Goal: Task Accomplishment & Management: Manage account settings

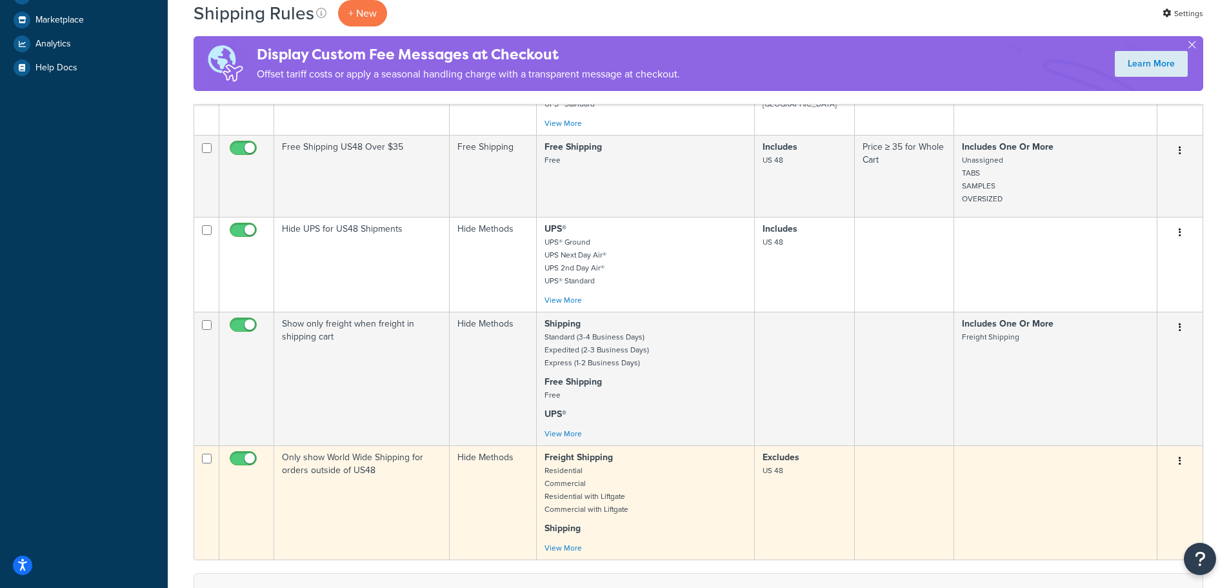
scroll to position [387, 0]
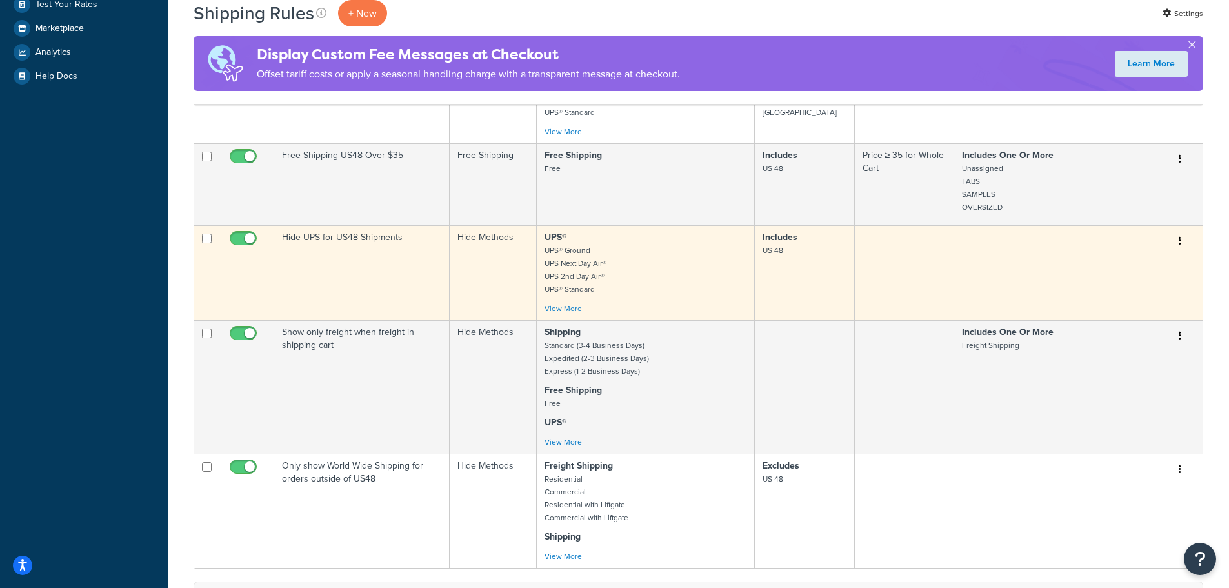
click at [323, 264] on td "Hide UPS for US48 Shipments" at bounding box center [362, 272] width 176 height 95
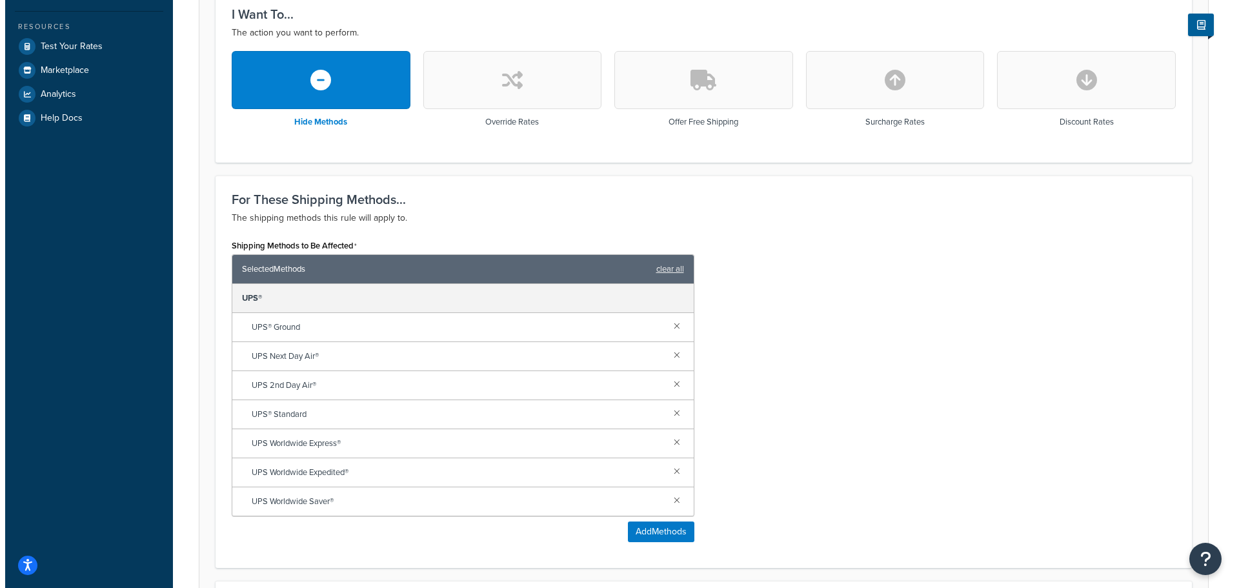
scroll to position [452, 0]
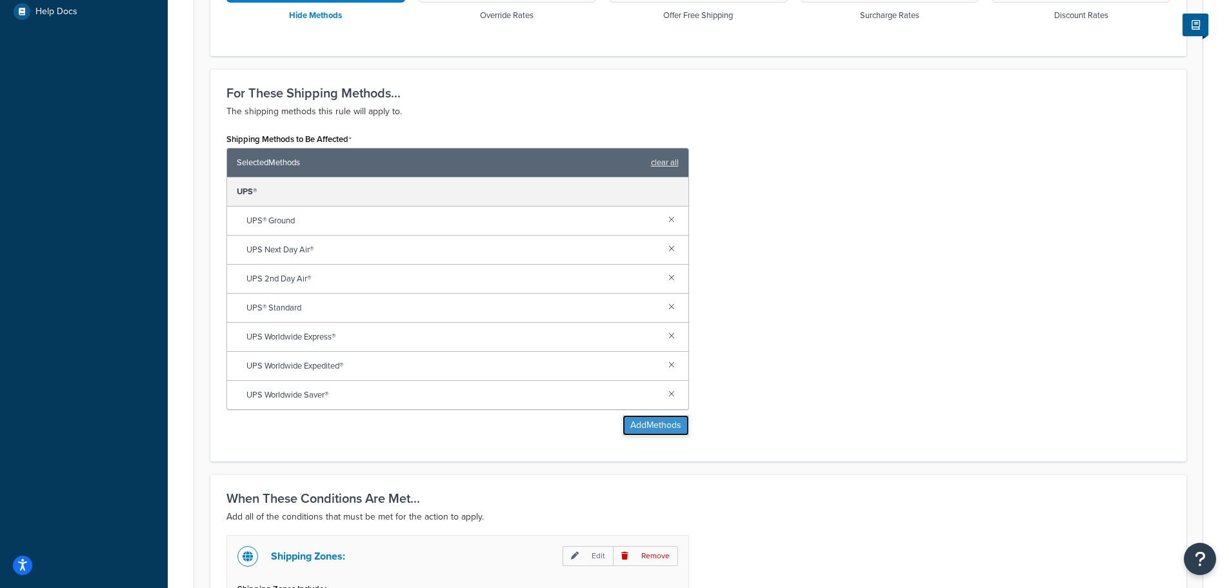
click at [665, 424] on button "Add Methods" at bounding box center [656, 425] width 66 height 21
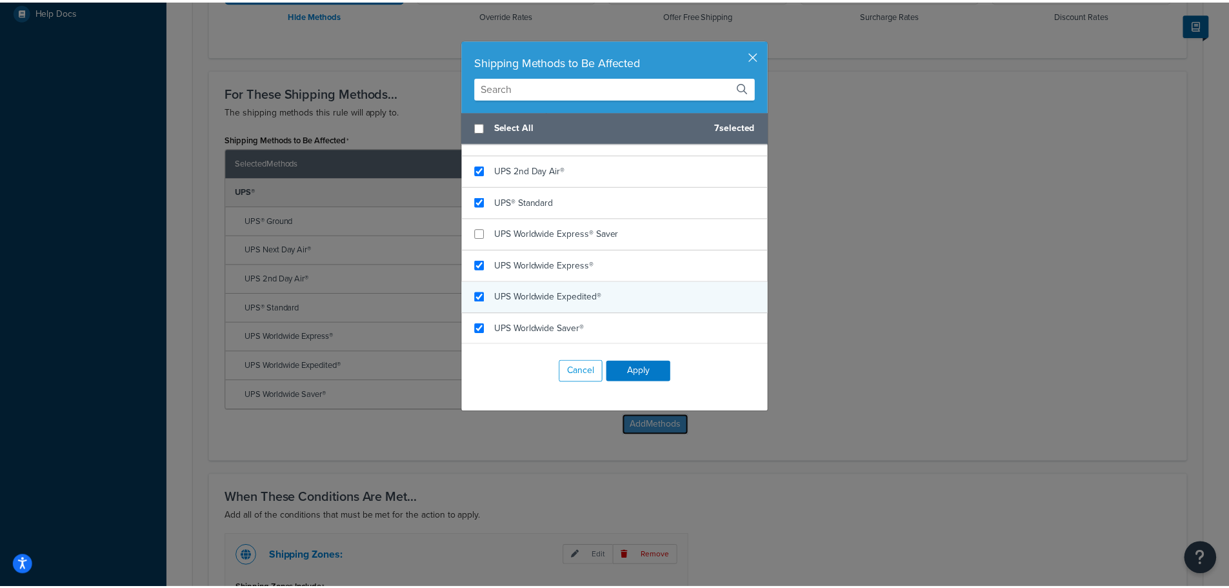
scroll to position [428, 0]
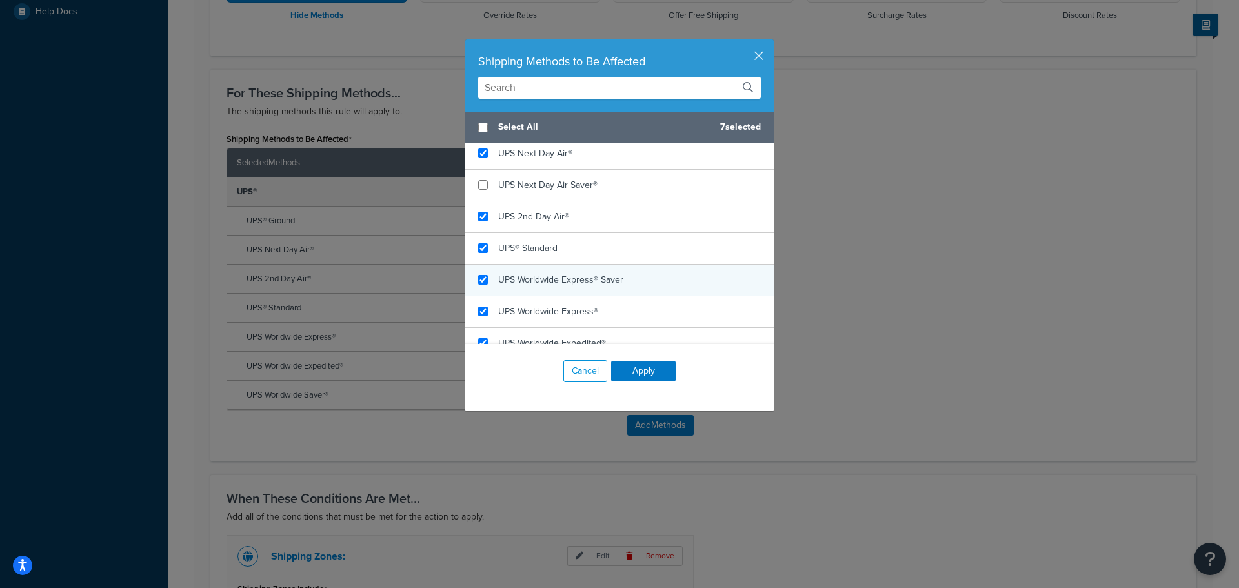
checkbox input "true"
click at [640, 296] on div "UPS Worldwide Express® Saver" at bounding box center [619, 281] width 308 height 32
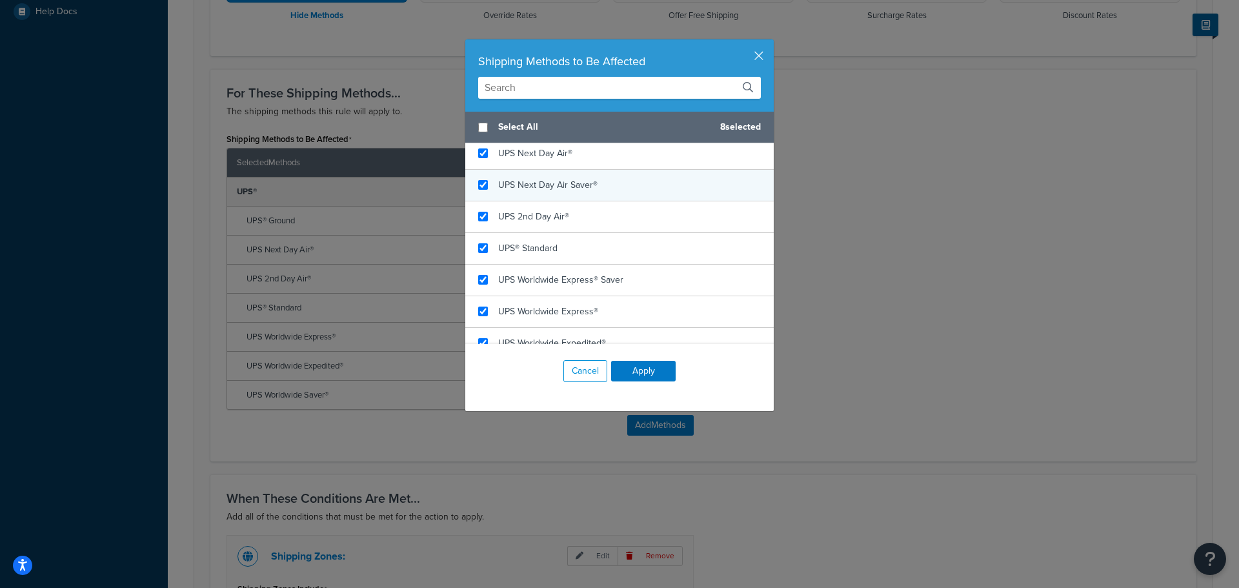
checkbox input "true"
click at [610, 201] on div "UPS Next Day Air Saver®" at bounding box center [619, 186] width 308 height 32
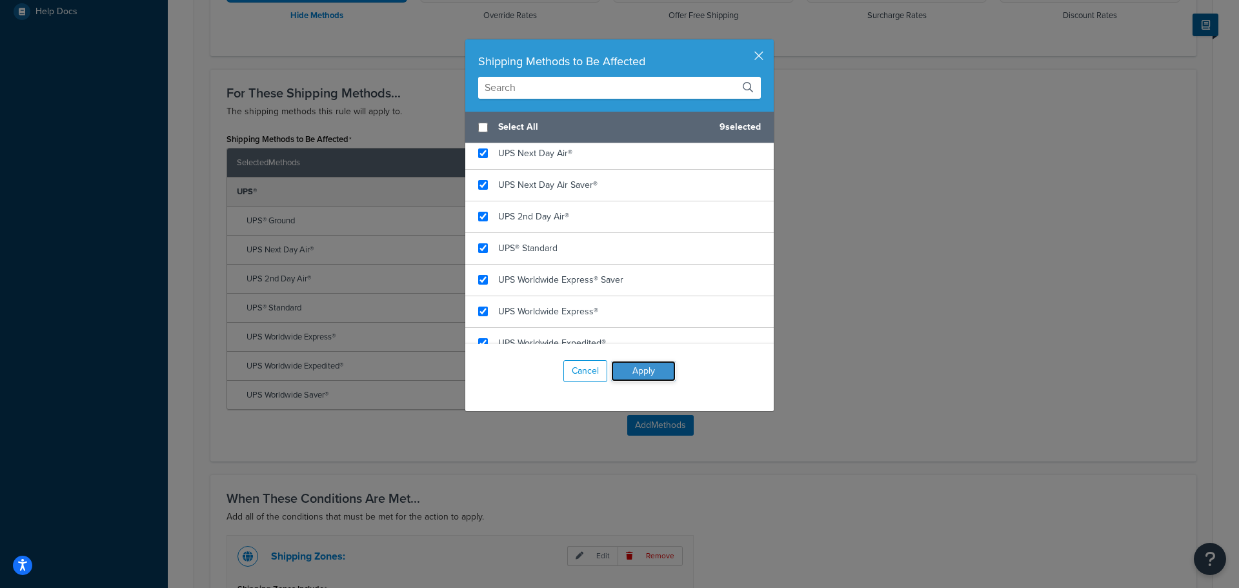
click at [634, 371] on button "Apply" at bounding box center [643, 371] width 65 height 21
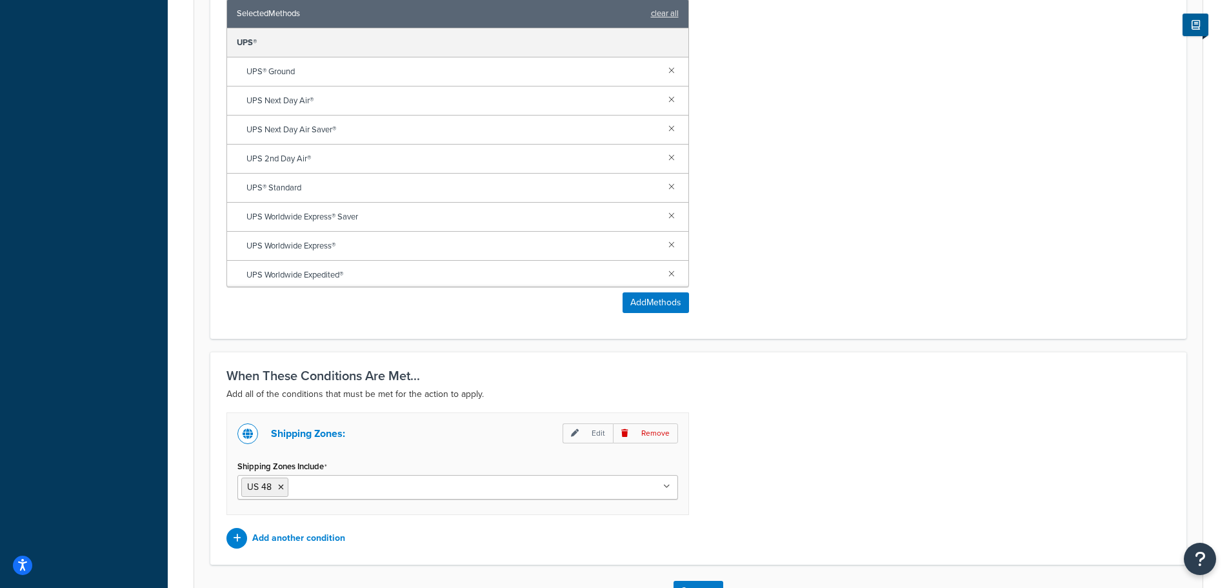
scroll to position [697, 0]
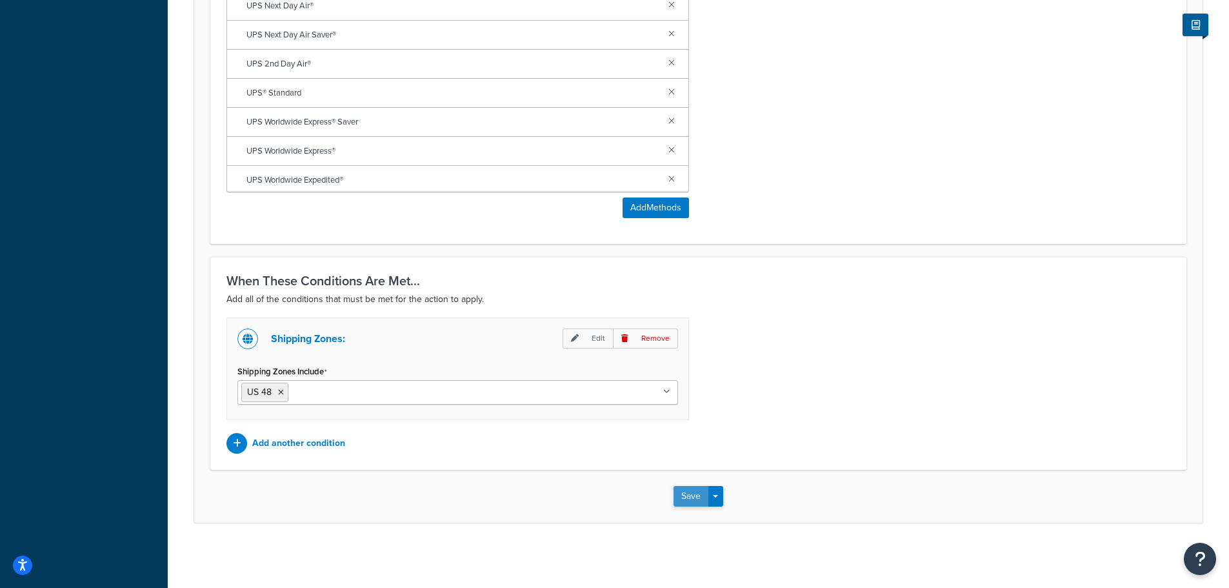
click at [695, 499] on button "Save" at bounding box center [691, 496] width 35 height 21
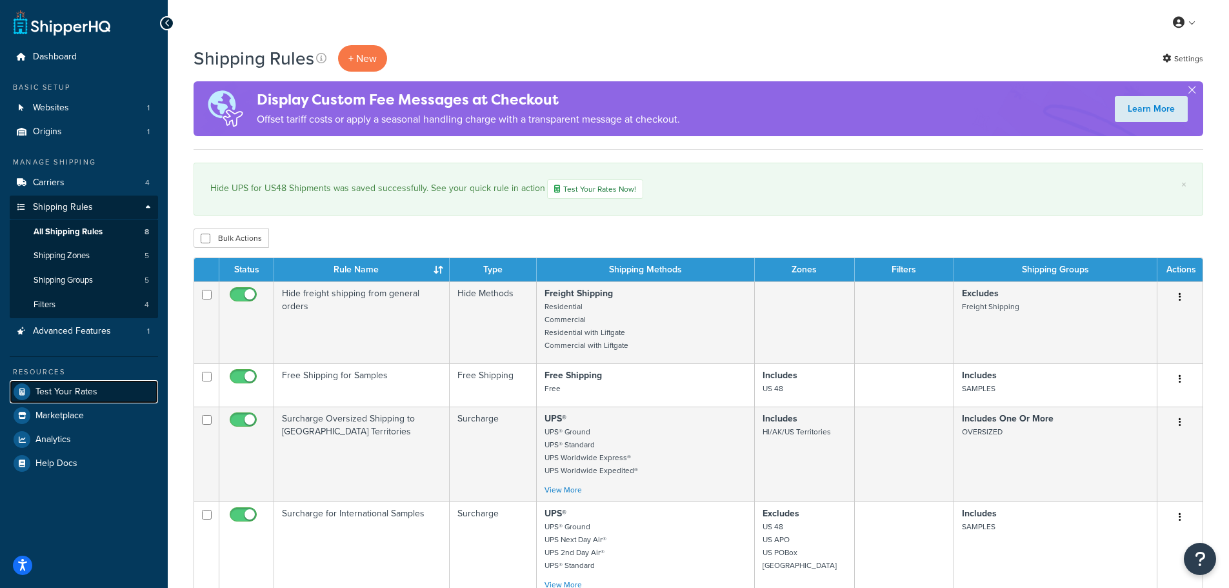
click at [66, 390] on span "Test Your Rates" at bounding box center [66, 392] width 62 height 11
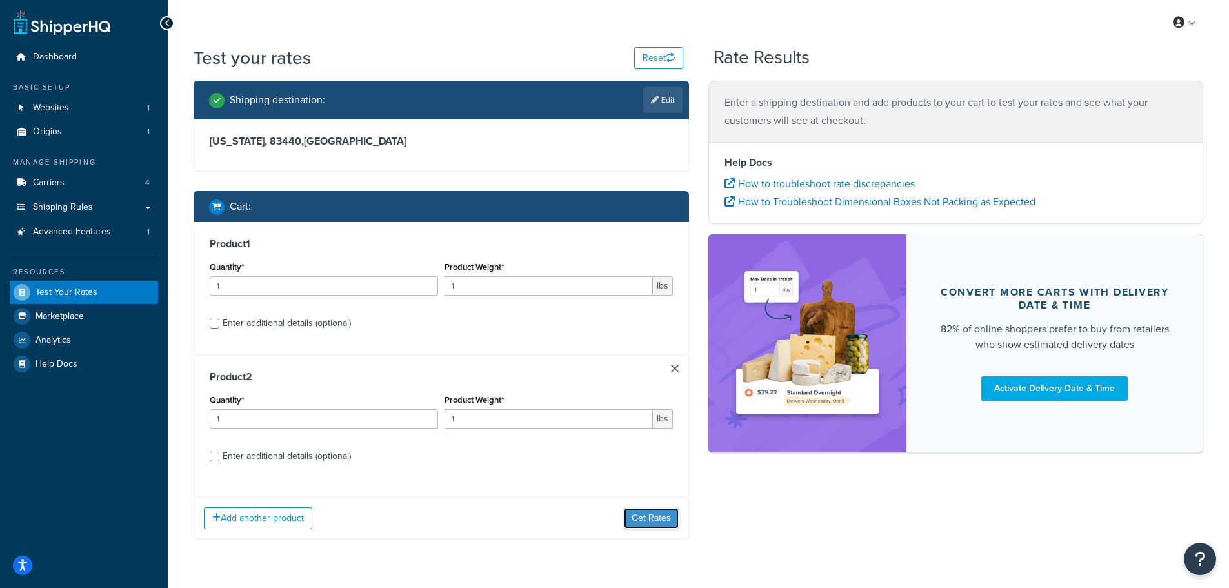
click at [645, 518] on button "Get Rates" at bounding box center [651, 518] width 55 height 21
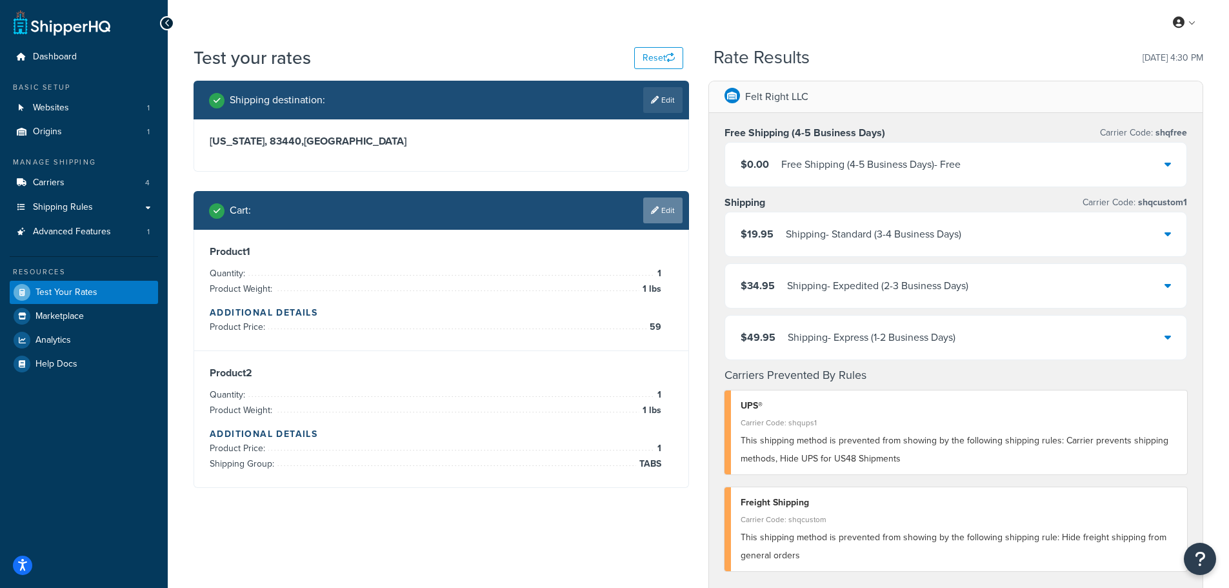
click at [667, 206] on link "Edit" at bounding box center [662, 210] width 39 height 26
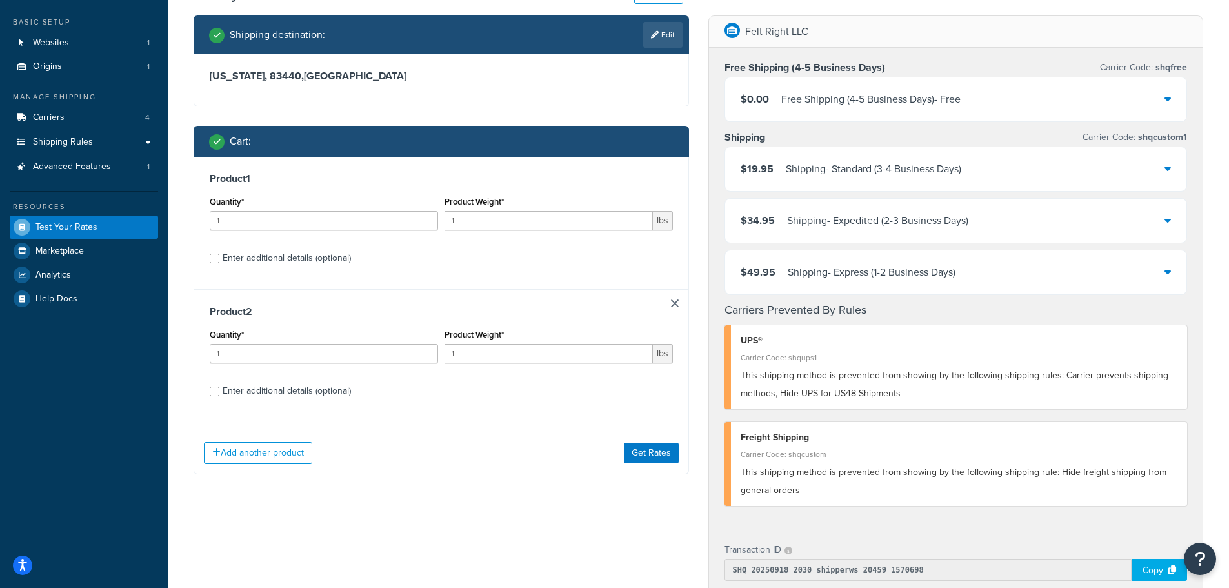
scroll to position [65, 0]
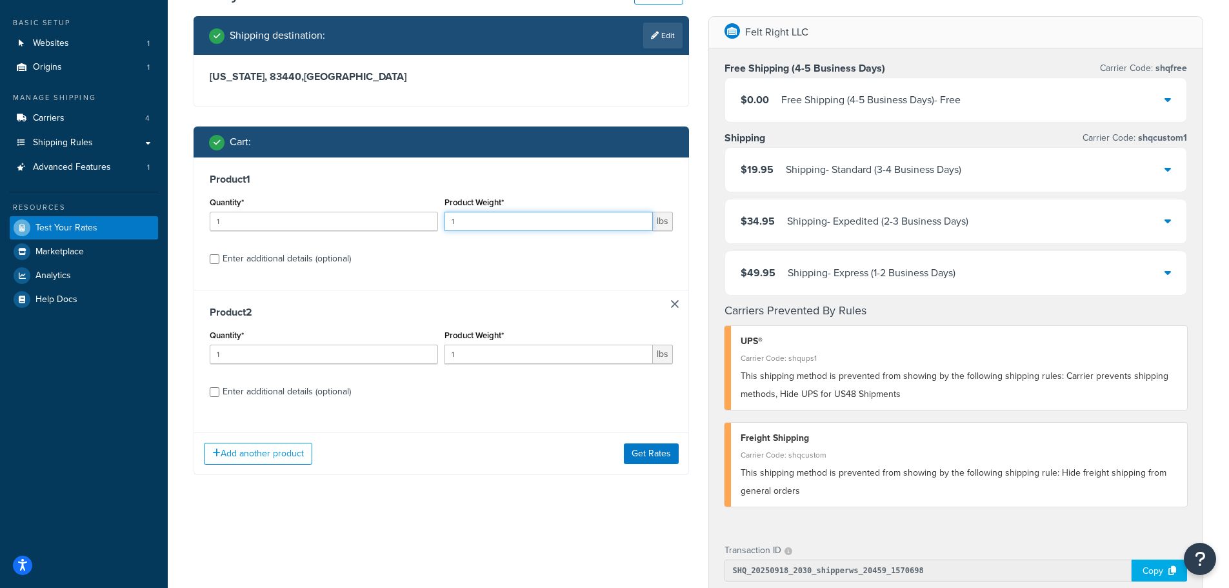
drag, startPoint x: 571, startPoint y: 224, endPoint x: 353, endPoint y: 223, distance: 218.1
click at [355, 223] on div "Quantity* 1 Product Weight* 1 lbs" at bounding box center [441, 217] width 470 height 47
type input "10"
click at [649, 448] on button "Get Rates" at bounding box center [651, 453] width 55 height 21
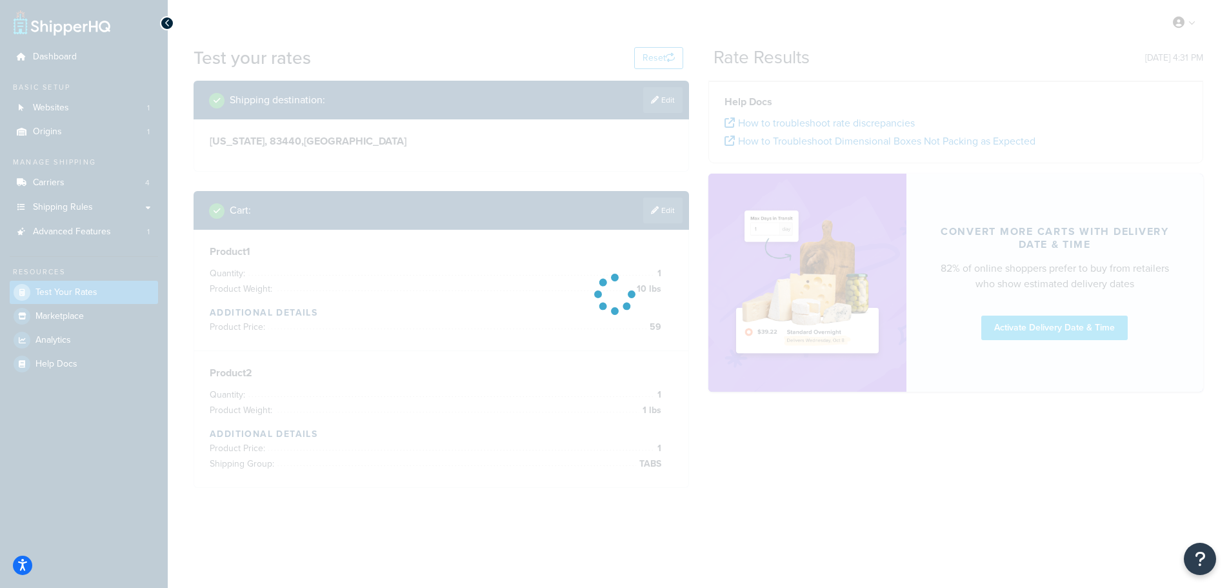
scroll to position [0, 0]
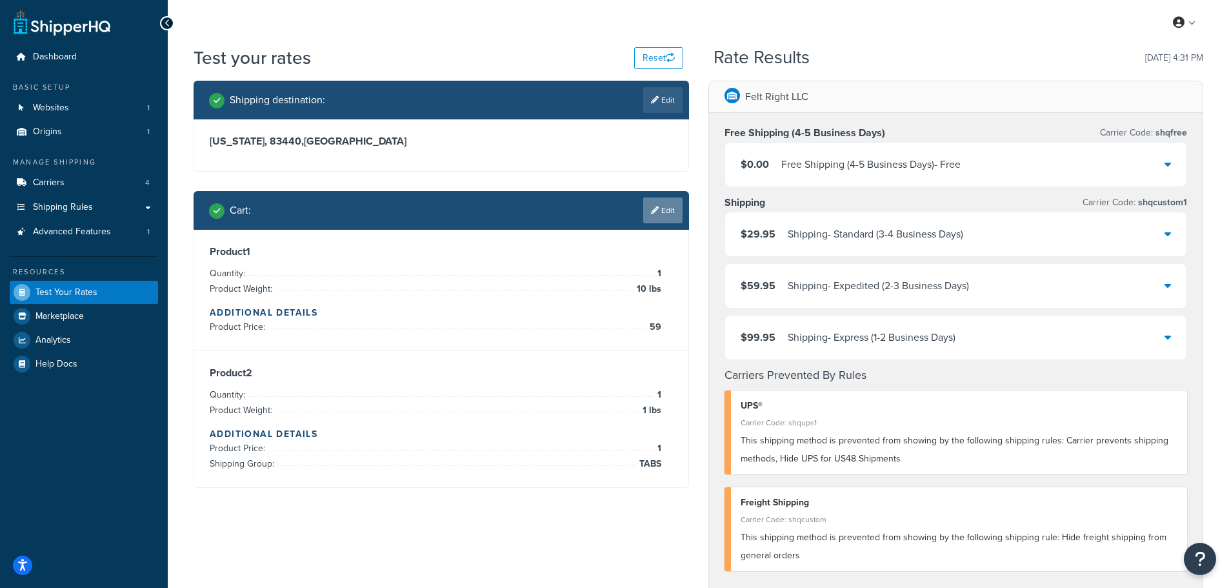
click at [663, 214] on link "Edit" at bounding box center [662, 210] width 39 height 26
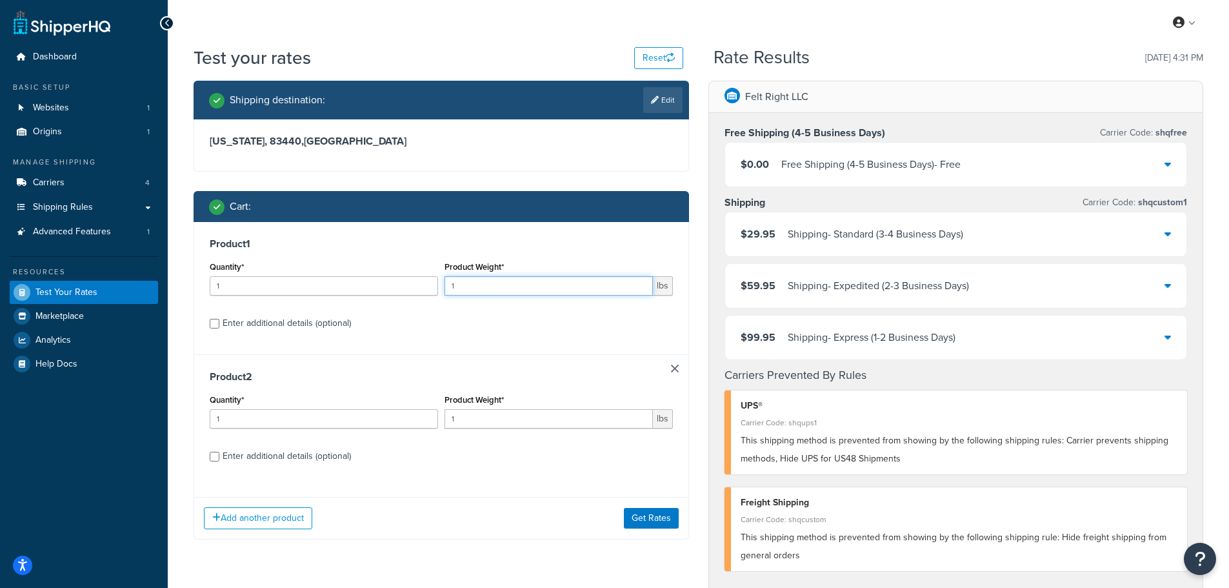
drag, startPoint x: 414, startPoint y: 273, endPoint x: 271, endPoint y: 242, distance: 145.9
click at [282, 247] on div "Product 1 Quantity* 1 Product Weight* 1 lbs Enter additional details (optional)" at bounding box center [441, 288] width 494 height 132
type input "10"
click at [252, 521] on button "Add another product" at bounding box center [258, 518] width 108 height 22
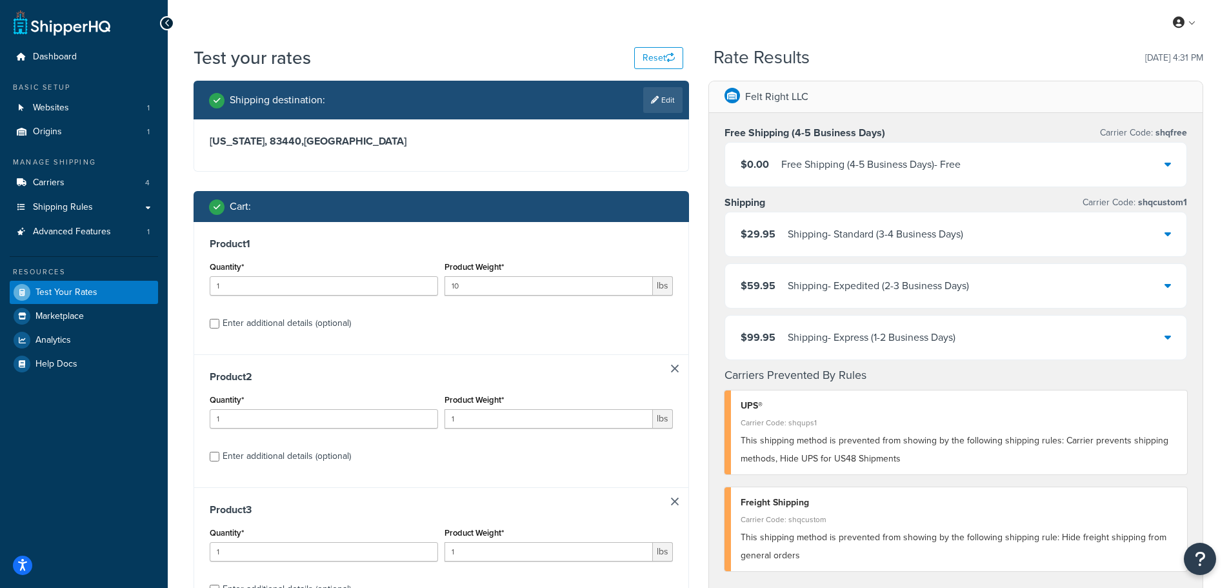
scroll to position [194, 0]
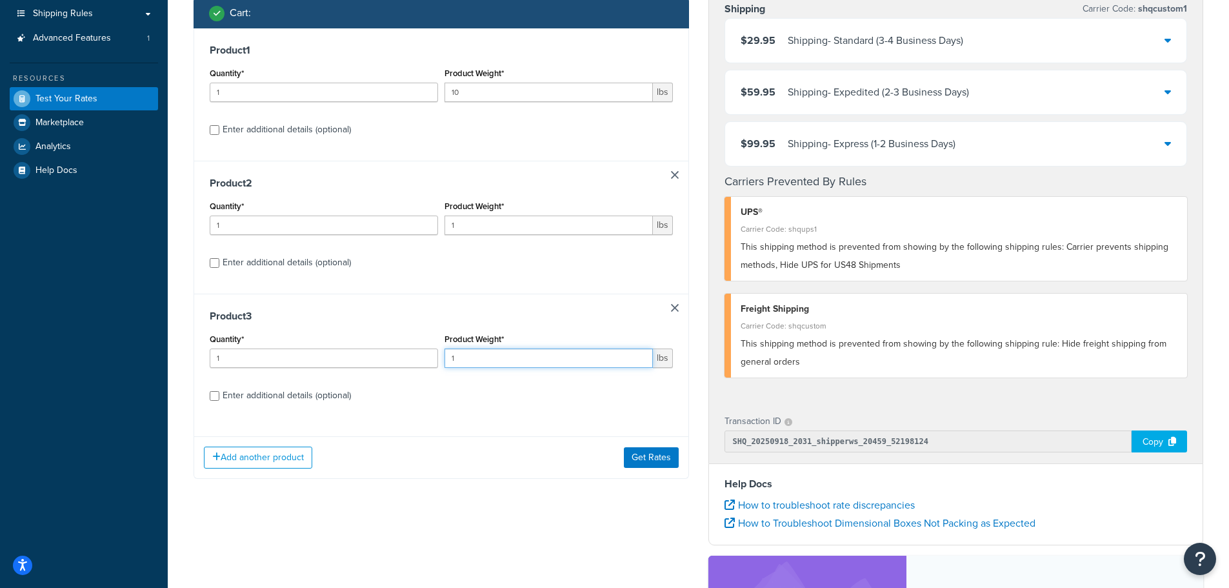
drag, startPoint x: 507, startPoint y: 365, endPoint x: 384, endPoint y: 348, distance: 124.4
click at [388, 349] on div "Quantity* 1 Product Weight* 1 lbs" at bounding box center [441, 353] width 470 height 47
type input "15"
click at [217, 400] on input "Enter additional details (optional)" at bounding box center [215, 396] width 10 height 10
checkbox input "true"
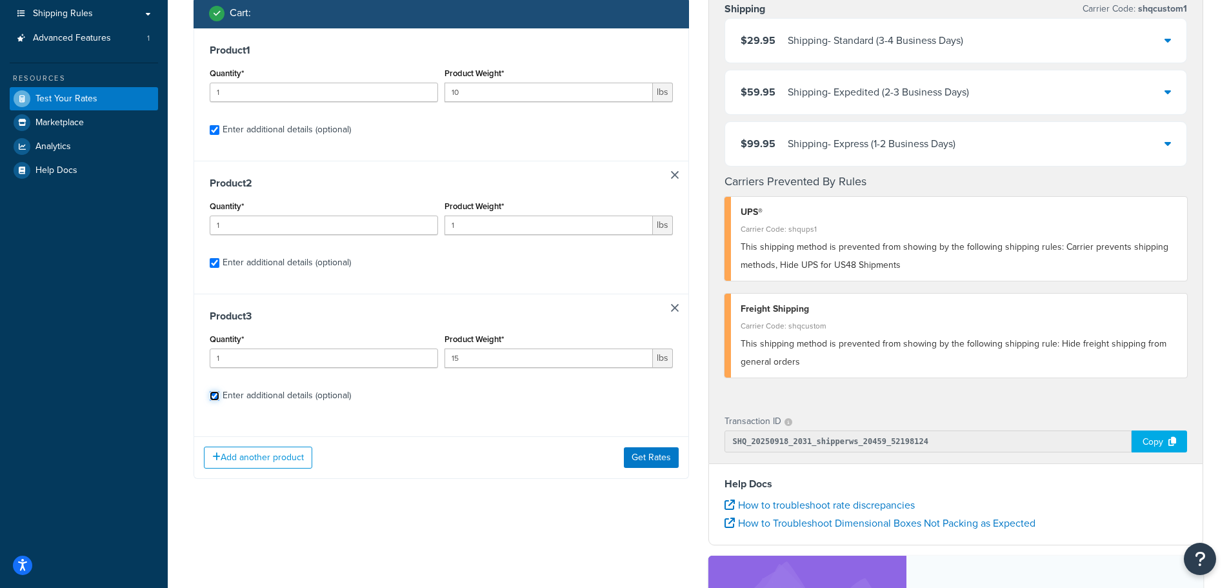
checkbox input "true"
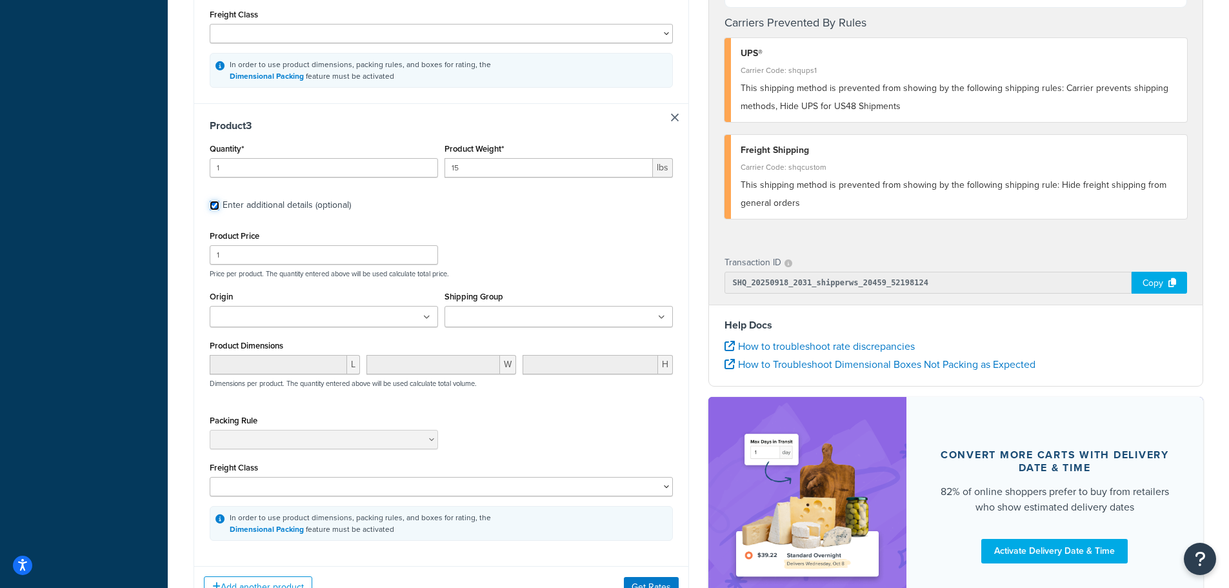
scroll to position [1032, 0]
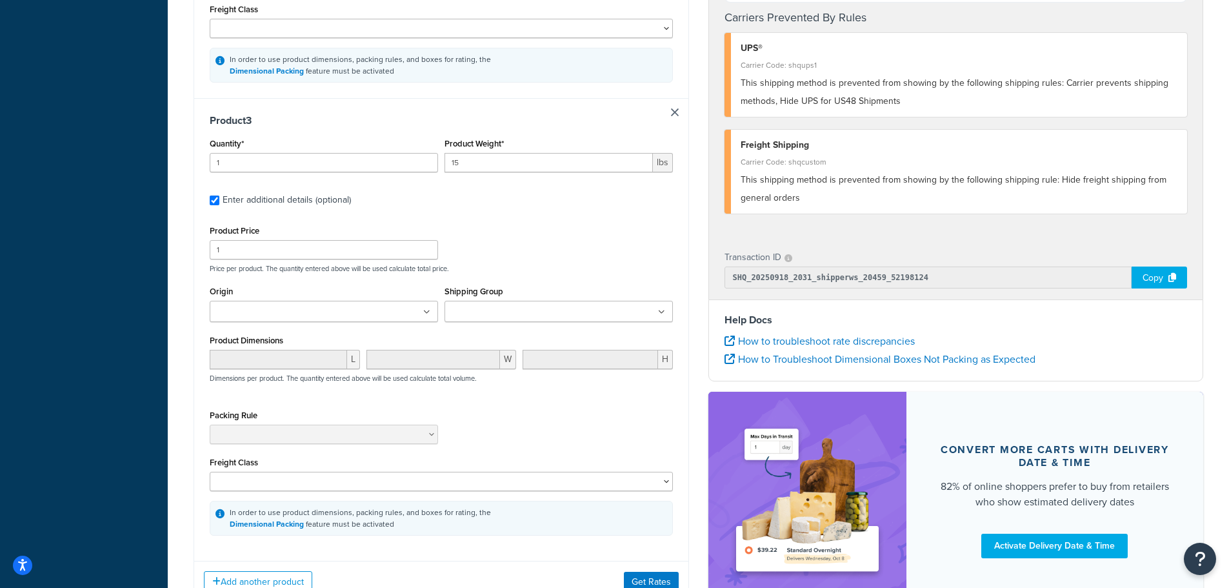
click at [507, 316] on input "Shipping Group" at bounding box center [505, 312] width 114 height 14
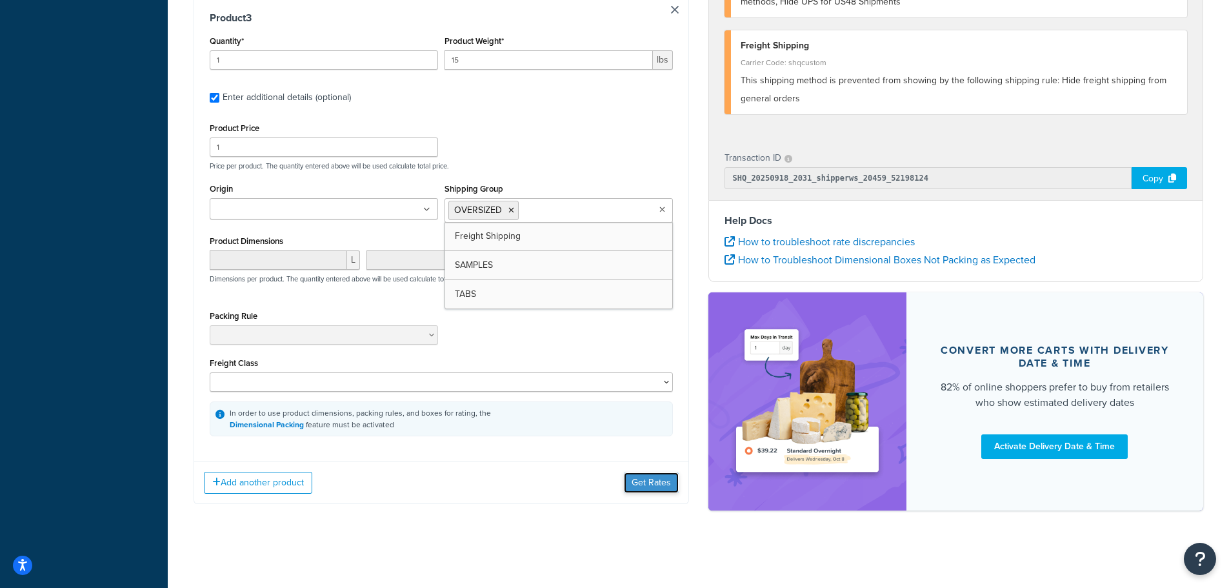
click at [658, 489] on button "Get Rates" at bounding box center [651, 482] width 55 height 21
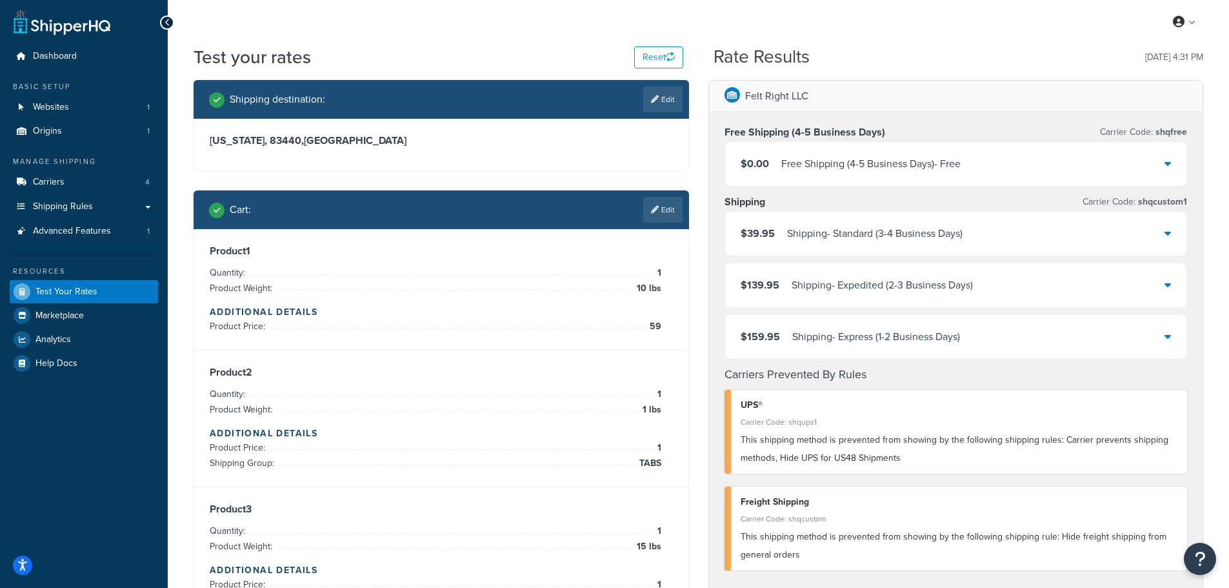
scroll to position [0, 0]
click at [71, 203] on span "Shipping Rules" at bounding box center [63, 207] width 60 height 11
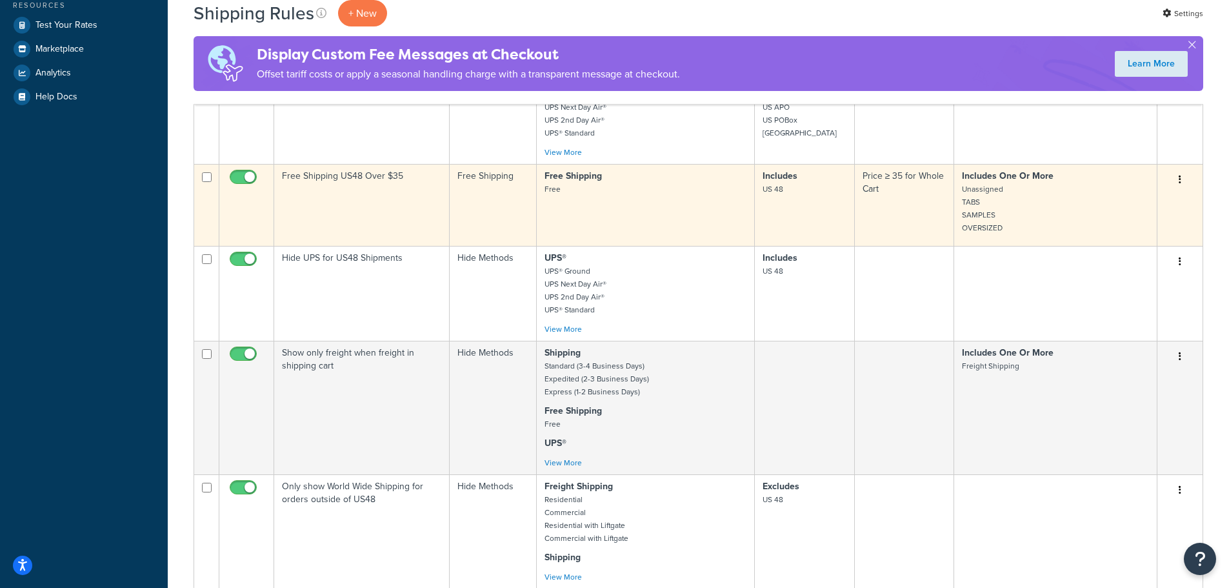
scroll to position [452, 0]
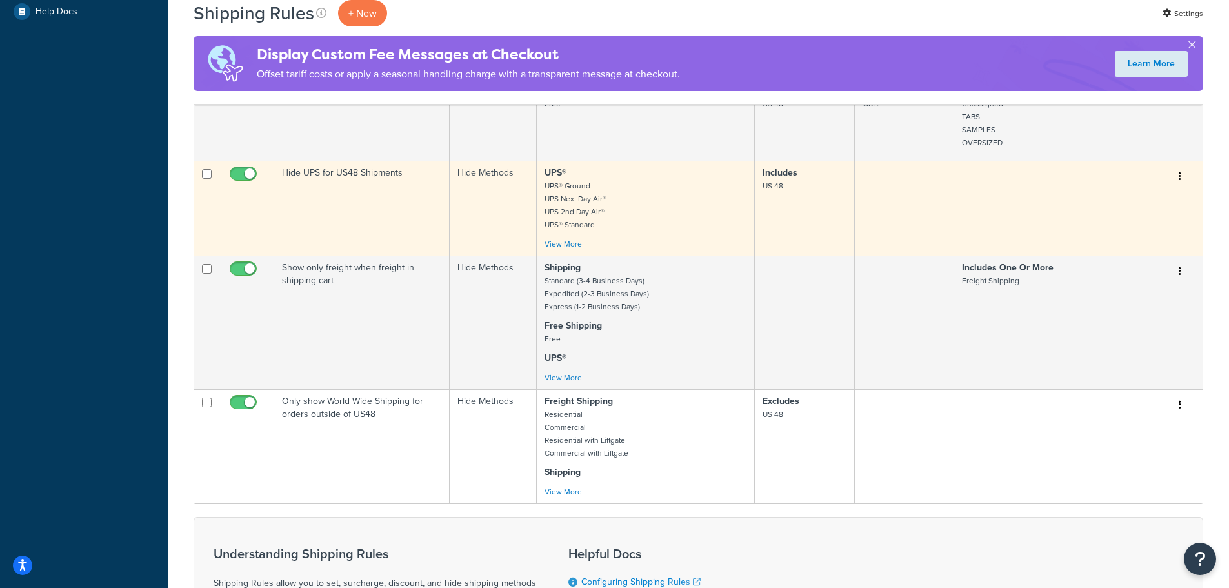
click at [244, 176] on input "checkbox" at bounding box center [244, 177] width 35 height 16
checkbox input "false"
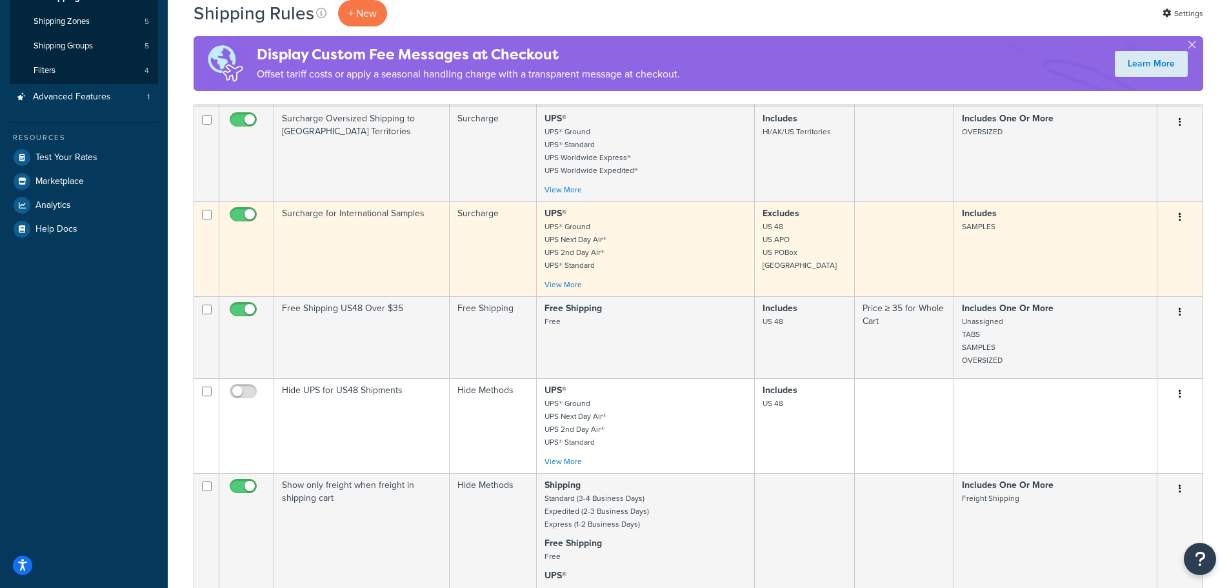
scroll to position [258, 0]
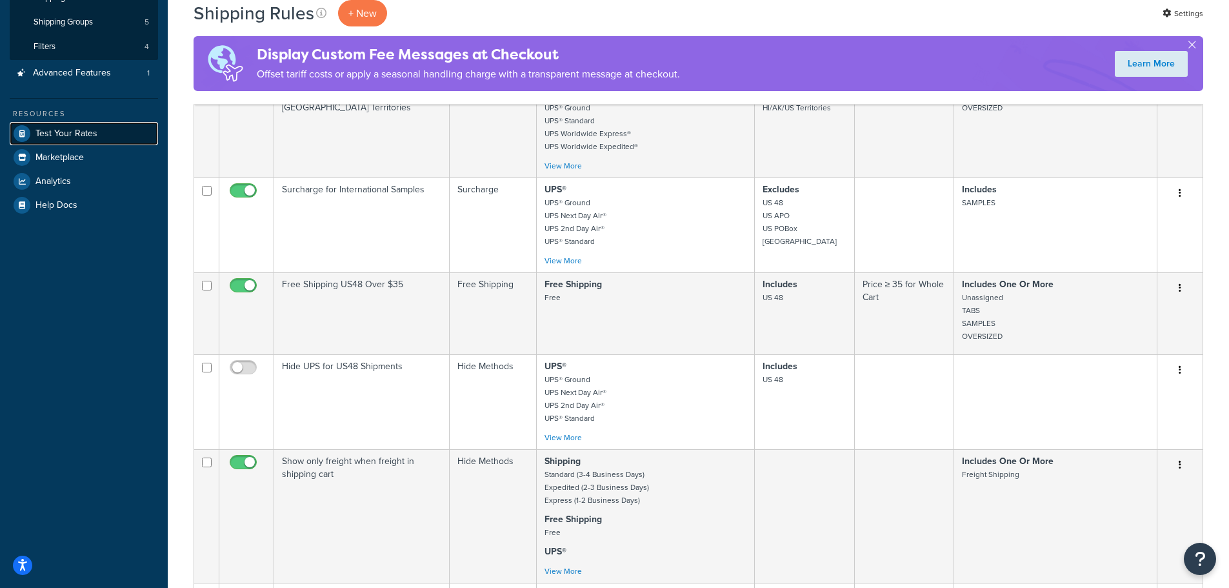
click at [93, 132] on span "Test Your Rates" at bounding box center [66, 133] width 62 height 11
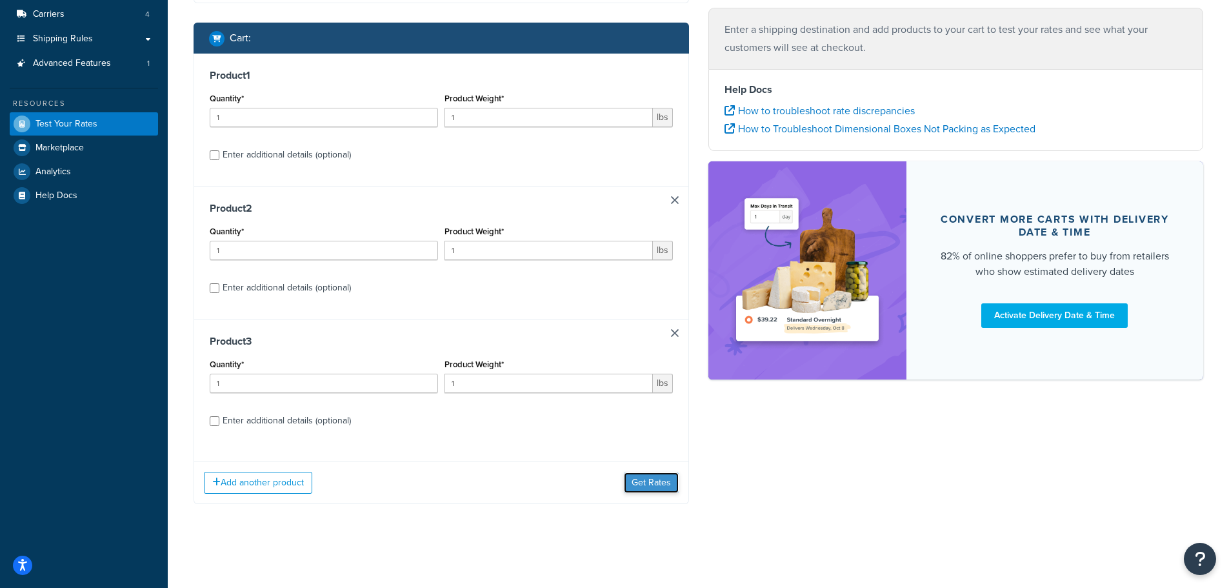
click at [661, 479] on button "Get Rates" at bounding box center [651, 482] width 55 height 21
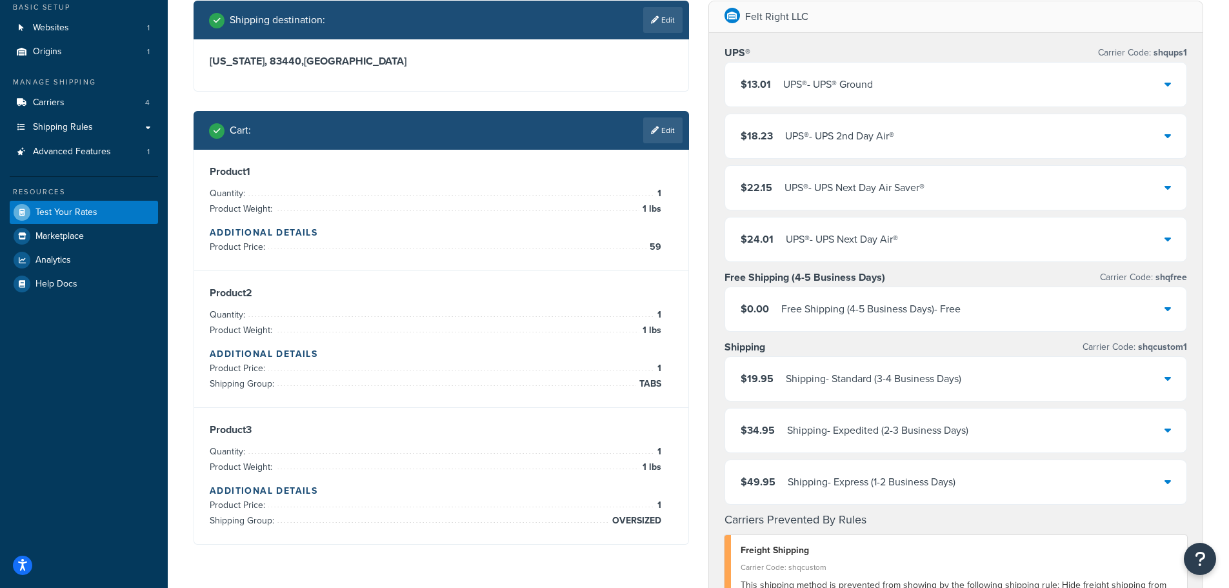
scroll to position [65, 0]
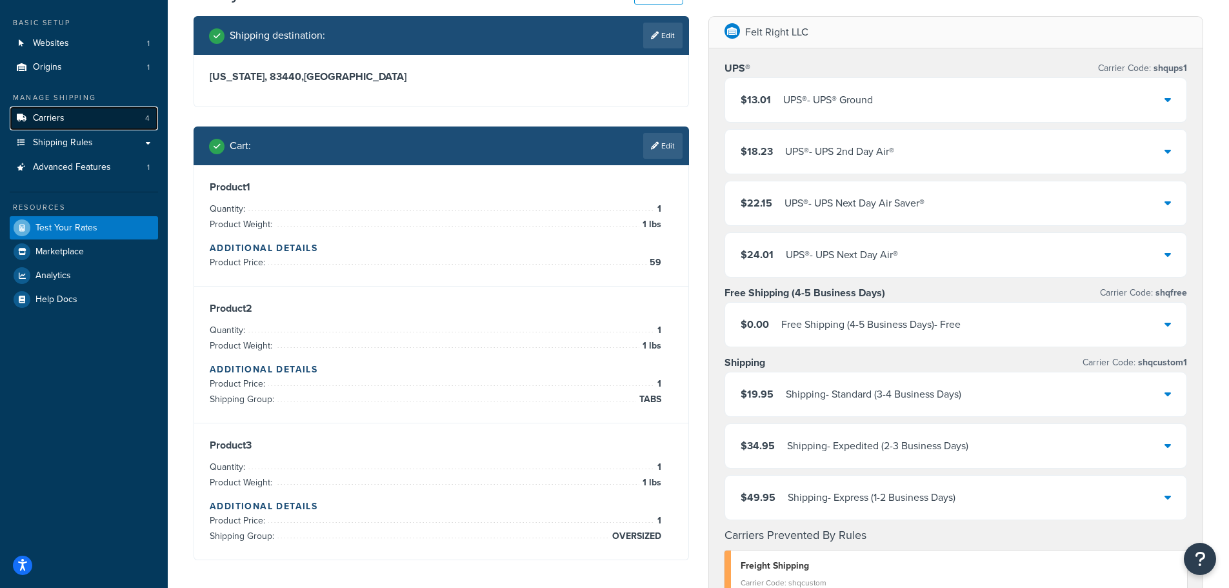
click at [88, 118] on link "Carriers 4" at bounding box center [84, 118] width 148 height 24
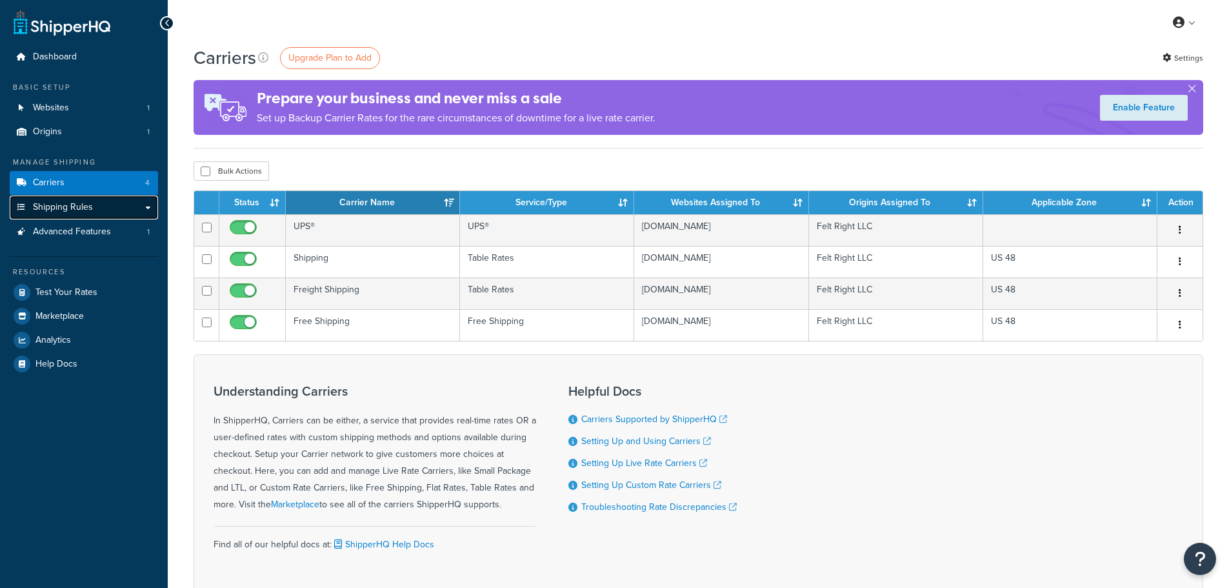
click at [72, 210] on span "Shipping Rules" at bounding box center [63, 207] width 60 height 11
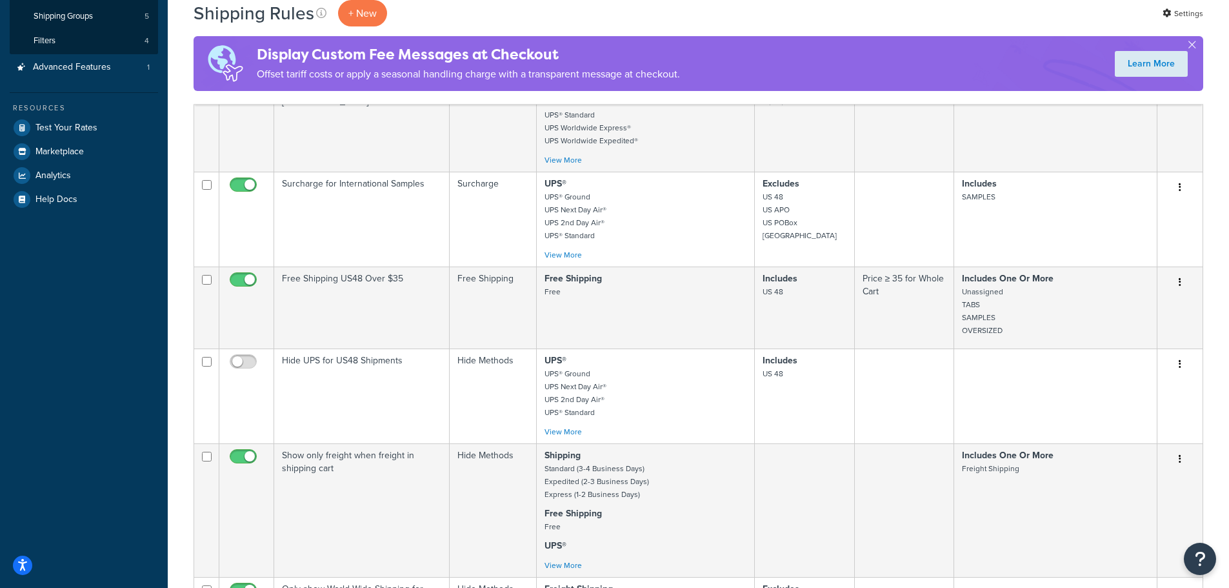
scroll to position [323, 0]
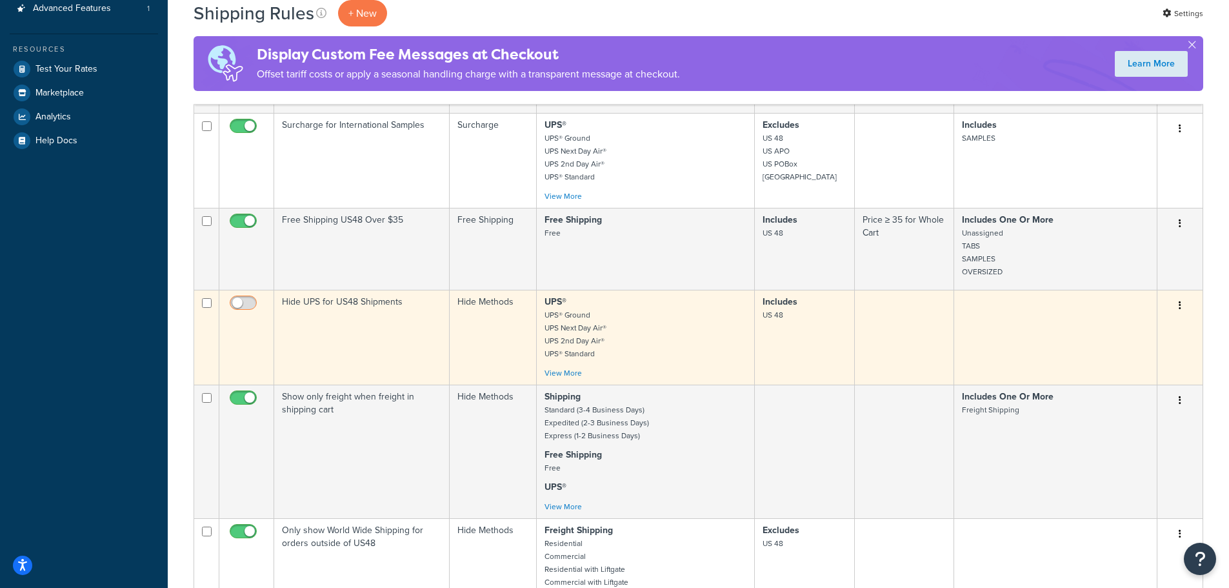
click at [241, 304] on input "checkbox" at bounding box center [244, 306] width 35 height 16
checkbox input "true"
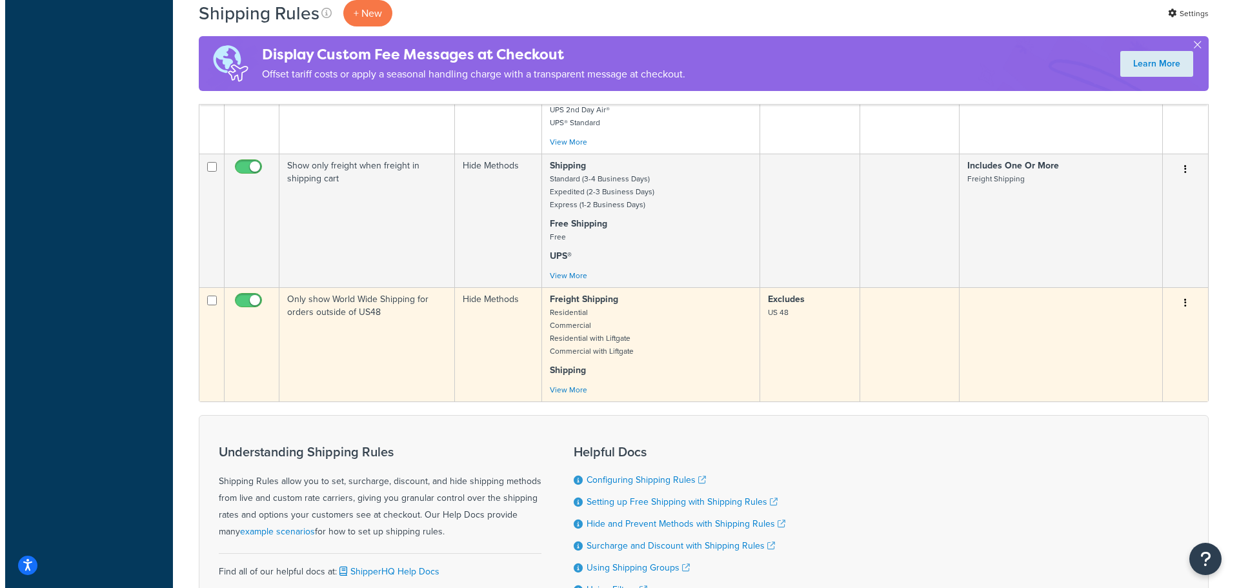
scroll to position [581, 0]
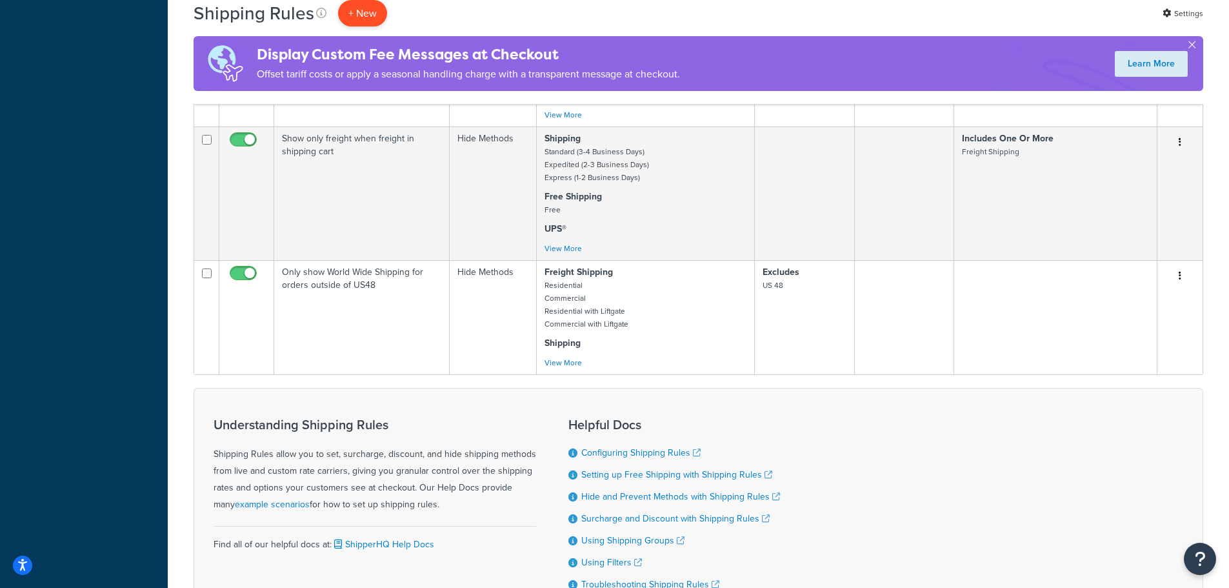
click at [365, 17] on p "+ New" at bounding box center [362, 13] width 49 height 26
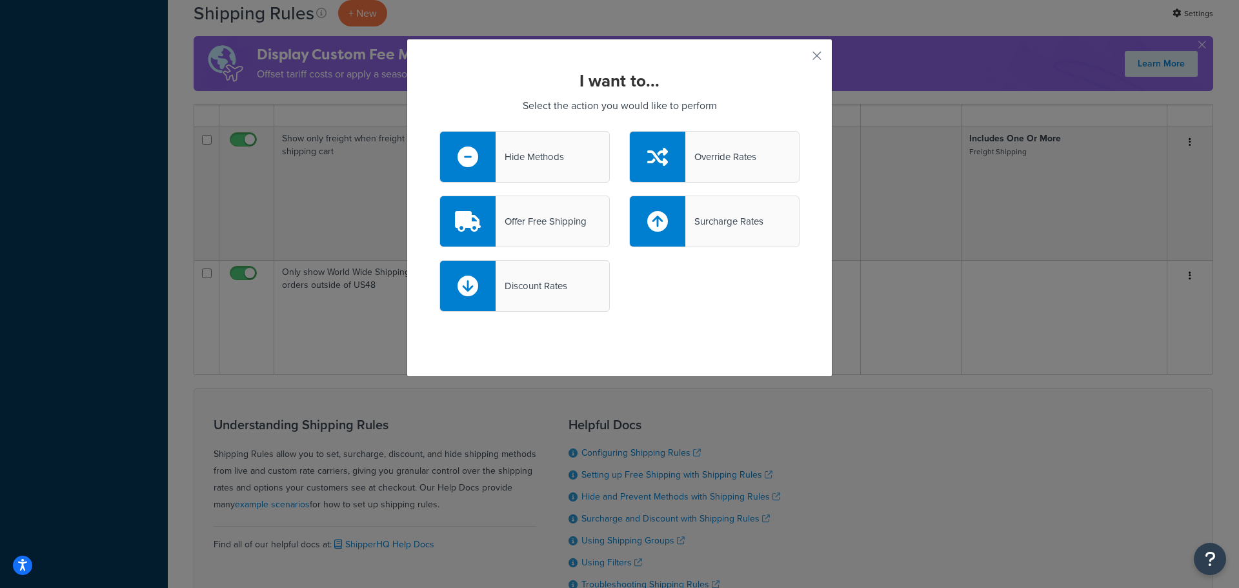
click at [576, 164] on div "Hide Methods" at bounding box center [524, 157] width 170 height 52
click at [0, 0] on input "Hide Methods" at bounding box center [0, 0] width 0 height 0
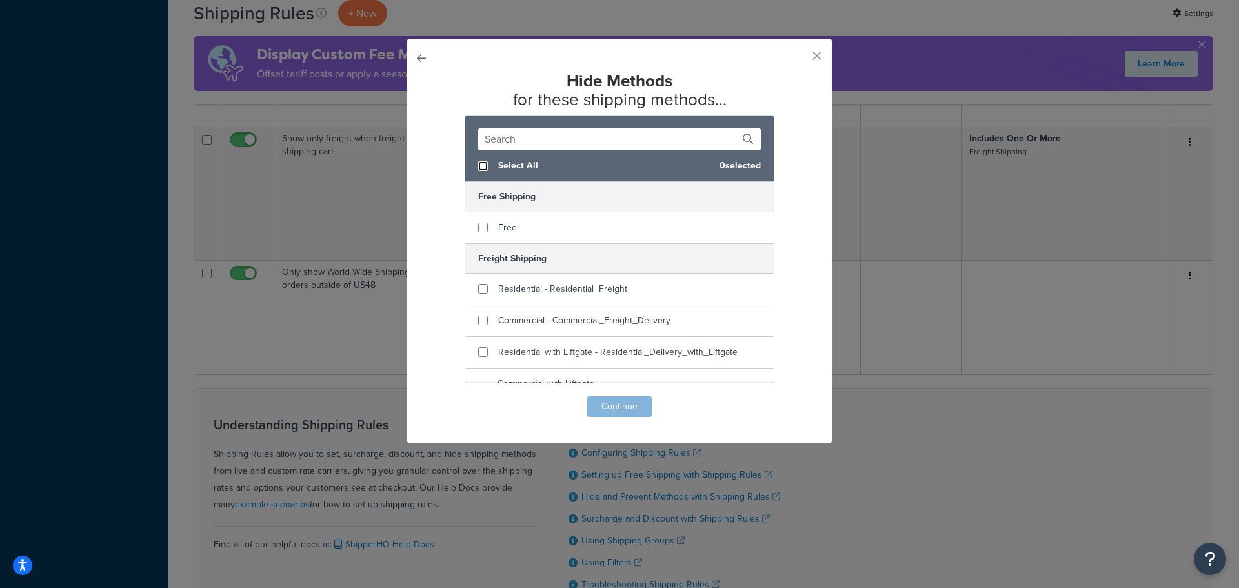
click at [482, 166] on input "checkbox" at bounding box center [483, 166] width 10 height 10
checkbox input "true"
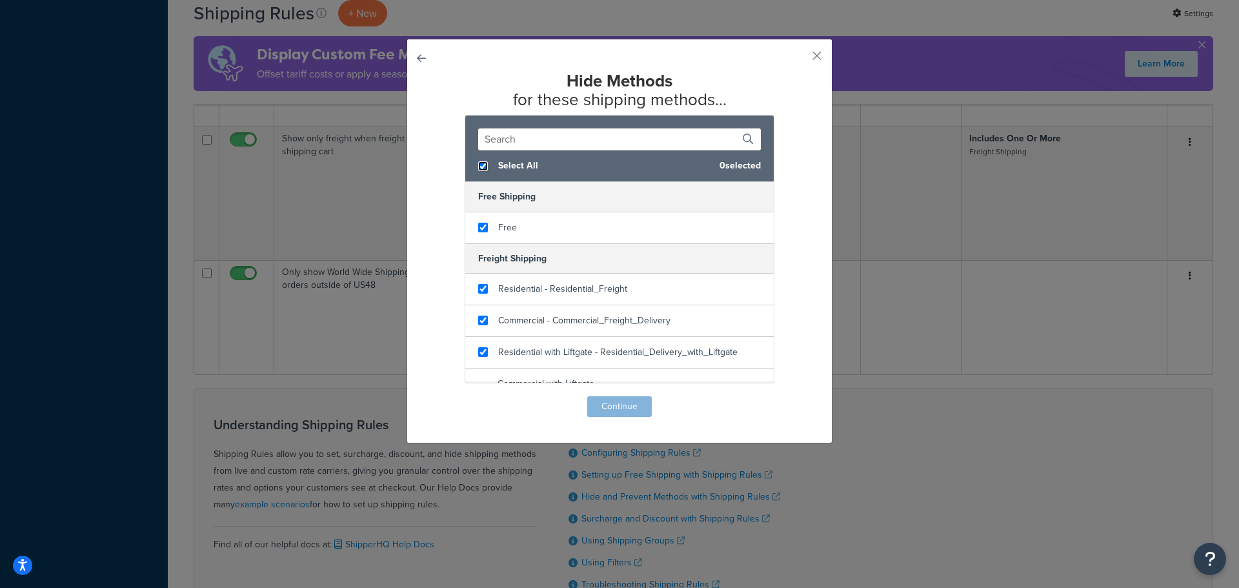
checkbox input "true"
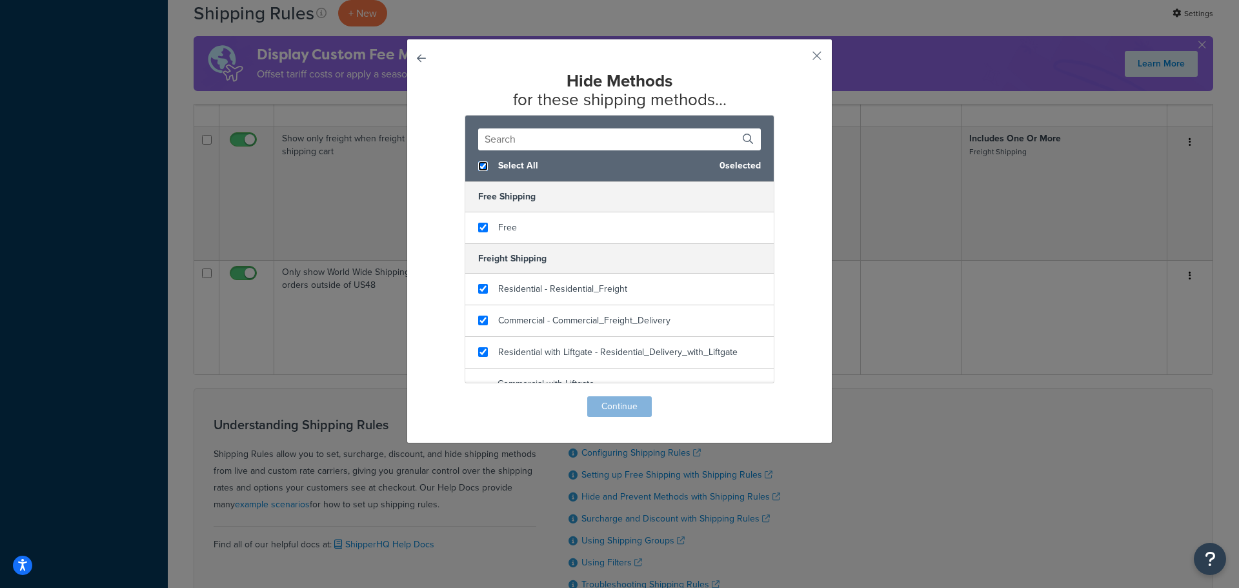
checkbox input "true"
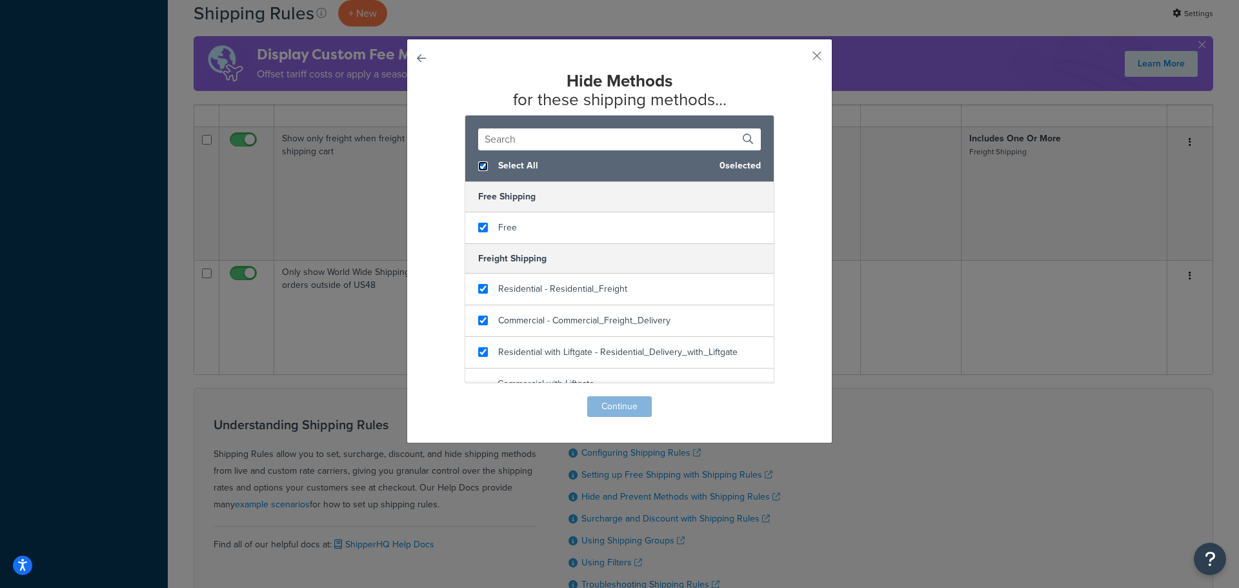
checkbox input "true"
checkbox input "false"
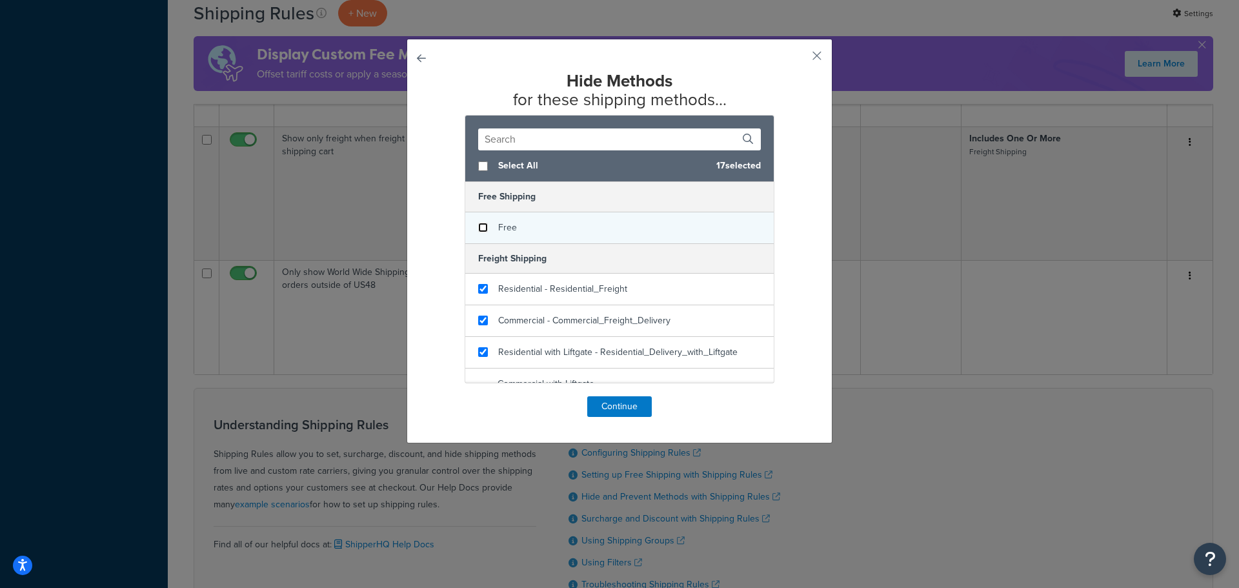
click at [479, 228] on input "checkbox" at bounding box center [483, 228] width 10 height 10
checkbox input "false"
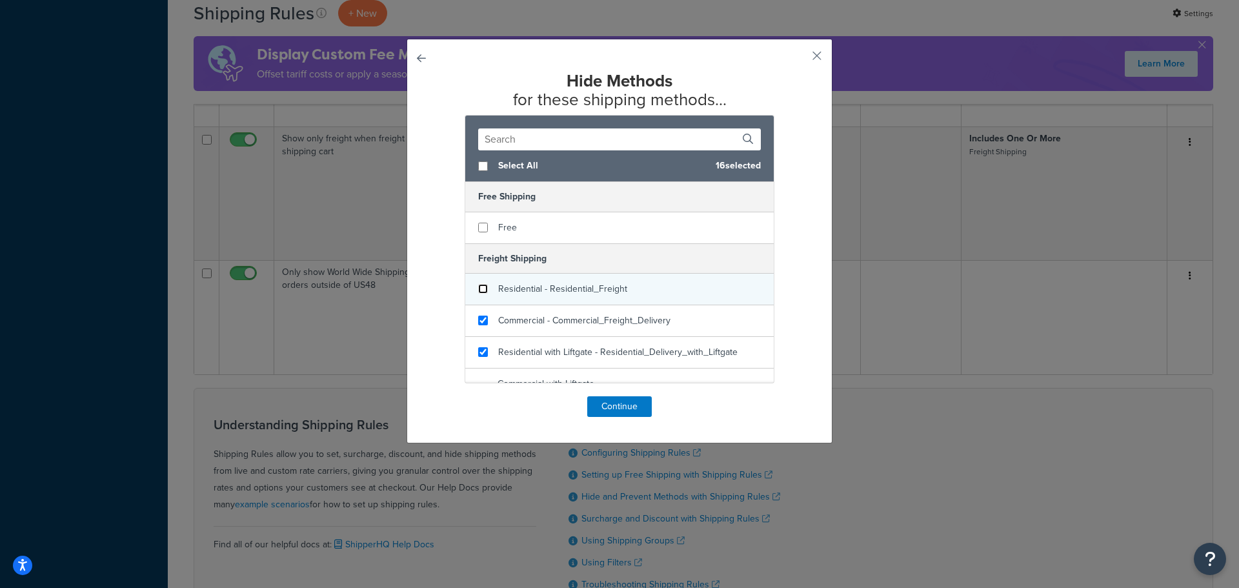
click at [478, 289] on input "checkbox" at bounding box center [483, 289] width 10 height 10
checkbox input "false"
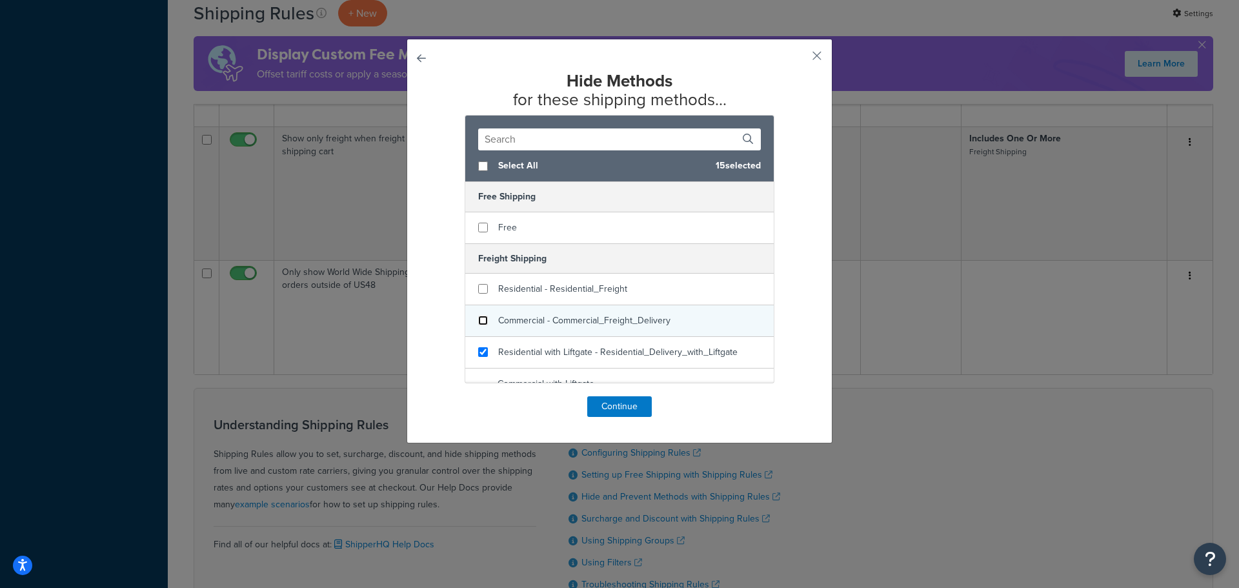
click at [478, 323] on input "checkbox" at bounding box center [483, 321] width 10 height 10
checkbox input "false"
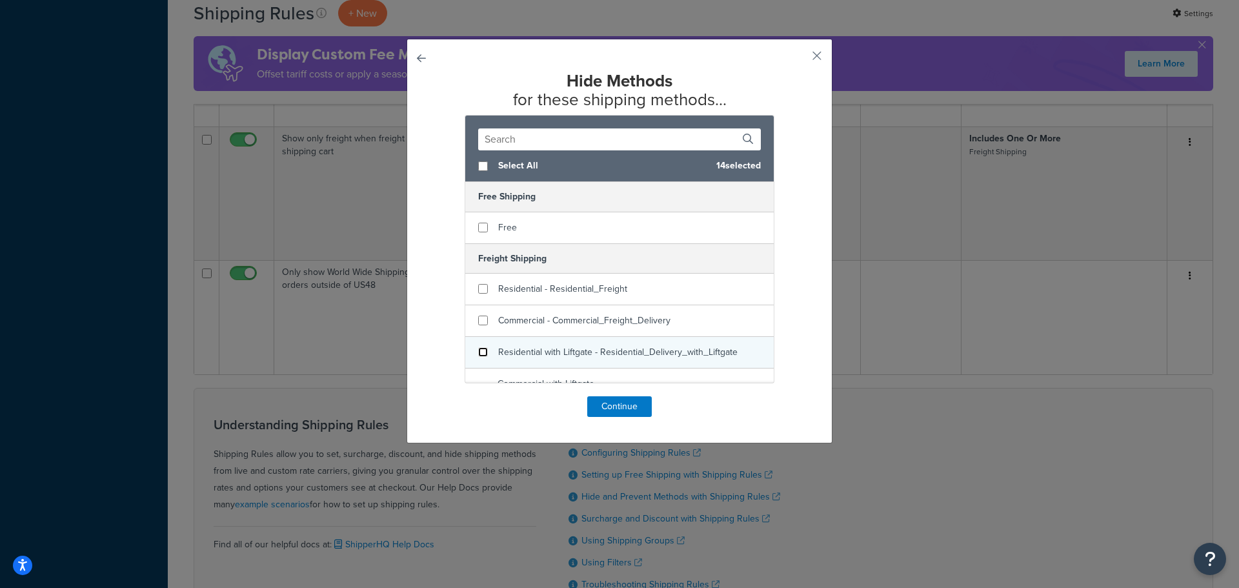
click at [478, 351] on input "checkbox" at bounding box center [483, 352] width 10 height 10
checkbox input "false"
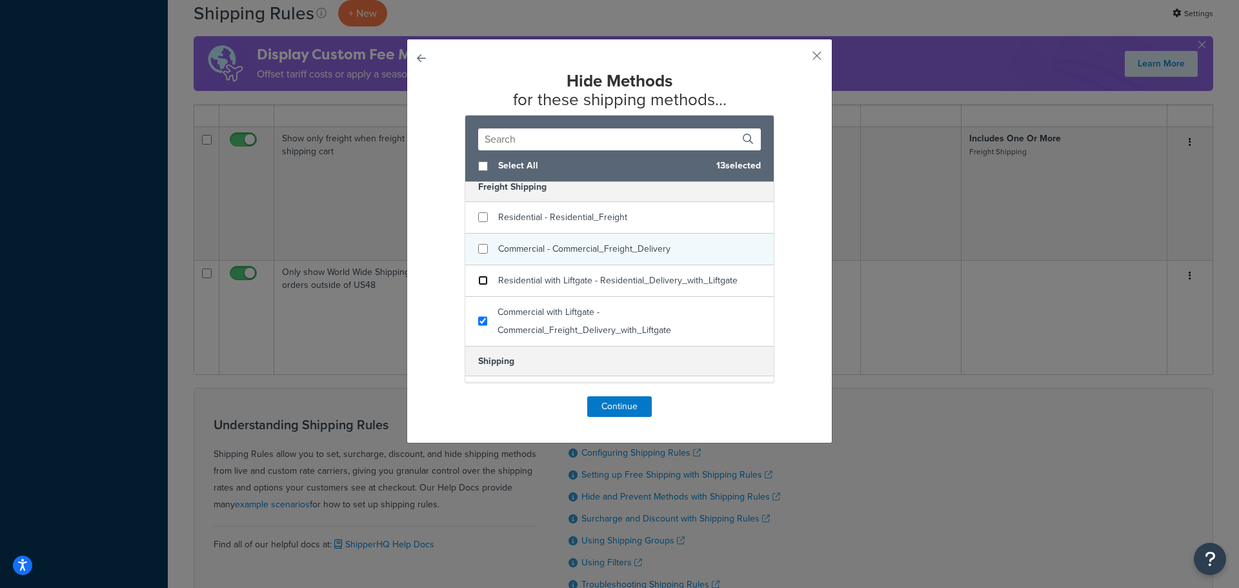
scroll to position [129, 0]
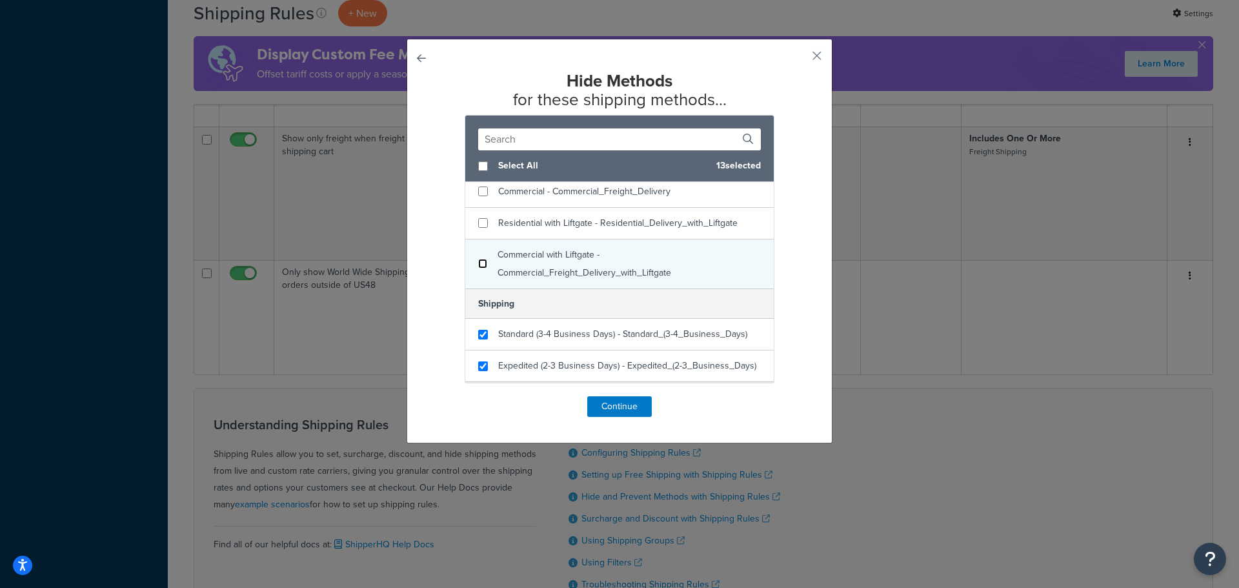
click at [479, 266] on input "checkbox" at bounding box center [482, 264] width 9 height 10
checkbox input "false"
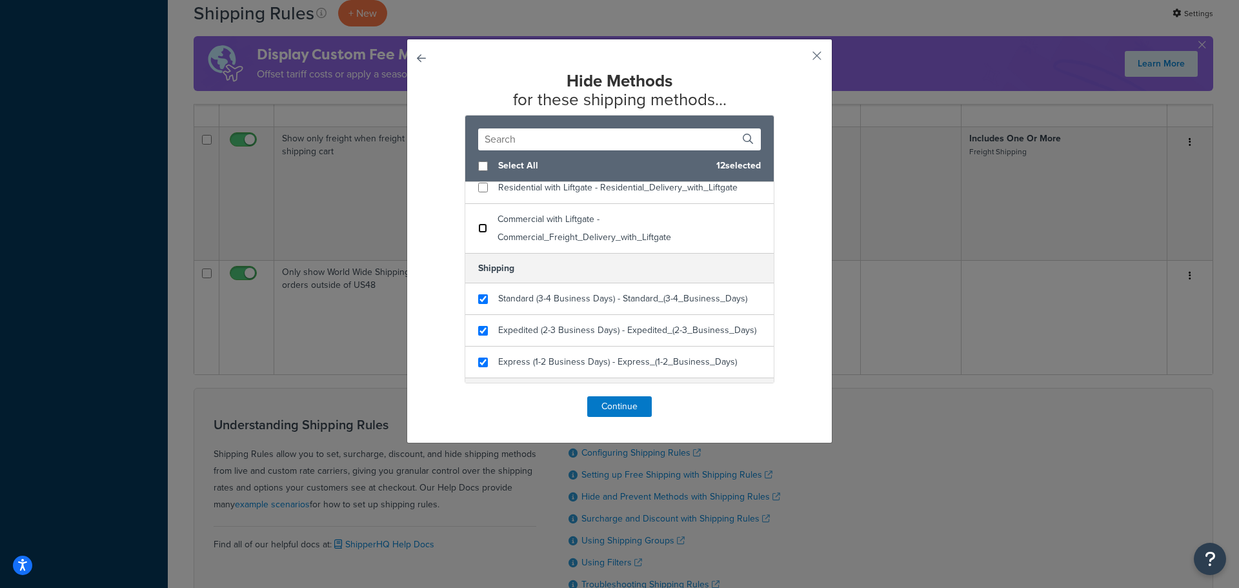
scroll to position [194, 0]
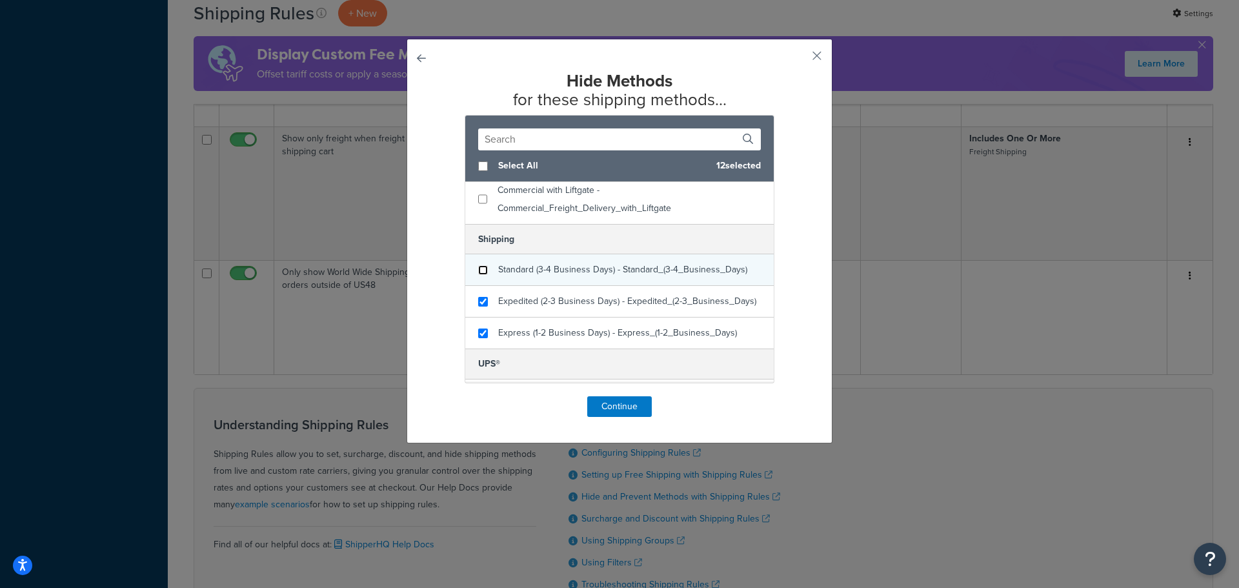
click at [479, 271] on input "checkbox" at bounding box center [483, 270] width 10 height 10
checkbox input "false"
click at [609, 408] on button "Continue" at bounding box center [619, 406] width 65 height 21
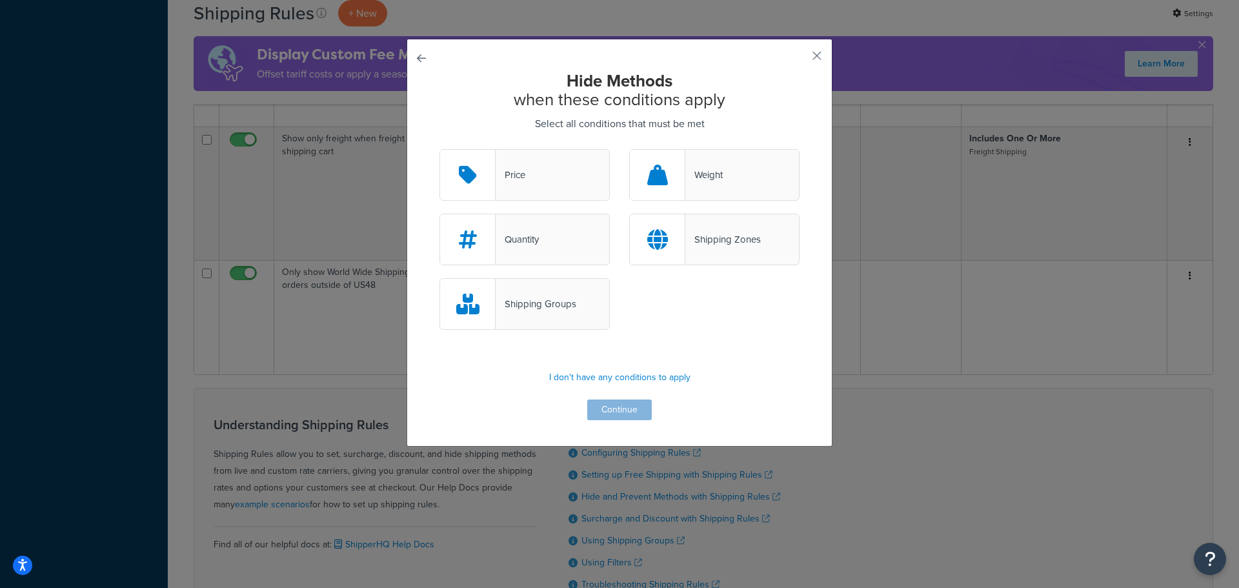
click at [545, 308] on div "Shipping Groups" at bounding box center [536, 304] width 81 height 18
click at [0, 0] on input "Shipping Groups" at bounding box center [0, 0] width 0 height 0
click at [698, 250] on div "Shipping Zones" at bounding box center [714, 240] width 170 height 52
click at [0, 0] on input "Shipping Zones" at bounding box center [0, 0] width 0 height 0
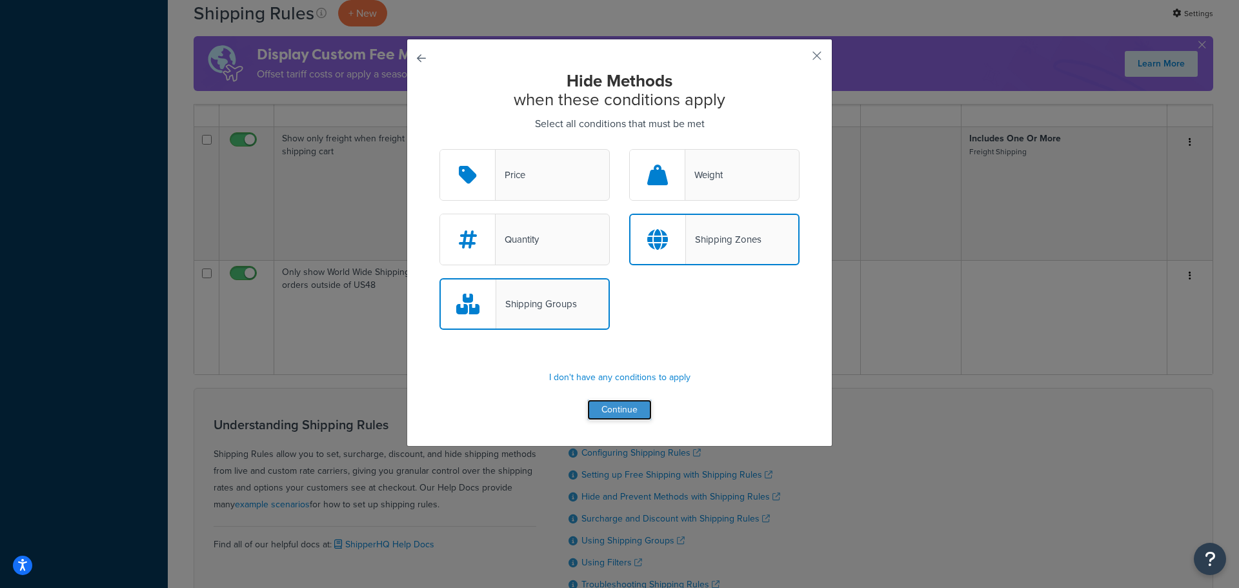
click at [624, 411] on button "Continue" at bounding box center [619, 409] width 65 height 21
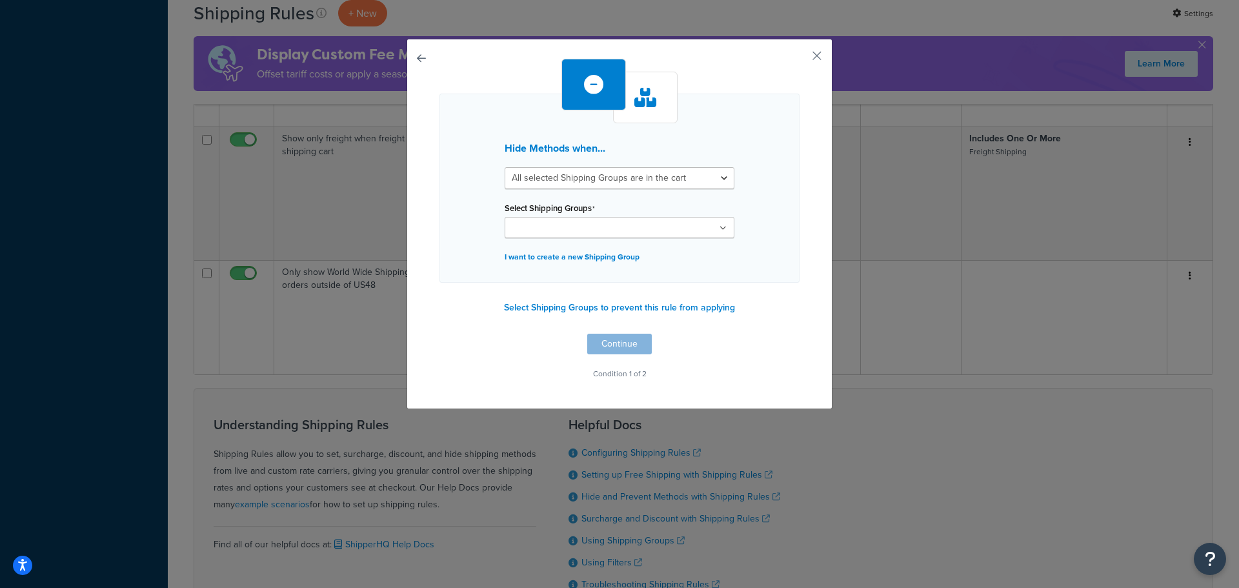
click at [616, 228] on ul at bounding box center [620, 227] width 230 height 21
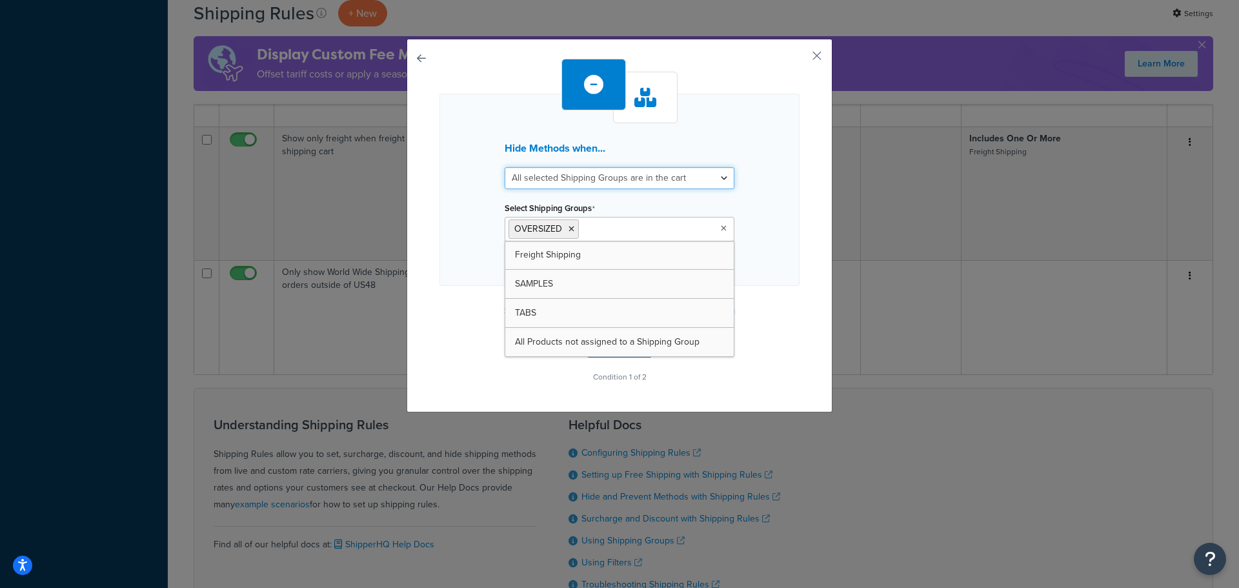
click at [621, 174] on select "All selected Shipping Groups are in the cart Any selected Shipping Groups are i…" at bounding box center [620, 178] width 230 height 22
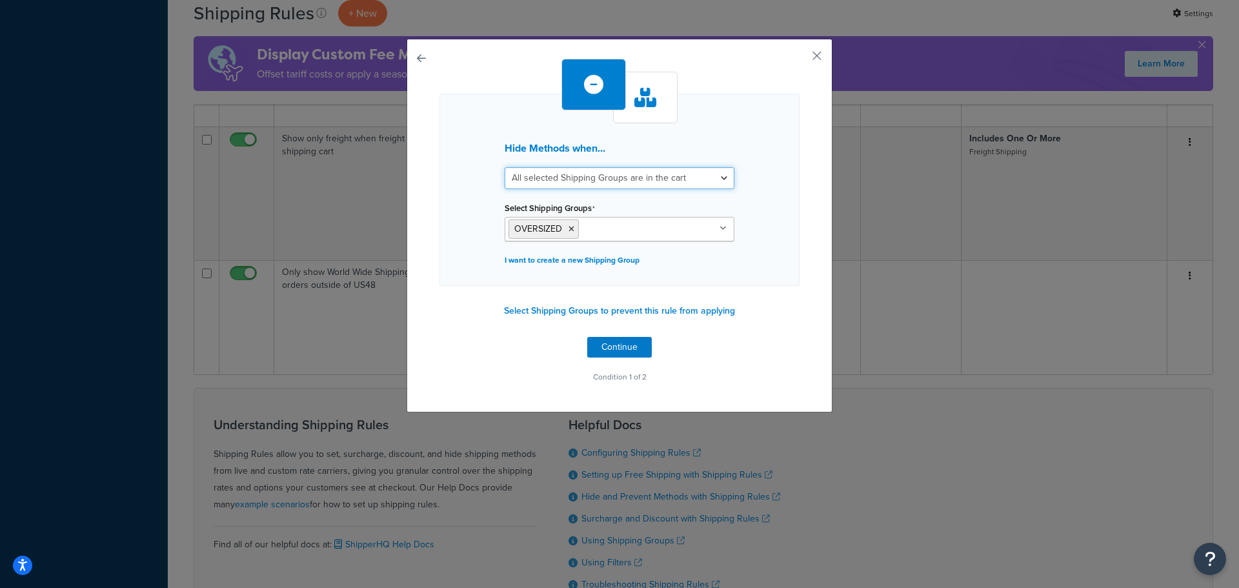
select select "any"
click at [505, 167] on select "All selected Shipping Groups are in the cart Any selected Shipping Groups are i…" at bounding box center [620, 178] width 230 height 22
click at [613, 354] on button "Continue" at bounding box center [619, 347] width 65 height 21
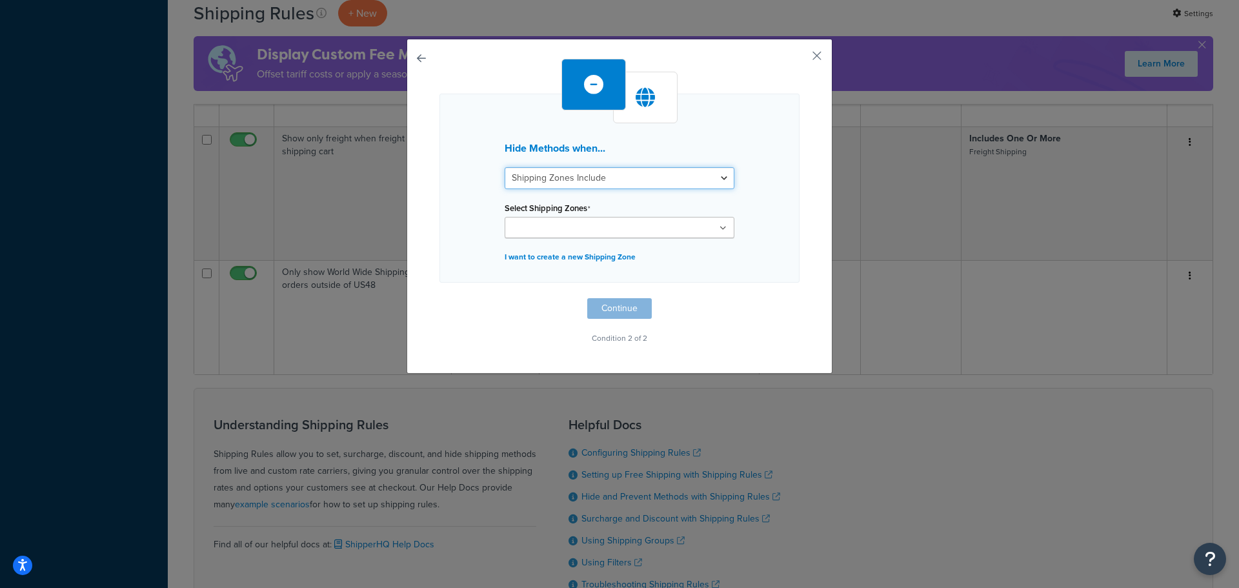
click at [622, 181] on select "Shipping Zones Include Shipping Zones Do Not Include" at bounding box center [620, 178] width 230 height 22
click at [611, 171] on select "Shipping Zones Include Shipping Zones Do Not Include" at bounding box center [620, 178] width 230 height 22
click at [611, 225] on ul at bounding box center [620, 227] width 230 height 21
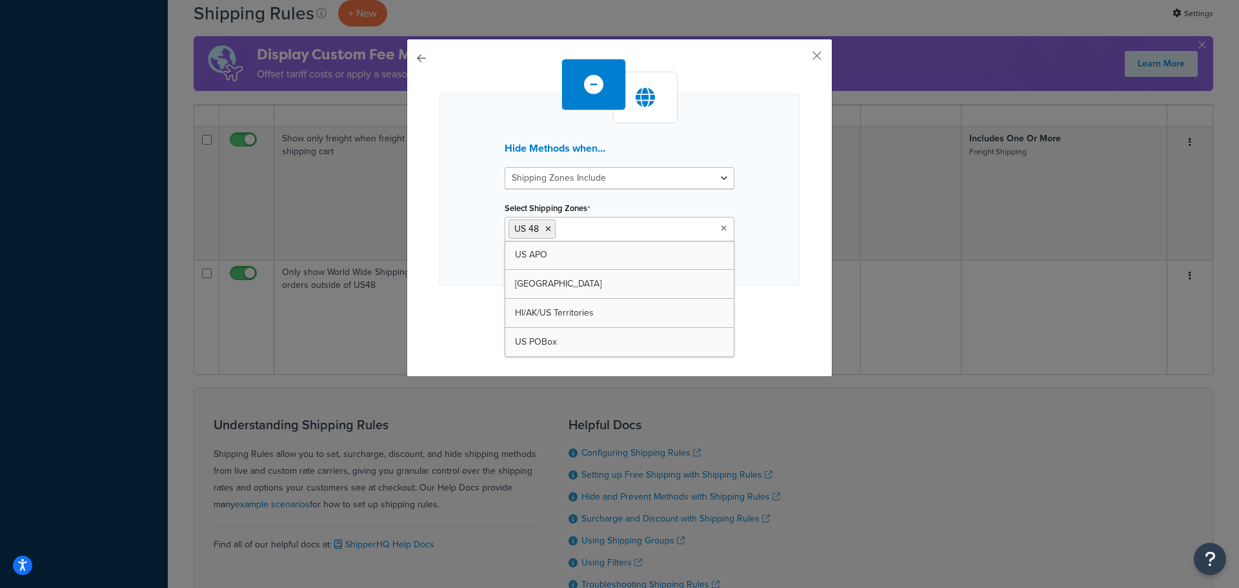
click at [752, 288] on div "Hide Methods when... Shipping Zones Include Shipping Zones Do Not Include Selec…" at bounding box center [619, 205] width 360 height 292
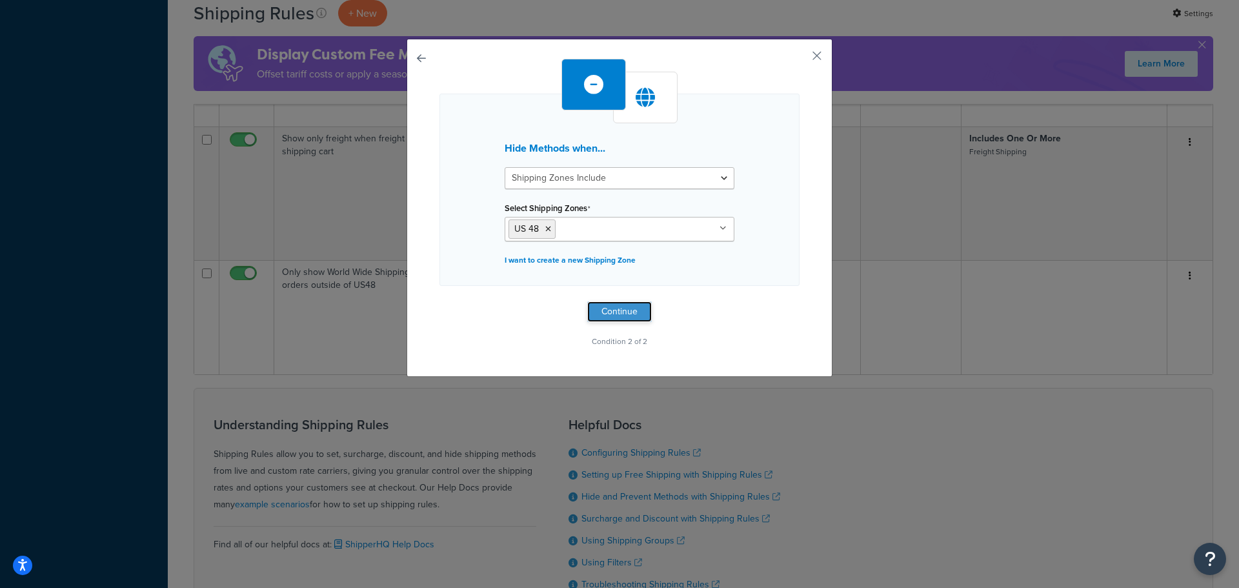
click at [598, 307] on button "Continue" at bounding box center [619, 311] width 65 height 21
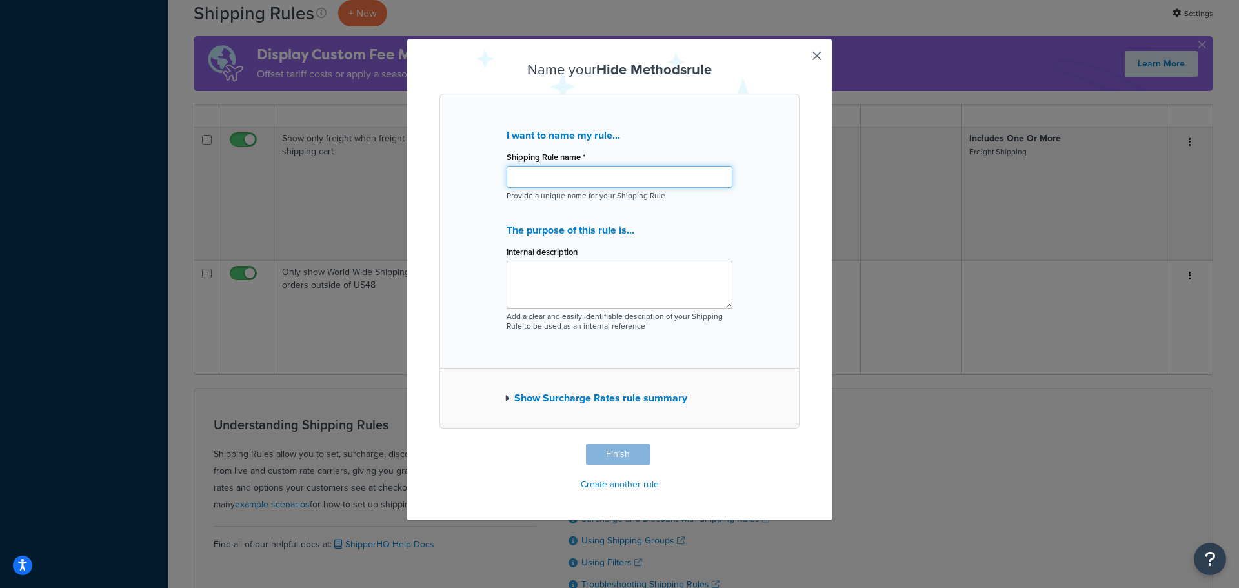
click at [590, 182] on input "Shipping Rule name *" at bounding box center [620, 177] width 226 height 22
type input "Oversized Products Can Only Ship Ground"
click at [625, 450] on button "Finish" at bounding box center [618, 454] width 65 height 21
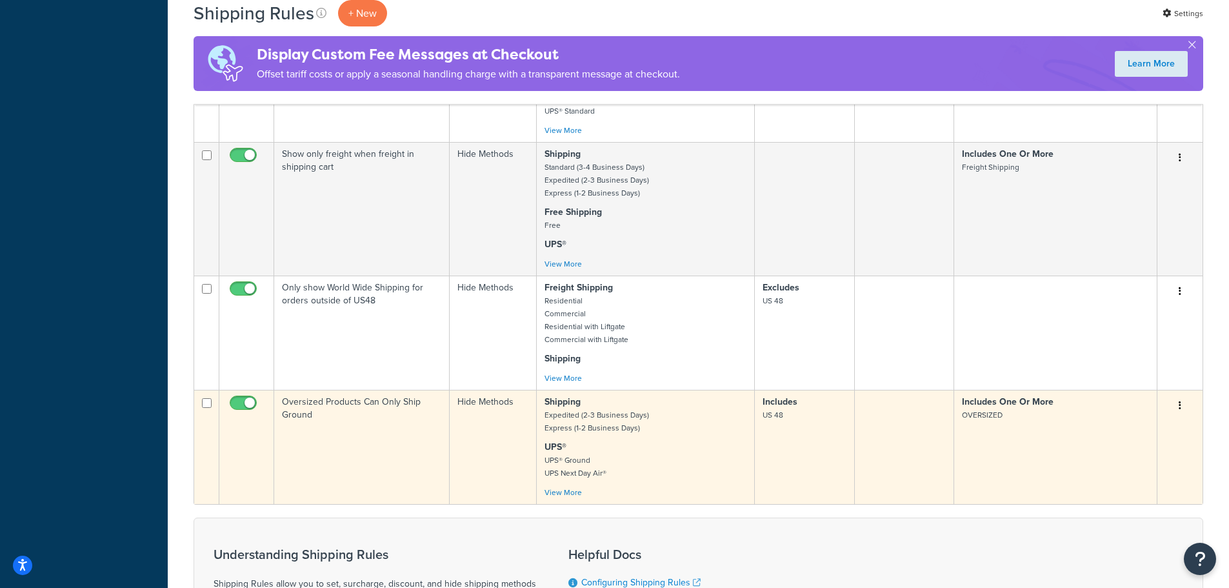
scroll to position [710, 0]
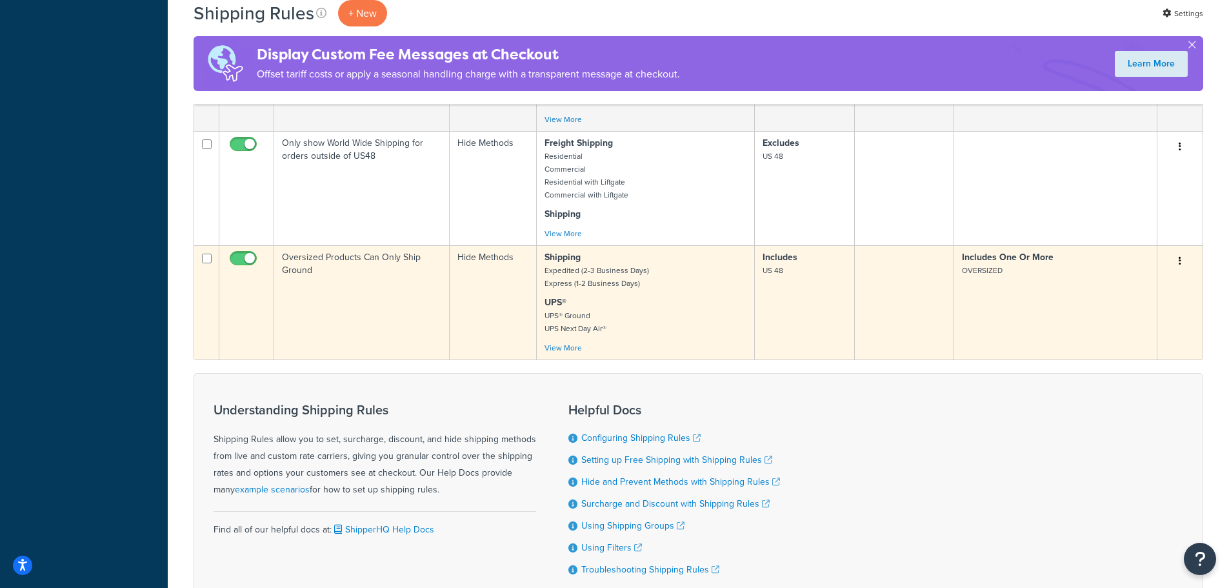
click at [361, 278] on td "Oversized Products Can Only Ship Ground" at bounding box center [362, 302] width 176 height 114
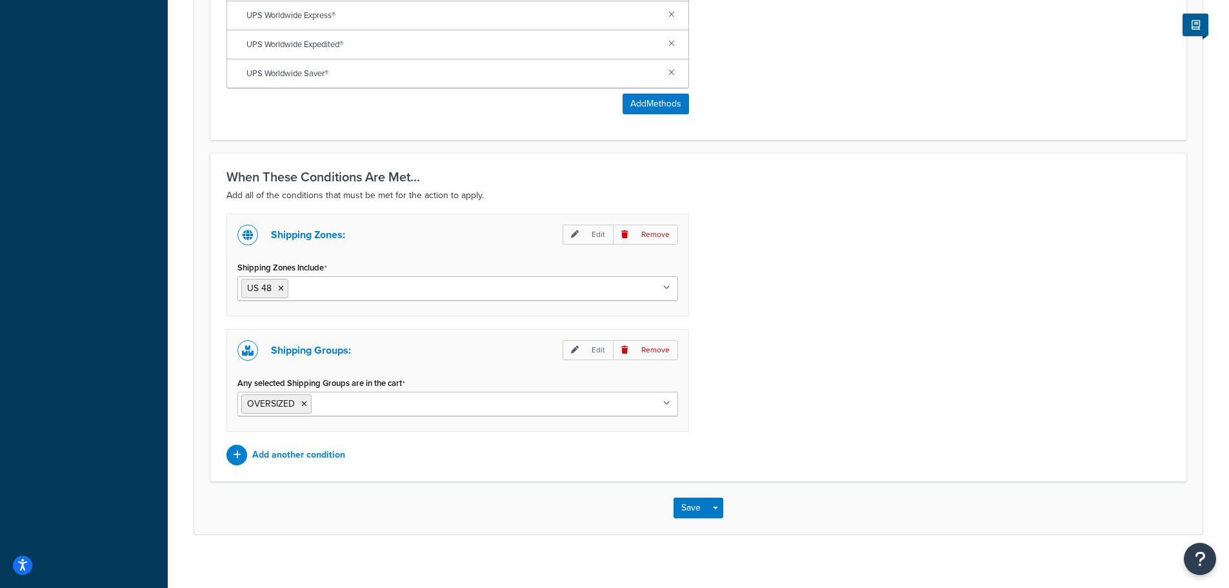
scroll to position [812, 0]
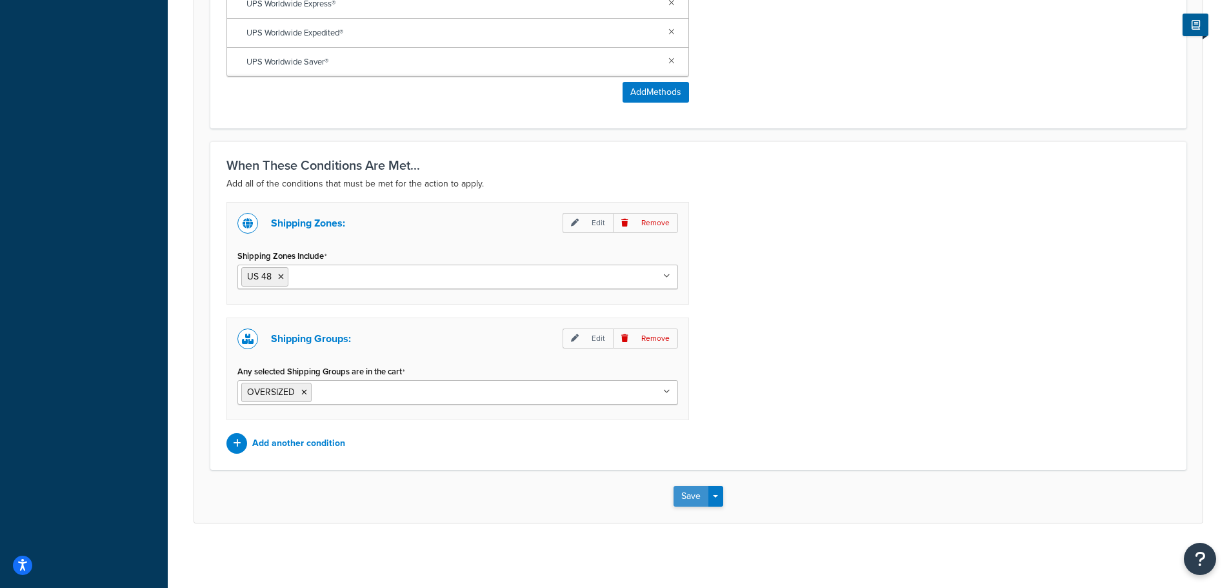
click at [699, 494] on button "Save" at bounding box center [691, 496] width 35 height 21
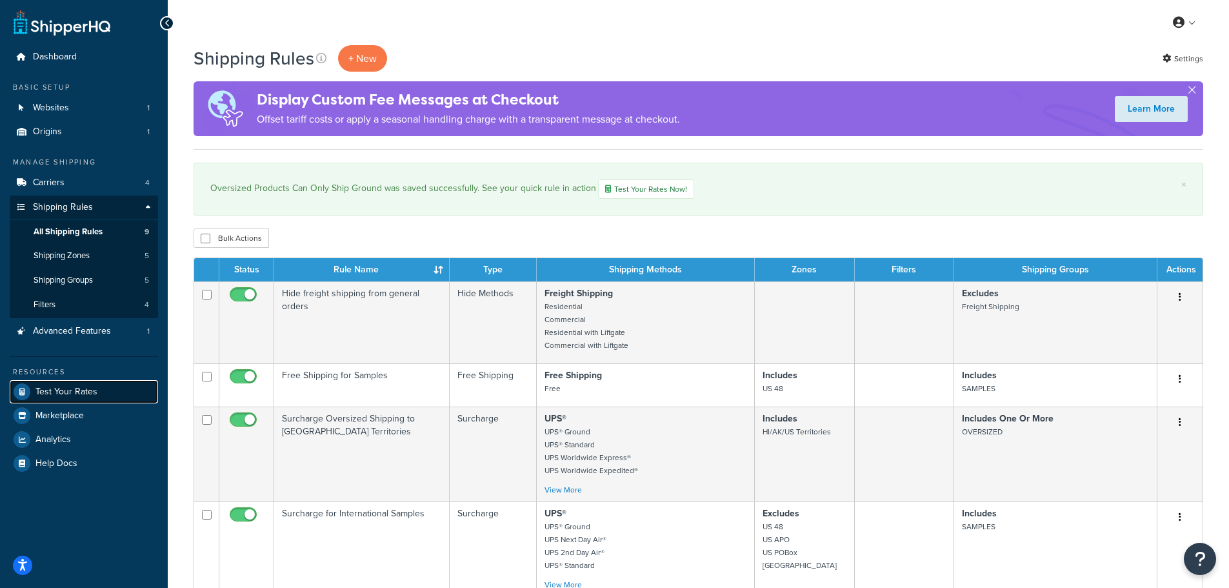
click at [74, 398] on link "Test Your Rates" at bounding box center [84, 391] width 148 height 23
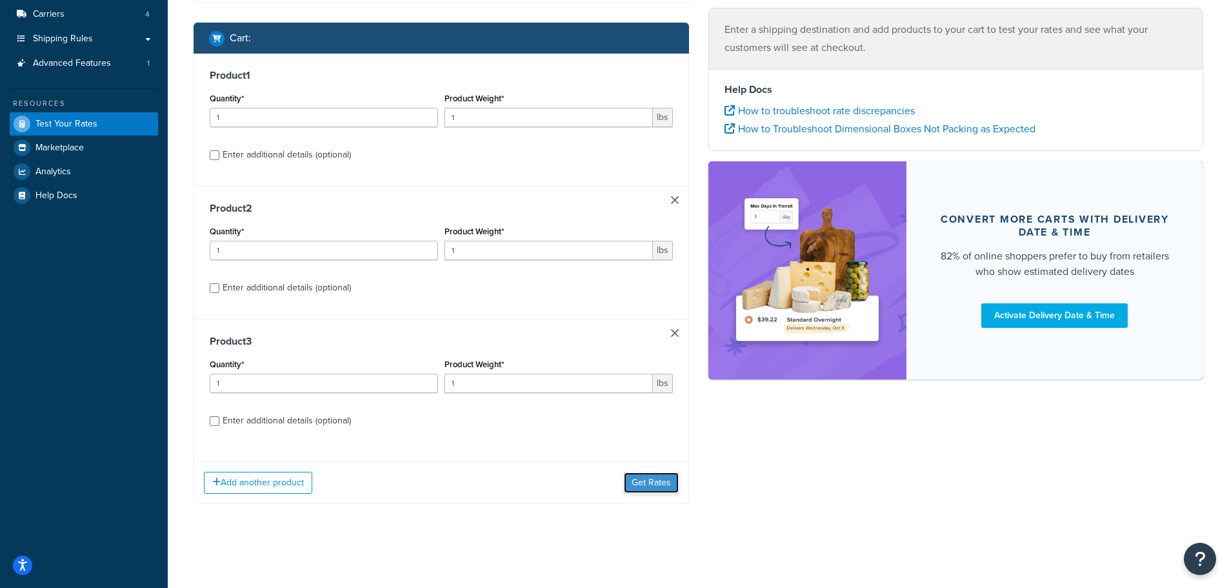
click at [640, 482] on button "Get Rates" at bounding box center [651, 482] width 55 height 21
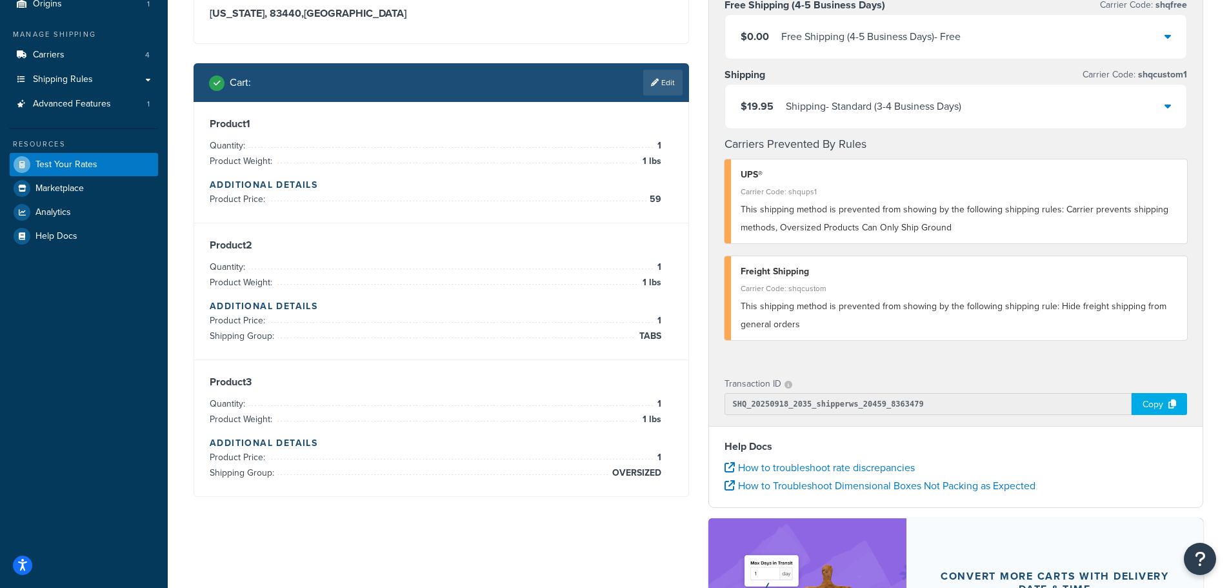
scroll to position [129, 0]
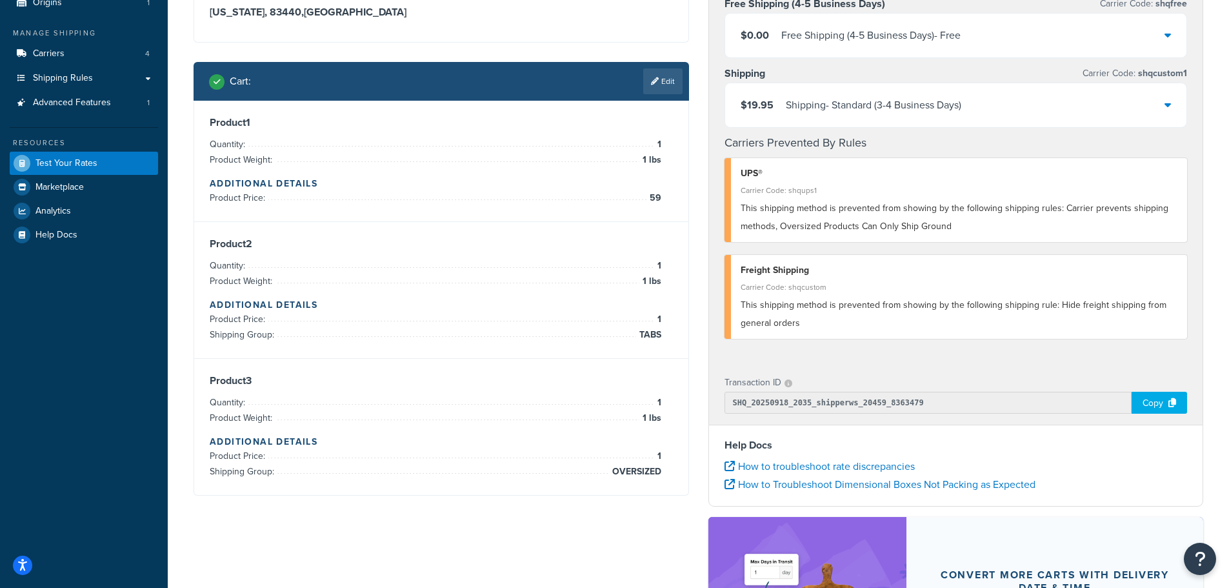
click at [104, 383] on div "Dashboard Basic Setup Websites 1 Origins 1 Manage Shipping Carriers 4 Shipping …" at bounding box center [84, 342] width 168 height 942
click at [662, 82] on link "Edit" at bounding box center [662, 81] width 39 height 26
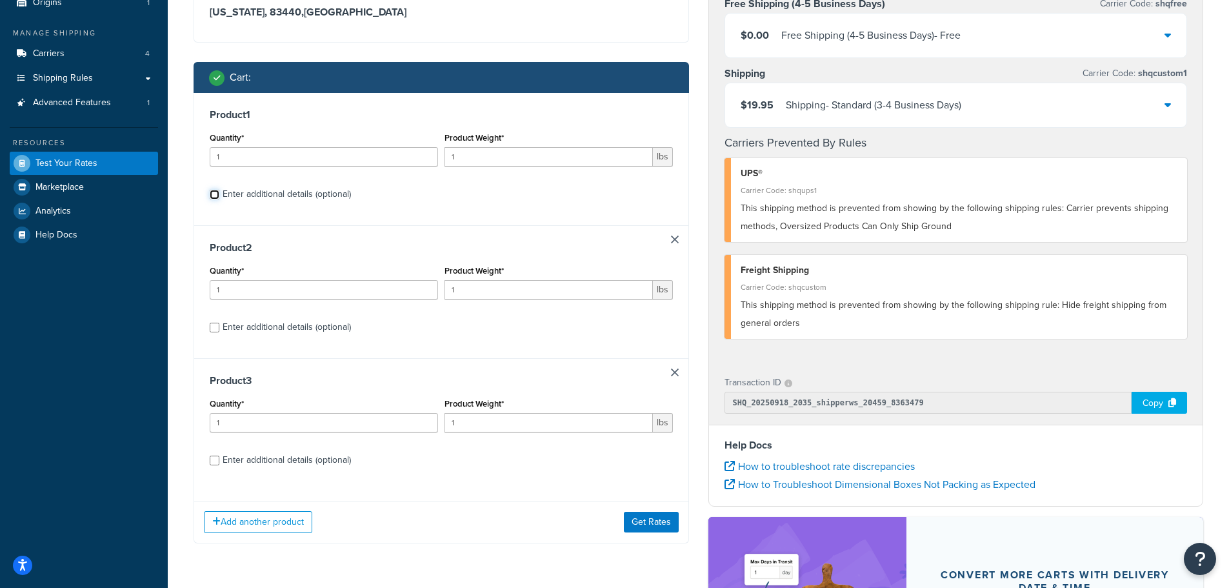
click at [216, 192] on input "Enter additional details (optional)" at bounding box center [215, 195] width 10 height 10
checkbox input "true"
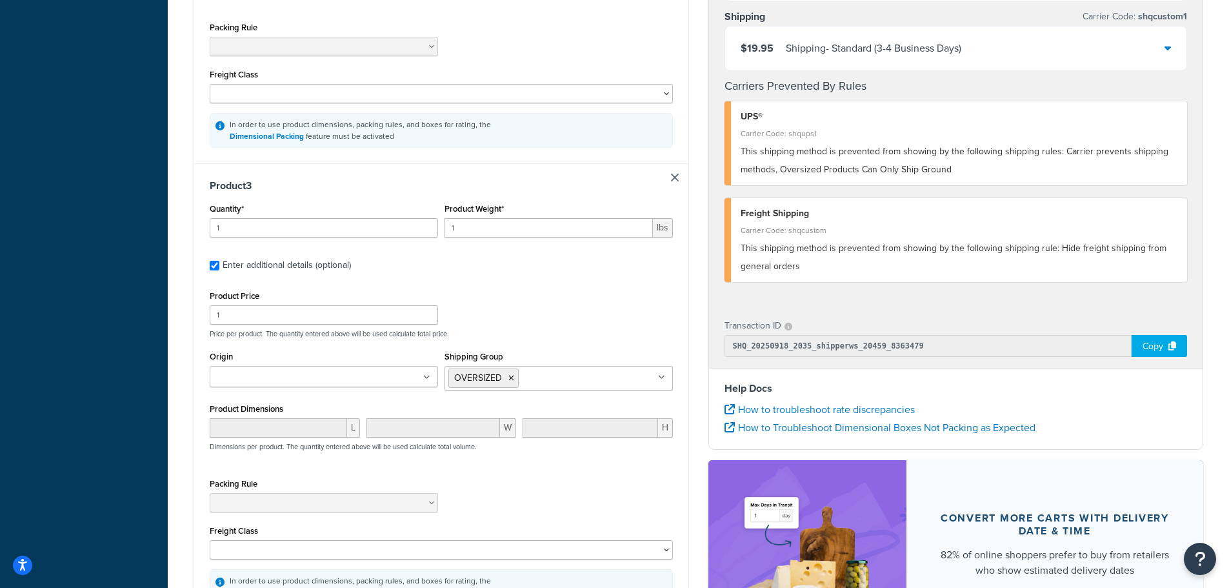
scroll to position [968, 0]
click at [513, 381] on icon at bounding box center [512, 378] width 6 height 8
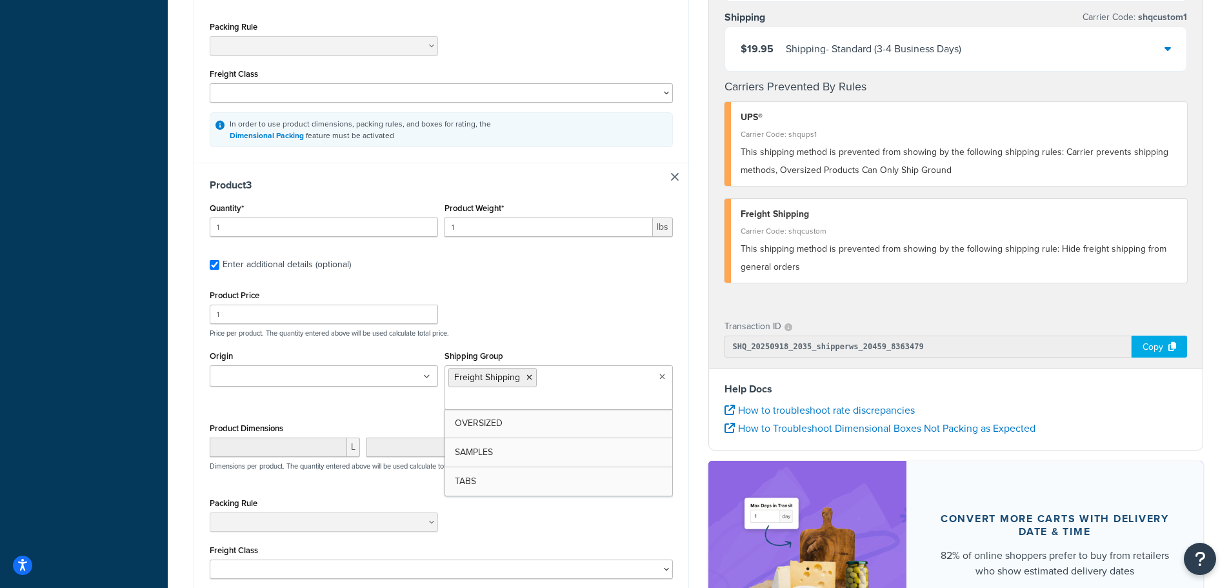
click at [556, 327] on div "Product Price 1 Price per product. The quantity entered above will be used calc…" at bounding box center [441, 312] width 470 height 51
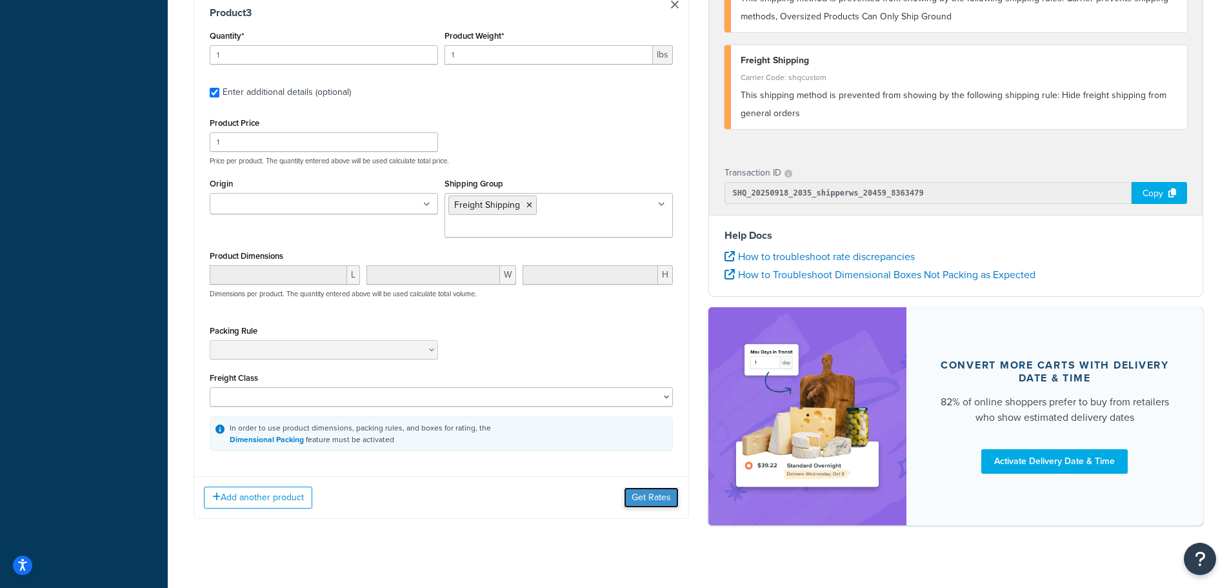
click at [645, 487] on button "Get Rates" at bounding box center [651, 497] width 55 height 21
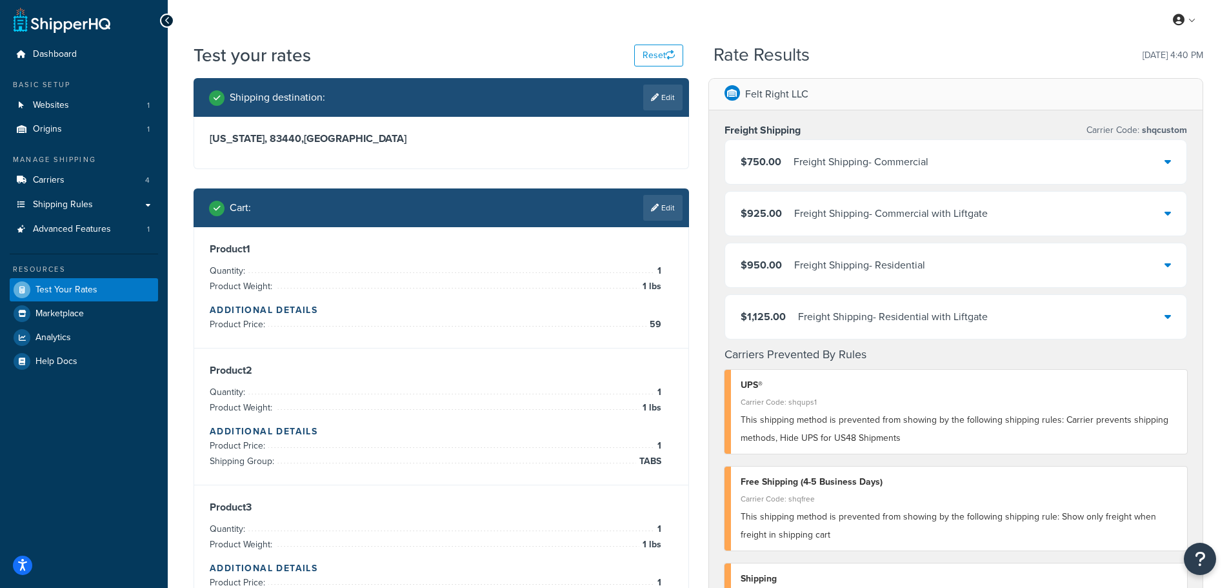
scroll to position [0, 0]
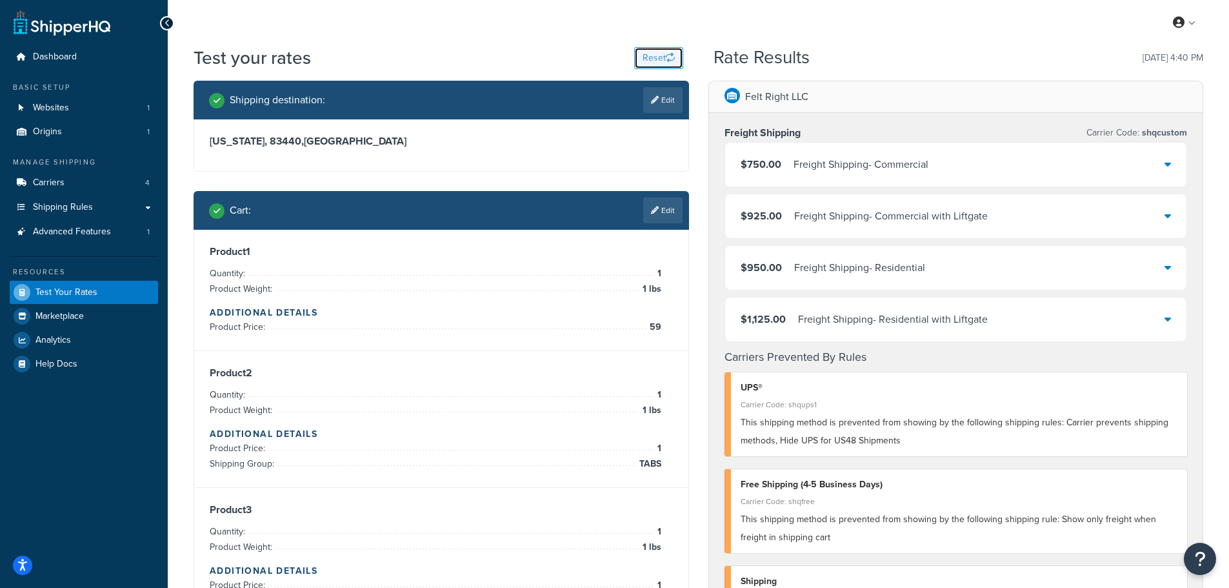
click at [654, 52] on button "Reset" at bounding box center [658, 58] width 49 height 22
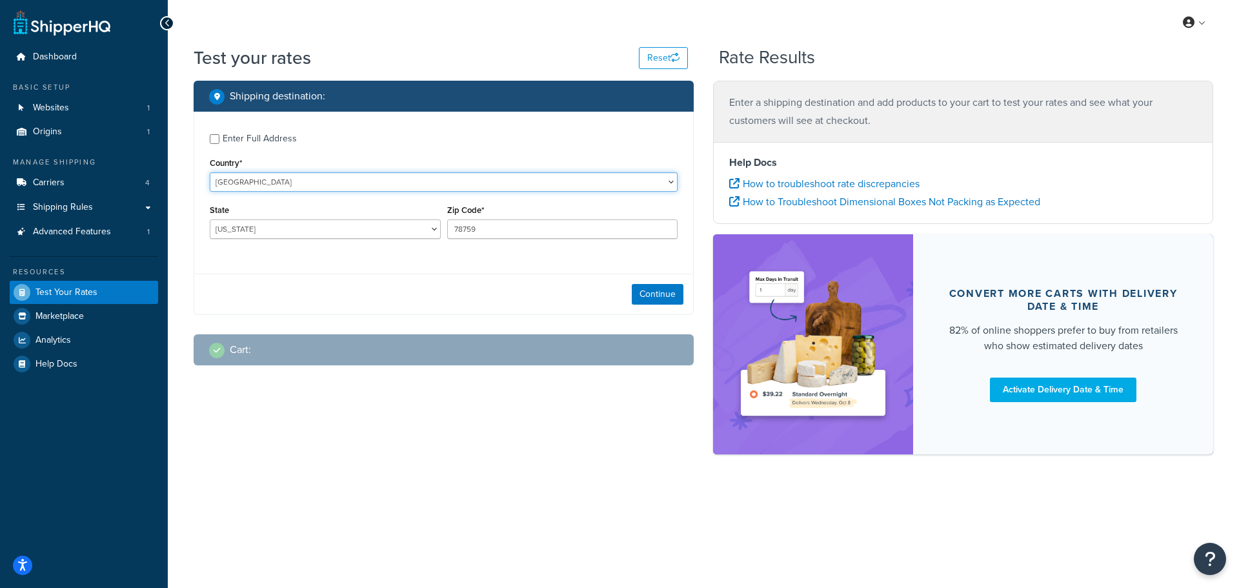
click at [301, 180] on select "United States United Kingdom Afghanistan Åland Islands Albania Algeria American…" at bounding box center [444, 181] width 468 height 19
click at [293, 228] on select "Alabama Alaska American Samoa Arizona Arkansas Armed Forces Americas Armed Forc…" at bounding box center [325, 228] width 231 height 19
click at [210, 220] on select "Alabama Alaska American Samoa Arizona Arkansas Armed Forces Americas Armed Forc…" at bounding box center [325, 228] width 231 height 19
click at [330, 228] on select "Alabama Alaska American Samoa Arizona Arkansas Armed Forces Americas Armed Forc…" at bounding box center [325, 228] width 231 height 19
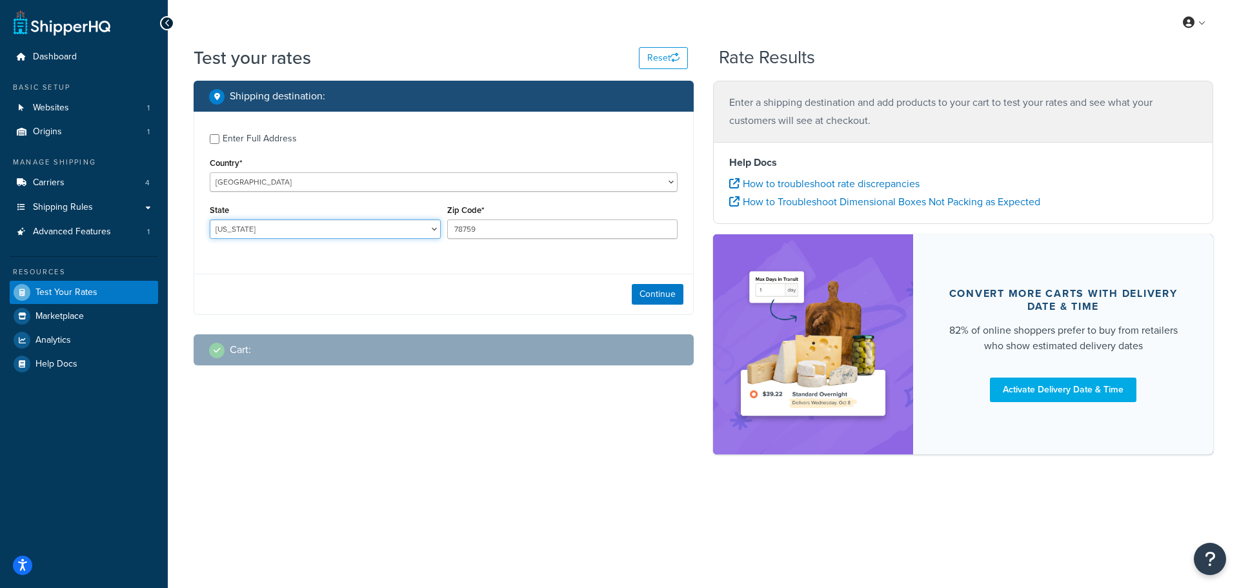
select select "ID"
click at [210, 220] on select "Alabama Alaska American Samoa Arizona Arkansas Armed Forces Americas Armed Forc…" at bounding box center [325, 228] width 231 height 19
click at [507, 238] on input "78759" at bounding box center [562, 228] width 231 height 19
click at [507, 235] on input "78759" at bounding box center [562, 228] width 231 height 19
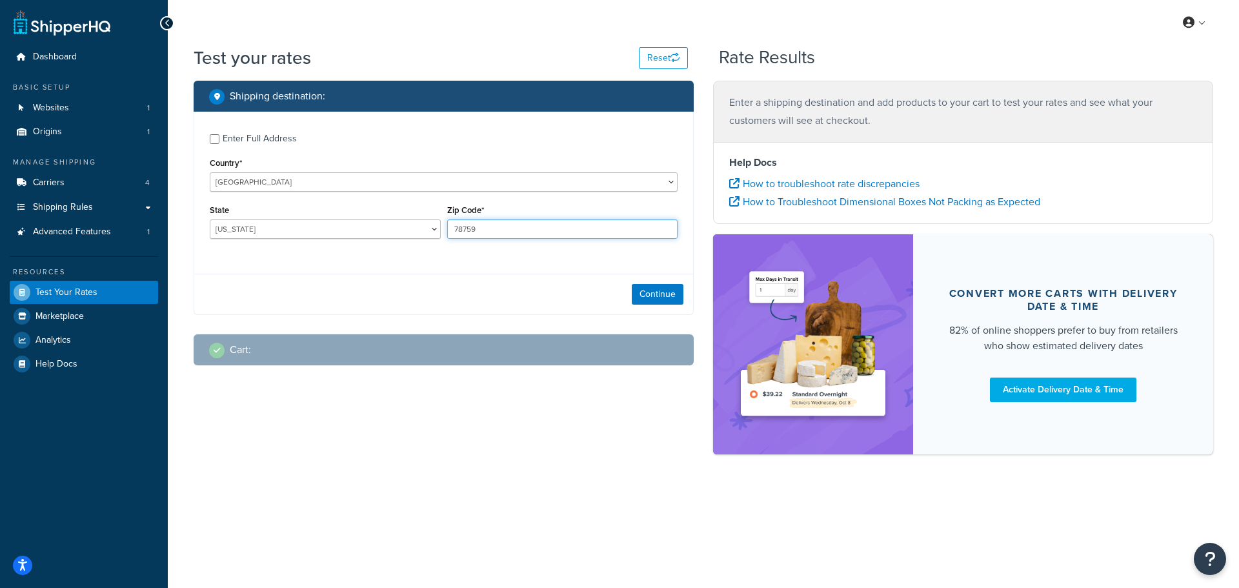
click at [507, 235] on input "78759" at bounding box center [562, 228] width 231 height 19
type input "83440"
click at [656, 296] on button "Continue" at bounding box center [658, 294] width 52 height 21
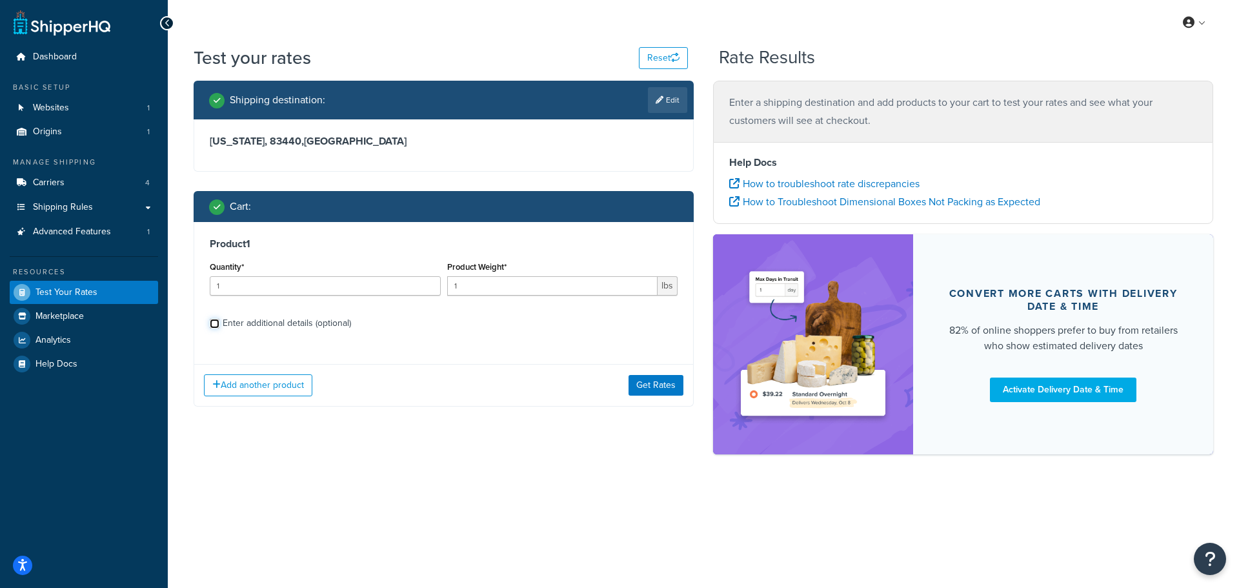
click at [216, 325] on input "Enter additional details (optional)" at bounding box center [215, 324] width 10 height 10
checkbox input "true"
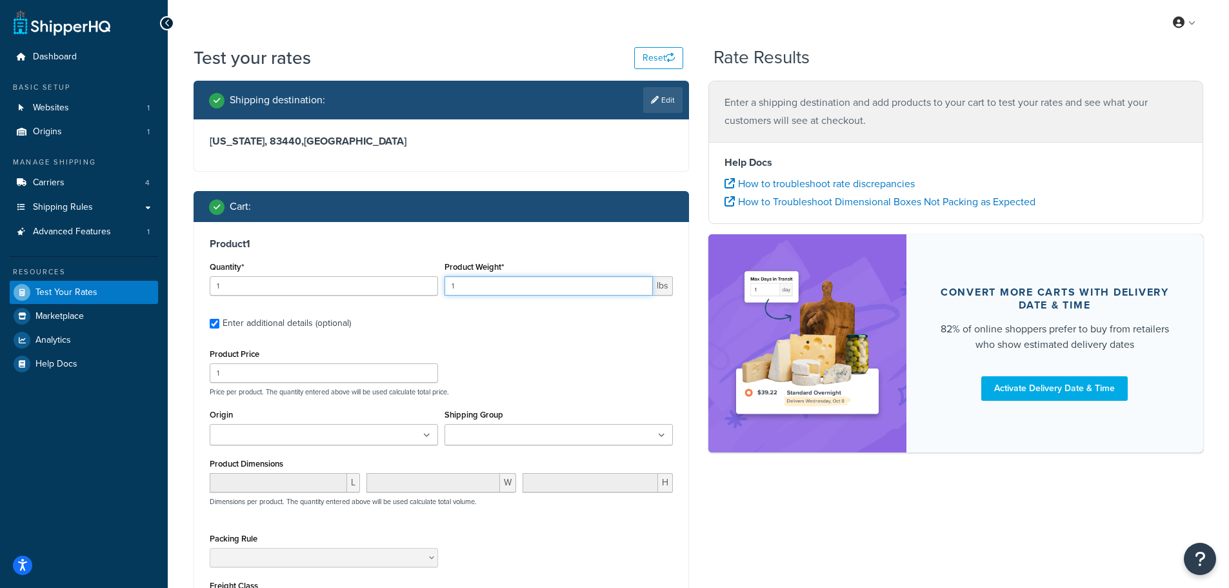
click at [507, 285] on input "1" at bounding box center [549, 285] width 208 height 19
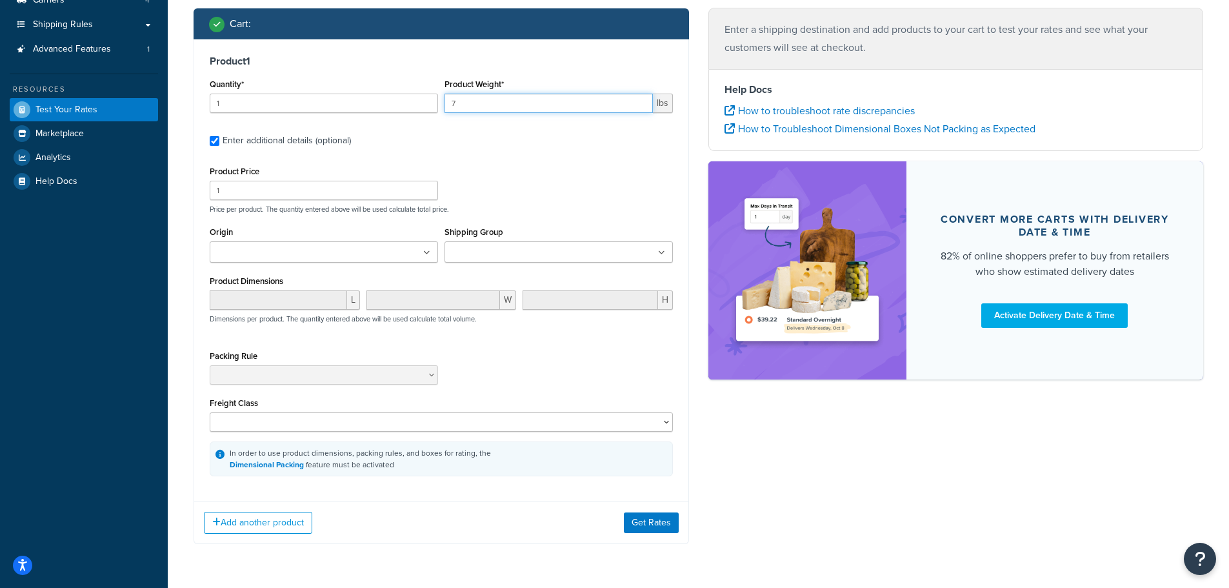
scroll to position [225, 0]
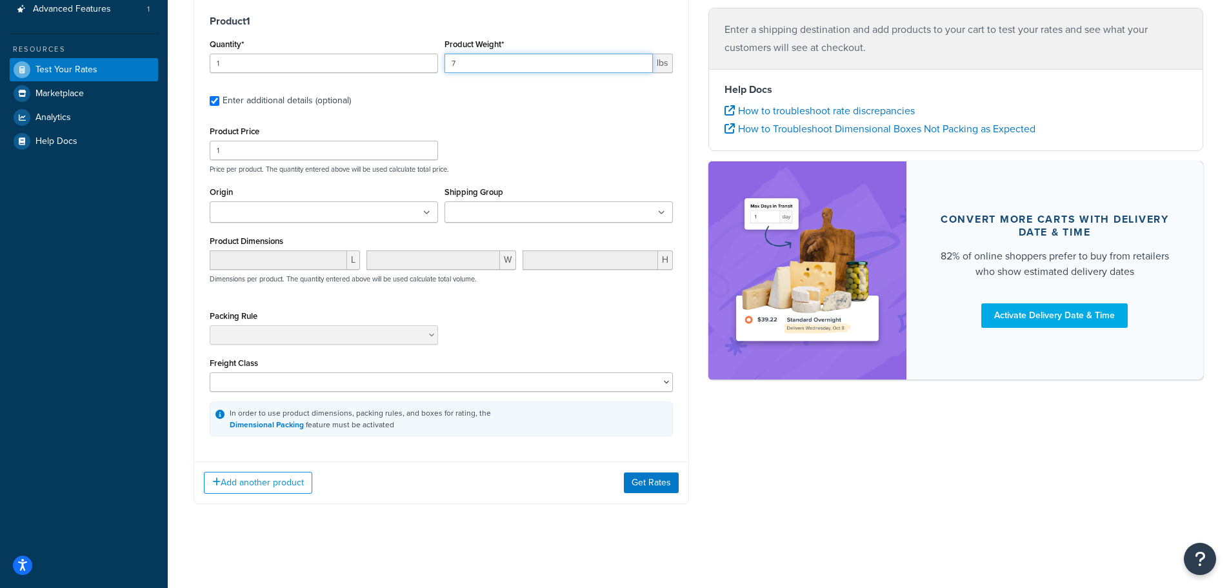
type input "7"
click at [273, 481] on button "Add another product" at bounding box center [258, 483] width 108 height 22
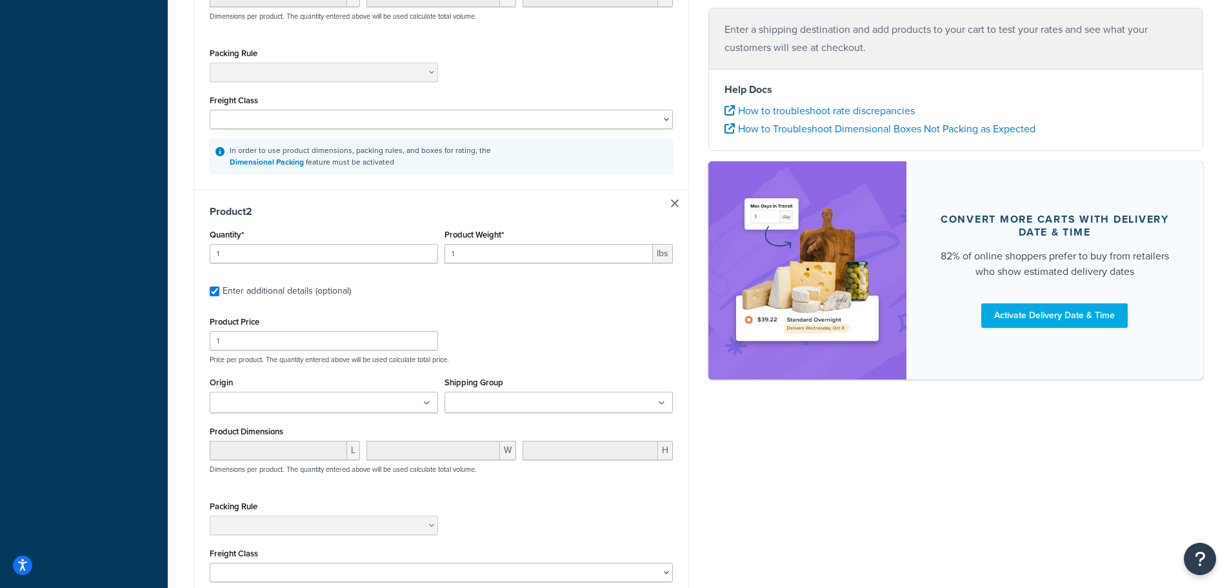
scroll to position [493, 0]
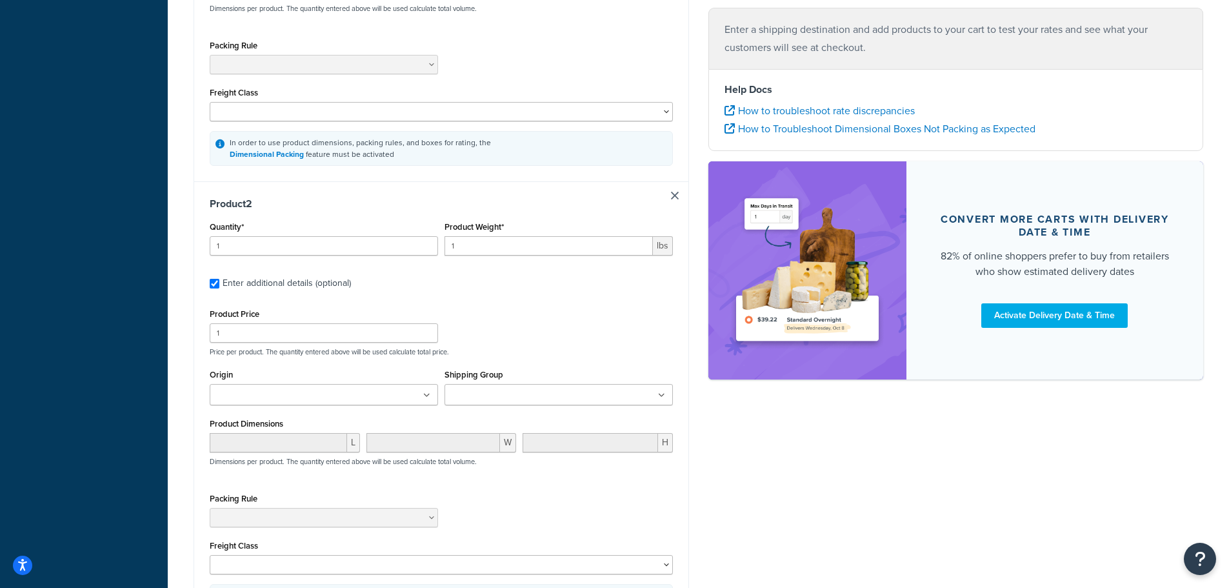
click at [492, 401] on input "Shipping Group" at bounding box center [505, 395] width 114 height 14
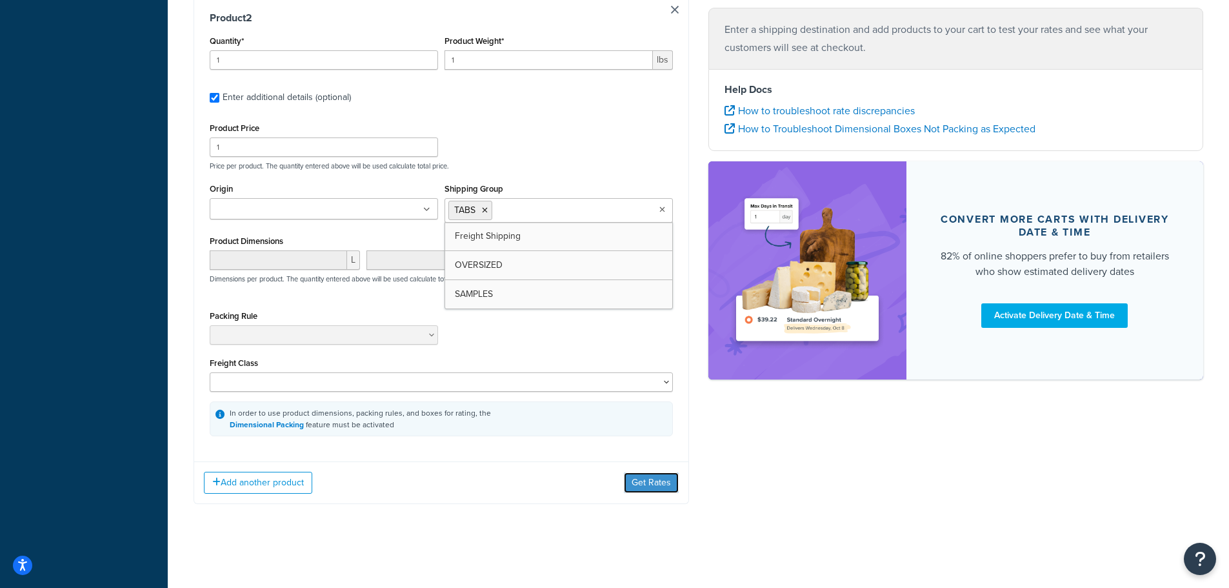
click at [641, 481] on button "Get Rates" at bounding box center [651, 482] width 55 height 21
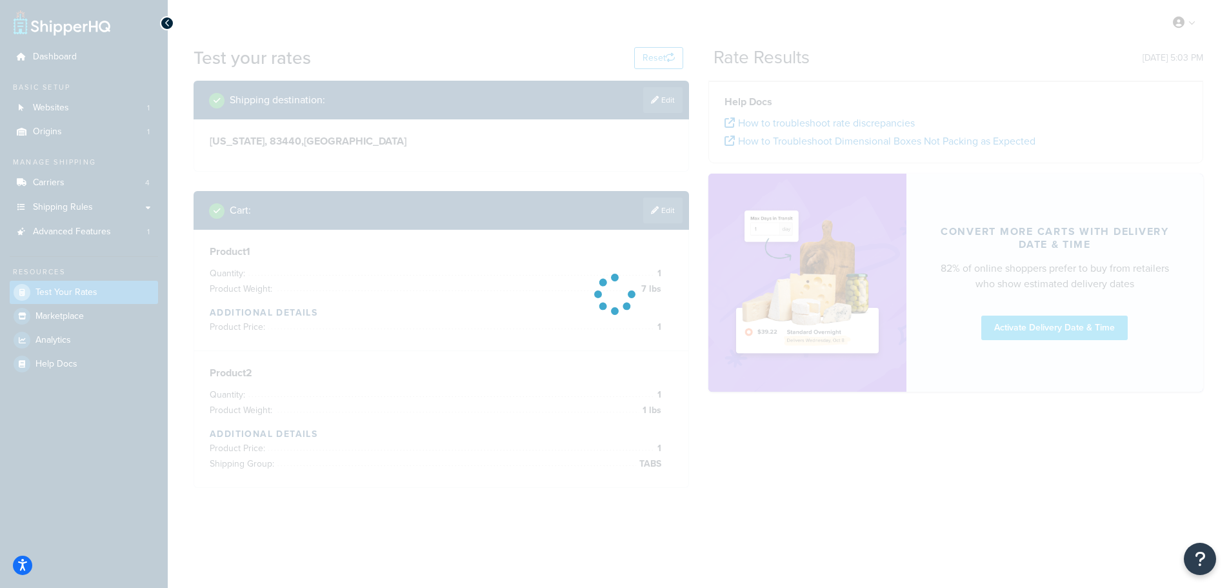
scroll to position [0, 0]
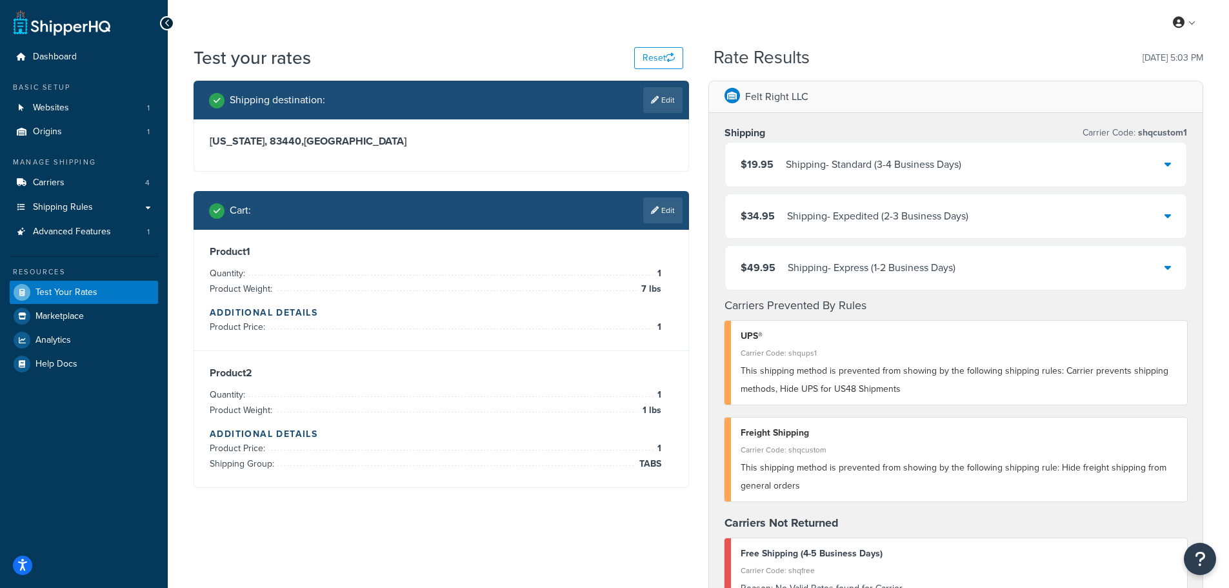
click at [661, 214] on link "Edit" at bounding box center [662, 210] width 39 height 26
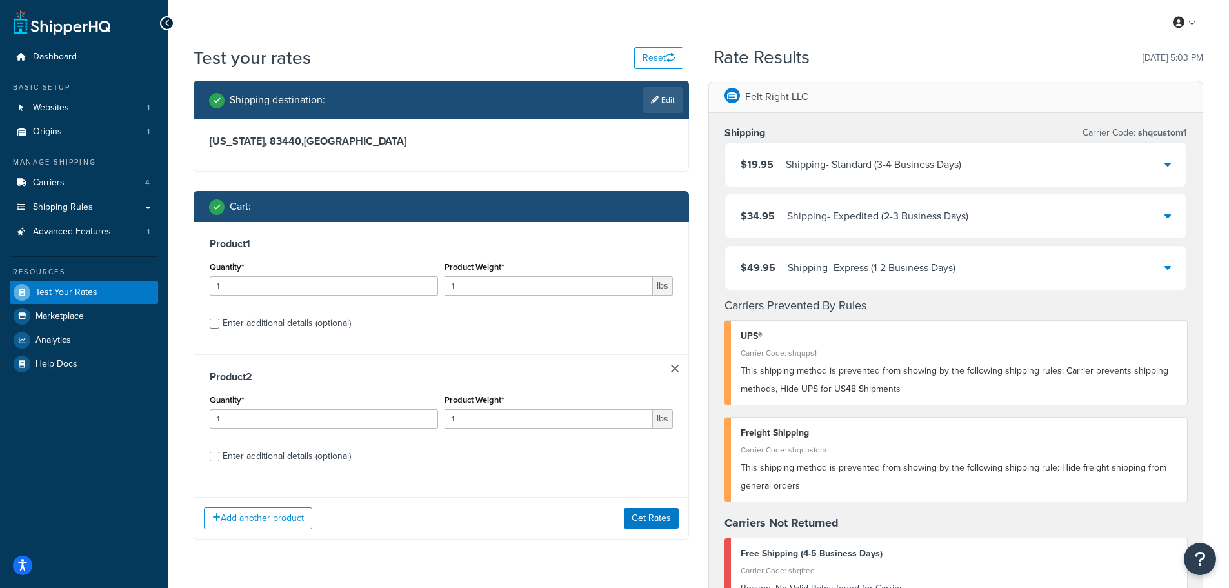
click at [675, 371] on link at bounding box center [675, 369] width 8 height 8
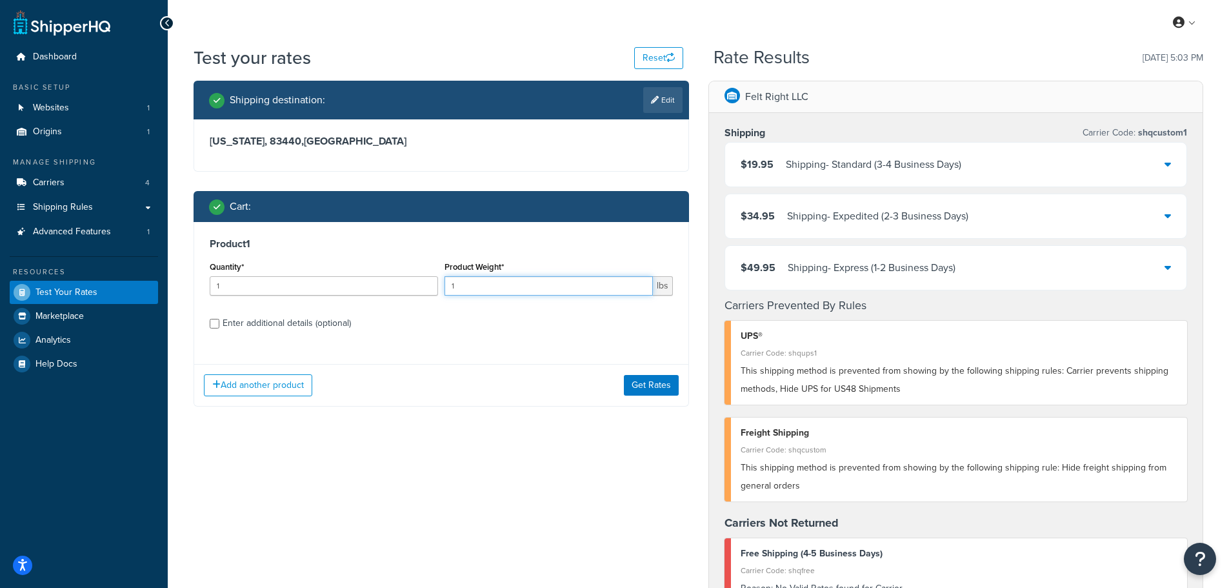
click at [507, 288] on input "1" at bounding box center [549, 285] width 208 height 19
type input "50"
click at [666, 55] on icon "button" at bounding box center [670, 57] width 9 height 9
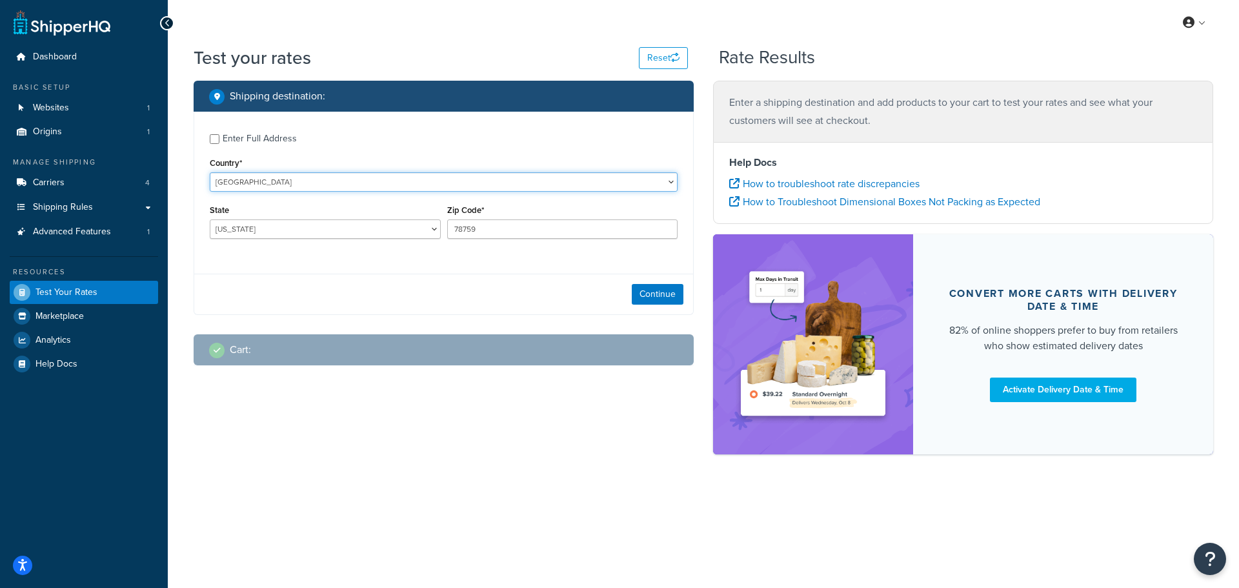
click at [271, 186] on select "United States United Kingdom Afghanistan Åland Islands Albania Algeria American…" at bounding box center [444, 181] width 468 height 19
click at [326, 153] on div "Enter Full Address Country* United States United Kingdom Afghanistan Åland Isla…" at bounding box center [443, 188] width 499 height 152
click at [288, 234] on select "Alabama Alaska American Samoa Arizona Arkansas Armed Forces Americas Armed Forc…" at bounding box center [325, 228] width 231 height 19
select select "ID"
click at [210, 220] on select "Alabama Alaska American Samoa Arizona Arkansas Armed Forces Americas Armed Forc…" at bounding box center [325, 228] width 231 height 19
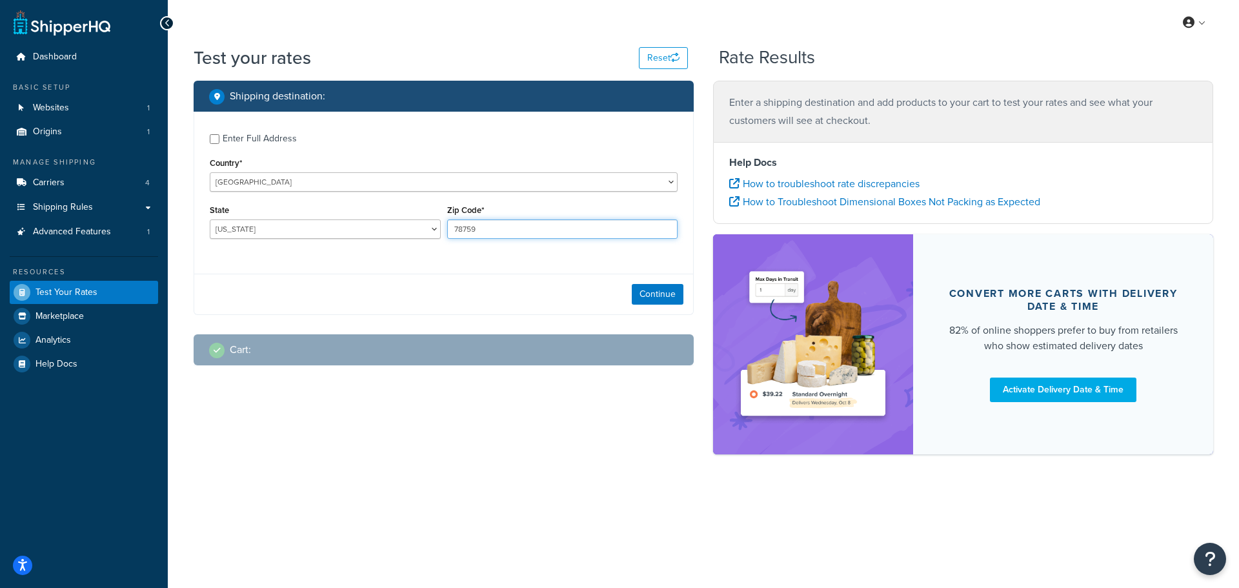
drag, startPoint x: 545, startPoint y: 233, endPoint x: 337, endPoint y: 225, distance: 208.0
click at [337, 225] on div "State Alabama Alaska American Samoa Arizona Arkansas Armed Forces Americas Arme…" at bounding box center [443, 224] width 474 height 47
type input "83440"
click at [671, 298] on button "Continue" at bounding box center [658, 294] width 52 height 21
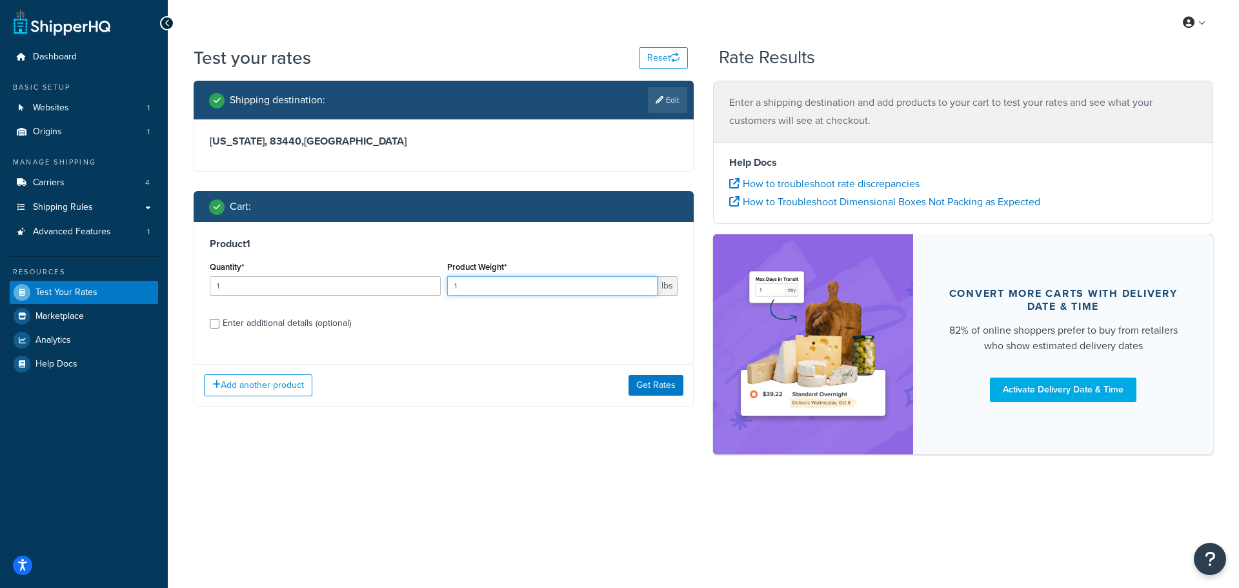
drag, startPoint x: 478, startPoint y: 288, endPoint x: 446, endPoint y: 290, distance: 32.3
click at [446, 290] on div "Product Weight* 1 lbs" at bounding box center [562, 281] width 237 height 47
type input "7"
click at [263, 380] on button "Add another product" at bounding box center [258, 385] width 108 height 22
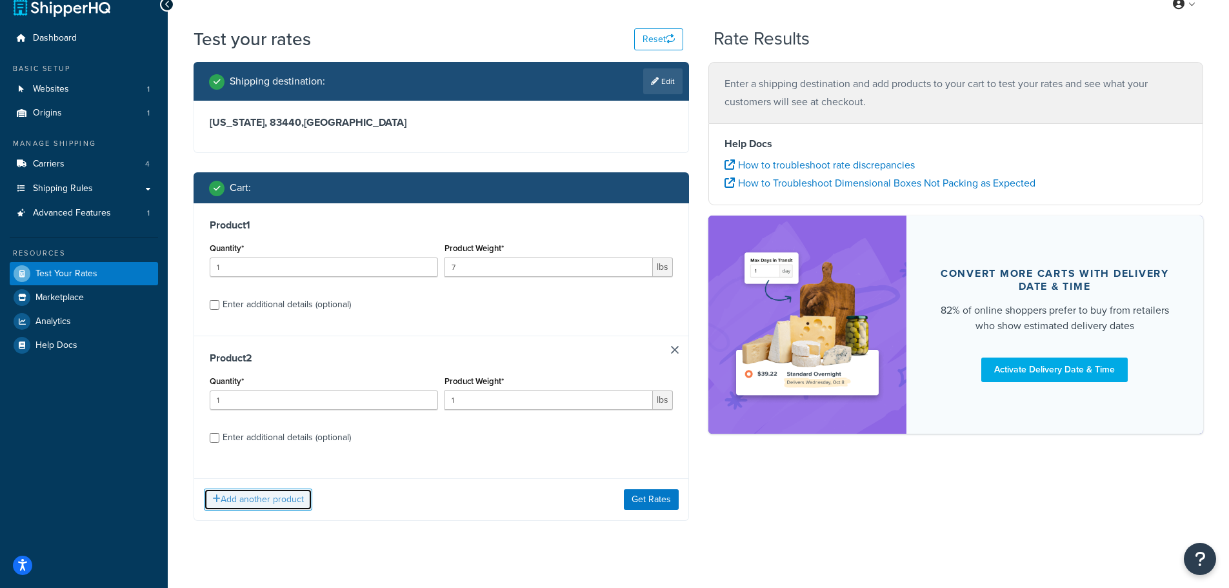
scroll to position [36, 0]
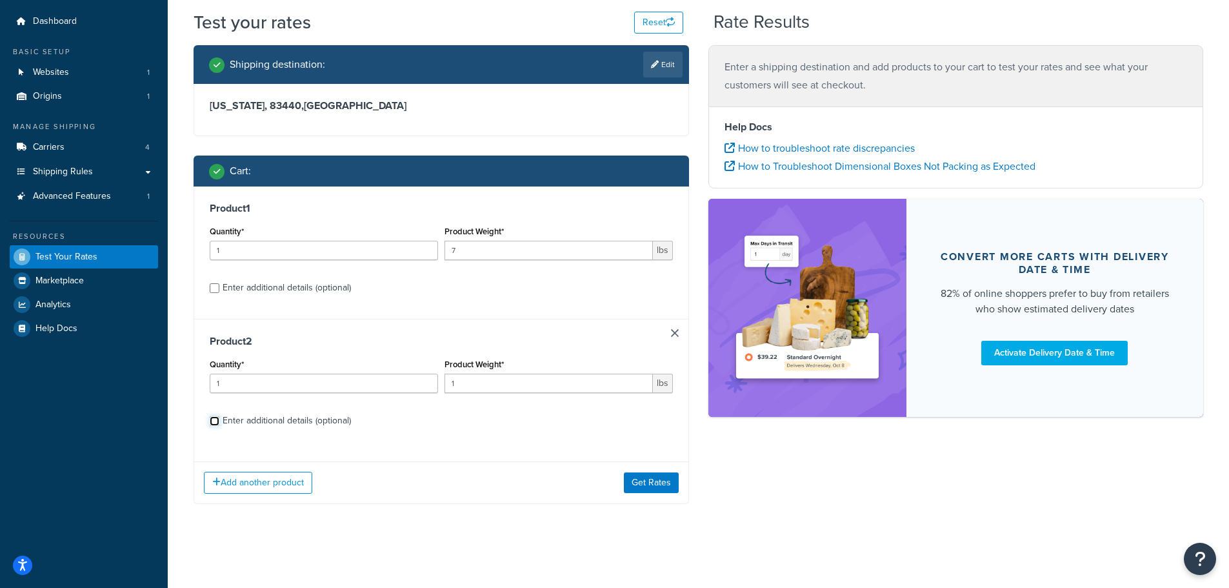
click at [212, 421] on input "Enter additional details (optional)" at bounding box center [215, 421] width 10 height 10
checkbox input "true"
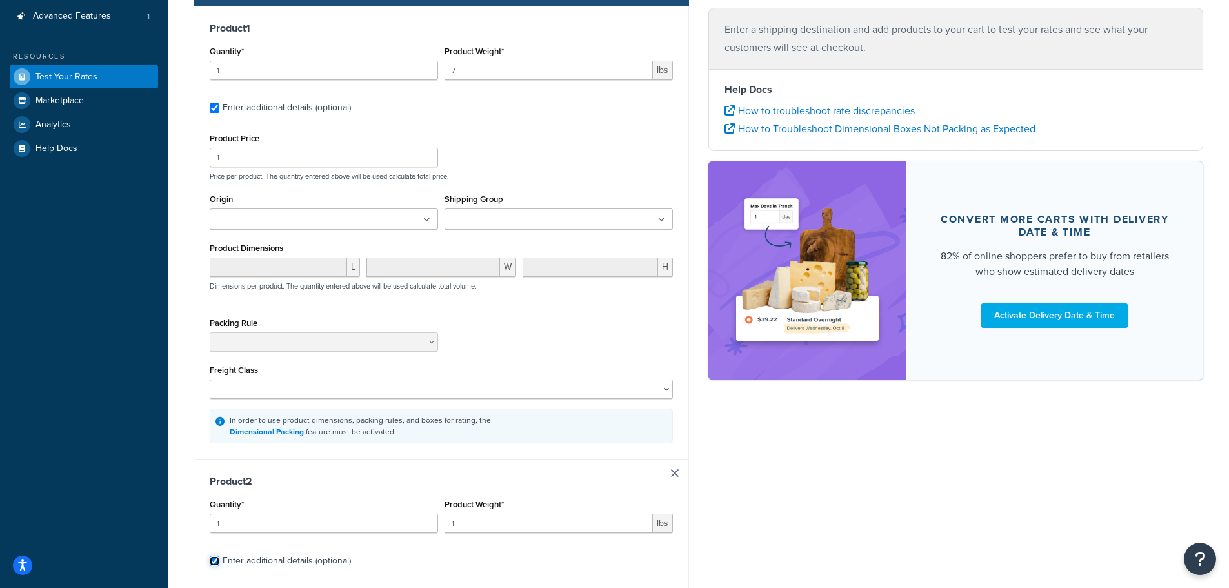
scroll to position [101, 0]
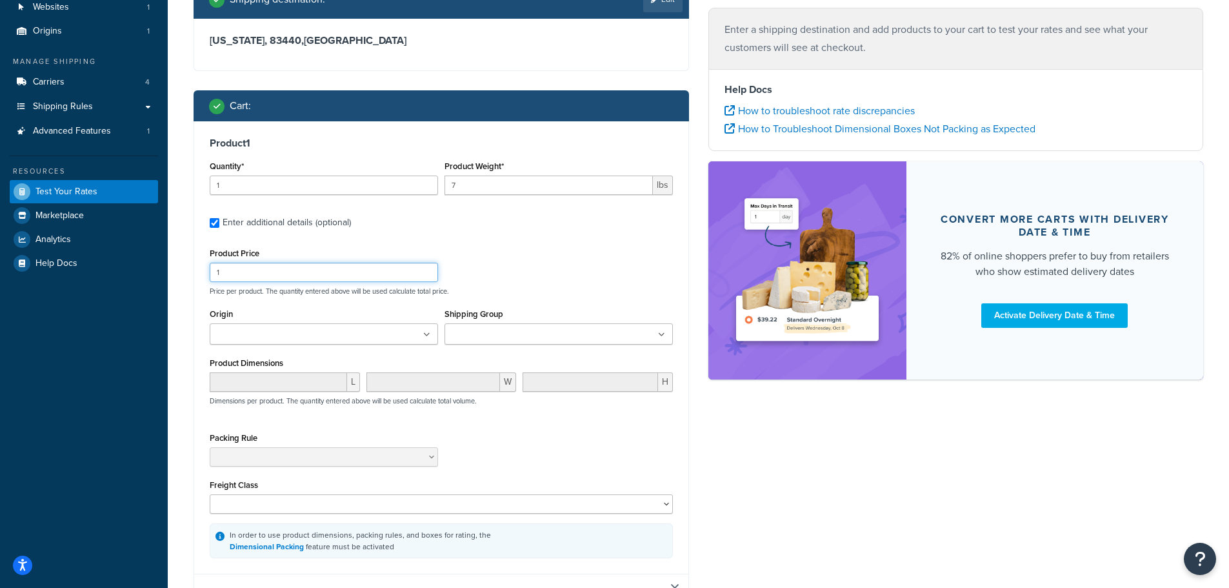
click at [290, 279] on input "1" at bounding box center [324, 272] width 228 height 19
type input "50"
click at [542, 244] on div "Product 1 Quantity* 1 Product Weight* 7 lbs Enter additional details (optional)…" at bounding box center [441, 347] width 494 height 452
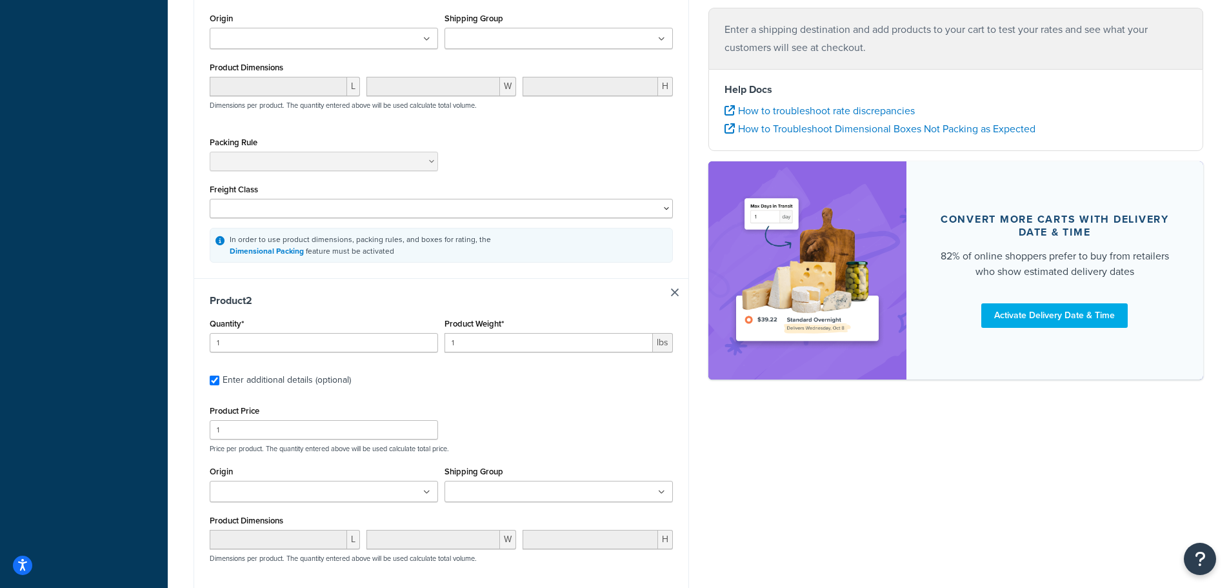
scroll to position [423, 0]
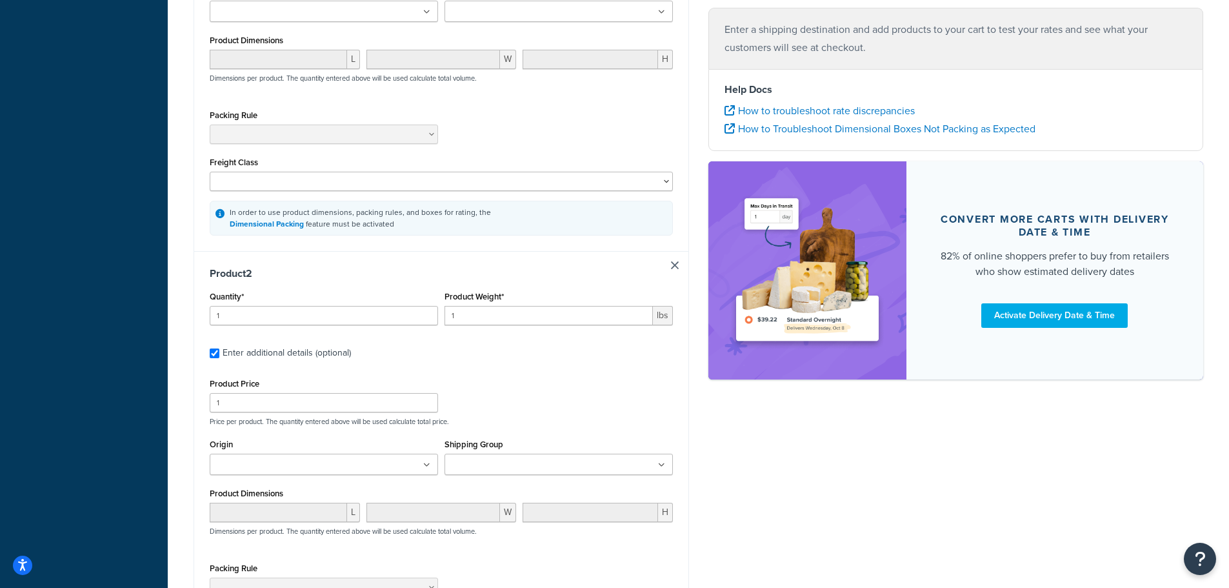
click at [487, 461] on input "Shipping Group" at bounding box center [505, 465] width 114 height 14
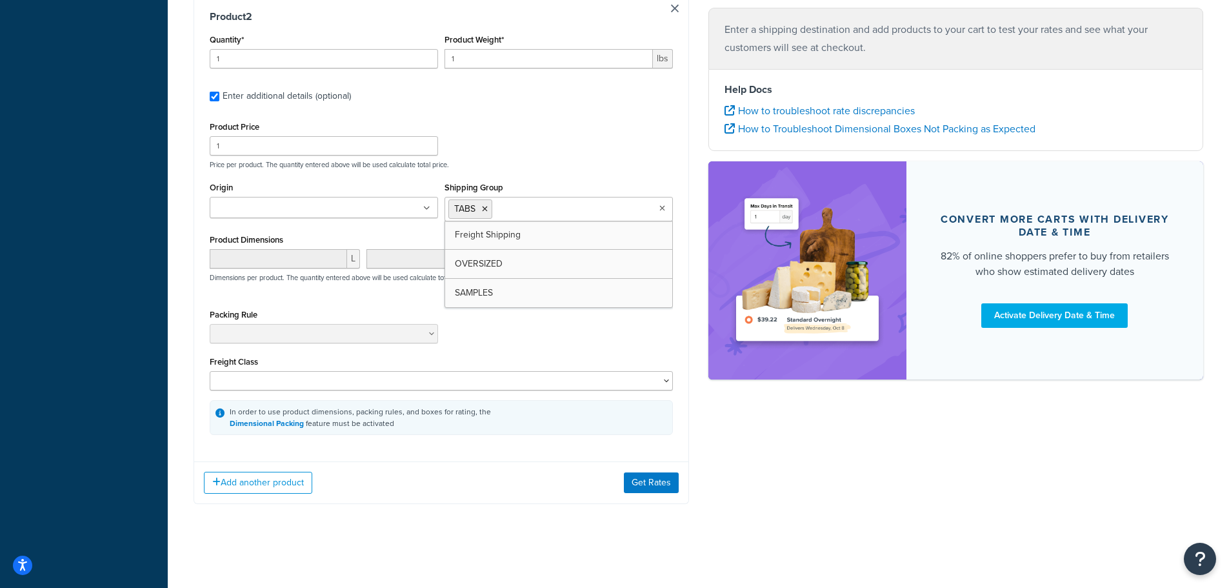
click at [659, 483] on button "Get Rates" at bounding box center [651, 482] width 55 height 21
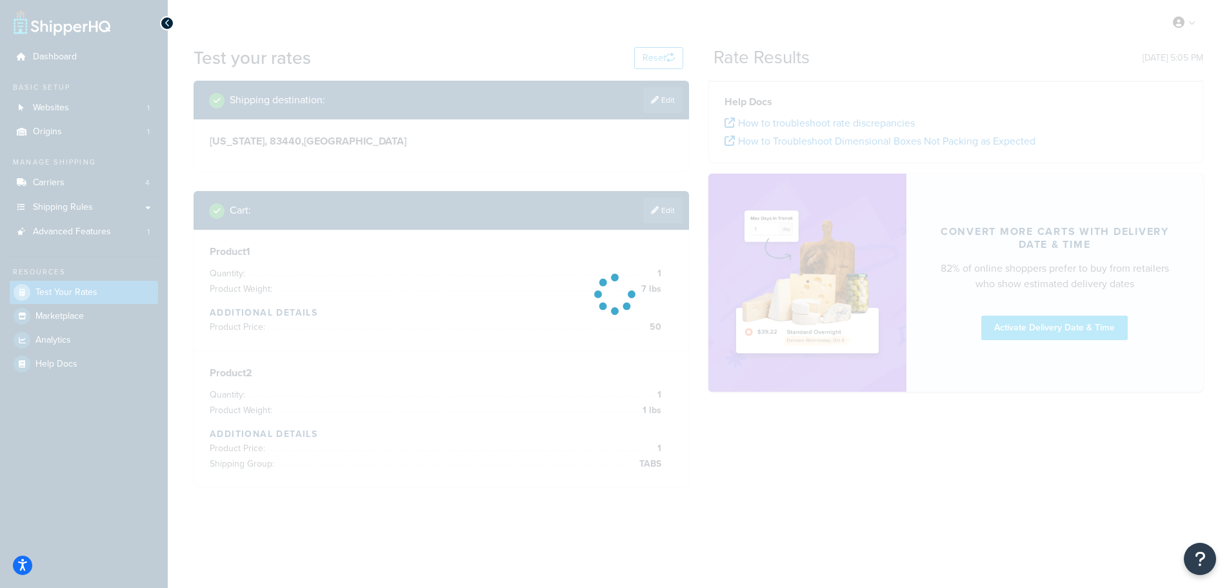
scroll to position [0, 0]
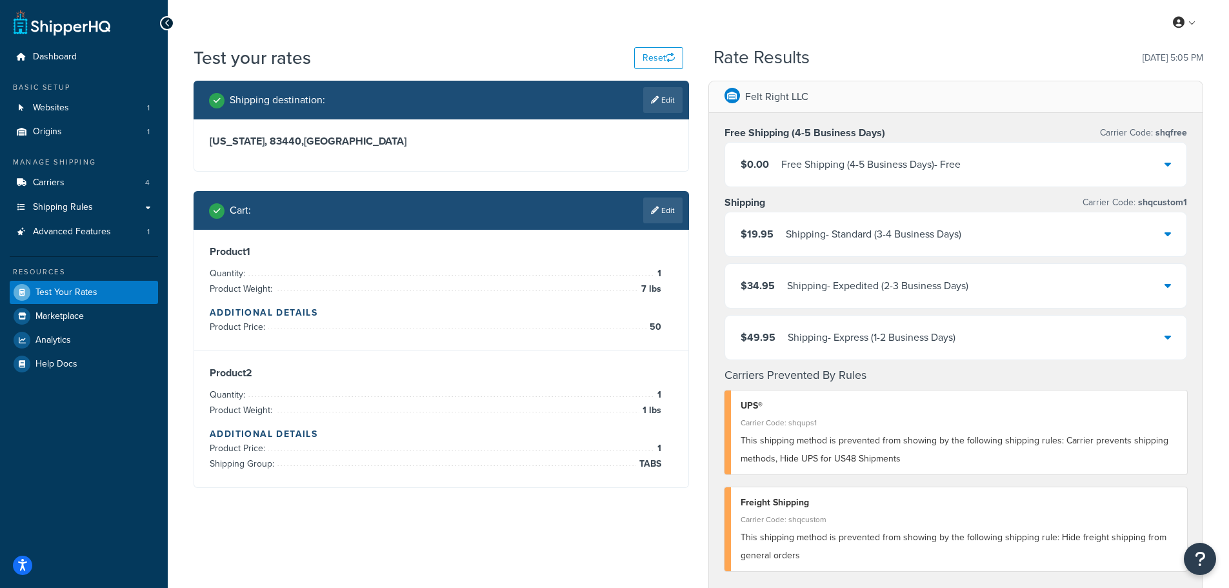
click at [661, 208] on link "Edit" at bounding box center [662, 210] width 39 height 26
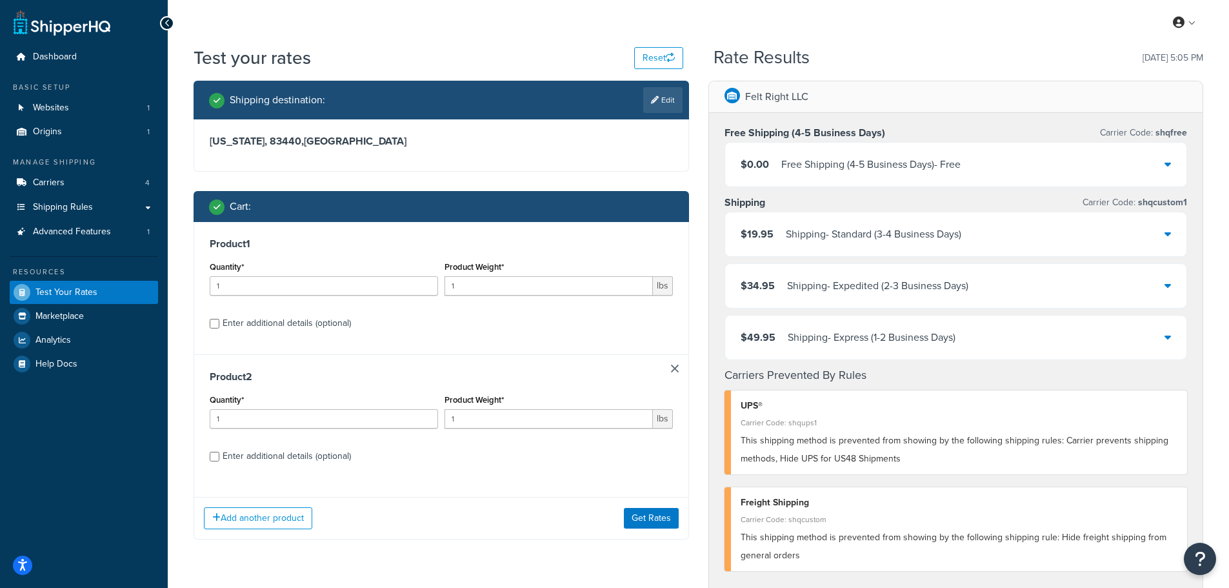
click at [675, 367] on link at bounding box center [675, 369] width 8 height 8
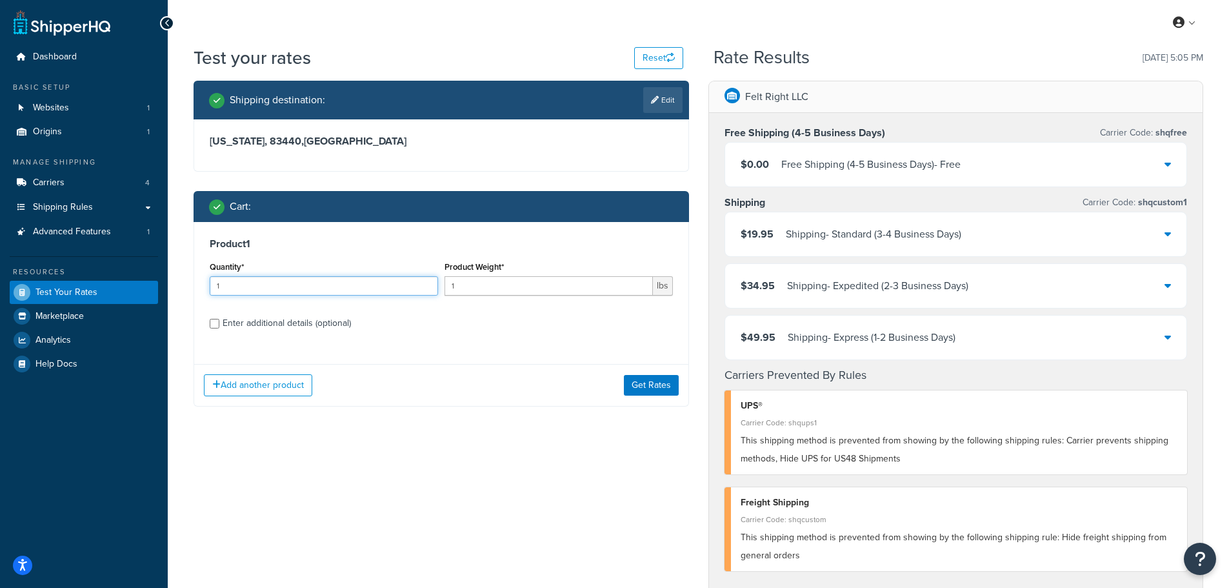
click at [328, 285] on input "1" at bounding box center [324, 285] width 228 height 19
click at [529, 290] on input "1" at bounding box center [549, 285] width 208 height 19
click at [213, 324] on input "Enter additional details (optional)" at bounding box center [215, 324] width 10 height 10
checkbox input "true"
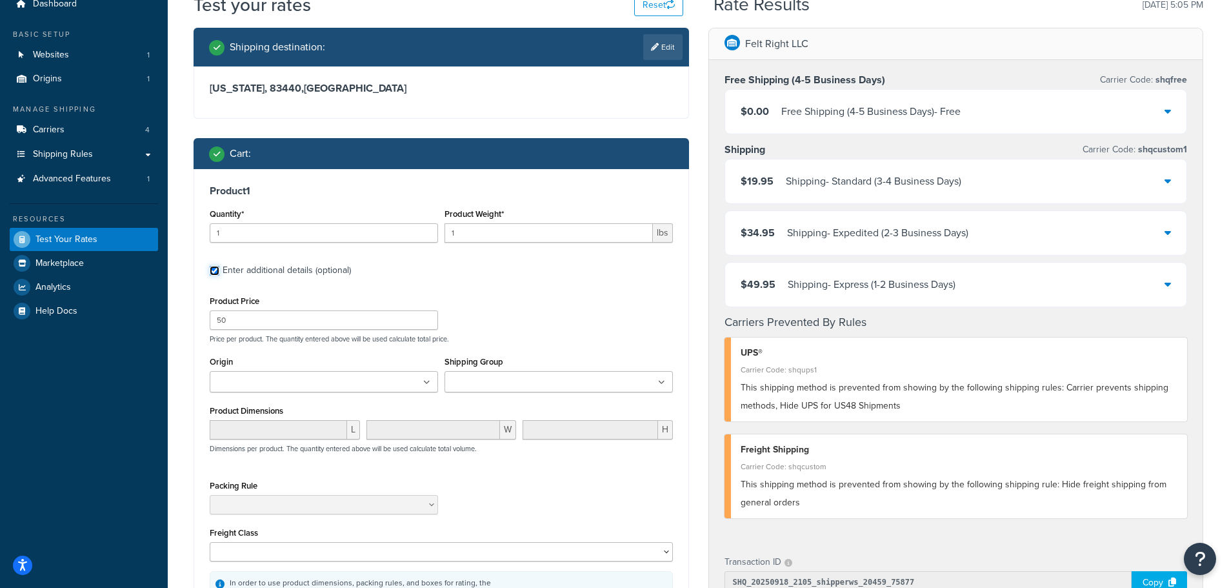
scroll to position [129, 0]
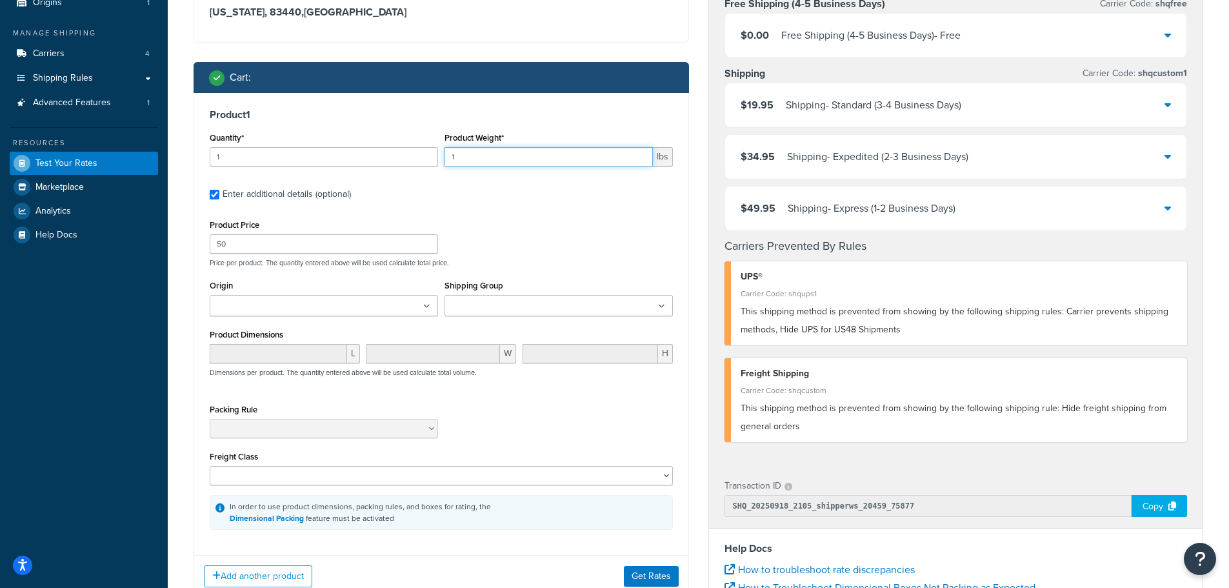
click at [493, 156] on input "1" at bounding box center [549, 156] width 208 height 19
type input "20"
click at [488, 307] on input "Shipping Group" at bounding box center [505, 306] width 114 height 14
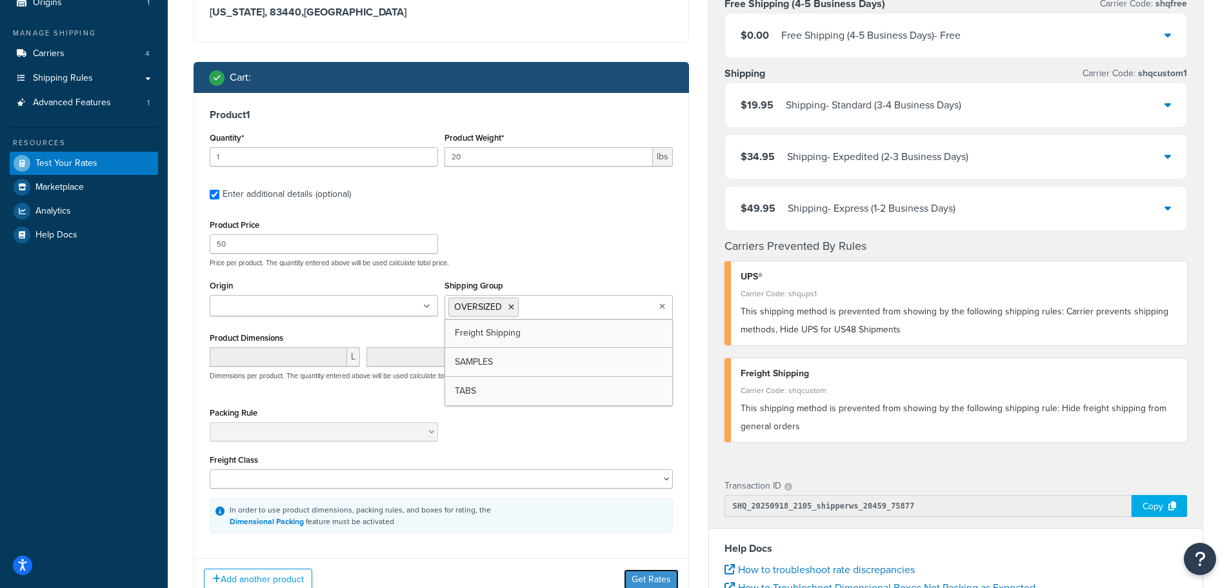
click at [646, 581] on button "Get Rates" at bounding box center [651, 579] width 55 height 21
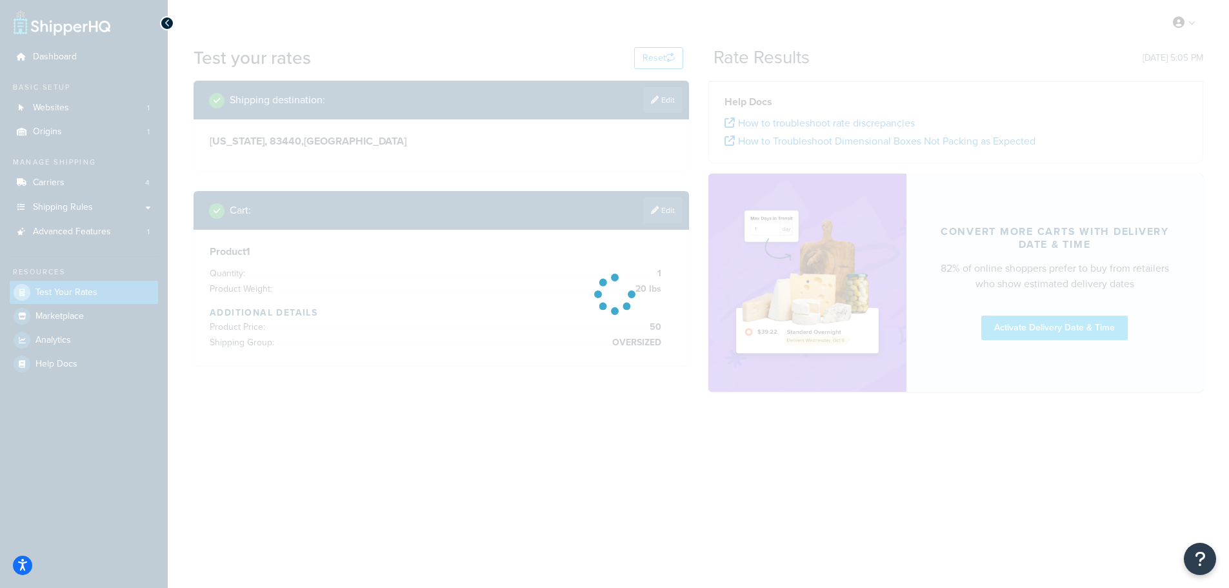
scroll to position [0, 0]
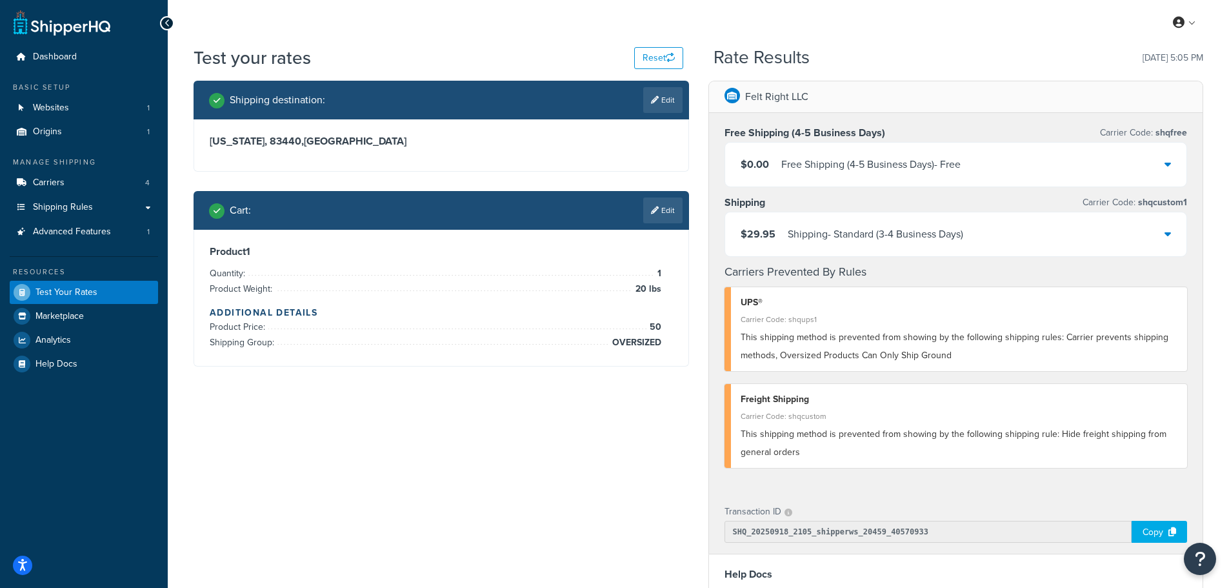
click at [661, 212] on link "Edit" at bounding box center [662, 210] width 39 height 26
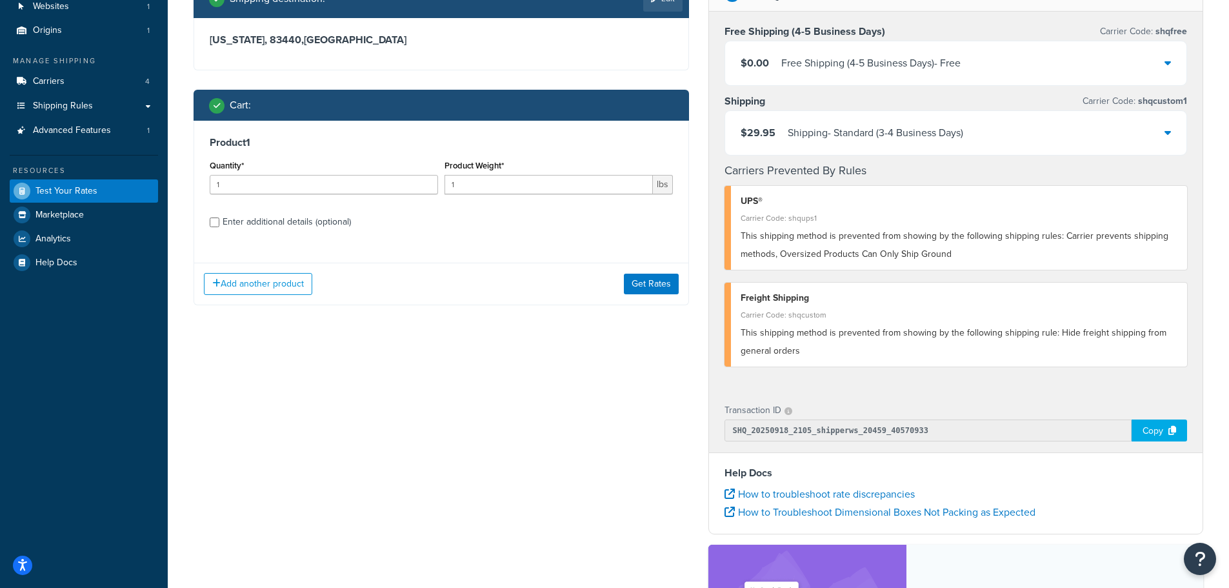
scroll to position [129, 0]
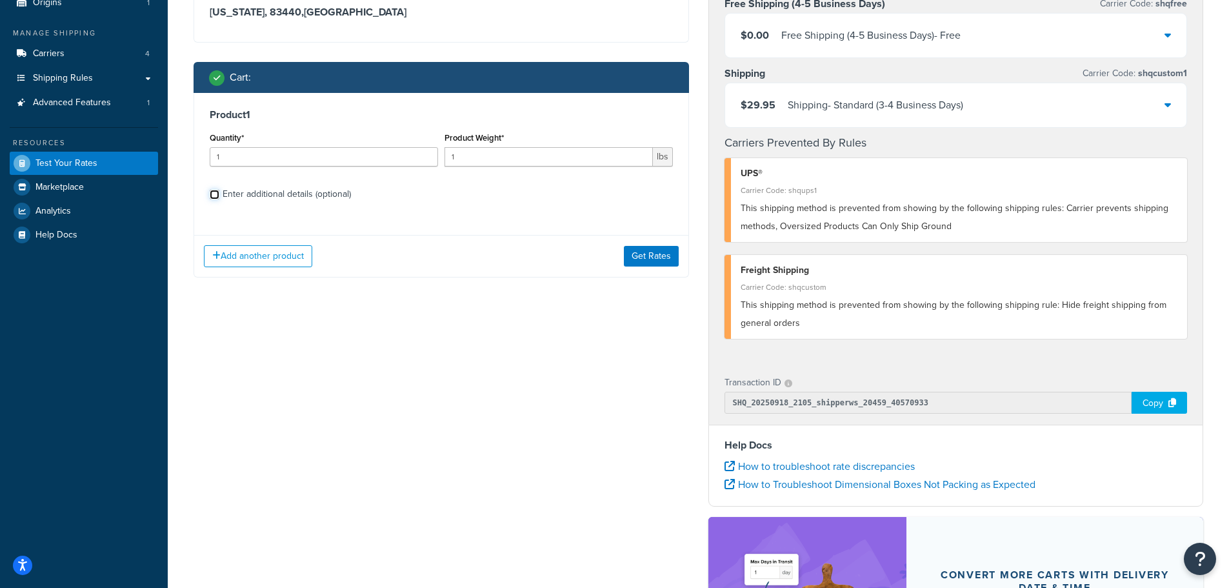
click at [216, 193] on input "Enter additional details (optional)" at bounding box center [215, 195] width 10 height 10
checkbox input "true"
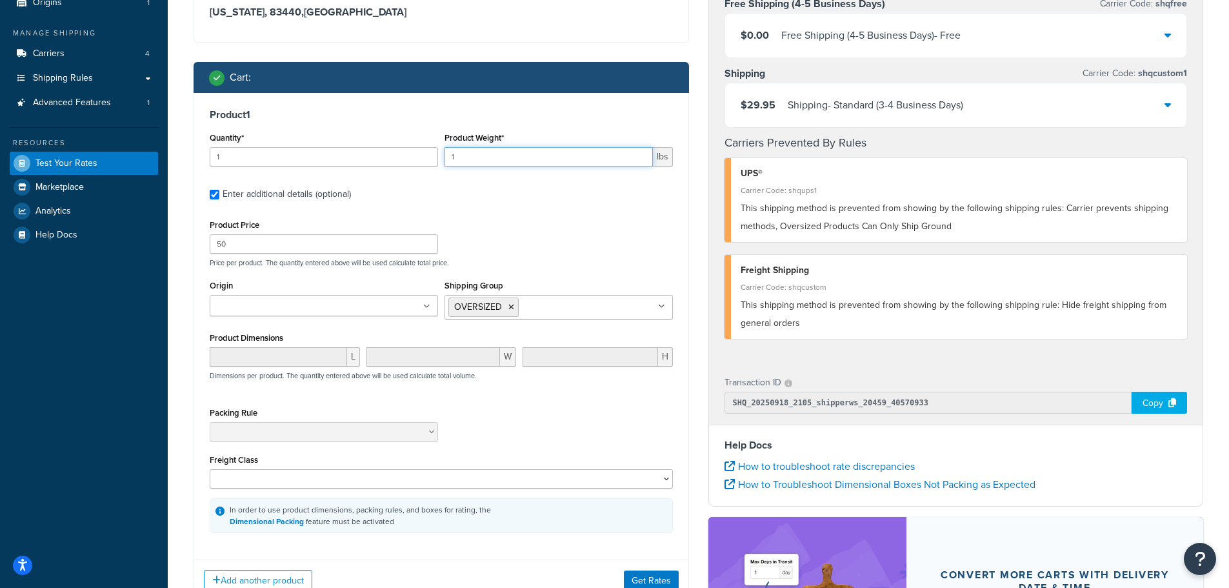
click at [487, 157] on input "1" at bounding box center [549, 156] width 208 height 19
type input "7"
drag, startPoint x: 286, startPoint y: 245, endPoint x: 140, endPoint y: 239, distance: 146.0
click at [140, 239] on div "Dashboard Basic Setup Websites 1 Origins 1 Manage Shipping Carriers 4 Shipping …" at bounding box center [614, 342] width 1229 height 942
type input "29.99"
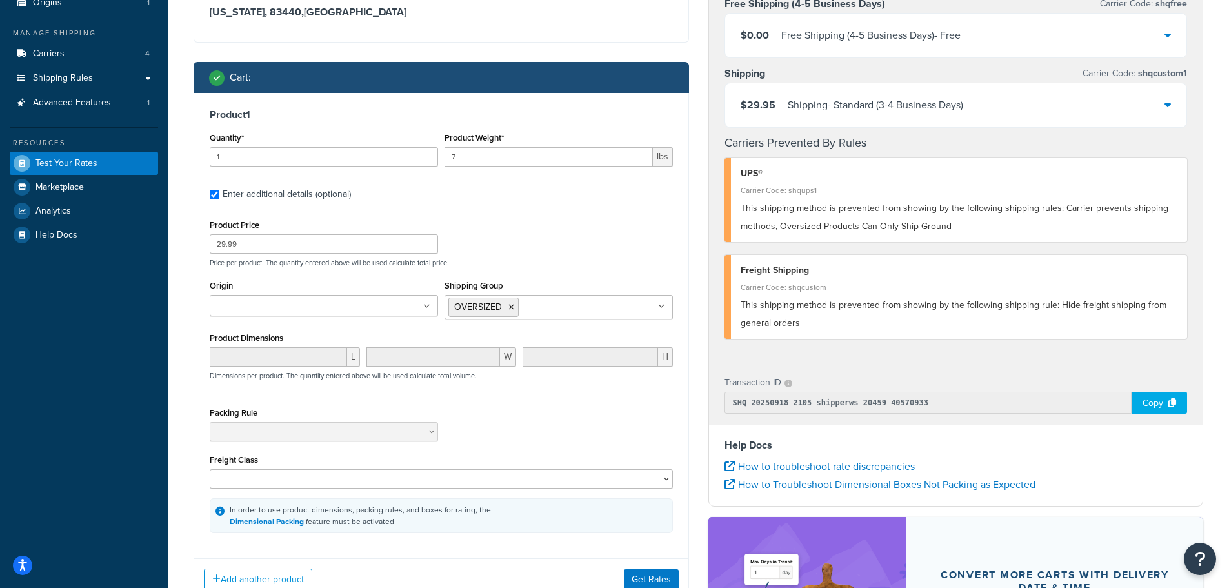
click at [512, 308] on icon at bounding box center [512, 307] width 6 height 8
click at [541, 238] on div "Product Price 29.99 Price per product. The quantity entered above will be used …" at bounding box center [441, 241] width 470 height 51
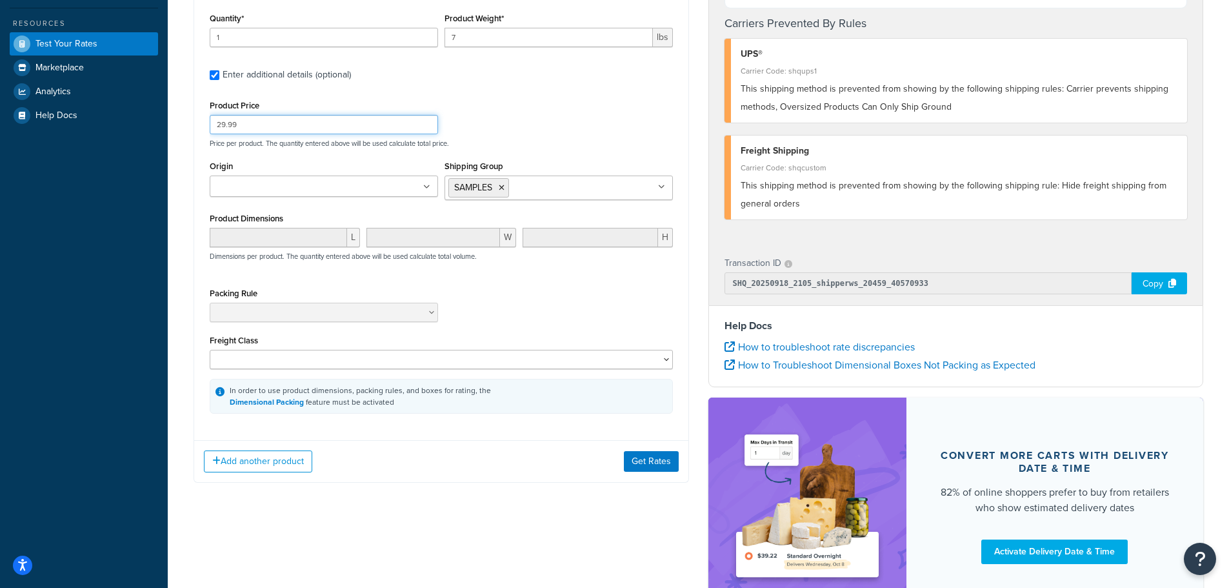
scroll to position [258, 0]
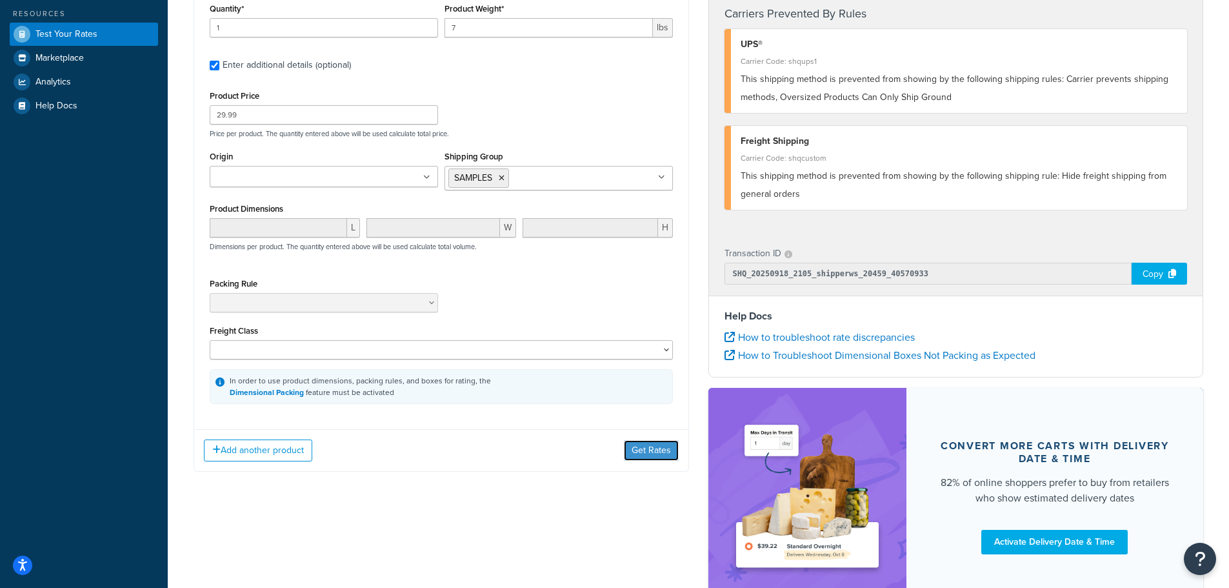
click at [658, 454] on button "Get Rates" at bounding box center [651, 450] width 55 height 21
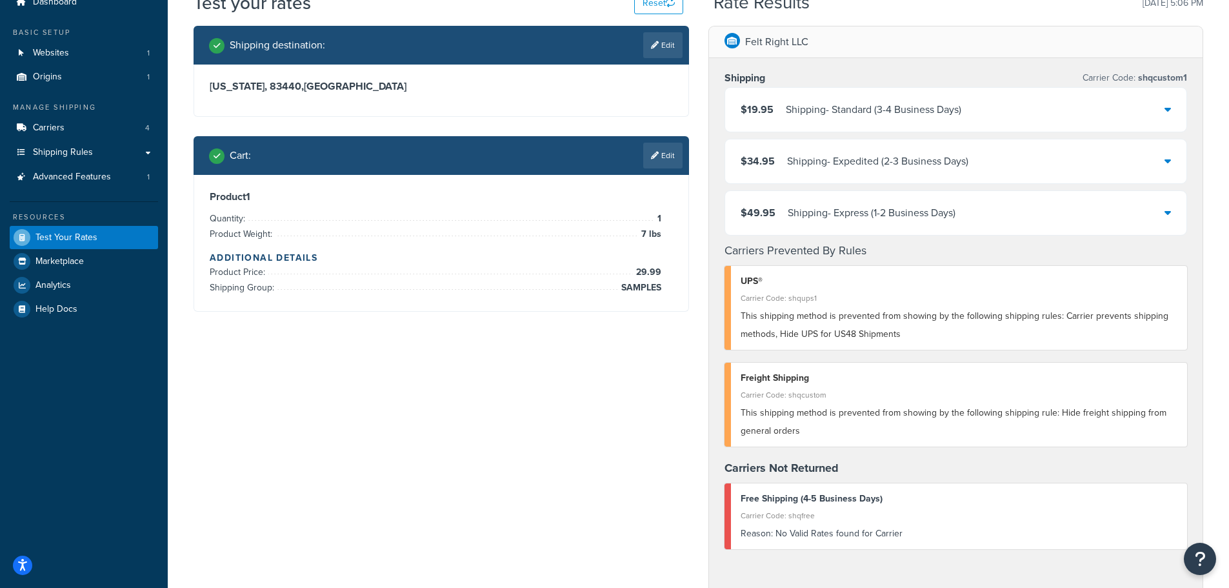
scroll to position [0, 0]
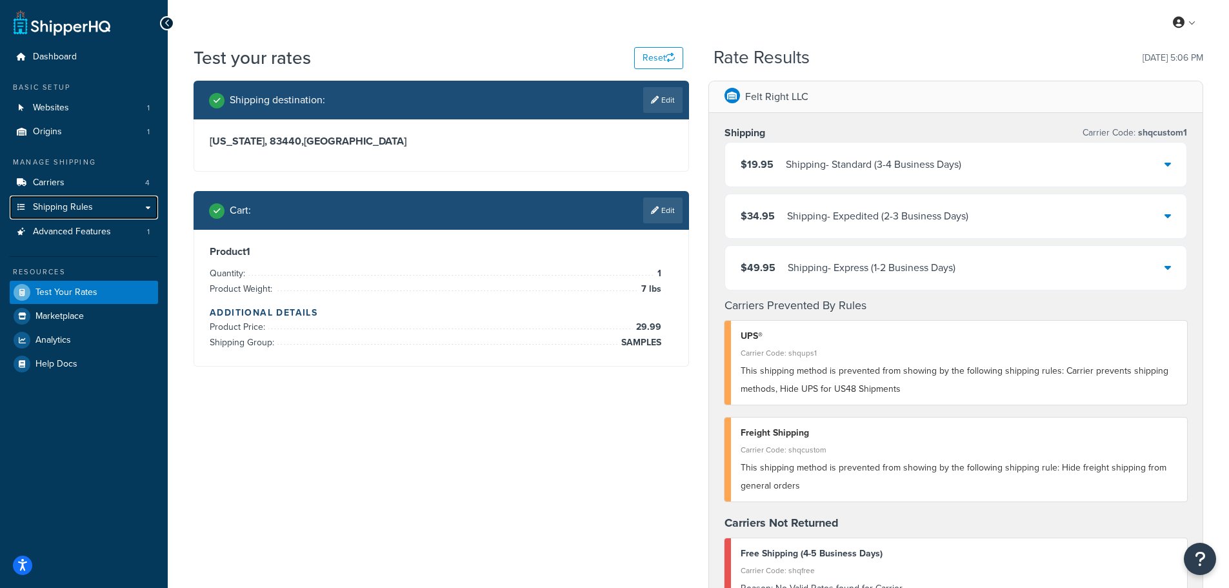
click at [84, 207] on span "Shipping Rules" at bounding box center [63, 207] width 60 height 11
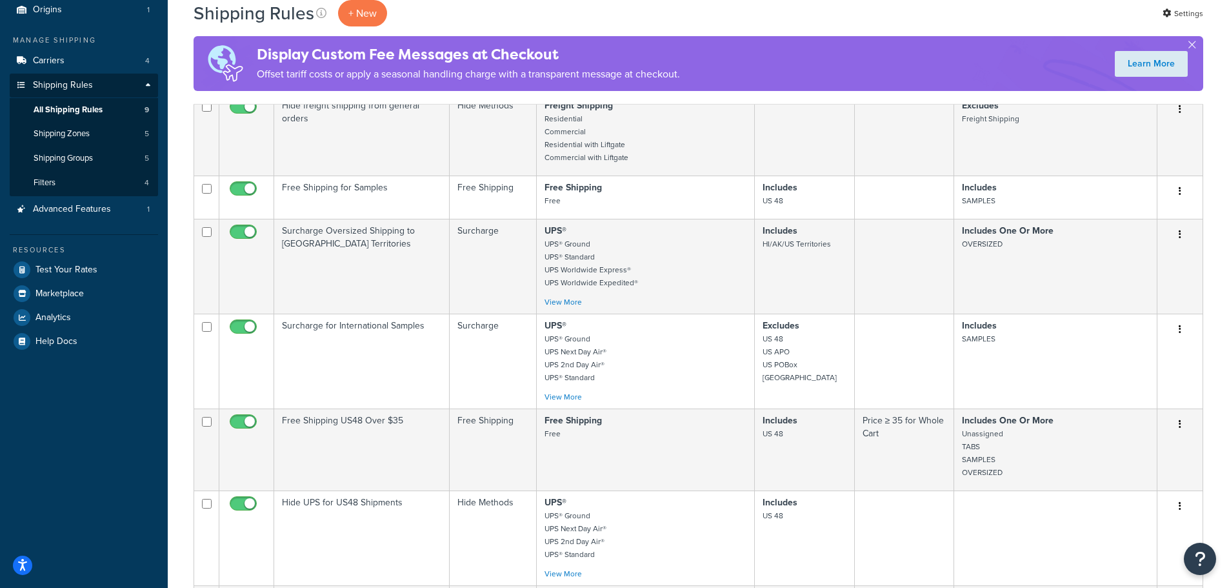
scroll to position [129, 0]
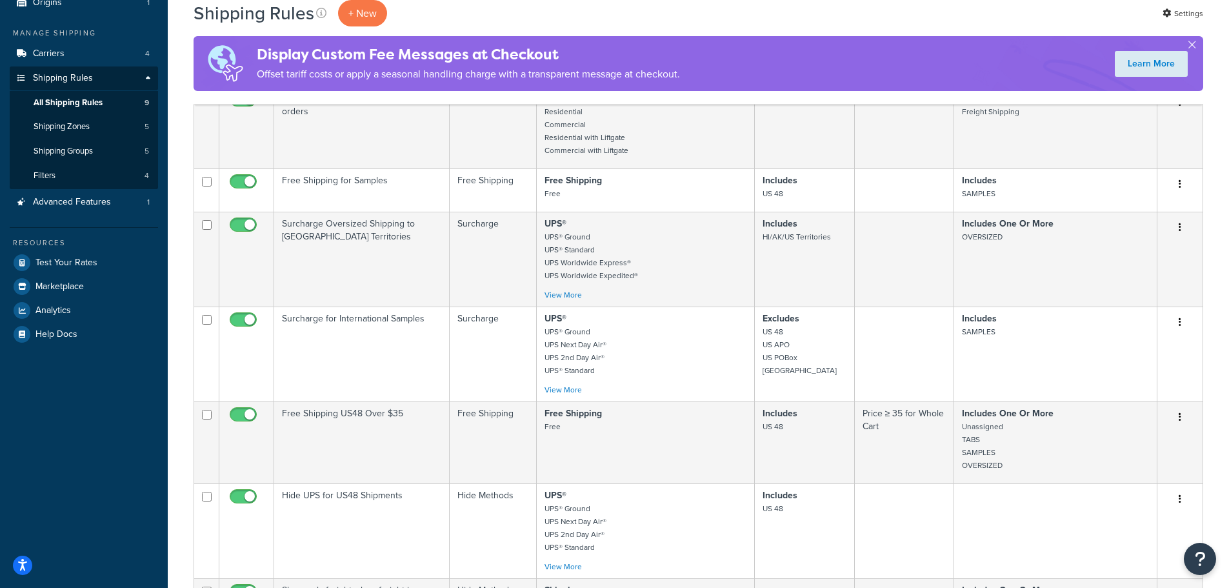
click at [1180, 182] on icon "button" at bounding box center [1180, 183] width 3 height 9
click at [1151, 211] on link "Edit" at bounding box center [1138, 209] width 102 height 26
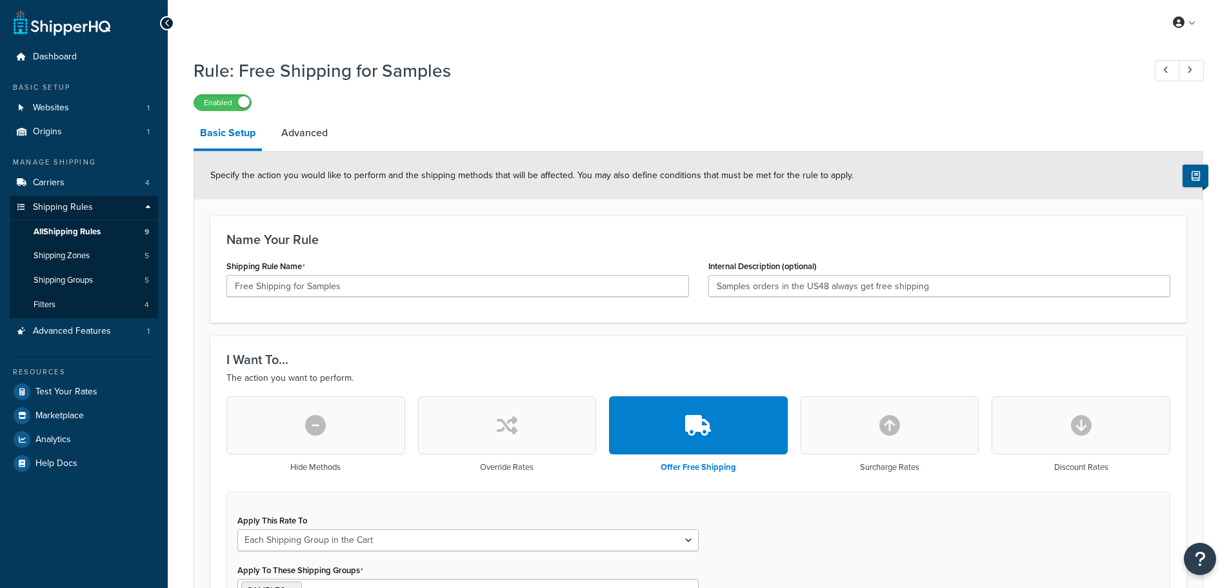
select select "SHIPPING_GROUP"
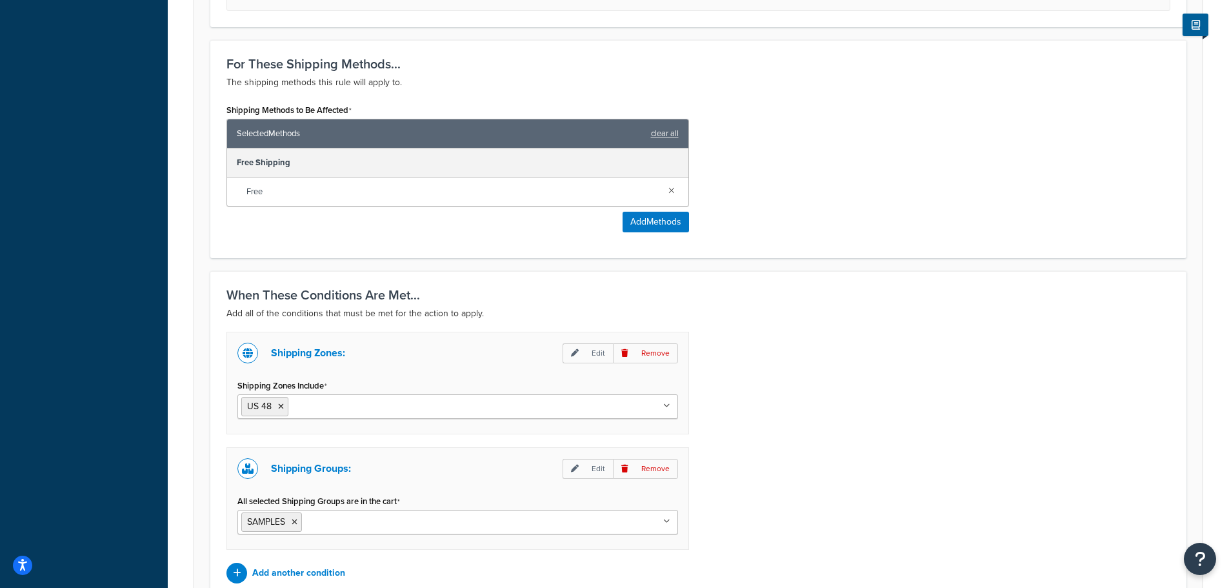
scroll to position [774, 0]
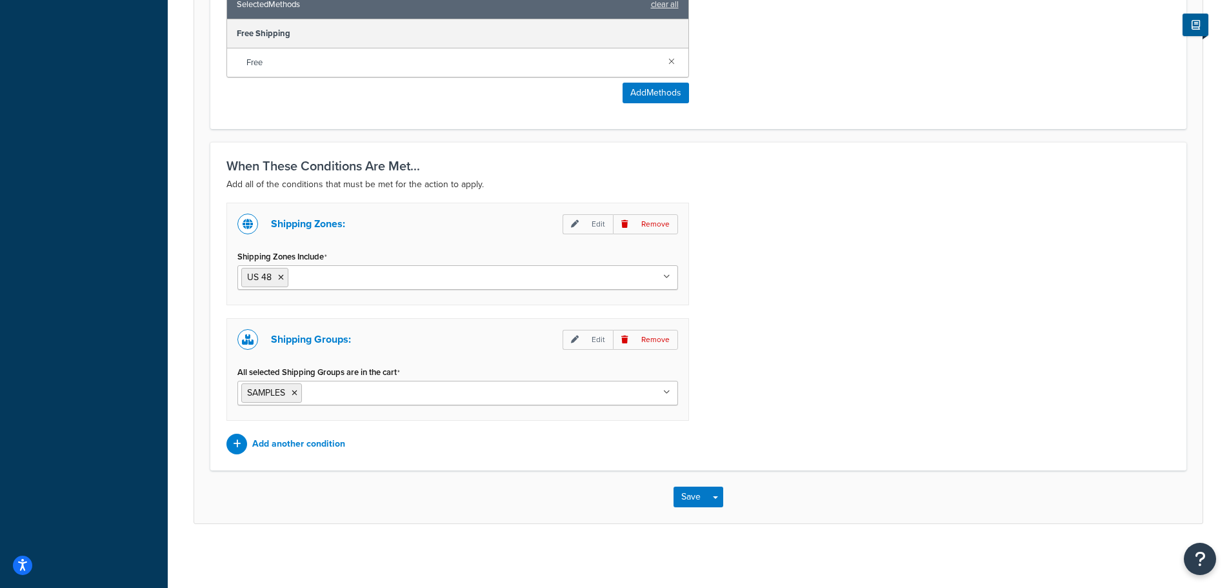
click at [661, 397] on ul "SAMPLES" at bounding box center [457, 393] width 441 height 25
drag, startPoint x: 774, startPoint y: 408, endPoint x: 765, endPoint y: 408, distance: 9.0
click at [774, 408] on div "Shipping Zones: Edit Remove Shipping Zones Include US 48 US APO [GEOGRAPHIC_DAT…" at bounding box center [698, 329] width 963 height 252
click at [692, 497] on button "Save" at bounding box center [691, 496] width 35 height 21
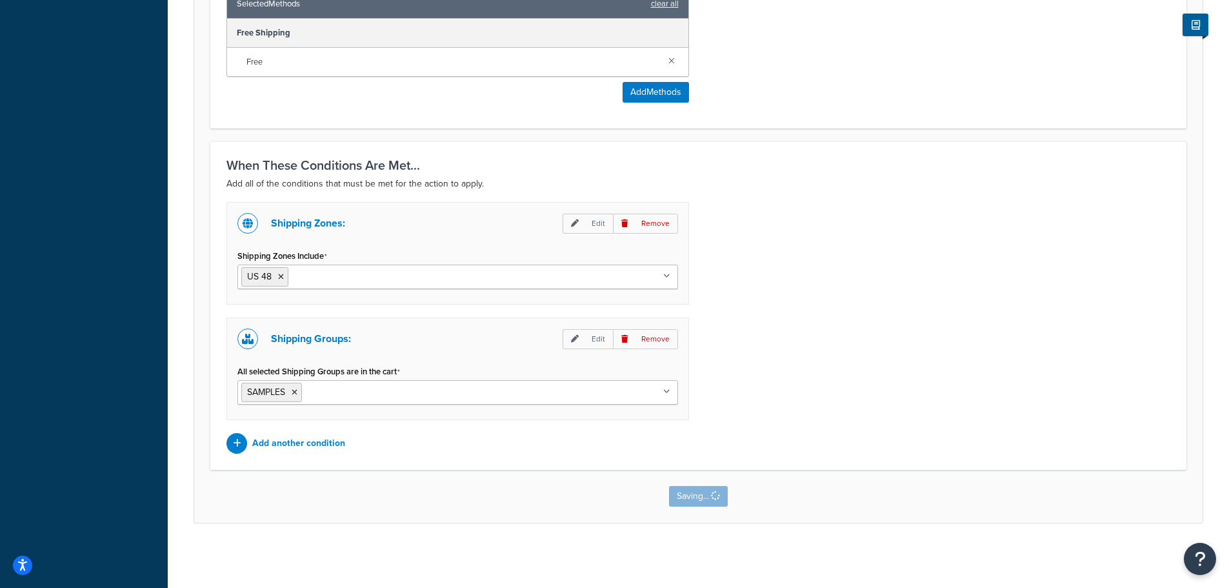
scroll to position [0, 0]
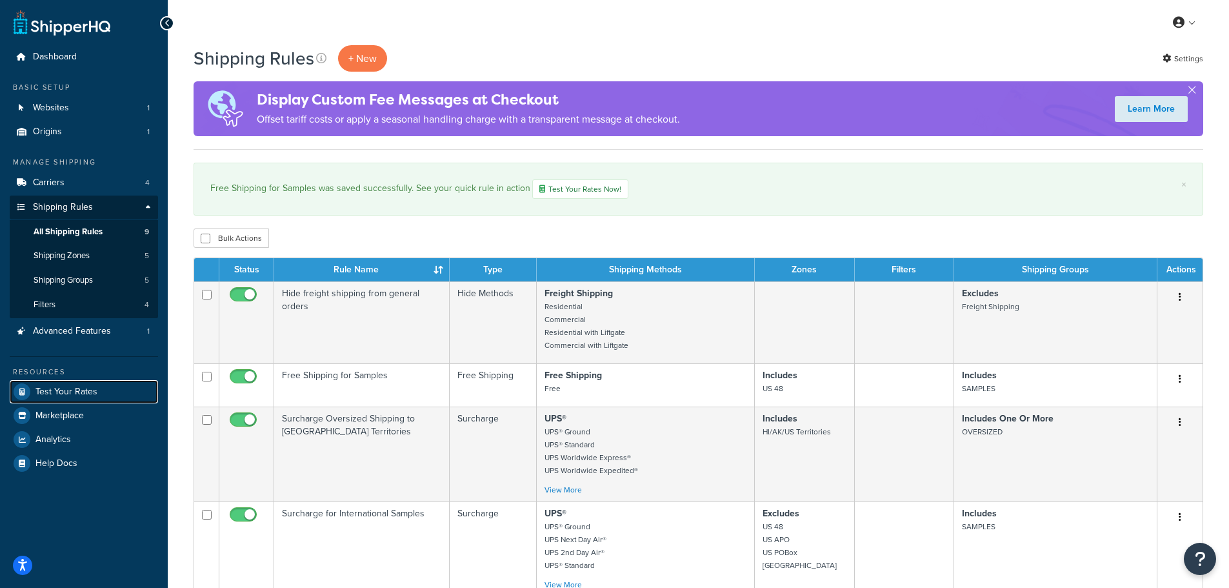
click at [76, 390] on span "Test Your Rates" at bounding box center [66, 392] width 62 height 11
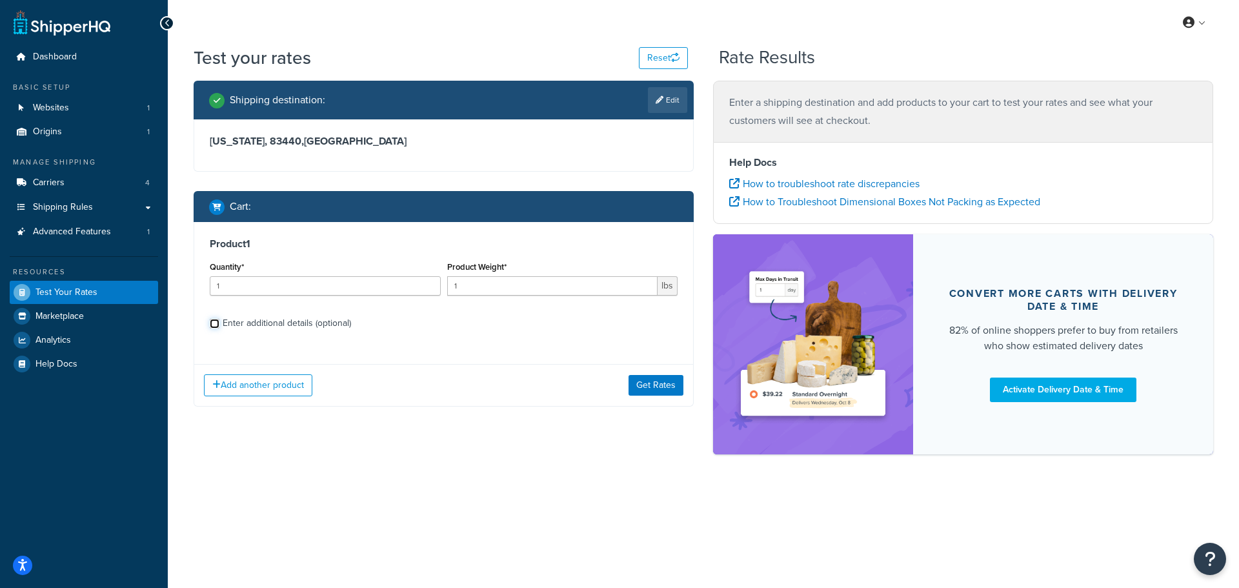
click at [216, 326] on input "Enter additional details (optional)" at bounding box center [215, 324] width 10 height 10
checkbox input "true"
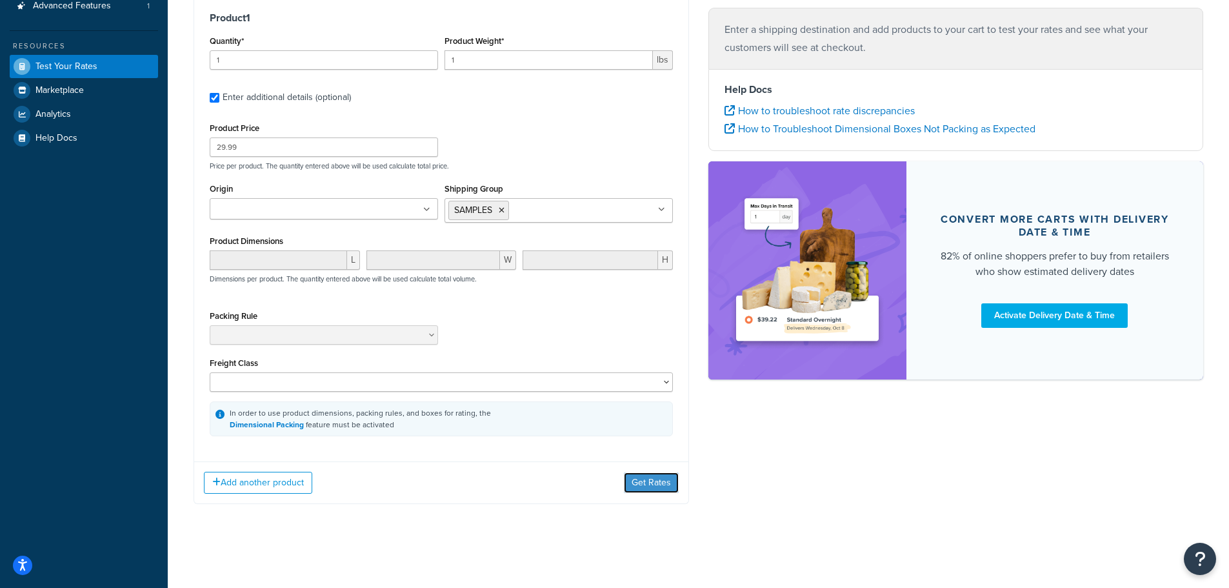
click at [647, 483] on button "Get Rates" at bounding box center [651, 482] width 55 height 21
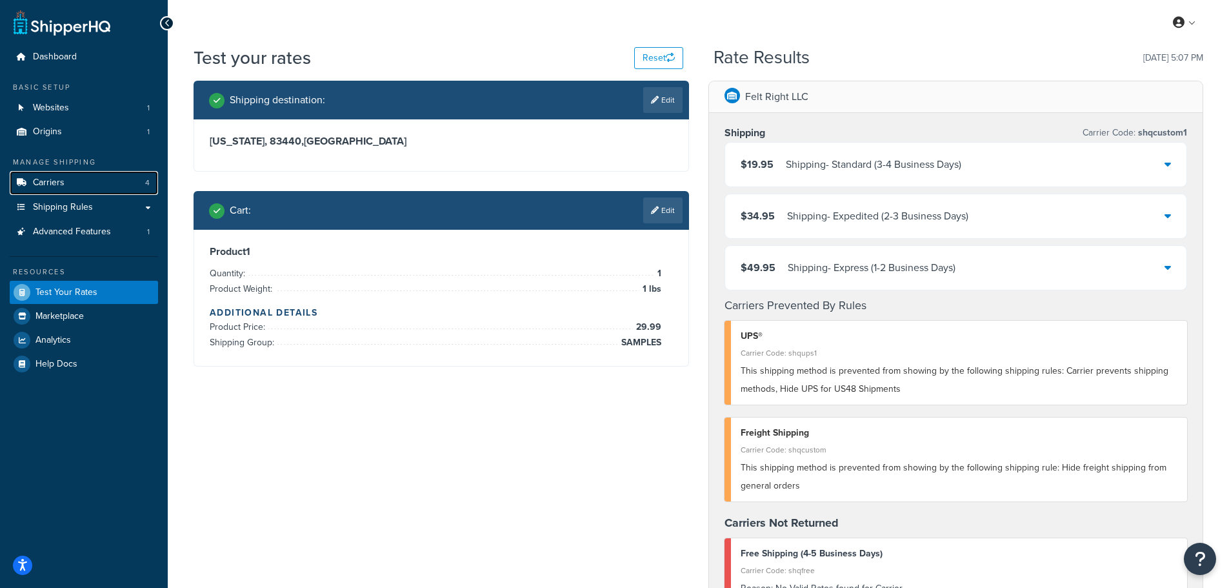
click at [76, 188] on link "Carriers 4" at bounding box center [84, 183] width 148 height 24
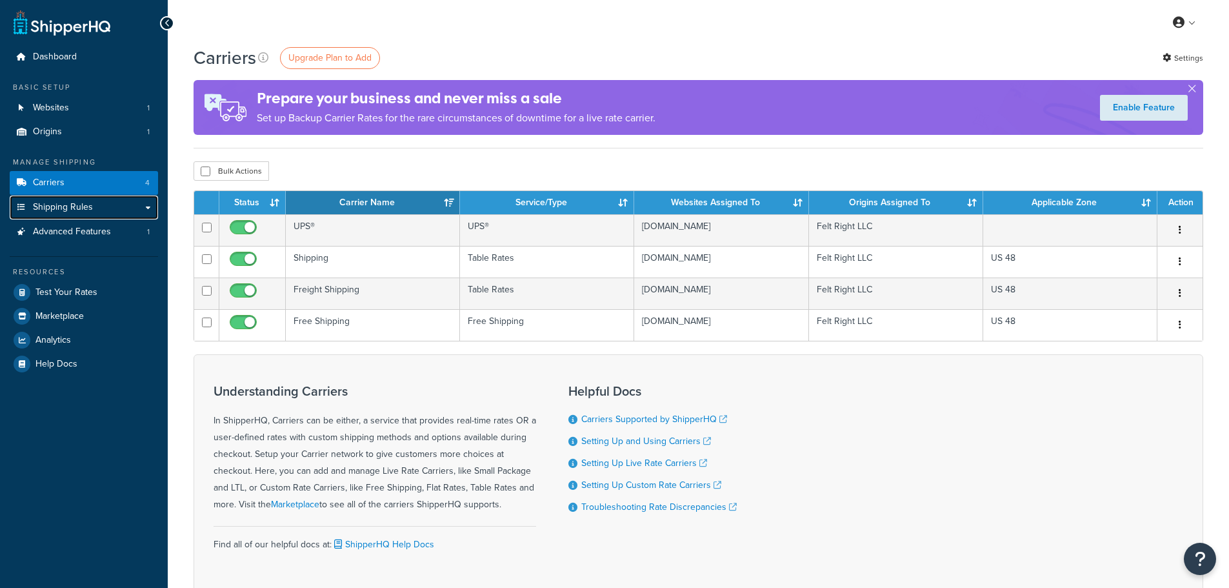
click at [79, 208] on span "Shipping Rules" at bounding box center [63, 207] width 60 height 11
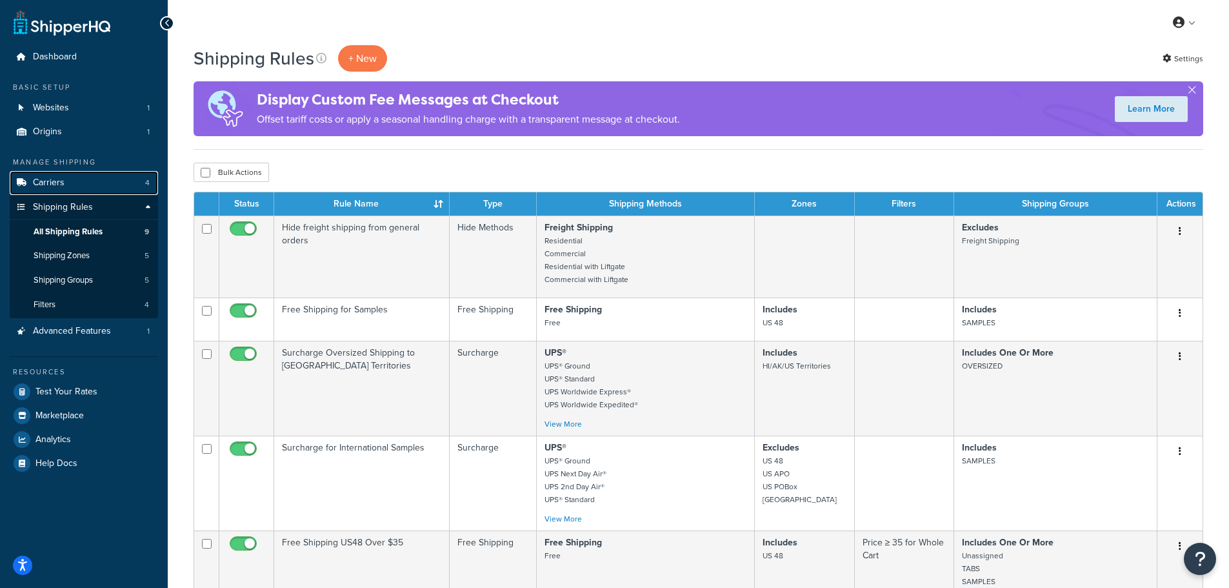
click at [76, 186] on link "Carriers 4" at bounding box center [84, 183] width 148 height 24
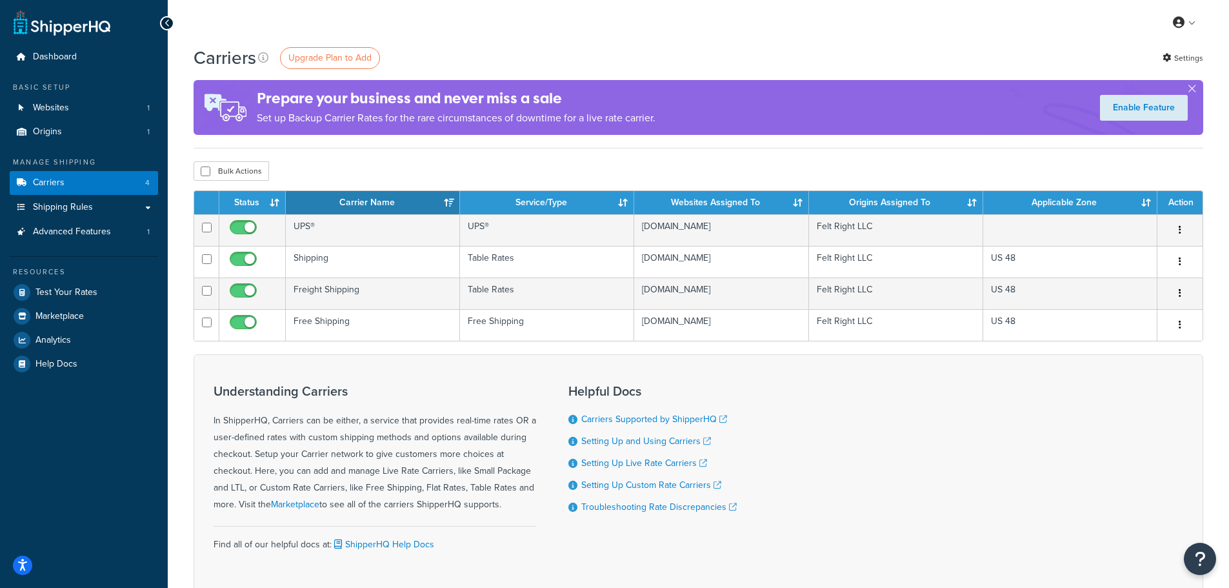
click at [1180, 321] on icon "button" at bounding box center [1180, 324] width 3 height 9
click at [1155, 346] on link "Edit" at bounding box center [1128, 351] width 102 height 26
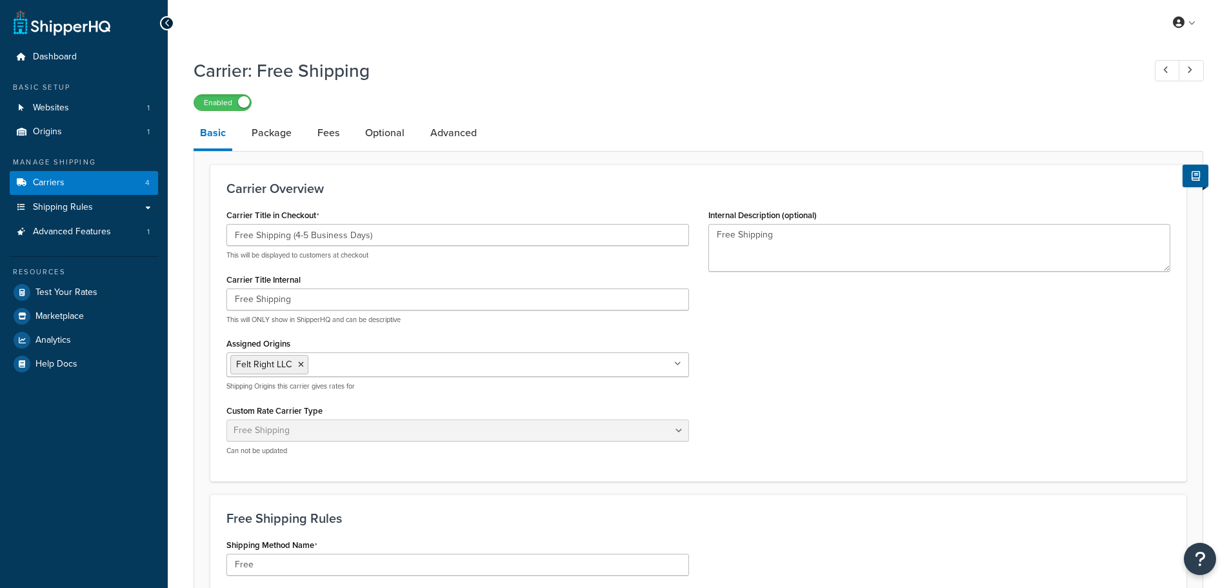
select select "free"
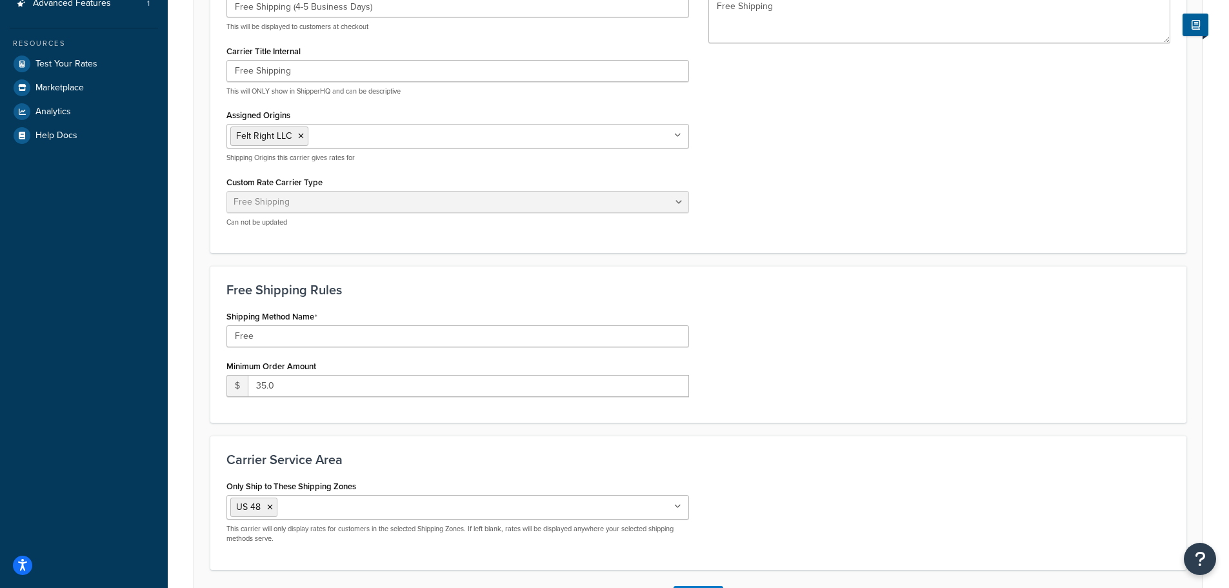
scroll to position [330, 0]
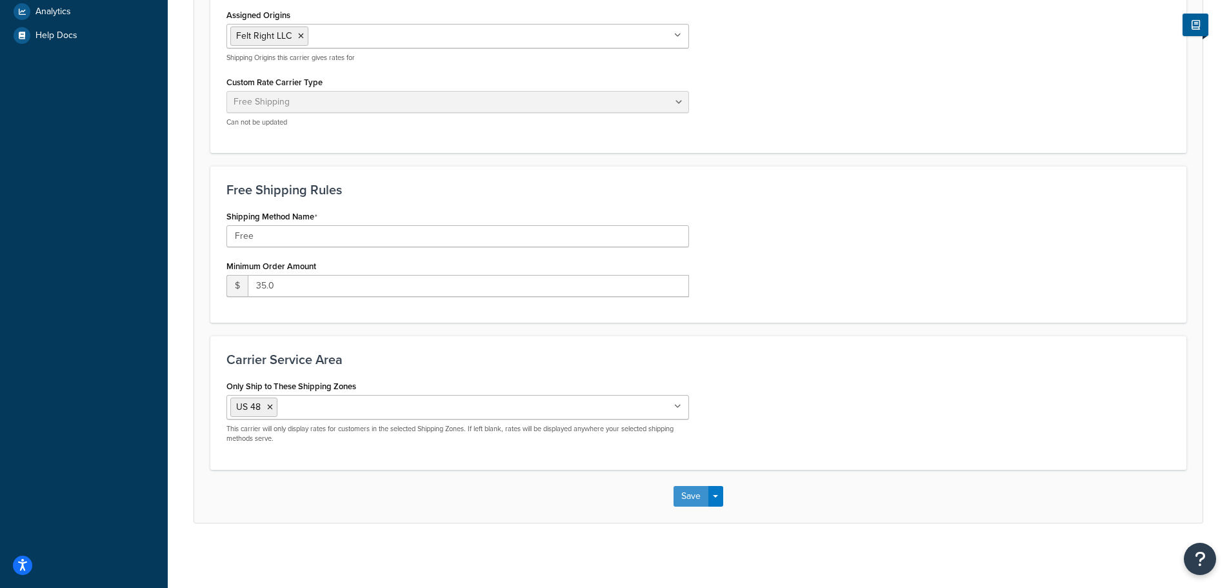
click at [690, 499] on button "Save" at bounding box center [691, 496] width 35 height 21
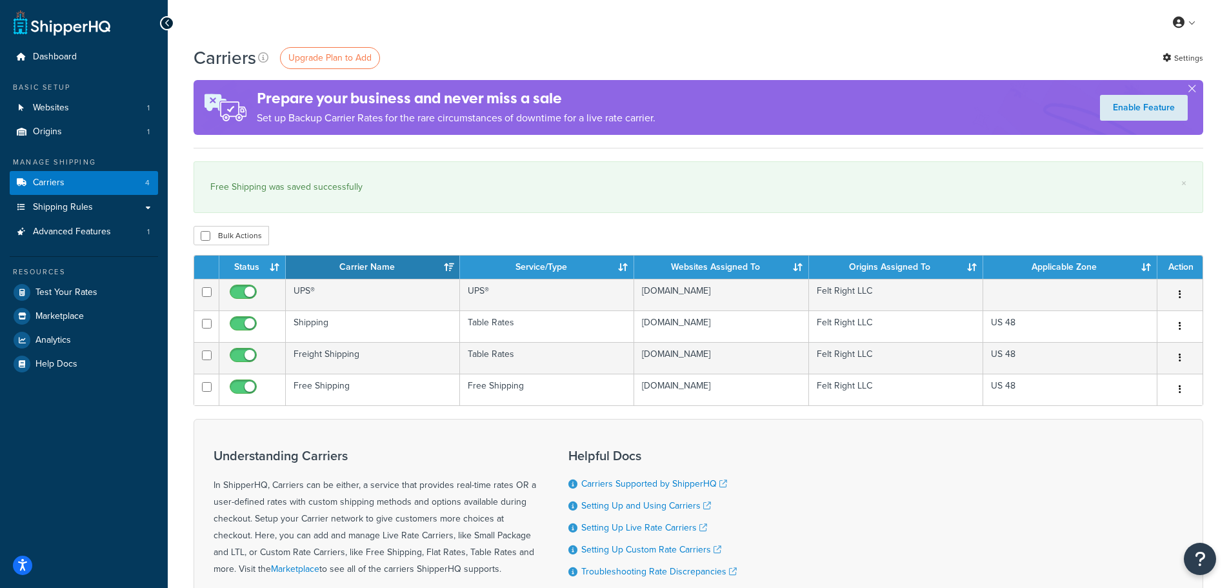
click at [1178, 387] on button "button" at bounding box center [1180, 389] width 18 height 21
click at [1124, 414] on link "Edit" at bounding box center [1128, 416] width 102 height 26
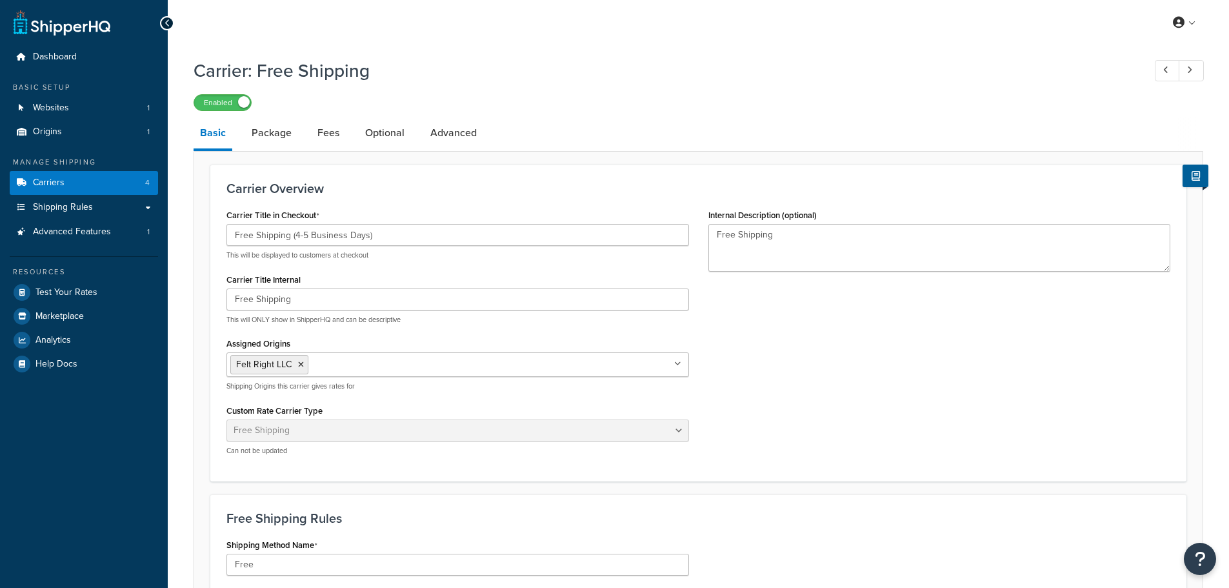
select select "free"
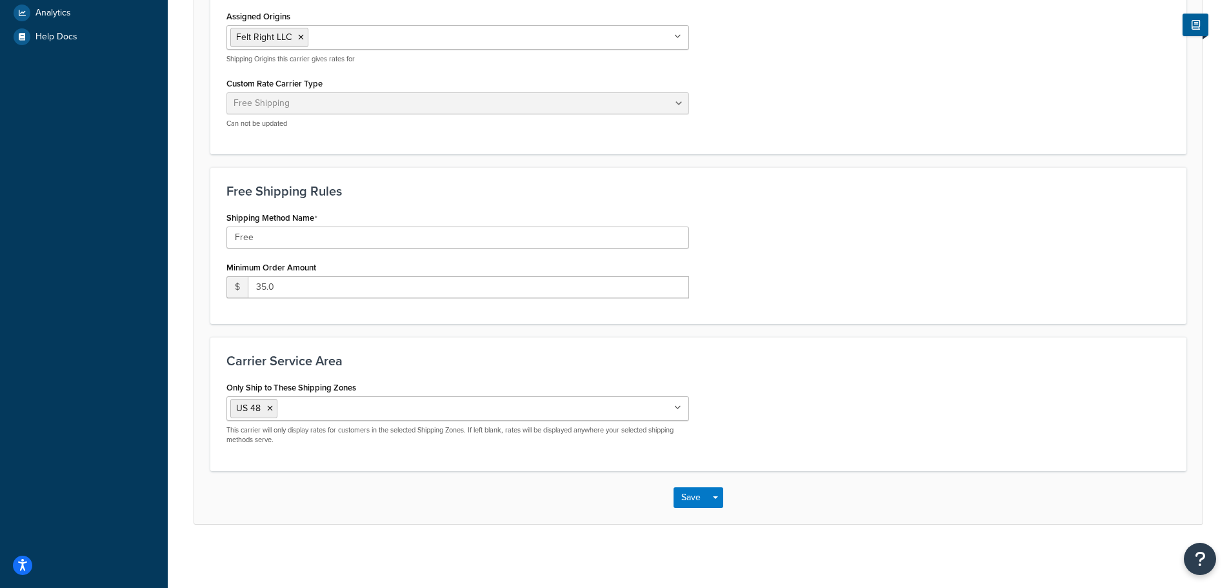
scroll to position [330, 0]
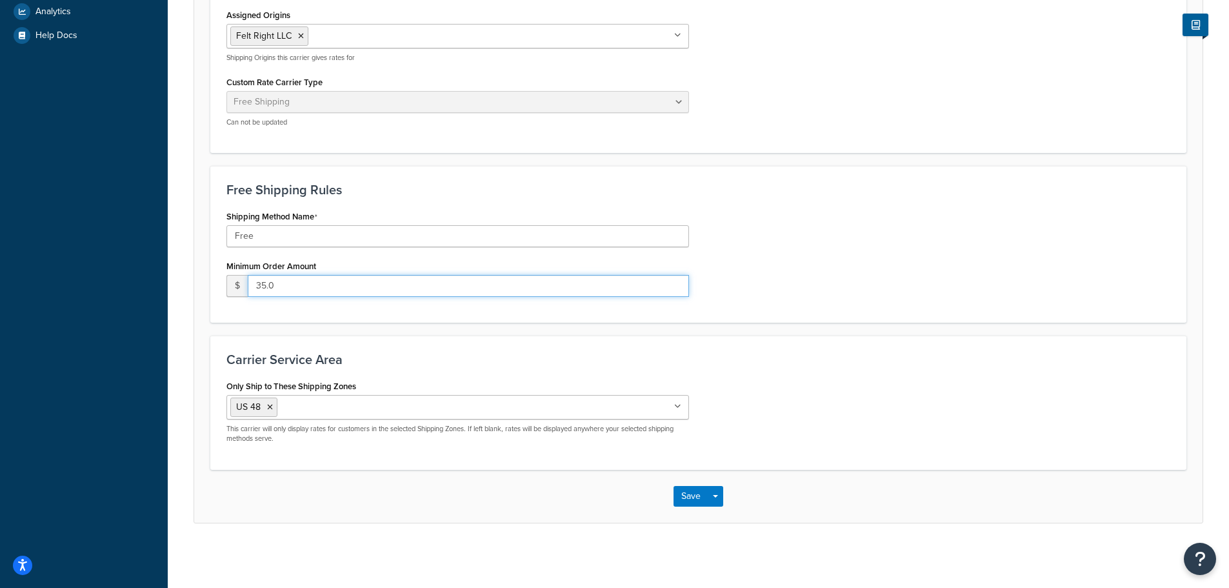
drag, startPoint x: 311, startPoint y: 286, endPoint x: 130, endPoint y: 278, distance: 180.9
click at [131, 278] on div "Dashboard Basic Setup Websites 1 Origins 1 Manage Shipping Carriers 4 Shipping …" at bounding box center [614, 130] width 1229 height 916
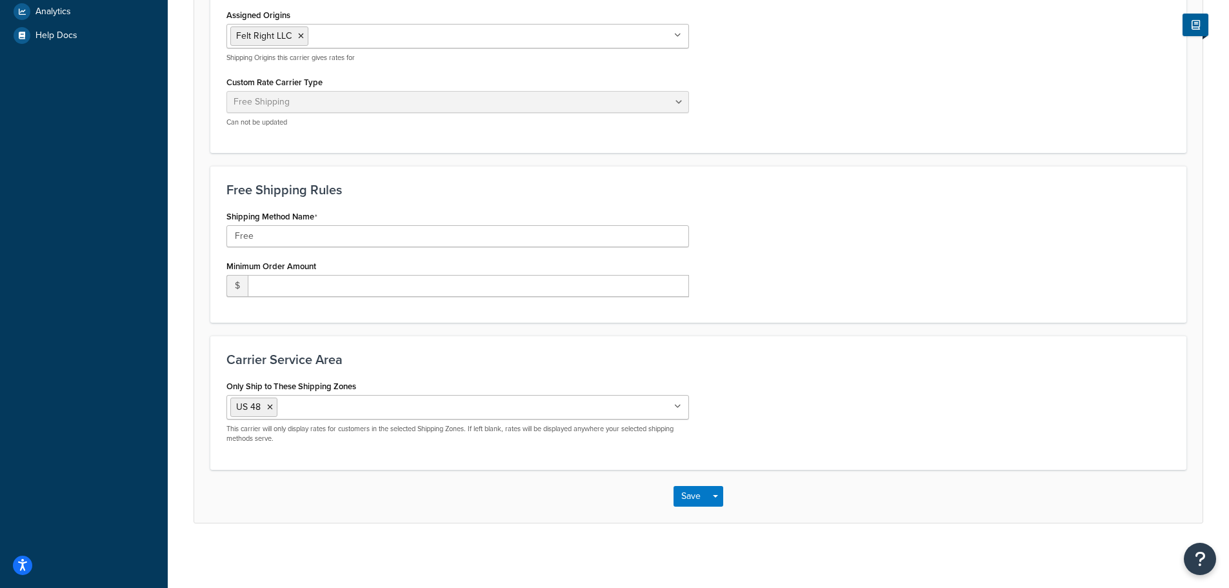
click at [894, 305] on div "Shipping Method Name Free Minimum Order Amount $" at bounding box center [698, 256] width 963 height 99
click at [689, 497] on button "Save" at bounding box center [691, 496] width 35 height 21
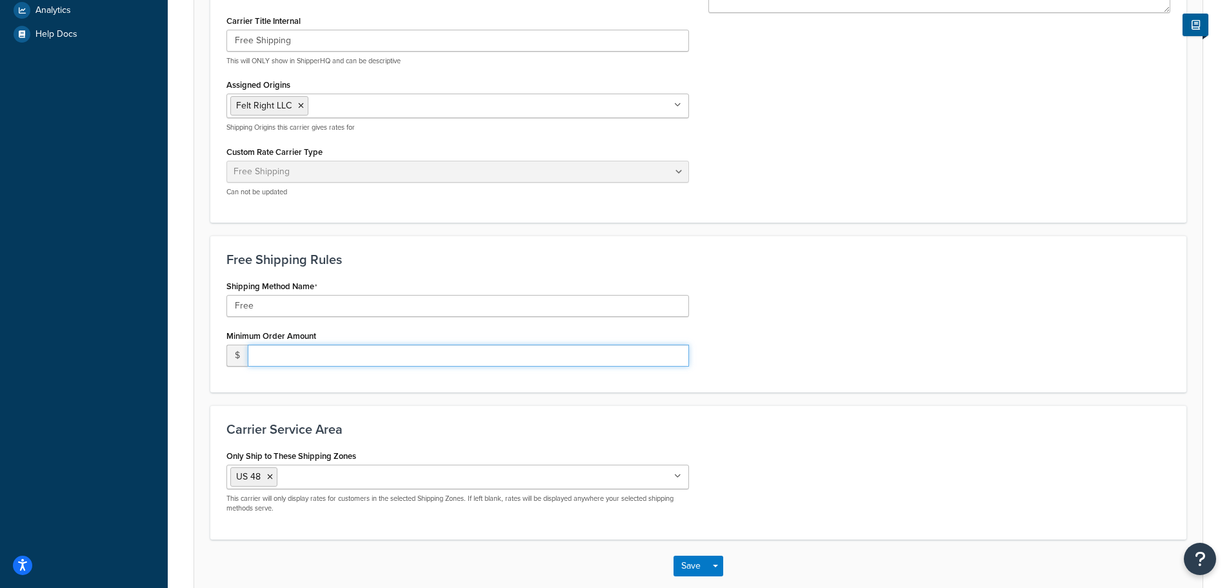
click at [421, 354] on input "number" at bounding box center [468, 356] width 441 height 22
type input "0"
click at [692, 564] on button "Save" at bounding box center [691, 566] width 35 height 21
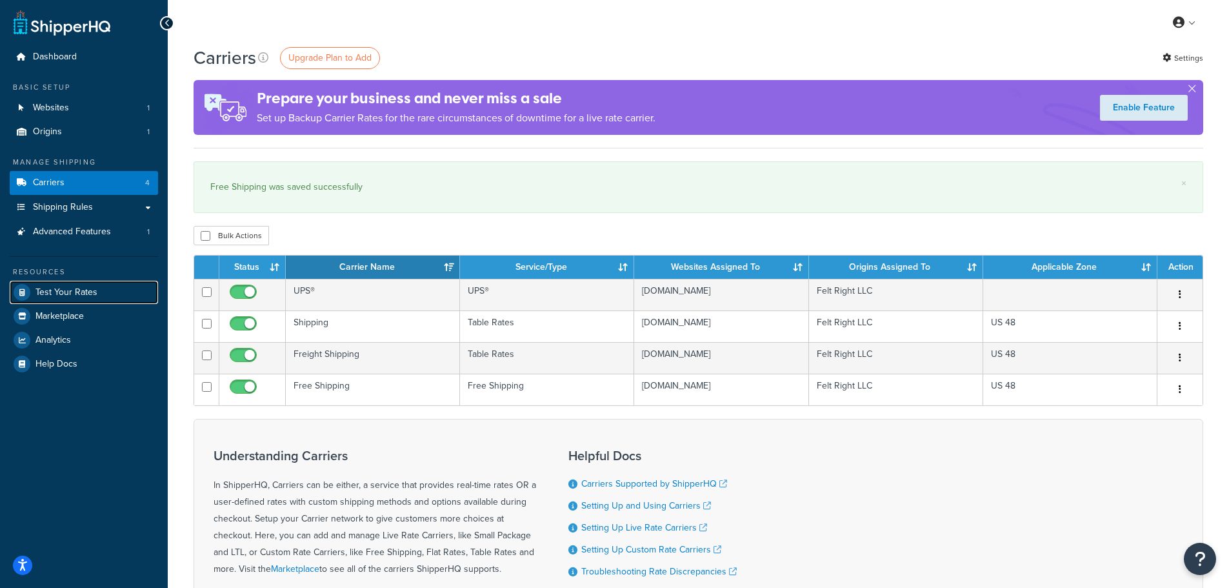
click at [77, 296] on span "Test Your Rates" at bounding box center [66, 292] width 62 height 11
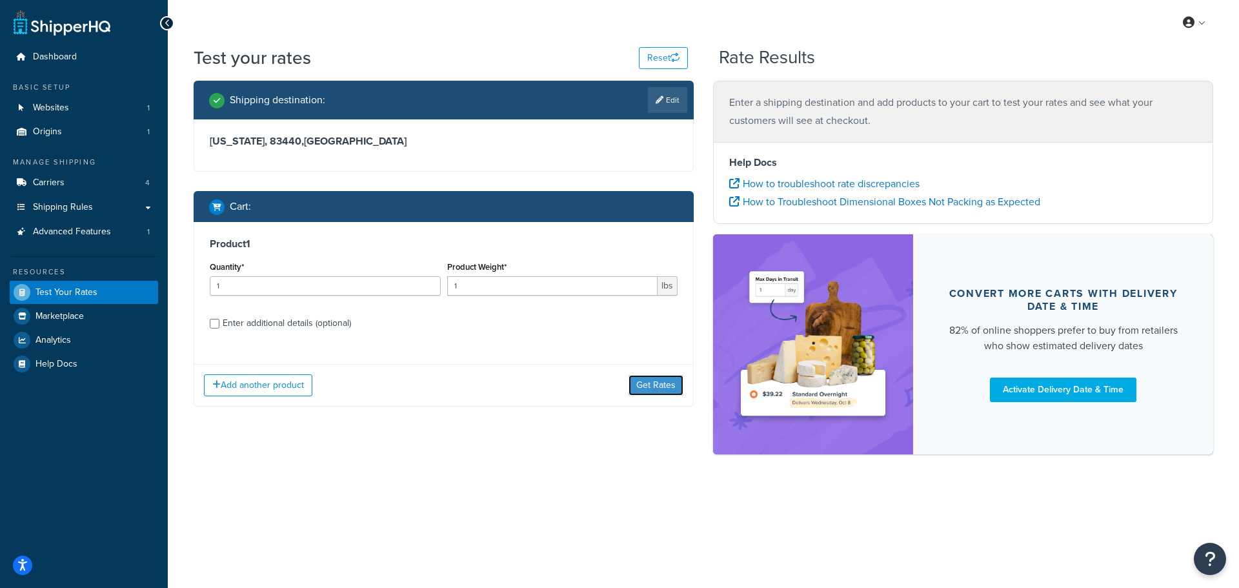
click at [672, 385] on button "Get Rates" at bounding box center [656, 385] width 55 height 21
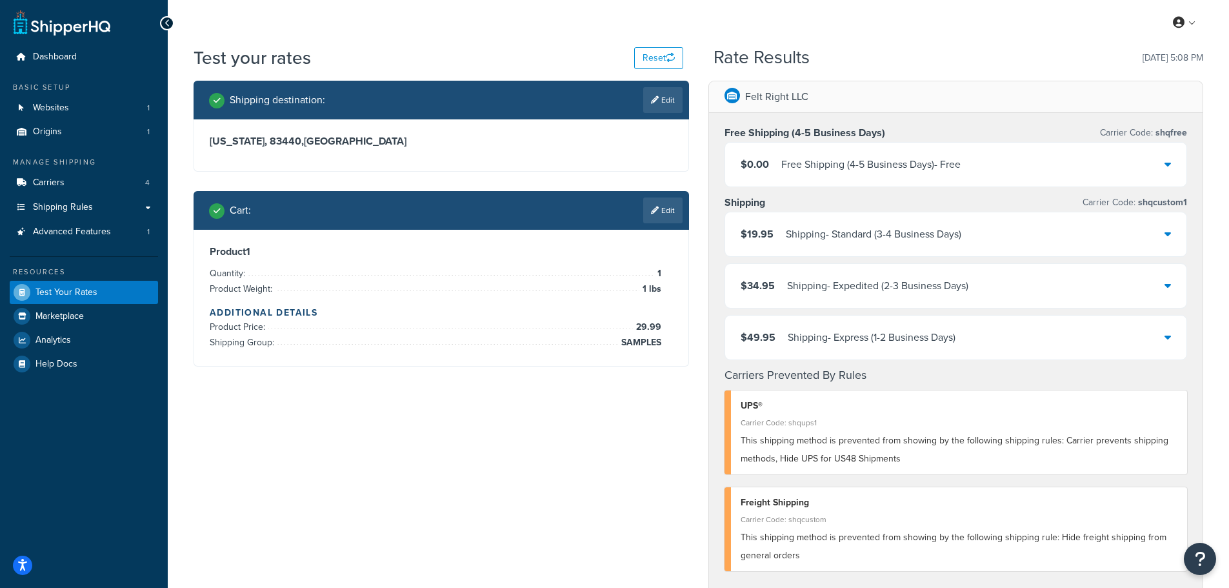
click at [668, 208] on link "Edit" at bounding box center [662, 210] width 39 height 26
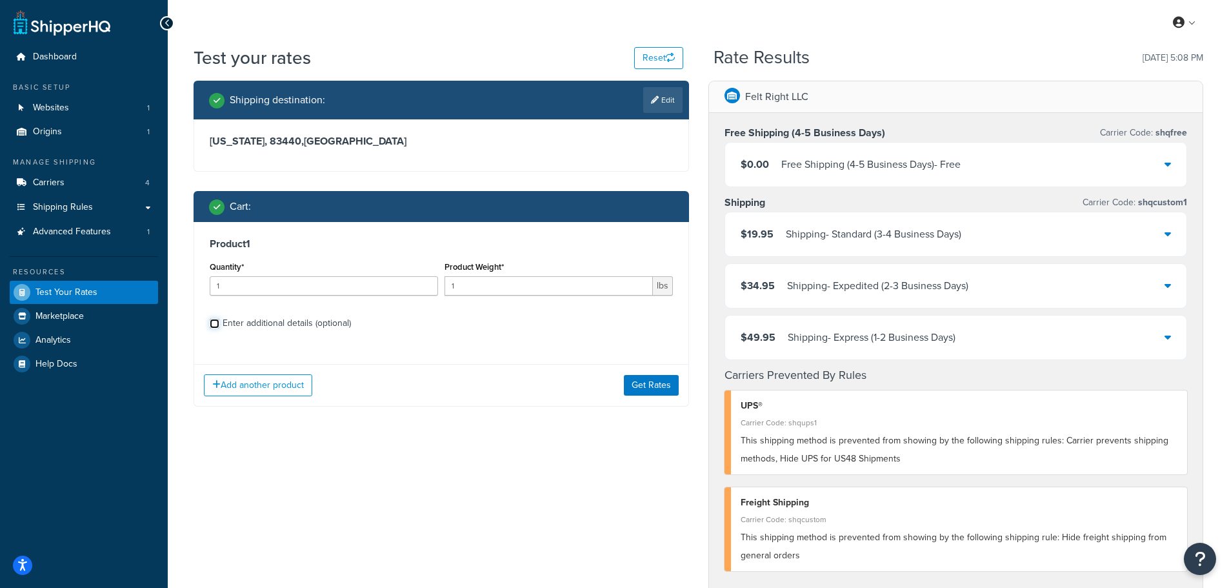
click at [215, 325] on input "Enter additional details (optional)" at bounding box center [215, 324] width 10 height 10
checkbox input "true"
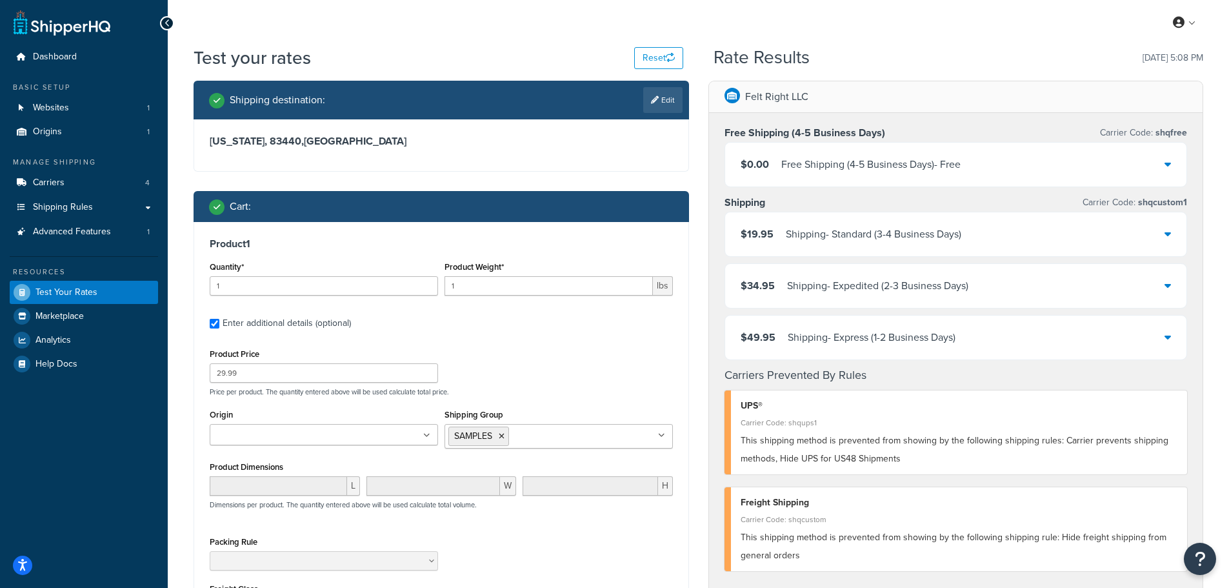
click at [503, 435] on icon at bounding box center [502, 436] width 6 height 8
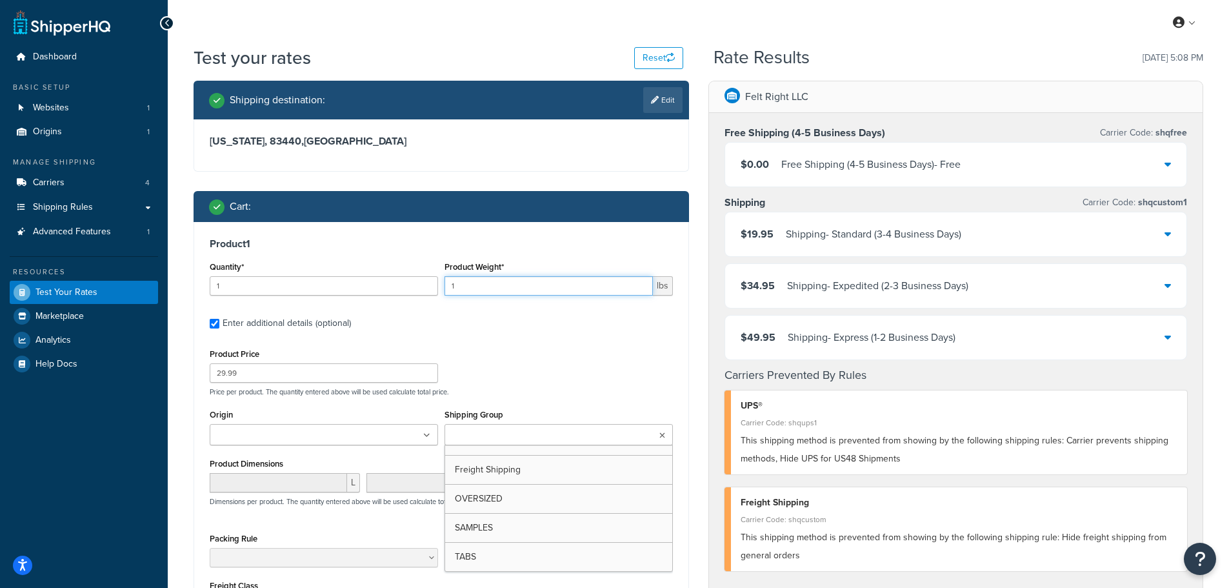
click at [483, 292] on input "1" at bounding box center [549, 285] width 208 height 19
click at [527, 351] on div "Product Price 29.99 Price per product. The quantity entered above will be used …" at bounding box center [441, 370] width 470 height 51
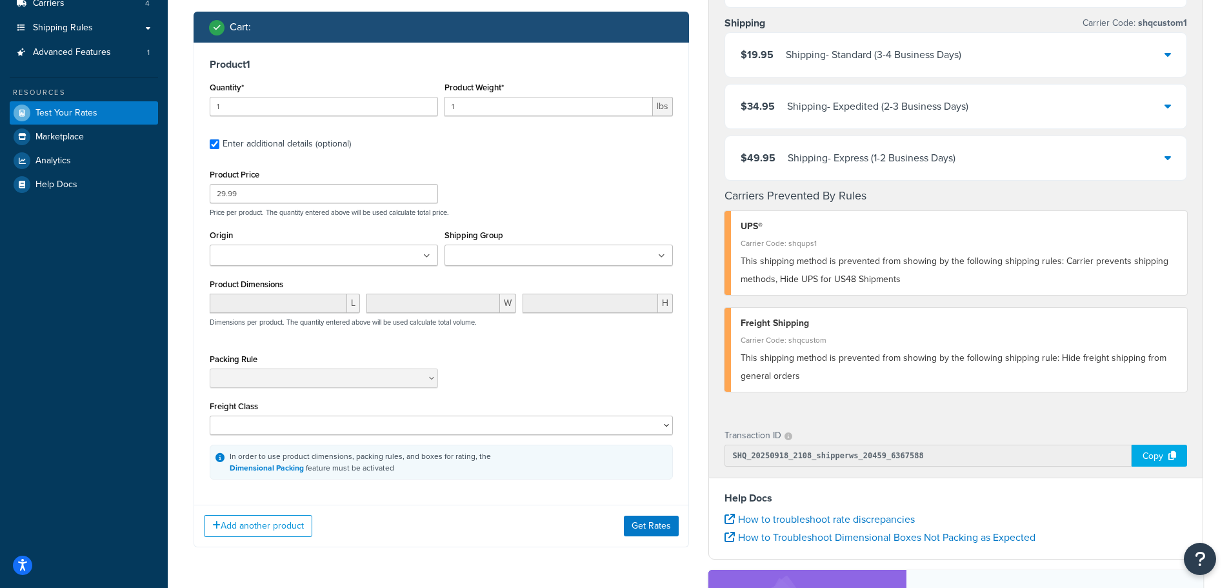
scroll to position [258, 0]
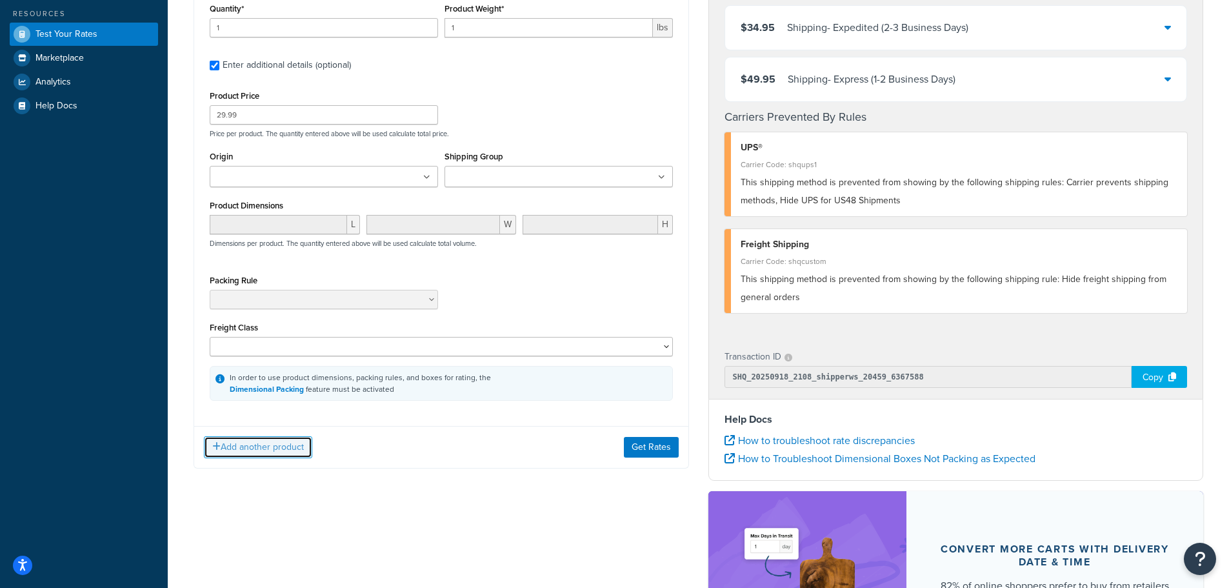
click at [285, 450] on button "Add another product" at bounding box center [258, 447] width 108 height 22
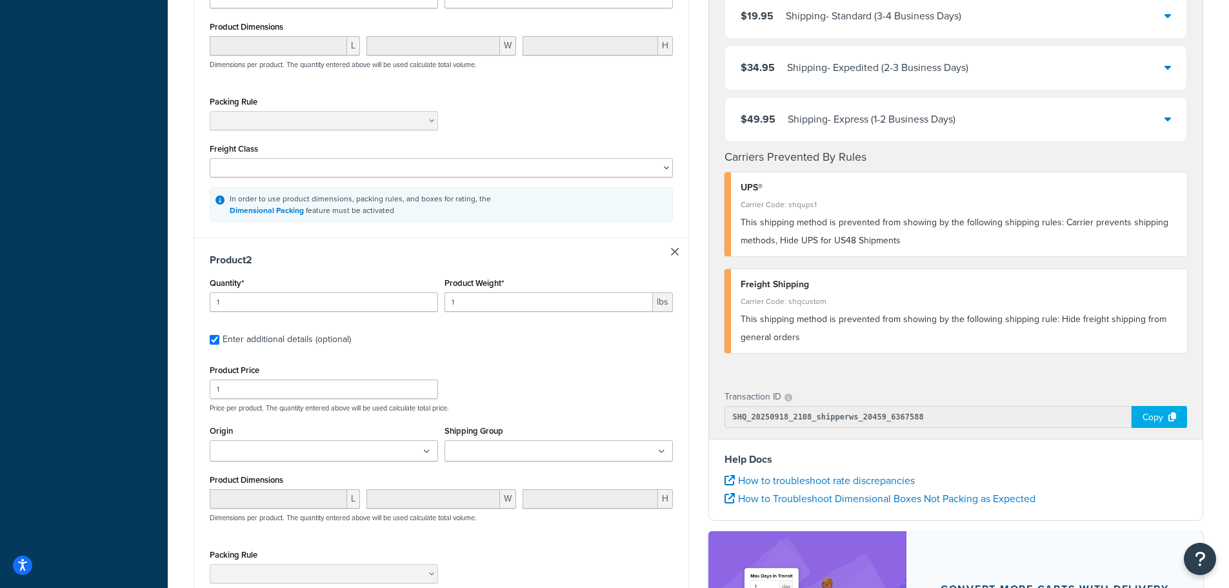
scroll to position [452, 0]
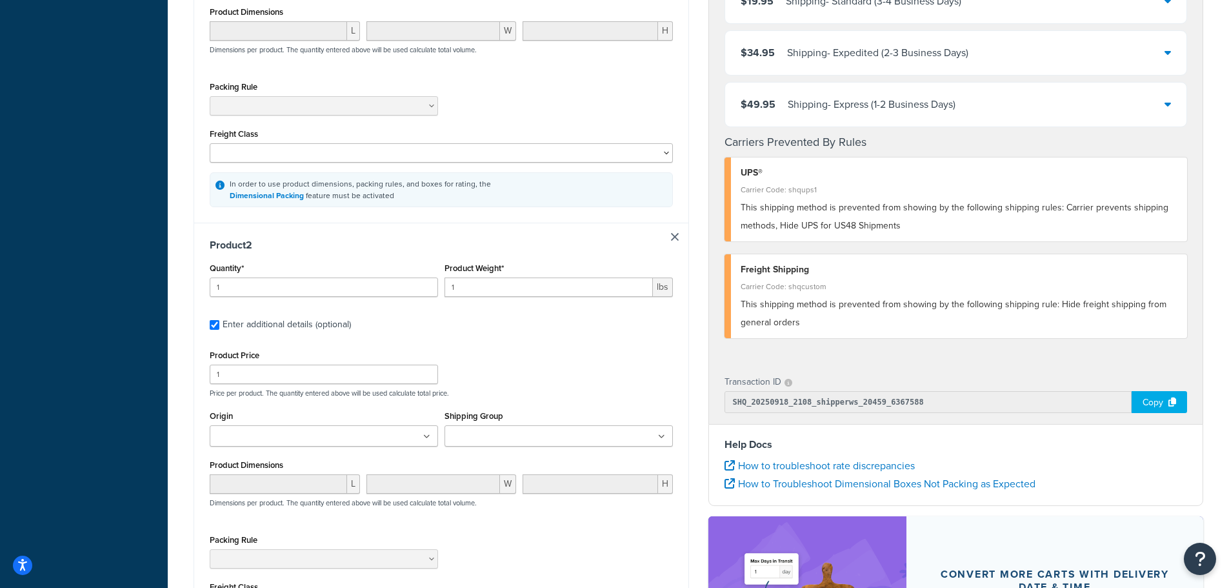
click at [522, 443] on input "Shipping Group" at bounding box center [505, 437] width 114 height 14
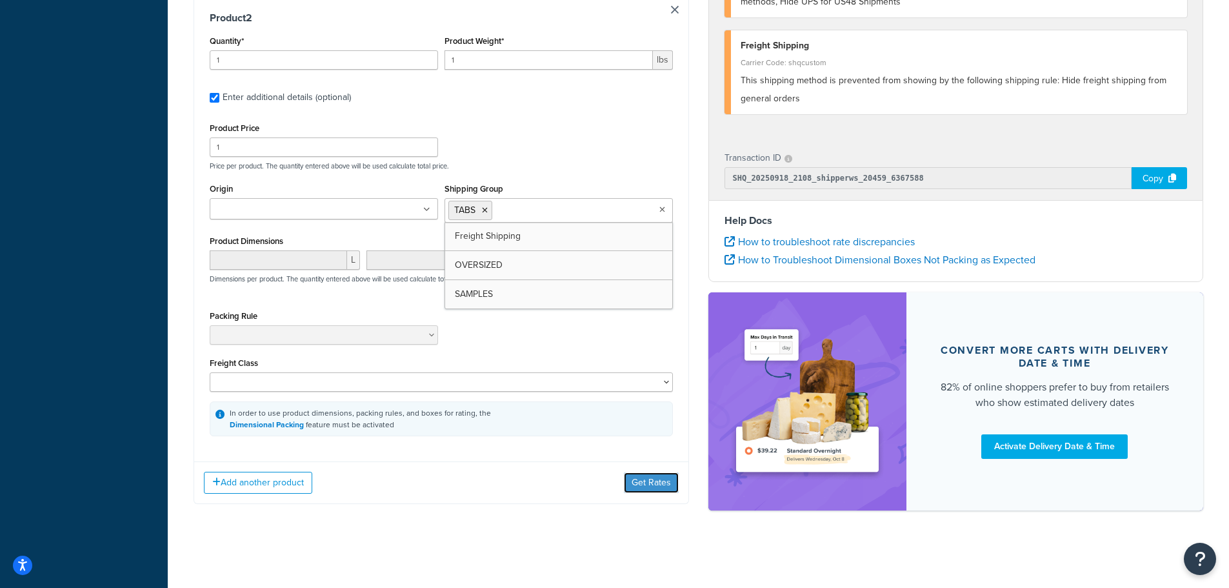
click at [645, 482] on button "Get Rates" at bounding box center [651, 482] width 55 height 21
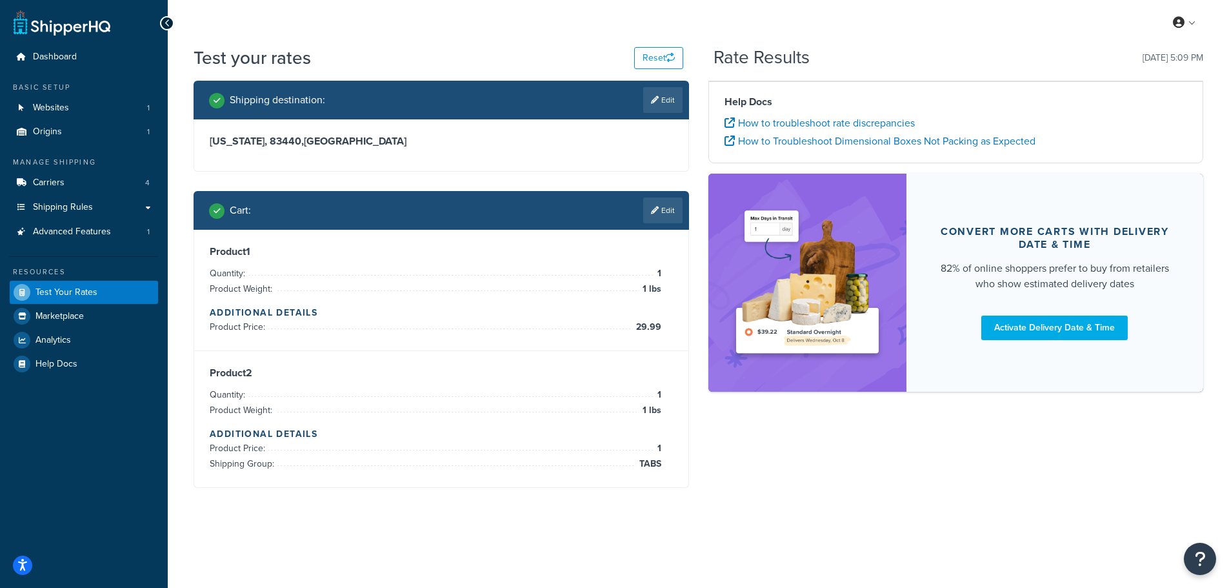
scroll to position [0, 0]
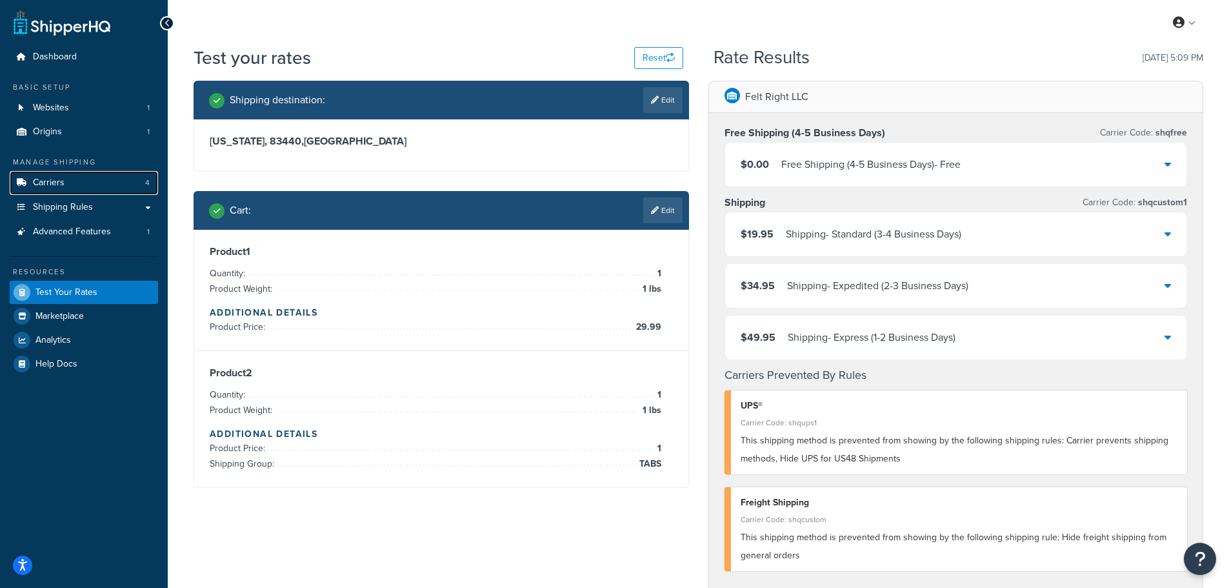
click at [51, 183] on span "Carriers" at bounding box center [49, 182] width 32 height 11
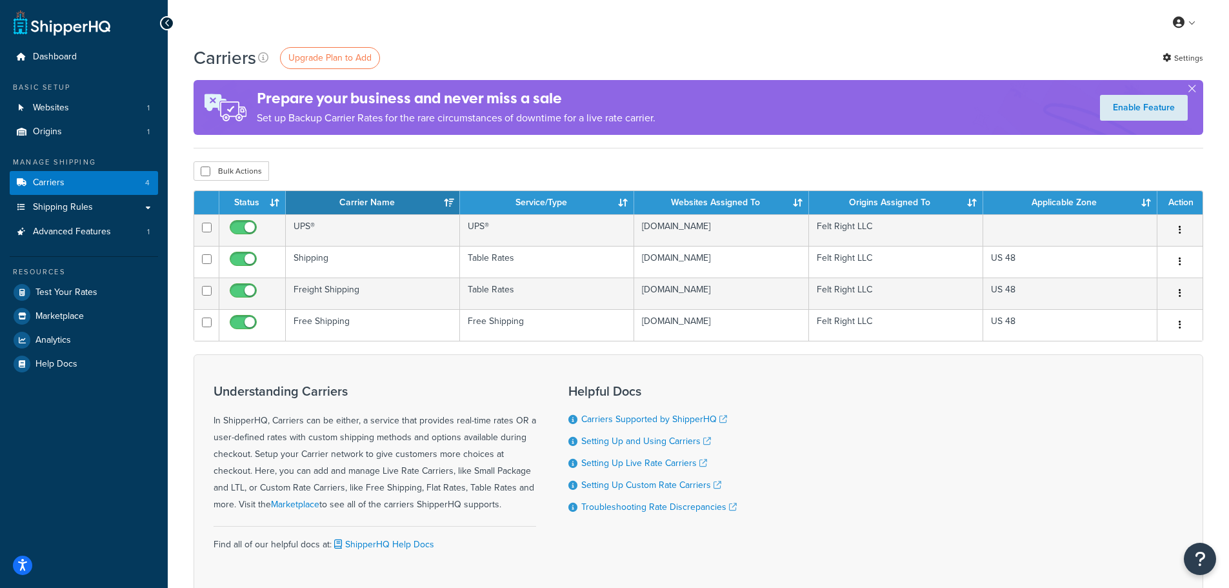
click at [1179, 323] on icon "button" at bounding box center [1180, 324] width 3 height 9
click at [901, 428] on div "Understanding Carriers In ShipperHQ, Carriers can be either, a service that pro…" at bounding box center [699, 473] width 1010 height 238
click at [77, 202] on span "Shipping Rules" at bounding box center [63, 207] width 60 height 11
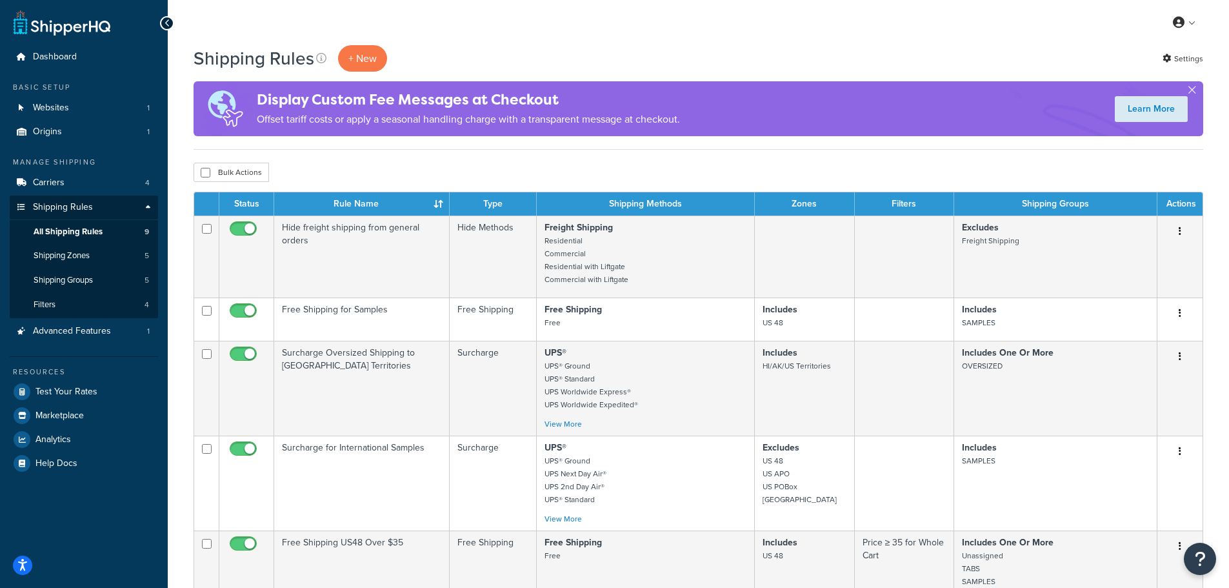
click at [360, 61] on p "+ New" at bounding box center [362, 58] width 49 height 26
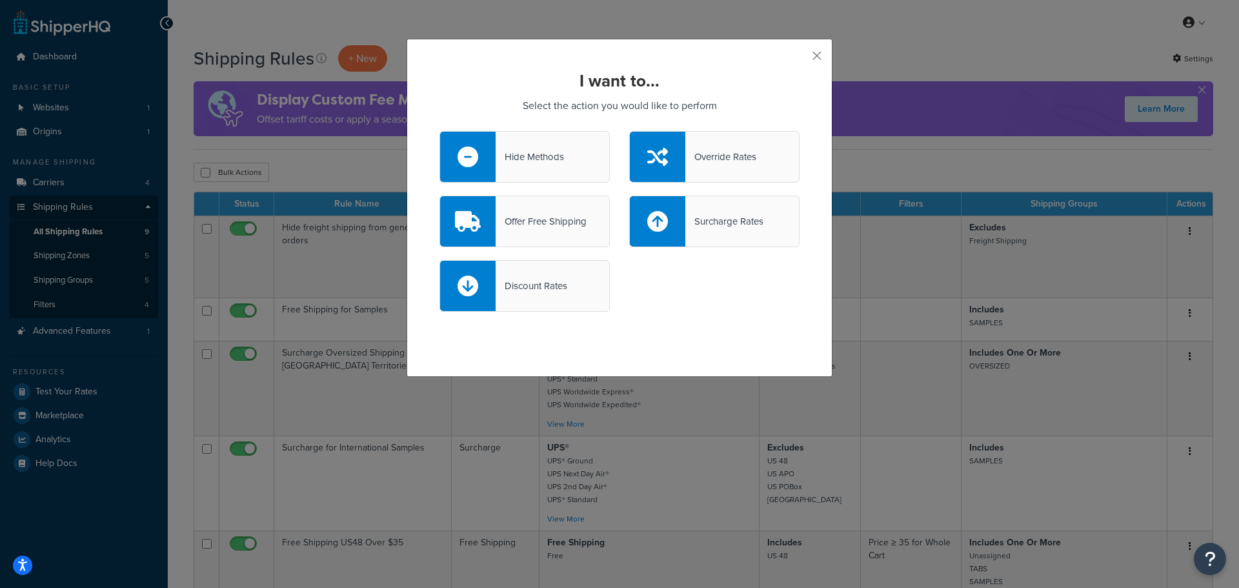
click at [524, 161] on div "Hide Methods" at bounding box center [530, 157] width 68 height 18
click at [0, 0] on input "Hide Methods" at bounding box center [0, 0] width 0 height 0
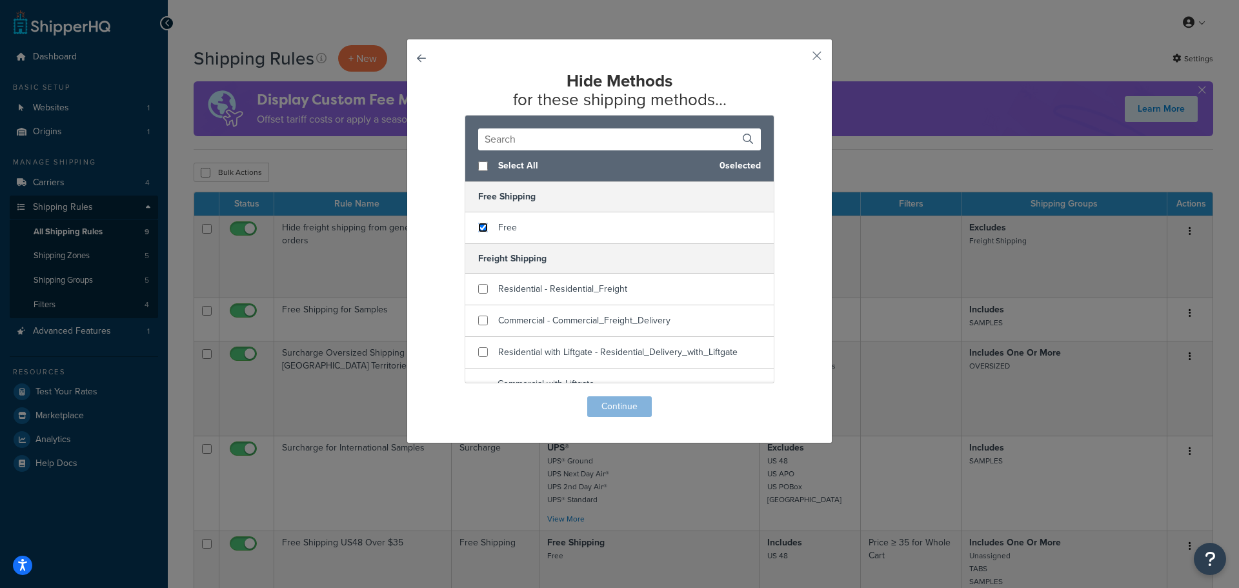
click at [481, 225] on input "checkbox" at bounding box center [483, 228] width 10 height 10
checkbox input "true"
click at [601, 403] on button "Continue" at bounding box center [619, 406] width 65 height 21
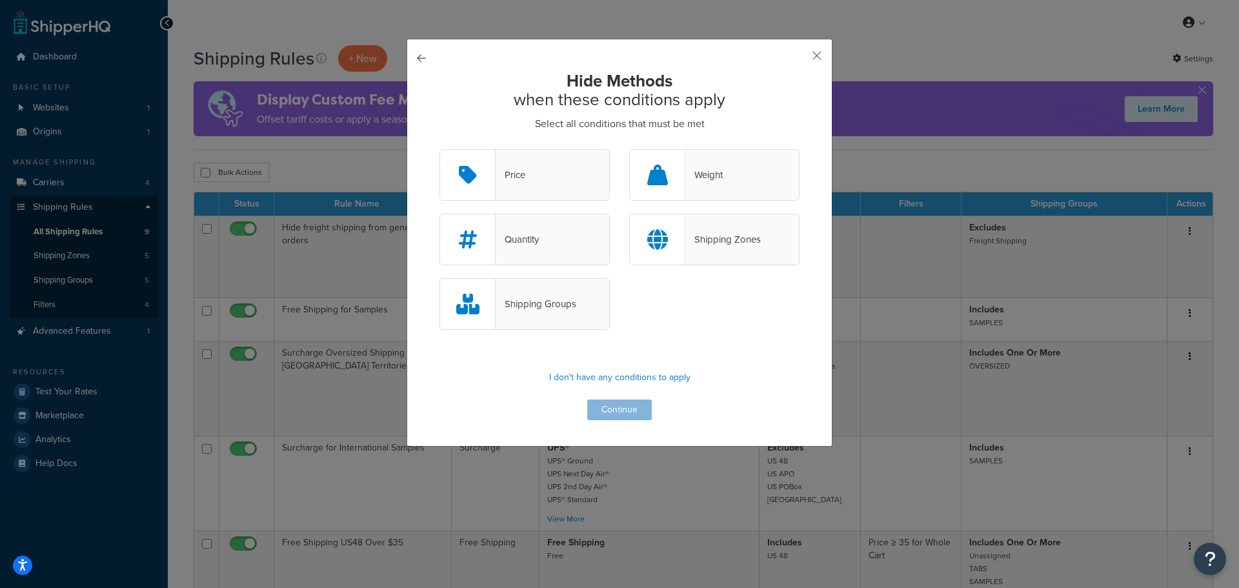
click at [537, 177] on div "Price" at bounding box center [524, 175] width 170 height 52
click at [0, 0] on input "Price" at bounding box center [0, 0] width 0 height 0
click at [621, 406] on button "Continue" at bounding box center [619, 409] width 65 height 21
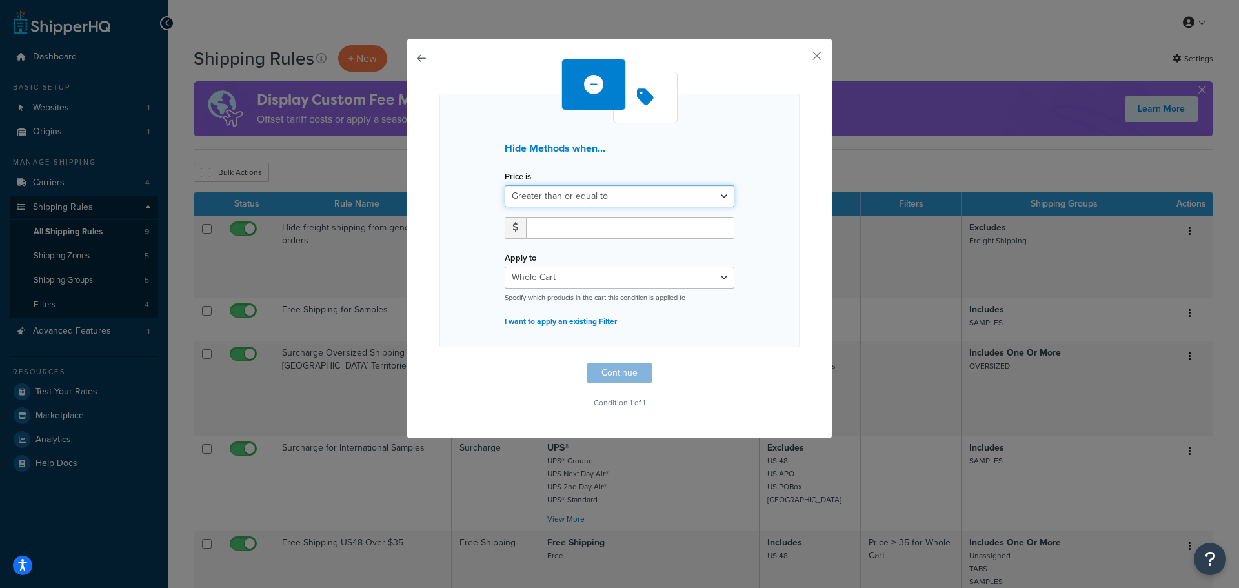
click at [578, 199] on select "Greater than or equal to Between or equal to Less than or equal to" at bounding box center [620, 196] width 230 height 22
select select "UNDER"
click at [505, 185] on select "Greater than or equal to Between or equal to Less than or equal to" at bounding box center [620, 196] width 230 height 22
click at [578, 222] on input "number" at bounding box center [630, 228] width 208 height 22
type input "34.99"
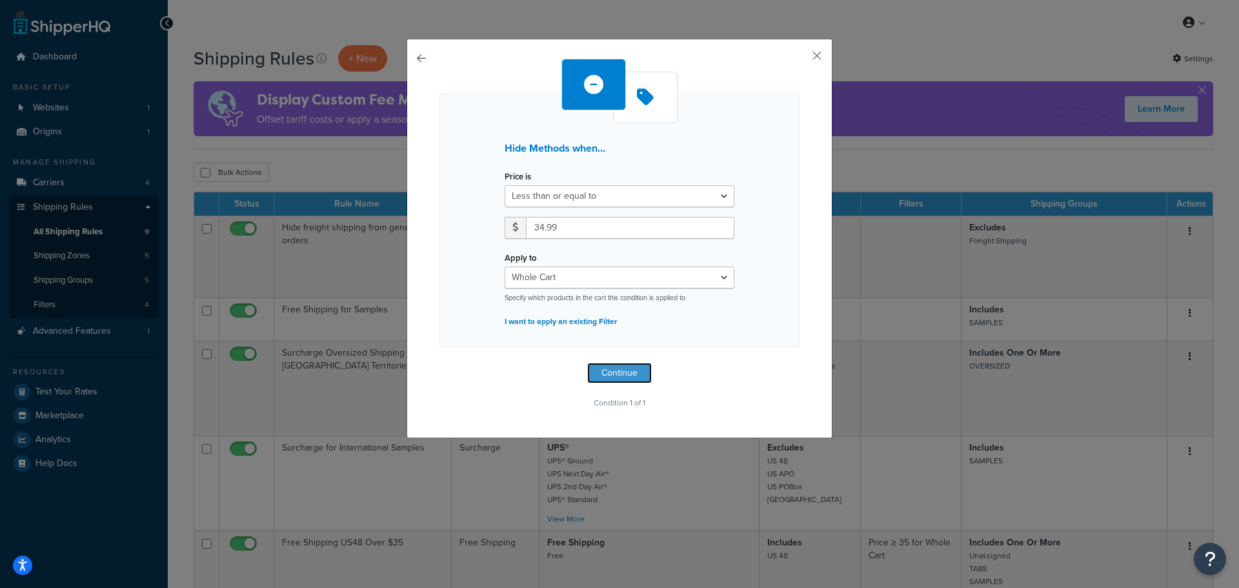
click at [623, 372] on button "Continue" at bounding box center [619, 373] width 65 height 21
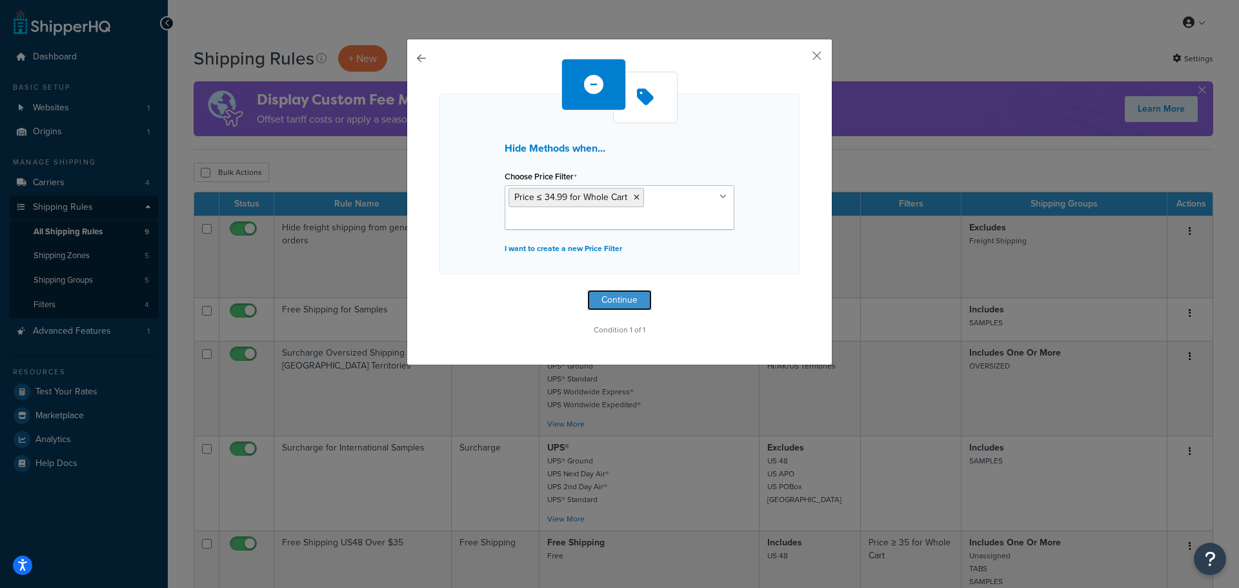
click at [622, 299] on button "Continue" at bounding box center [619, 300] width 65 height 21
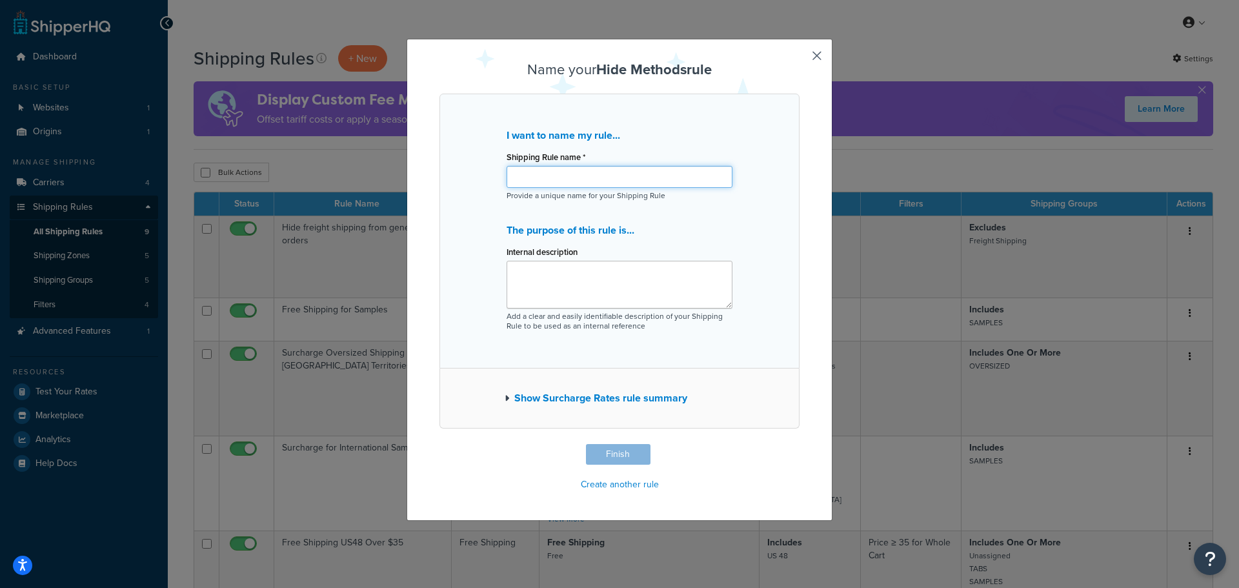
click at [573, 172] on input "Shipping Rule name *" at bounding box center [620, 177] width 226 height 22
type input "Hide Free Shipping less than $35"
click at [620, 448] on button "Finish" at bounding box center [618, 454] width 65 height 21
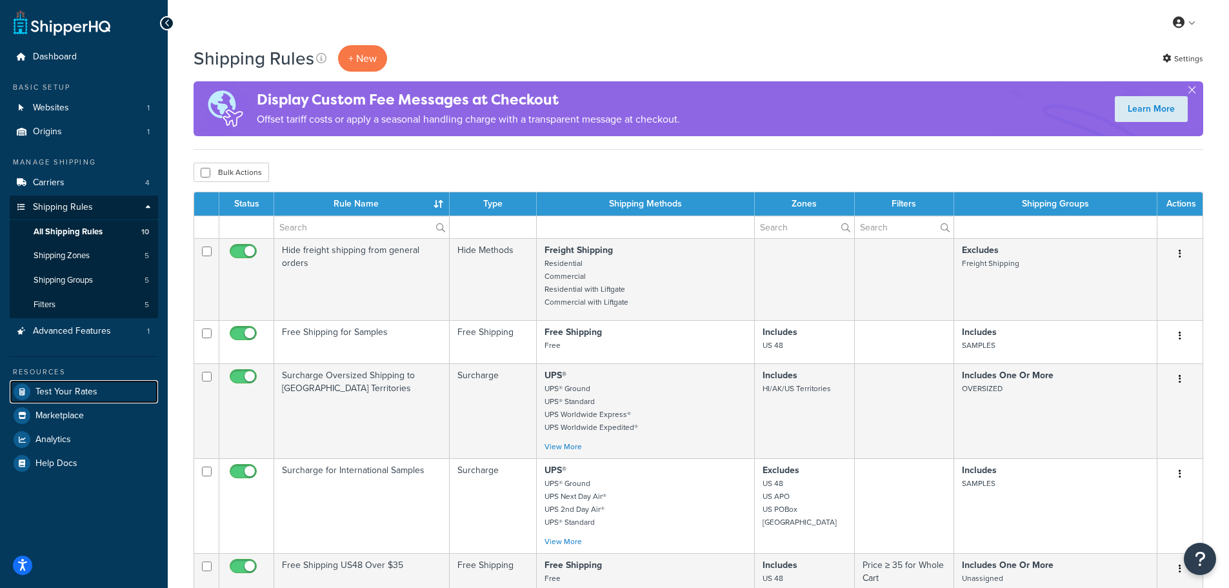
click at [92, 392] on span "Test Your Rates" at bounding box center [66, 392] width 62 height 11
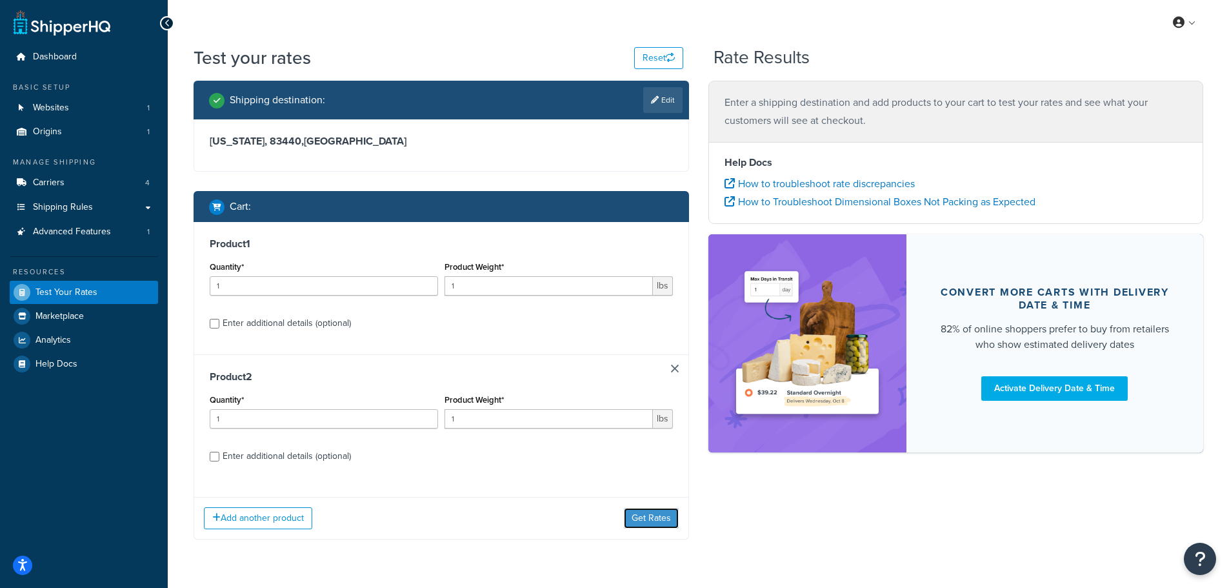
click at [646, 517] on button "Get Rates" at bounding box center [651, 518] width 55 height 21
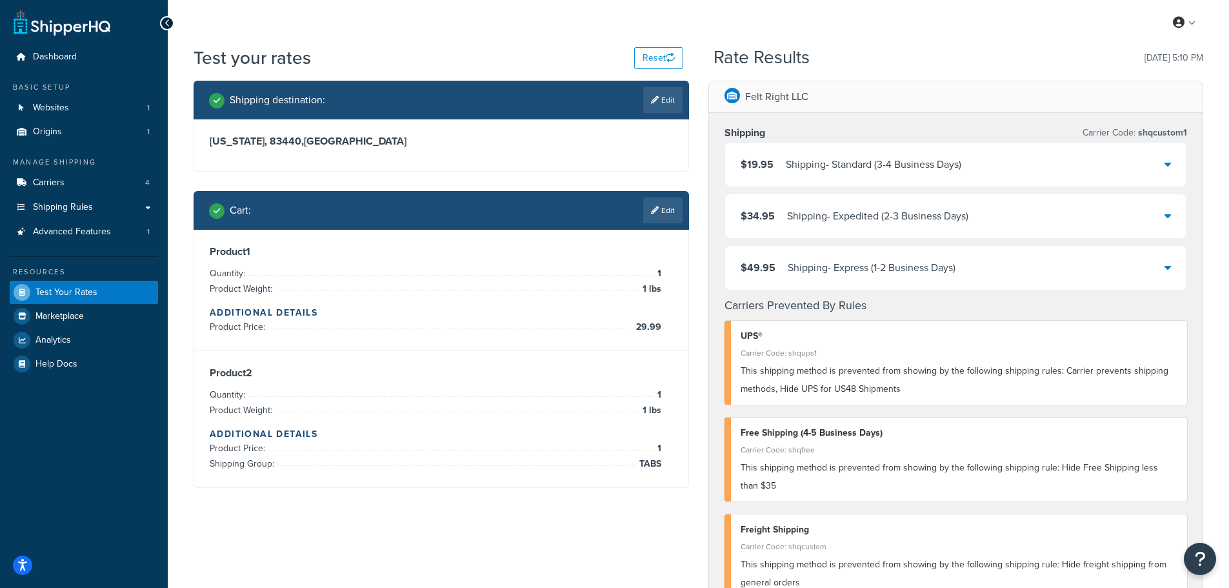
click at [661, 211] on link "Edit" at bounding box center [662, 210] width 39 height 26
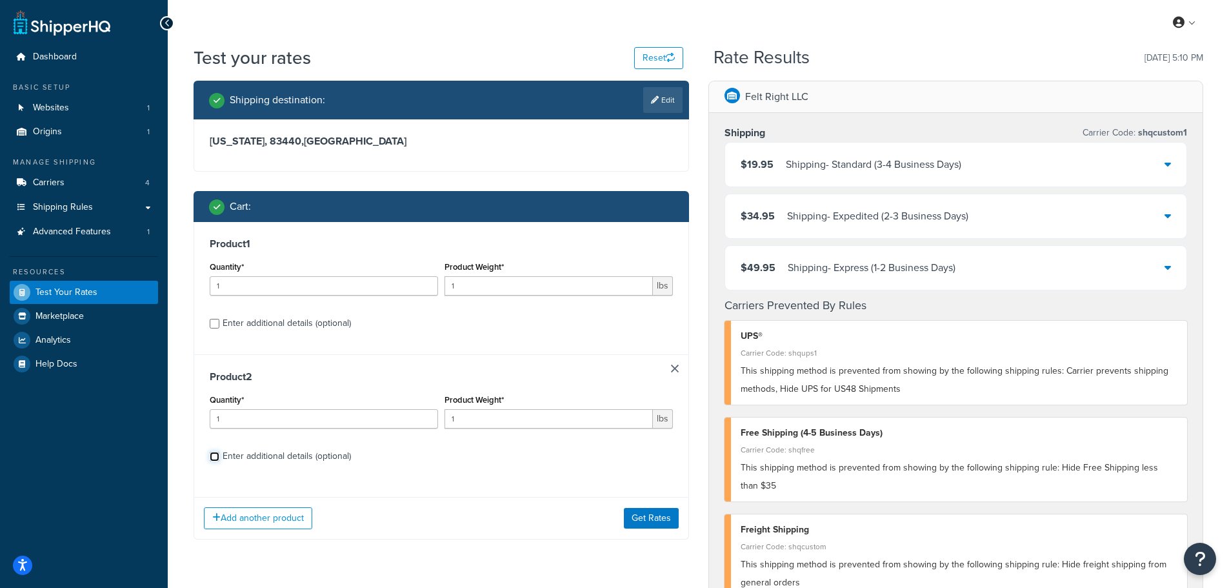
click at [214, 458] on input "Enter additional details (optional)" at bounding box center [215, 457] width 10 height 10
checkbox input "true"
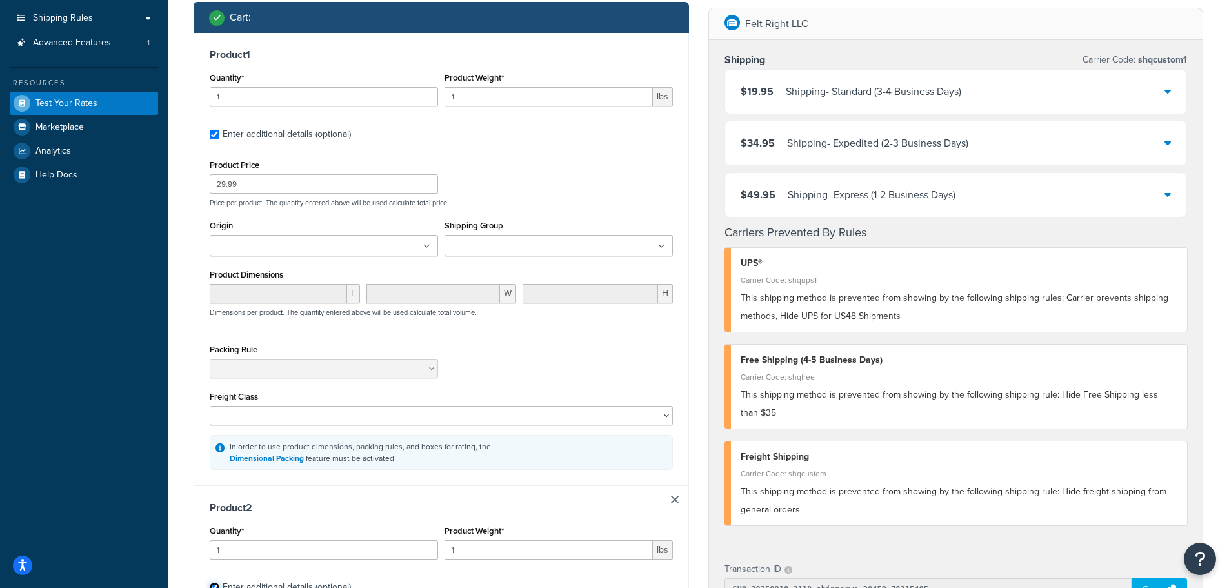
scroll to position [129, 0]
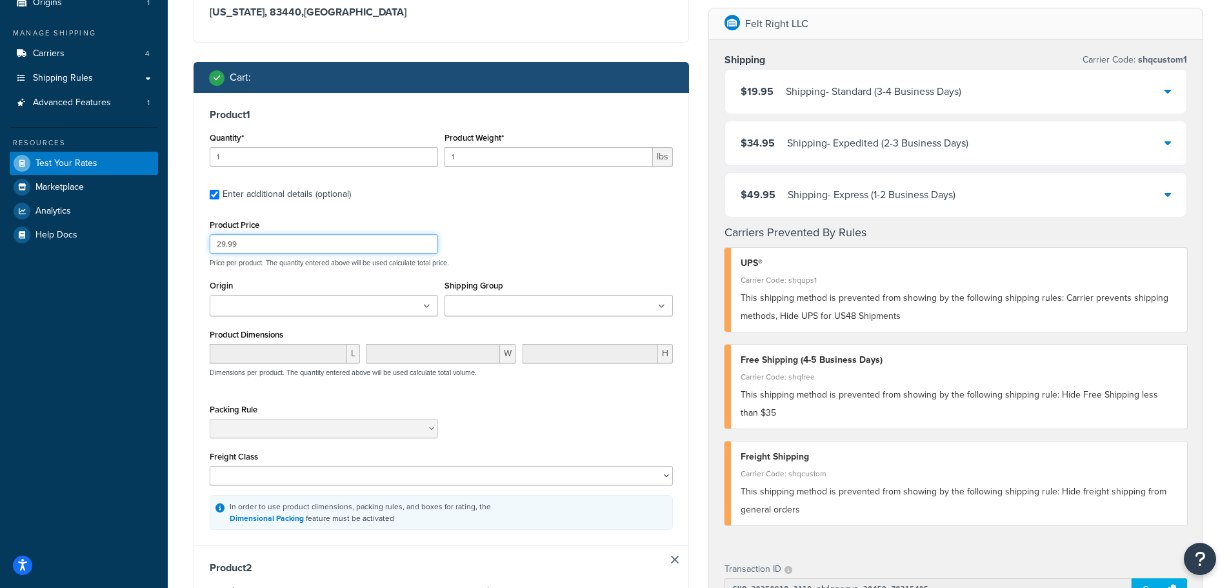
drag, startPoint x: 272, startPoint y: 246, endPoint x: 179, endPoint y: 232, distance: 94.0
click at [175, 237] on div "Test your rates Reset Rate Results [DATE] 5:10 PM Shipping destination : Edit […" at bounding box center [699, 510] width 1062 height 1189
type input "40"
click at [518, 228] on div "Product Price 40 Price per product. The quantity entered above will be used cal…" at bounding box center [441, 241] width 470 height 51
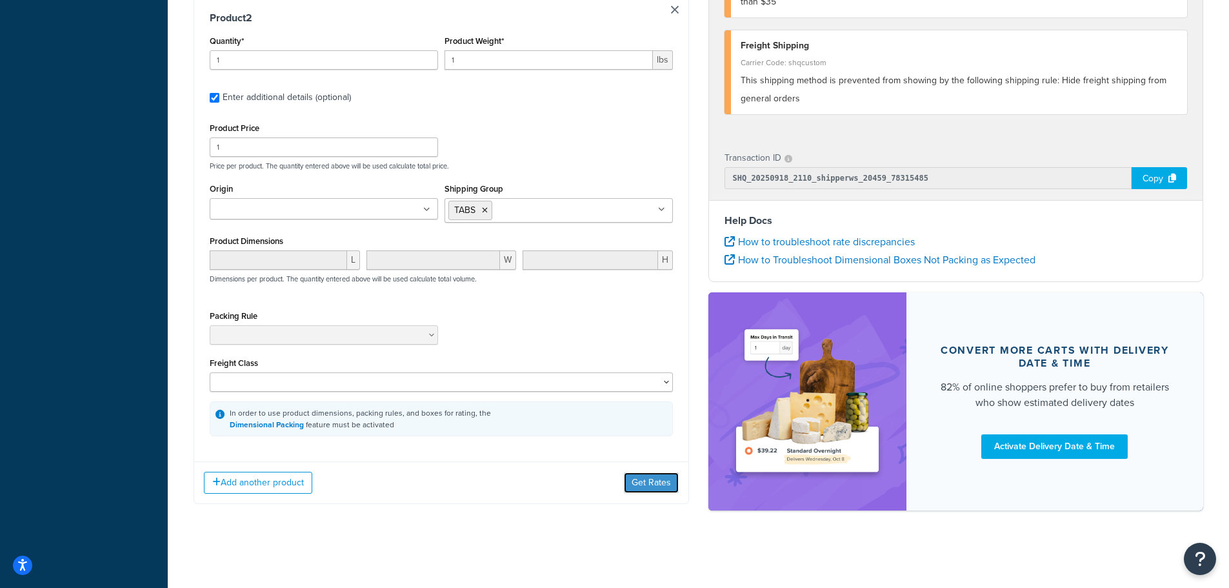
click at [656, 485] on button "Get Rates" at bounding box center [651, 482] width 55 height 21
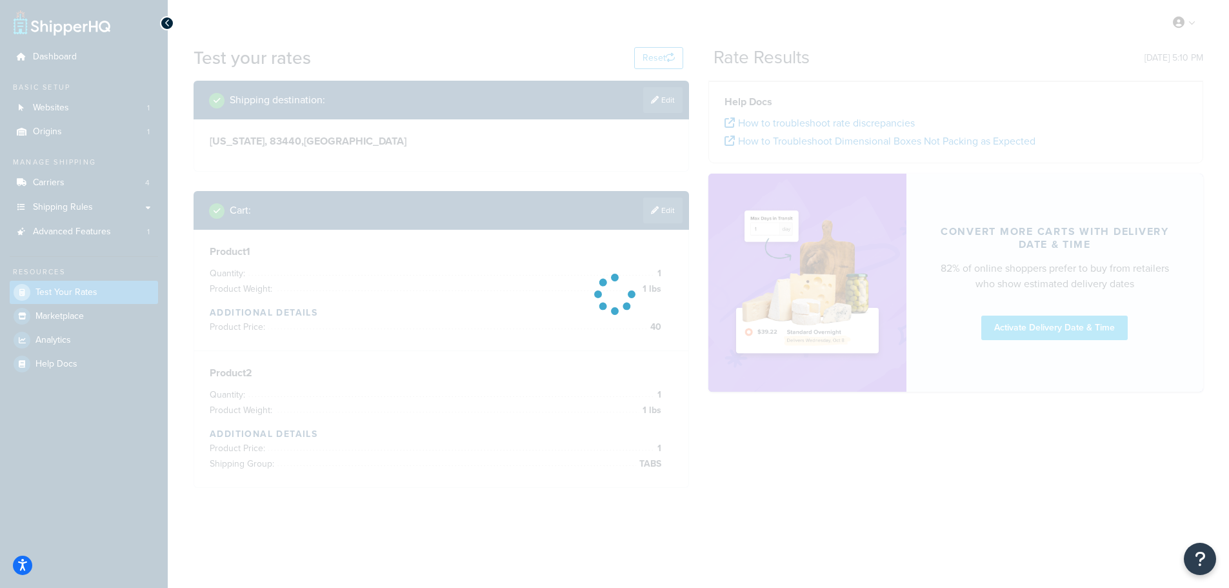
scroll to position [0, 0]
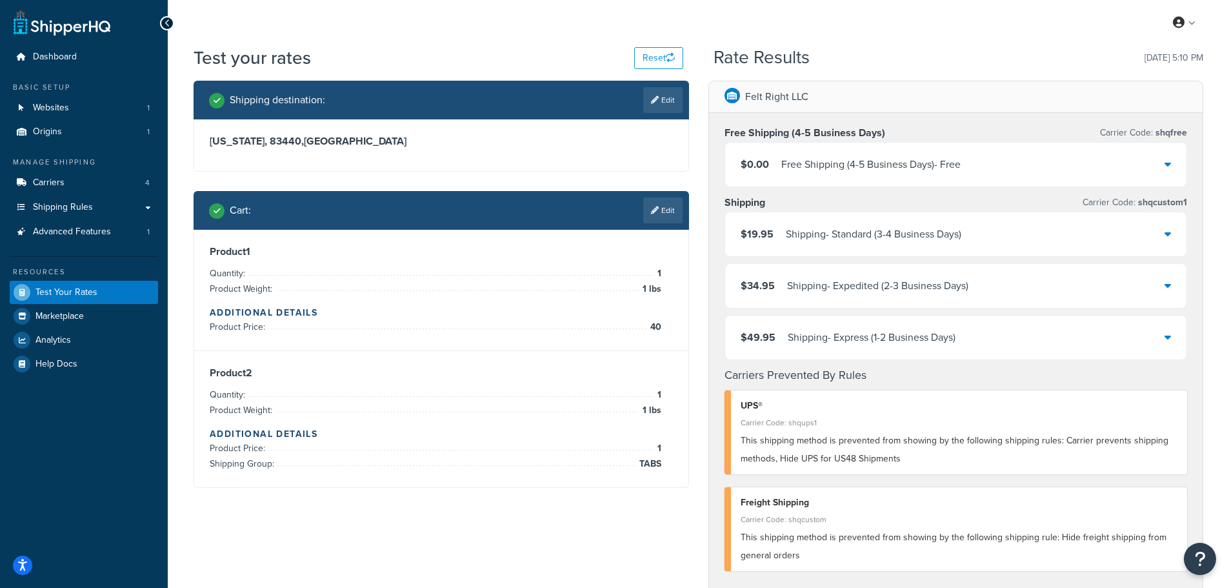
click at [661, 213] on link "Edit" at bounding box center [662, 210] width 39 height 26
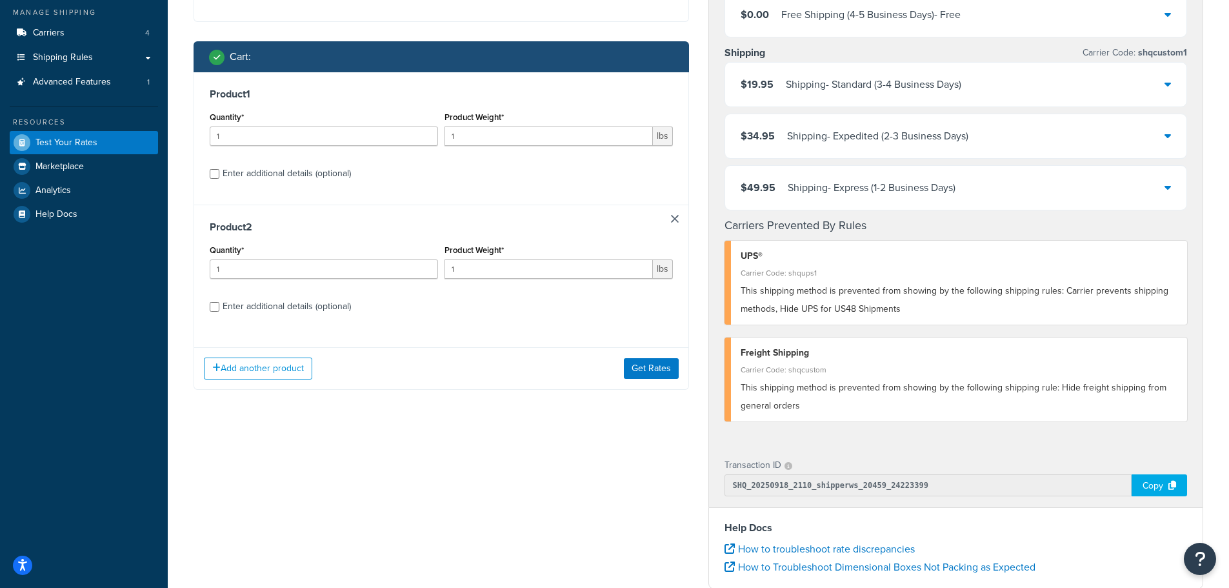
scroll to position [129, 0]
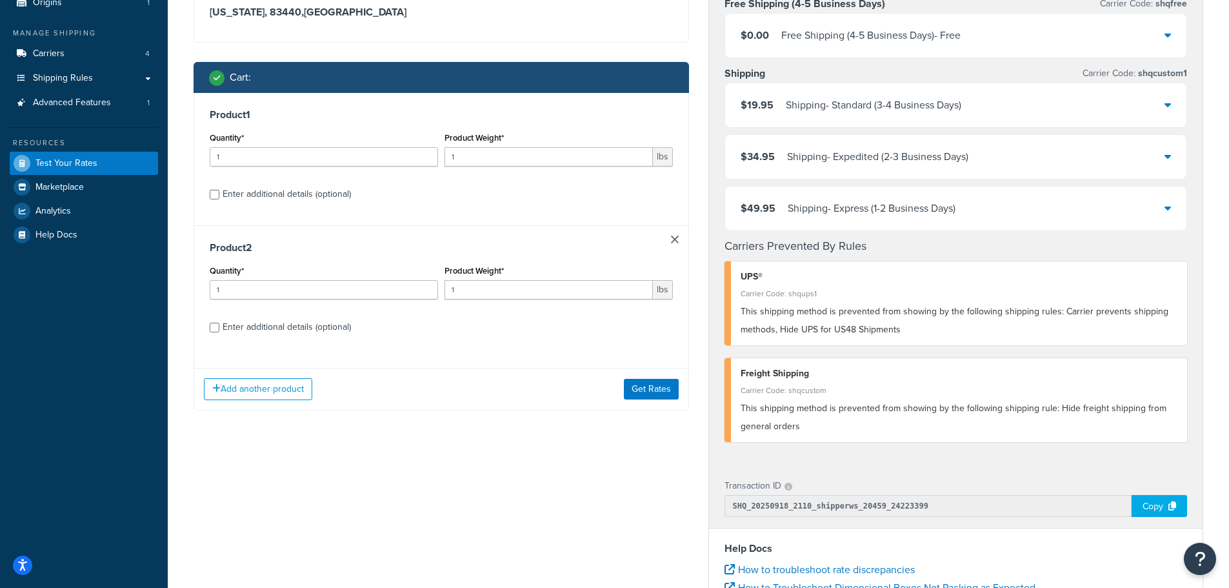
click at [674, 241] on link at bounding box center [675, 240] width 8 height 8
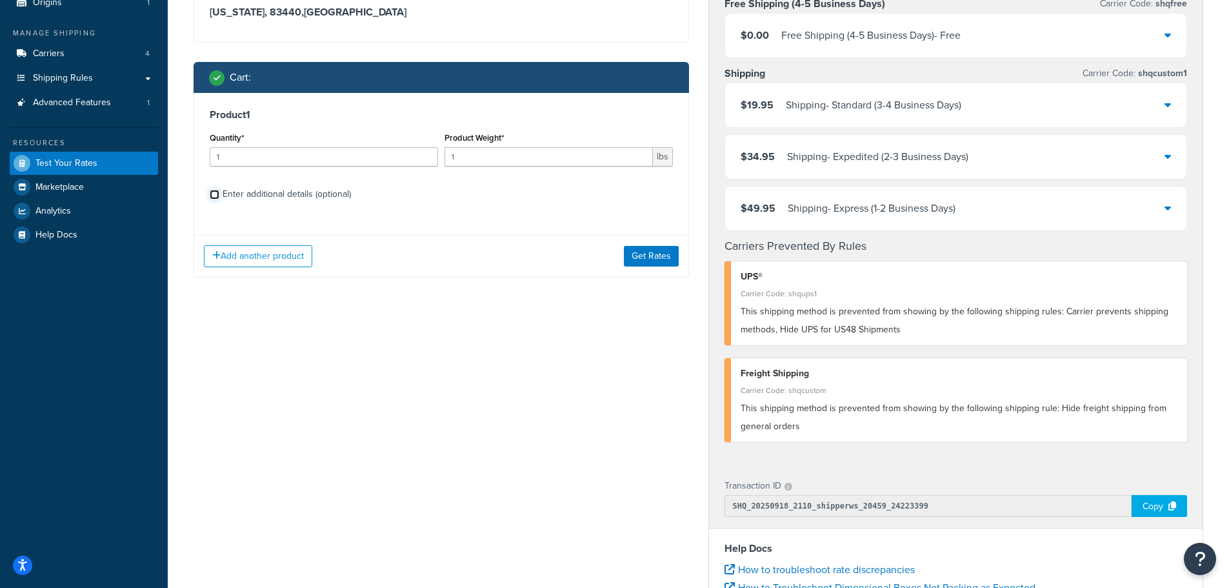
click at [215, 194] on input "Enter additional details (optional)" at bounding box center [215, 195] width 10 height 10
checkbox input "true"
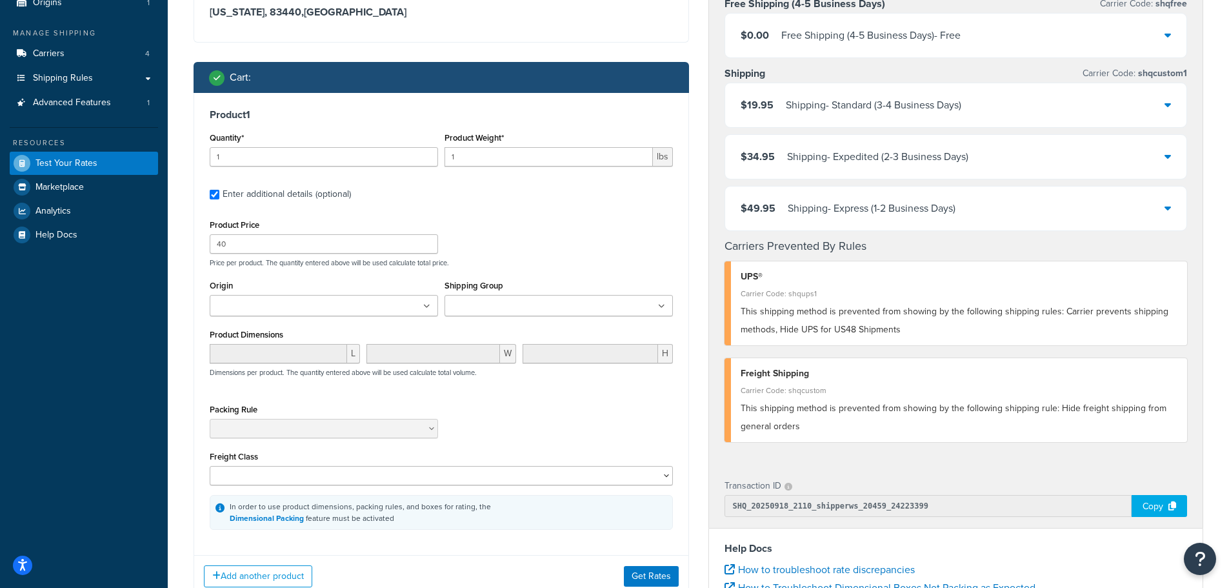
click at [530, 304] on input "Shipping Group" at bounding box center [505, 306] width 114 height 14
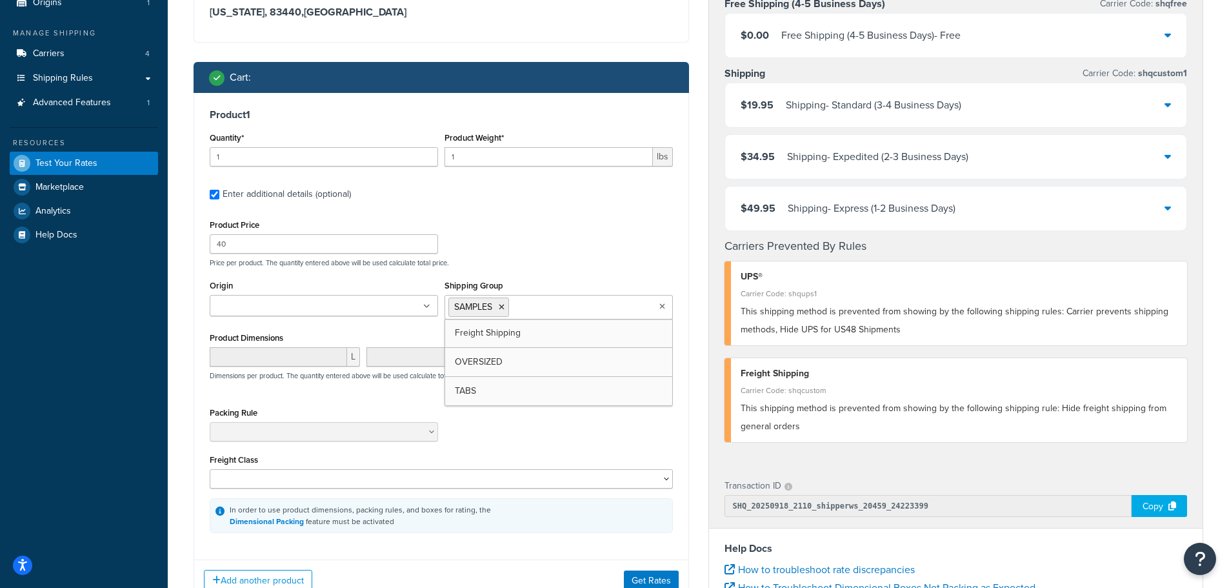
click at [584, 228] on div "Product Price 40 Price per product. The quantity entered above will be used cal…" at bounding box center [441, 241] width 470 height 51
drag, startPoint x: 418, startPoint y: 148, endPoint x: 363, endPoint y: 143, distance: 54.4
click at [365, 145] on div "Quantity* 1 Product Weight* 1 lbs" at bounding box center [441, 152] width 470 height 47
type input "7"
click at [548, 231] on div "Product Price 40 Price per product. The quantity entered above will be used cal…" at bounding box center [441, 241] width 470 height 51
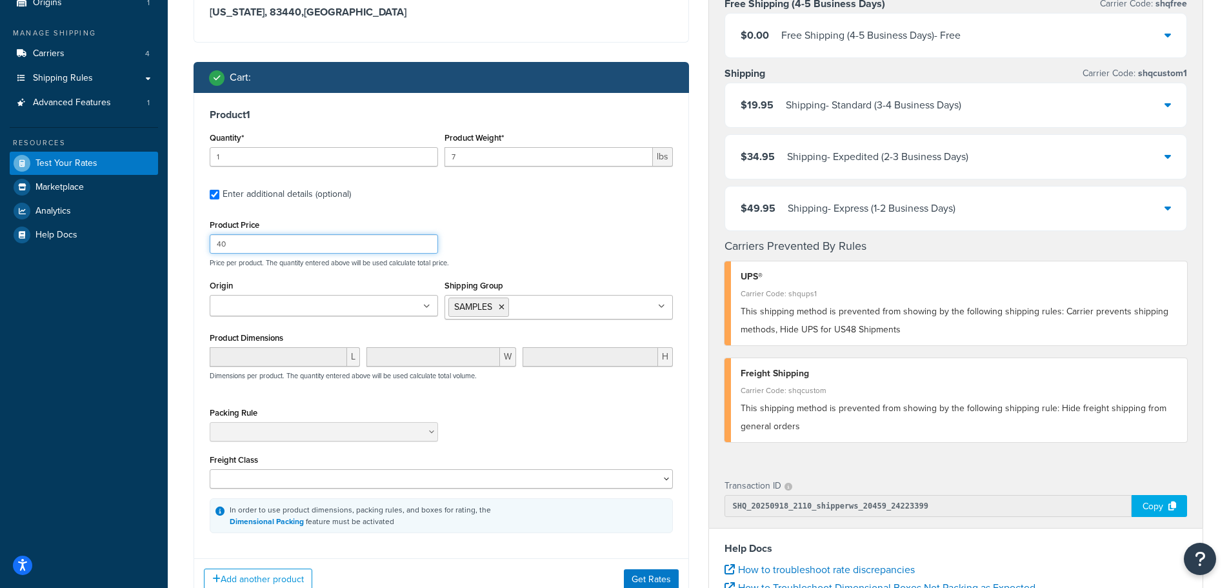
drag, startPoint x: 137, startPoint y: 244, endPoint x: 114, endPoint y: 241, distance: 23.4
click at [115, 244] on div "Dashboard Basic Setup Websites 1 Origins 1 Manage Shipping Carriers 4 Shipping …" at bounding box center [614, 393] width 1229 height 1045
type input "29"
click at [516, 240] on div "Product Price 29 Price per product. The quantity entered above will be used cal…" at bounding box center [441, 241] width 470 height 51
click at [648, 581] on button "Get Rates" at bounding box center [651, 579] width 55 height 21
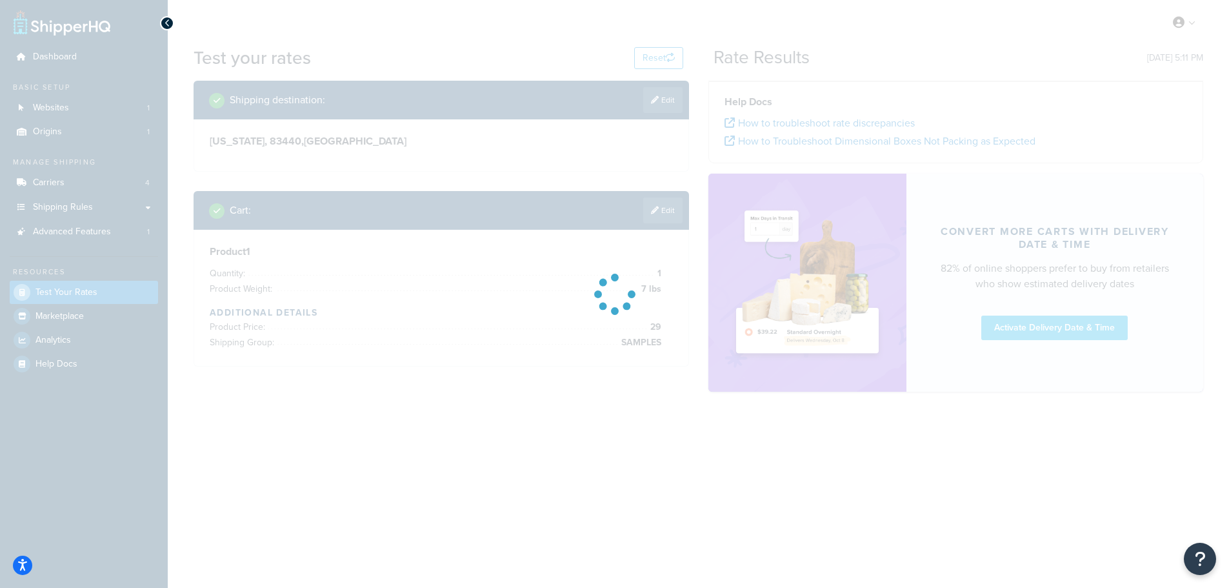
scroll to position [0, 0]
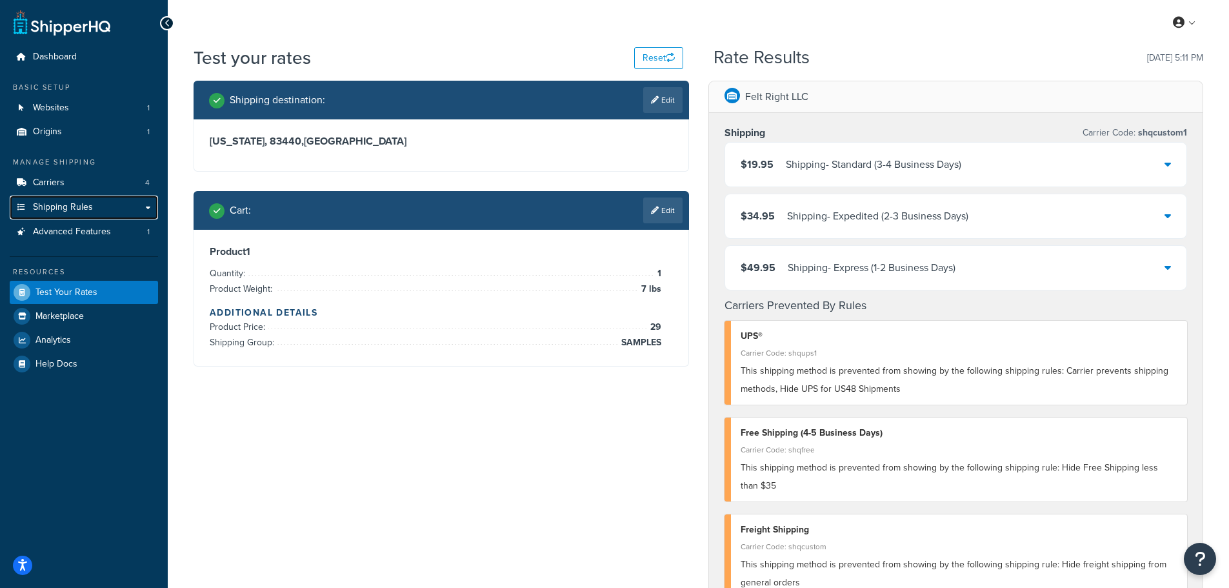
click at [72, 203] on span "Shipping Rules" at bounding box center [63, 207] width 60 height 11
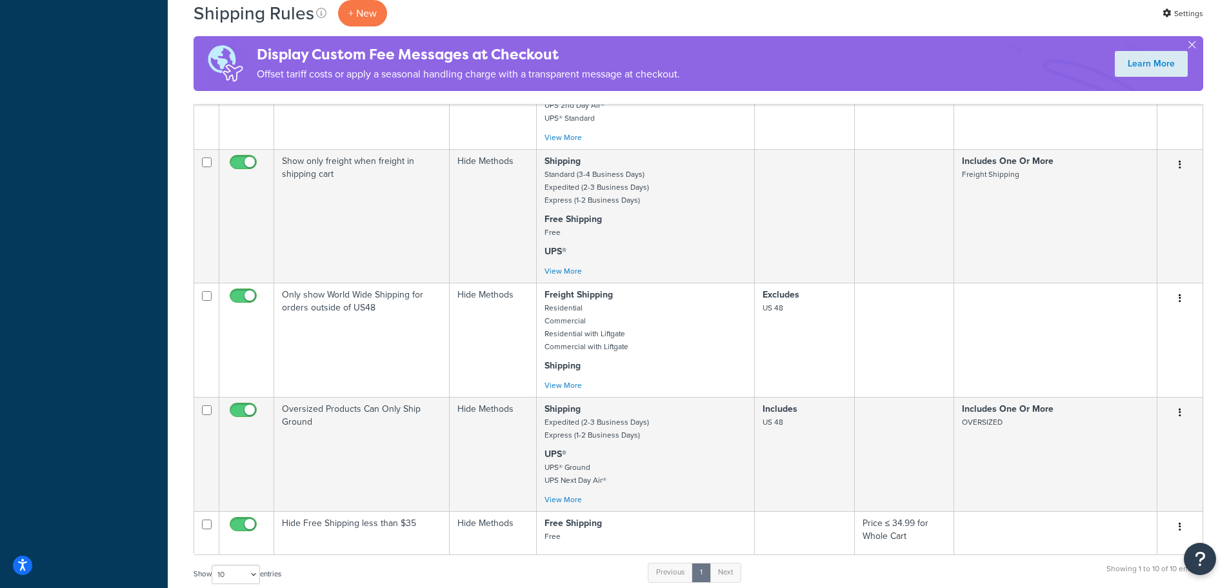
scroll to position [839, 0]
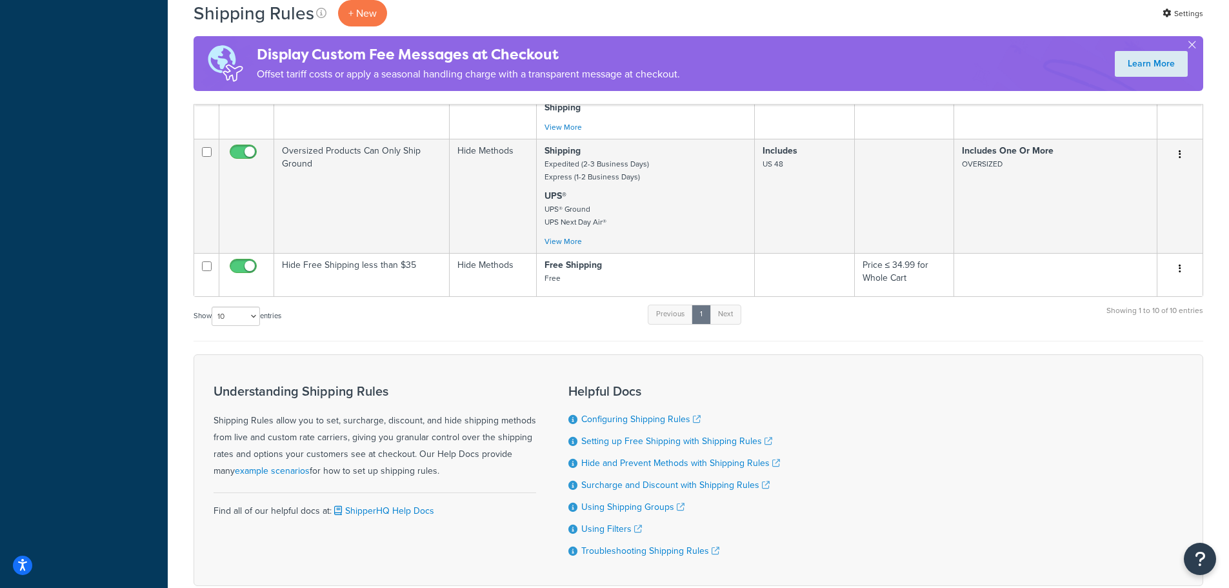
click at [1186, 267] on button "button" at bounding box center [1180, 269] width 18 height 21
click at [1158, 294] on link "Edit" at bounding box center [1138, 293] width 102 height 26
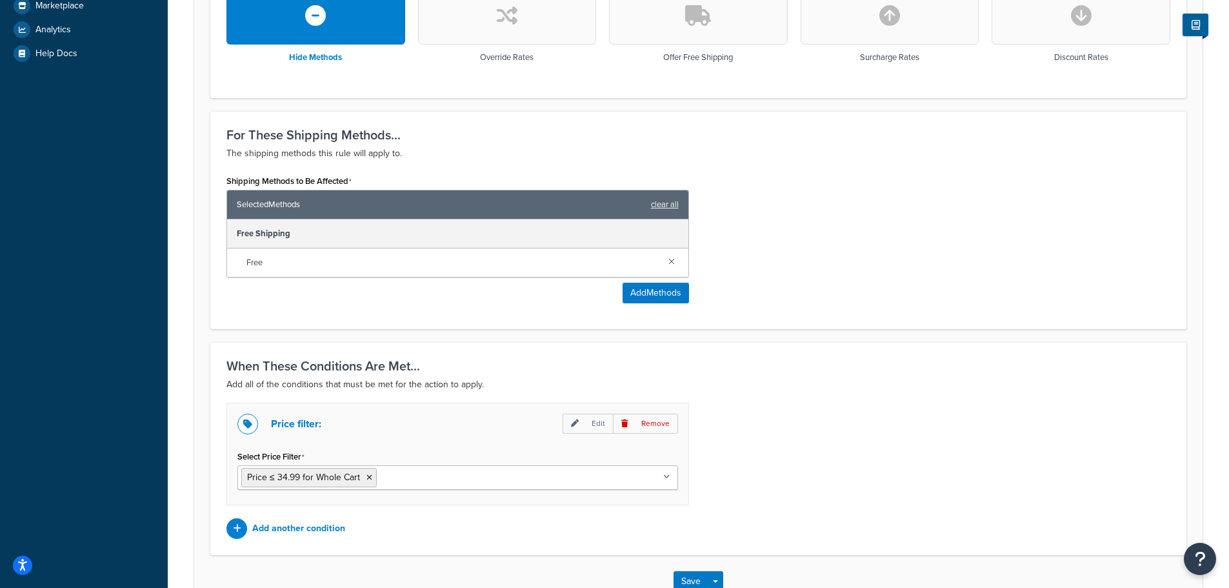
scroll to position [496, 0]
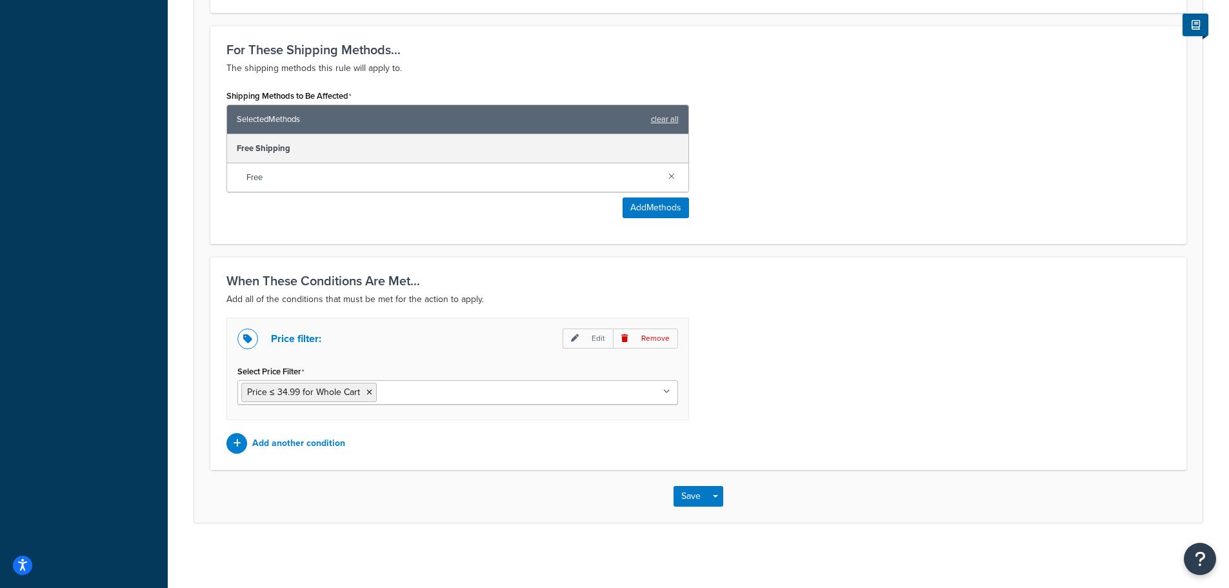
click at [322, 444] on p "Add another condition" at bounding box center [298, 443] width 93 height 18
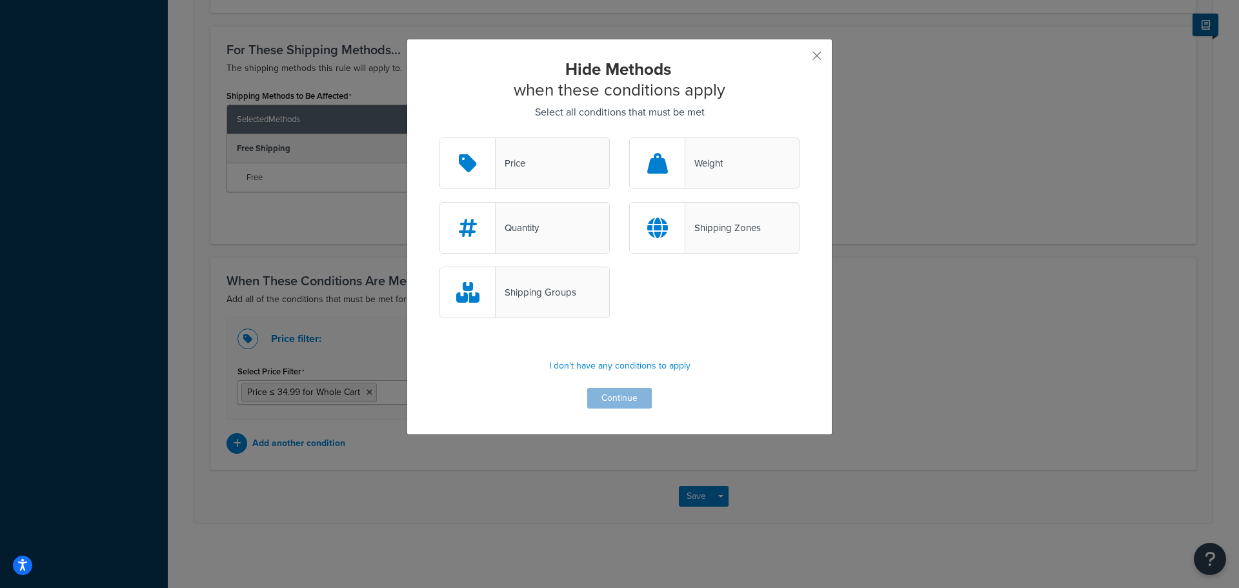
click at [538, 288] on div "Shipping Groups" at bounding box center [536, 292] width 81 height 18
click at [0, 0] on input "Shipping Groups" at bounding box center [0, 0] width 0 height 0
click at [617, 394] on button "Continue" at bounding box center [619, 398] width 65 height 21
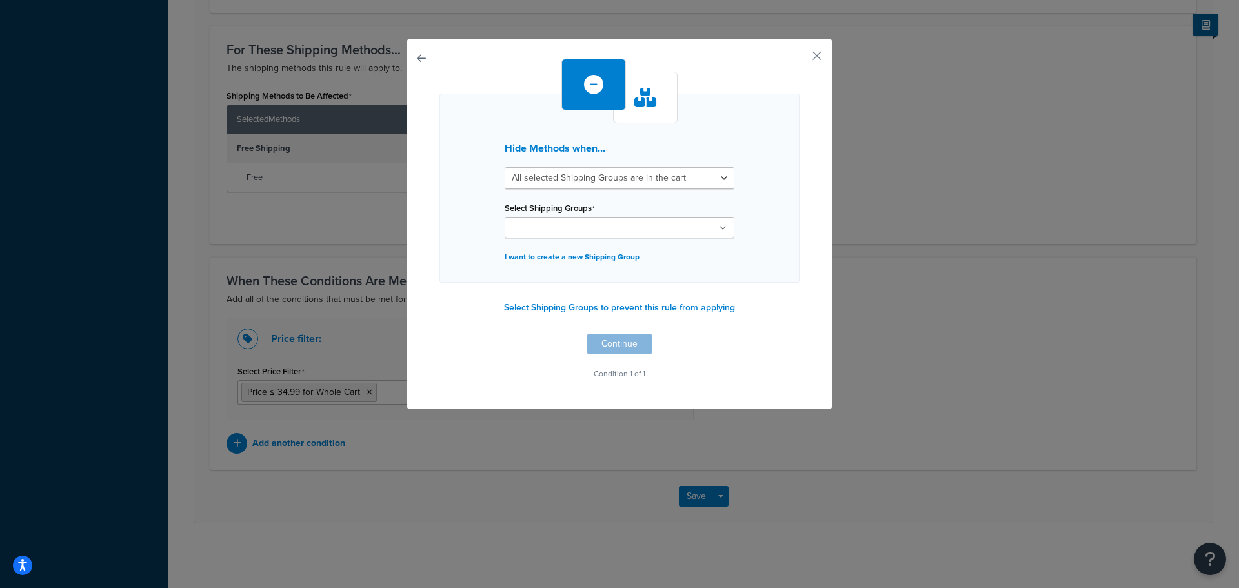
click at [562, 310] on button "Select Shipping Groups to prevent this rule from applying" at bounding box center [619, 307] width 239 height 19
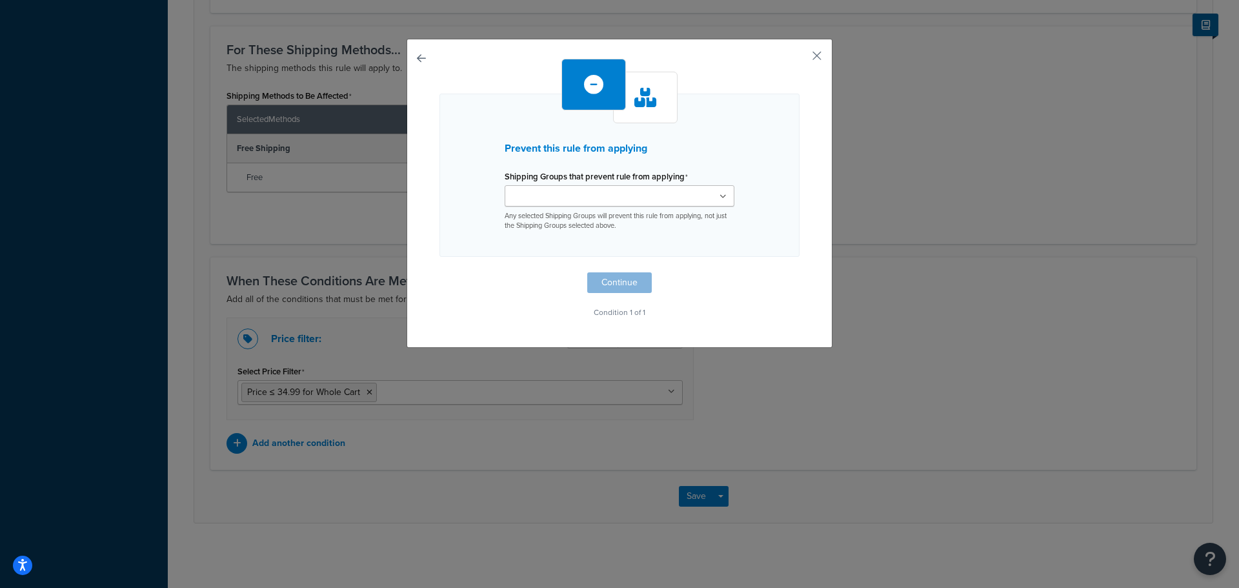
click at [619, 195] on ul at bounding box center [620, 195] width 230 height 21
click at [751, 288] on div "Prevent this rule from applying Shipping Groups that prevent rule from applying…" at bounding box center [619, 192] width 360 height 266
click at [625, 285] on button "Continue" at bounding box center [619, 286] width 65 height 21
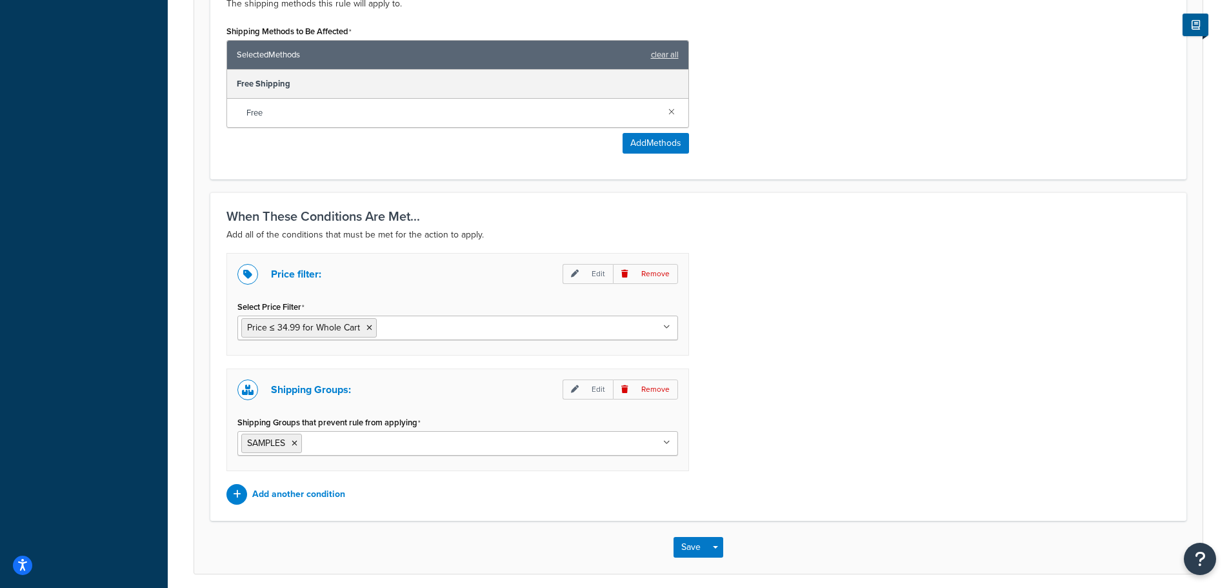
scroll to position [612, 0]
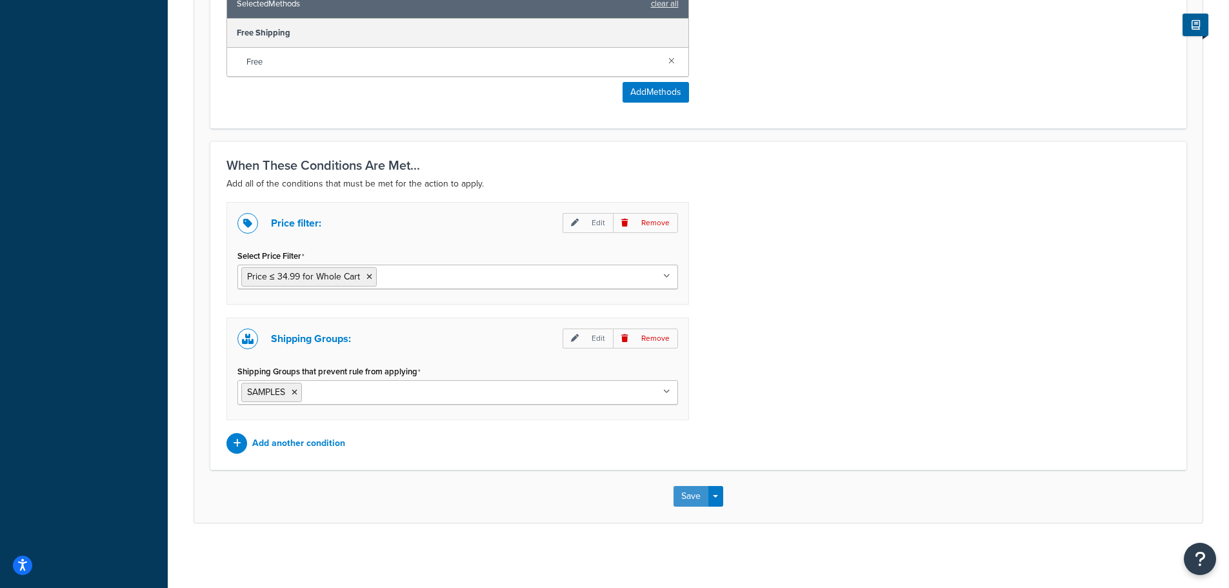
click at [692, 499] on button "Save" at bounding box center [691, 496] width 35 height 21
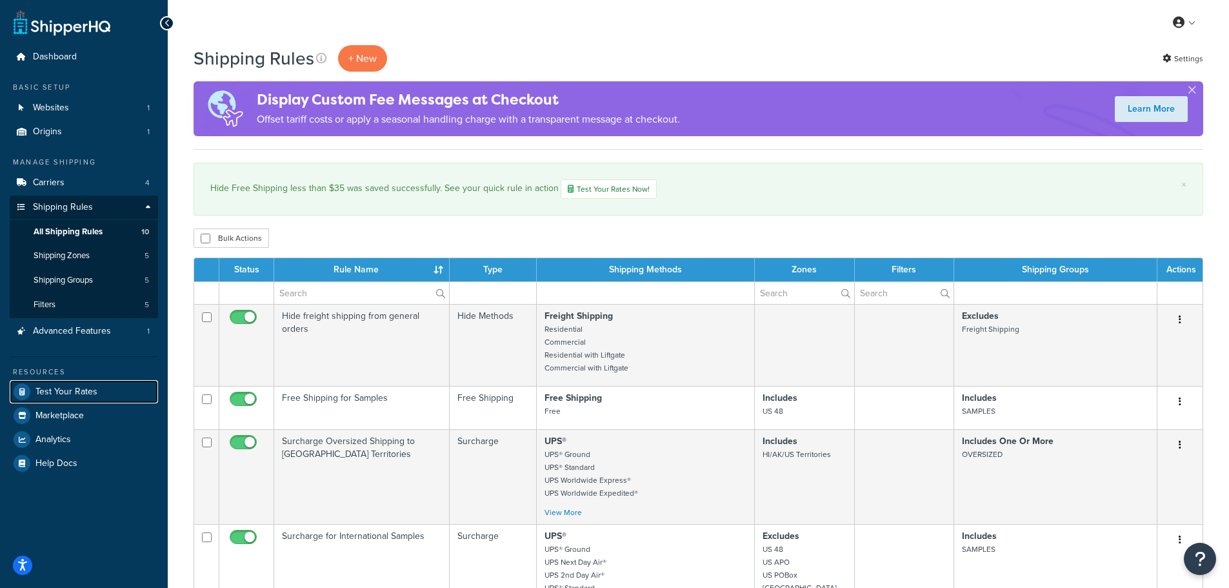
click at [69, 390] on span "Test Your Rates" at bounding box center [66, 392] width 62 height 11
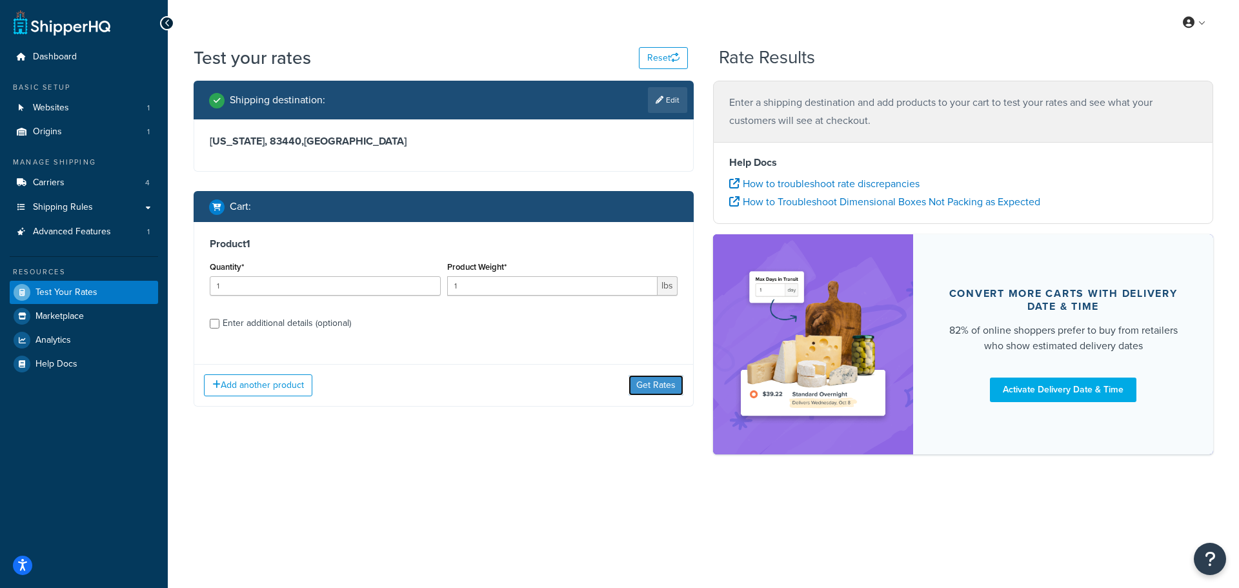
click at [660, 381] on button "Get Rates" at bounding box center [656, 385] width 55 height 21
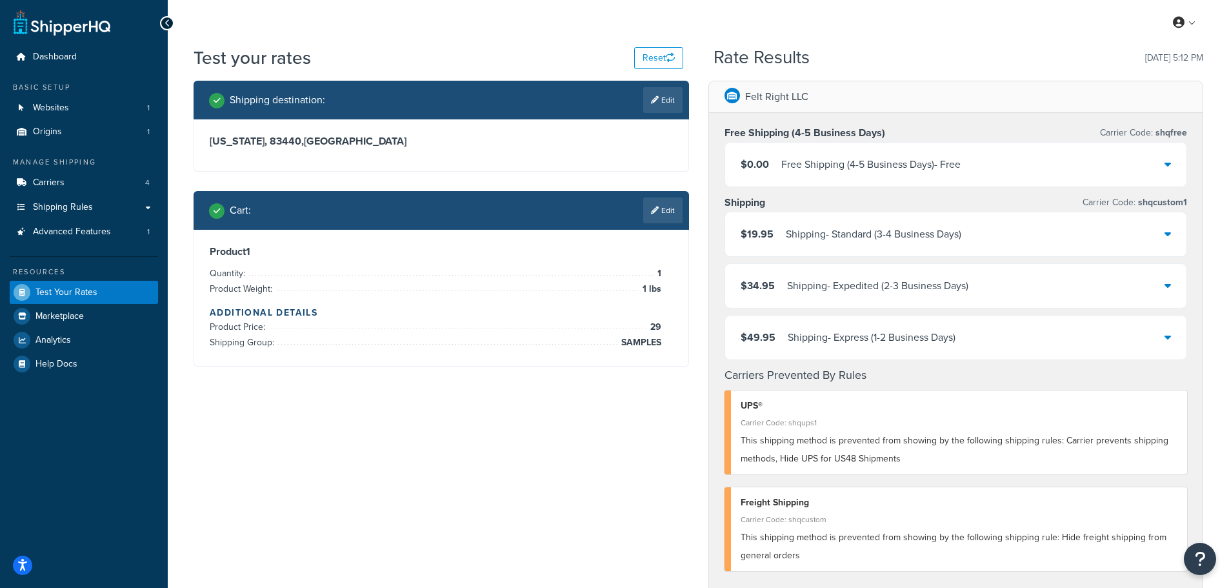
click at [668, 209] on link "Edit" at bounding box center [662, 210] width 39 height 26
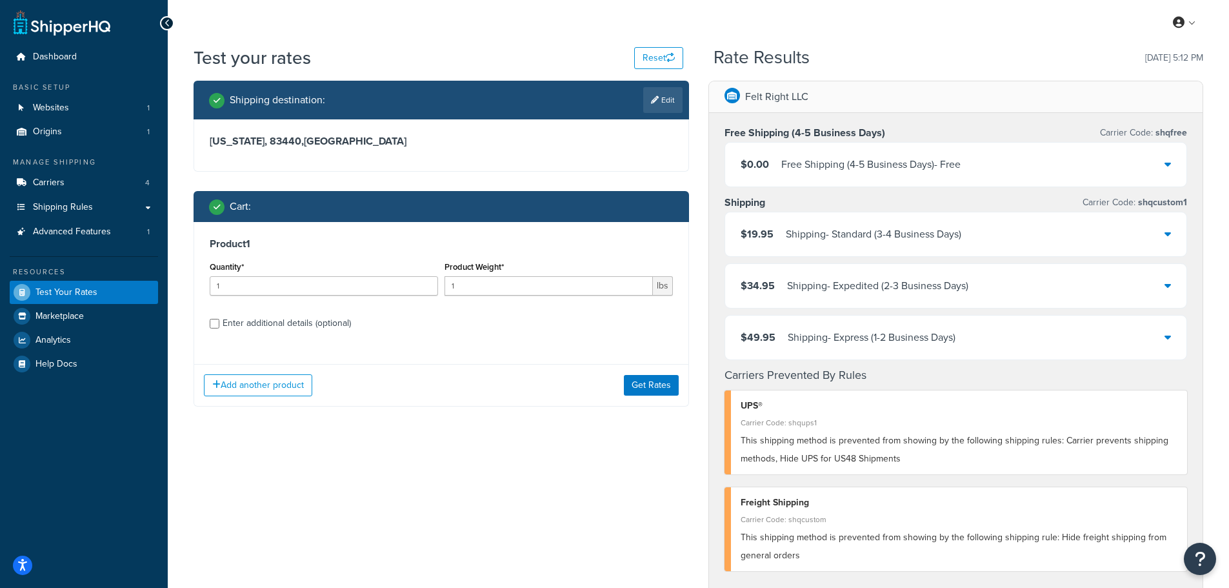
drag, startPoint x: 219, startPoint y: 325, endPoint x: 243, endPoint y: 329, distance: 23.6
click at [219, 325] on div "Enter additional details (optional)" at bounding box center [441, 322] width 463 height 21
click at [215, 323] on input "Enter additional details (optional)" at bounding box center [215, 324] width 10 height 10
checkbox input "true"
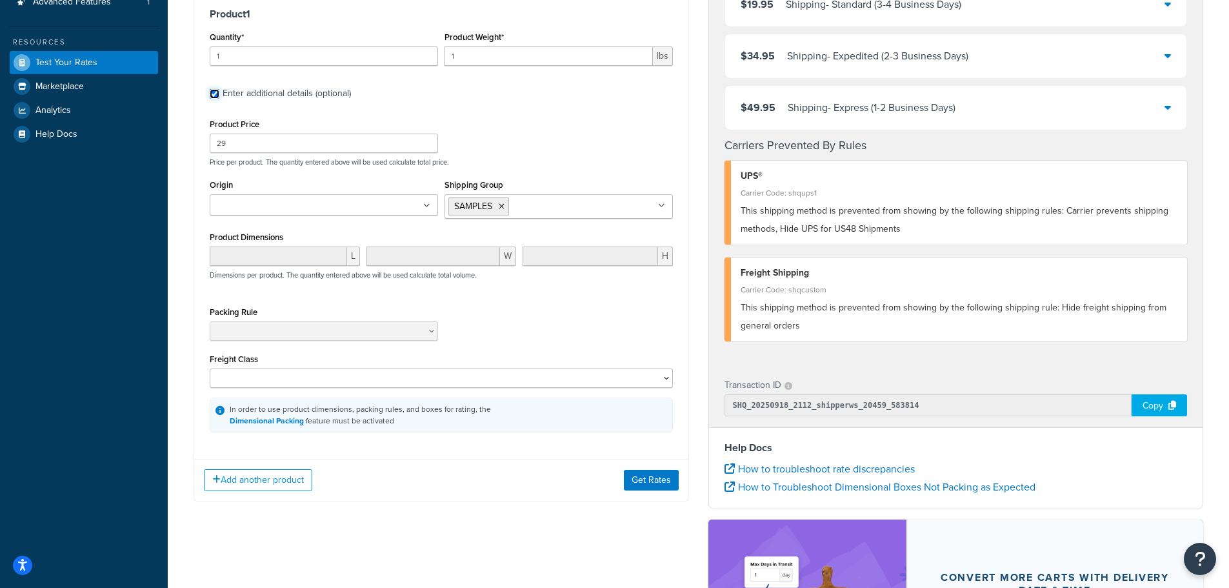
scroll to position [258, 0]
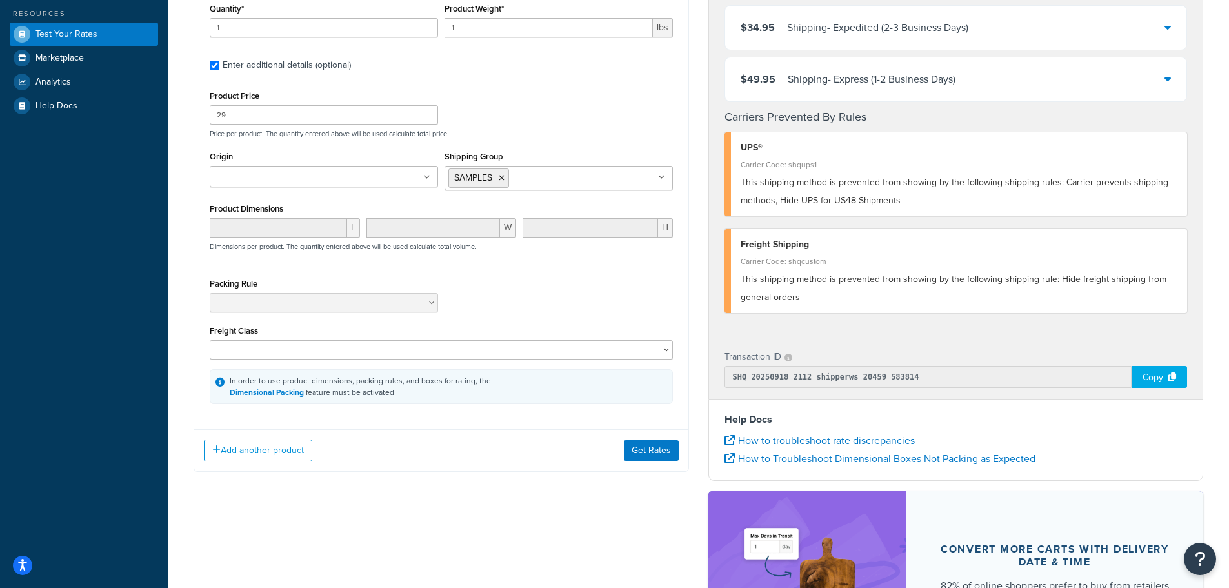
click at [504, 182] on icon at bounding box center [502, 178] width 6 height 8
click at [530, 97] on div "Product Price 29 Price per product. The quantity entered above will be used cal…" at bounding box center [441, 112] width 470 height 51
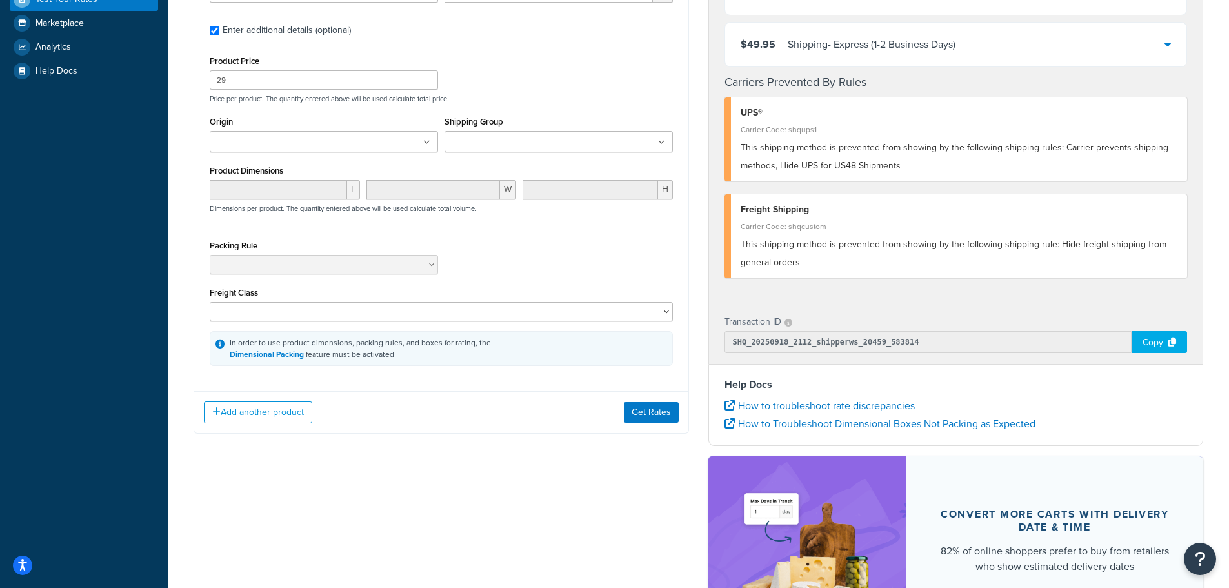
scroll to position [387, 0]
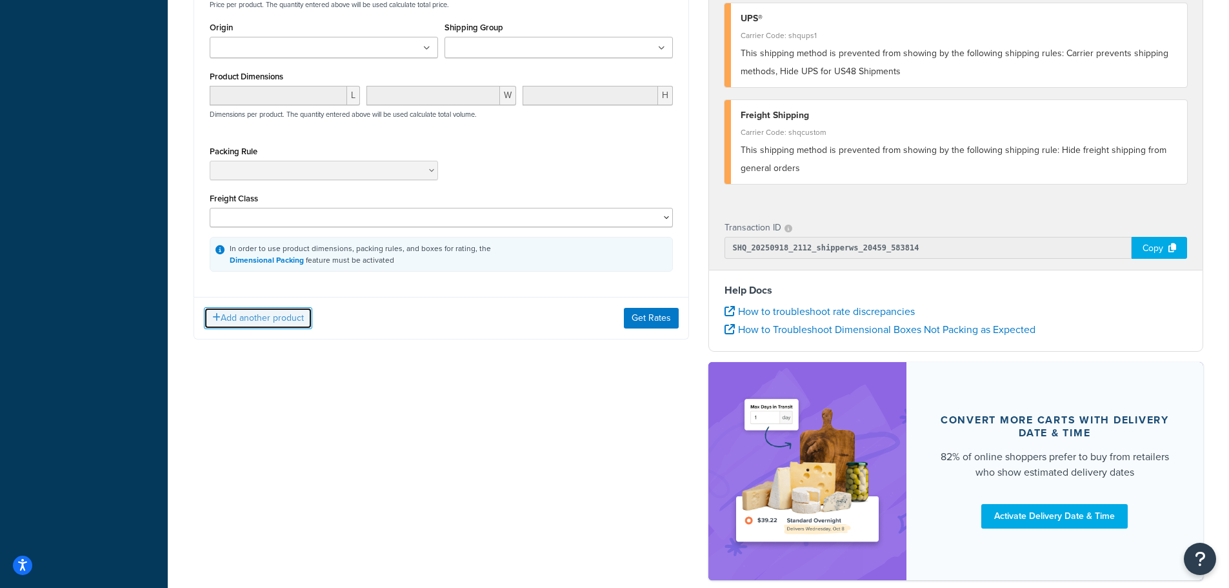
click at [292, 318] on button "Add another product" at bounding box center [258, 318] width 108 height 22
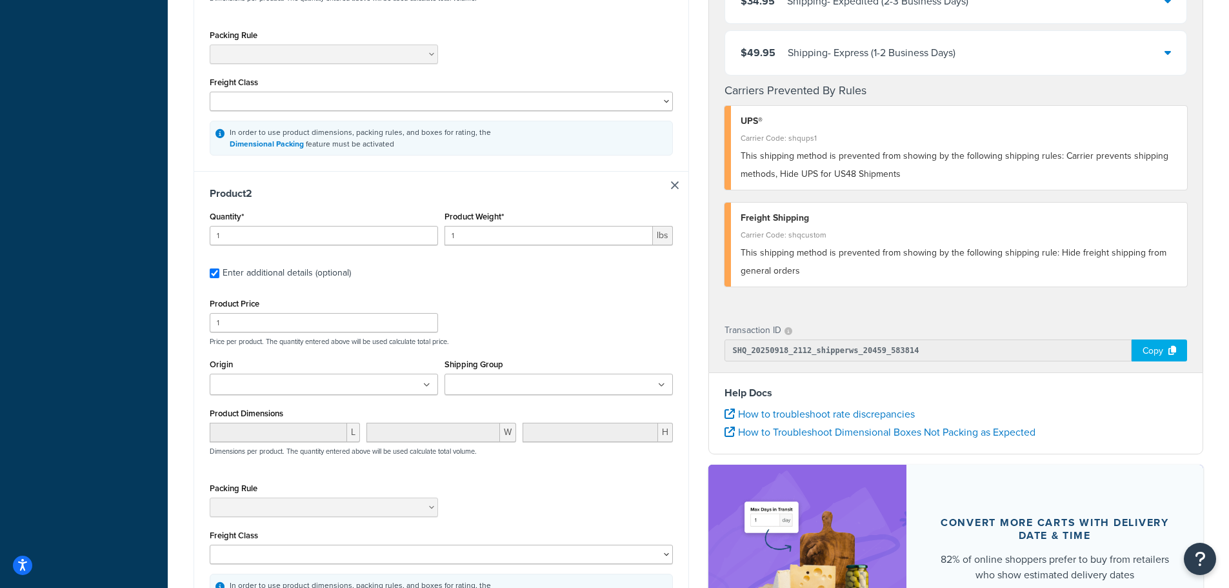
scroll to position [521, 0]
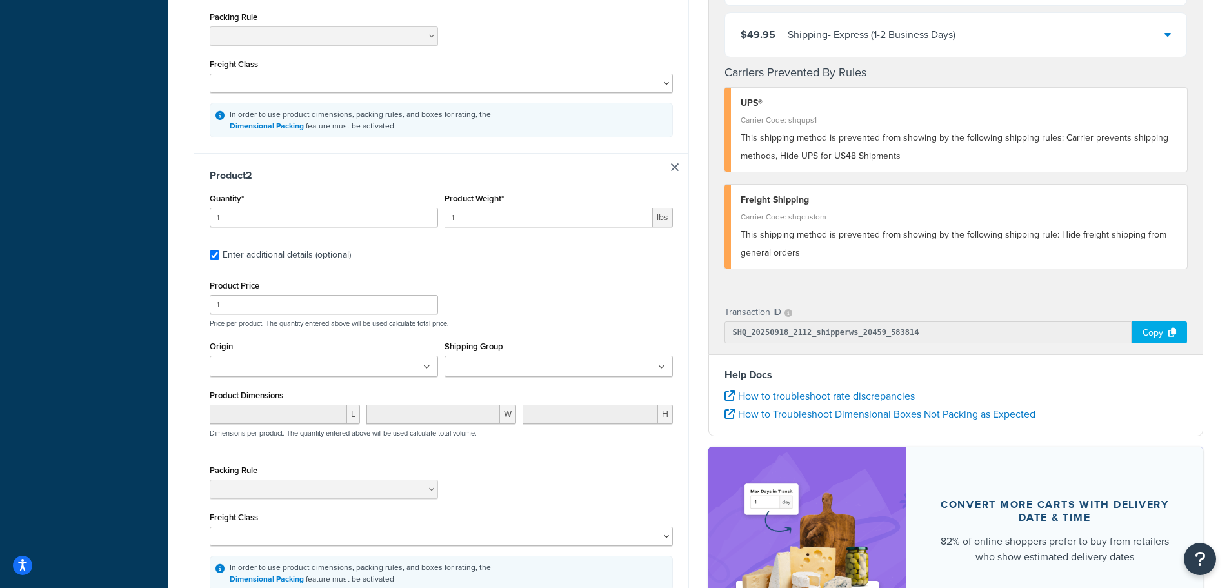
click at [486, 372] on input "Shipping Group" at bounding box center [505, 367] width 114 height 14
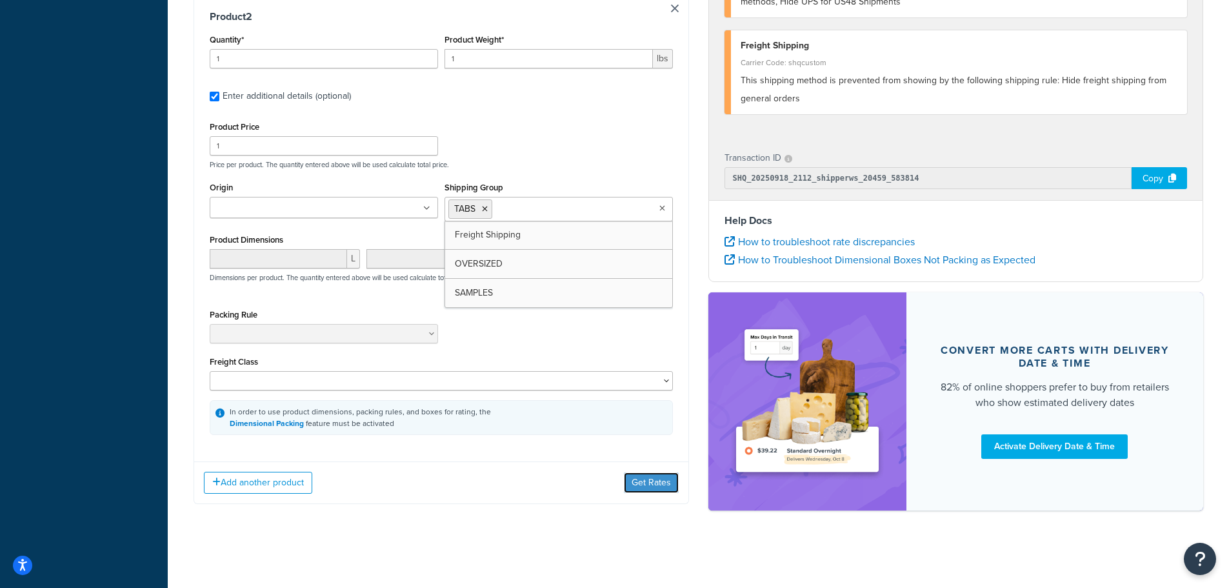
click at [660, 484] on button "Get Rates" at bounding box center [651, 482] width 55 height 21
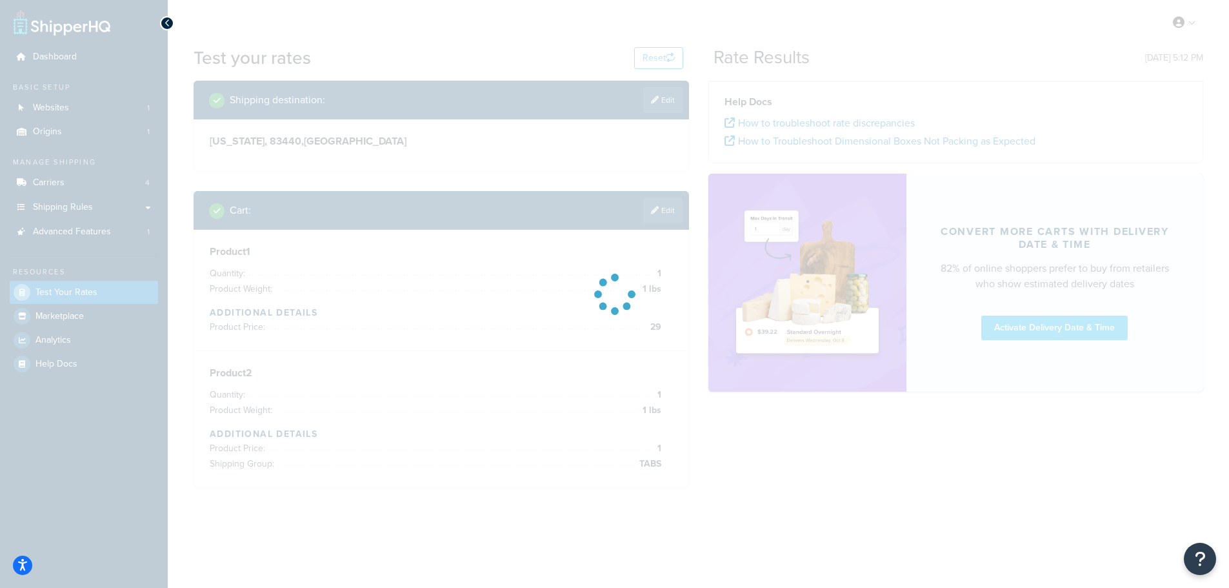
scroll to position [0, 0]
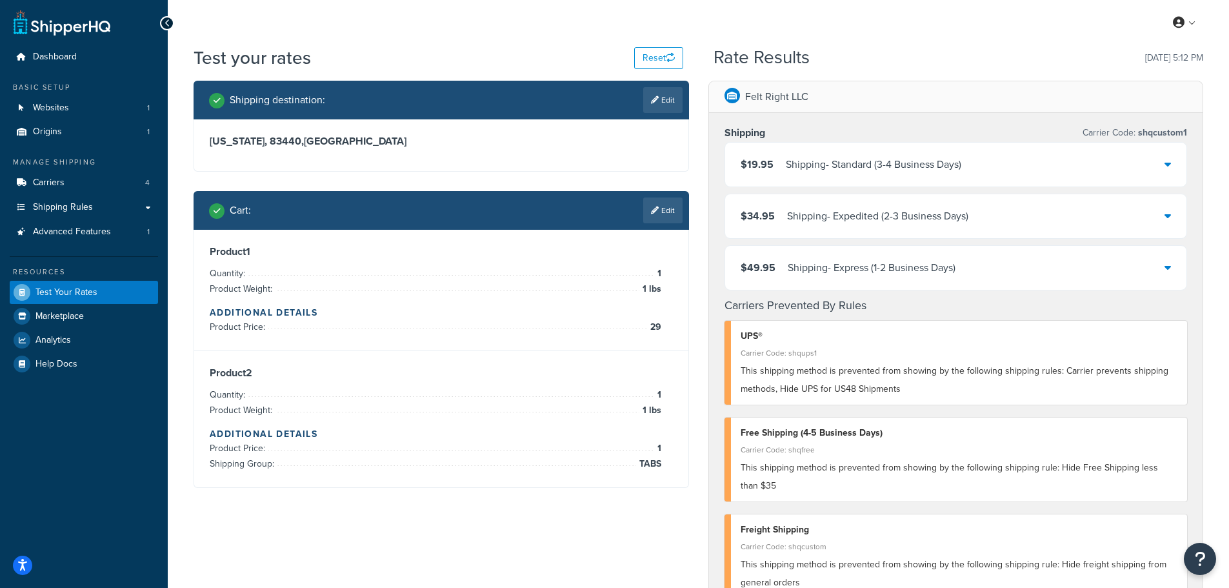
click at [663, 206] on link "Edit" at bounding box center [662, 210] width 39 height 26
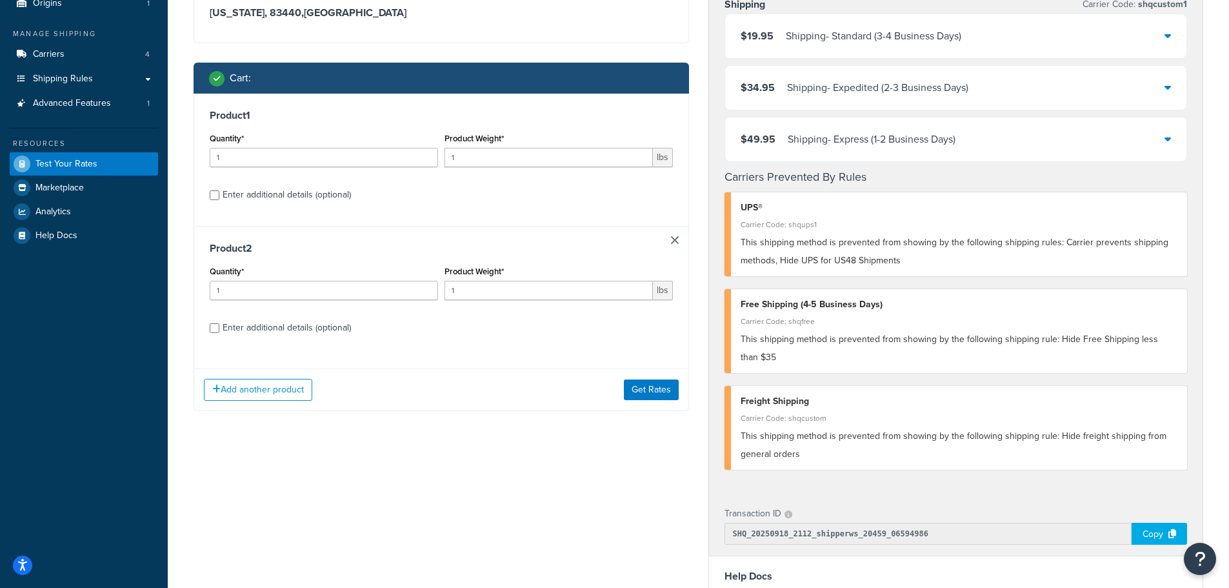
scroll to position [129, 0]
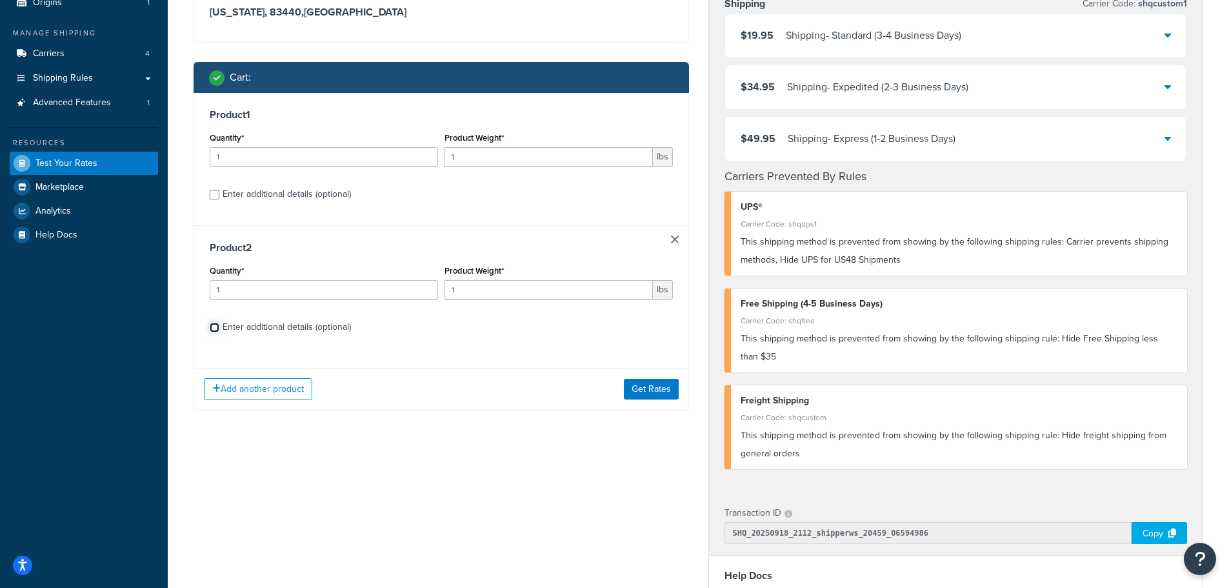
click at [218, 330] on input "Enter additional details (optional)" at bounding box center [215, 328] width 10 height 10
checkbox input "true"
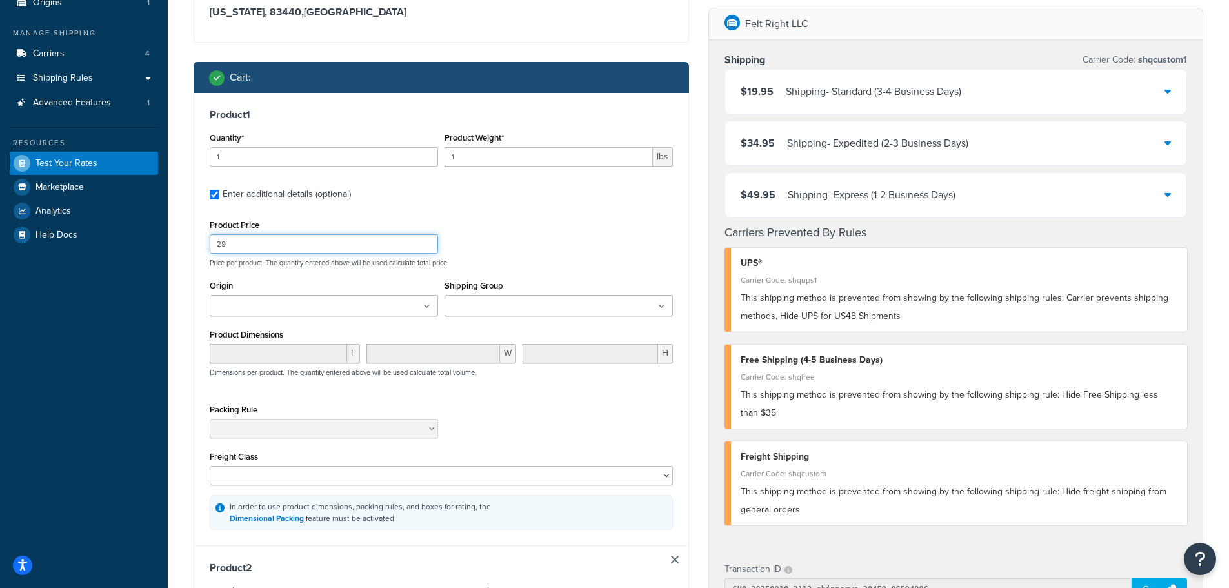
drag, startPoint x: 239, startPoint y: 246, endPoint x: 183, endPoint y: 246, distance: 56.1
click at [183, 246] on div "Test your rates Reset Rate Results 09/18/2025, 5:12 PM Shipping destination : E…" at bounding box center [699, 510] width 1062 height 1189
type input "40"
click at [596, 219] on div "Product Price 40 Price per product. The quantity entered above will be used cal…" at bounding box center [441, 241] width 470 height 51
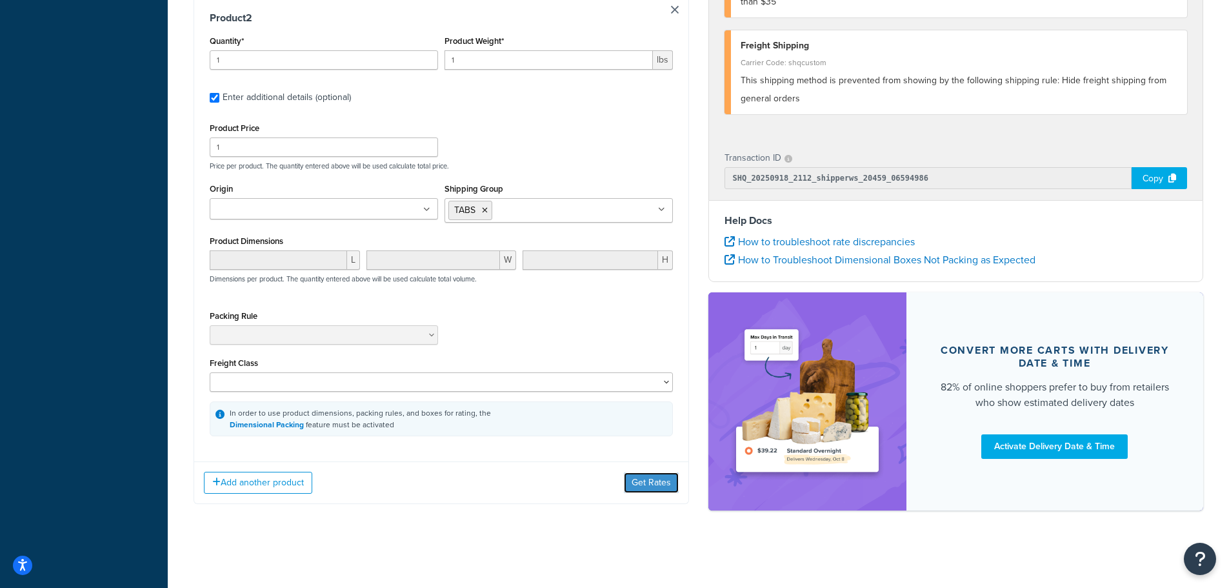
click at [650, 477] on button "Get Rates" at bounding box center [651, 482] width 55 height 21
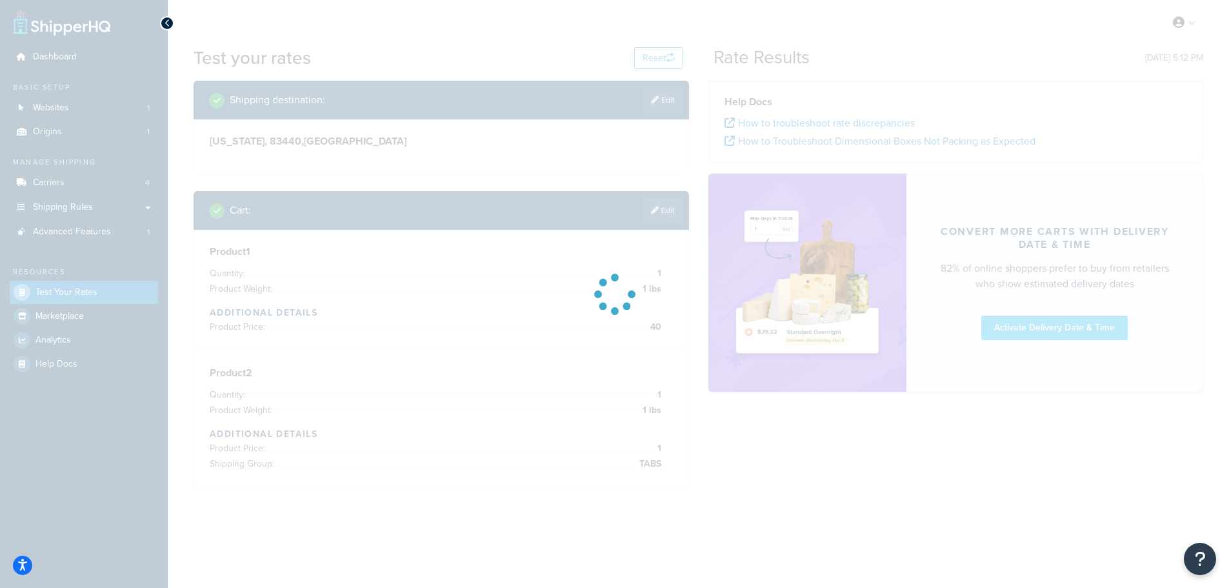
scroll to position [0, 0]
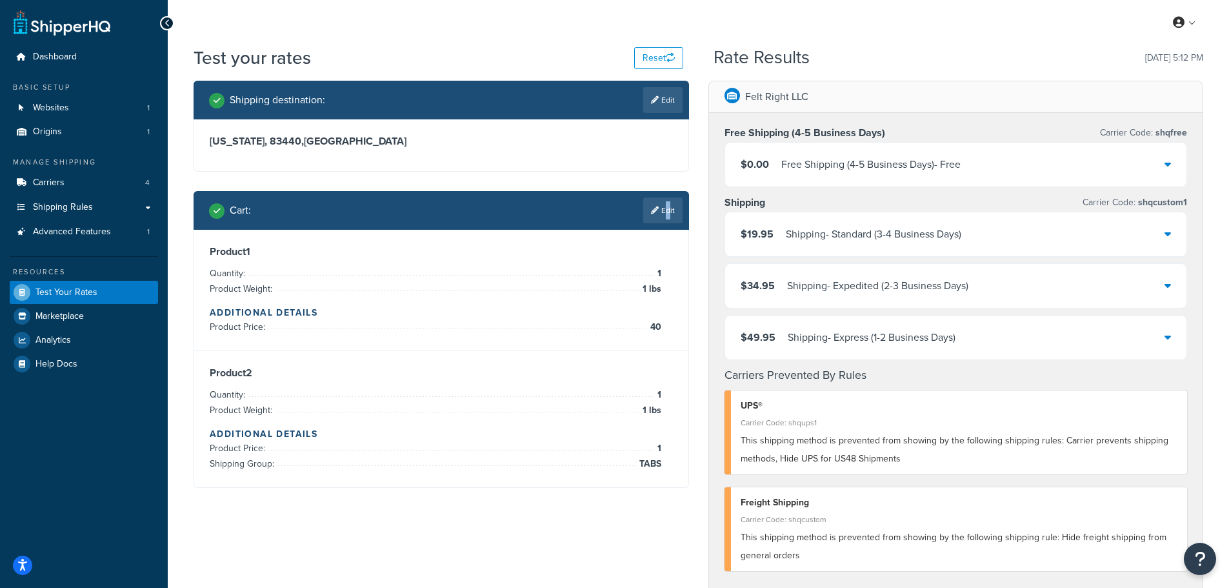
click at [664, 205] on link "Edit" at bounding box center [662, 210] width 39 height 26
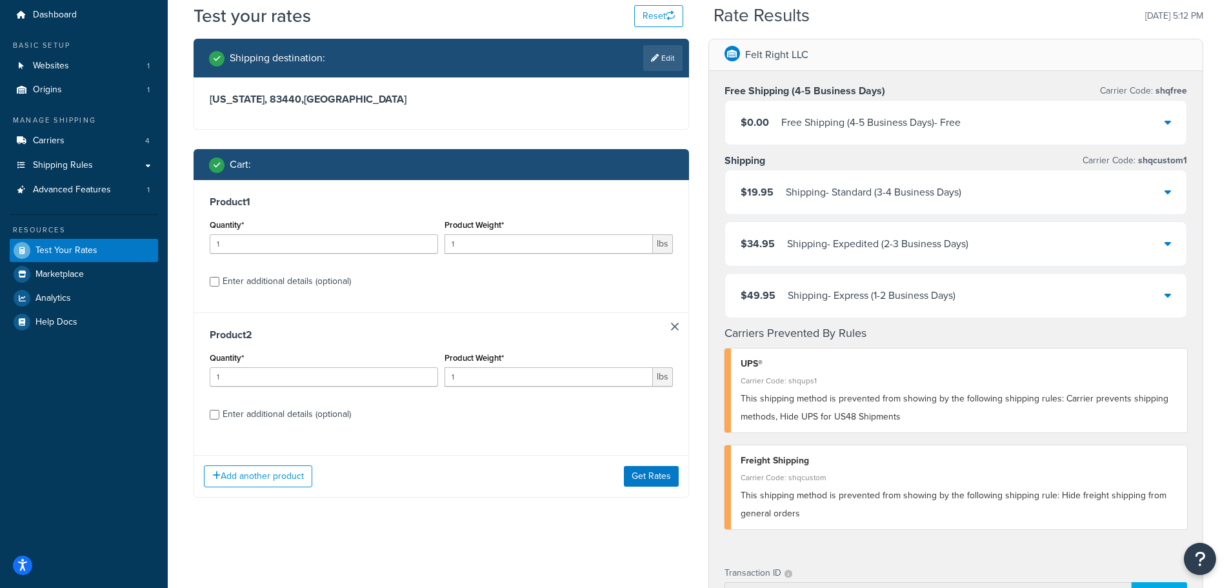
scroll to position [65, 0]
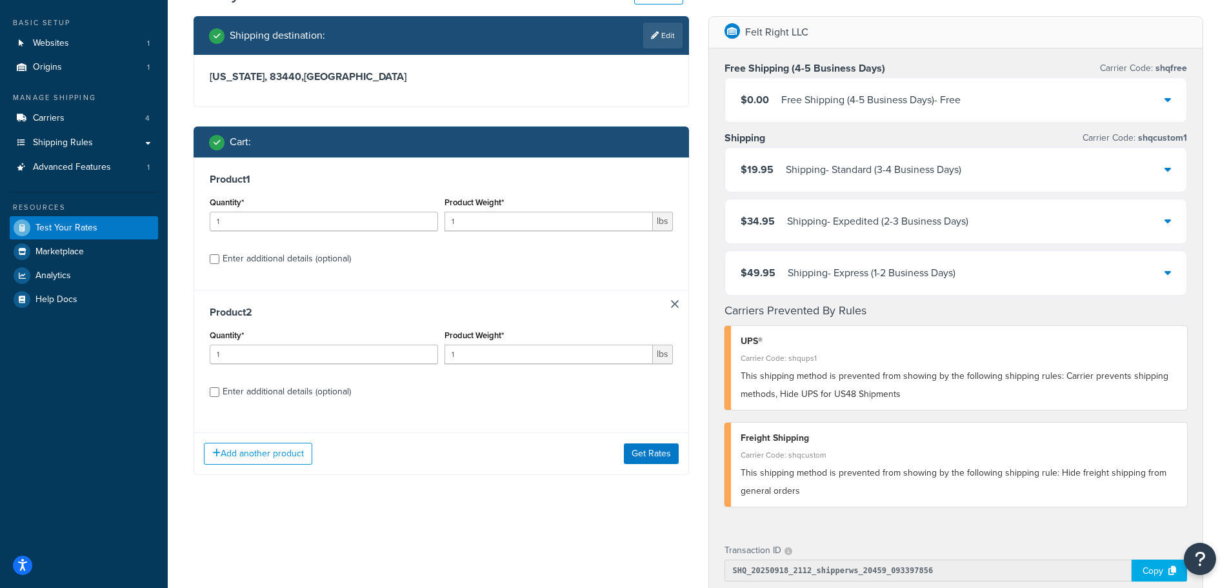
click at [669, 301] on div "Product 2 Quantity* 1 Product Weight* 1 lbs Enter additional details (optional)" at bounding box center [441, 356] width 494 height 133
click at [676, 304] on link at bounding box center [675, 304] width 8 height 8
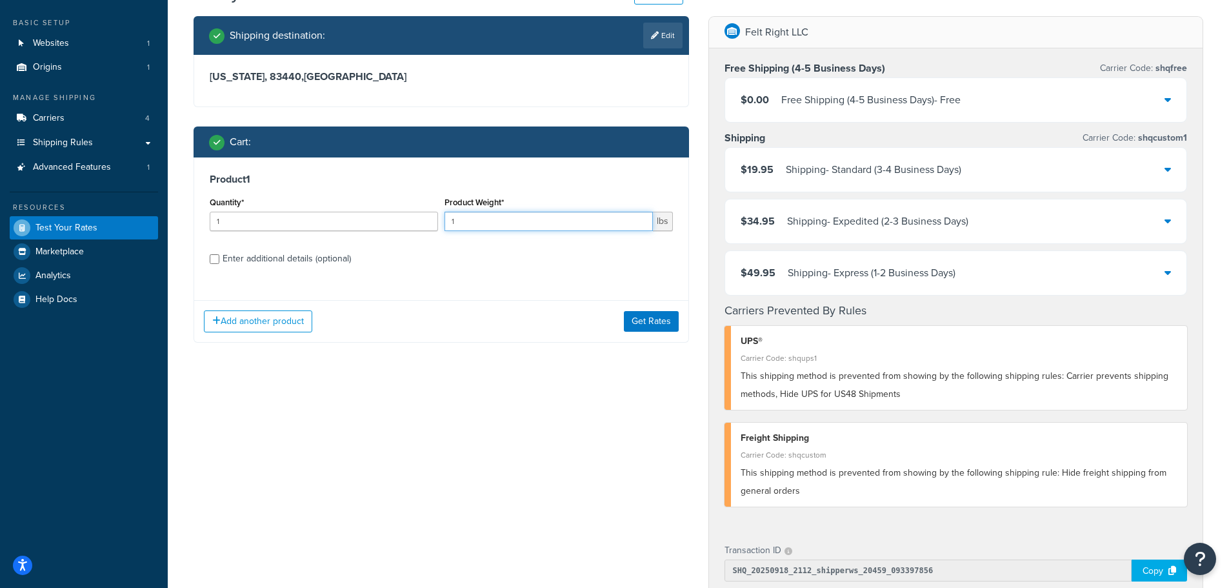
click at [520, 222] on input "1" at bounding box center [549, 221] width 208 height 19
drag, startPoint x: 520, startPoint y: 222, endPoint x: 405, endPoint y: 208, distance: 116.4
click at [405, 208] on div "Quantity* 1 Product Weight* 1 lbs" at bounding box center [441, 217] width 470 height 47
type input "30"
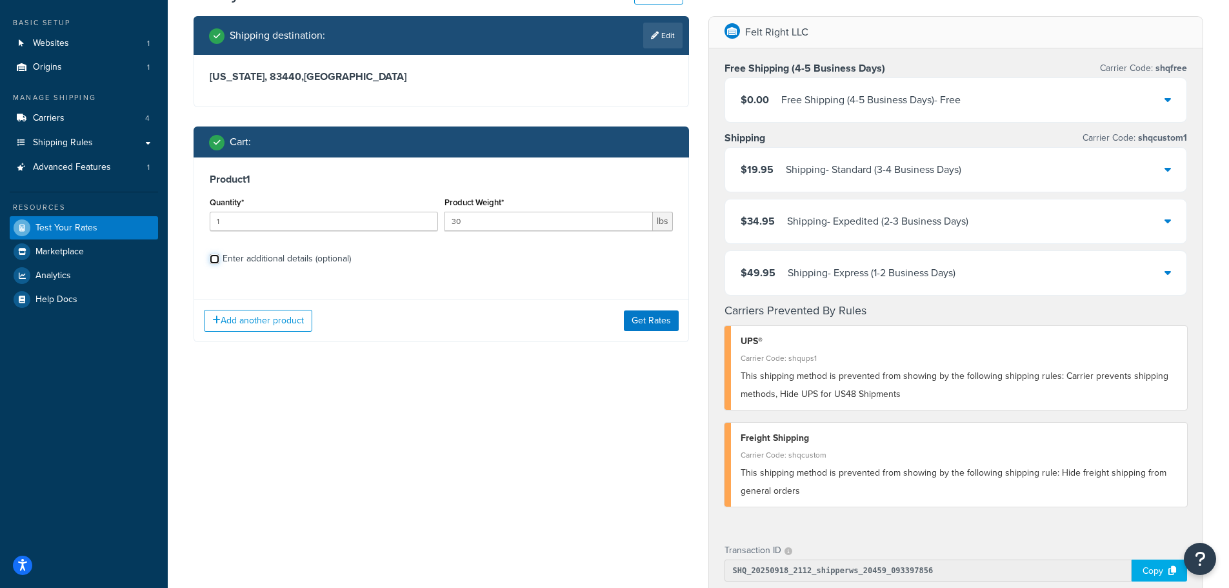
click at [217, 258] on input "Enter additional details (optional)" at bounding box center [215, 259] width 10 height 10
checkbox input "true"
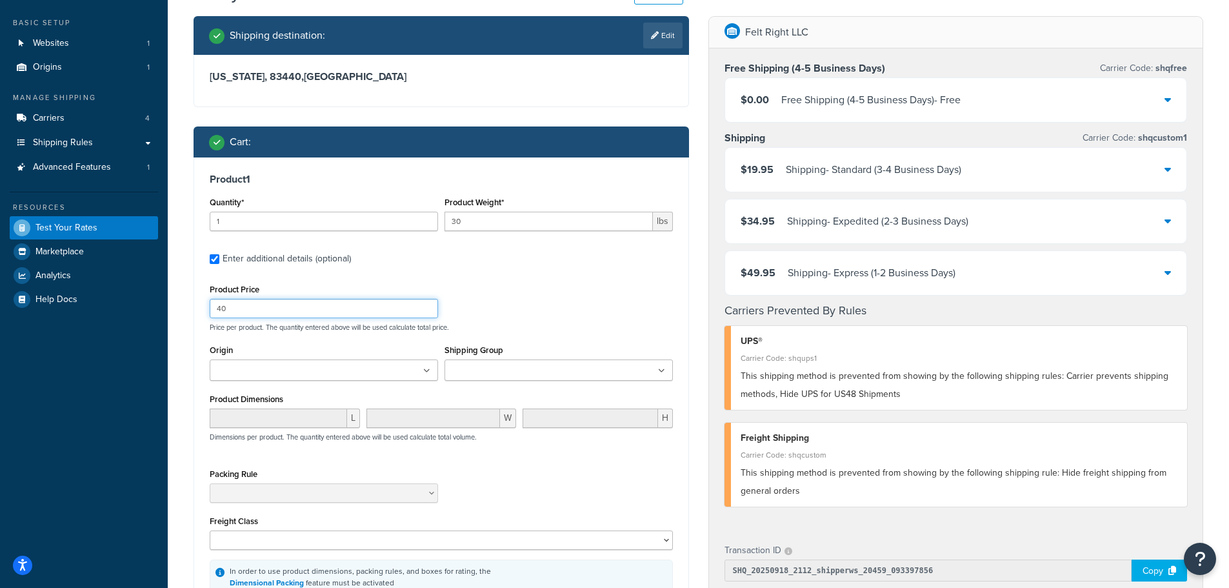
drag, startPoint x: 379, startPoint y: 314, endPoint x: 92, endPoint y: 294, distance: 287.2
click at [92, 294] on div "Dashboard Basic Setup Websites 1 Origins 1 Manage Shipping Carriers 4 Shipping …" at bounding box center [614, 457] width 1229 height 1045
type input "200"
click at [540, 371] on input "Shipping Group" at bounding box center [505, 371] width 114 height 14
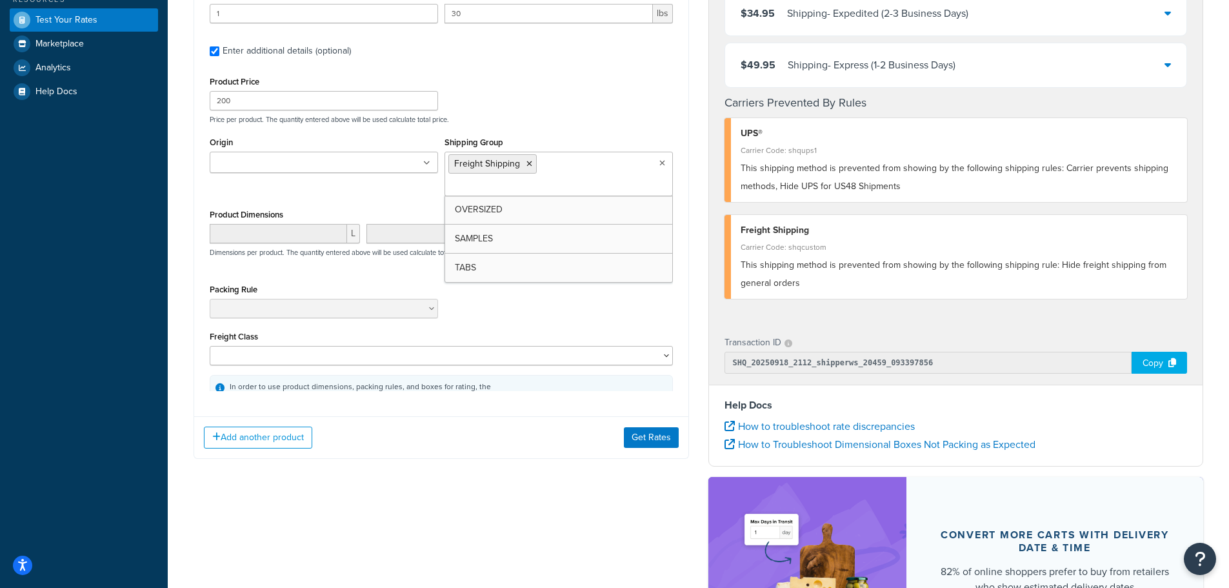
scroll to position [323, 0]
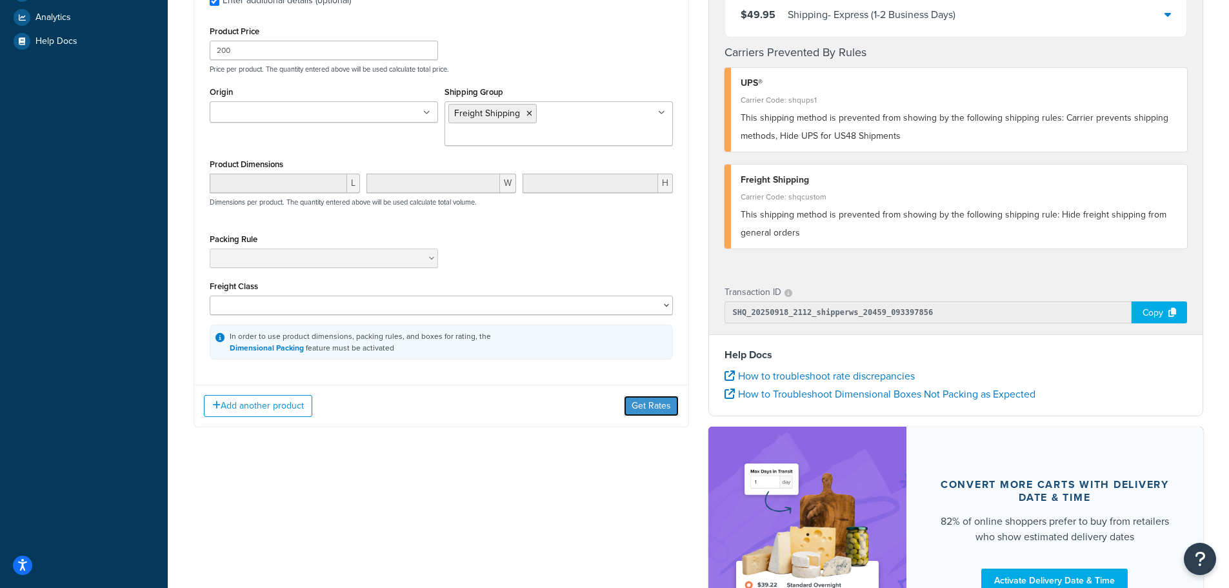
click at [657, 396] on button "Get Rates" at bounding box center [651, 406] width 55 height 21
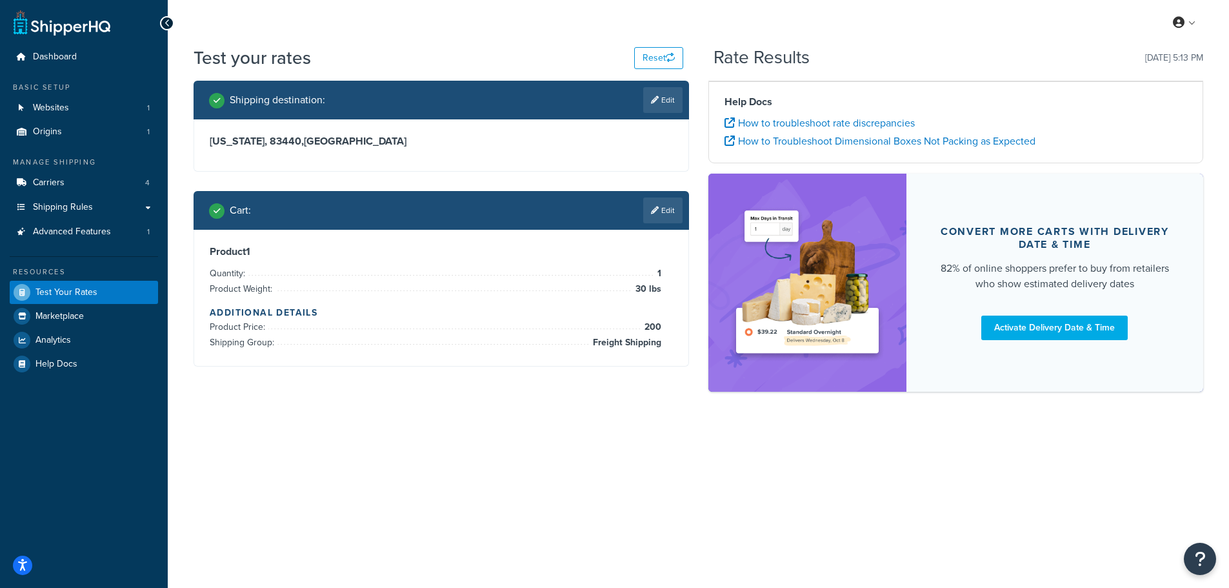
scroll to position [0, 0]
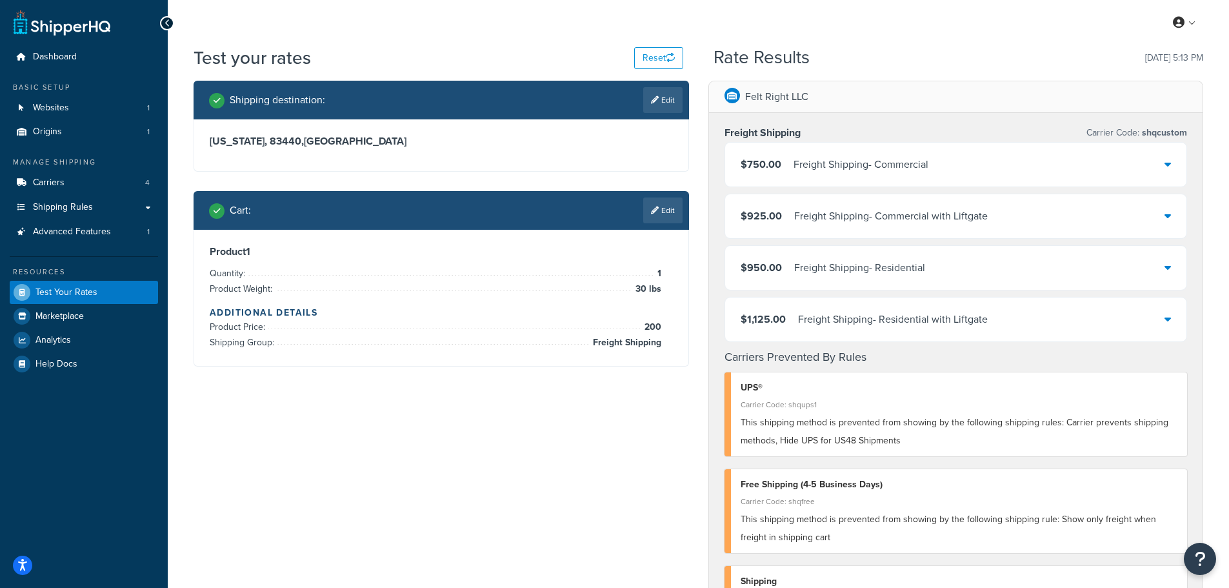
click at [661, 207] on link "Edit" at bounding box center [662, 210] width 39 height 26
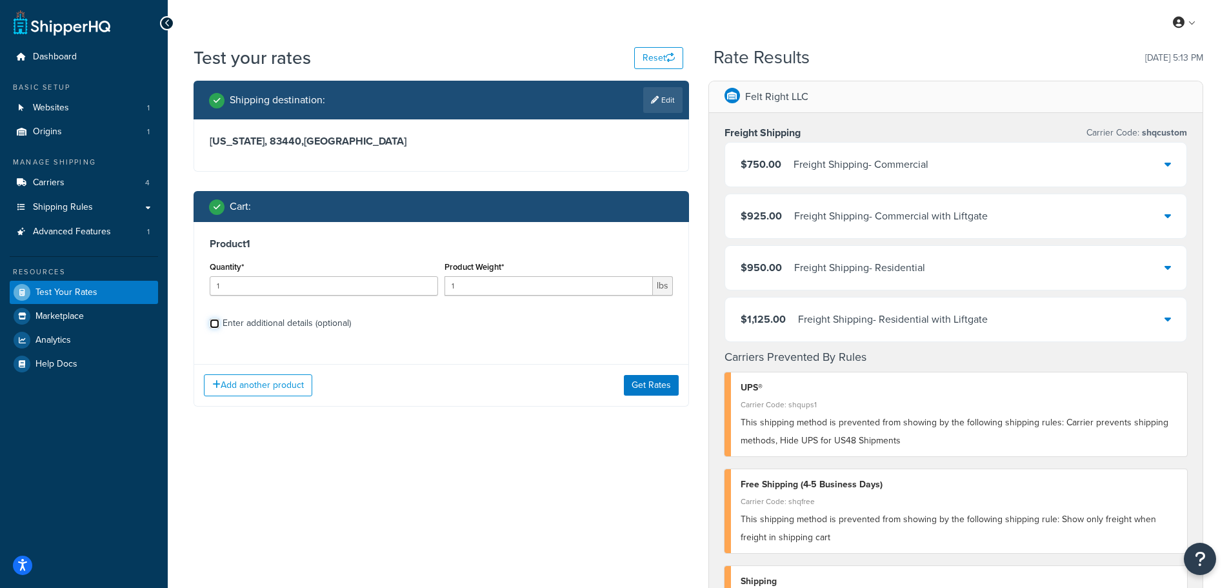
click at [216, 325] on input "Enter additional details (optional)" at bounding box center [215, 324] width 10 height 10
checkbox input "true"
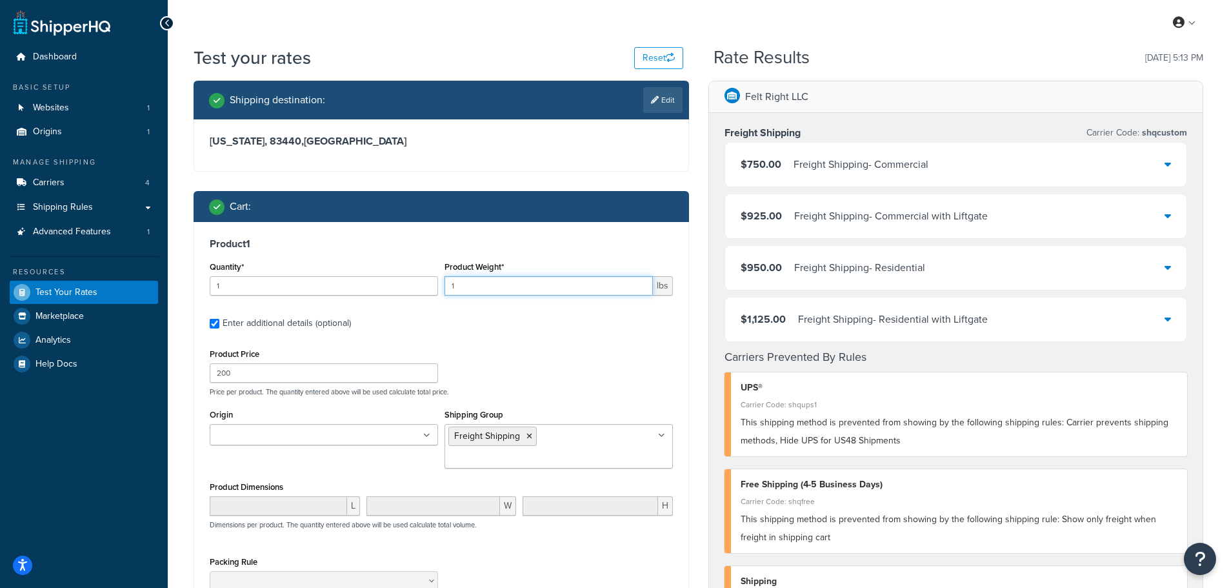
drag, startPoint x: 470, startPoint y: 288, endPoint x: 404, endPoint y: 283, distance: 66.0
click at [404, 283] on div "Quantity* 1 Product Weight* 1 lbs" at bounding box center [441, 281] width 470 height 47
type input "7"
click at [527, 439] on icon at bounding box center [530, 436] width 6 height 8
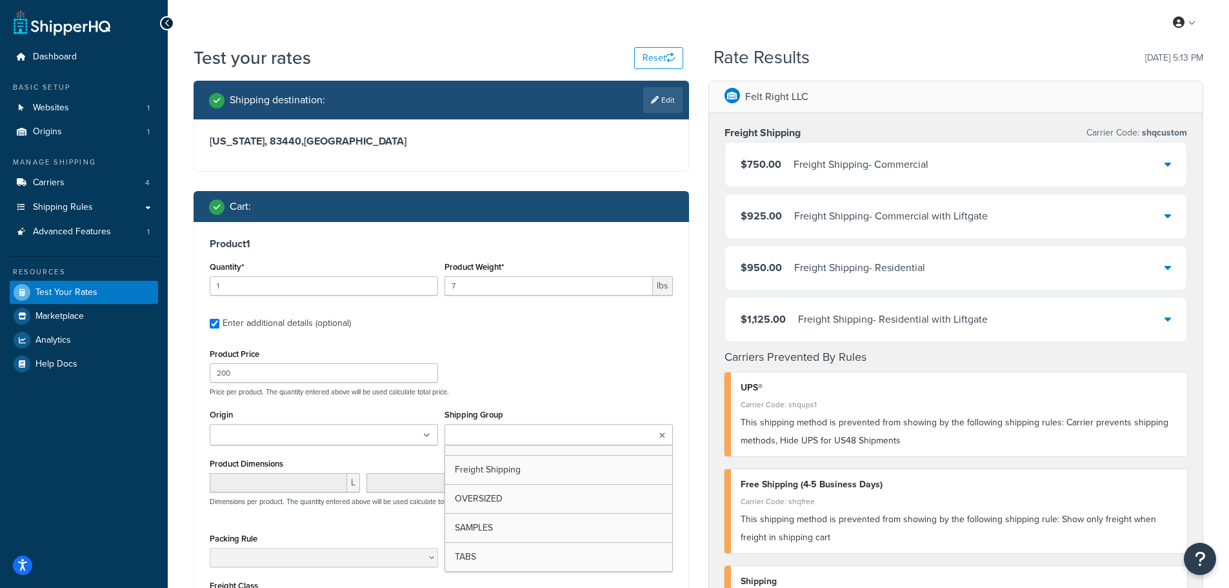
click at [544, 362] on div "Product Price 200 Price per product. The quantity entered above will be used ca…" at bounding box center [441, 370] width 470 height 51
click at [219, 368] on input "200" at bounding box center [324, 372] width 228 height 19
drag, startPoint x: 263, startPoint y: 374, endPoint x: 145, endPoint y: 369, distance: 118.2
click at [148, 370] on div "Dashboard Basic Setup Websites 1 Origins 1 Manage Shipping Carriers 4 Shipping …" at bounding box center [614, 561] width 1229 height 1123
type input "50"
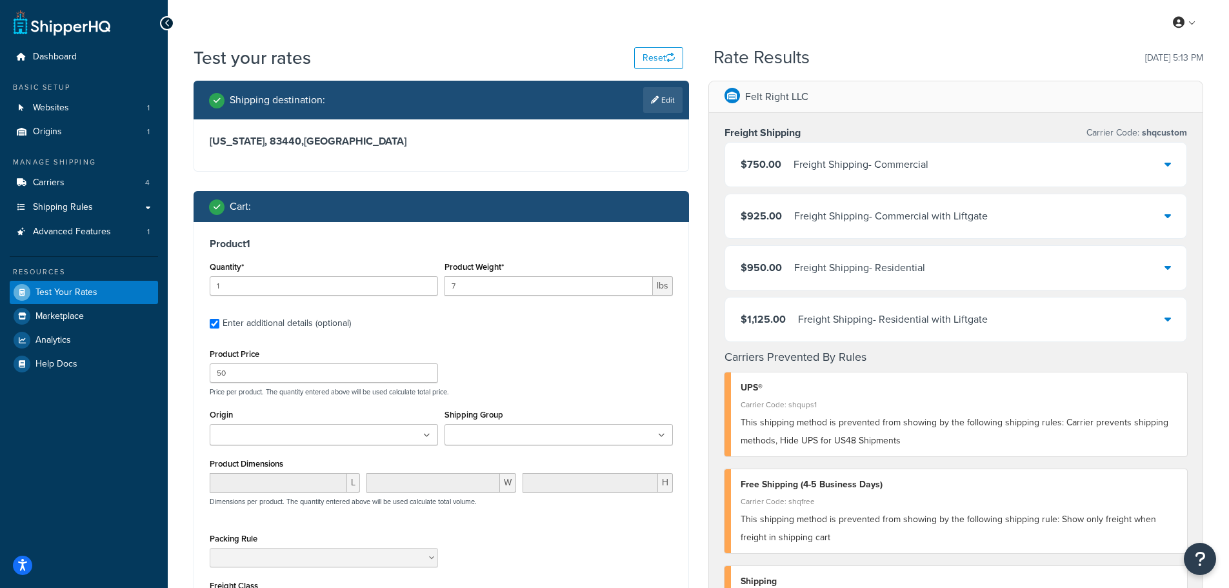
click at [509, 324] on label "Enter additional details (optional)" at bounding box center [448, 322] width 450 height 21
click at [219, 324] on input "Enter additional details (optional)" at bounding box center [215, 324] width 10 height 10
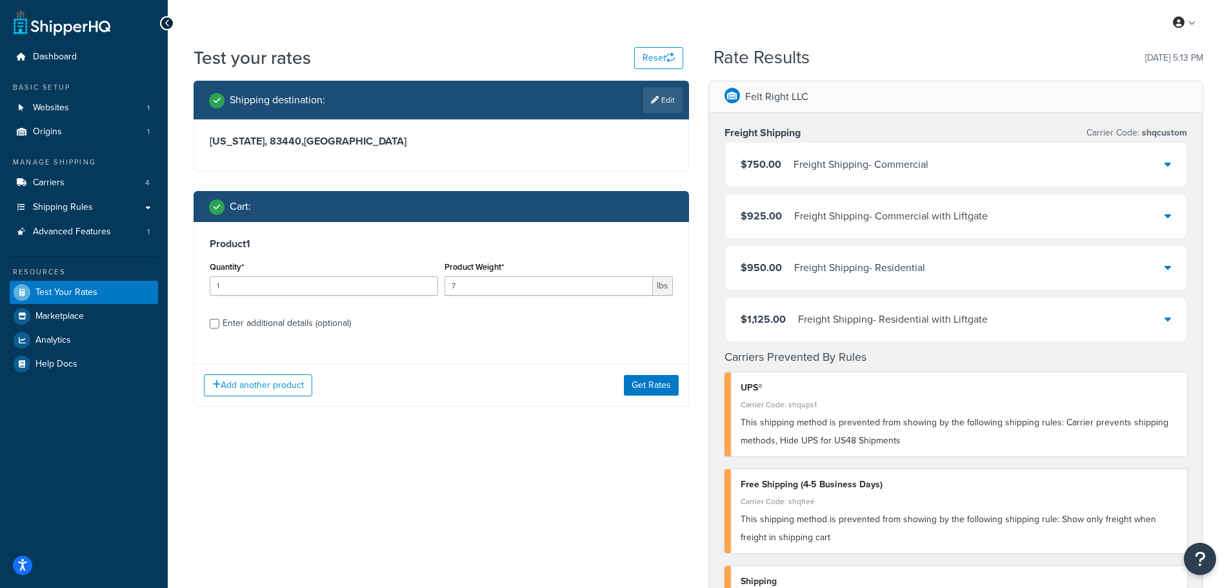
click at [219, 325] on div "Enter additional details (optional)" at bounding box center [441, 322] width 463 height 21
click at [214, 325] on input "Enter additional details (optional)" at bounding box center [215, 324] width 10 height 10
checkbox input "true"
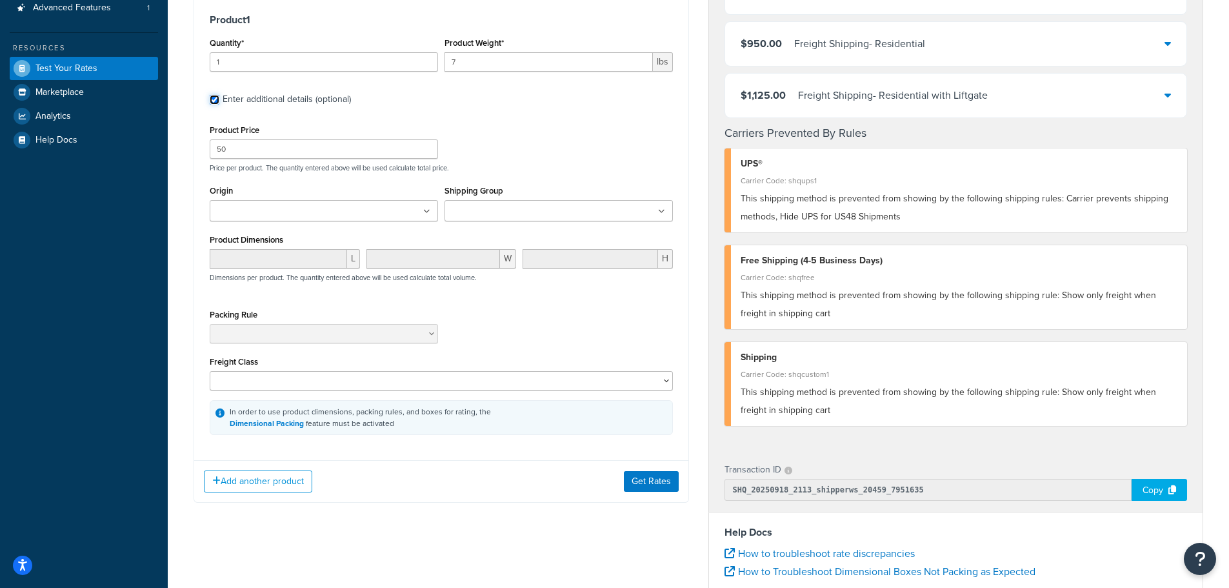
scroll to position [258, 0]
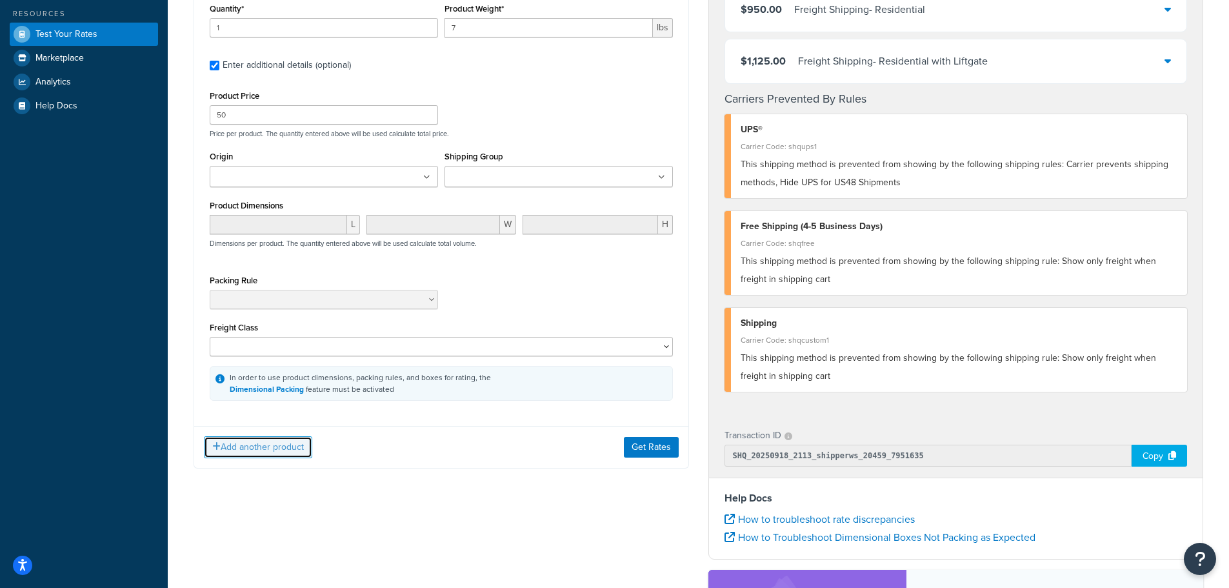
click at [254, 448] on button "Add another product" at bounding box center [258, 447] width 108 height 22
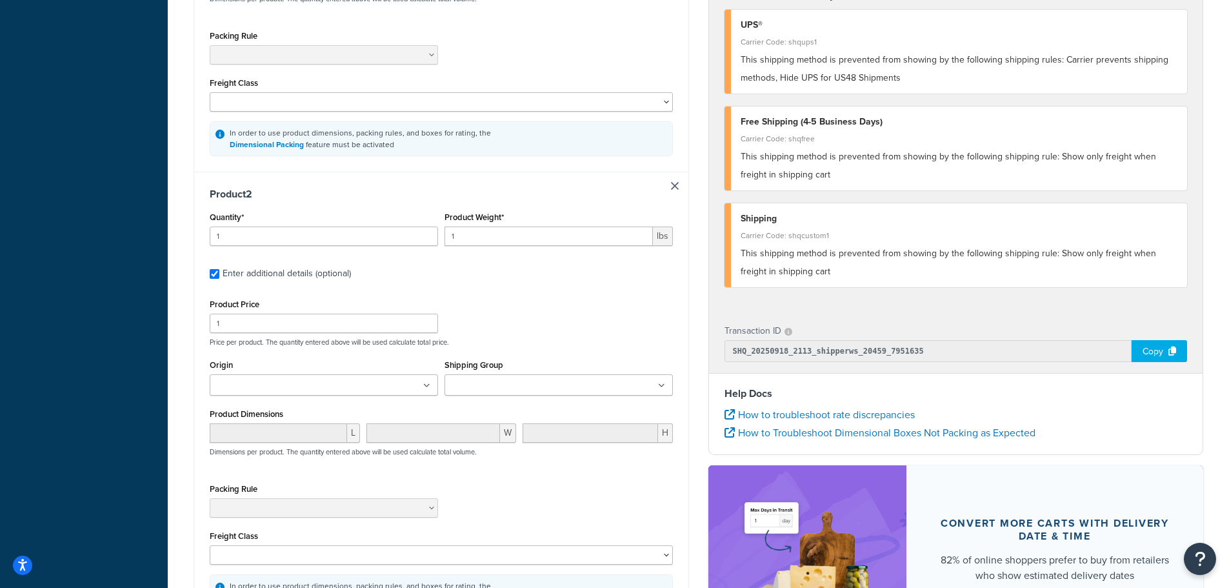
scroll to position [516, 0]
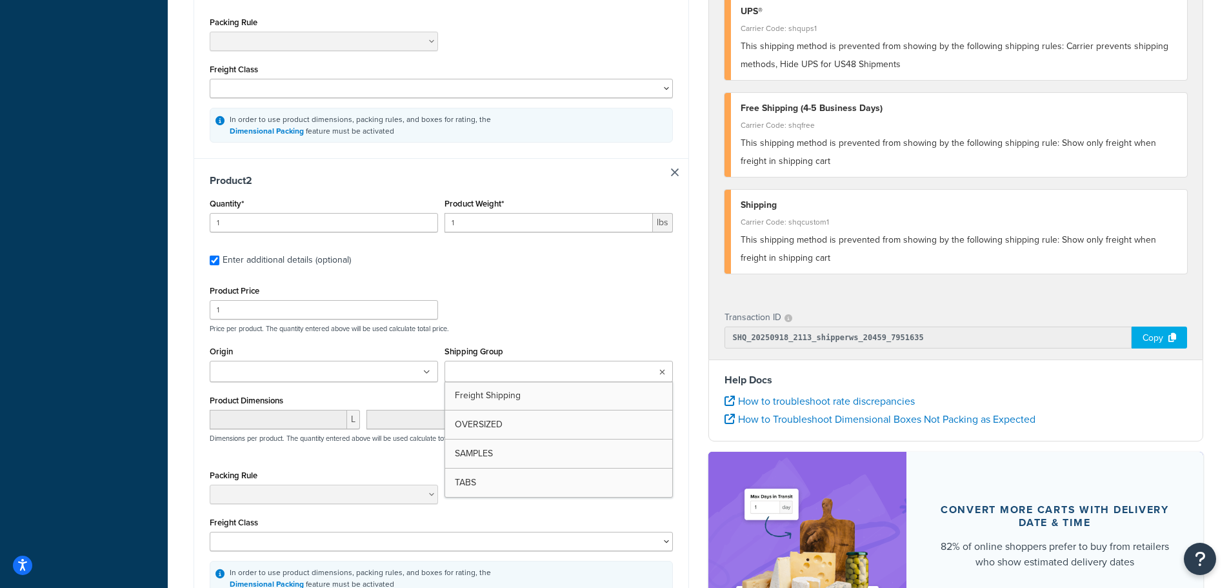
click at [510, 376] on input "Shipping Group" at bounding box center [505, 372] width 114 height 14
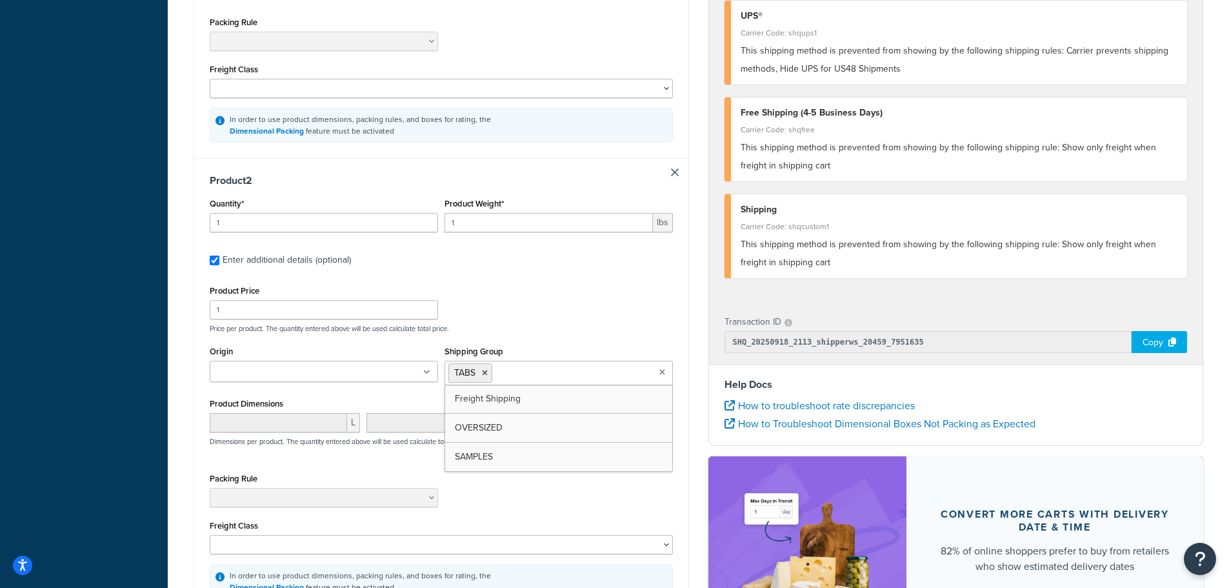
scroll to position [681, 0]
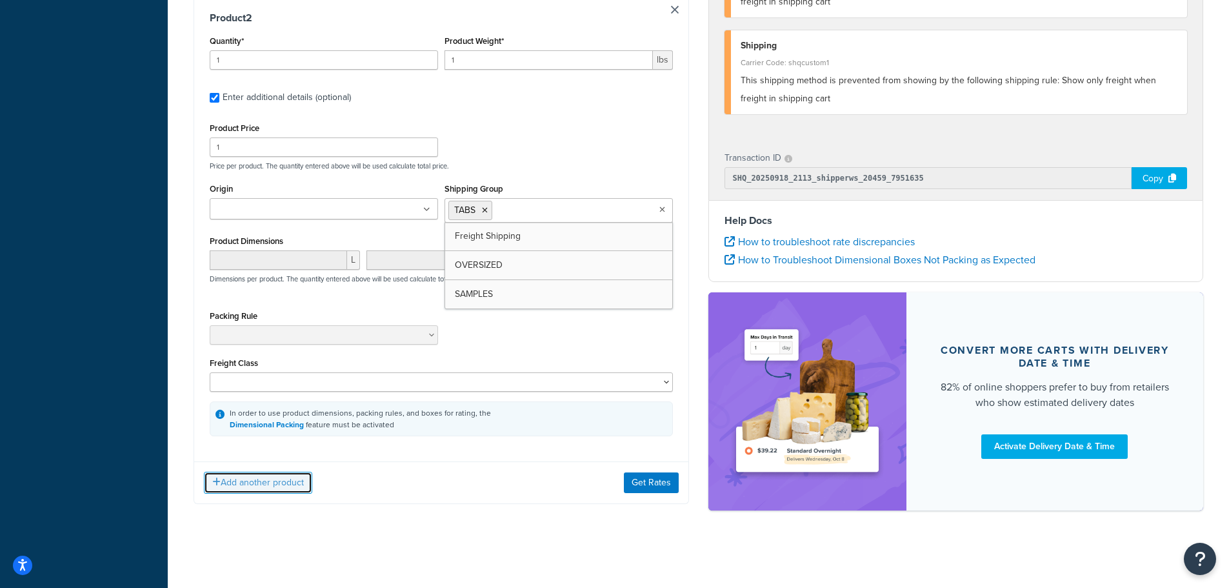
click at [288, 490] on button "Add another product" at bounding box center [258, 483] width 108 height 22
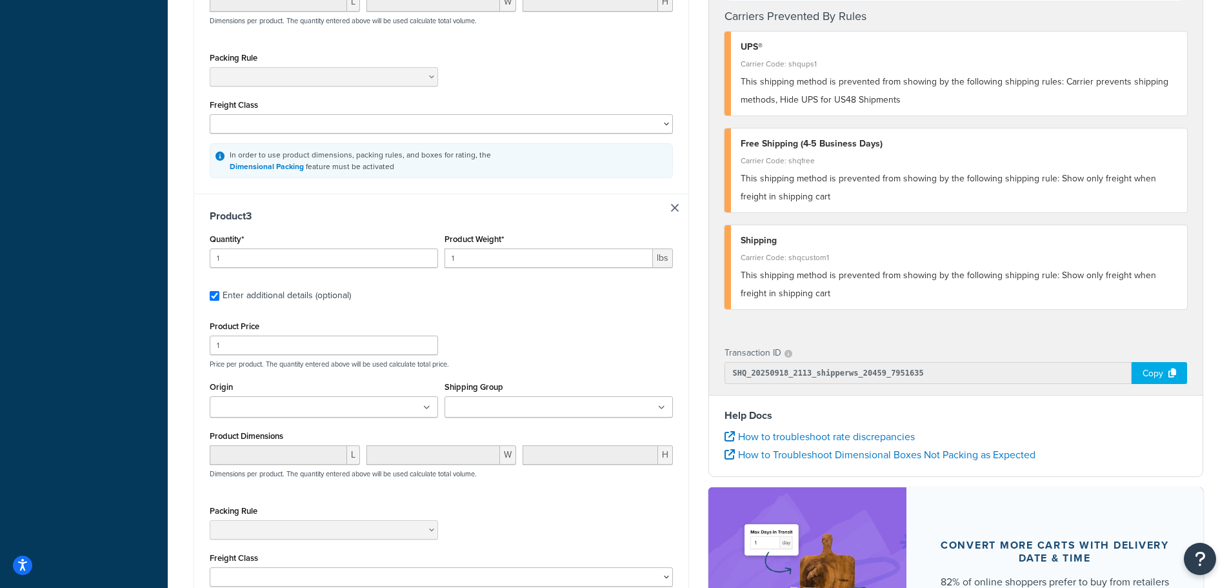
scroll to position [939, 0]
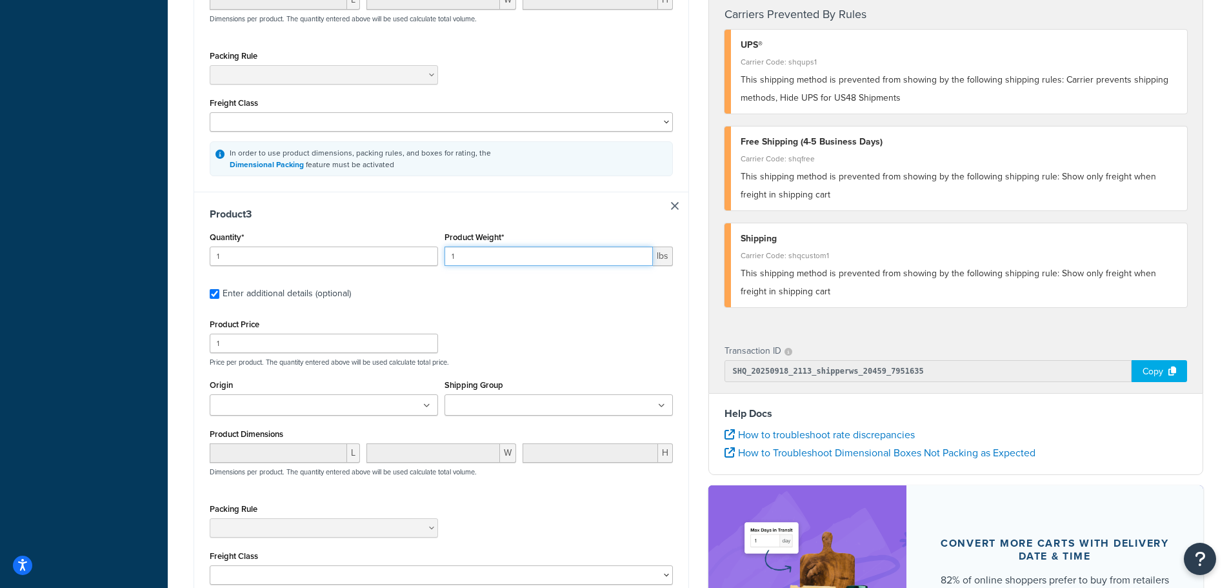
drag, startPoint x: 425, startPoint y: 262, endPoint x: 321, endPoint y: 261, distance: 104.5
click at [321, 261] on div "Quantity* 1 Product Weight* 1 lbs" at bounding box center [441, 251] width 470 height 47
type input "20"
drag, startPoint x: 234, startPoint y: 346, endPoint x: 157, endPoint y: 348, distance: 76.2
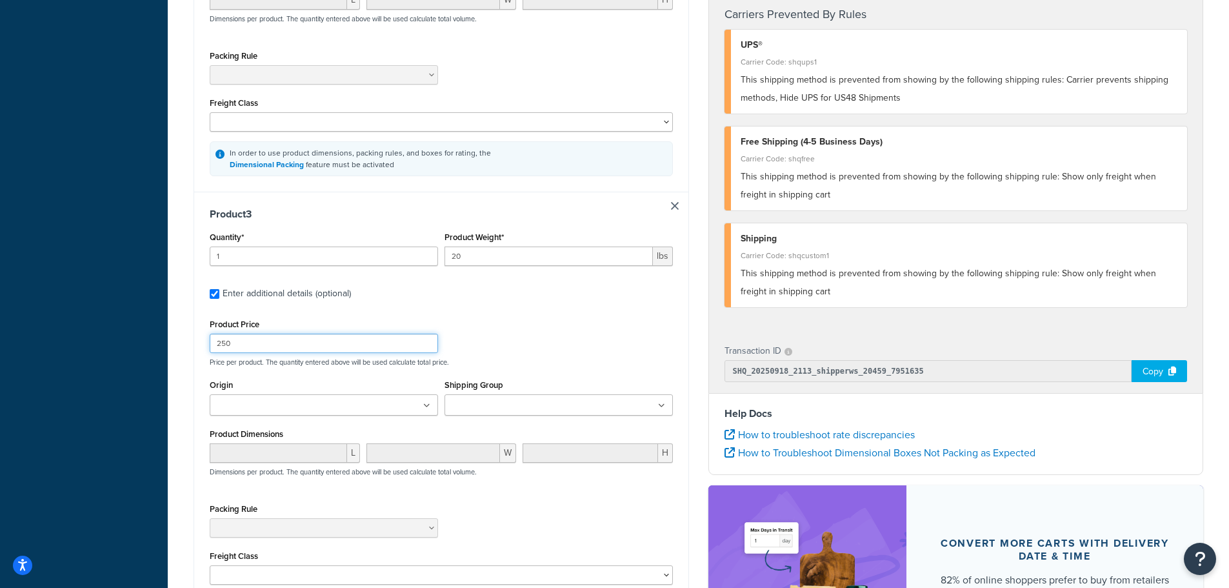
type input "250"
click at [523, 413] on input "Shipping Group" at bounding box center [505, 406] width 114 height 14
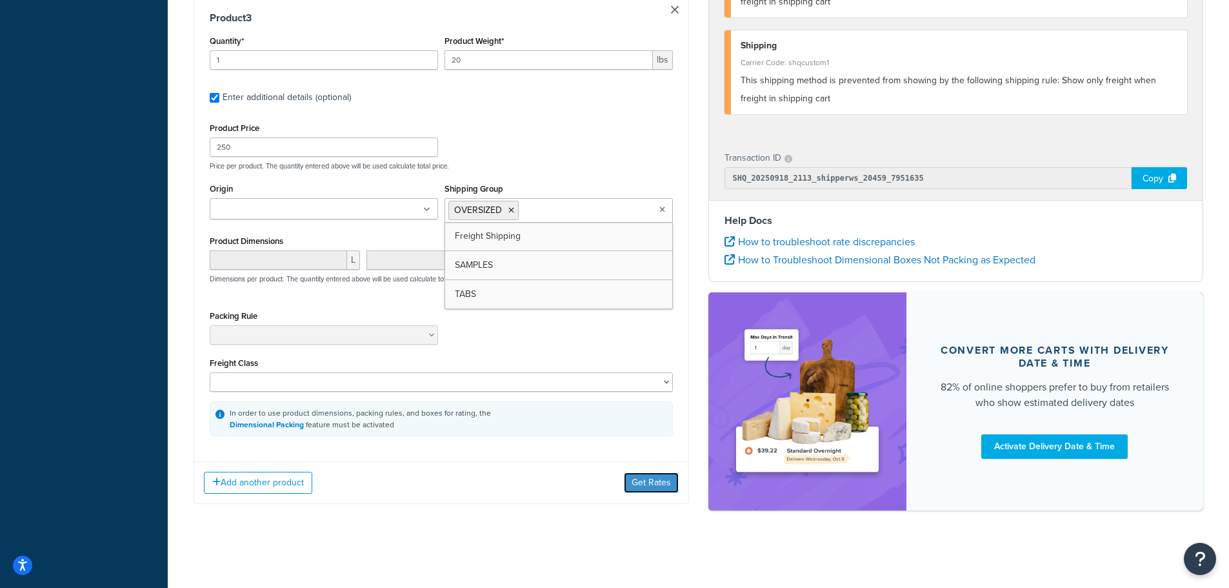
click at [641, 479] on button "Get Rates" at bounding box center [651, 482] width 55 height 21
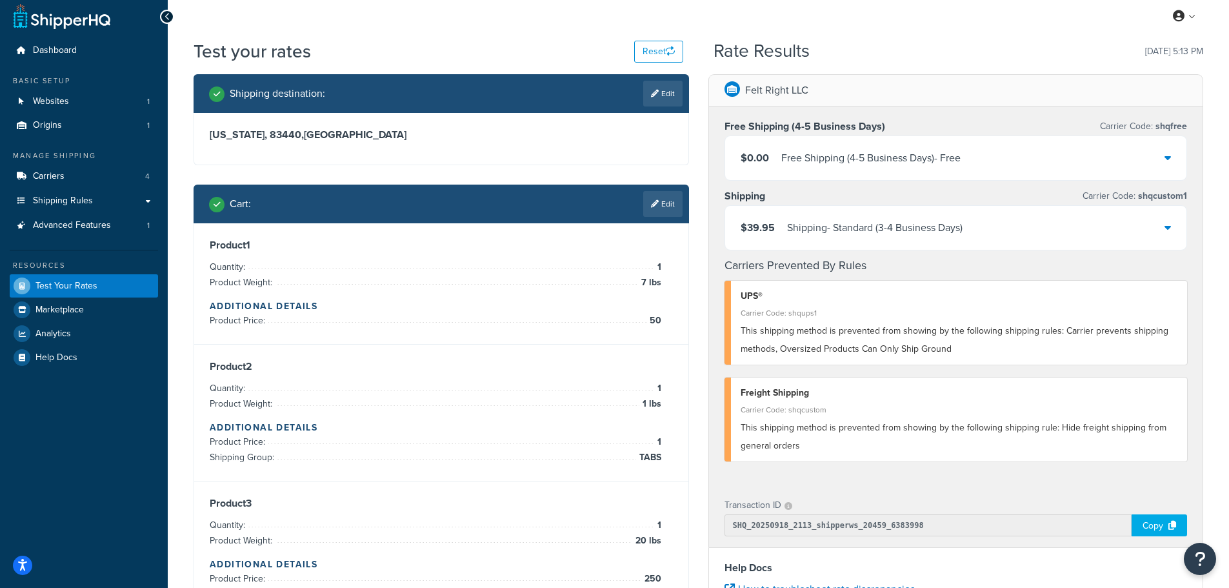
scroll to position [0, 0]
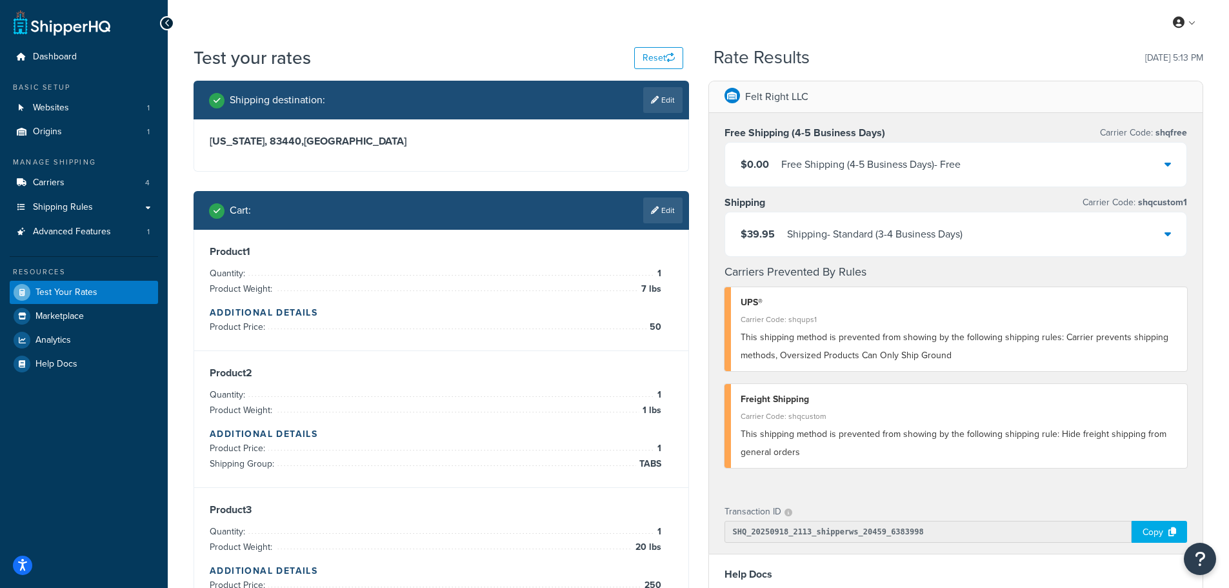
click at [666, 205] on link "Edit" at bounding box center [662, 210] width 39 height 26
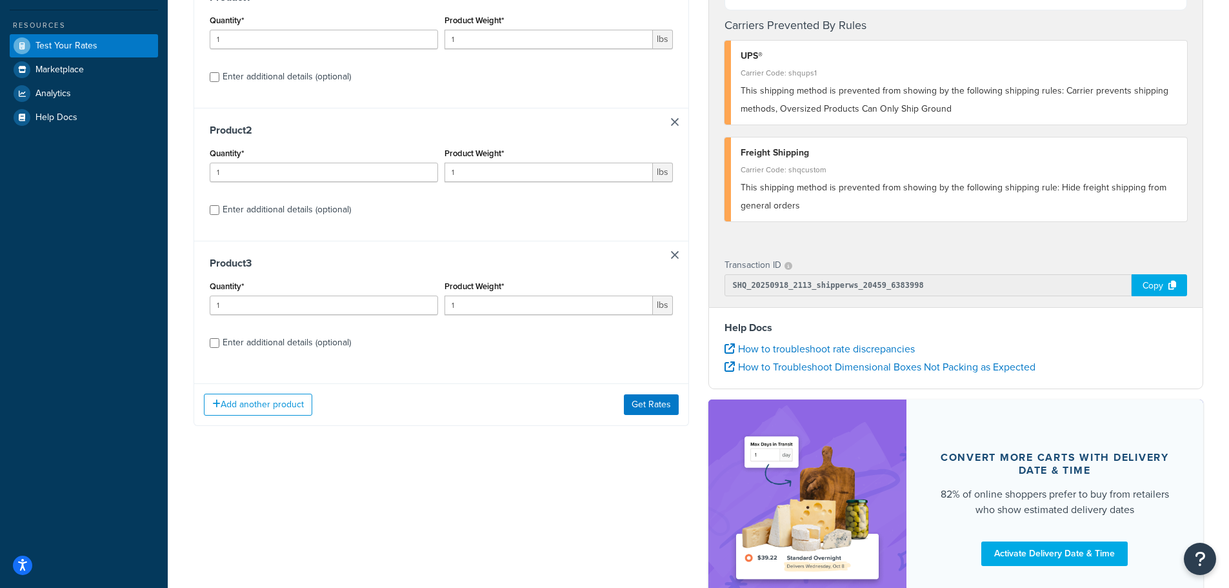
scroll to position [258, 0]
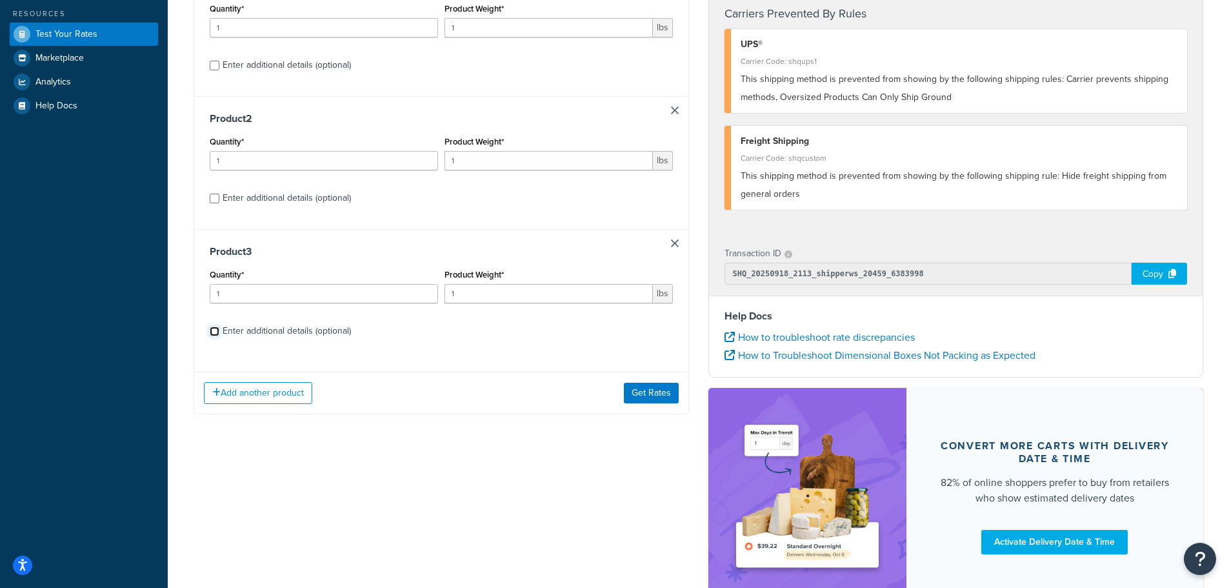
click at [212, 334] on input "Enter additional details (optional)" at bounding box center [215, 332] width 10 height 10
checkbox input "true"
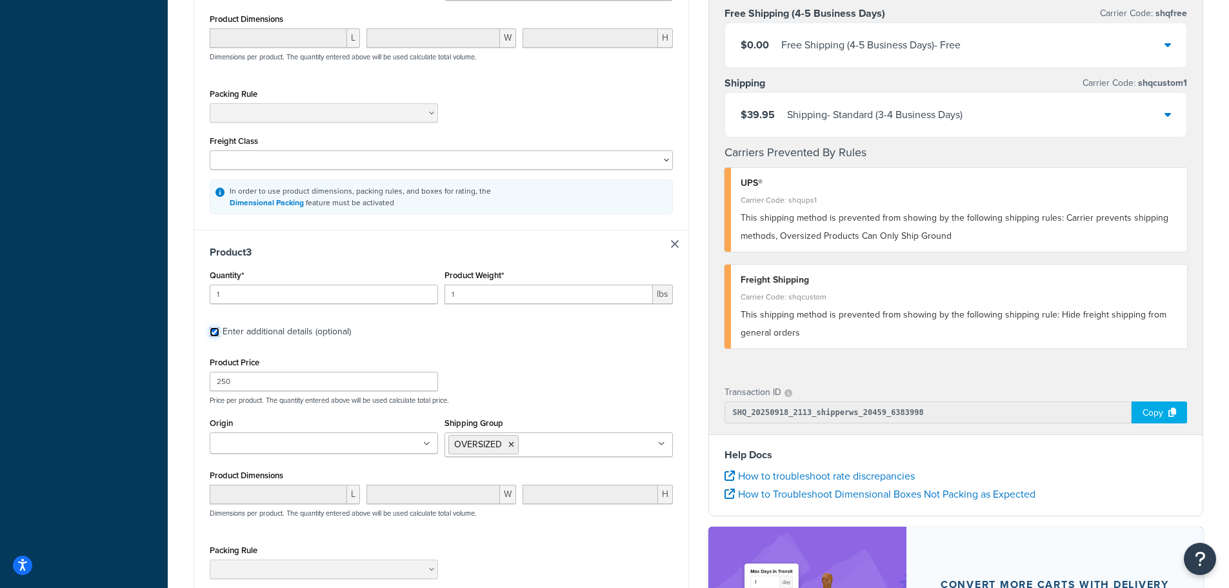
scroll to position [1032, 0]
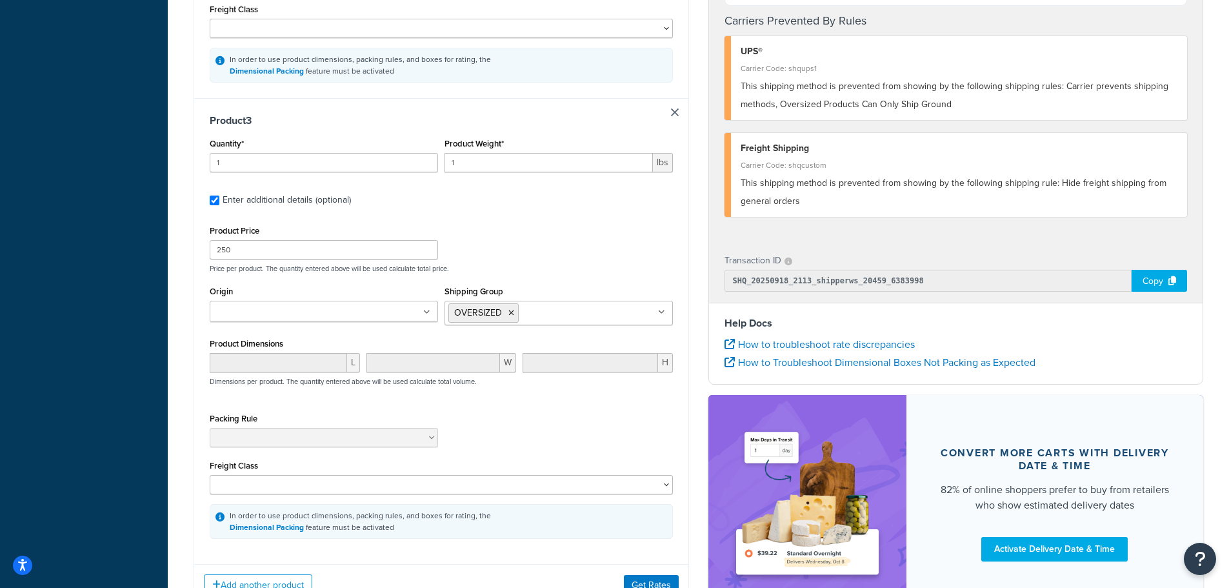
click at [507, 319] on li "OVERSIZED" at bounding box center [483, 312] width 70 height 19
click at [513, 317] on icon at bounding box center [512, 313] width 6 height 8
drag, startPoint x: 301, startPoint y: 256, endPoint x: 141, endPoint y: 245, distance: 161.1
click at [558, 261] on div "Product Price 49 Price per product. The quantity entered above will be used cal…" at bounding box center [441, 247] width 470 height 51
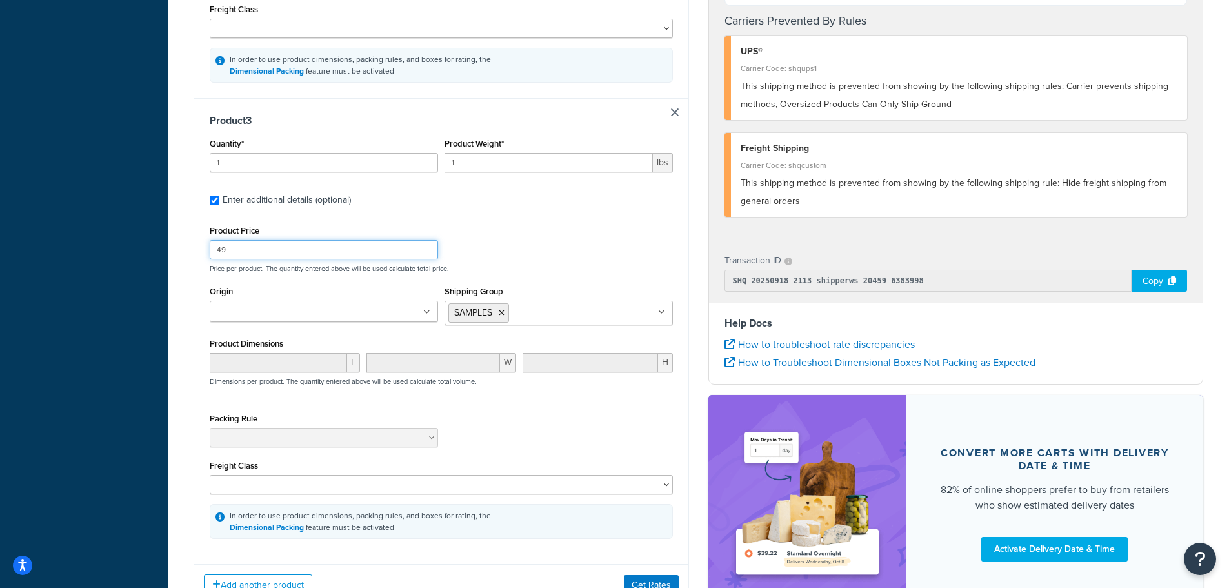
drag, startPoint x: 261, startPoint y: 250, endPoint x: 125, endPoint y: 233, distance: 136.5
type input "29"
click at [547, 263] on div "Product Price 29 Price per product. The quantity entered above will be used cal…" at bounding box center [441, 247] width 470 height 51
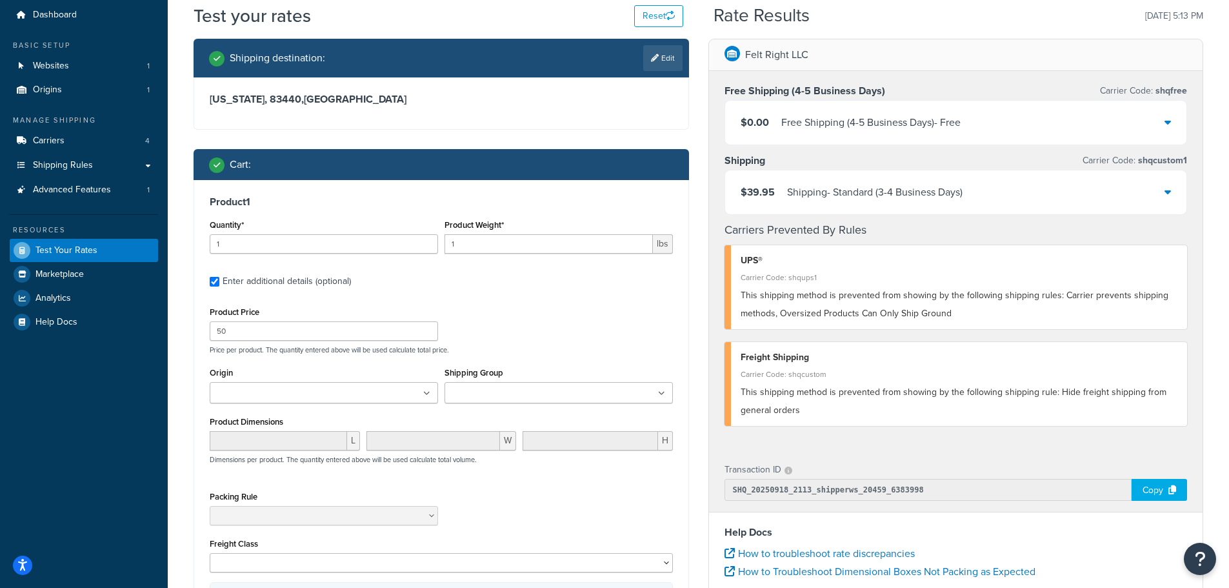
scroll to position [65, 0]
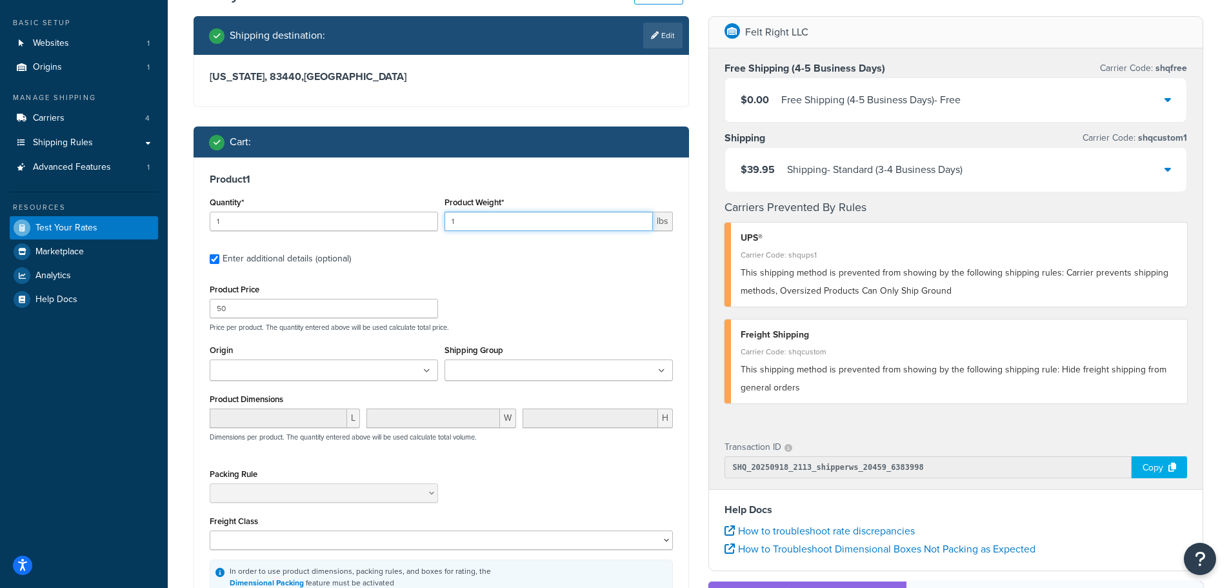
drag, startPoint x: 485, startPoint y: 220, endPoint x: 374, endPoint y: 210, distance: 112.1
click at [374, 210] on div "Quantity* 1 Product Weight* 1 lbs" at bounding box center [441, 217] width 470 height 47
drag, startPoint x: 545, startPoint y: 276, endPoint x: 556, endPoint y: 274, distance: 10.5
click at [556, 274] on div "Product 1 Quantity* 1 Product Weight* 50 lbs Enter additional details (optional…" at bounding box center [441, 383] width 494 height 452
drag, startPoint x: 505, startPoint y: 225, endPoint x: 403, endPoint y: 214, distance: 101.8
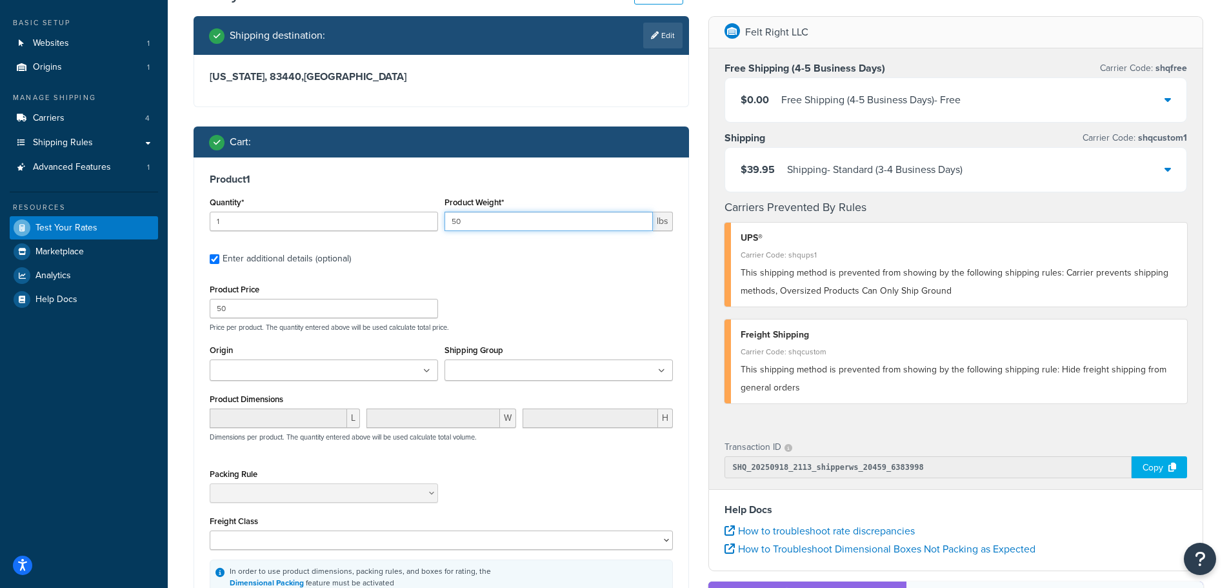
click at [403, 214] on div "Quantity* 1 Product Weight* 50 lbs" at bounding box center [441, 217] width 470 height 47
type input "10"
drag, startPoint x: 587, startPoint y: 263, endPoint x: 589, endPoint y: 279, distance: 16.2
click at [589, 263] on label "Enter additional details (optional)" at bounding box center [448, 257] width 450 height 21
click at [219, 263] on input "Enter additional details (optional)" at bounding box center [215, 259] width 10 height 10
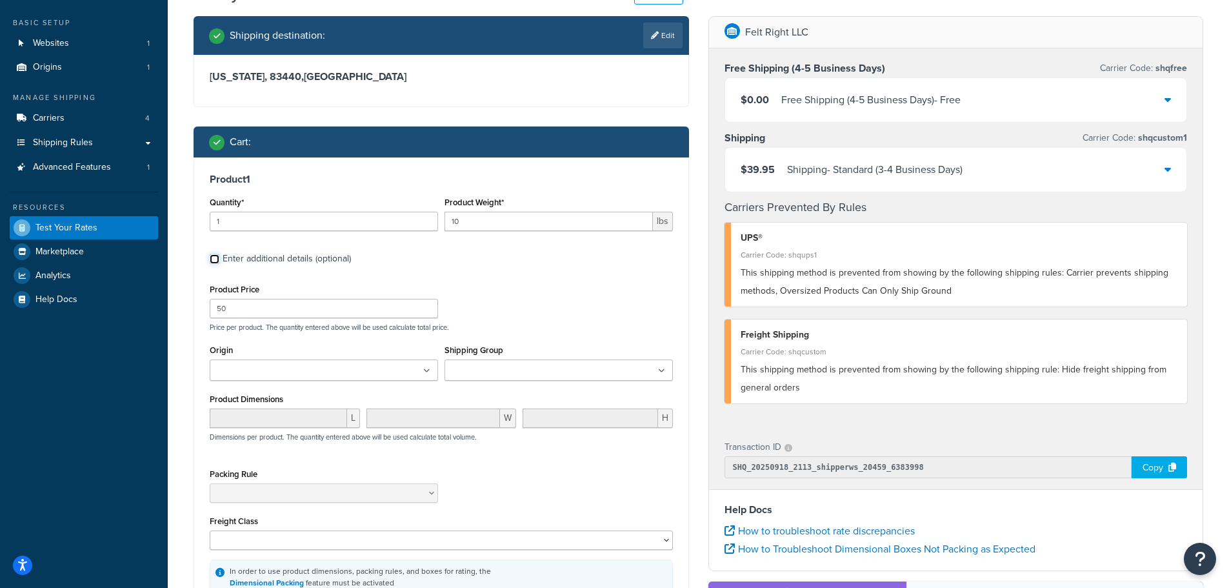
checkbox input "false"
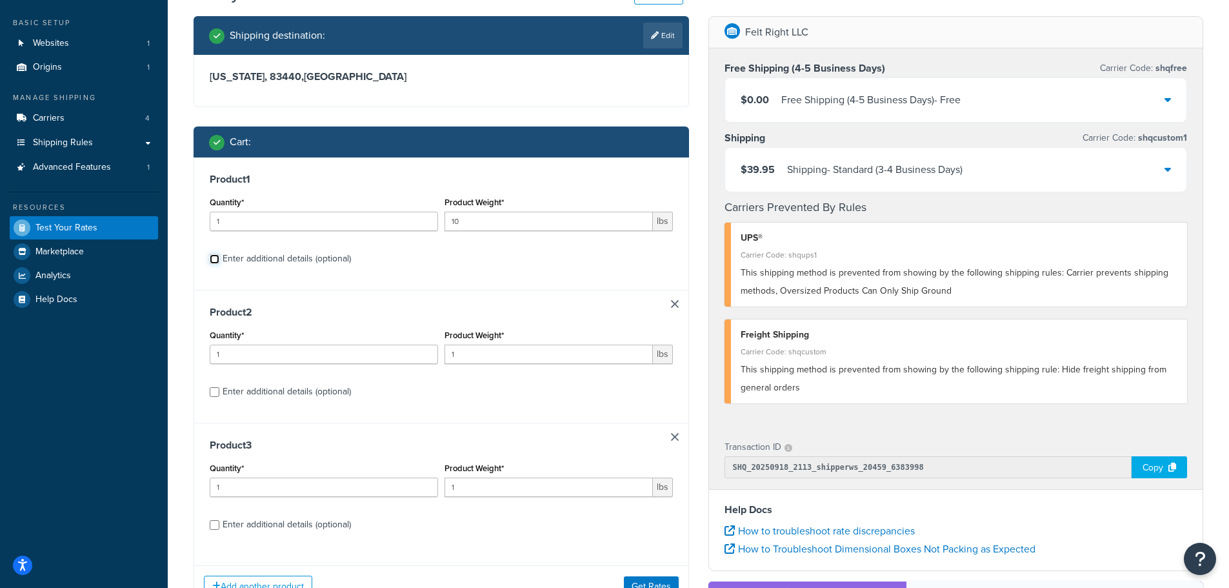
click at [212, 263] on input "Enter additional details (optional)" at bounding box center [215, 259] width 10 height 10
checkbox input "true"
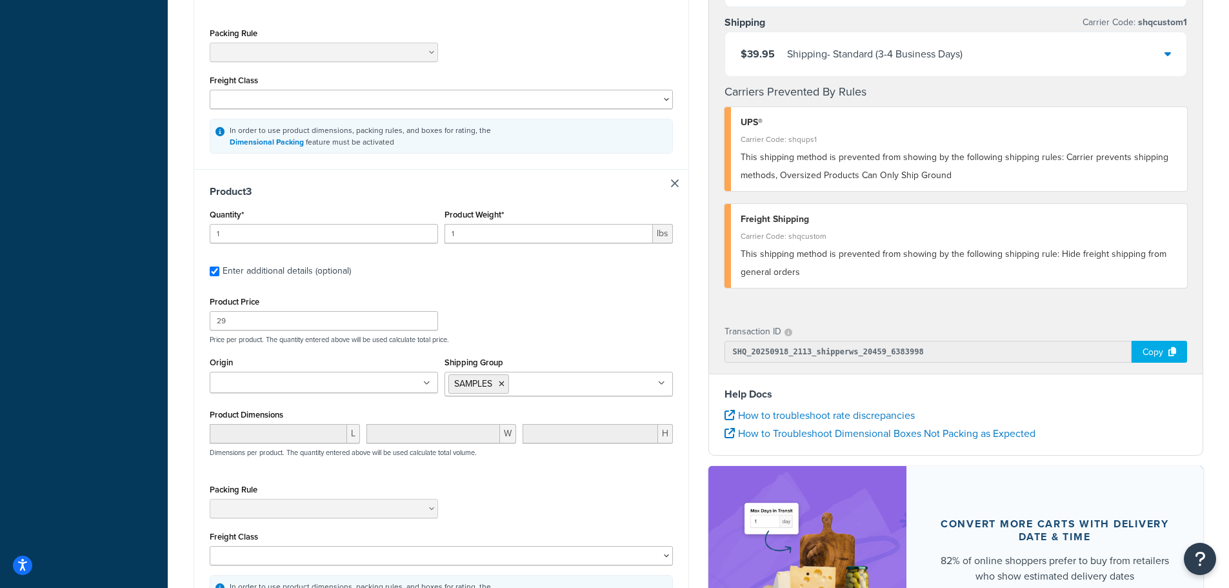
scroll to position [968, 0]
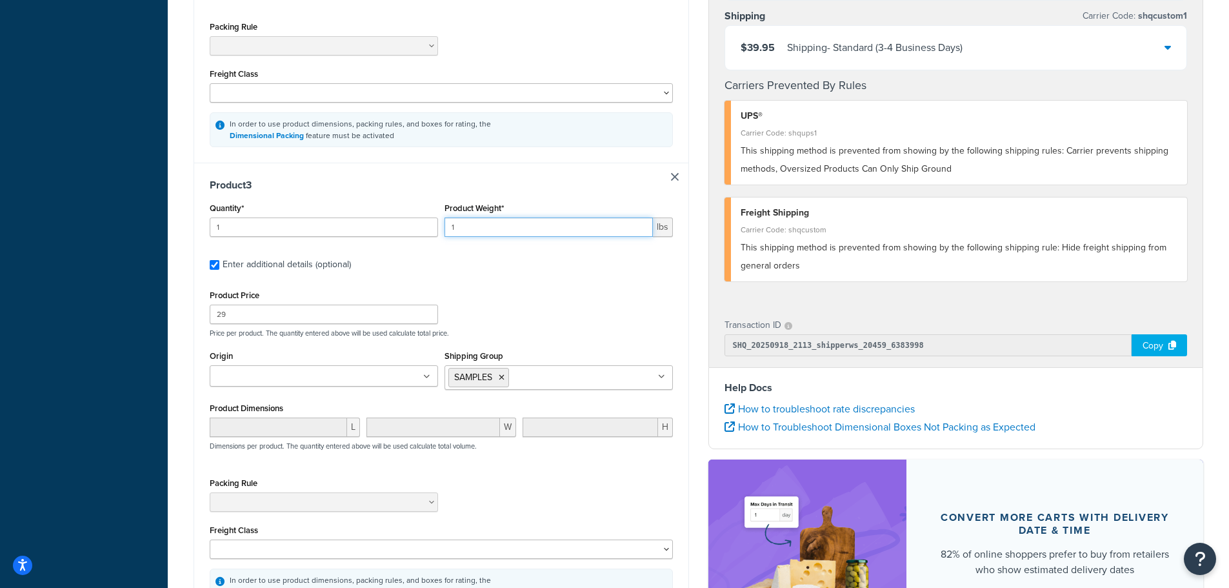
drag, startPoint x: 504, startPoint y: 235, endPoint x: 390, endPoint y: 232, distance: 113.6
click at [390, 232] on div "Quantity* 1 Product Weight* 1 lbs" at bounding box center [441, 222] width 470 height 47
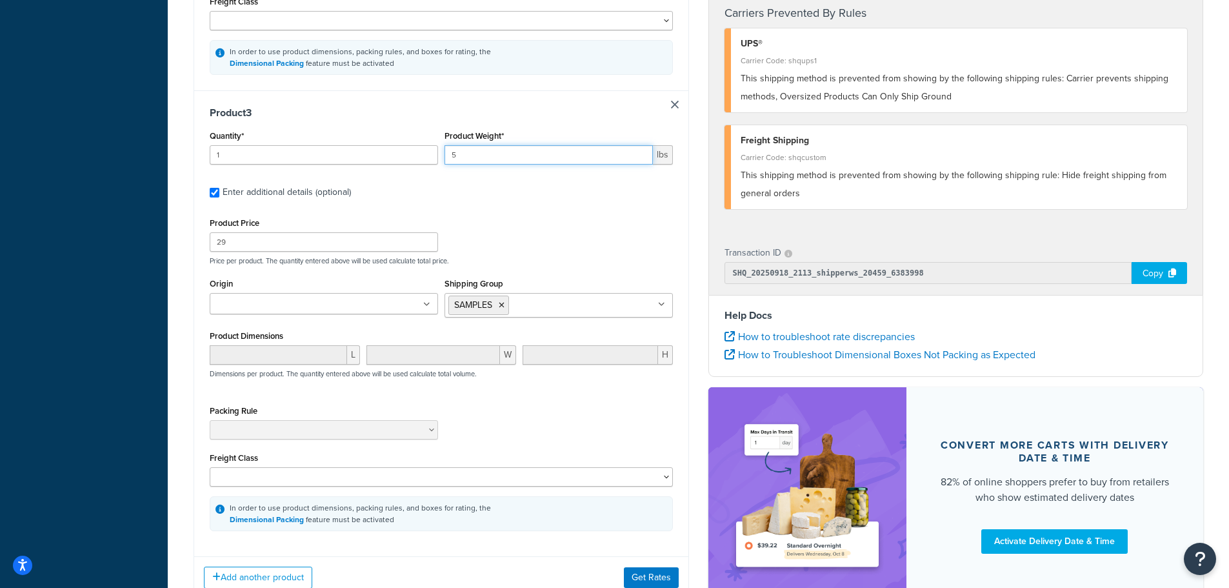
scroll to position [1140, 0]
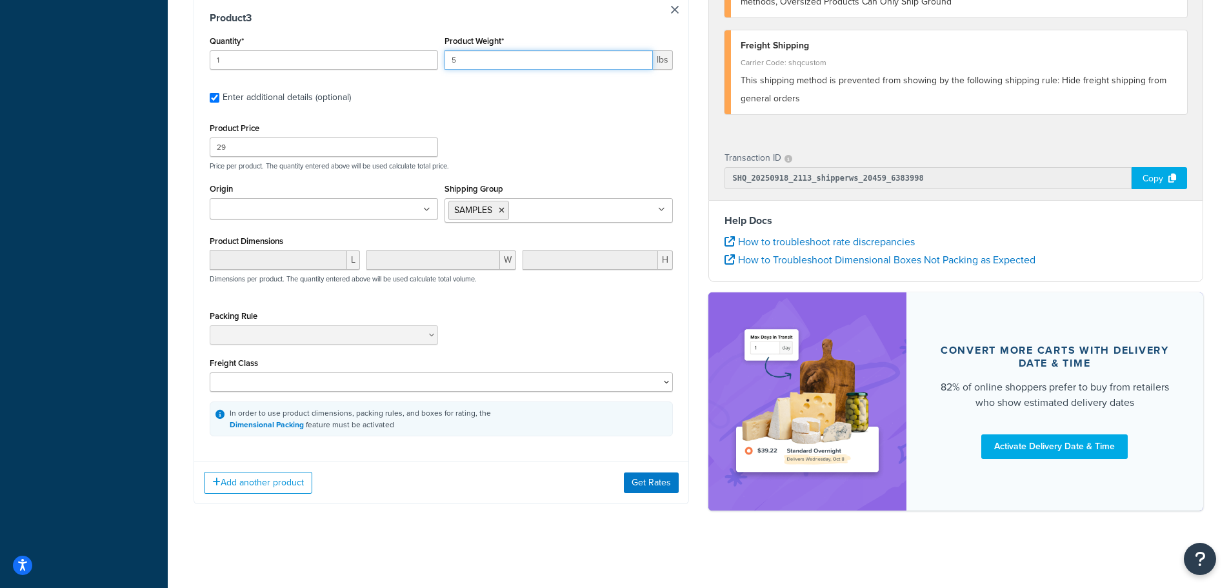
type input "5"
click at [648, 484] on button "Get Rates" at bounding box center [651, 482] width 55 height 21
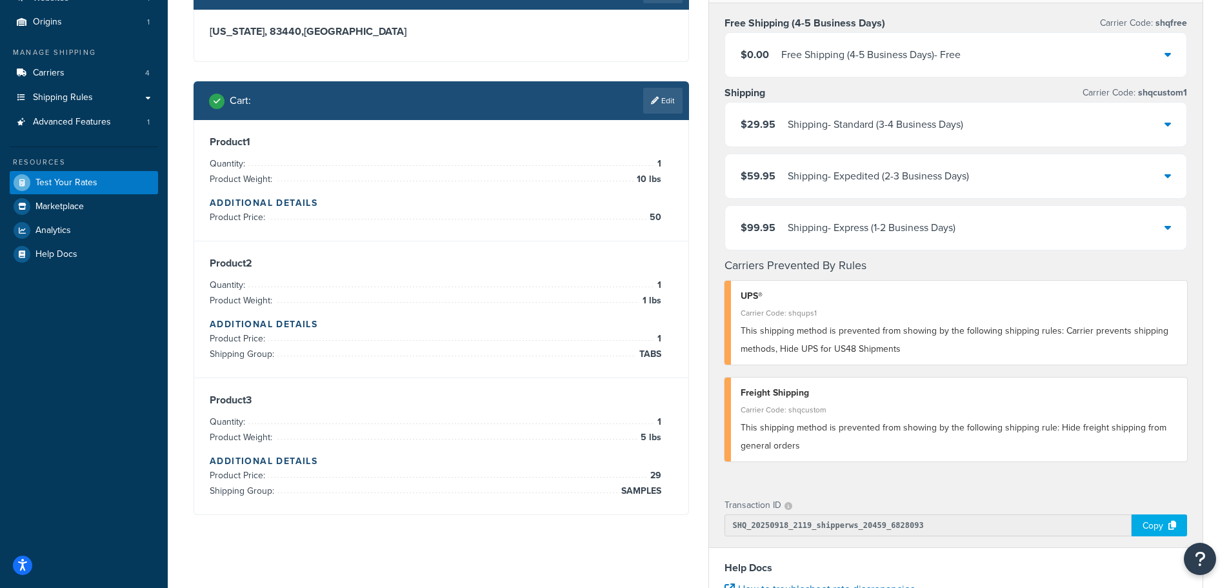
scroll to position [0, 0]
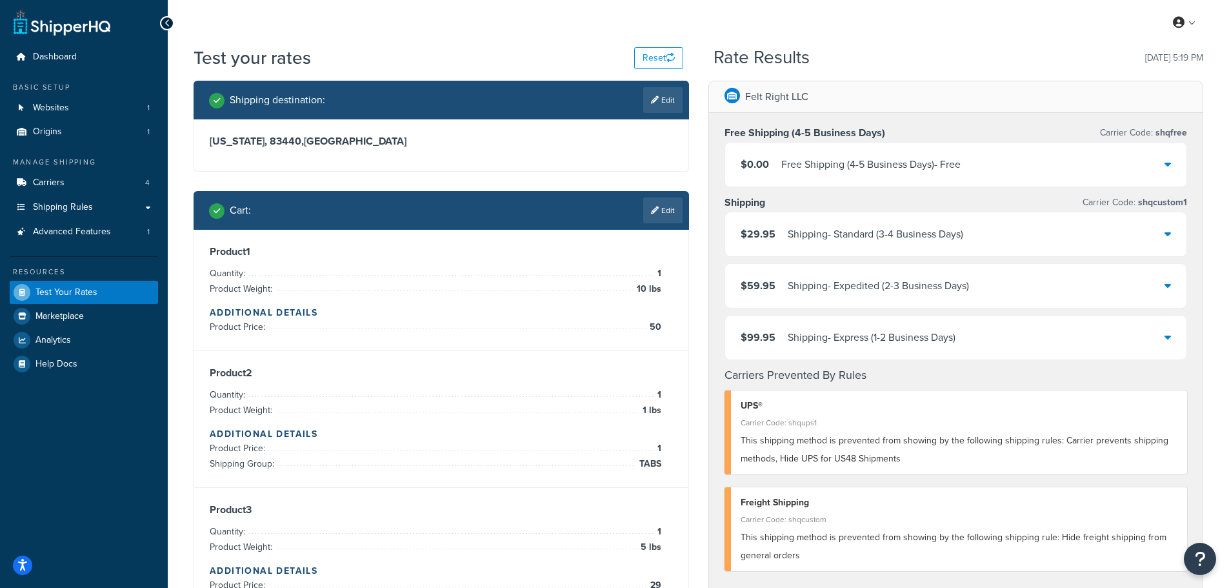
click at [677, 212] on link "Edit" at bounding box center [662, 210] width 39 height 26
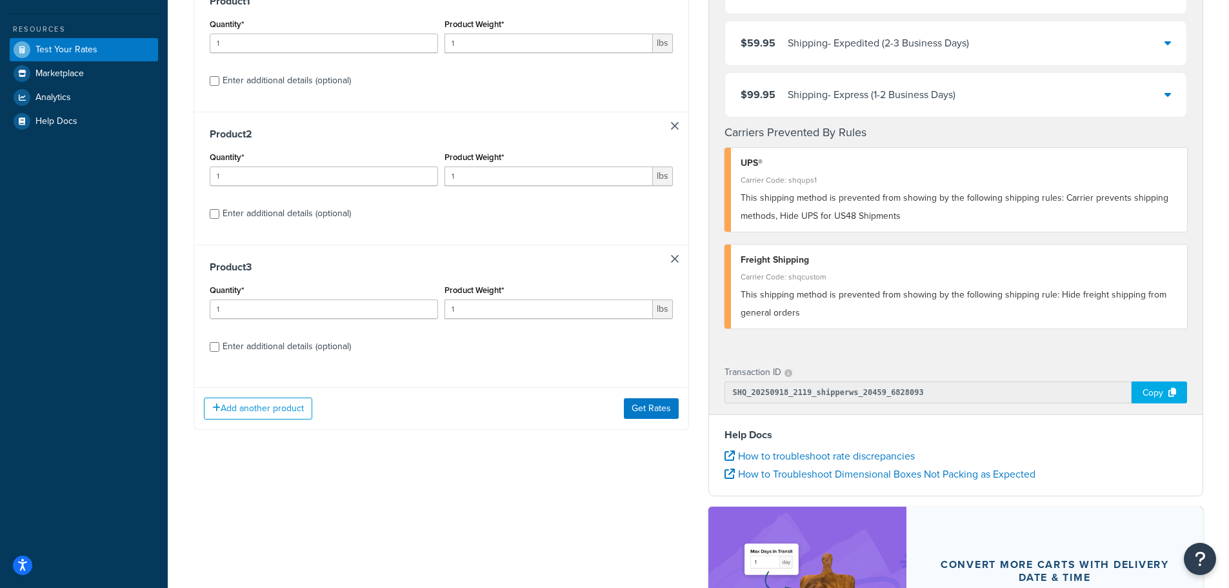
scroll to position [258, 0]
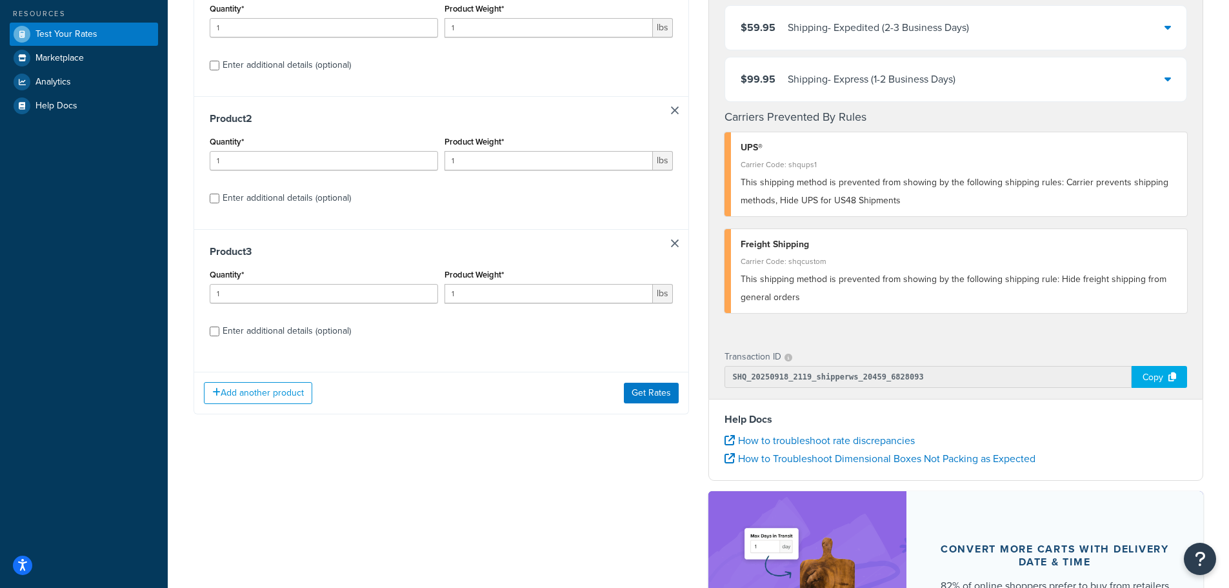
click at [209, 332] on div "Product 3 Quantity* 1 Product Weight* 1 lbs Enter additional details (optional)" at bounding box center [441, 295] width 494 height 133
click at [219, 336] on div "Enter additional details (optional)" at bounding box center [441, 329] width 463 height 21
click at [215, 334] on input "Enter additional details (optional)" at bounding box center [215, 332] width 10 height 10
checkbox input "true"
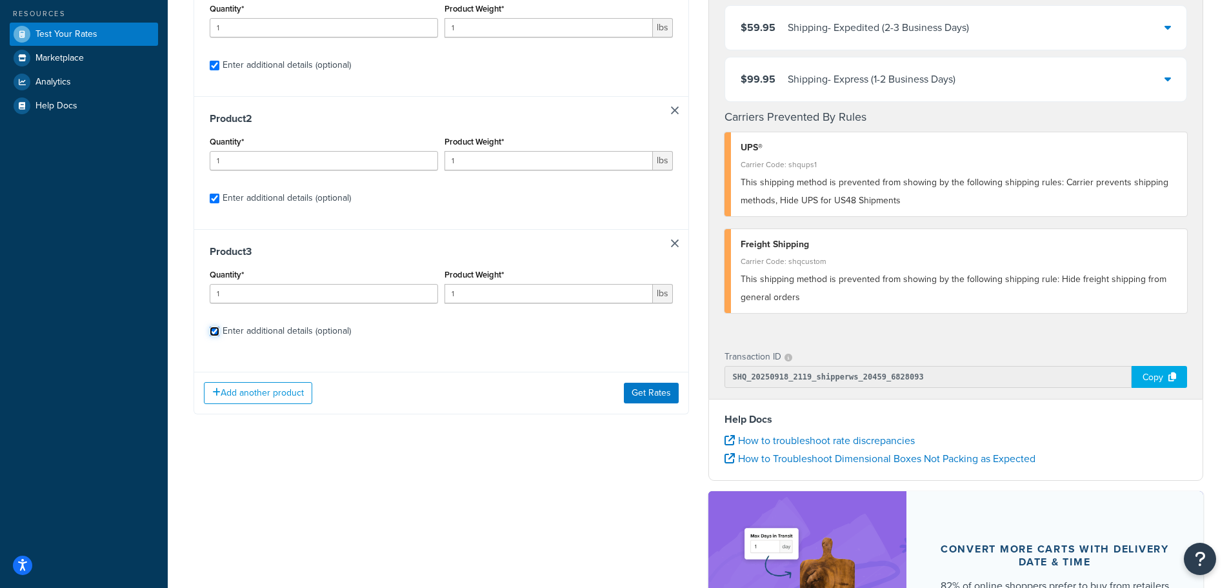
checkbox input "true"
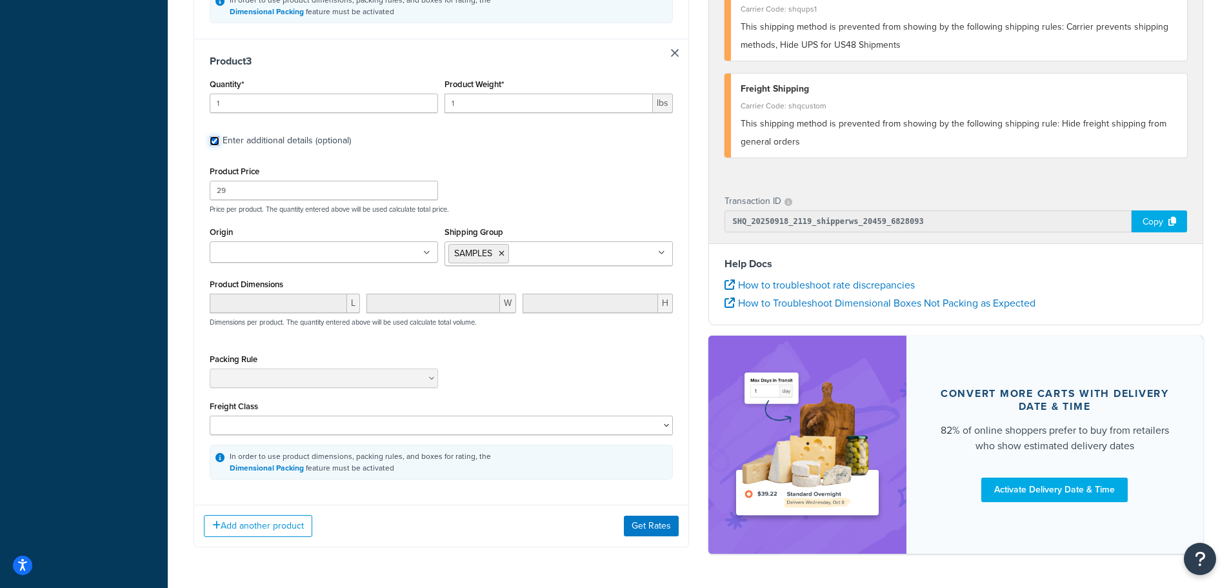
scroll to position [1011, 0]
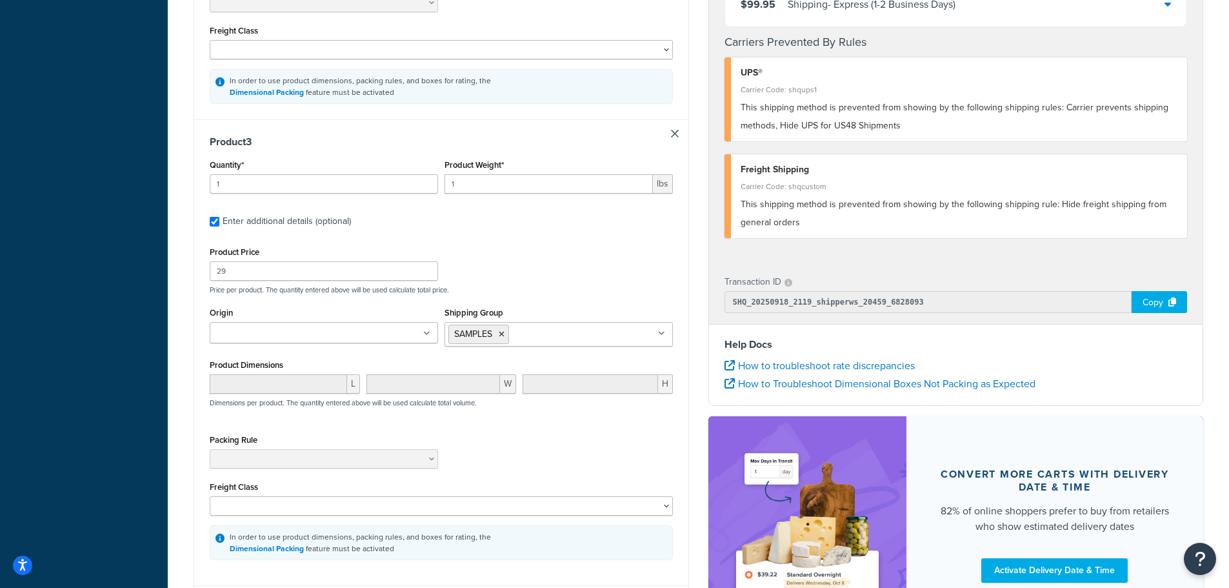
click at [503, 338] on icon at bounding box center [502, 334] width 6 height 8
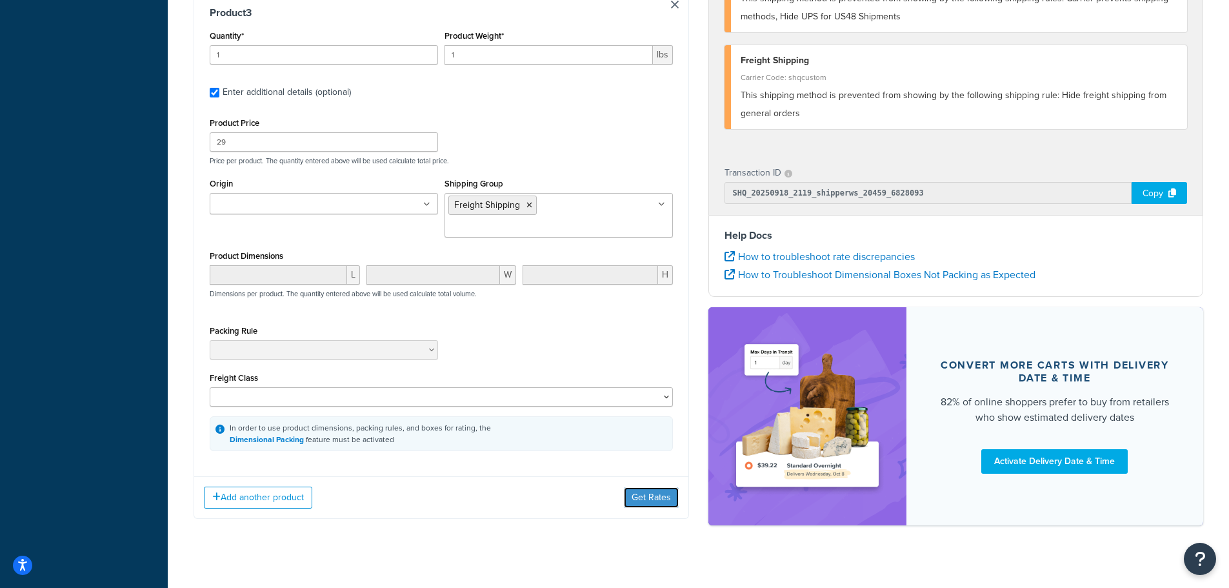
click at [650, 487] on button "Get Rates" at bounding box center [651, 497] width 55 height 21
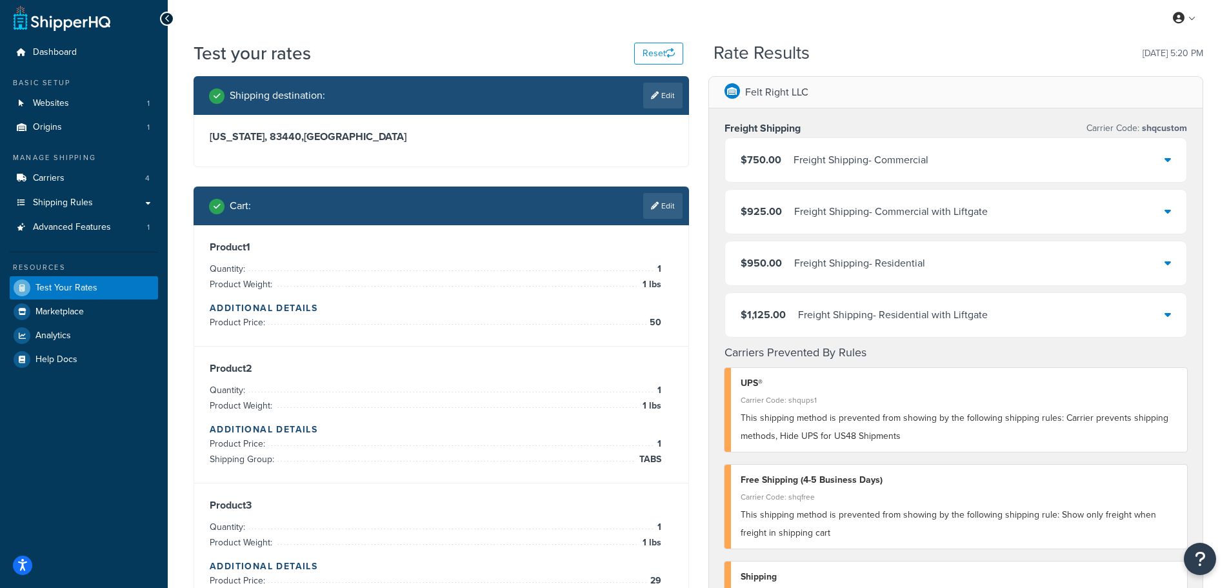
scroll to position [0, 0]
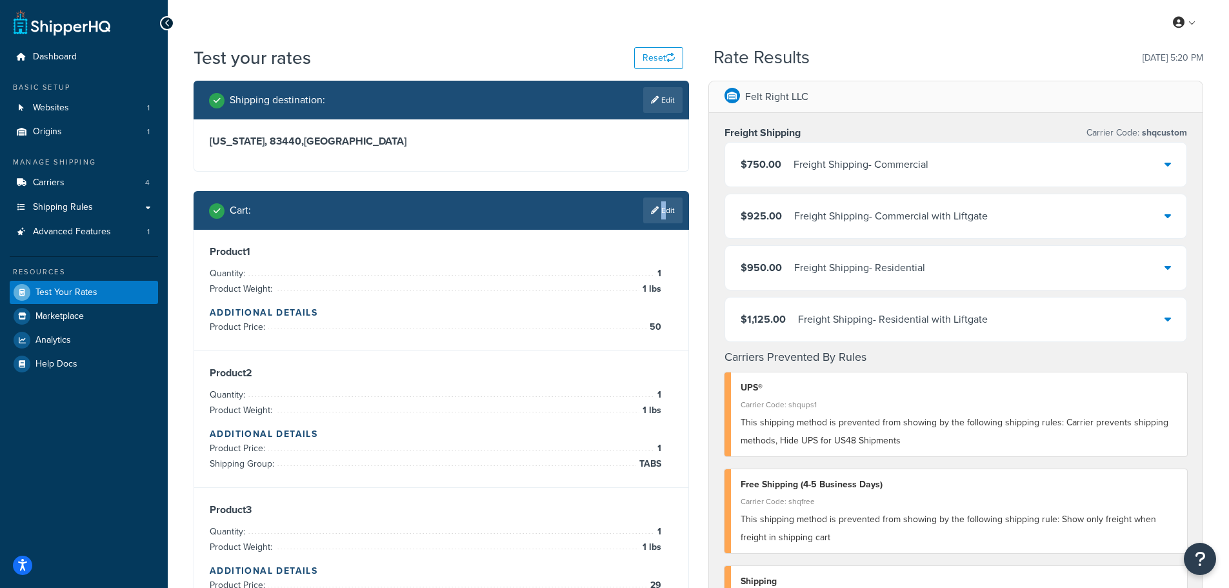
click at [661, 208] on link "Edit" at bounding box center [662, 210] width 39 height 26
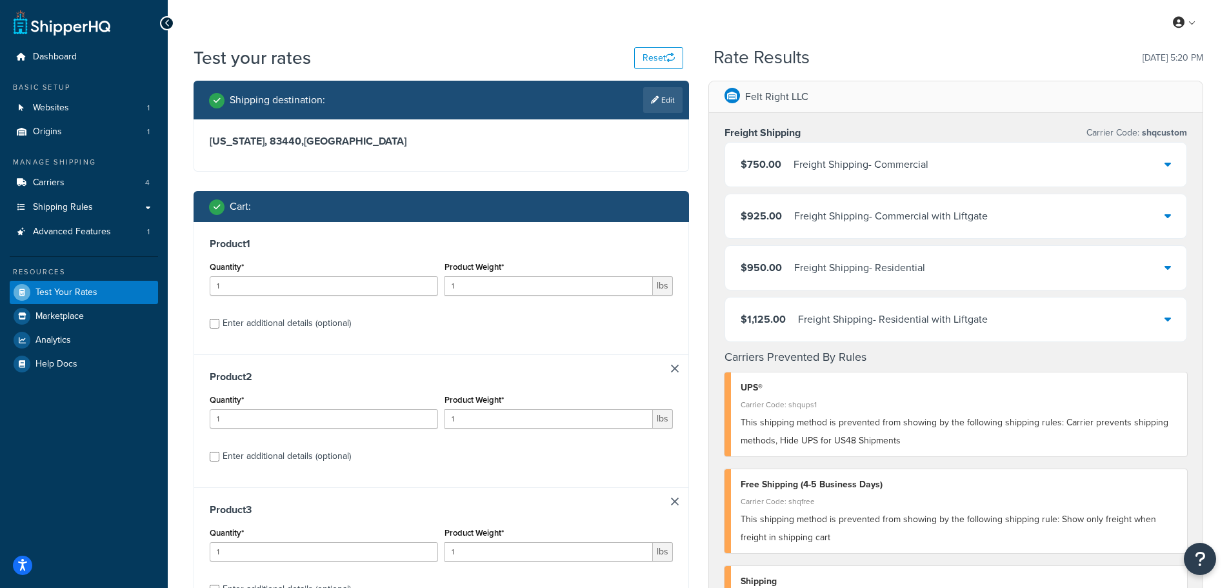
click at [673, 370] on link at bounding box center [675, 369] width 8 height 8
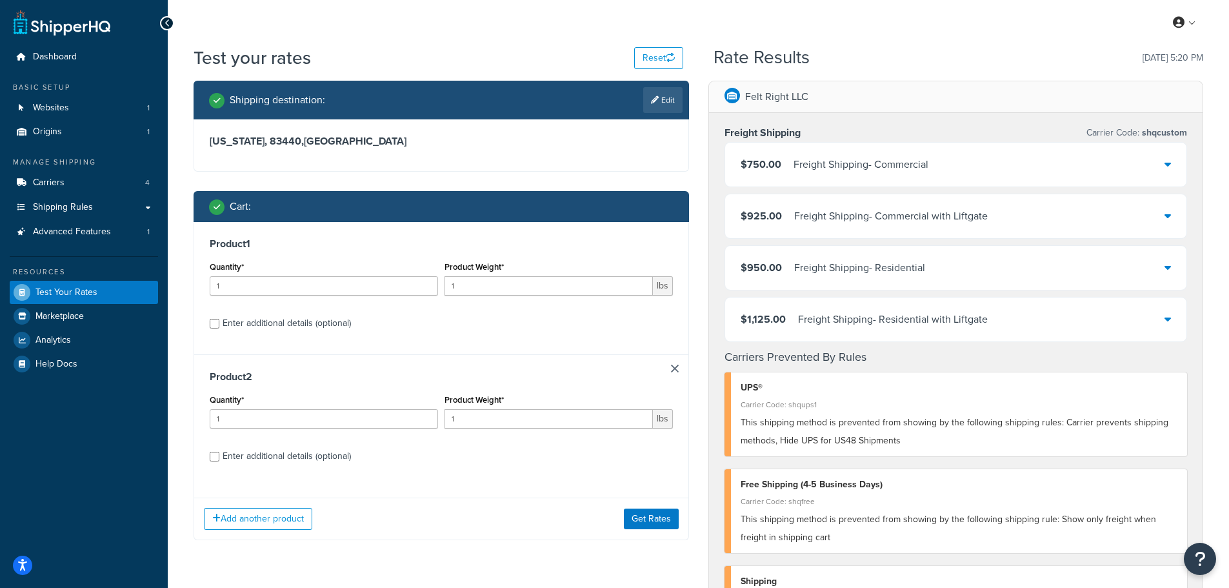
click at [673, 370] on link at bounding box center [675, 369] width 8 height 8
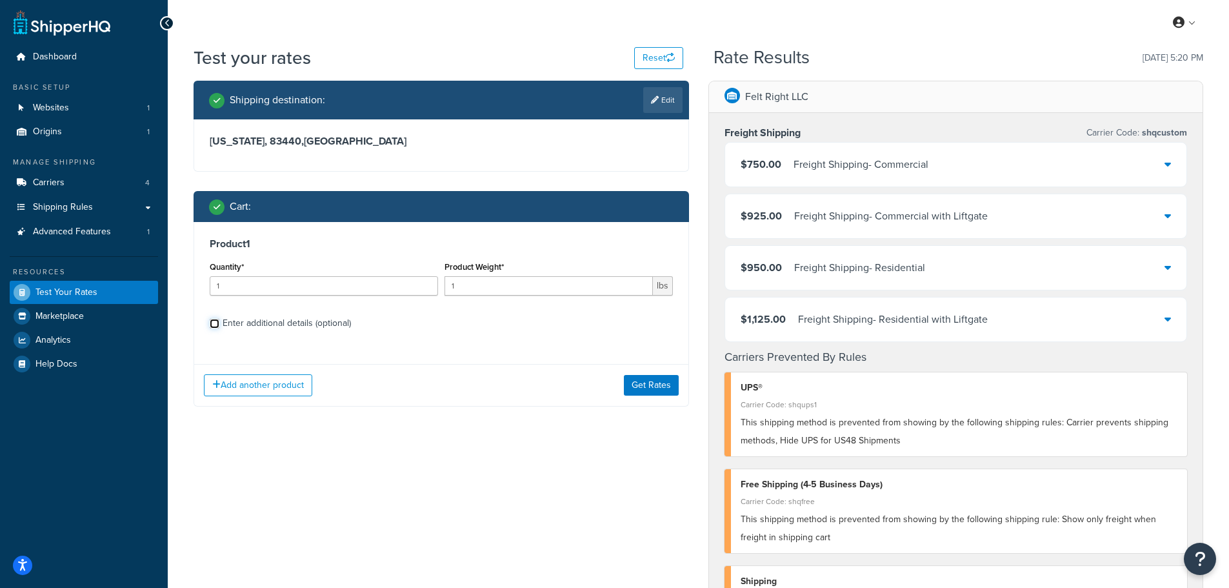
click at [217, 321] on input "Enter additional details (optional)" at bounding box center [215, 324] width 10 height 10
checkbox input "true"
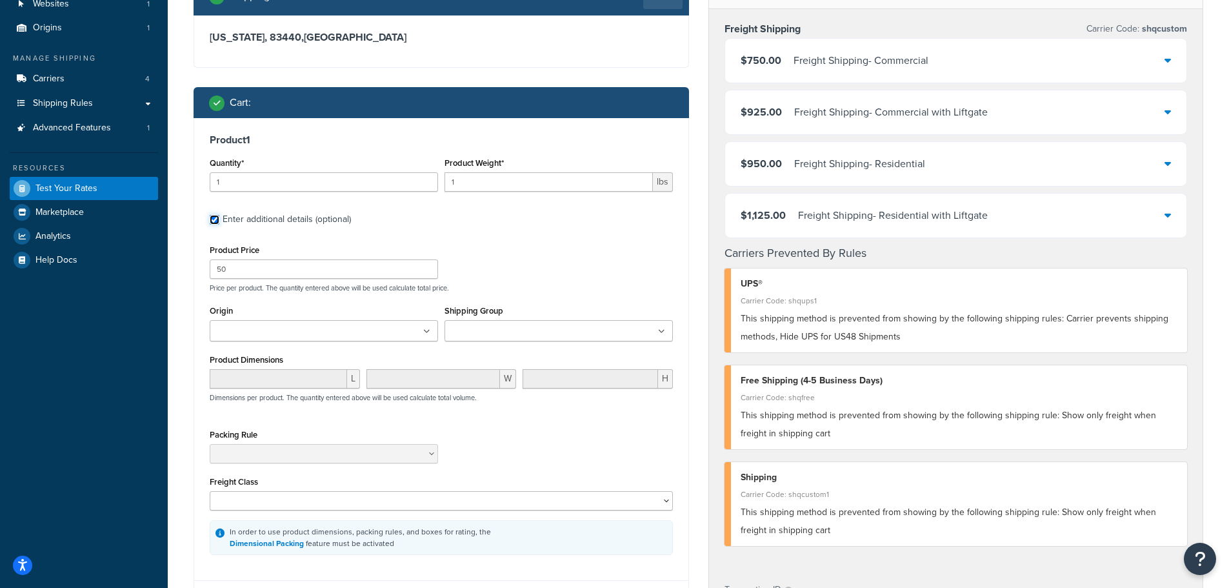
scroll to position [129, 0]
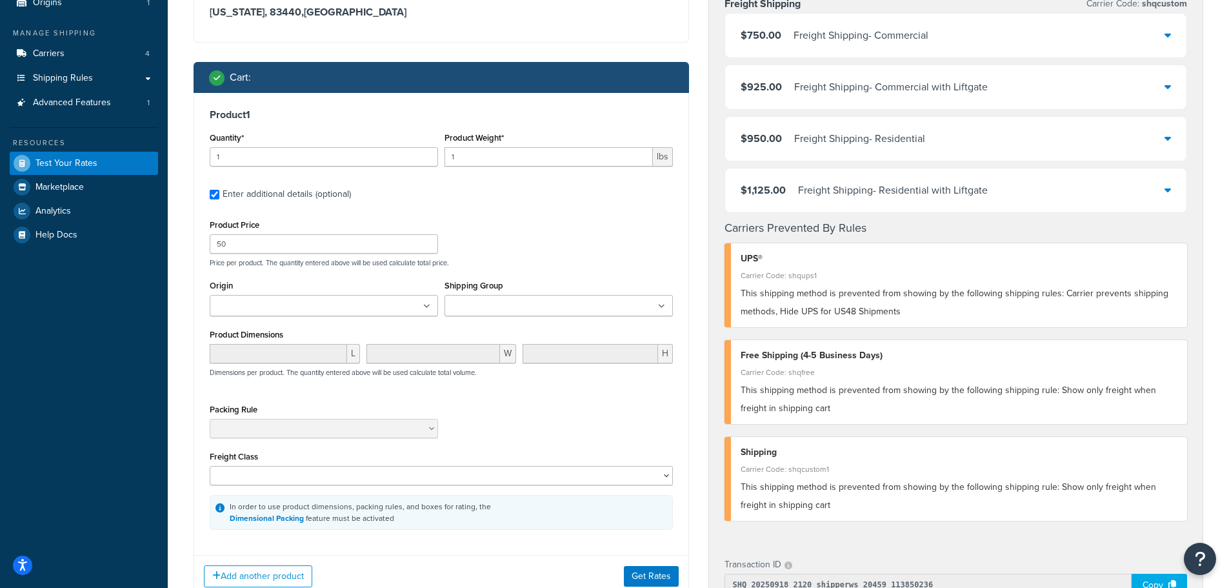
click at [516, 305] on input "Shipping Group" at bounding box center [505, 306] width 114 height 14
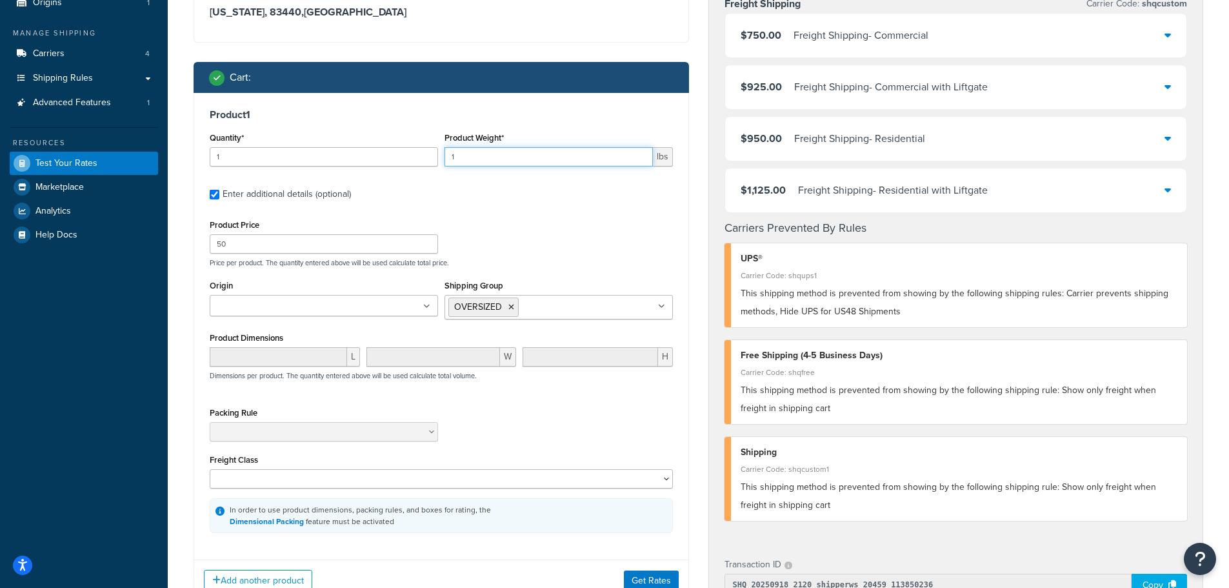
drag, startPoint x: 478, startPoint y: 156, endPoint x: 427, endPoint y: 157, distance: 51.0
click at [427, 157] on div "Quantity* 1 Product Weight* 1 lbs" at bounding box center [441, 152] width 470 height 47
type input "50"
click at [532, 217] on div "Product Price 50 Price per product. The quantity entered above will be used cal…" at bounding box center [441, 241] width 470 height 51
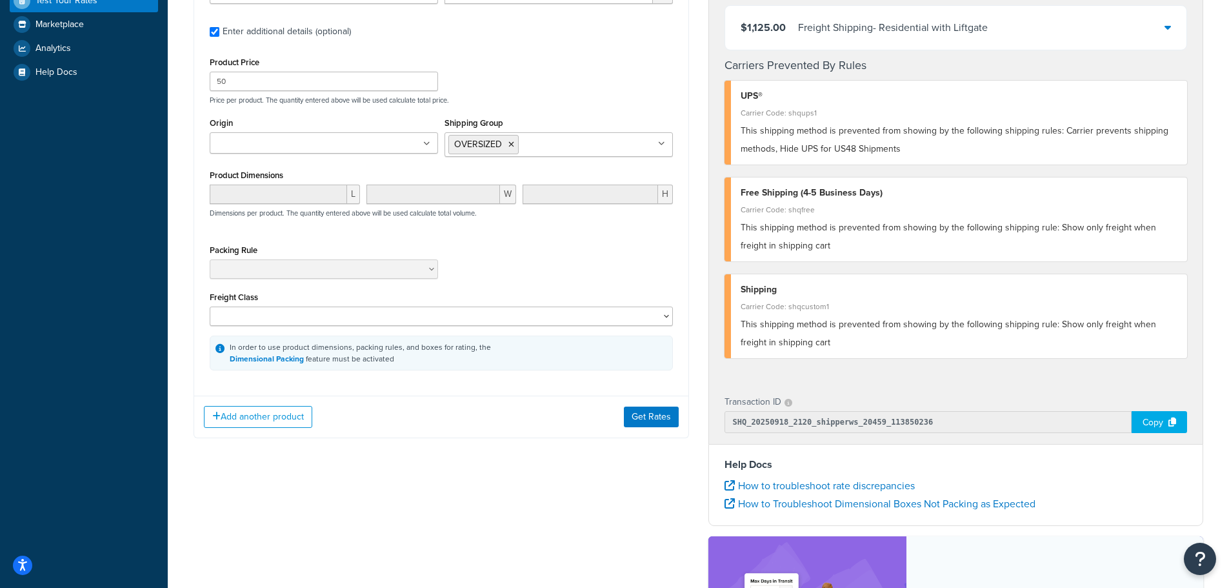
scroll to position [323, 0]
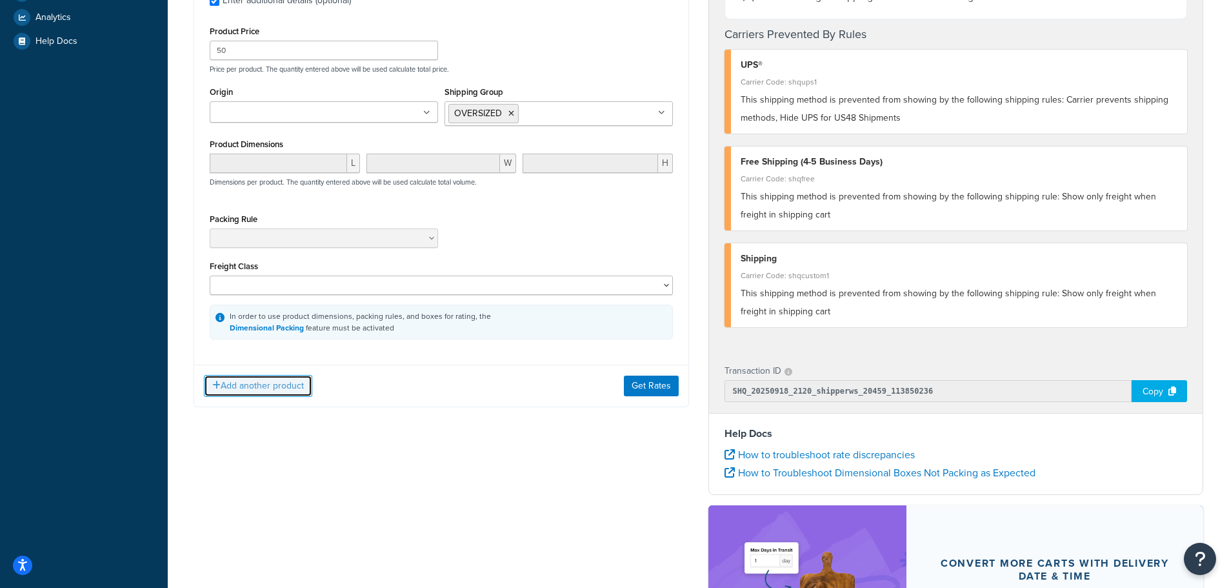
click at [254, 387] on button "Add another product" at bounding box center [258, 386] width 108 height 22
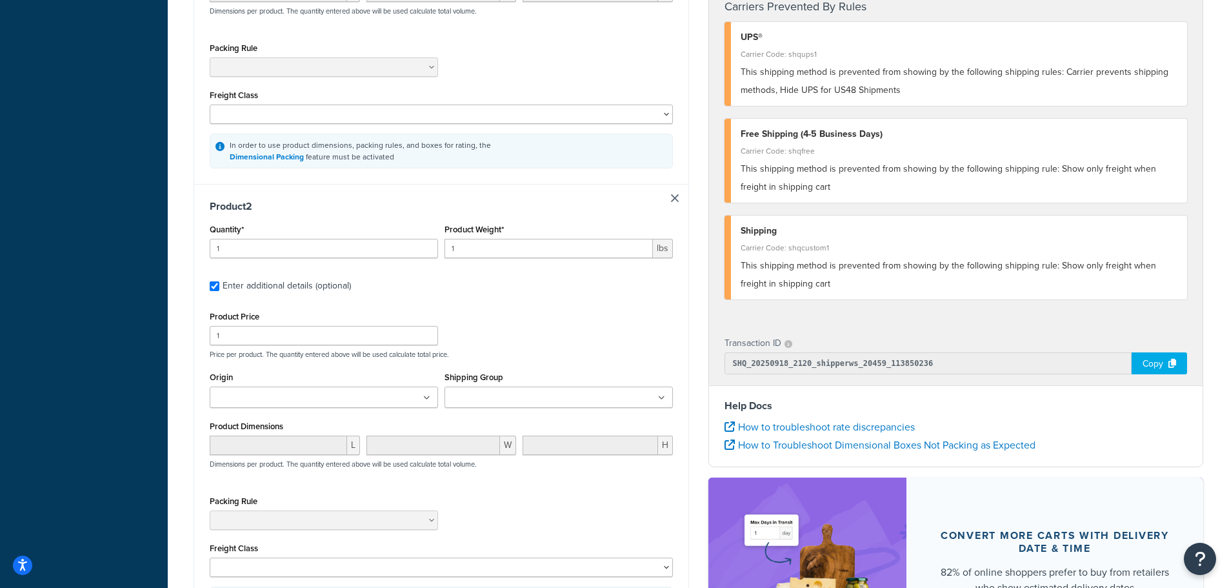
scroll to position [516, 0]
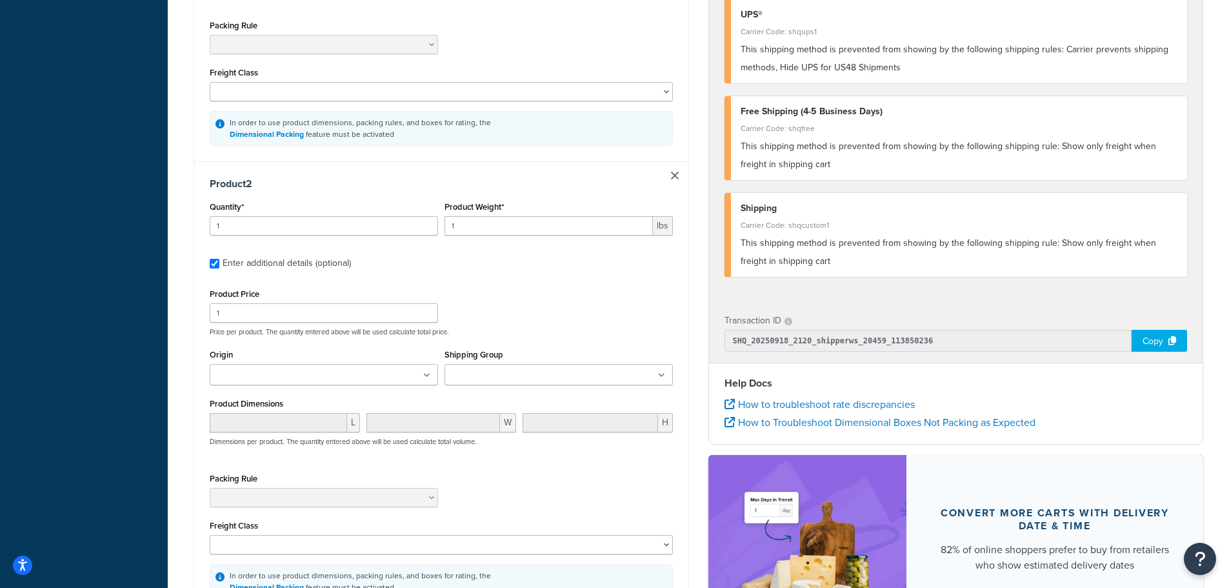
click at [481, 372] on input "Shipping Group" at bounding box center [505, 375] width 114 height 14
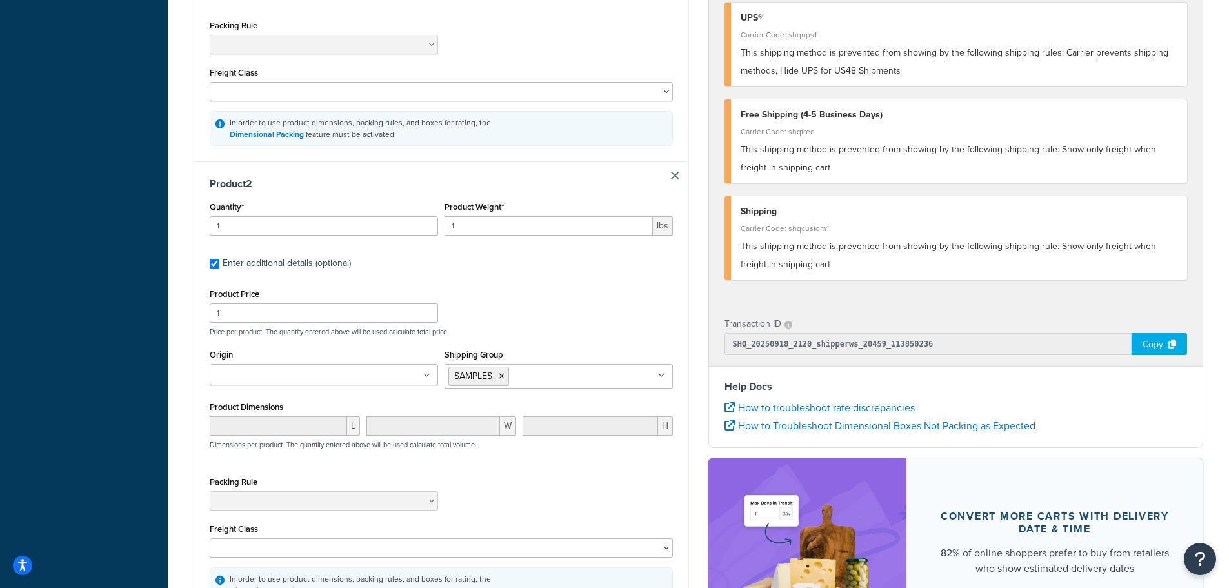
click at [532, 260] on label "Enter additional details (optional)" at bounding box center [448, 262] width 450 height 21
click at [219, 260] on input "Enter additional details (optional)" at bounding box center [215, 264] width 10 height 10
checkbox input "false"
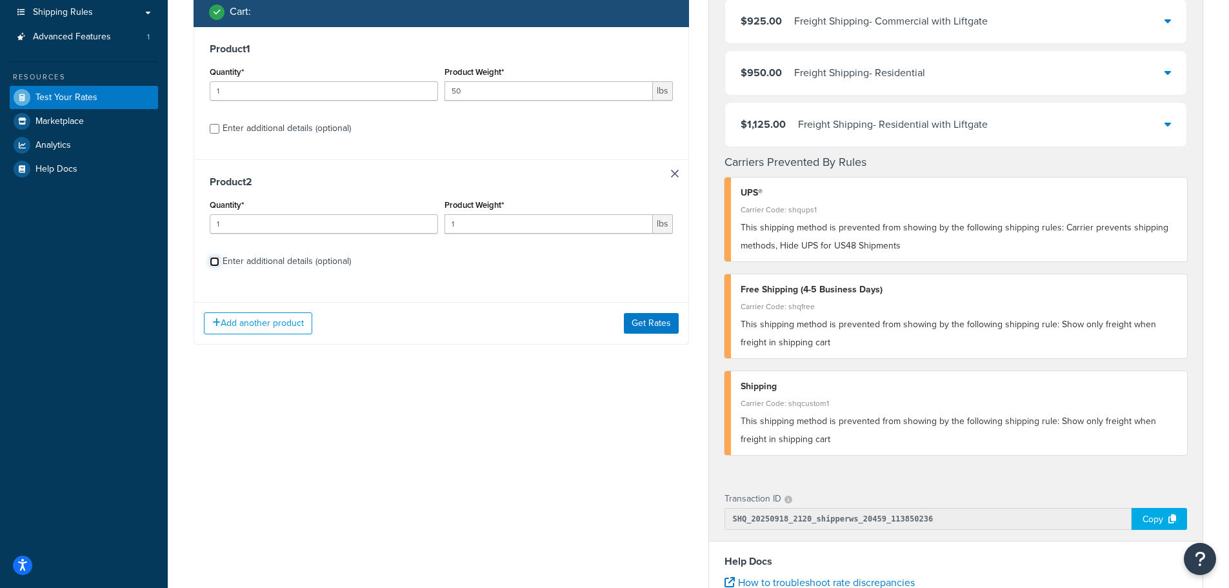
scroll to position [194, 0]
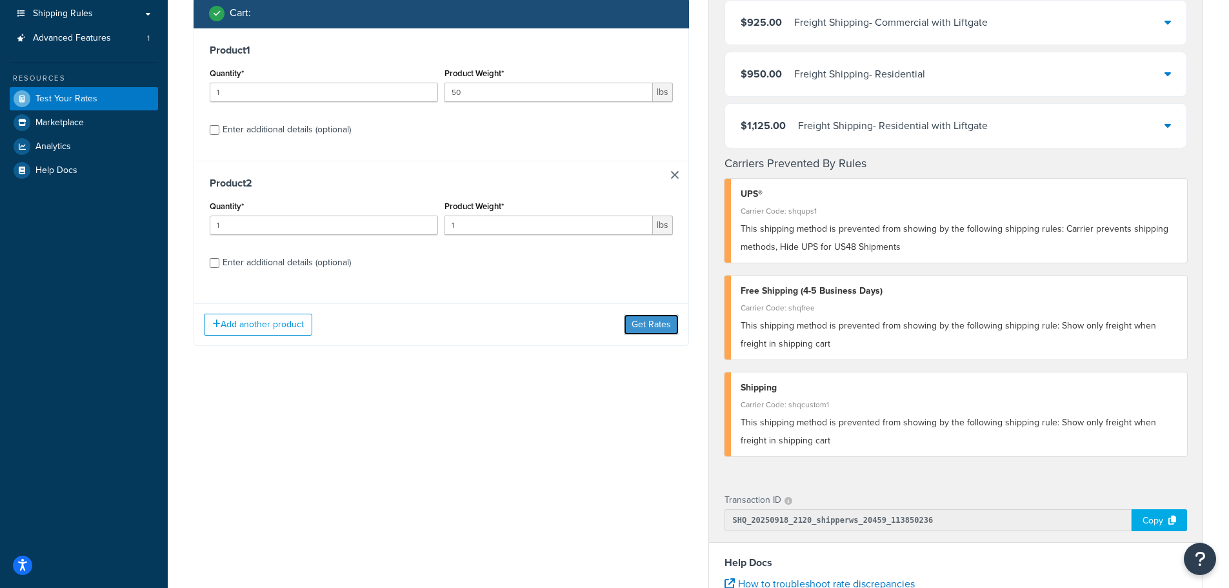
click at [657, 328] on button "Get Rates" at bounding box center [651, 324] width 55 height 21
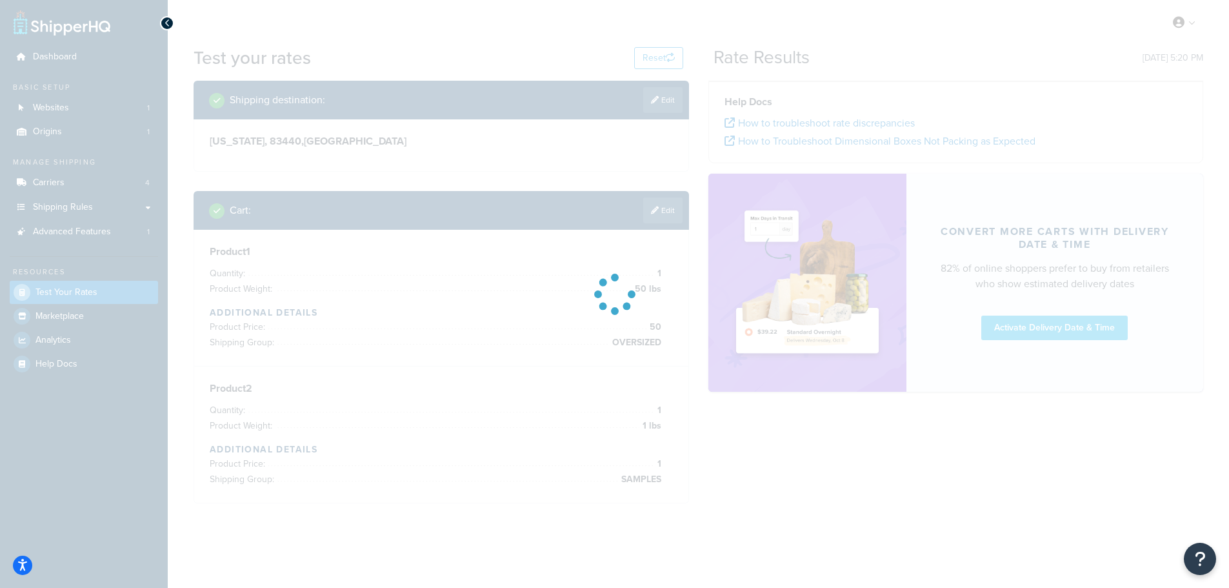
scroll to position [0, 0]
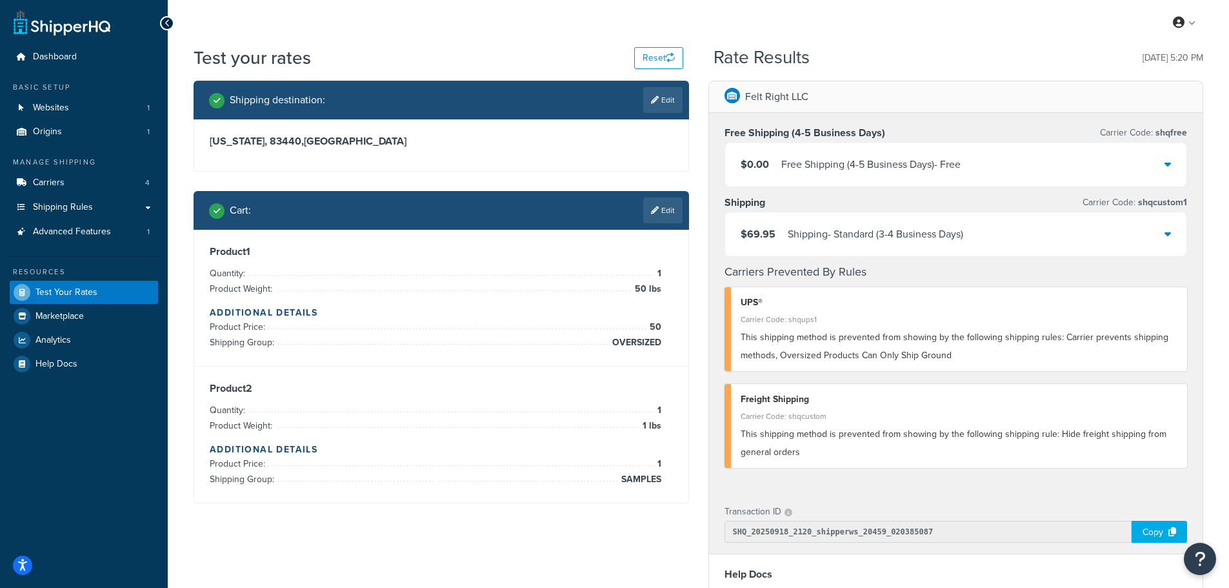
click at [665, 210] on link "Edit" at bounding box center [662, 210] width 39 height 26
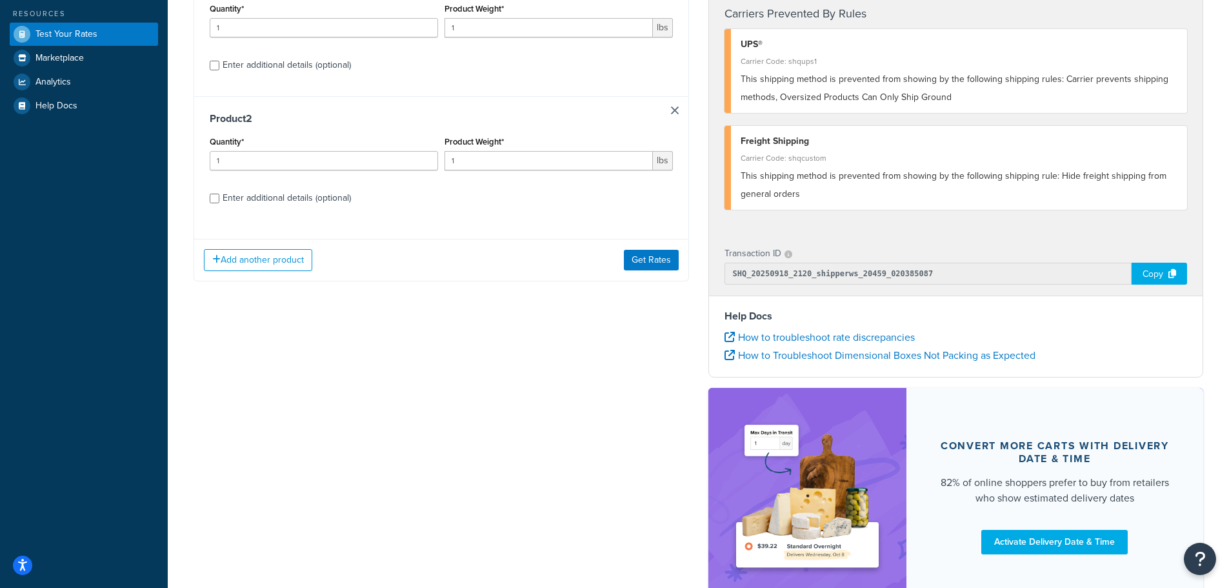
scroll to position [129, 0]
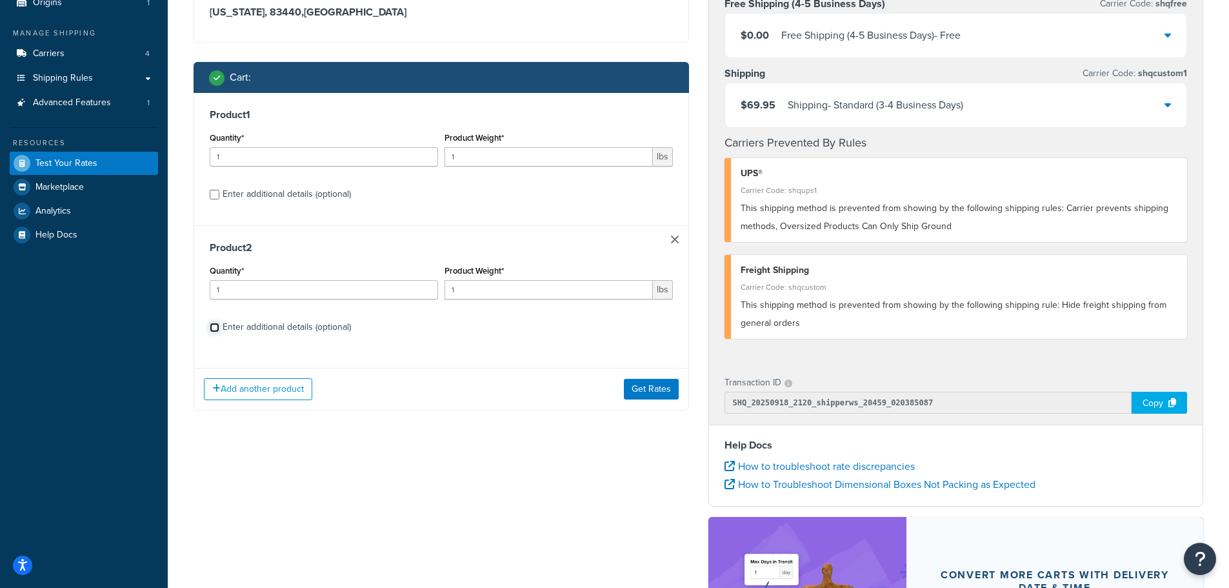
click at [217, 326] on input "Enter additional details (optional)" at bounding box center [215, 328] width 10 height 10
checkbox input "true"
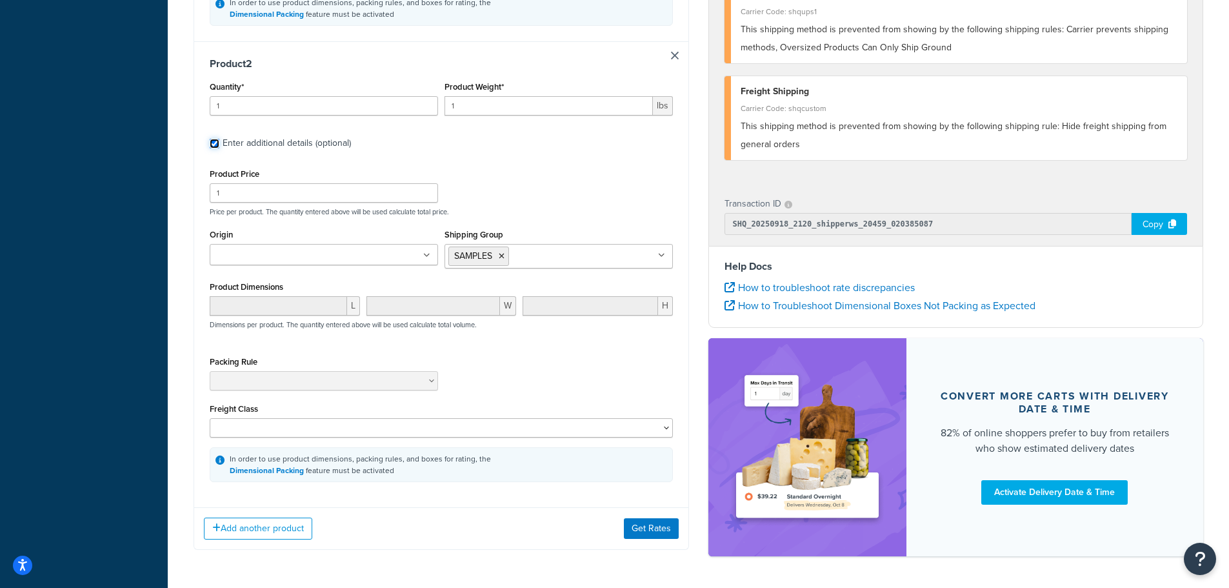
scroll to position [645, 0]
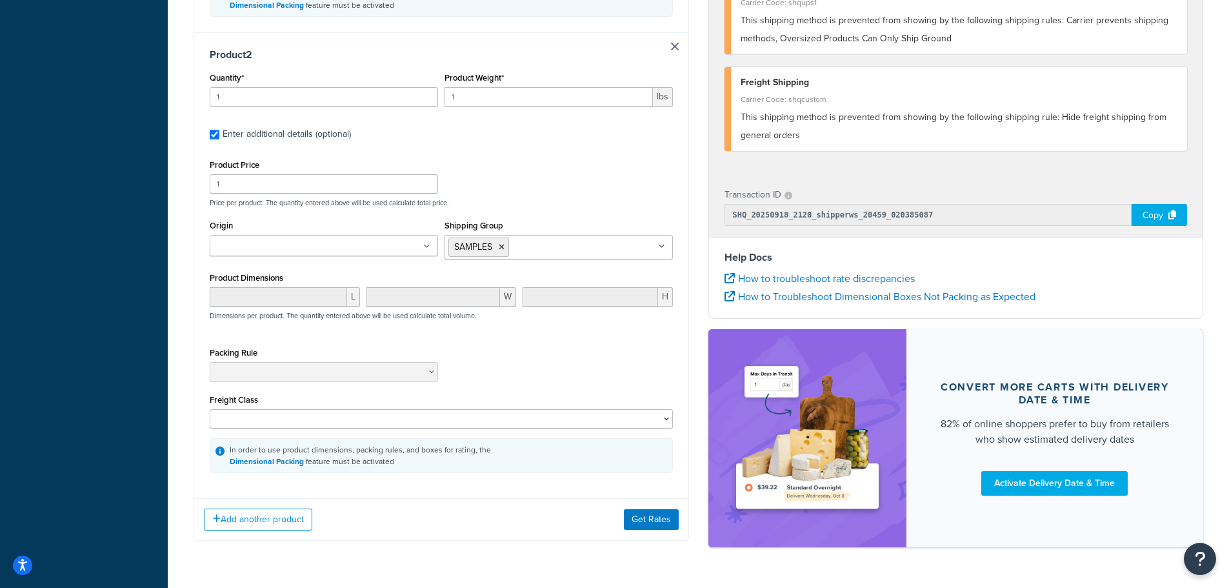
click at [501, 251] on icon at bounding box center [502, 247] width 6 height 8
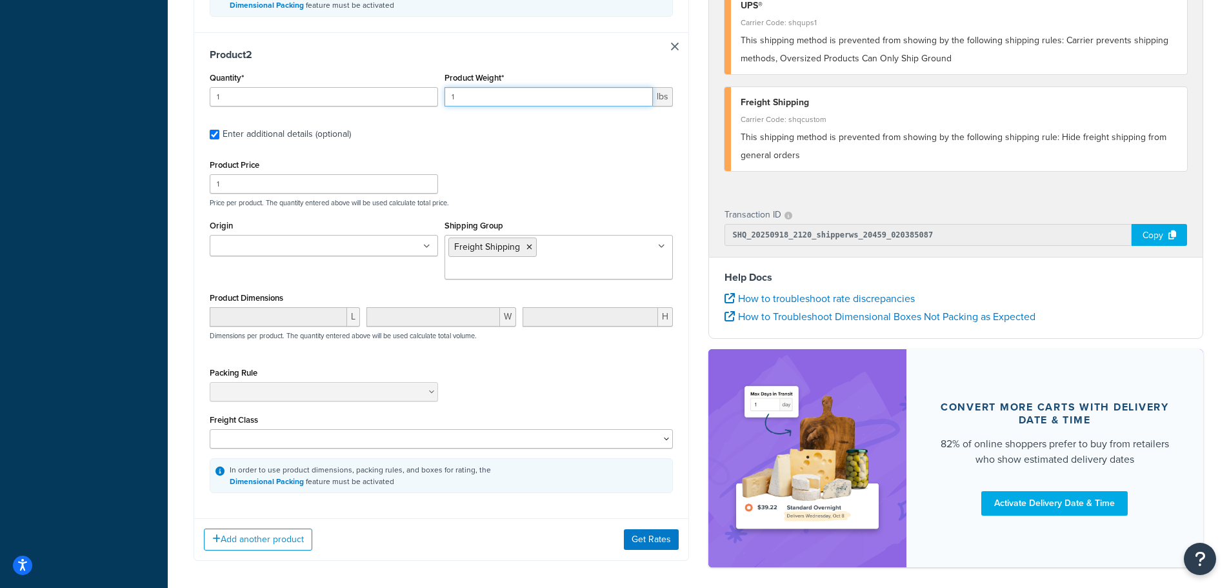
drag, startPoint x: 461, startPoint y: 101, endPoint x: 435, endPoint y: 101, distance: 26.5
click at [437, 101] on div "Quantity* 1 Product Weight* 1 lbs" at bounding box center [441, 92] width 470 height 47
type input "50"
drag, startPoint x: 239, startPoint y: 194, endPoint x: 137, endPoint y: 186, distance: 101.6
click at [149, 187] on div "Dashboard Basic Setup Websites 1 Origins 1 Manage Shipping Carriers 4 Shipping …" at bounding box center [614, 0] width 1229 height 1290
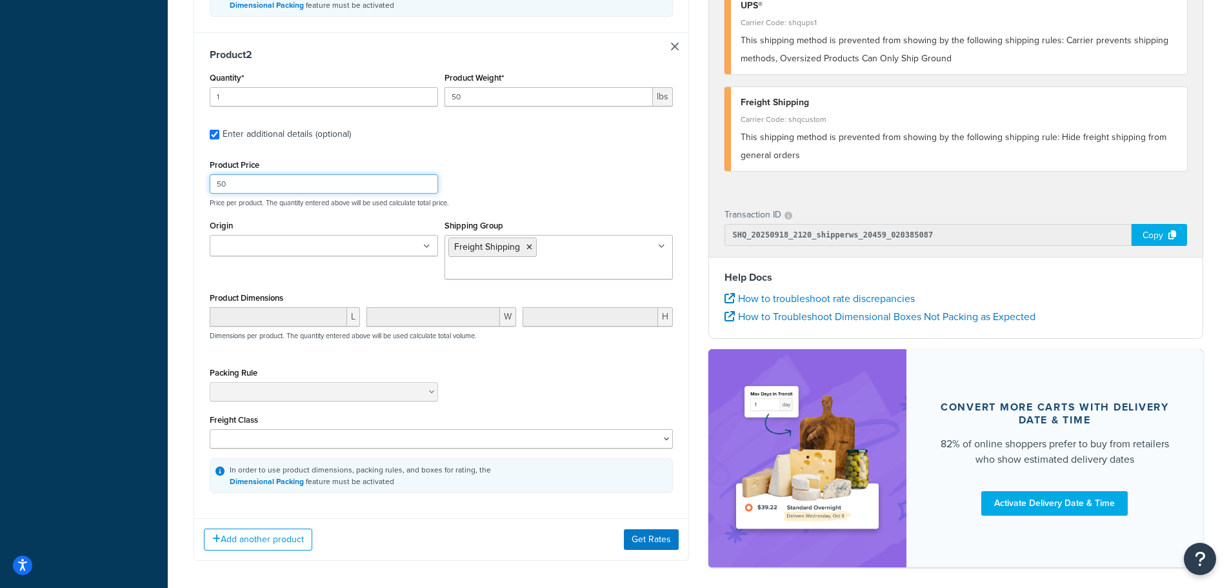
type input "50"
click at [505, 192] on div "Product Price 50 Price per product. The quantity entered above will be used cal…" at bounding box center [441, 181] width 470 height 51
click at [642, 529] on button "Get Rates" at bounding box center [651, 539] width 55 height 21
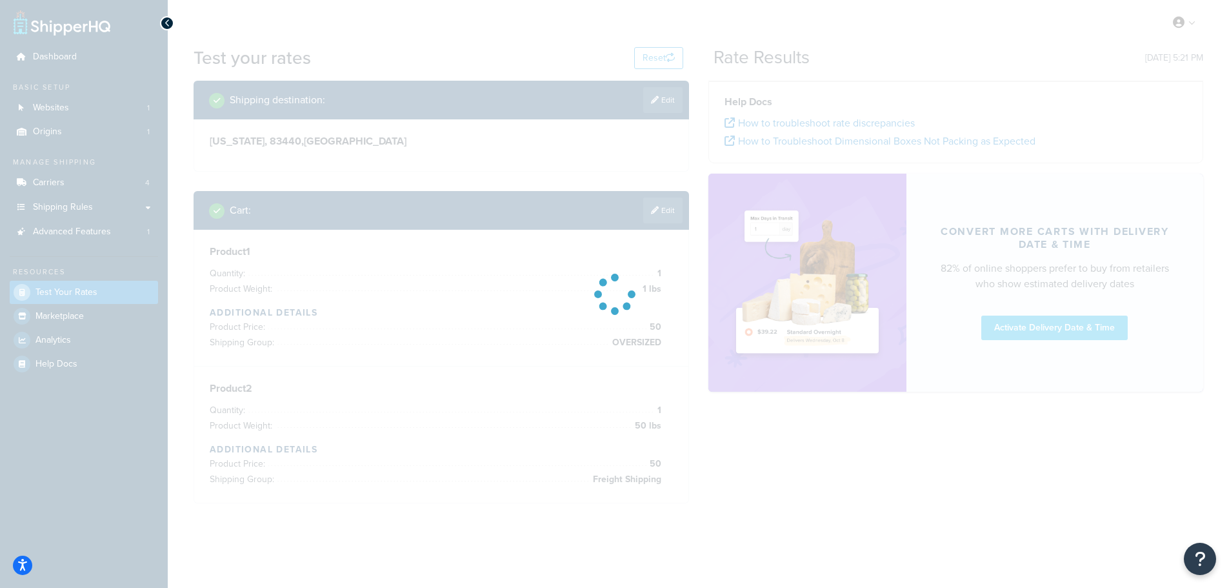
scroll to position [0, 0]
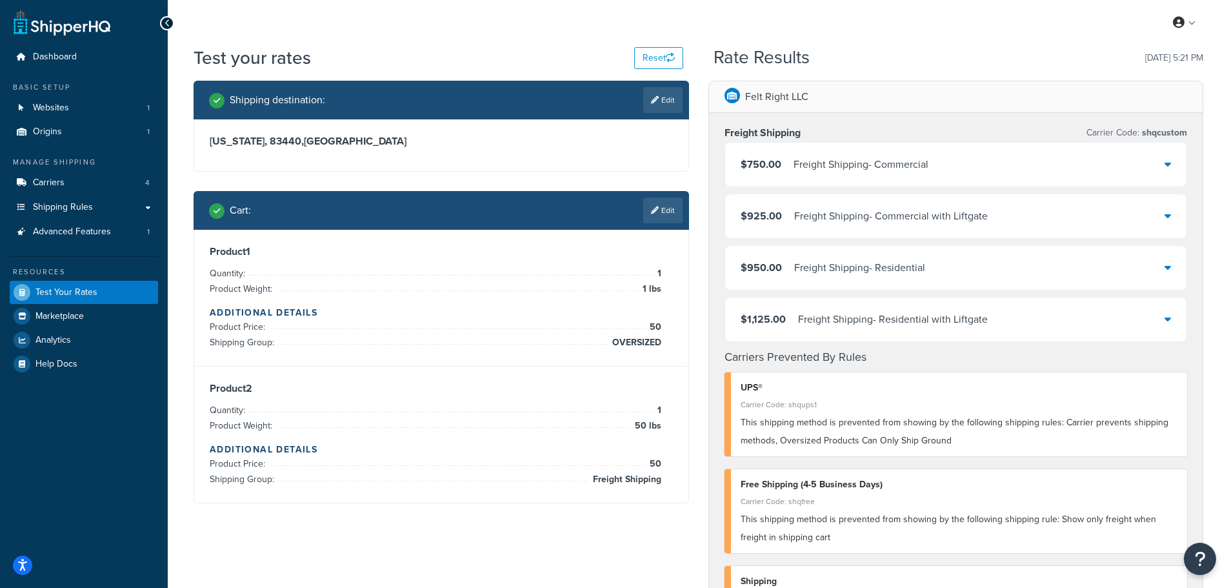
click at [663, 216] on link "Edit" at bounding box center [662, 210] width 39 height 26
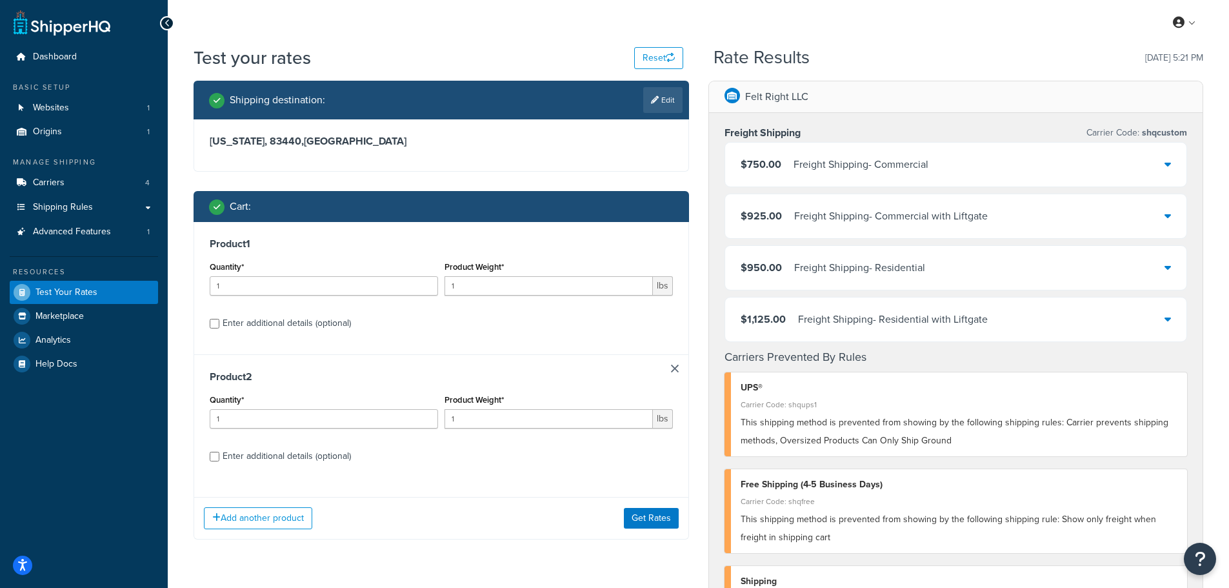
scroll to position [65, 0]
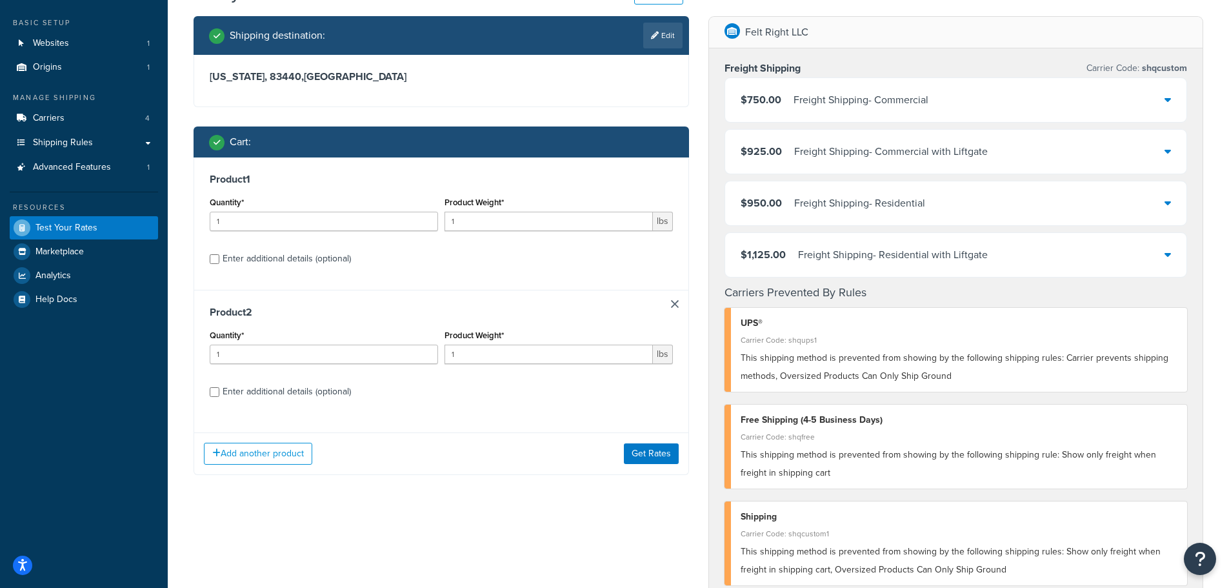
click at [673, 303] on link at bounding box center [675, 304] width 8 height 8
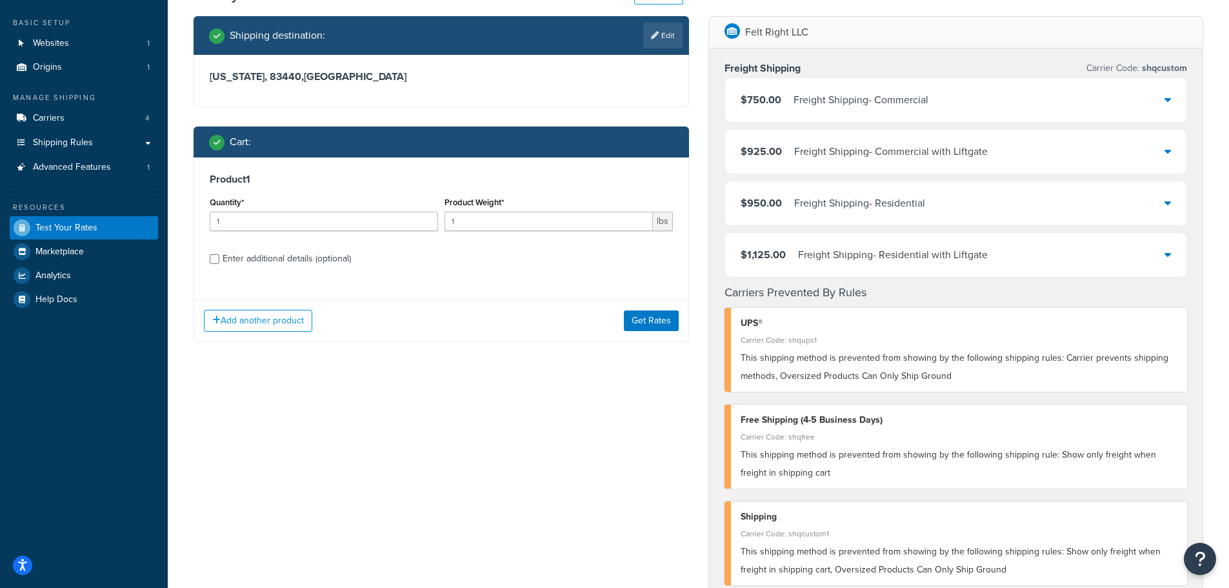
click at [221, 261] on div "Enter additional details (optional)" at bounding box center [441, 257] width 463 height 21
click at [219, 261] on div "Enter additional details (optional)" at bounding box center [441, 257] width 463 height 21
click at [216, 261] on input "Enter additional details (optional)" at bounding box center [215, 259] width 10 height 10
checkbox input "true"
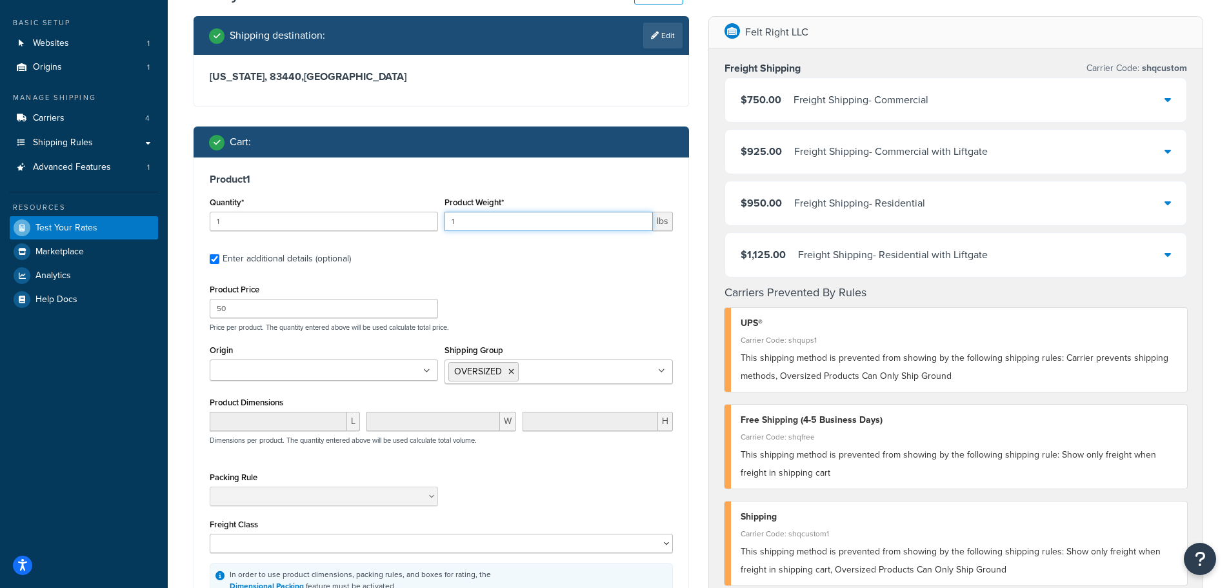
drag, startPoint x: 458, startPoint y: 220, endPoint x: 431, endPoint y: 222, distance: 27.2
click at [431, 222] on div "Quantity* 1 Product Weight* 1 lbs" at bounding box center [441, 217] width 470 height 47
type input "7"
drag, startPoint x: 201, startPoint y: 306, endPoint x: 183, endPoint y: 307, distance: 18.8
click at [183, 307] on div "Test your rates Reset Rate Results 09/18/2025, 5:21 PM Shipping destination : E…" at bounding box center [699, 504] width 1062 height 1046
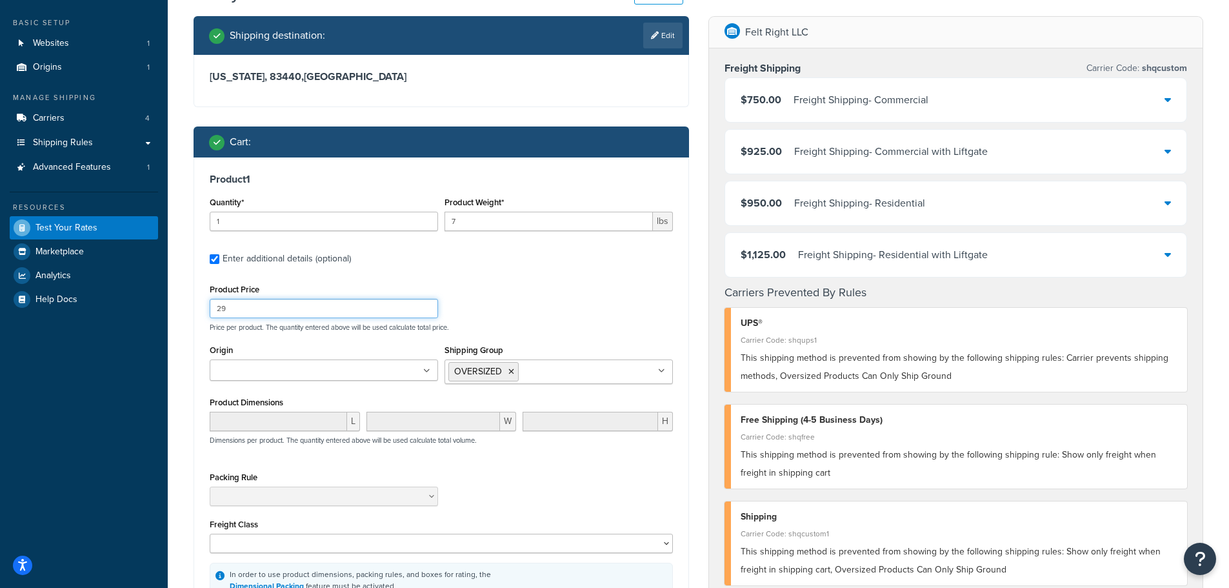
type input "29"
click at [514, 372] on icon at bounding box center [512, 372] width 6 height 8
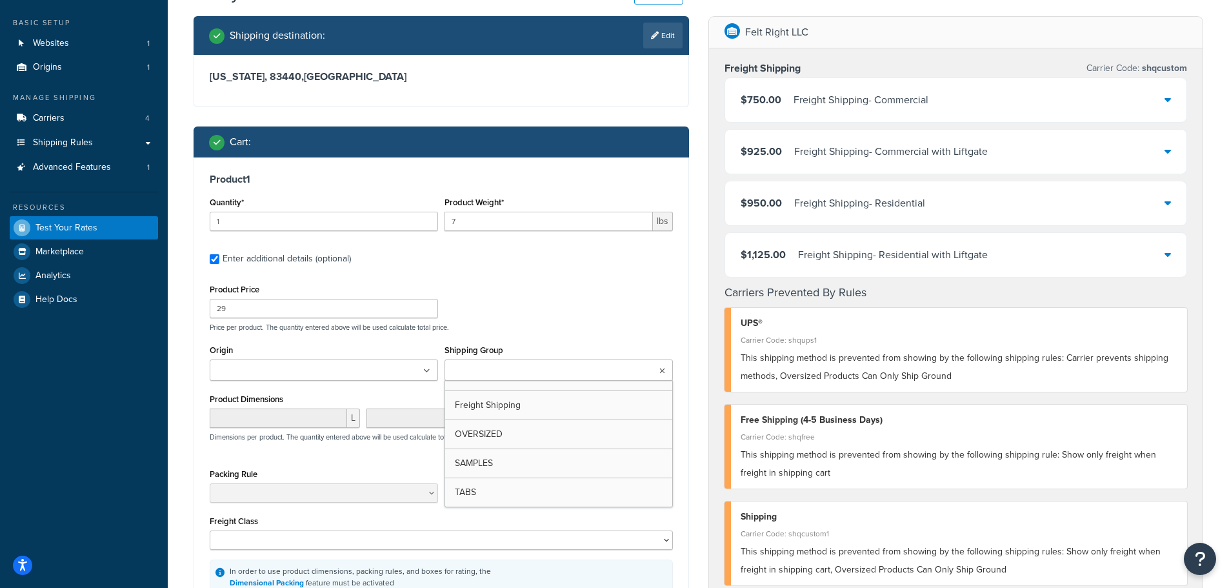
drag, startPoint x: 507, startPoint y: 461, endPoint x: 508, endPoint y: 448, distance: 13.6
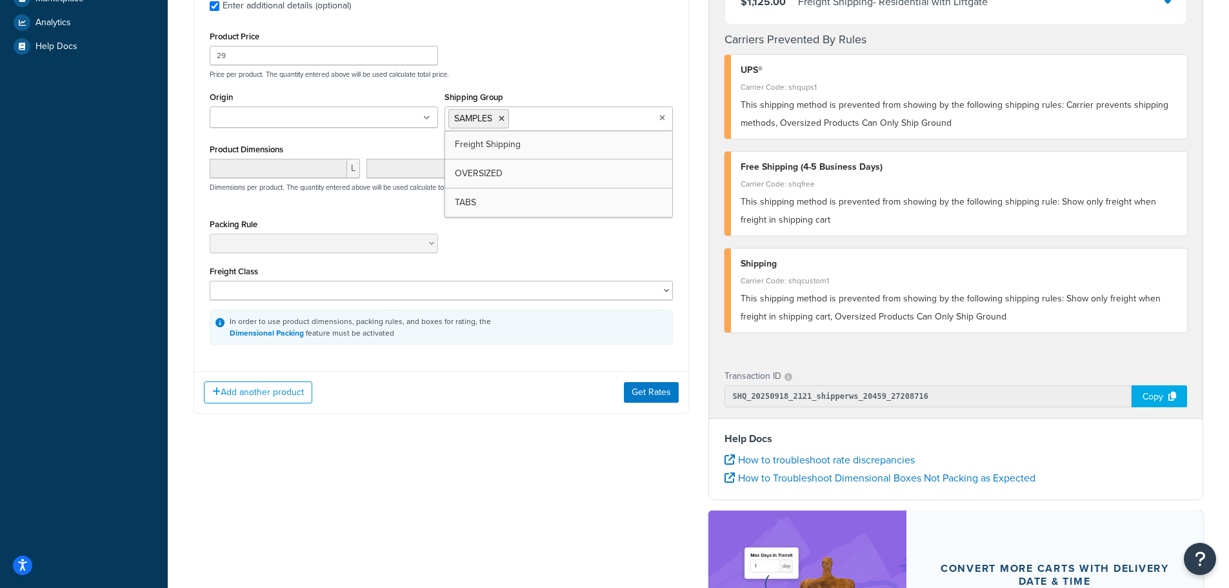
scroll to position [323, 0]
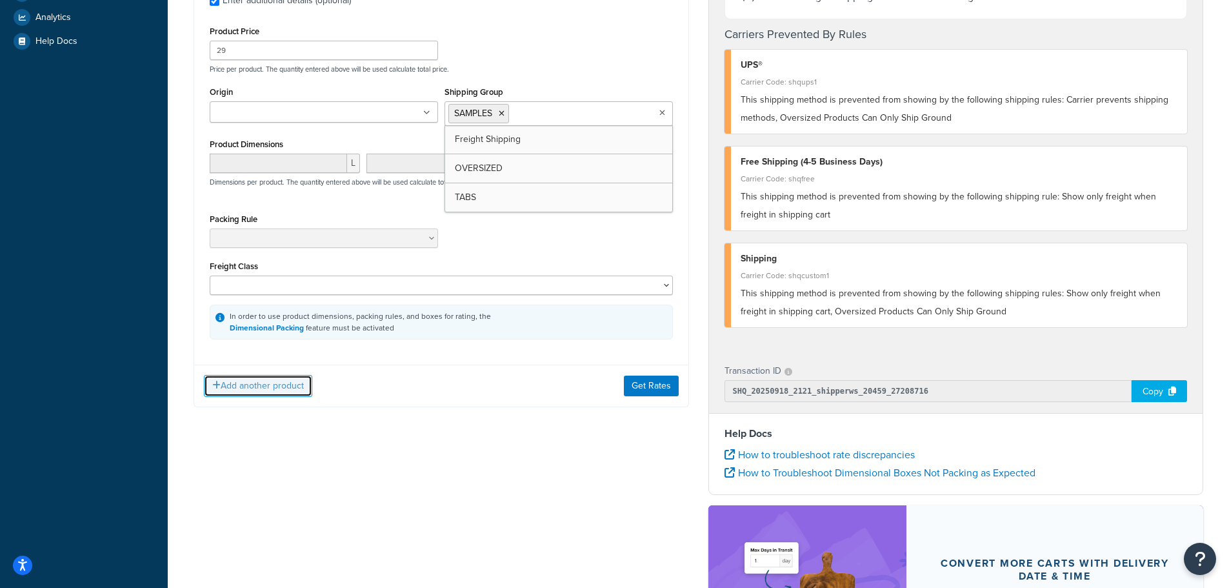
click at [243, 390] on button "Add another product" at bounding box center [258, 386] width 108 height 22
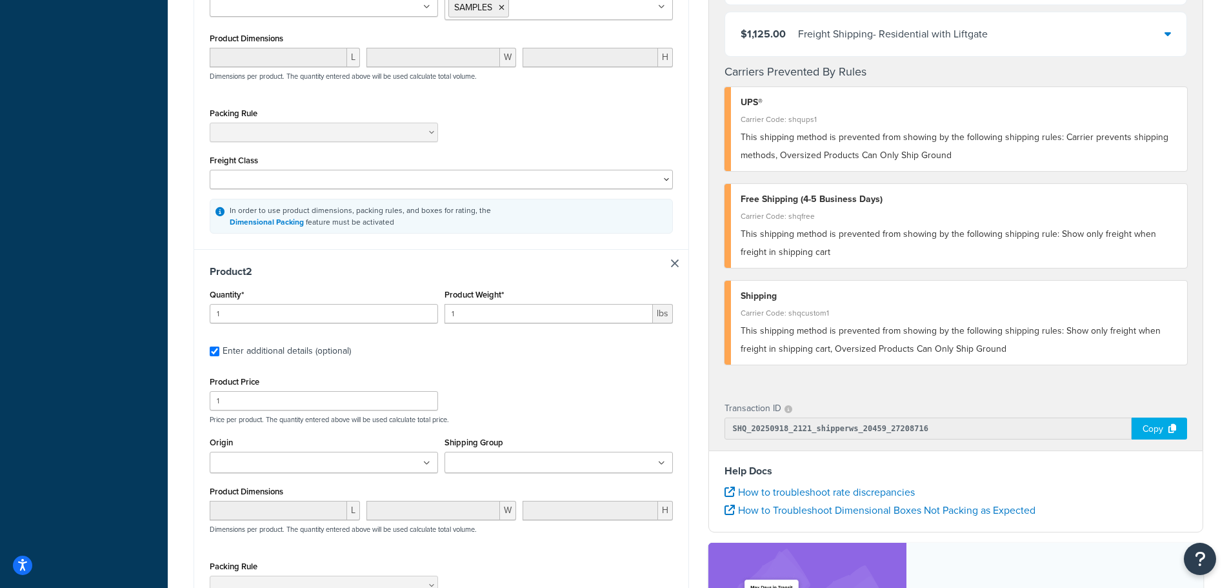
scroll to position [452, 0]
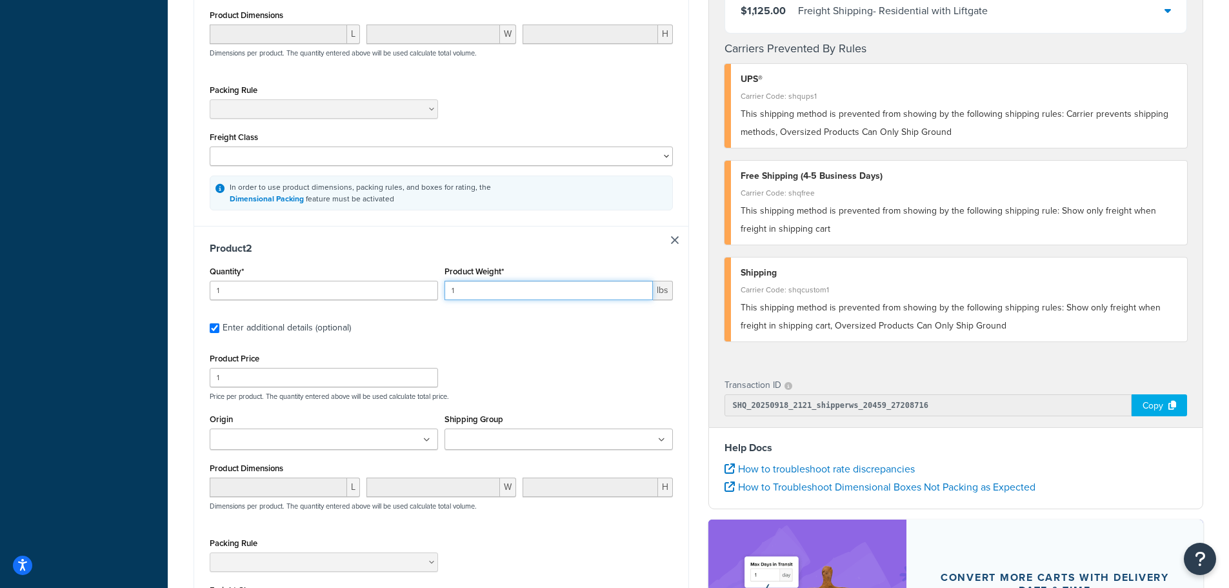
drag, startPoint x: 481, startPoint y: 291, endPoint x: 416, endPoint y: 286, distance: 66.0
click at [417, 286] on div "Quantity* 1 Product Weight* 1 lbs" at bounding box center [441, 286] width 470 height 47
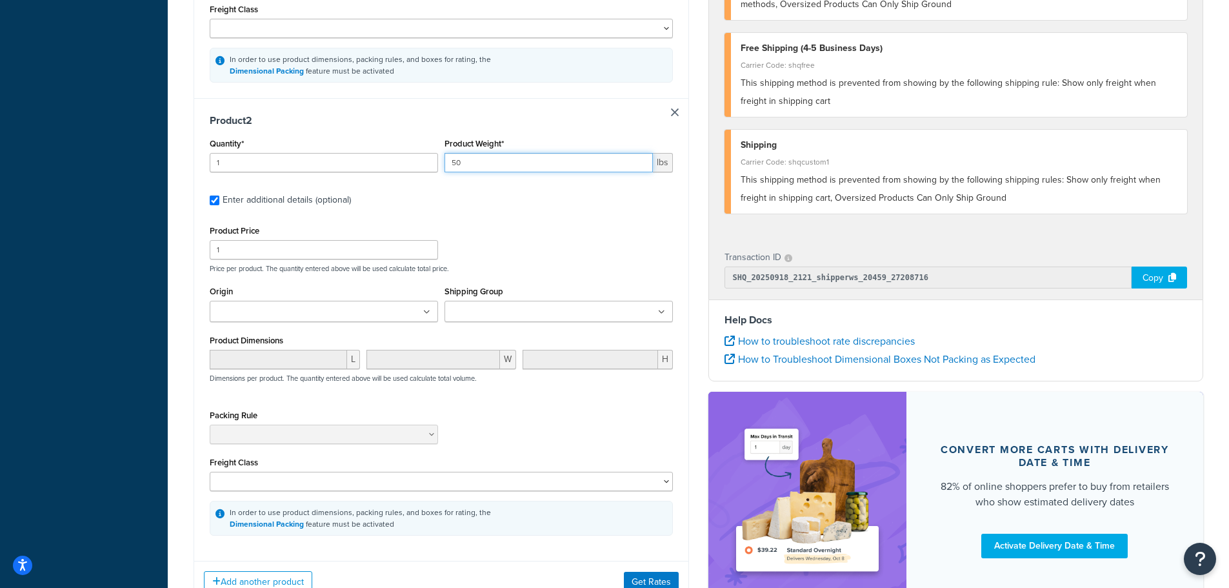
scroll to position [581, 0]
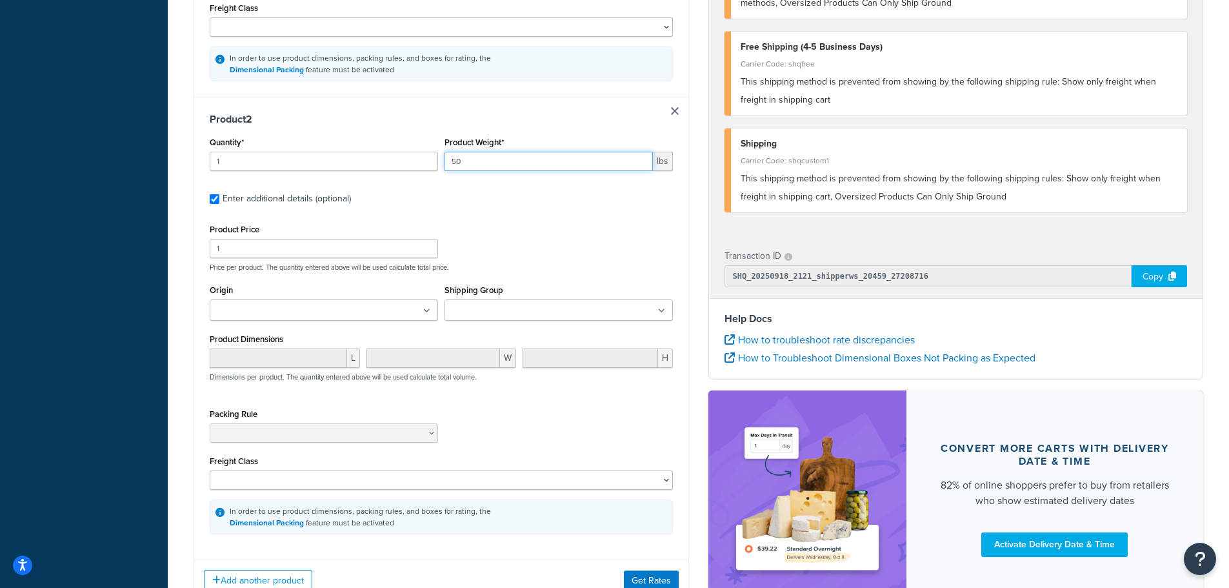
type input "50"
click at [324, 257] on input "1" at bounding box center [324, 248] width 228 height 19
type input "50"
click at [586, 327] on div "Shipping Group Freight Shipping OVERSIZED SAMPLES TABS" at bounding box center [558, 305] width 235 height 49
click at [592, 317] on ul at bounding box center [559, 309] width 228 height 21
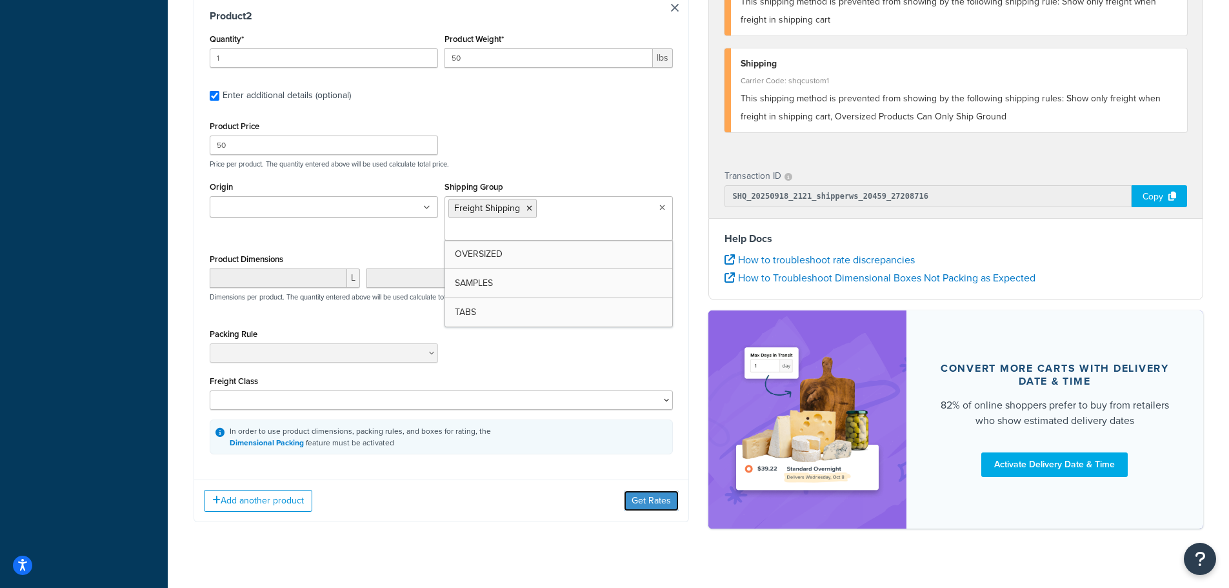
click at [645, 490] on button "Get Rates" at bounding box center [651, 500] width 55 height 21
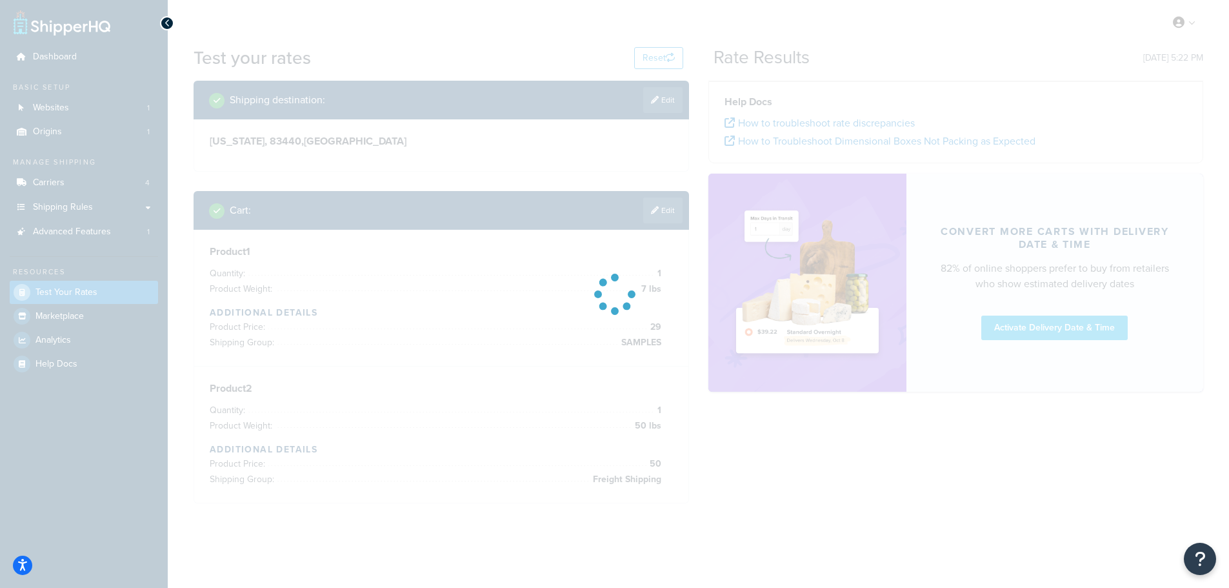
scroll to position [0, 0]
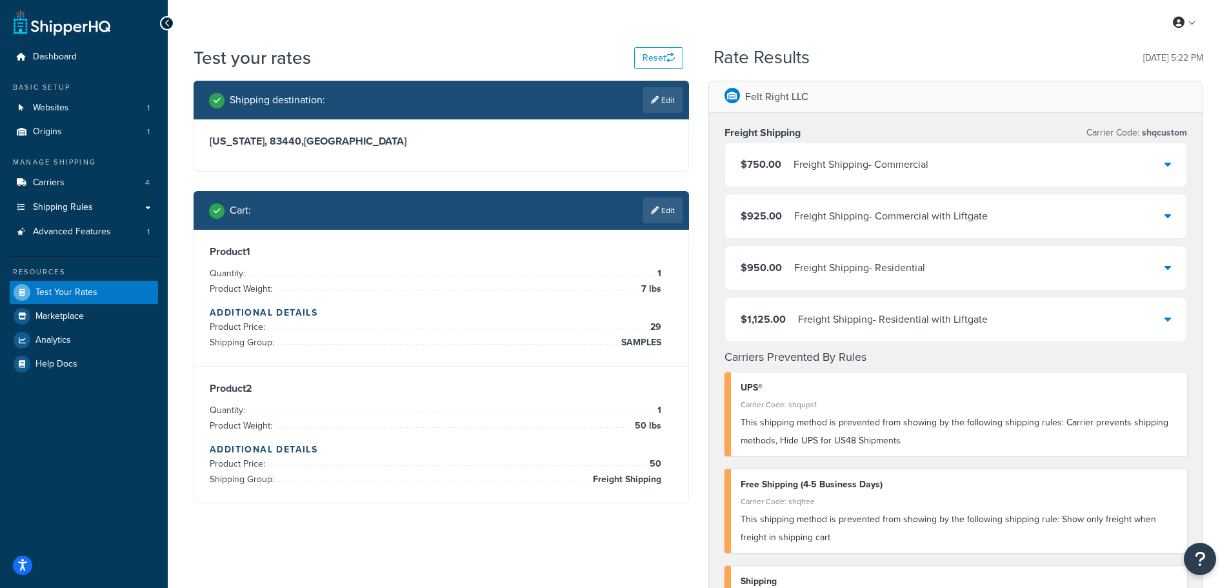
click at [662, 214] on link "Edit" at bounding box center [662, 210] width 39 height 26
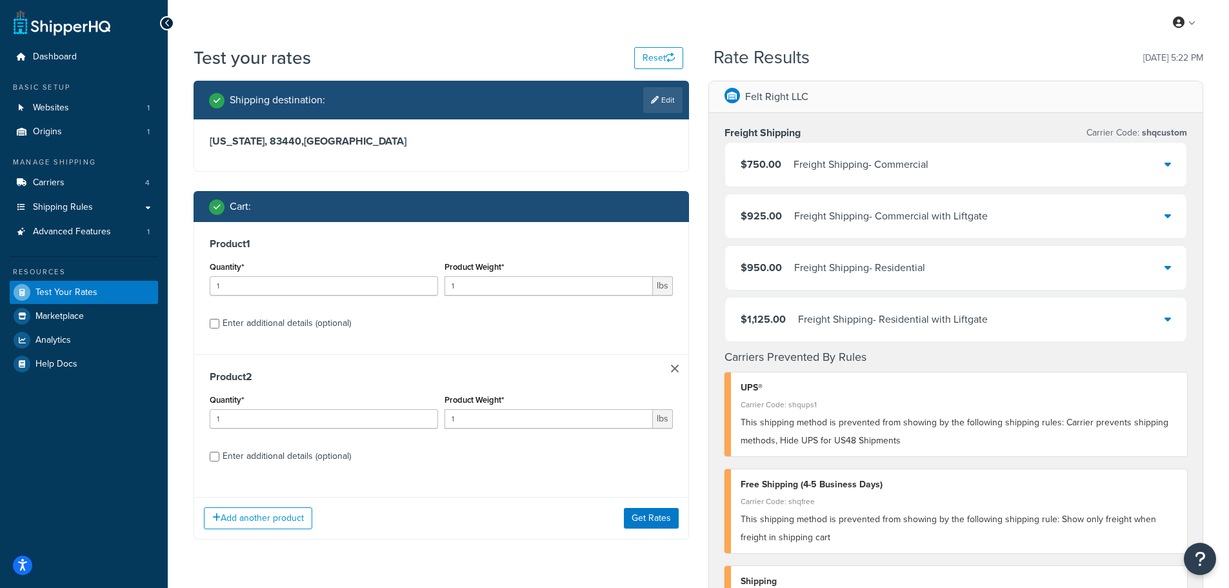
click at [677, 365] on link at bounding box center [675, 369] width 8 height 8
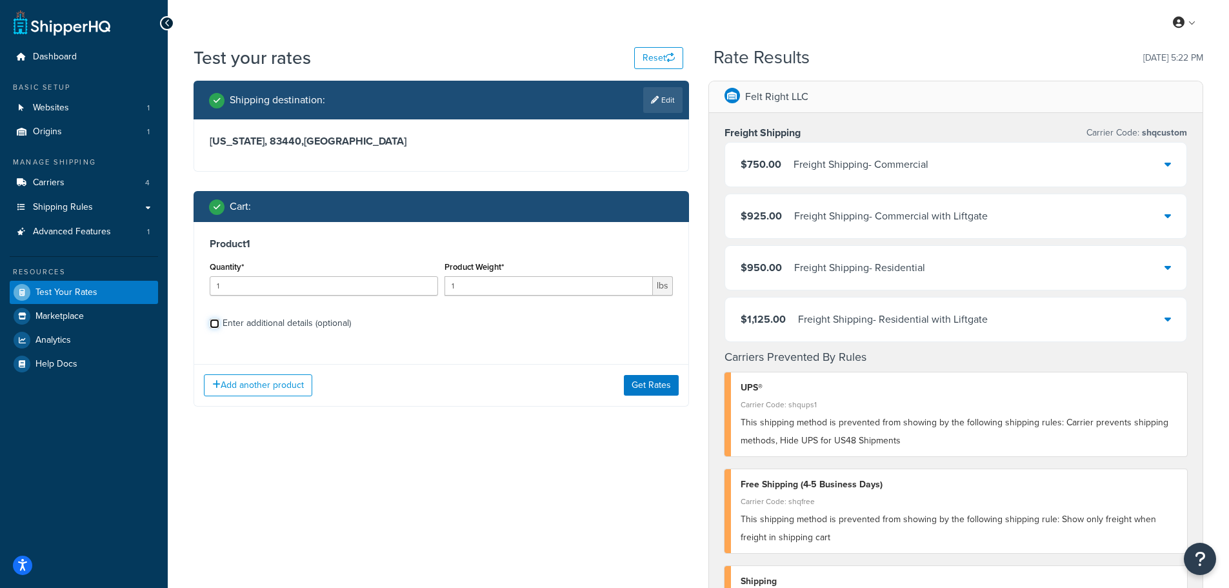
click at [216, 321] on input "Enter additional details (optional)" at bounding box center [215, 324] width 10 height 10
checkbox input "true"
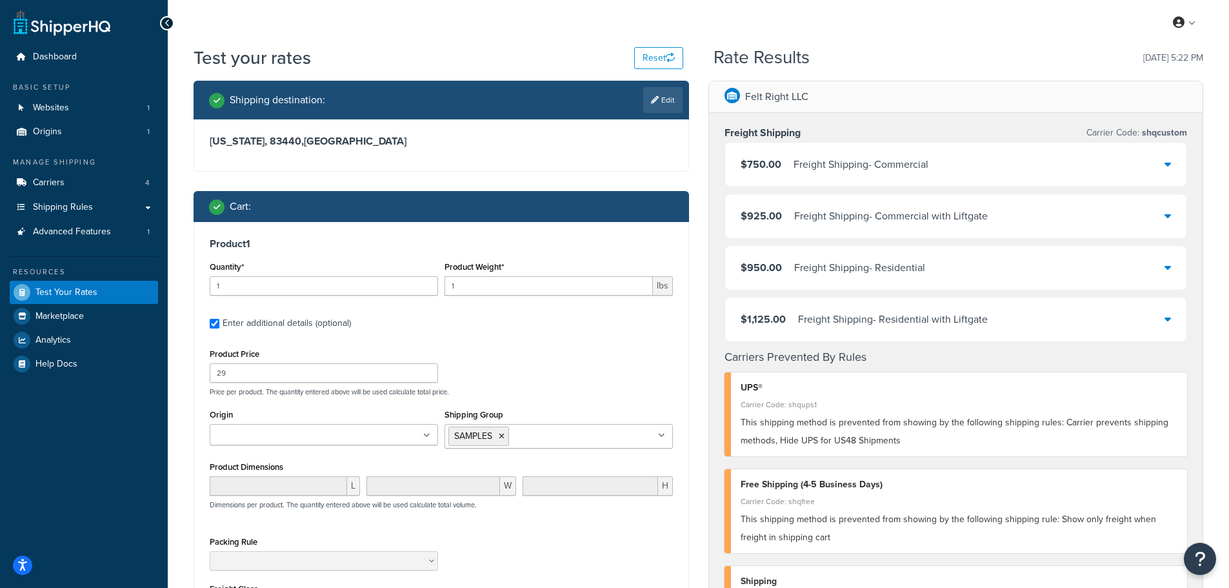
click at [499, 436] on icon at bounding box center [502, 436] width 6 height 8
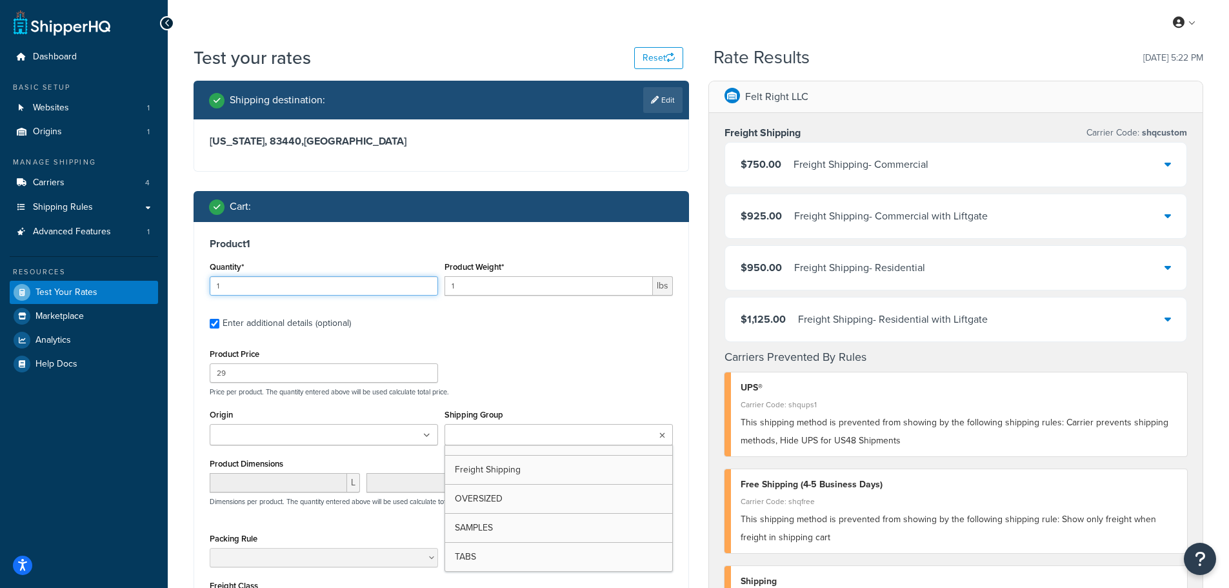
click at [274, 287] on input "1" at bounding box center [324, 285] width 228 height 19
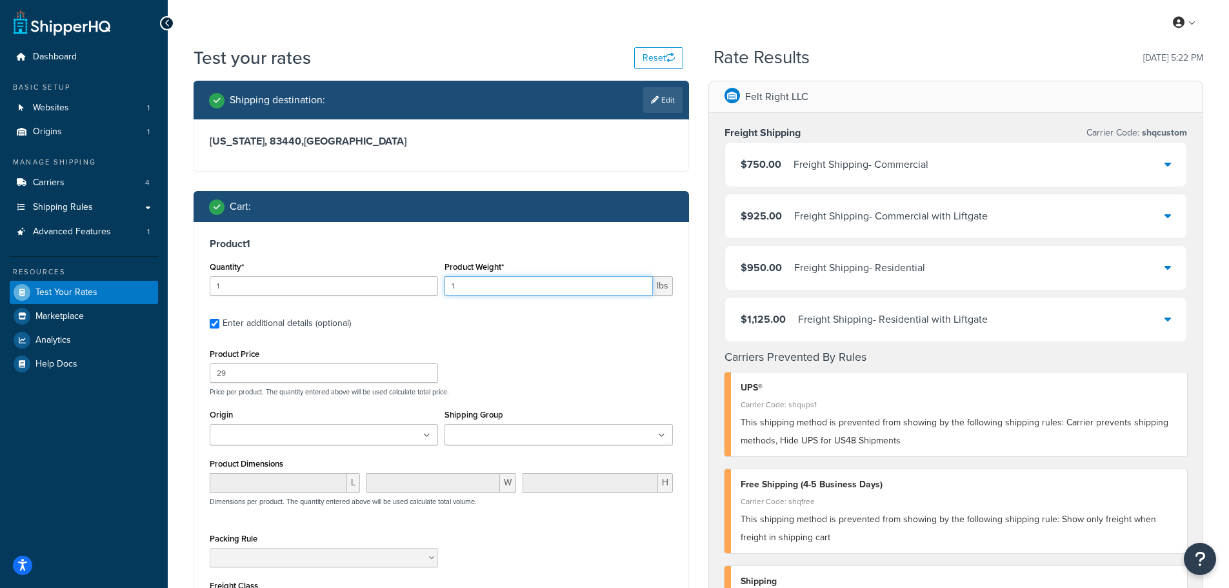
drag, startPoint x: 481, startPoint y: 288, endPoint x: 372, endPoint y: 280, distance: 110.0
click at [372, 280] on div "Quantity* 1 Product Weight* 1 lbs" at bounding box center [441, 281] width 470 height 47
type input "7"
click at [568, 328] on label "Enter additional details (optional)" at bounding box center [448, 322] width 450 height 21
click at [219, 328] on input "Enter additional details (optional)" at bounding box center [215, 324] width 10 height 10
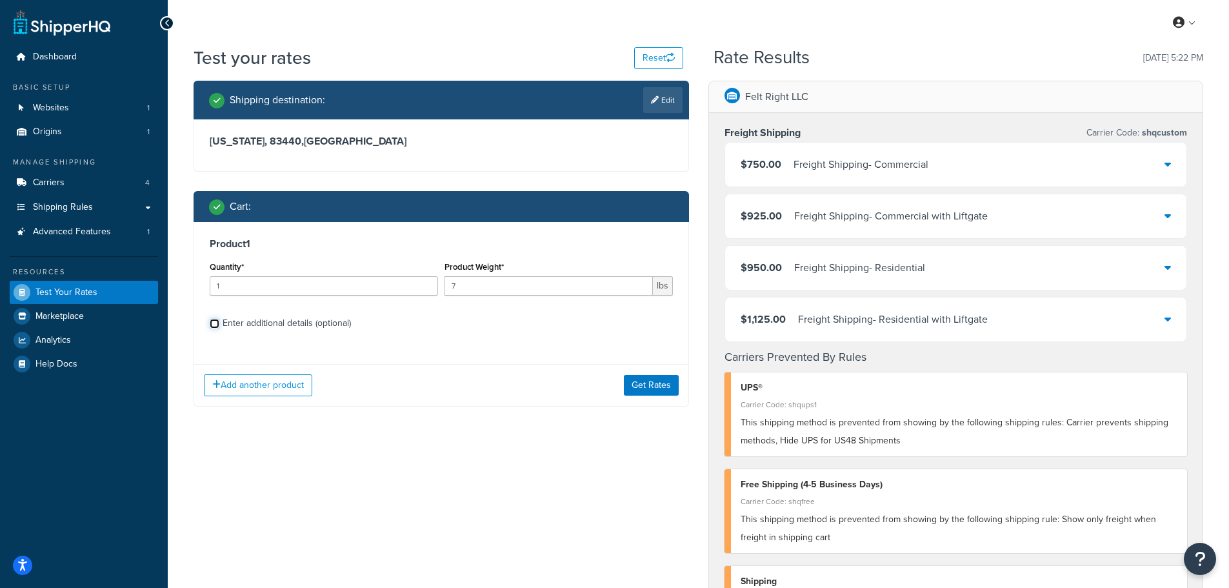
click at [215, 325] on input "Enter additional details (optional)" at bounding box center [215, 324] width 10 height 10
checkbox input "true"
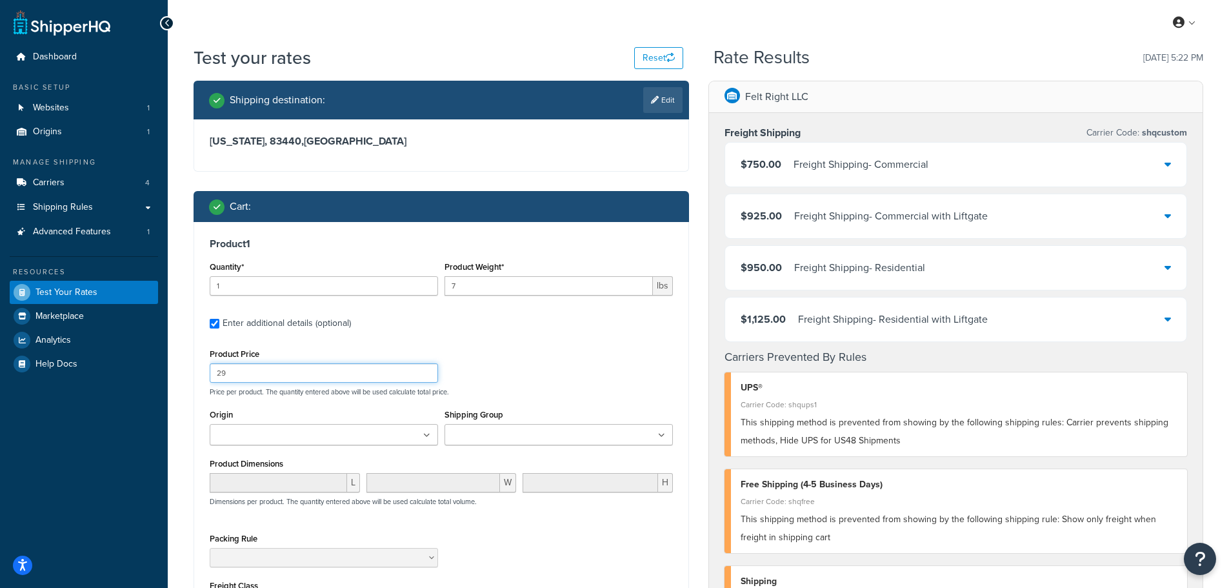
click at [165, 370] on div "Dashboard Basic Setup Websites 1 Origins 1 Manage Shipping Carriers 4 Shipping …" at bounding box center [614, 561] width 1229 height 1123
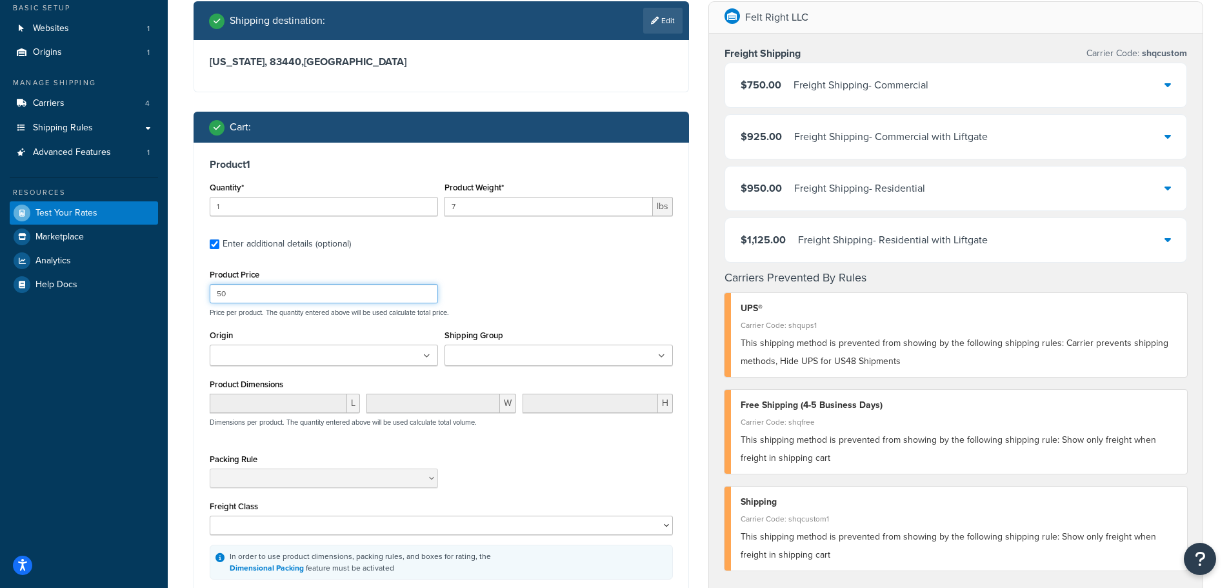
scroll to position [258, 0]
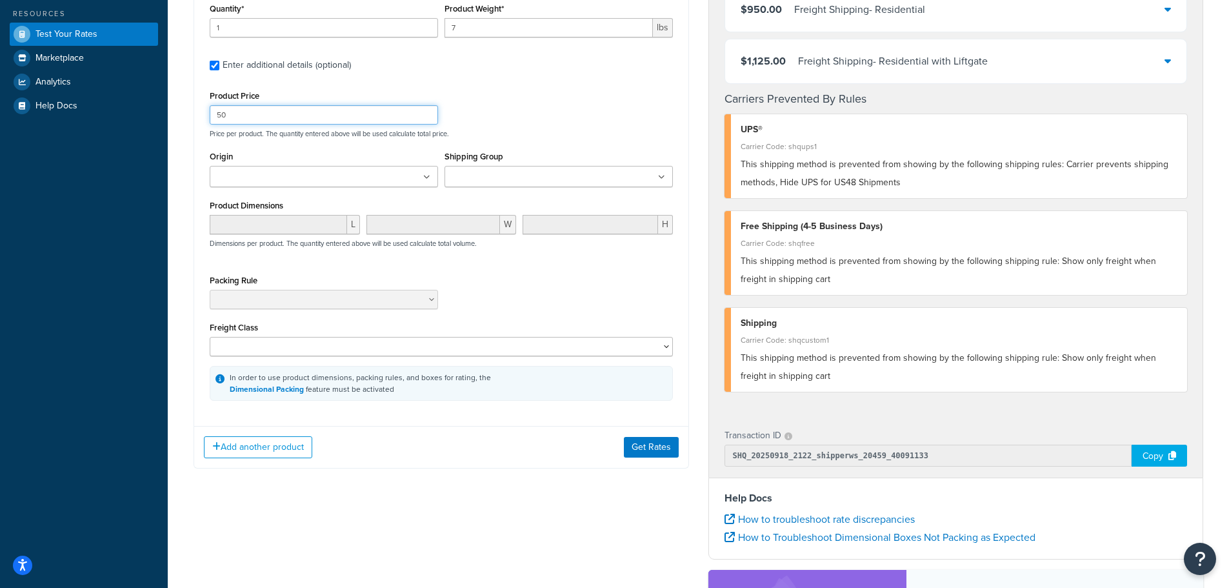
type input "50"
click at [232, 450] on button "Add another product" at bounding box center [258, 447] width 108 height 22
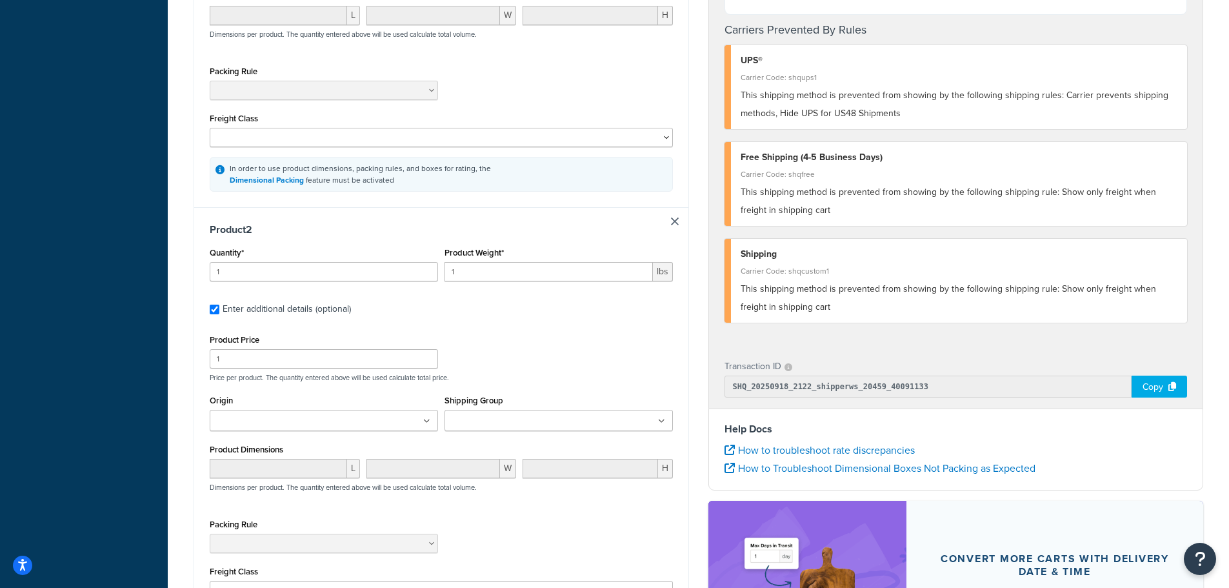
scroll to position [516, 0]
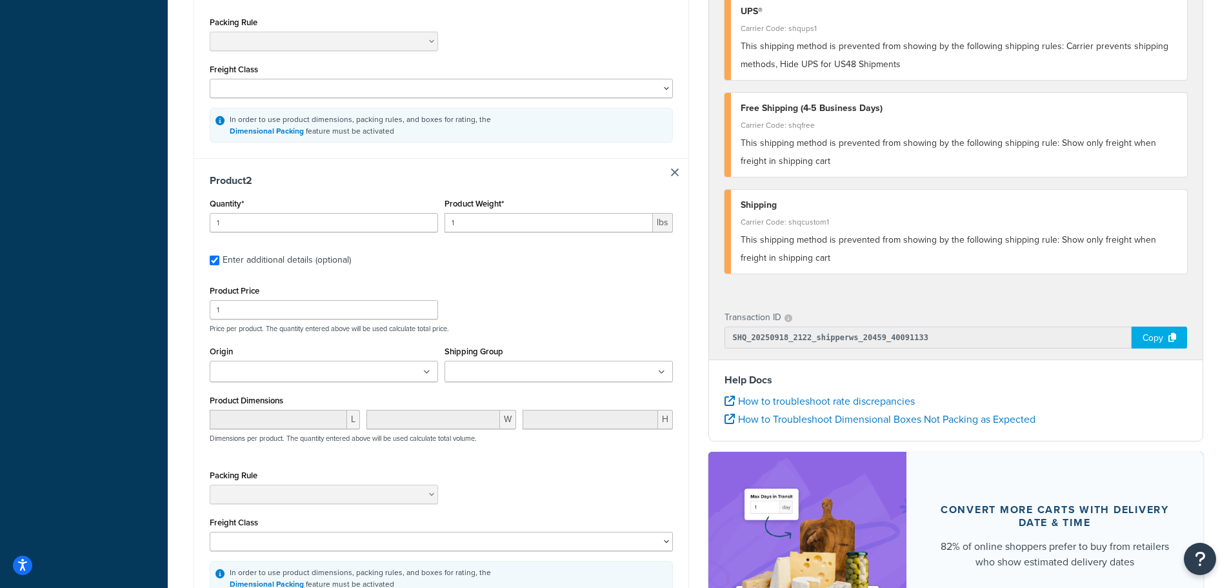
click at [499, 375] on input "Shipping Group" at bounding box center [505, 372] width 114 height 14
drag, startPoint x: 494, startPoint y: 485, endPoint x: 496, endPoint y: 467, distance: 18.2
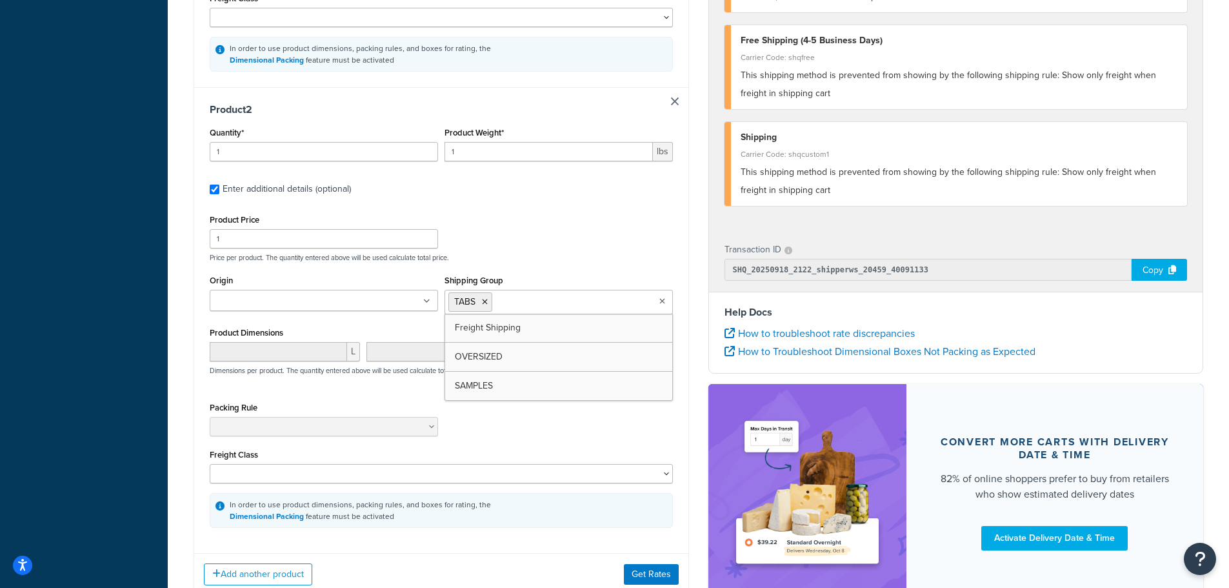
scroll to position [682, 0]
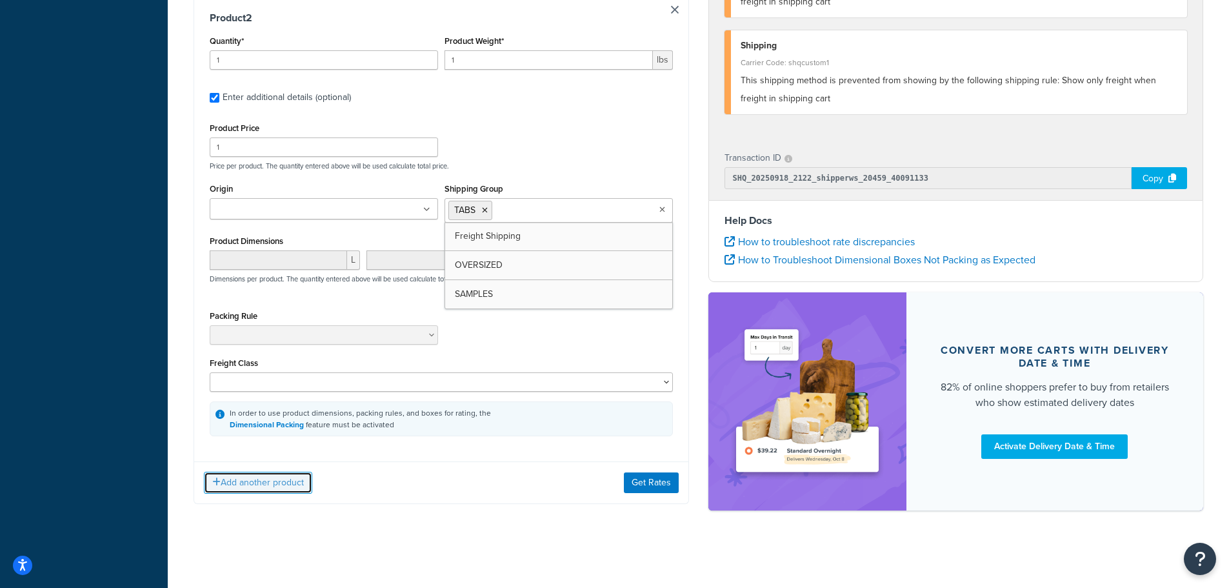
click at [281, 476] on button "Add another product" at bounding box center [258, 483] width 108 height 22
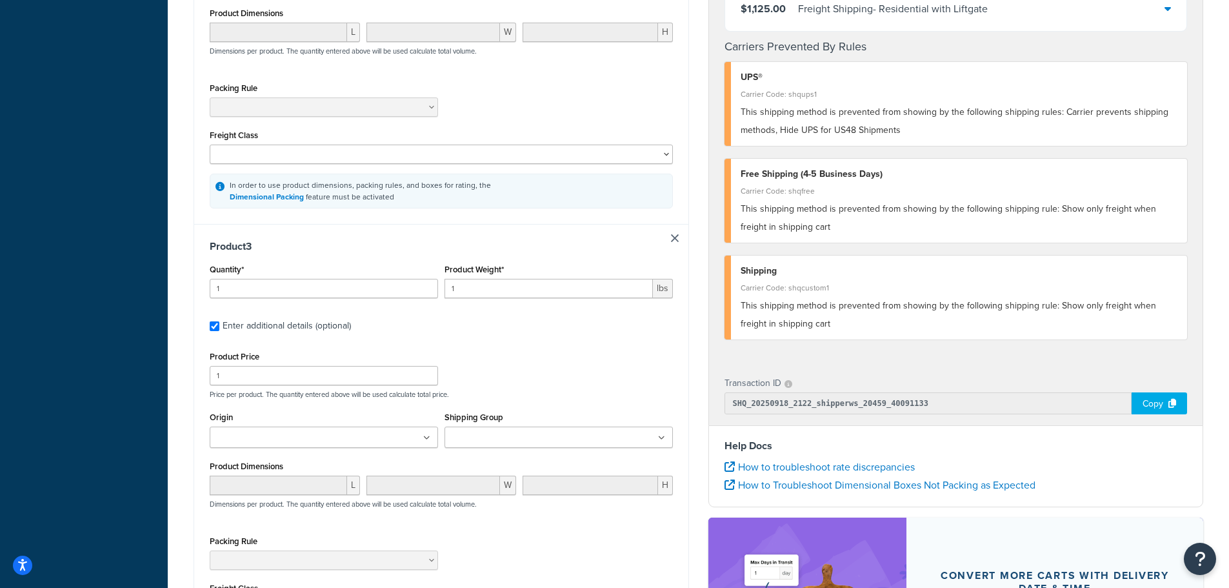
scroll to position [1005, 0]
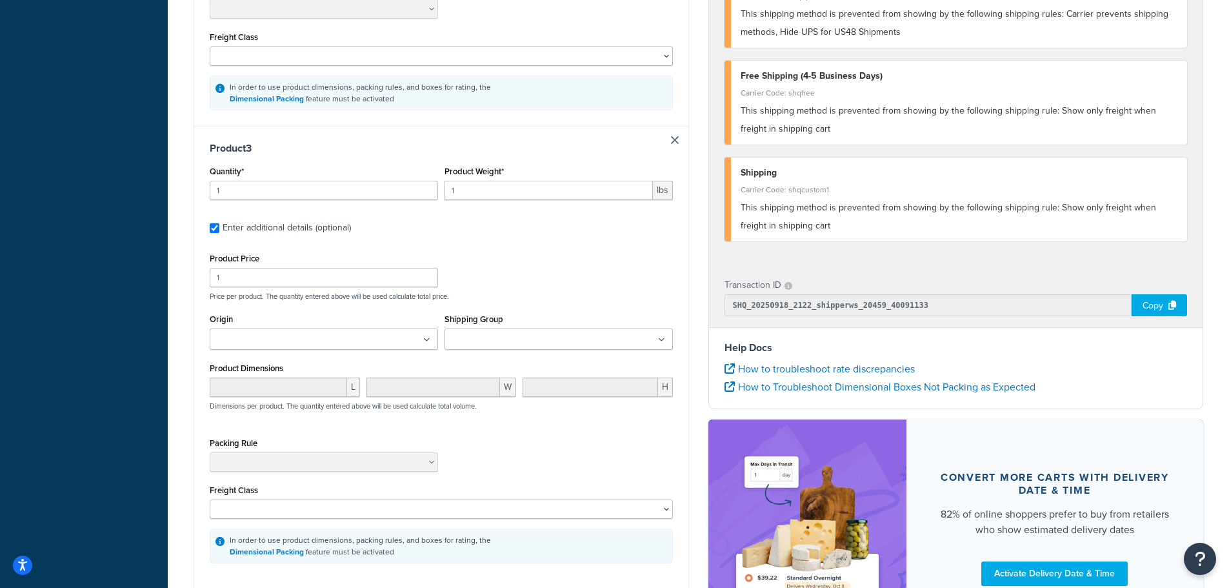
click at [488, 341] on input "Shipping Group" at bounding box center [505, 340] width 114 height 14
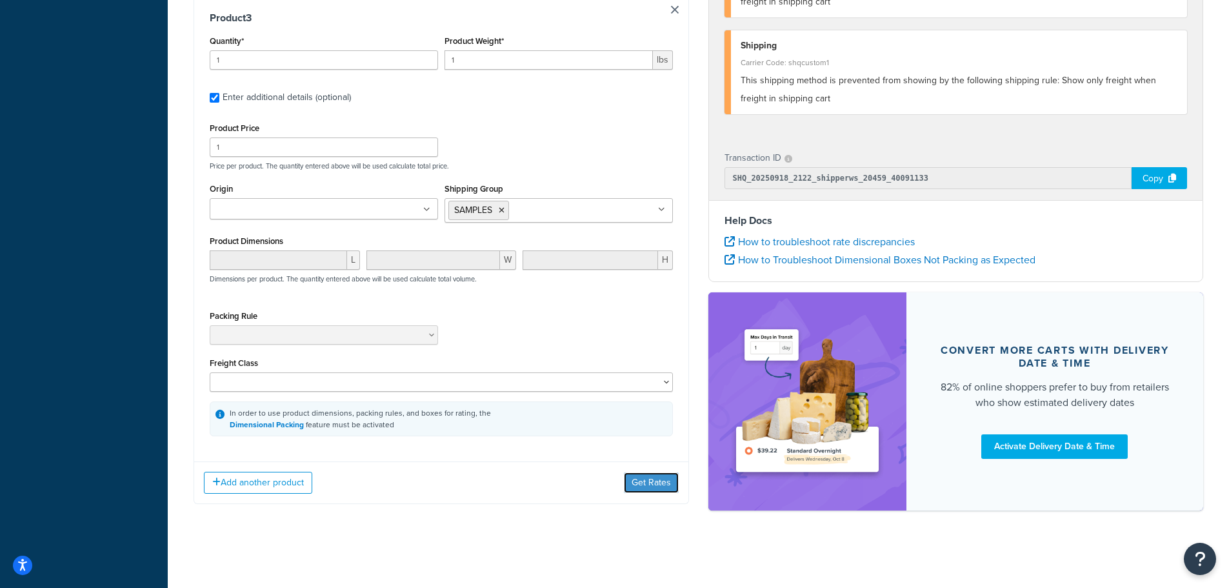
click at [658, 483] on button "Get Rates" at bounding box center [651, 482] width 55 height 21
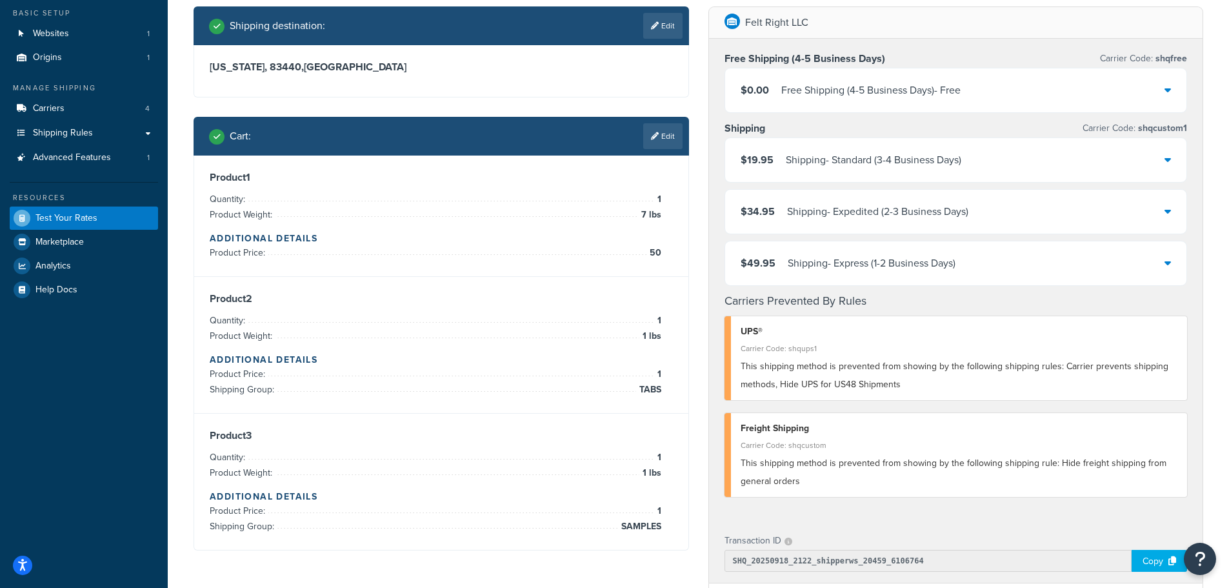
scroll to position [0, 0]
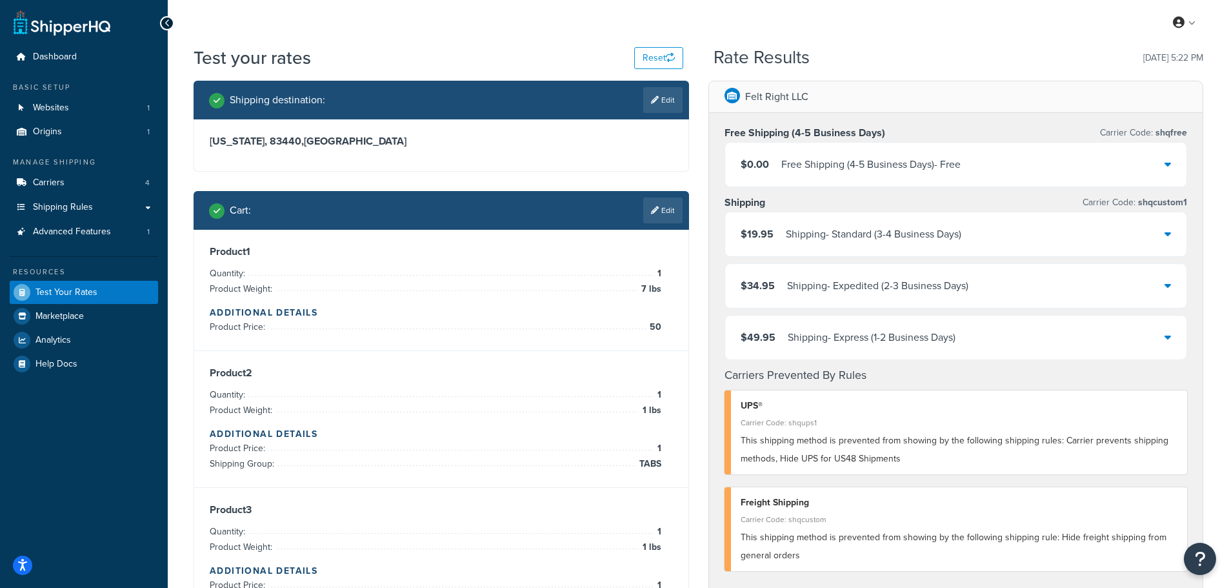
click at [666, 210] on link "Edit" at bounding box center [662, 210] width 39 height 26
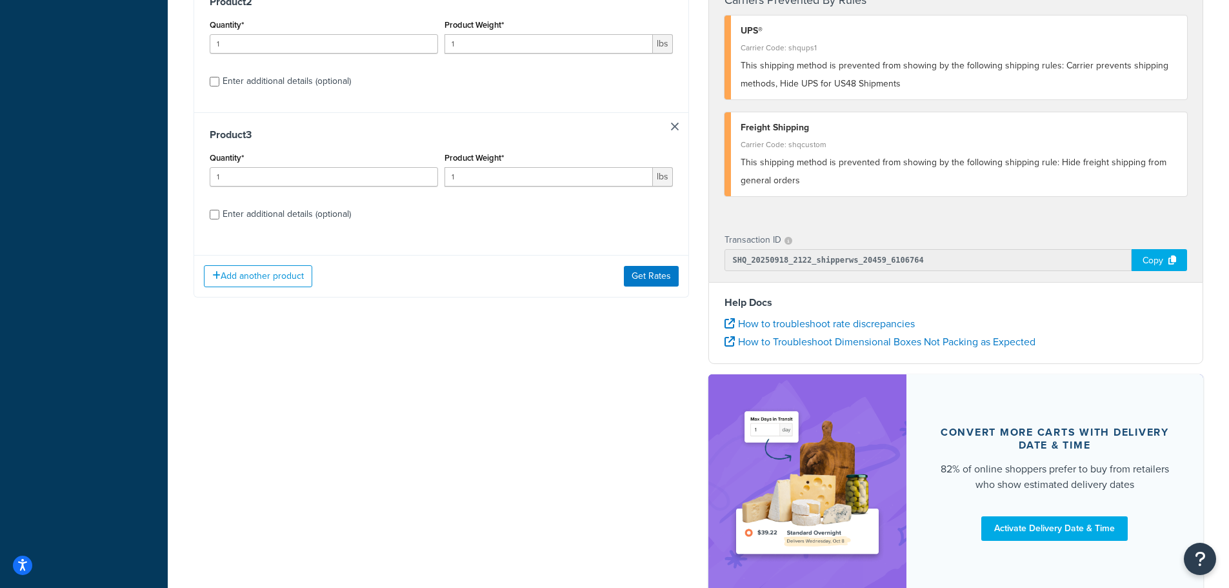
scroll to position [263, 0]
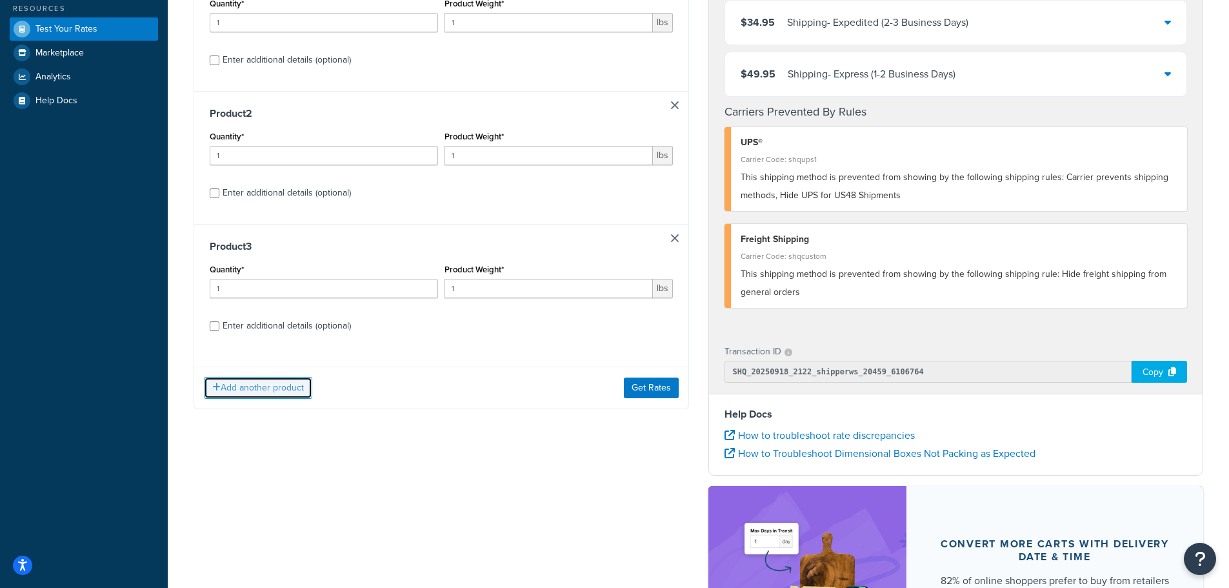
click at [258, 392] on button "Add another product" at bounding box center [258, 388] width 108 height 22
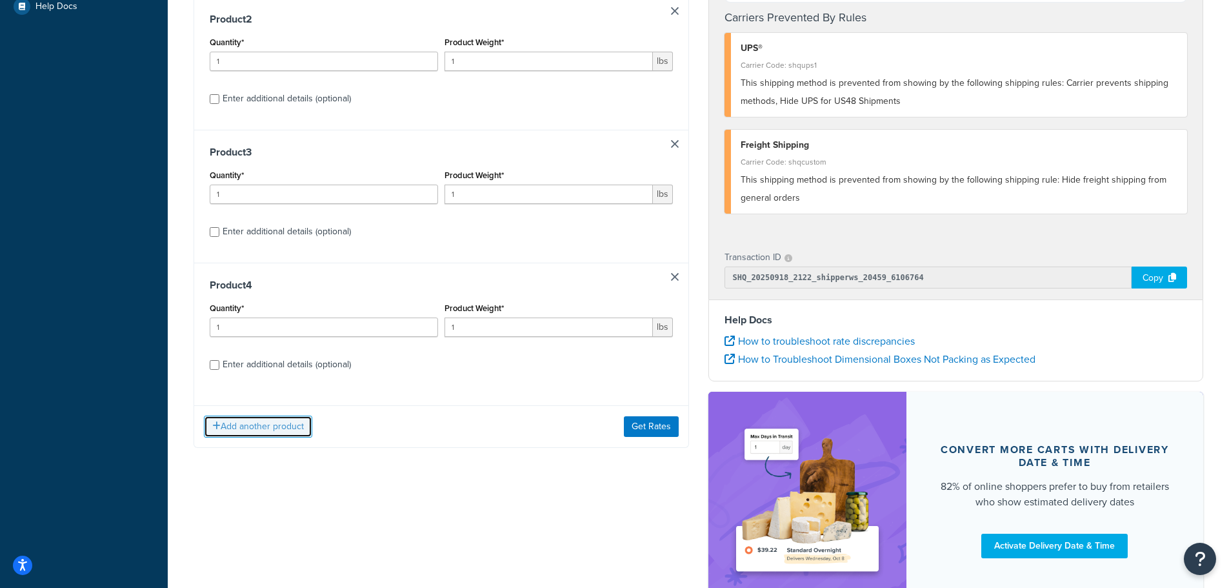
scroll to position [457, 0]
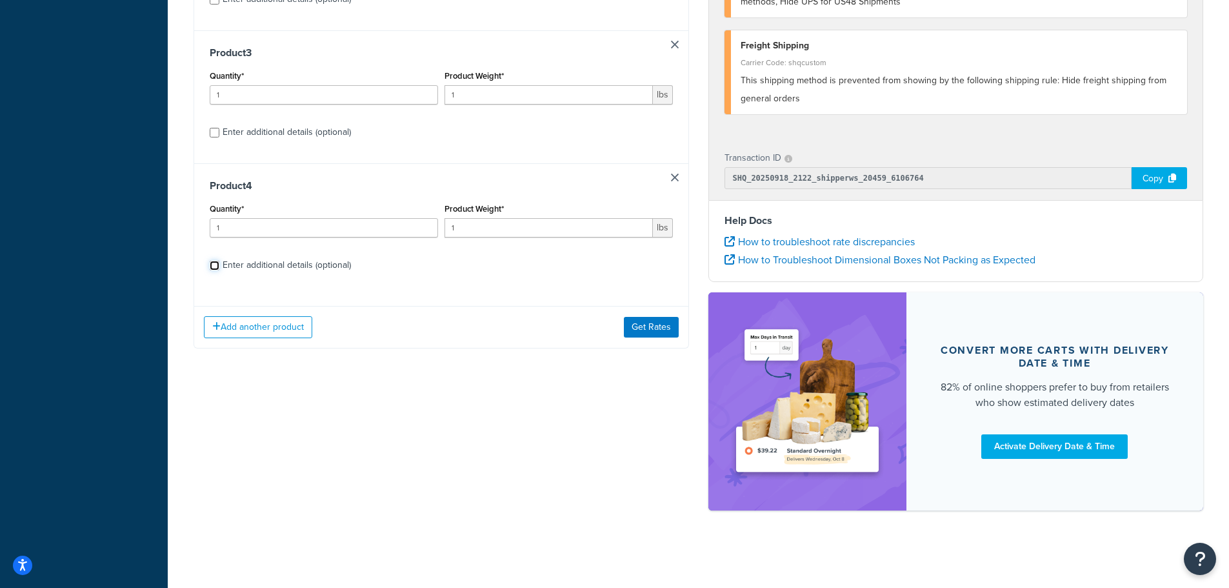
click at [217, 267] on input "Enter additional details (optional)" at bounding box center [215, 266] width 10 height 10
checkbox input "true"
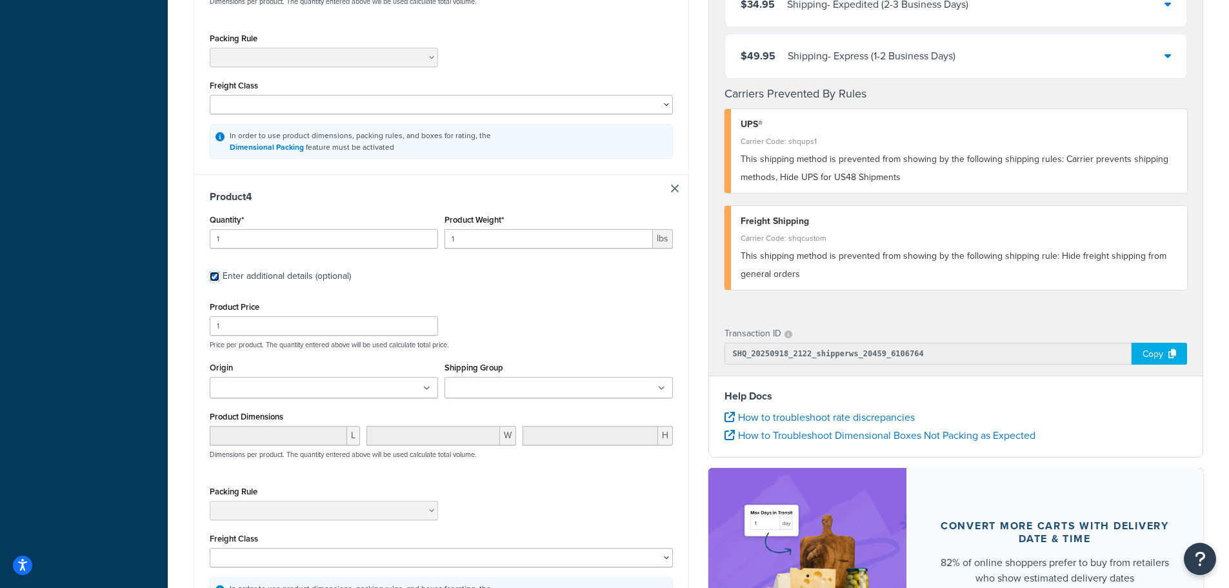
scroll to position [1401, 0]
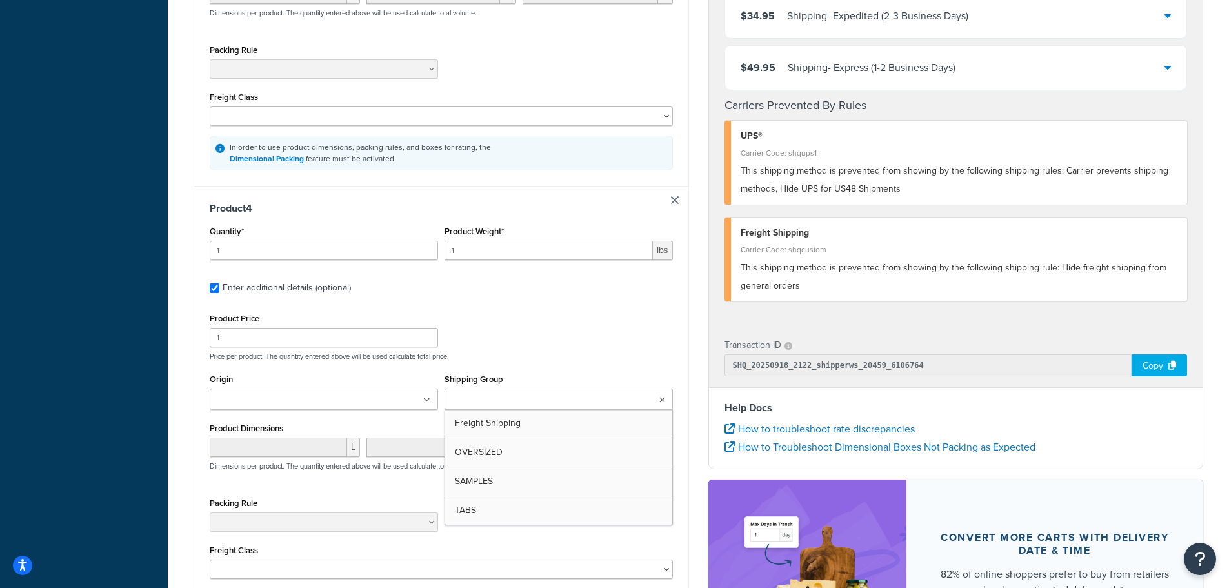
click at [543, 407] on input "Shipping Group" at bounding box center [505, 400] width 114 height 14
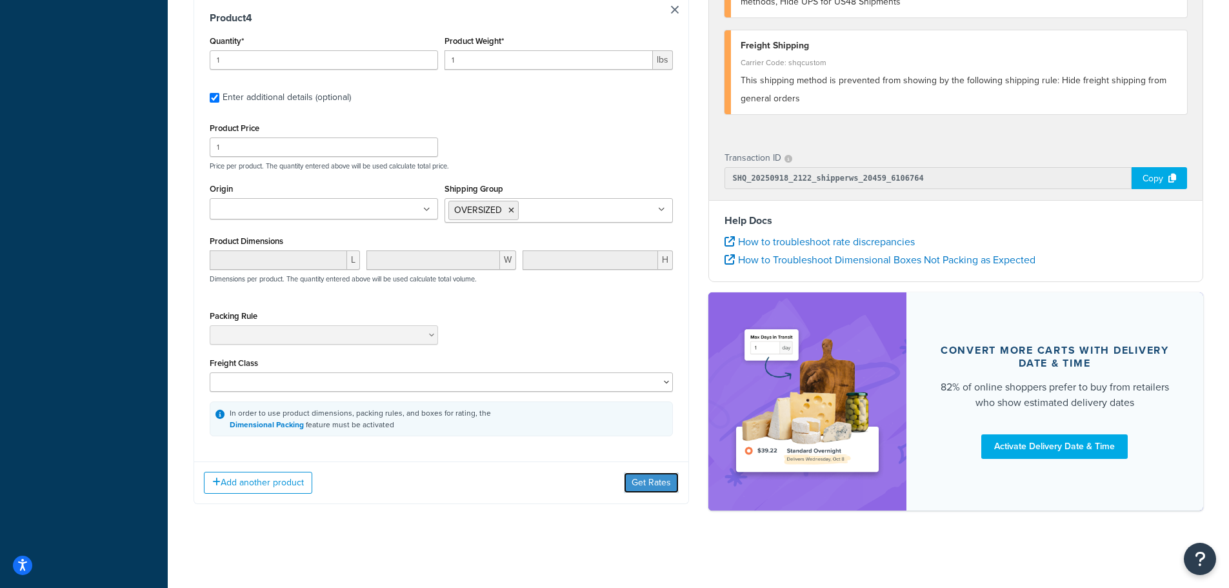
click at [655, 487] on button "Get Rates" at bounding box center [651, 482] width 55 height 21
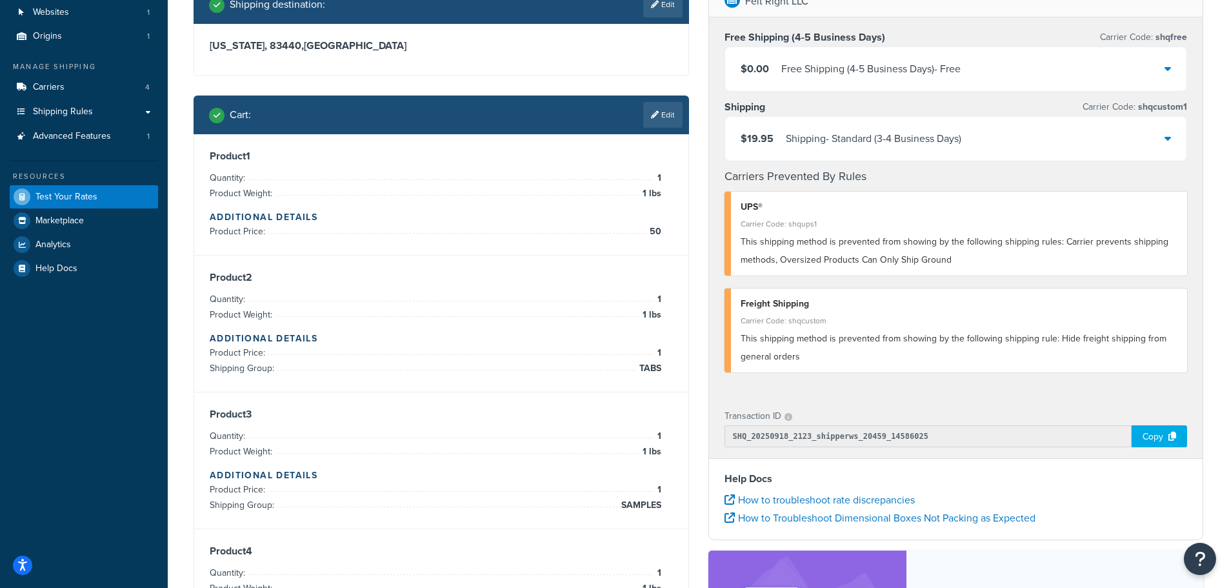
scroll to position [0, 0]
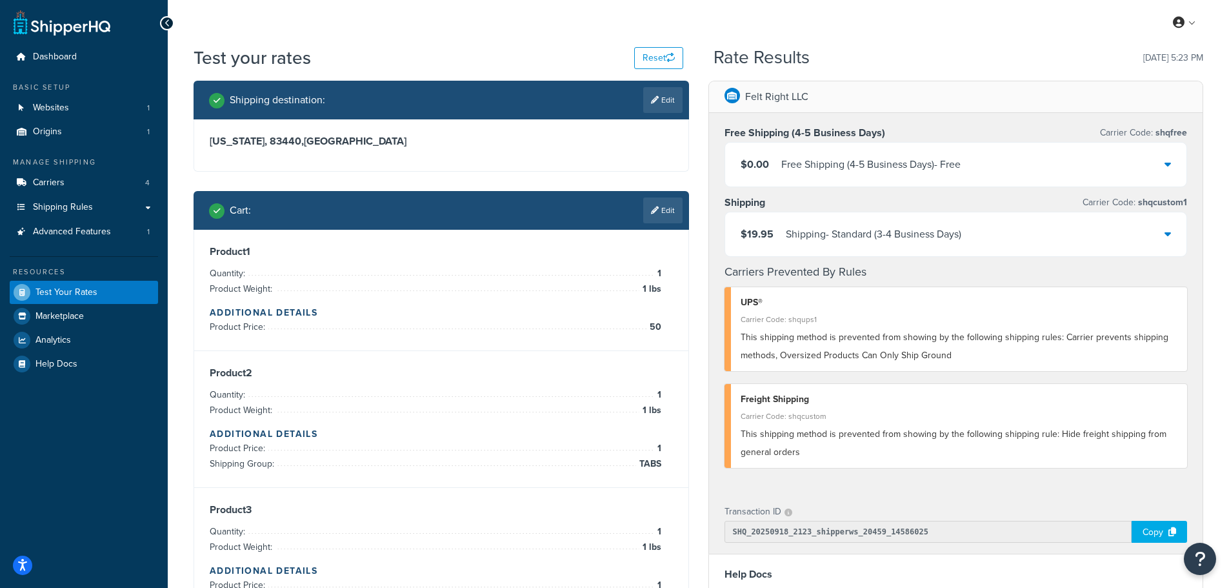
click at [665, 215] on link "Edit" at bounding box center [662, 210] width 39 height 26
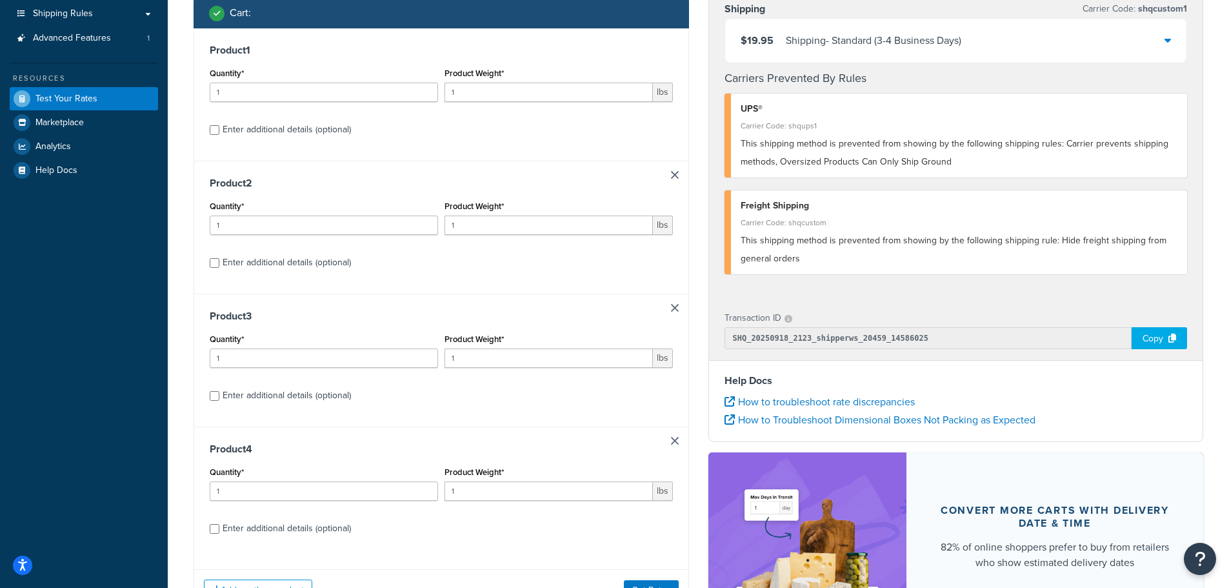
scroll to position [258, 0]
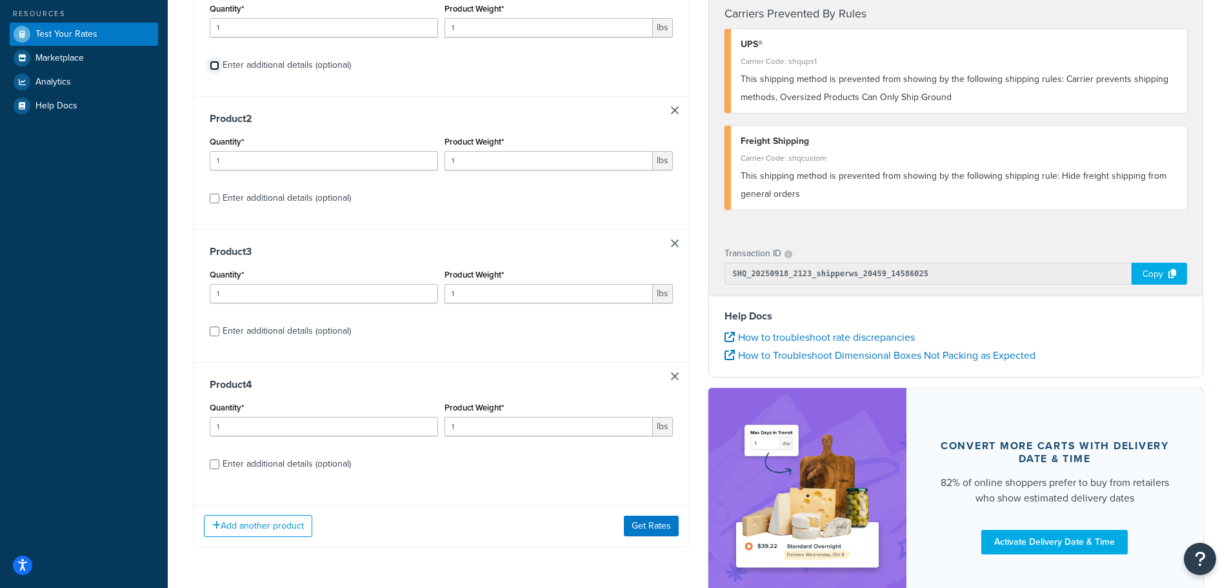
click at [213, 66] on input "Enter additional details (optional)" at bounding box center [215, 66] width 10 height 10
checkbox input "true"
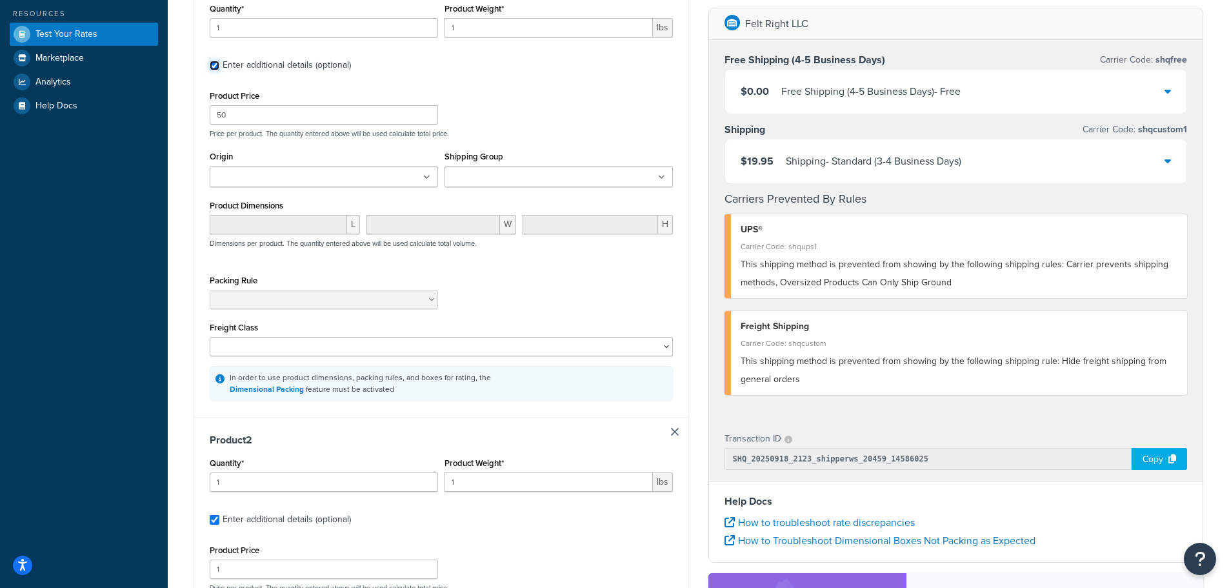
checkbox input "true"
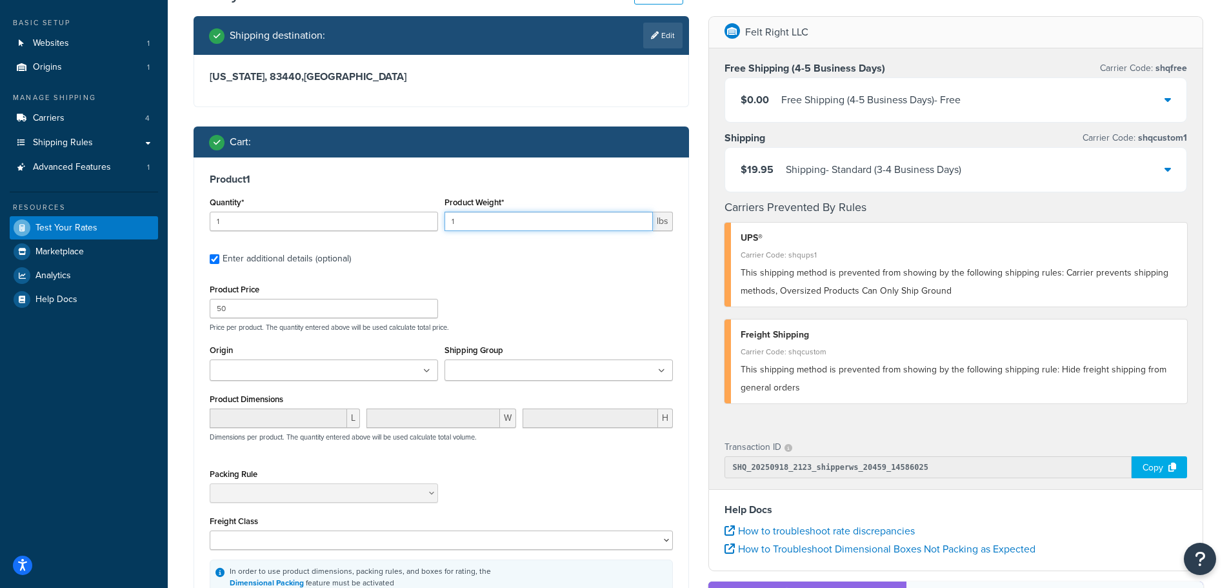
click at [488, 221] on input "1" at bounding box center [549, 221] width 208 height 19
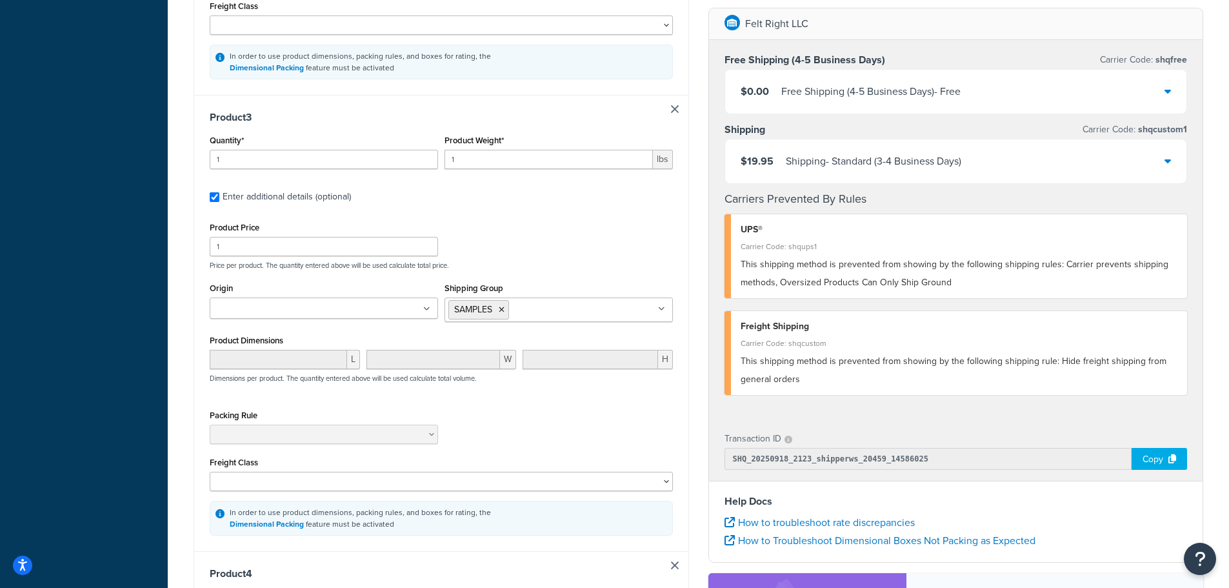
scroll to position [1032, 0]
type input "10"
click at [676, 116] on link at bounding box center [675, 112] width 8 height 8
checkbox input "false"
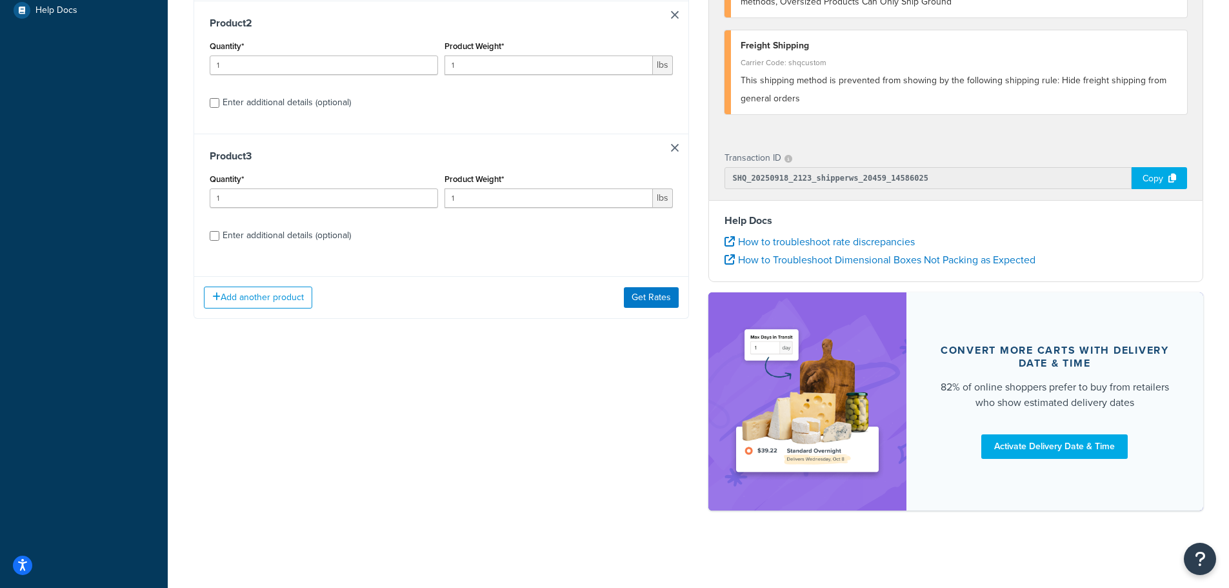
scroll to position [160, 0]
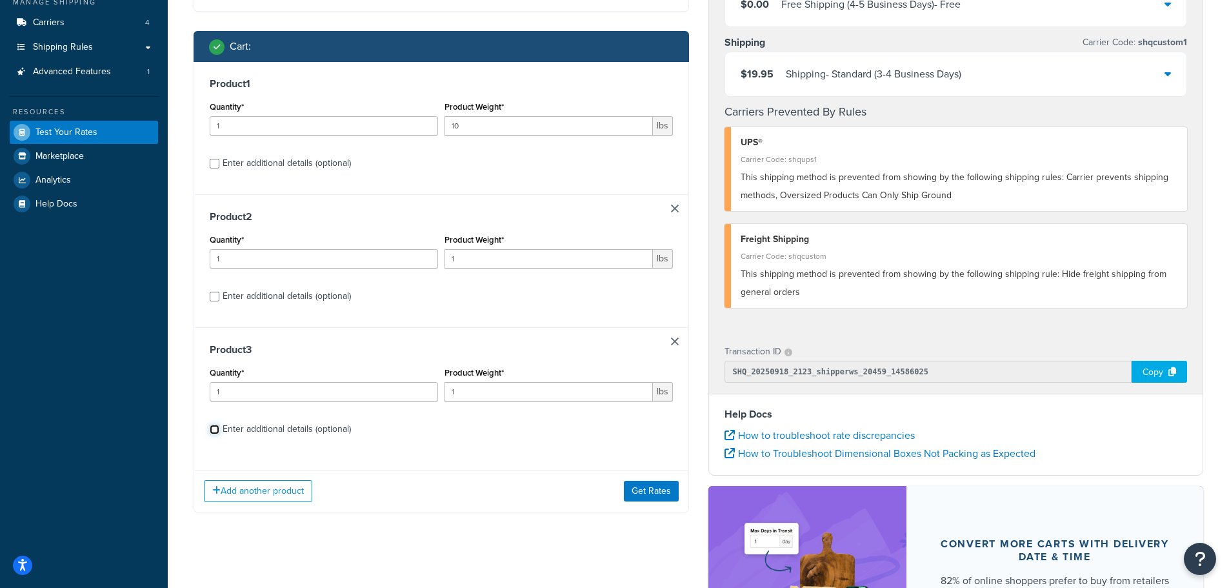
click at [216, 432] on input "Enter additional details (optional)" at bounding box center [215, 430] width 10 height 10
checkbox input "true"
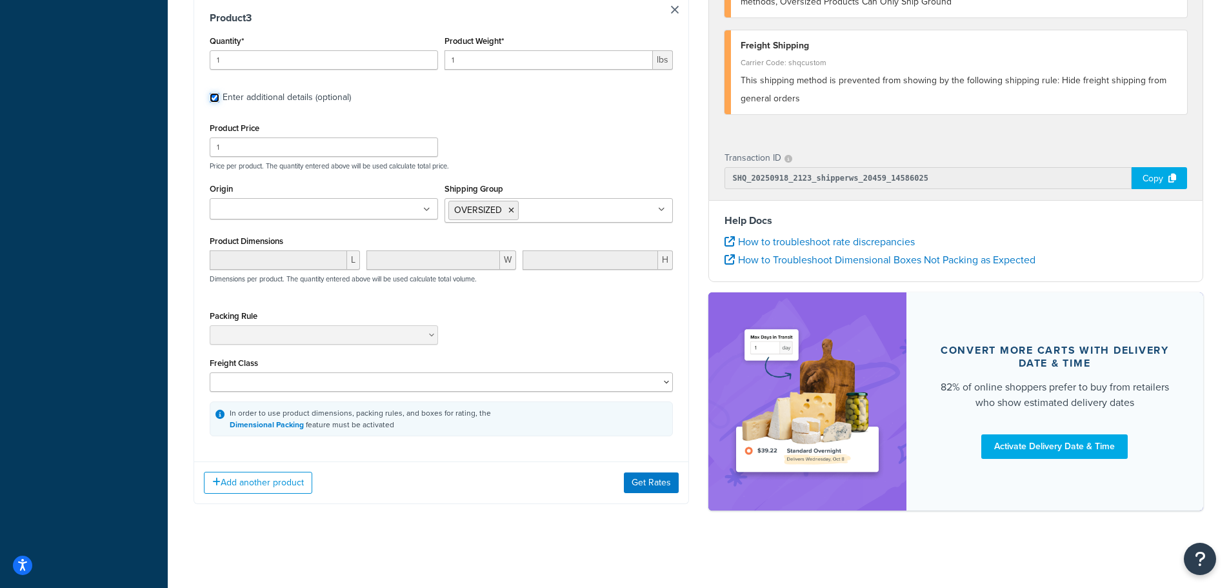
scroll to position [1140, 0]
click at [254, 479] on button "Add another product" at bounding box center [258, 483] width 108 height 22
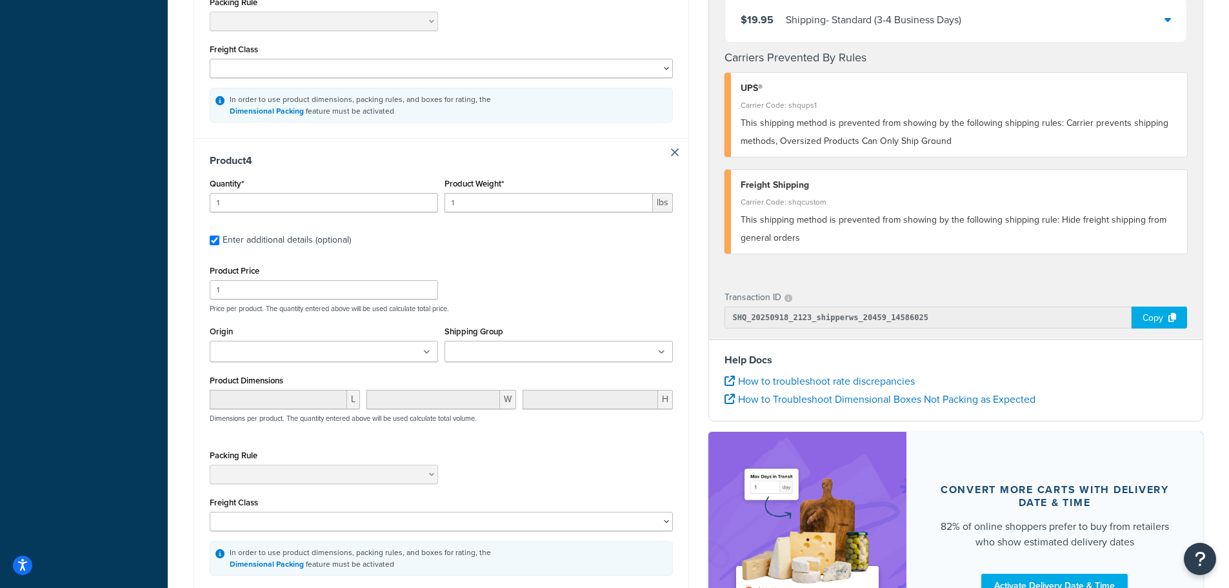
scroll to position [1463, 0]
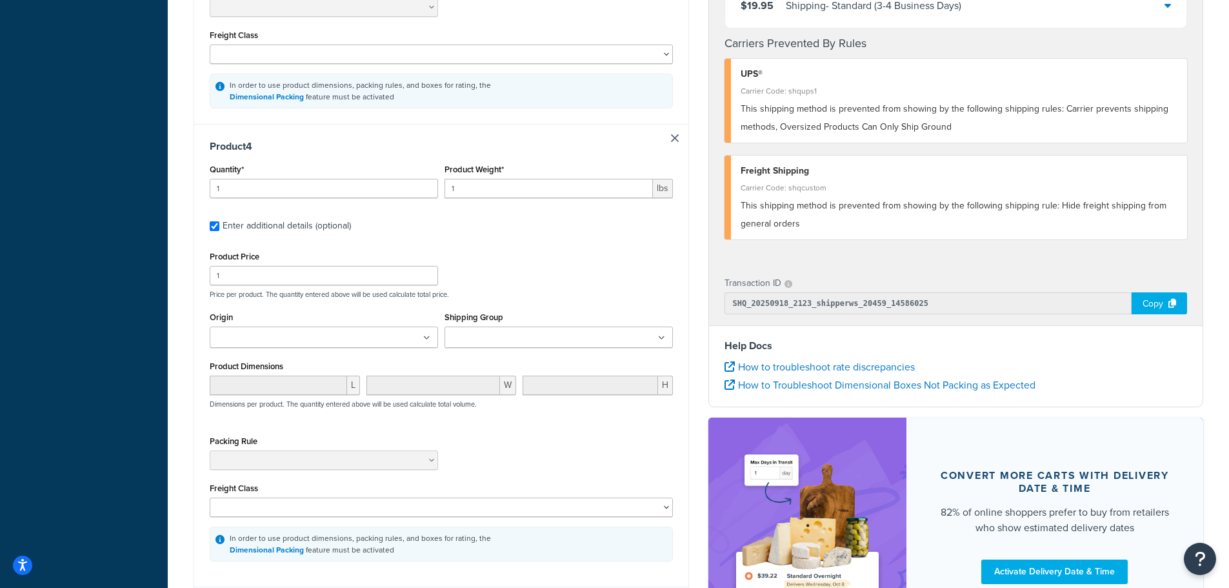
click at [519, 345] on input "Shipping Group" at bounding box center [505, 338] width 114 height 14
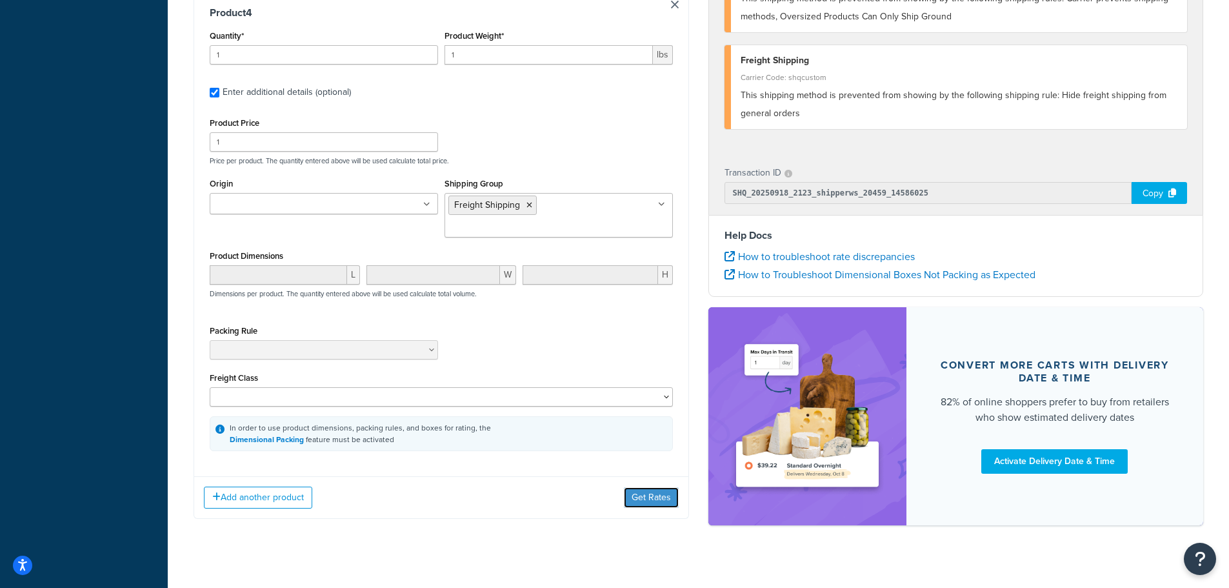
click at [643, 487] on button "Get Rates" at bounding box center [651, 497] width 55 height 21
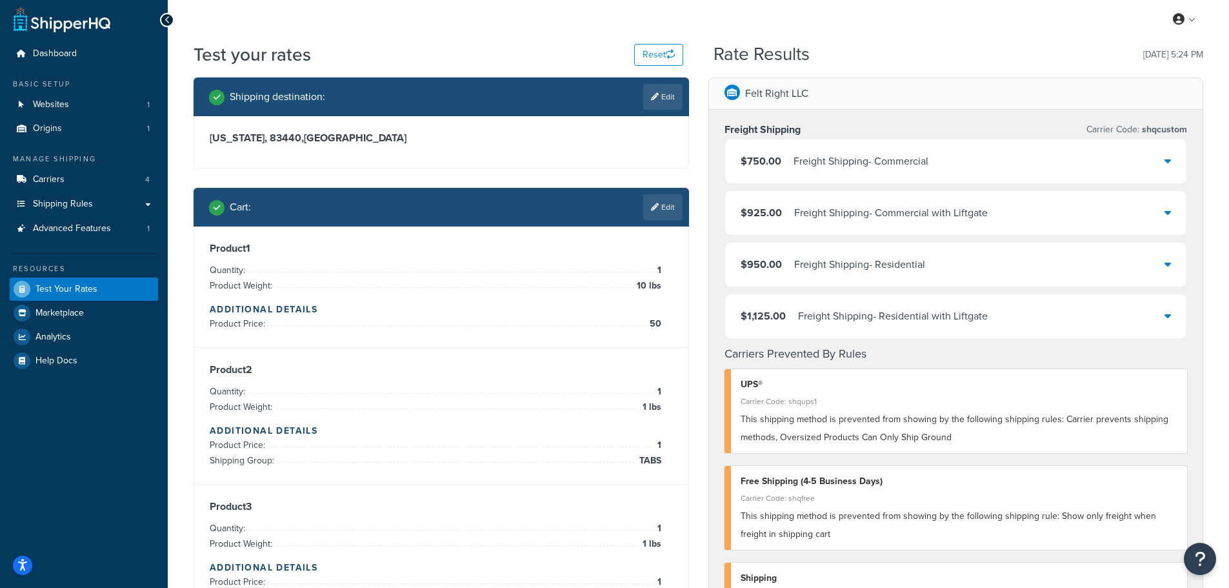
scroll to position [0, 0]
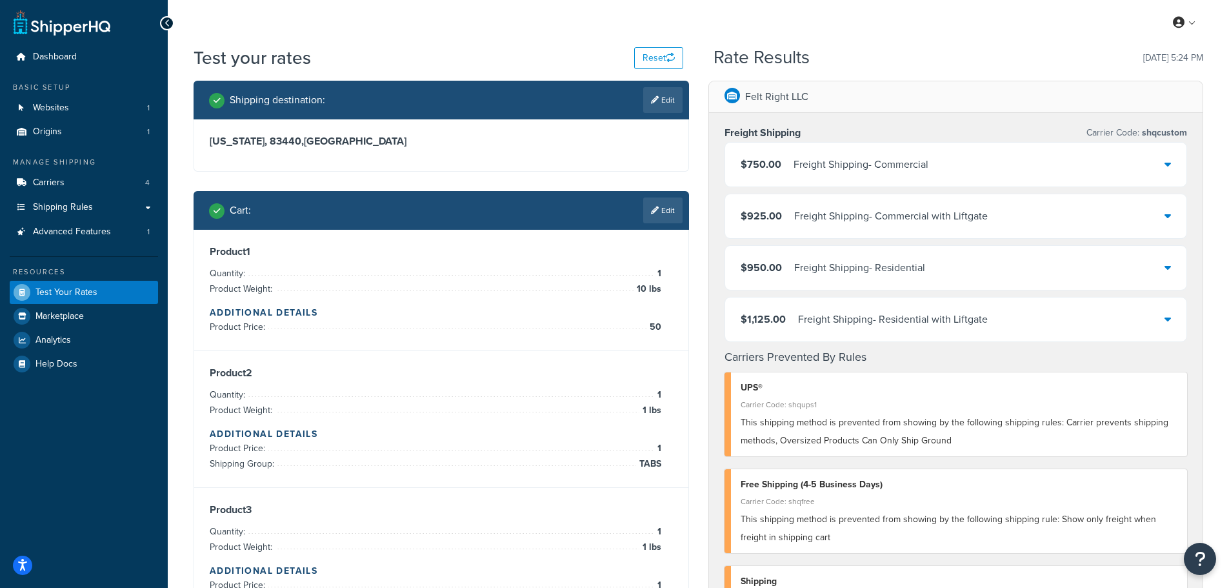
click at [669, 210] on link "Edit" at bounding box center [662, 210] width 39 height 26
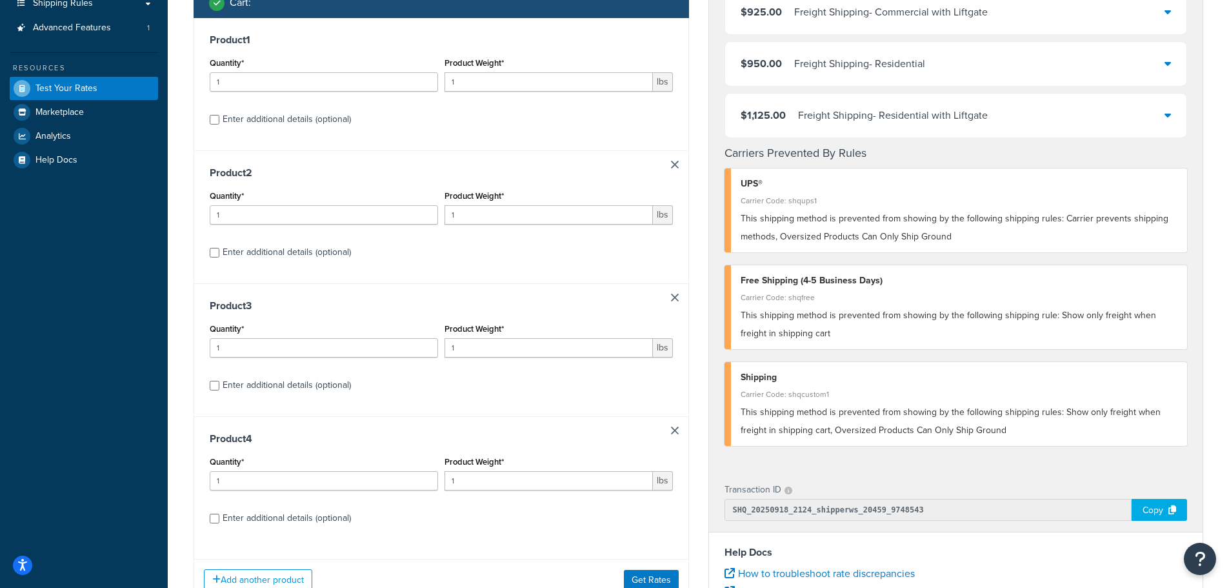
scroll to position [194, 0]
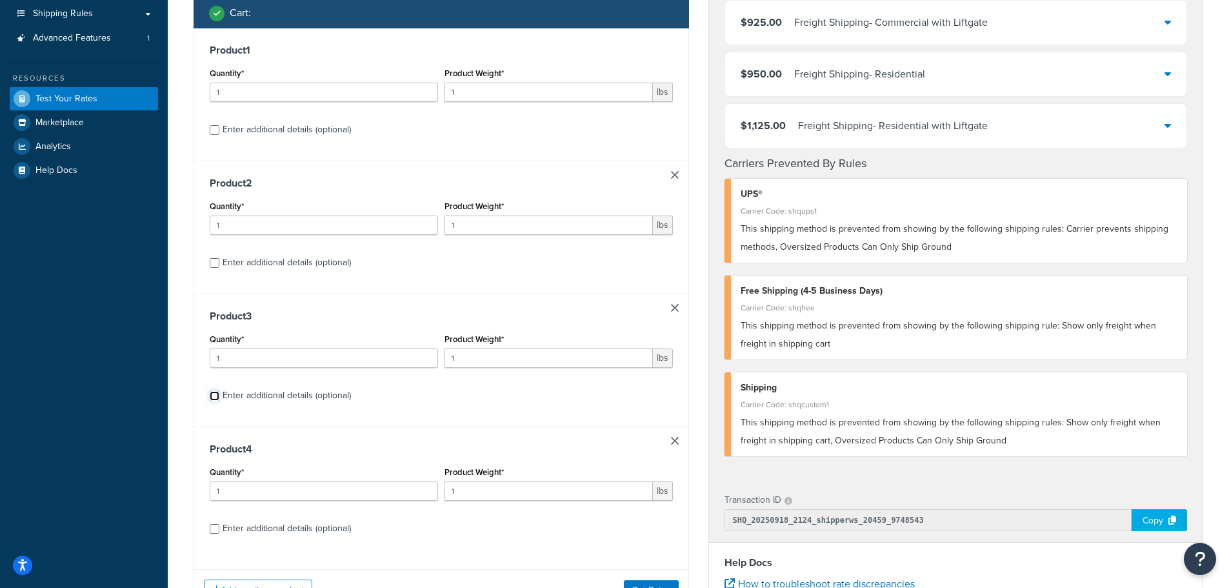
click at [216, 398] on input "Enter additional details (optional)" at bounding box center [215, 396] width 10 height 10
checkbox input "true"
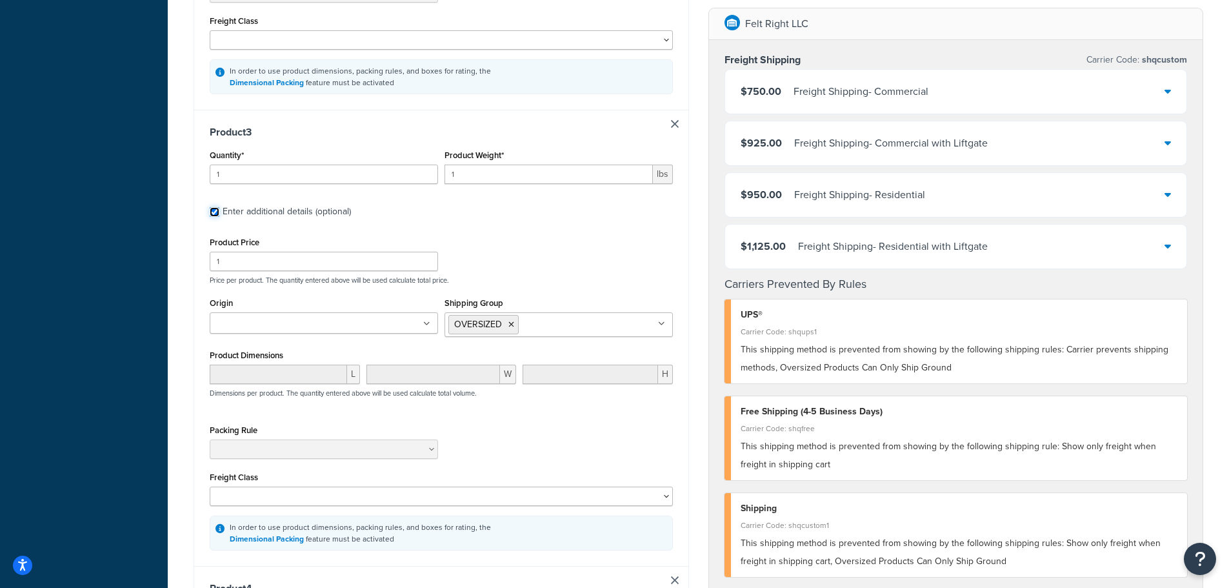
scroll to position [1032, 0]
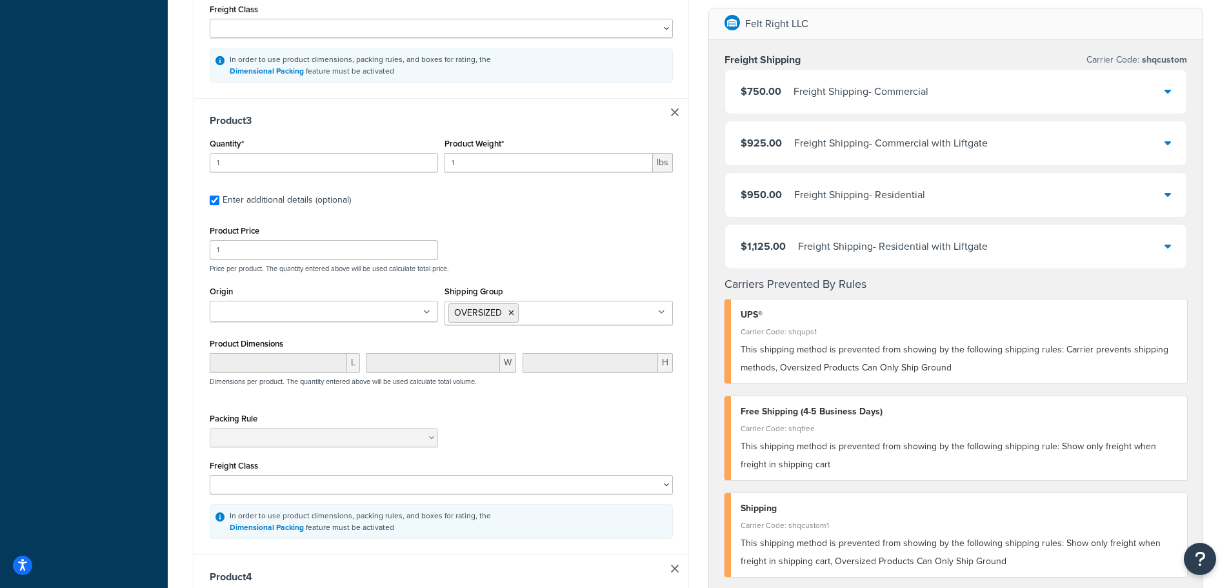
click at [511, 317] on icon at bounding box center [512, 313] width 6 height 8
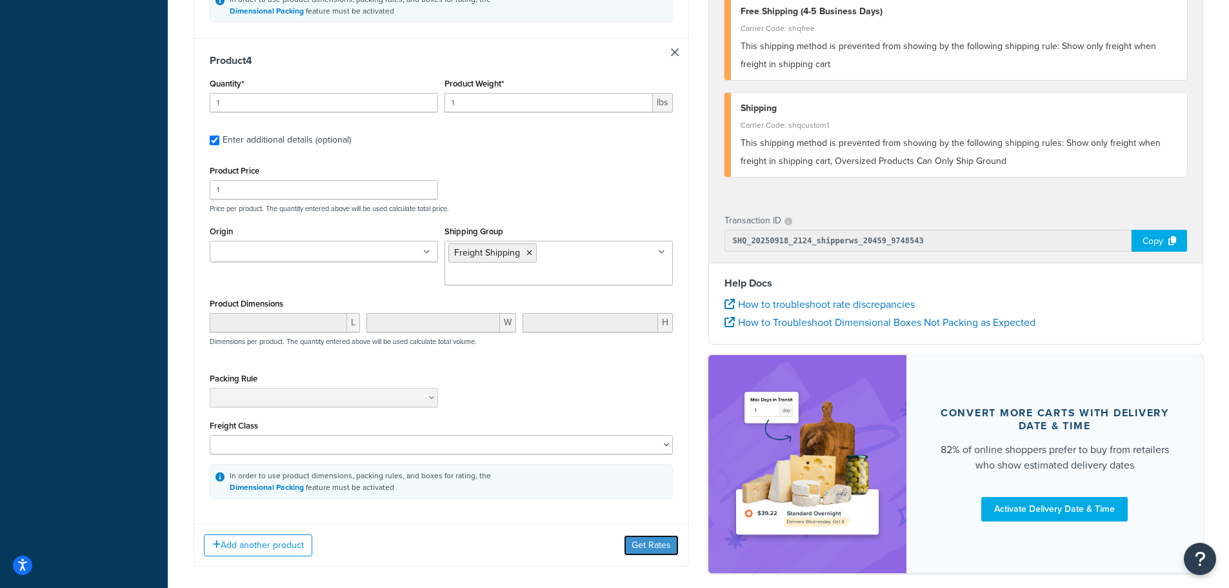
click at [652, 535] on button "Get Rates" at bounding box center [651, 545] width 55 height 21
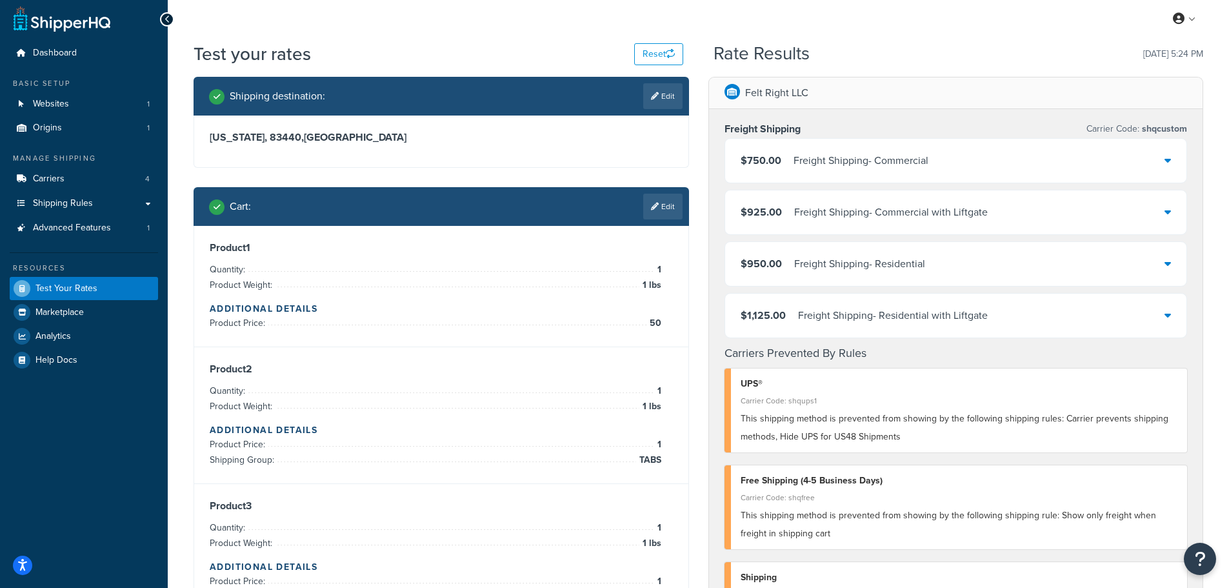
scroll to position [0, 0]
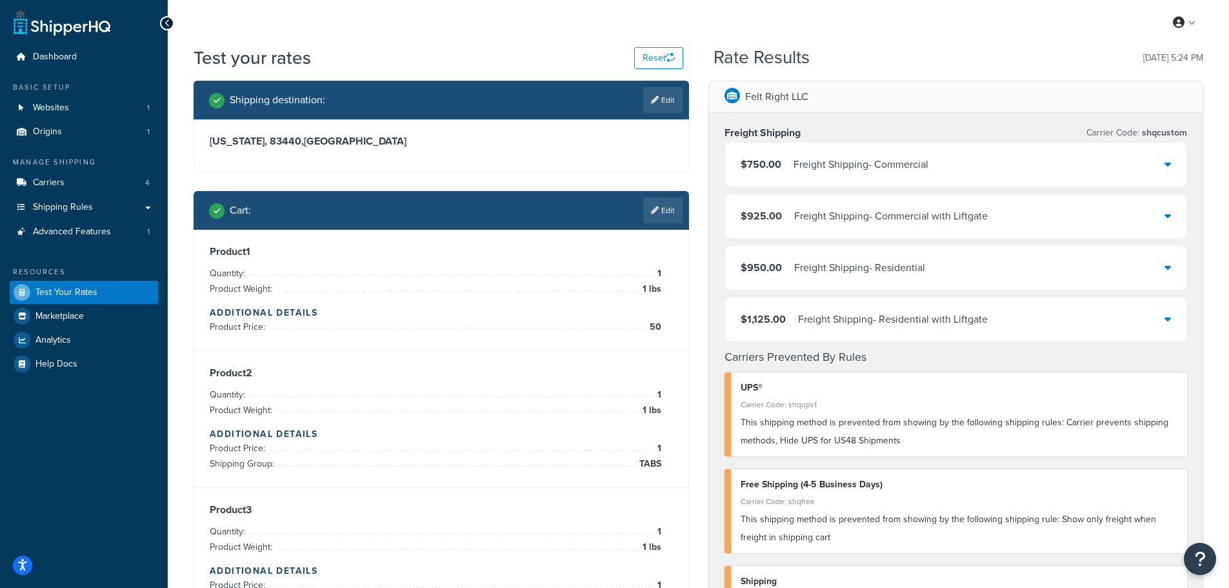
click at [655, 211] on icon at bounding box center [655, 210] width 8 height 8
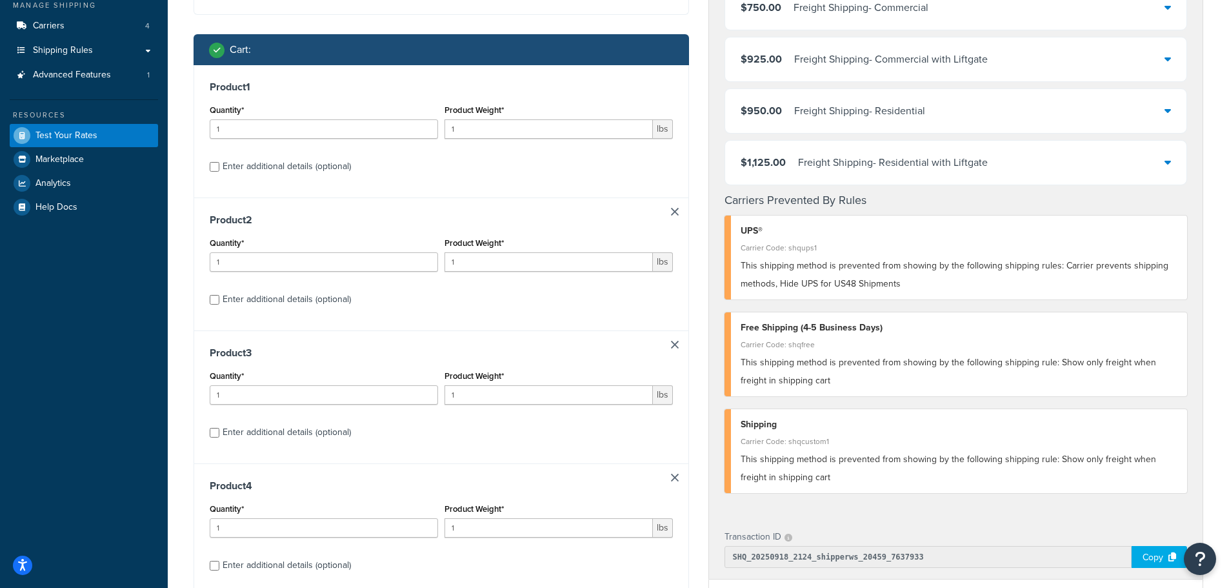
scroll to position [194, 0]
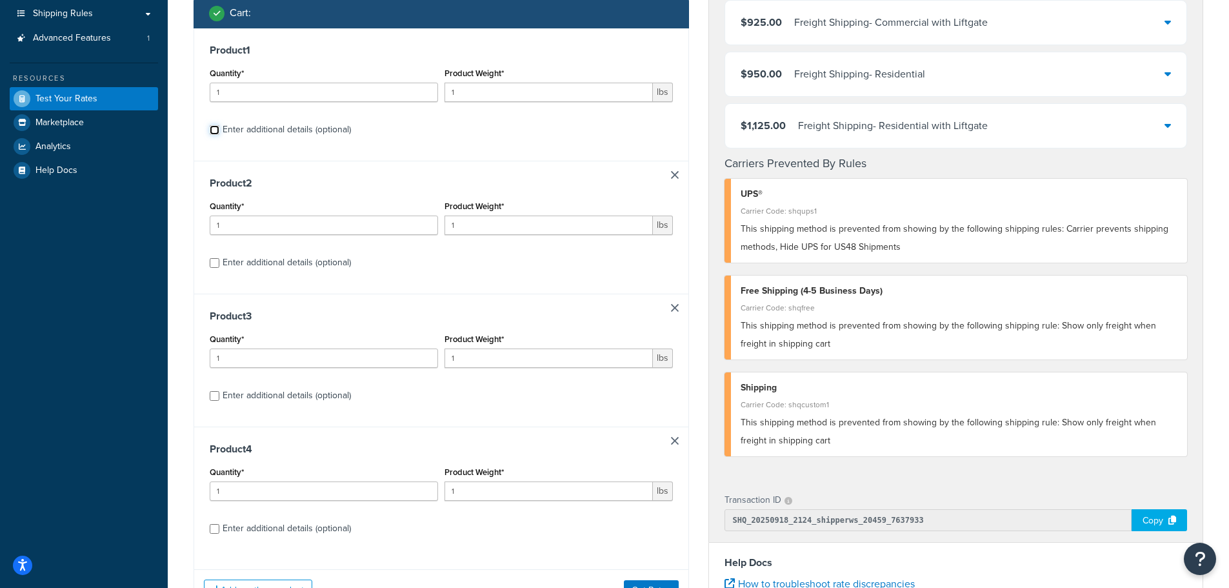
click at [215, 130] on input "Enter additional details (optional)" at bounding box center [215, 130] width 10 height 10
checkbox input "true"
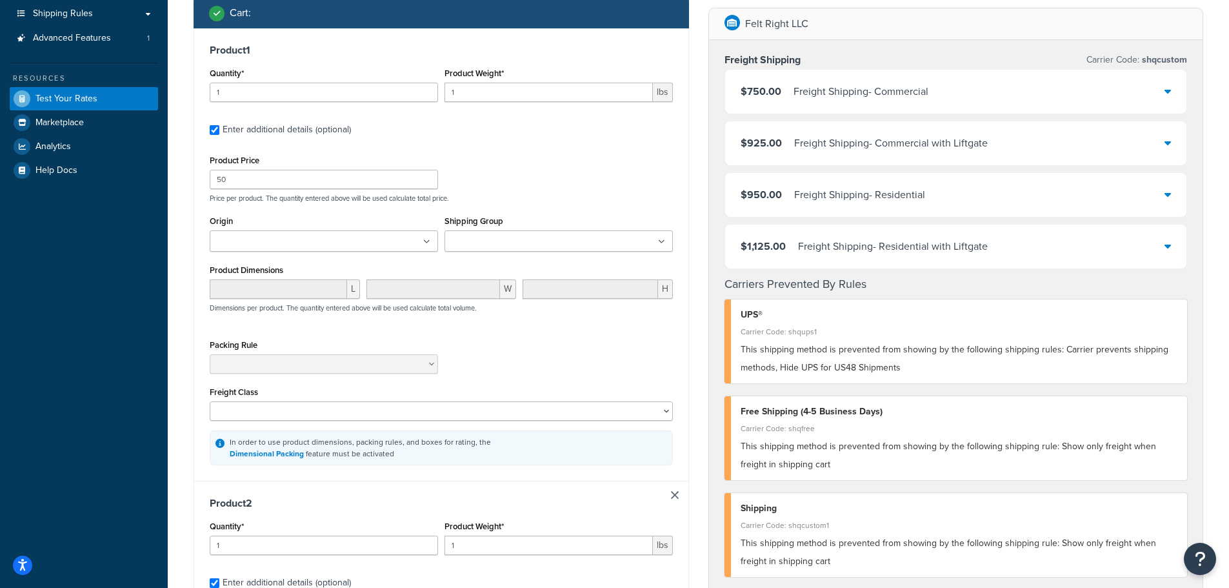
click at [580, 241] on ul at bounding box center [559, 240] width 228 height 21
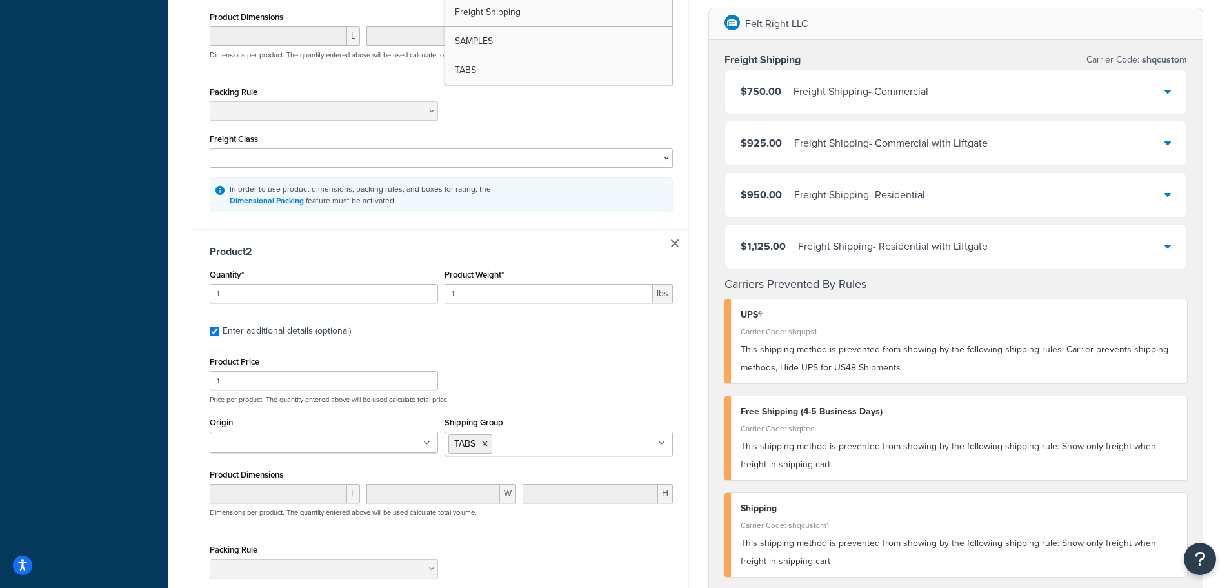
scroll to position [452, 0]
click at [674, 243] on link at bounding box center [675, 240] width 8 height 8
checkbox input "false"
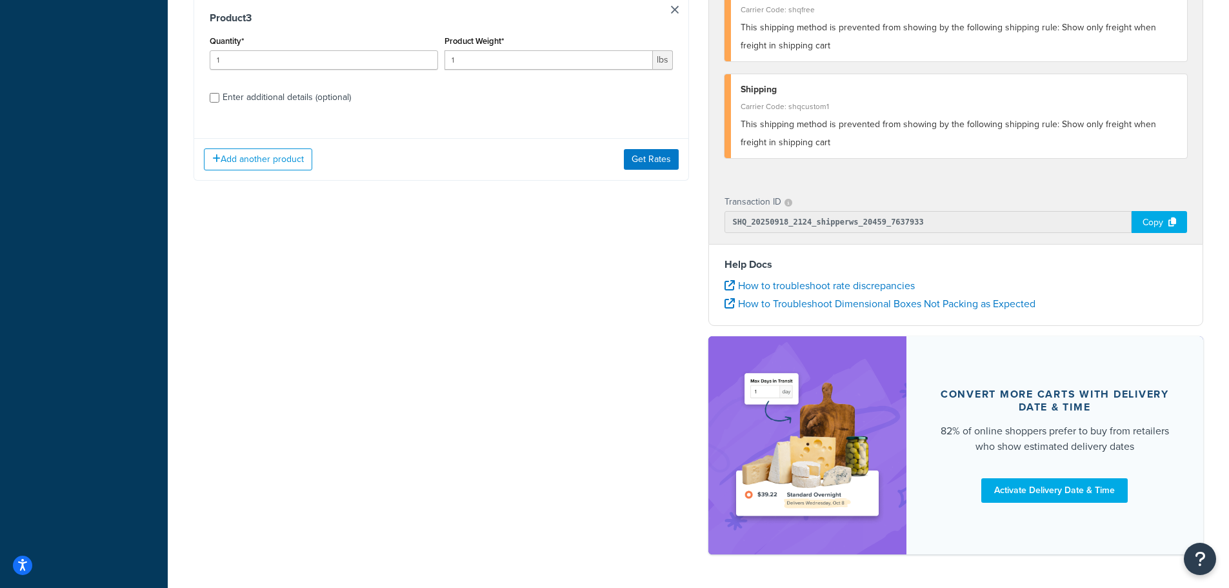
scroll to position [536, 0]
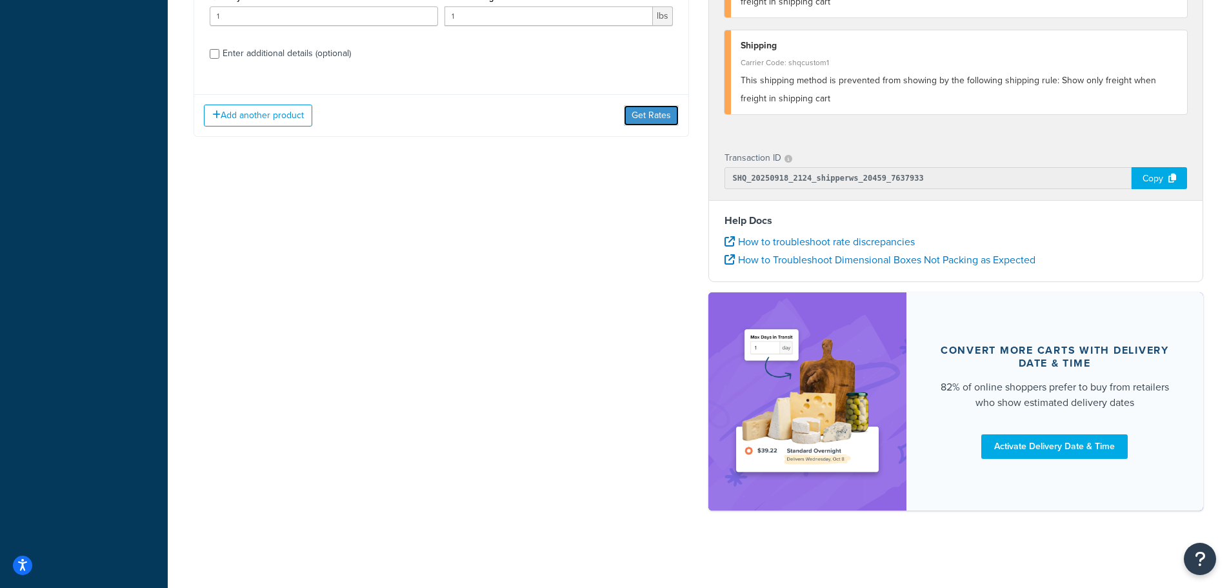
click at [649, 112] on button "Get Rates" at bounding box center [651, 115] width 55 height 21
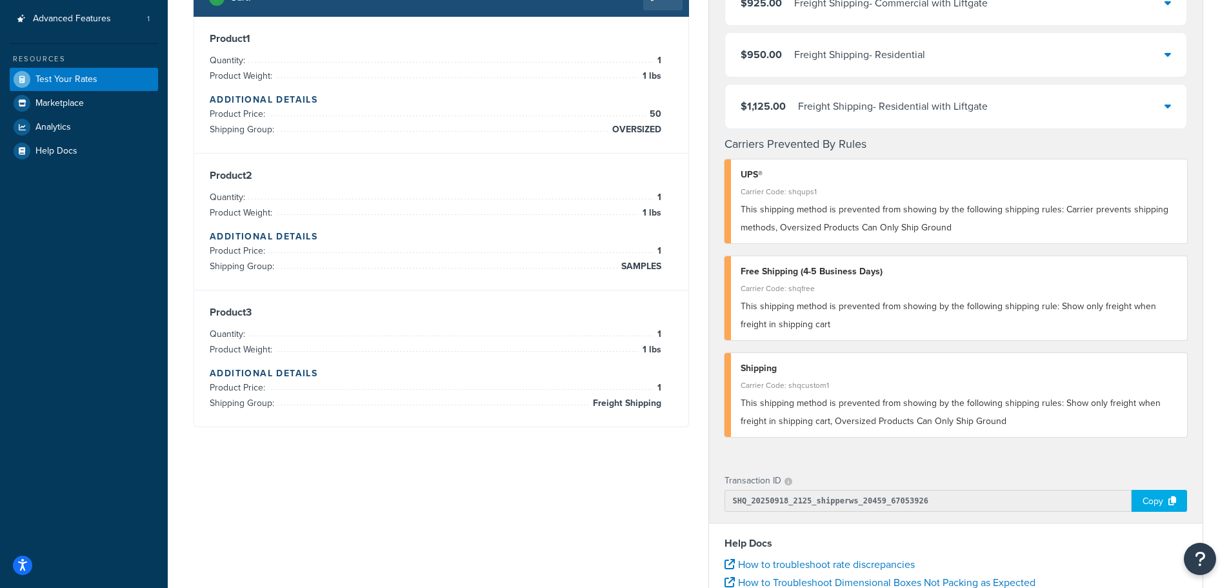
scroll to position [0, 0]
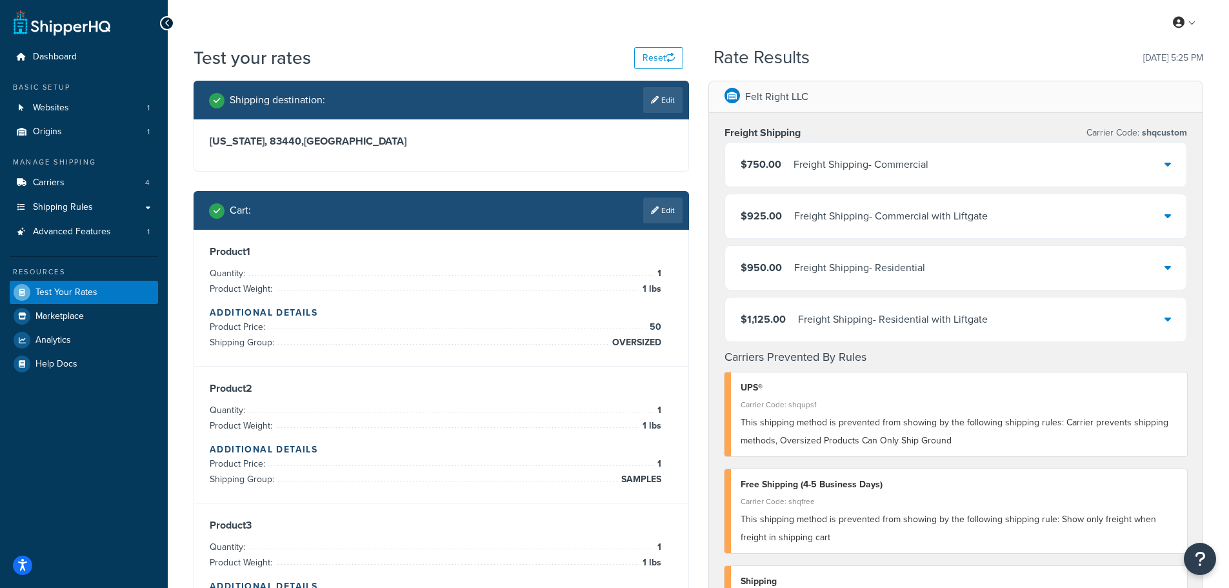
click at [672, 208] on link "Edit" at bounding box center [662, 210] width 39 height 26
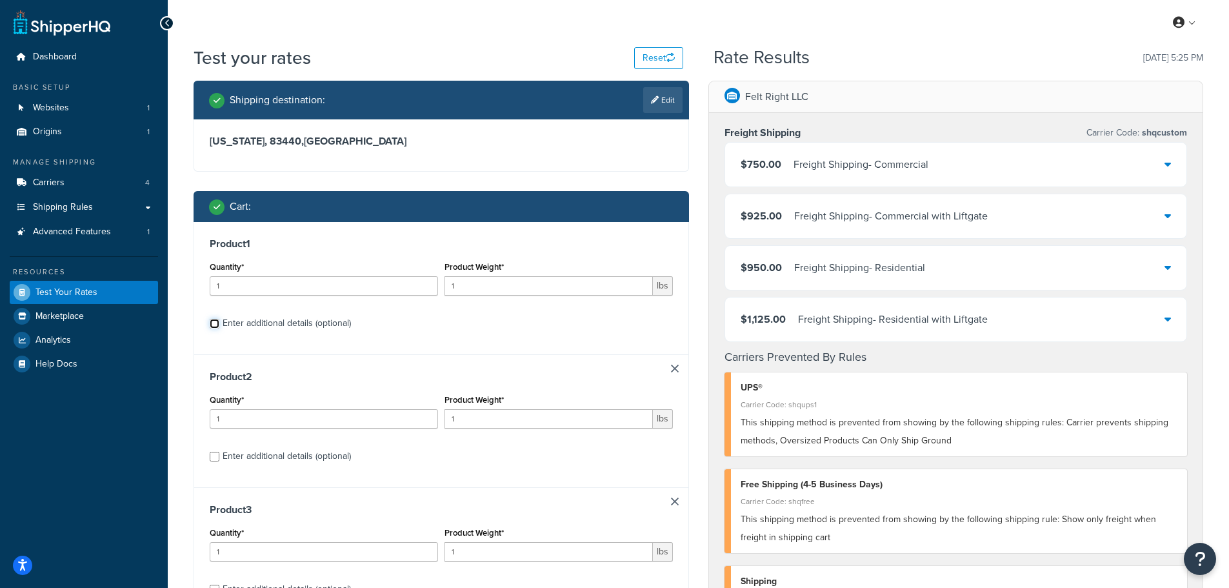
click at [216, 326] on input "Enter additional details (optional)" at bounding box center [215, 324] width 10 height 10
checkbox input "true"
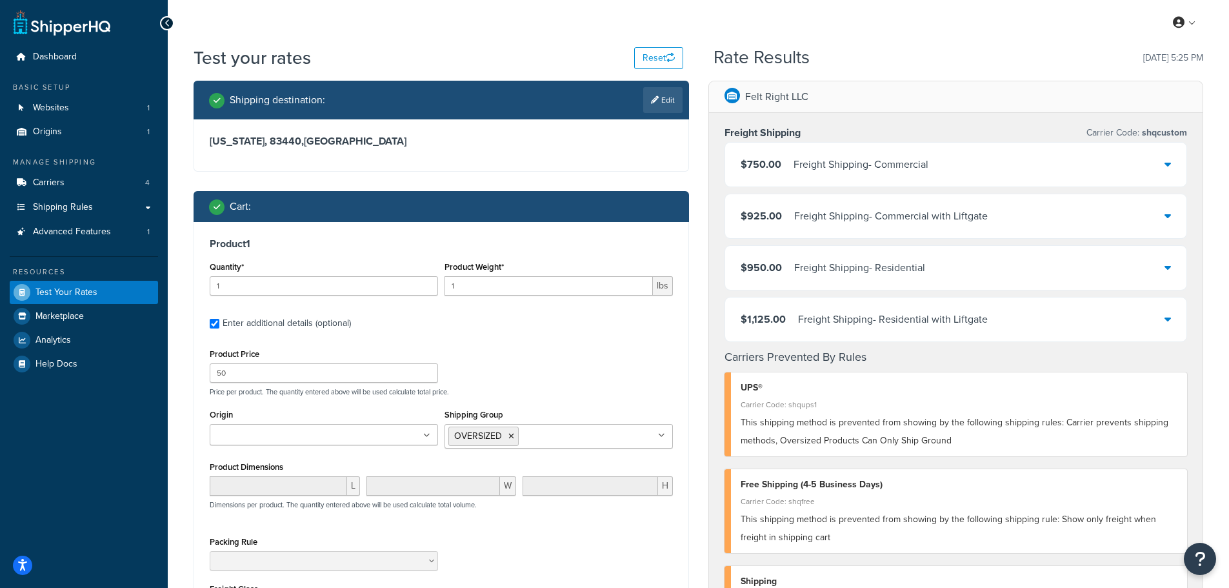
click at [514, 436] on icon at bounding box center [512, 436] width 6 height 8
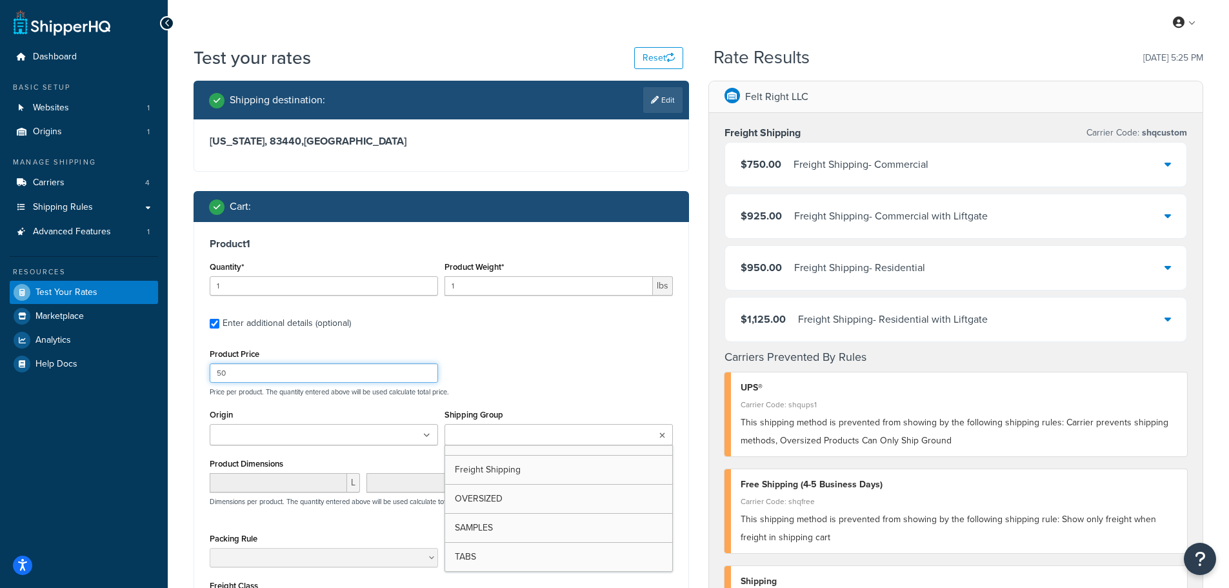
click at [543, 377] on div "Product Price 50 Price per product. The quantity entered above will be used cal…" at bounding box center [441, 370] width 470 height 51
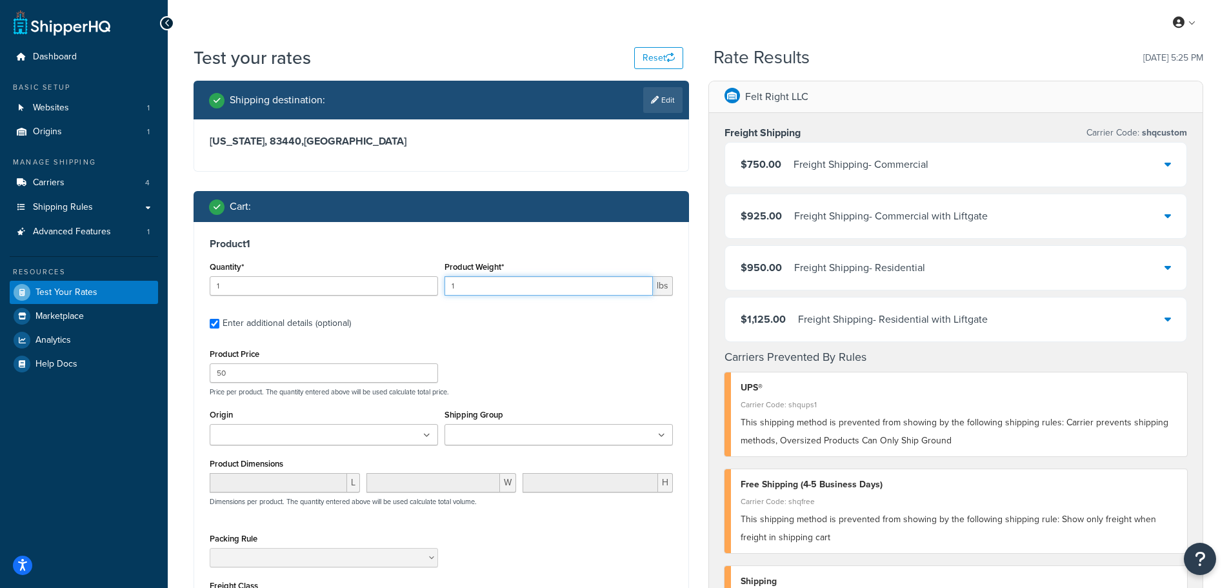
click at [496, 279] on input "1" at bounding box center [549, 285] width 208 height 19
type input "7"
click at [543, 354] on div "Product Price 50 Price per product. The quantity entered above will be used cal…" at bounding box center [441, 370] width 470 height 51
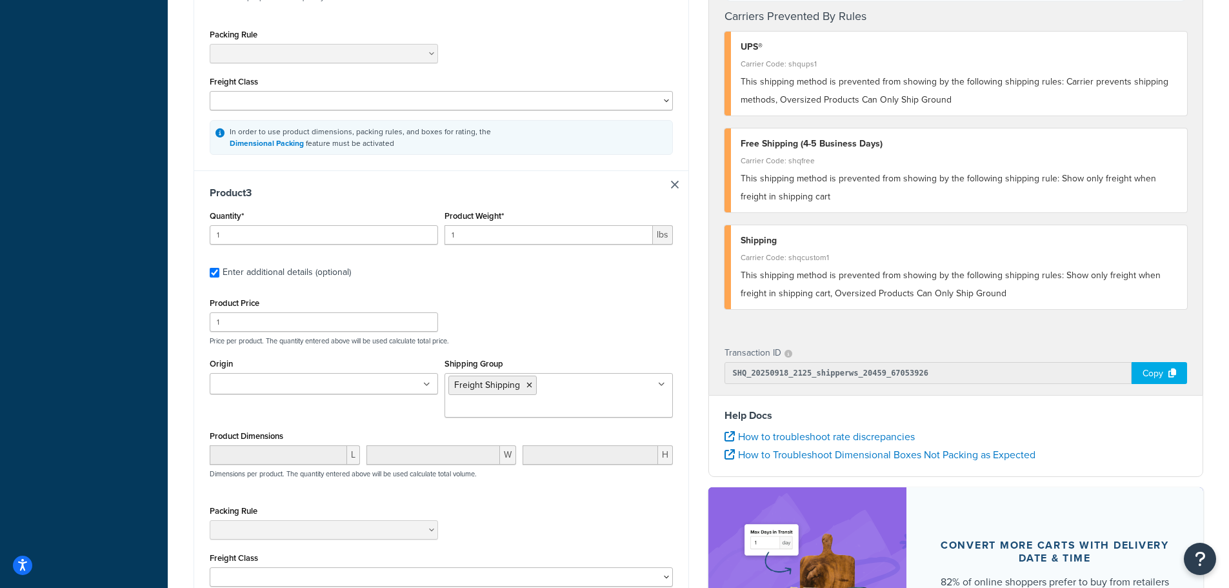
scroll to position [968, 0]
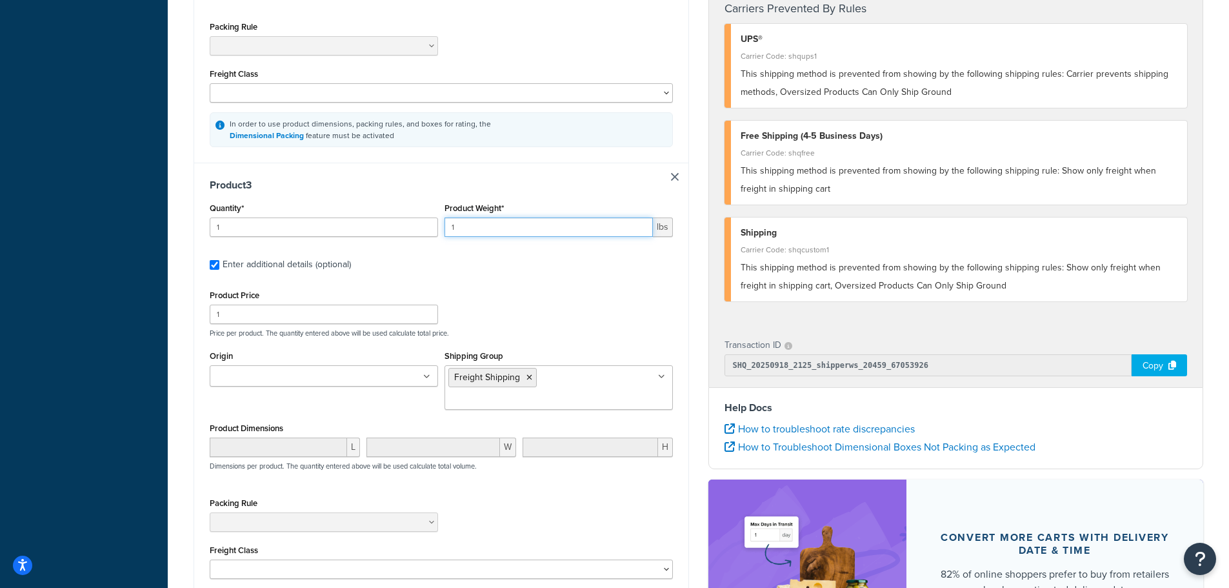
drag, startPoint x: 487, startPoint y: 233, endPoint x: 398, endPoint y: 227, distance: 88.6
click at [398, 227] on div "Quantity* 1 Product Weight* 1 lbs" at bounding box center [441, 222] width 470 height 47
type input "50"
click at [299, 316] on input "1" at bounding box center [324, 314] width 228 height 19
type input "250"
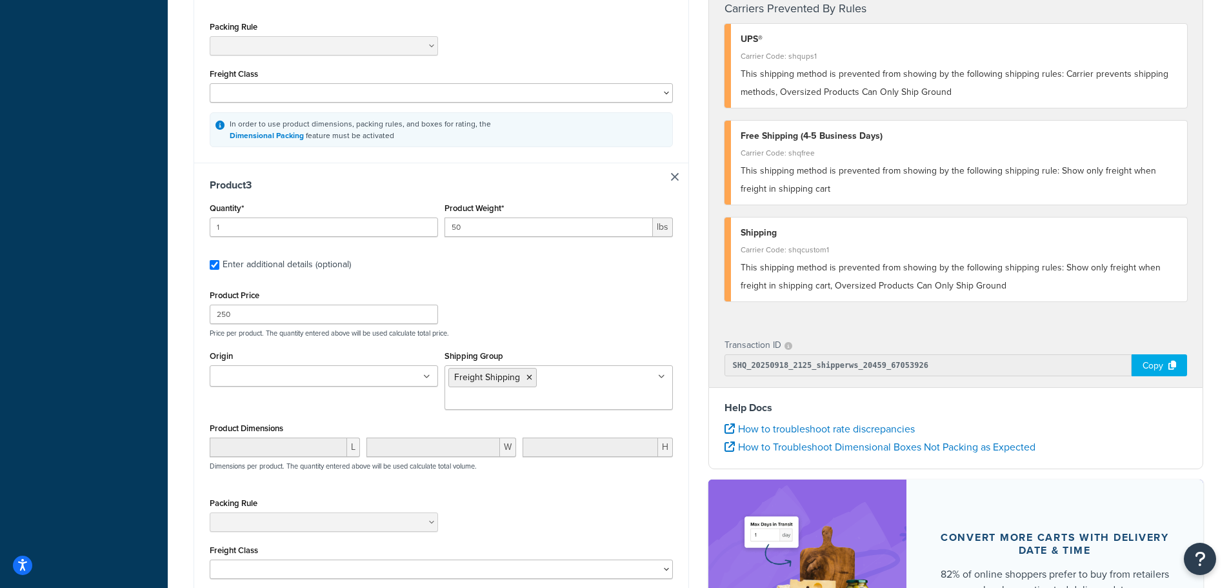
click at [496, 301] on div "Product Price 250 Price per product. The quantity entered above will be used ca…" at bounding box center [441, 312] width 470 height 51
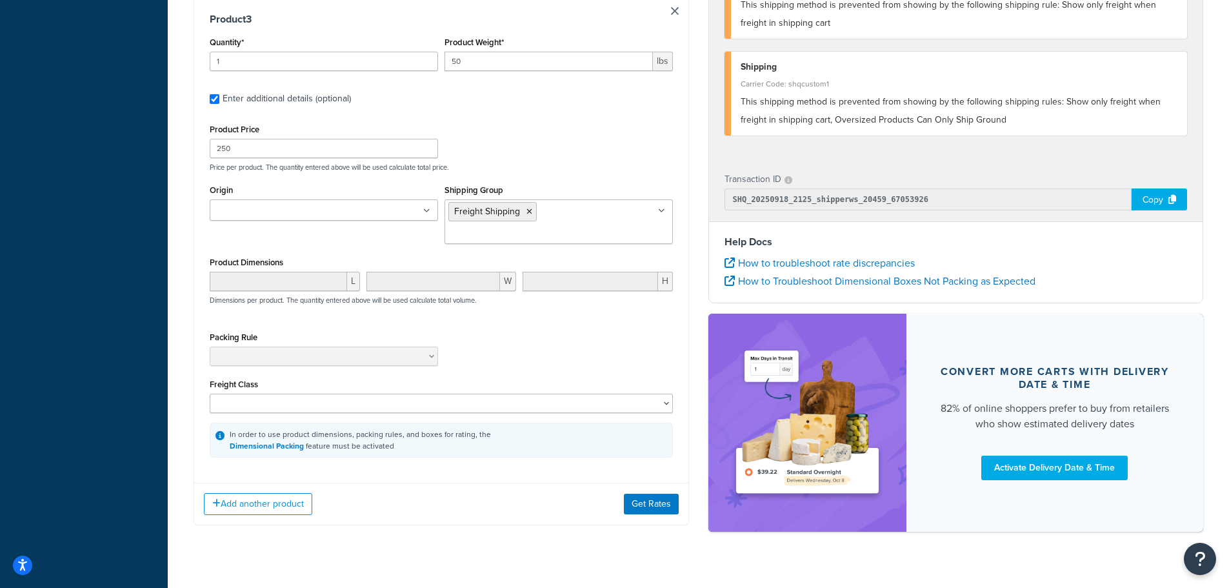
scroll to position [1140, 0]
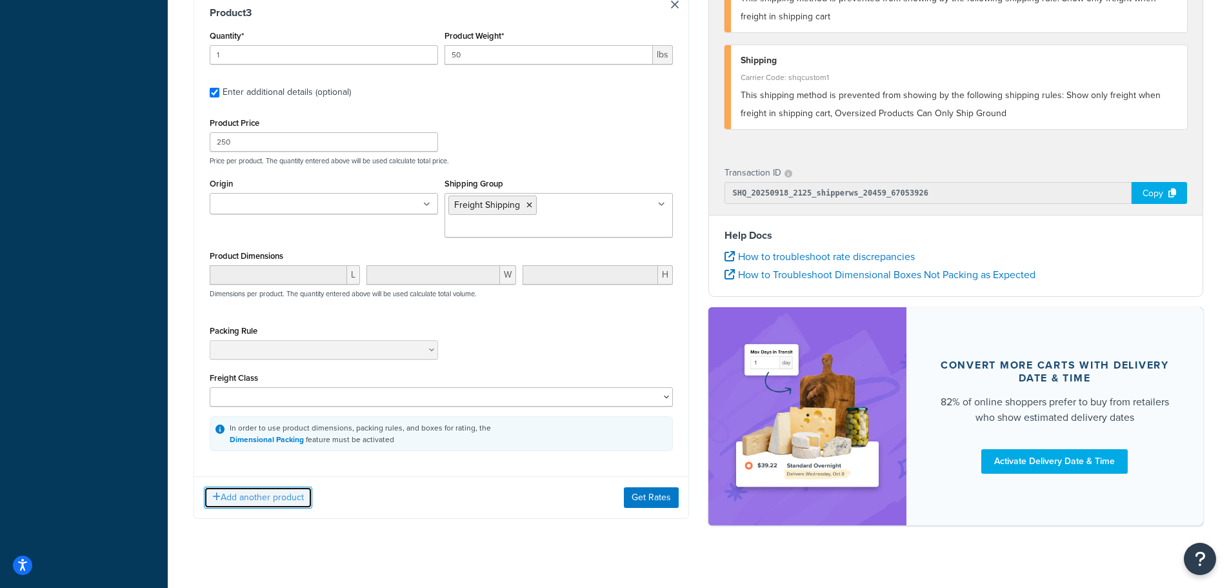
click at [221, 487] on button "Add another product" at bounding box center [258, 498] width 108 height 22
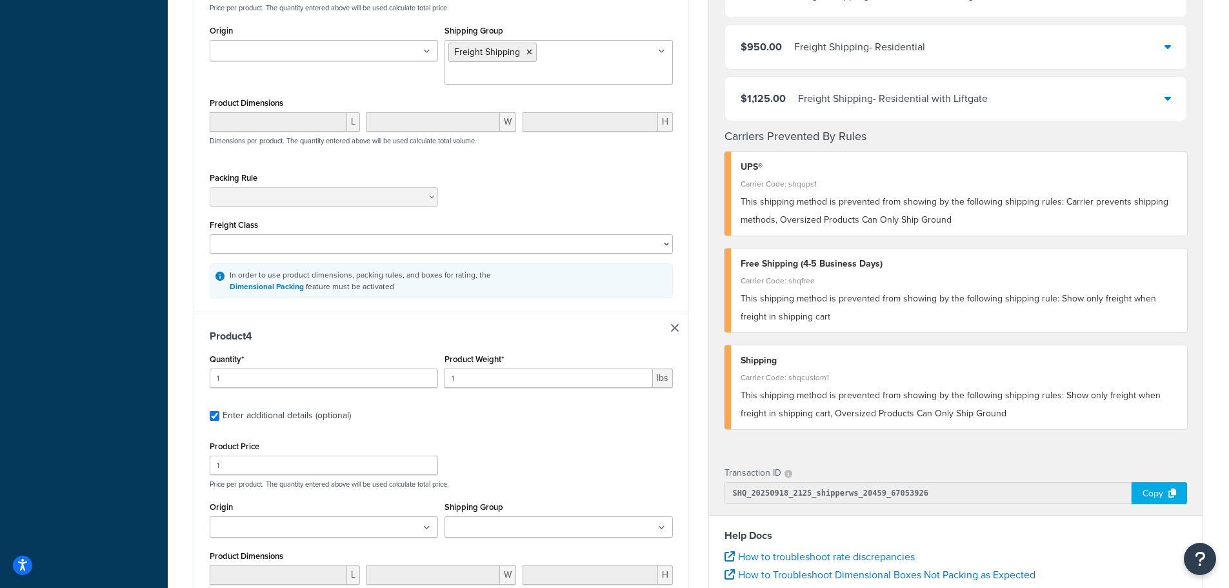
scroll to position [1398, 0]
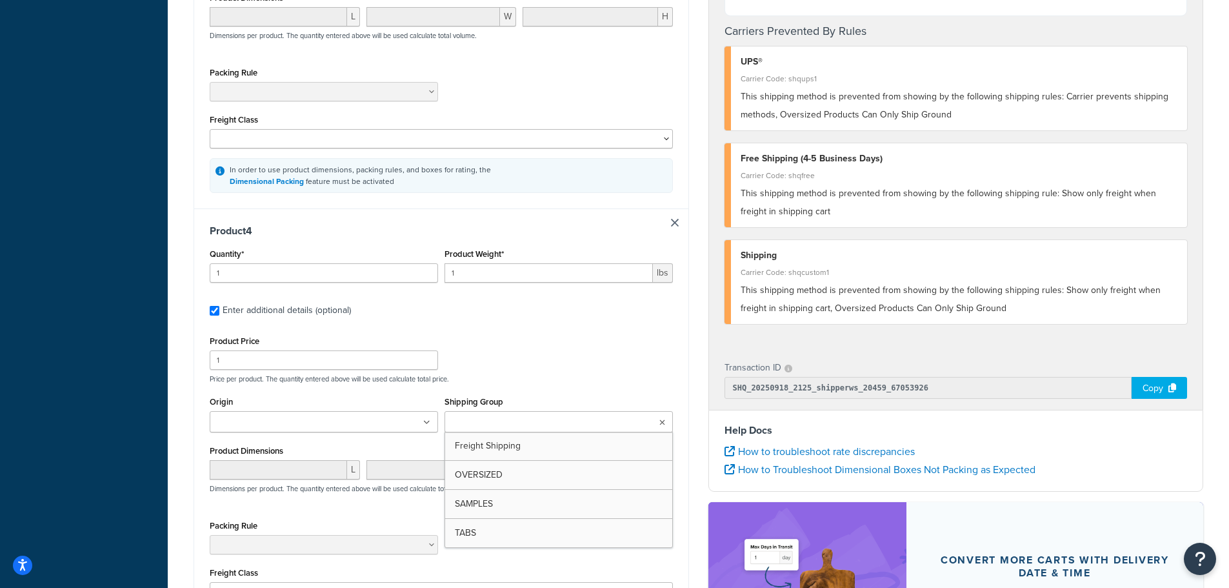
click at [498, 416] on input "Shipping Group" at bounding box center [505, 423] width 114 height 14
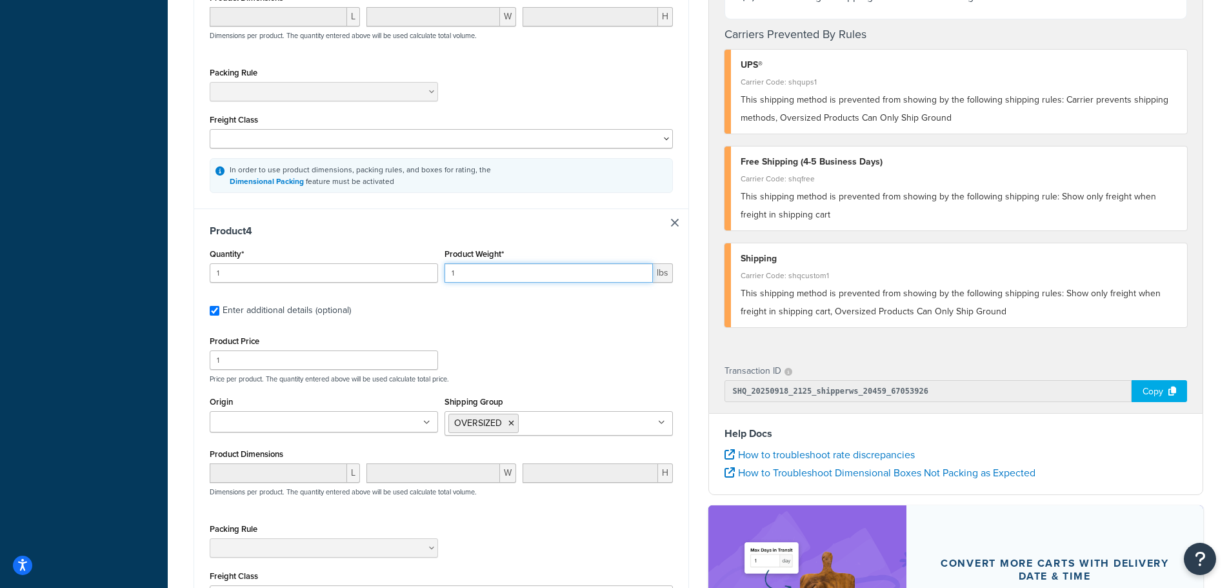
drag, startPoint x: 492, startPoint y: 256, endPoint x: 382, endPoint y: 256, distance: 109.7
click at [382, 256] on div "Quantity* 1 Product Weight* 1 lbs" at bounding box center [441, 268] width 470 height 47
type input "50"
drag, startPoint x: 136, startPoint y: 341, endPoint x: 79, endPoint y: 337, distance: 57.6
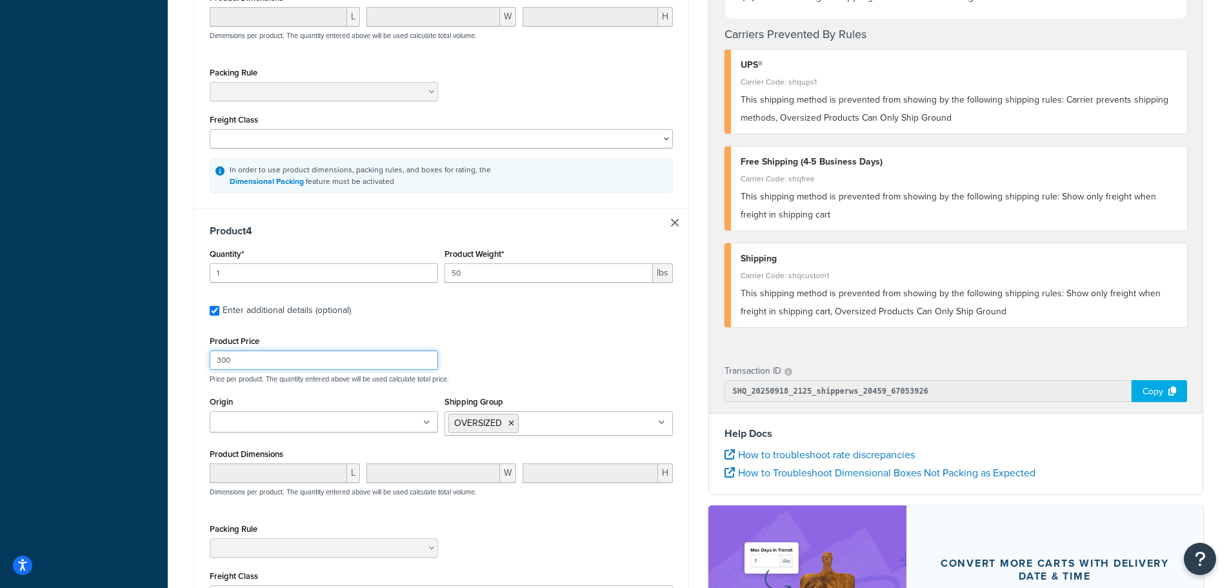
type input "300"
click at [561, 346] on div "Product Price 300 Price per product. The quantity entered above will be used ca…" at bounding box center [441, 357] width 470 height 51
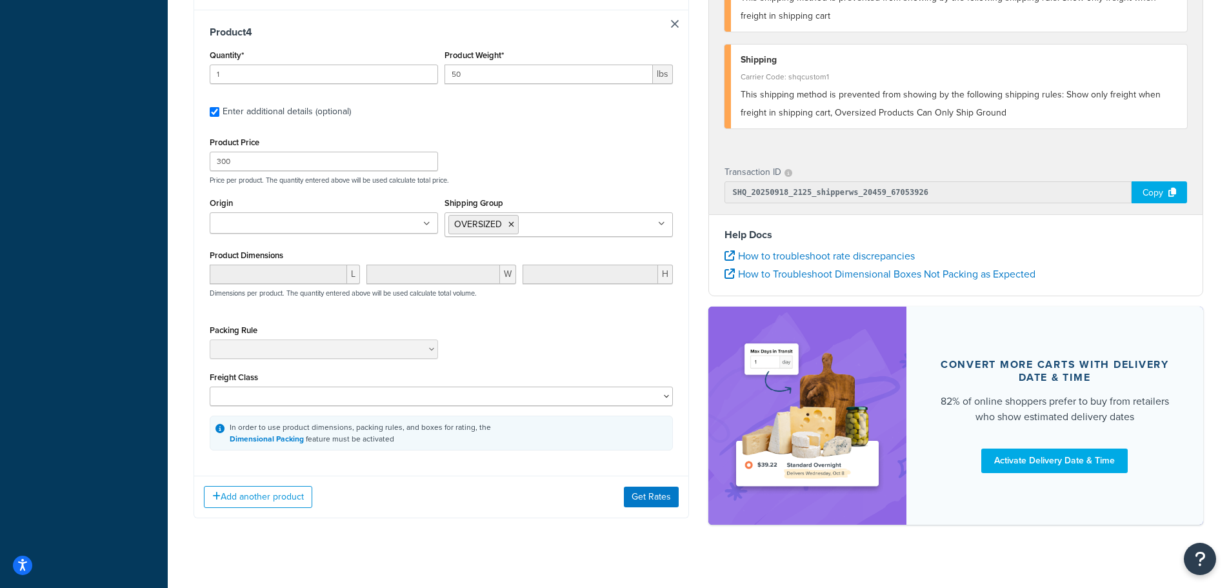
scroll to position [1598, 0]
click at [272, 485] on button "Add another product" at bounding box center [258, 496] width 108 height 22
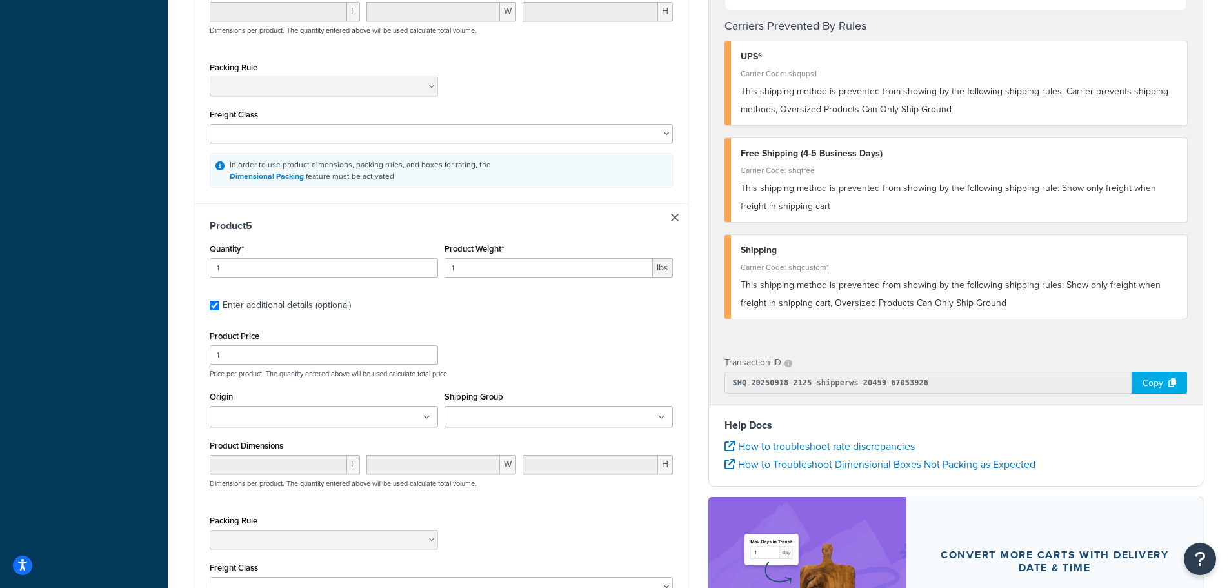
scroll to position [1920, 0]
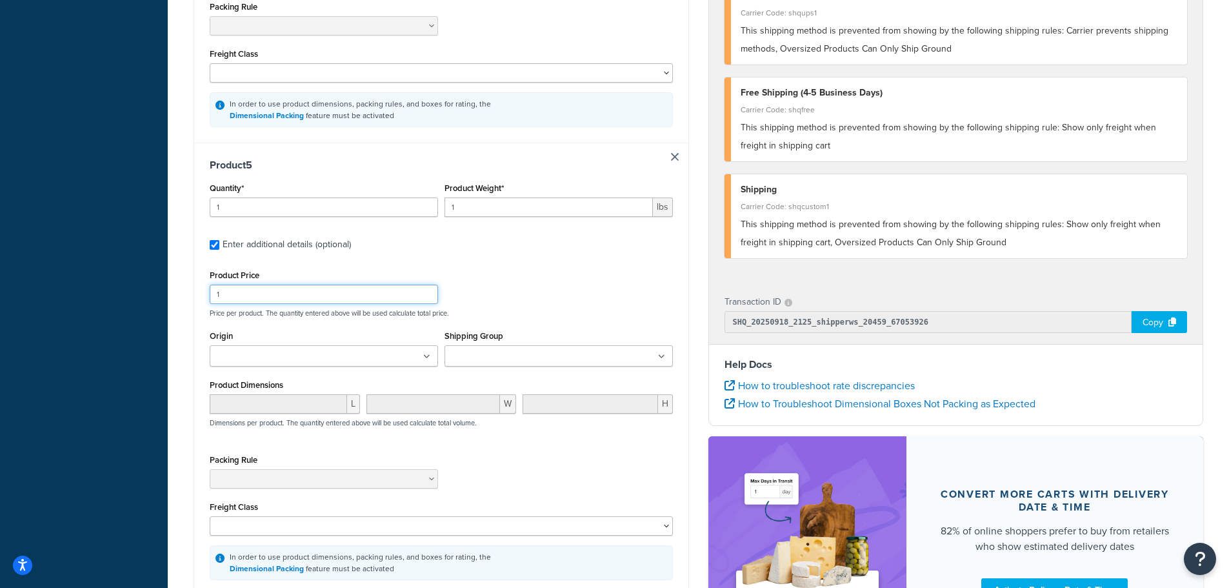
drag, startPoint x: 259, startPoint y: 281, endPoint x: 90, endPoint y: 279, distance: 168.4
type input "5"
type input "29"
click at [504, 350] on input "Shipping Group" at bounding box center [505, 357] width 114 height 14
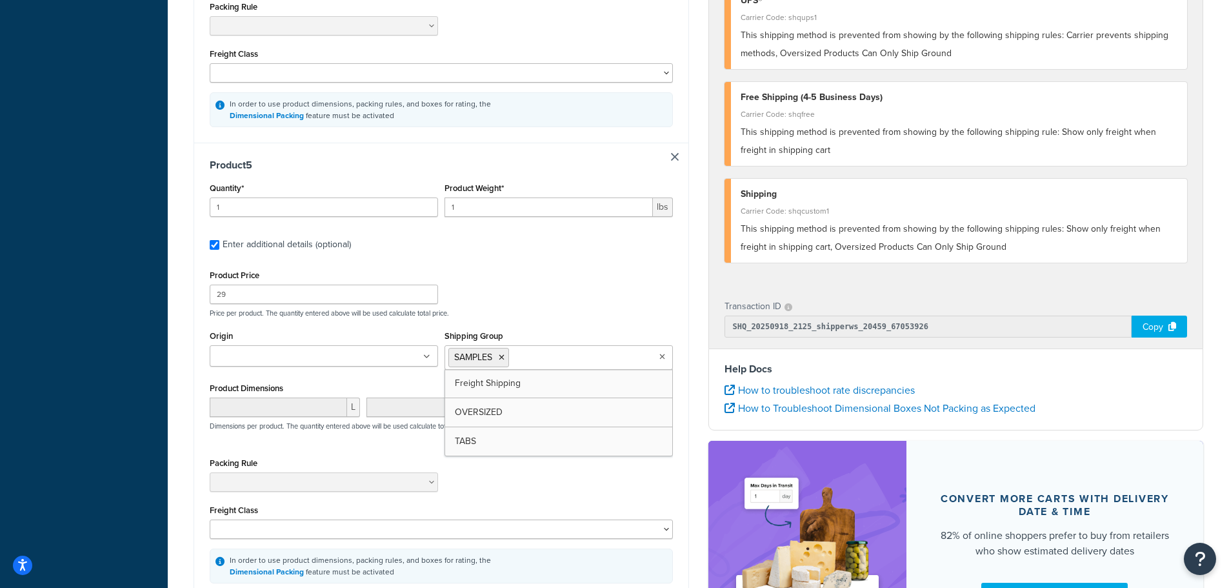
click at [549, 287] on div "Product Price 29 Price per product. The quantity entered above will be used cal…" at bounding box center [441, 292] width 470 height 51
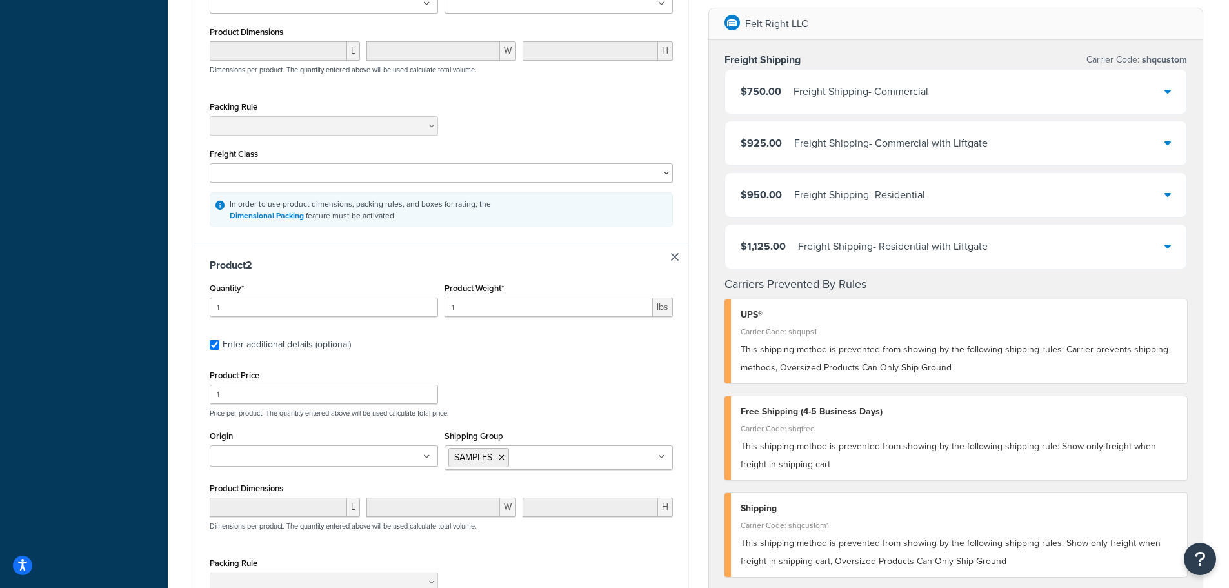
scroll to position [452, 0]
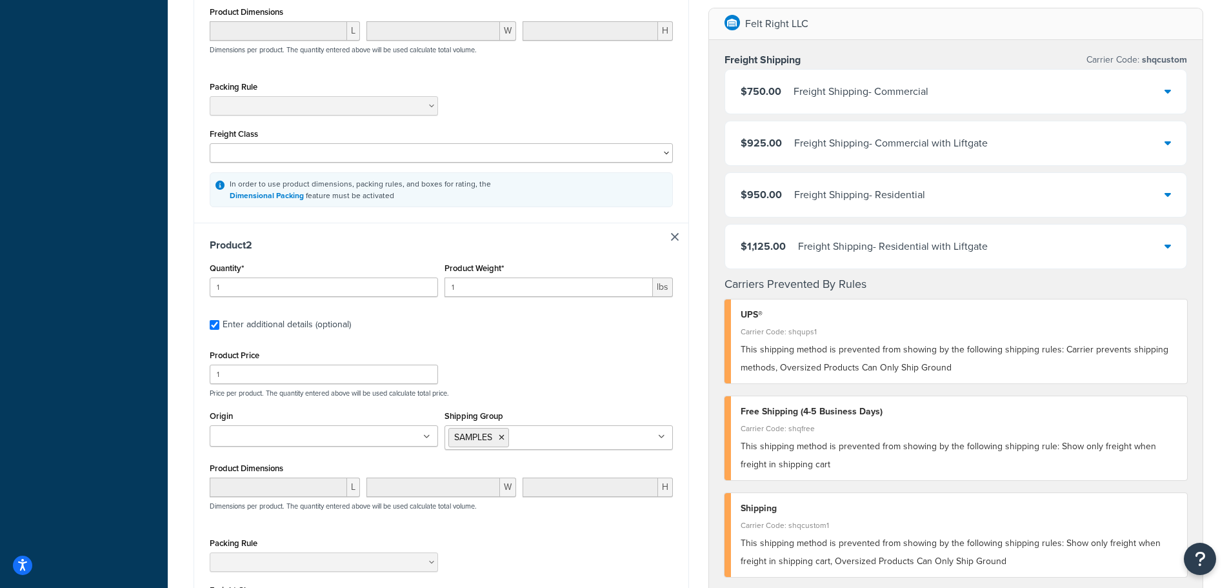
click at [503, 441] on icon at bounding box center [502, 438] width 6 height 8
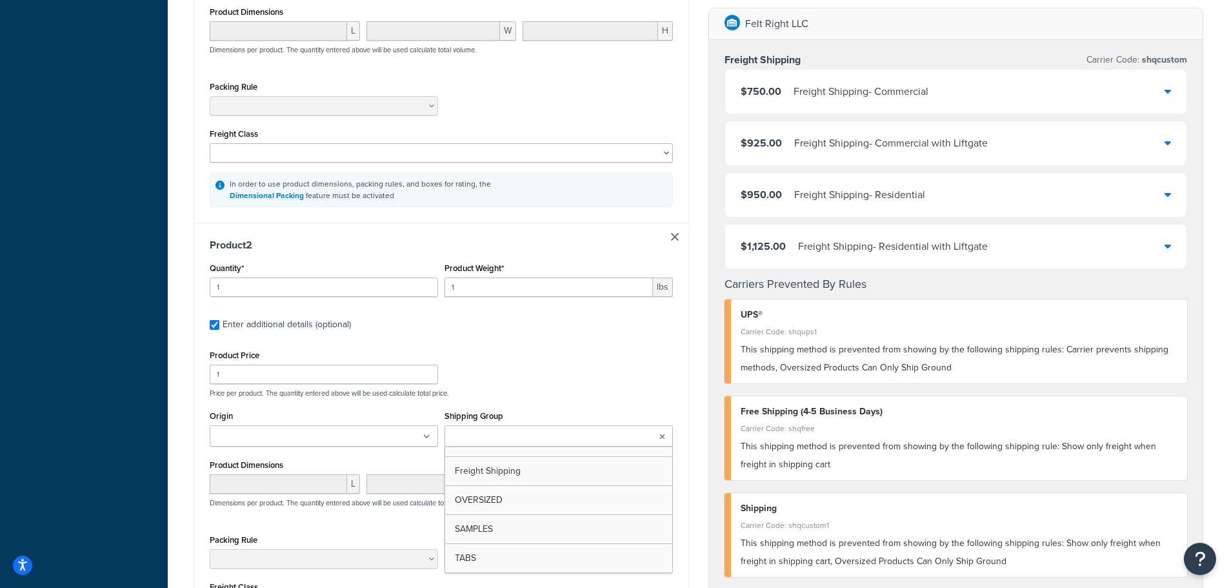
drag, startPoint x: 505, startPoint y: 562, endPoint x: 507, endPoint y: 548, distance: 14.4
click at [558, 392] on p "Price per product. The quantity entered above will be used calculate total pric…" at bounding box center [441, 392] width 470 height 9
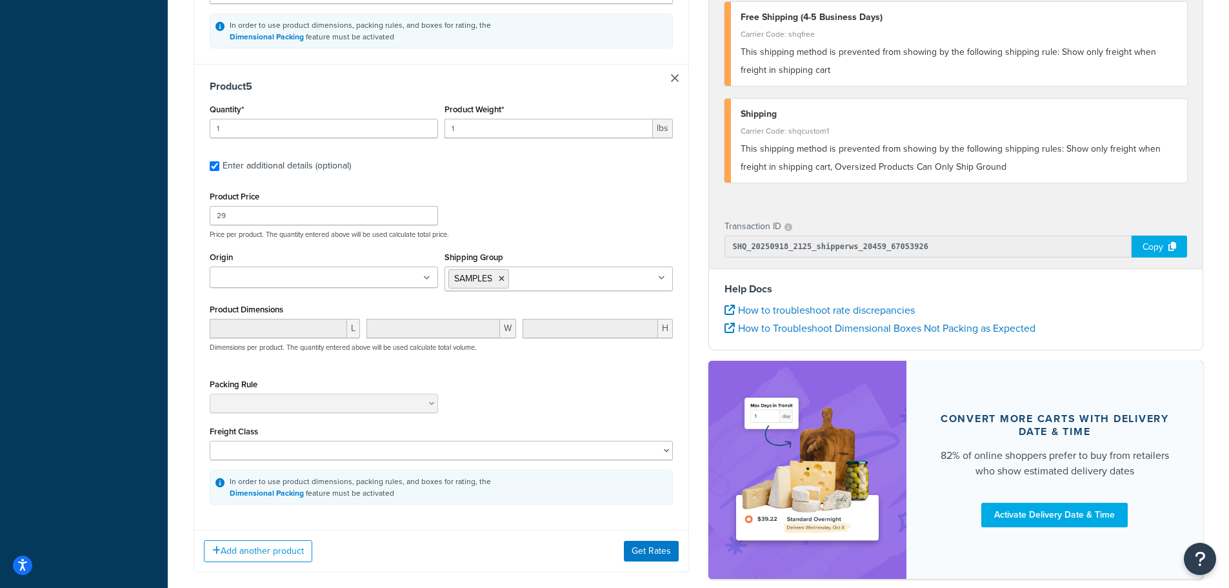
scroll to position [2000, 0]
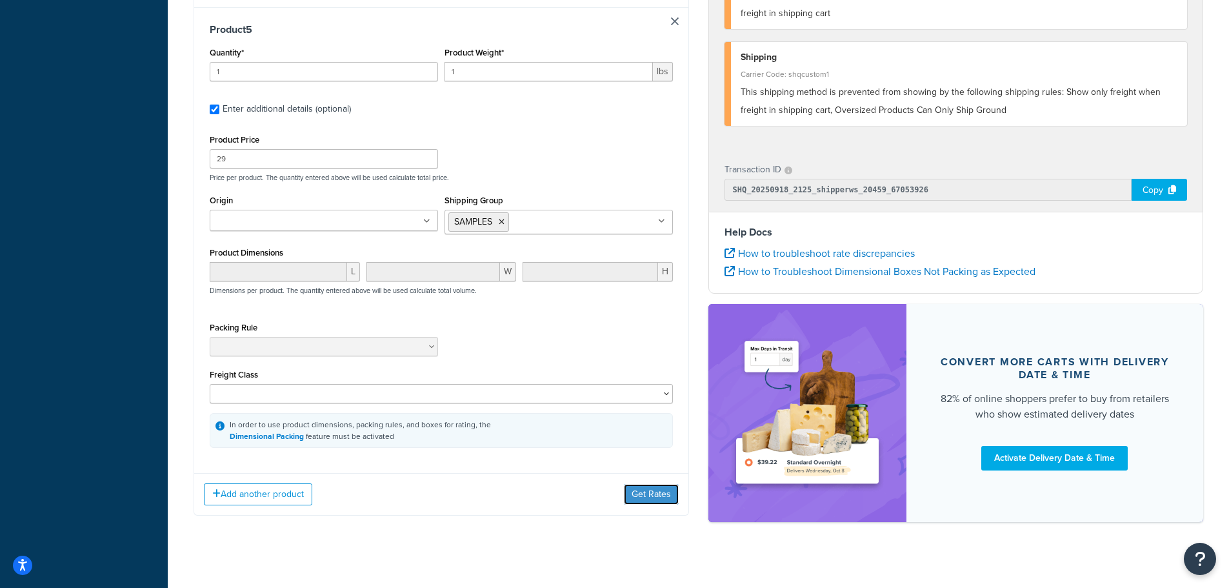
click at [658, 484] on button "Get Rates" at bounding box center [651, 494] width 55 height 21
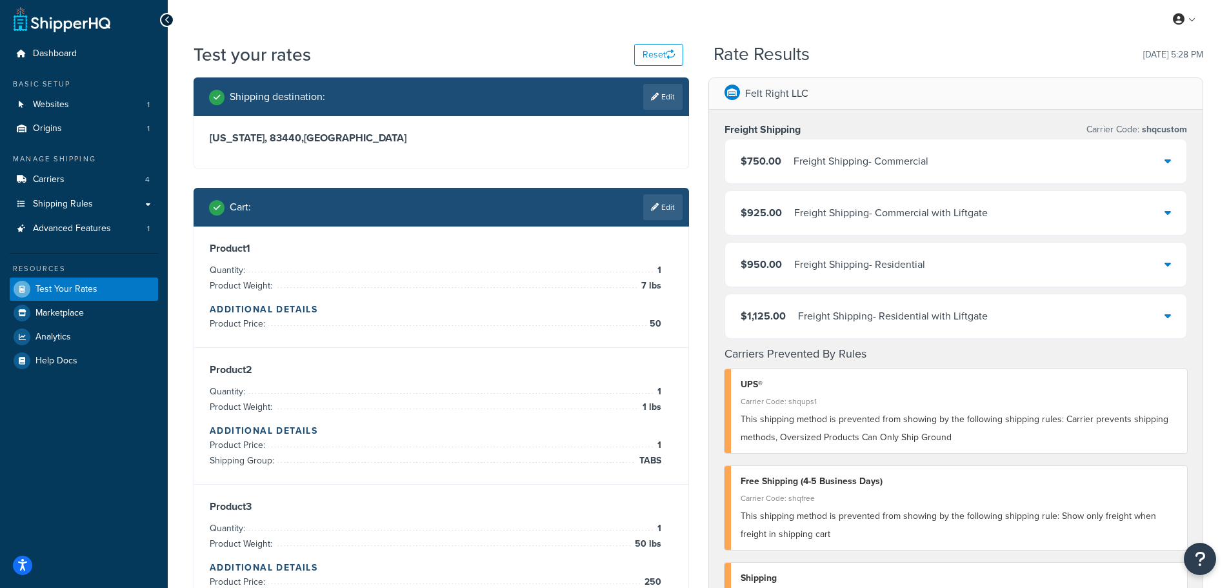
scroll to position [0, 0]
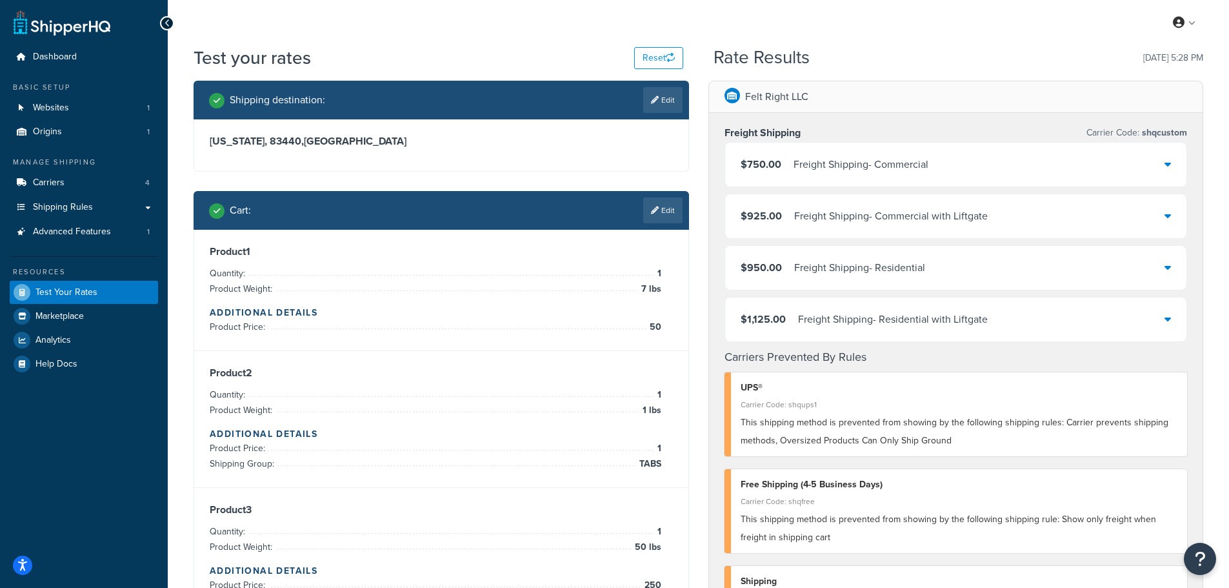
click at [1211, 295] on div "Felt Right LLC Freight Shipping Carrier Code: shqcustom $750.00 Freight Shippin…" at bounding box center [956, 570] width 515 height 978
click at [70, 186] on link "Carriers 4" at bounding box center [84, 183] width 148 height 24
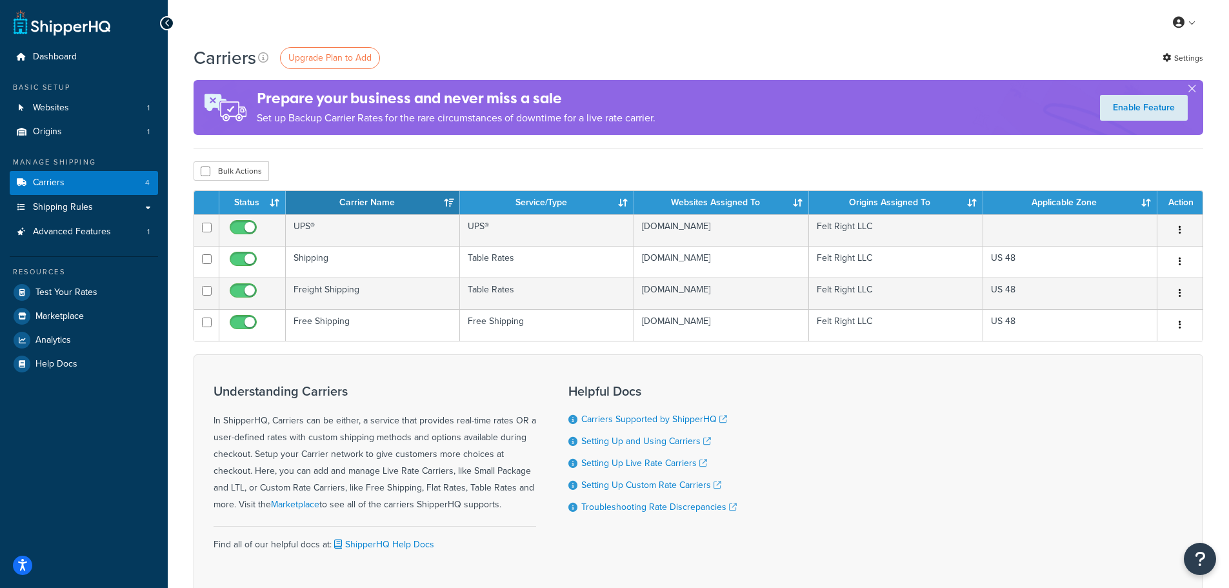
click at [348, 263] on td "Shipping" at bounding box center [373, 262] width 174 height 32
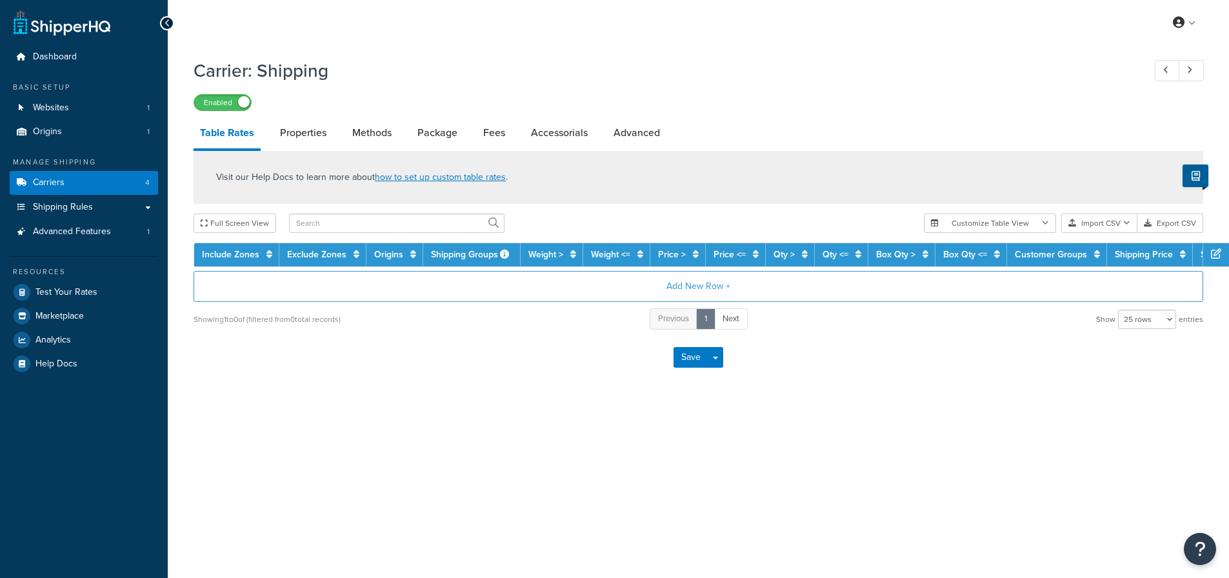
select select "25"
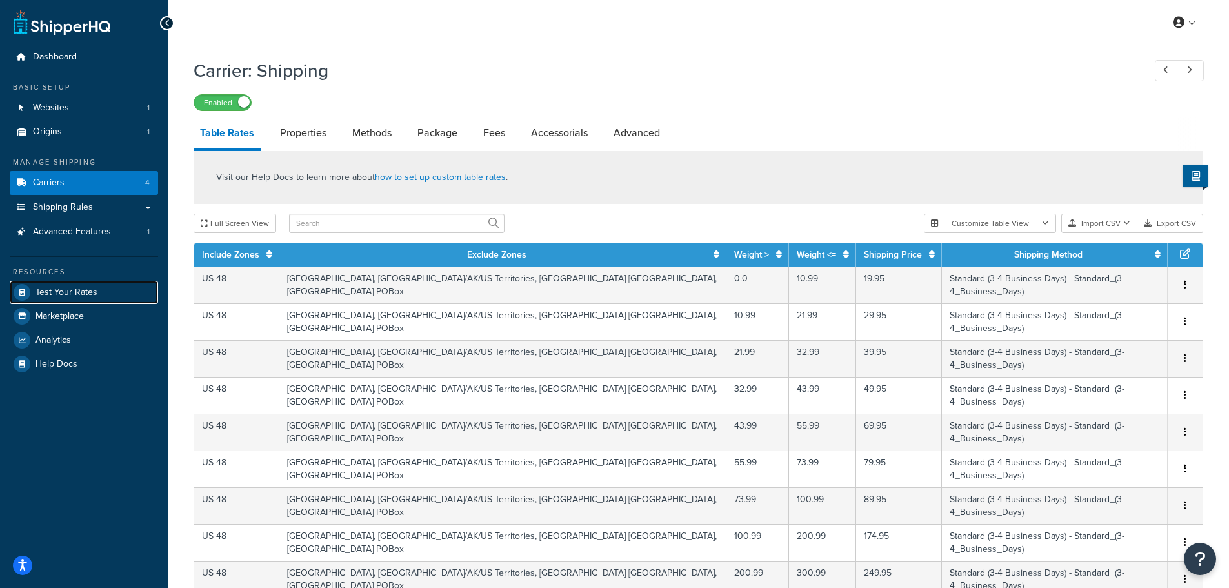
click at [61, 288] on span "Test Your Rates" at bounding box center [66, 292] width 62 height 11
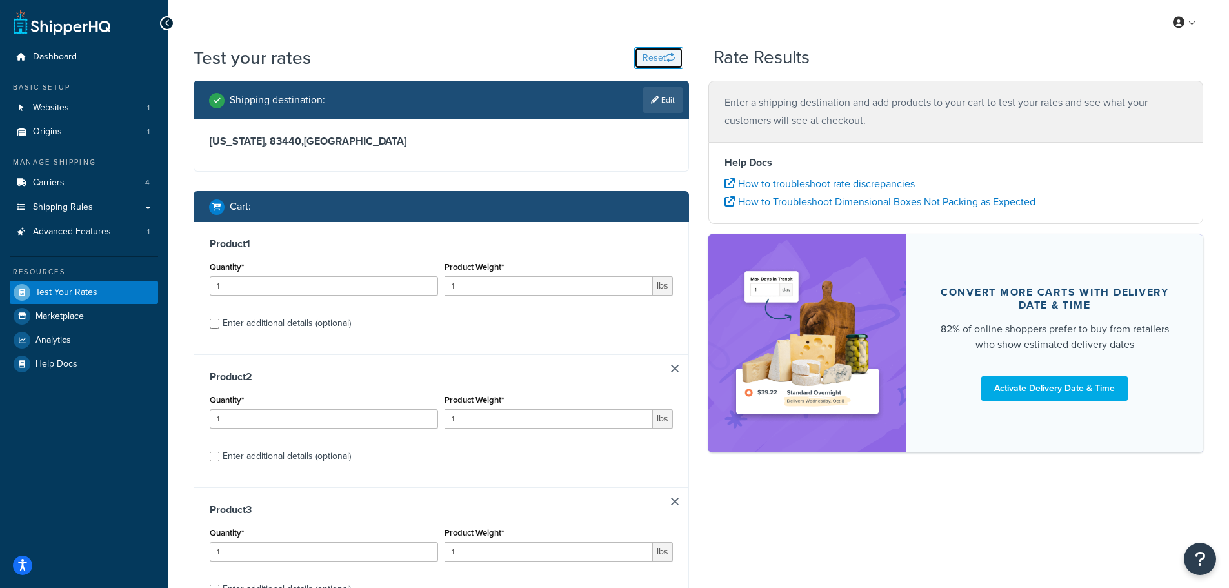
click at [654, 55] on button "Reset" at bounding box center [658, 58] width 49 height 22
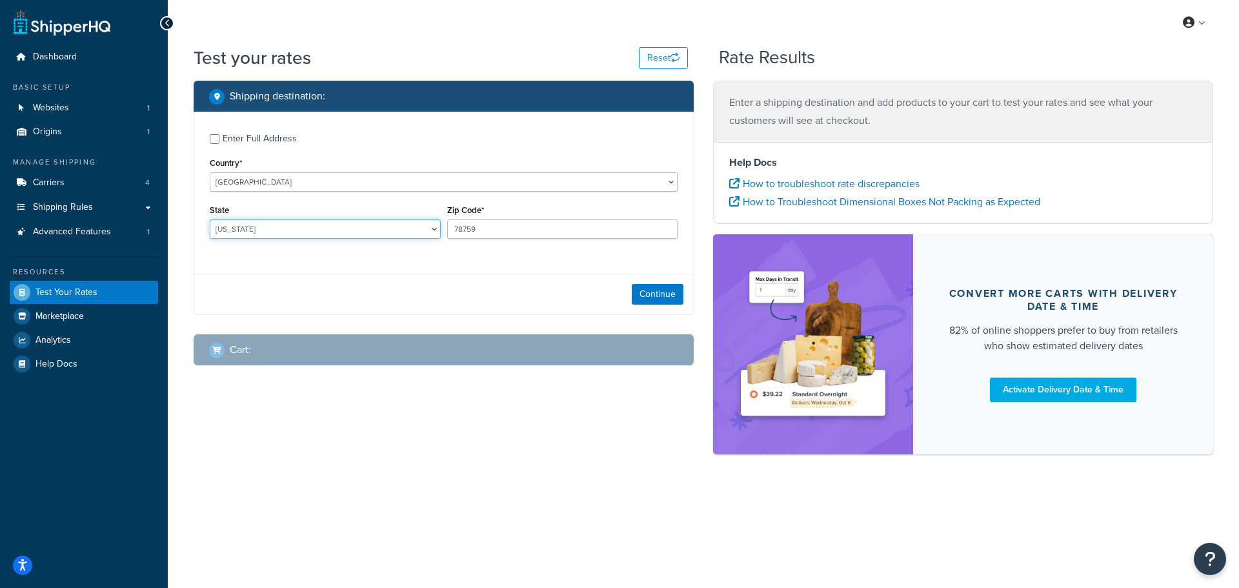
drag, startPoint x: 261, startPoint y: 232, endPoint x: 268, endPoint y: 236, distance: 8.1
click at [261, 232] on select "Alabama Alaska American Samoa Arizona Arkansas Armed Forces Americas Armed Forc…" at bounding box center [325, 228] width 231 height 19
select select "ID"
click at [210, 220] on select "Alabama Alaska American Samoa Arizona Arkansas Armed Forces Americas Armed Forc…" at bounding box center [325, 228] width 231 height 19
drag, startPoint x: 490, startPoint y: 230, endPoint x: 358, endPoint y: 214, distance: 133.3
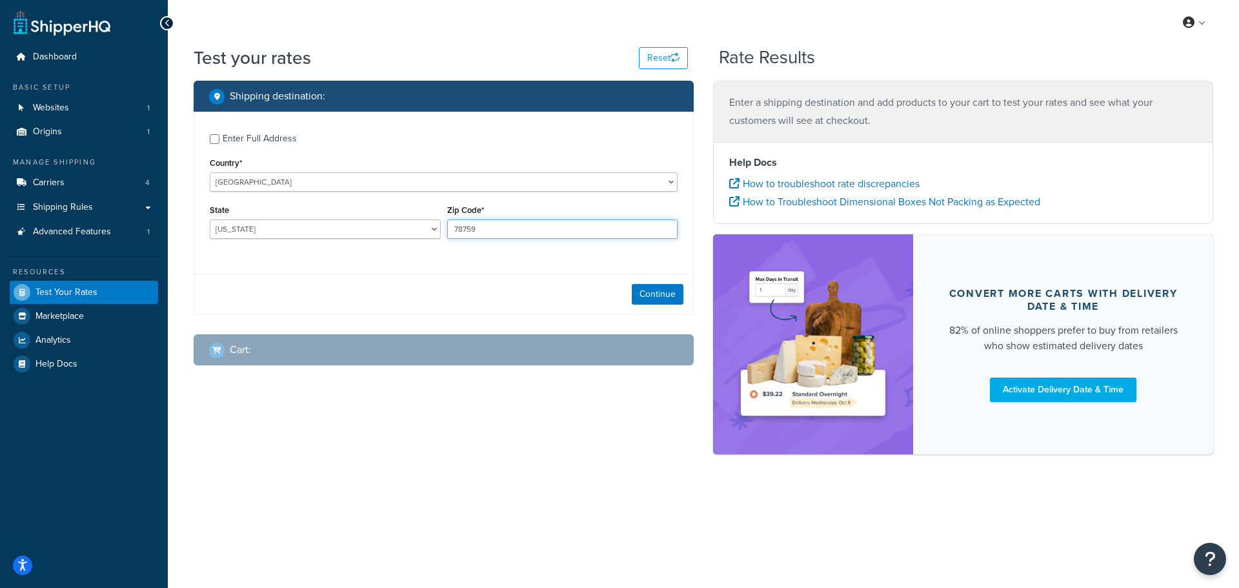
click at [340, 215] on div "State Alabama Alaska American Samoa Arizona Arkansas Armed Forces Americas Arme…" at bounding box center [443, 224] width 474 height 47
type input "83440"
click at [643, 290] on button "Continue" at bounding box center [658, 294] width 52 height 21
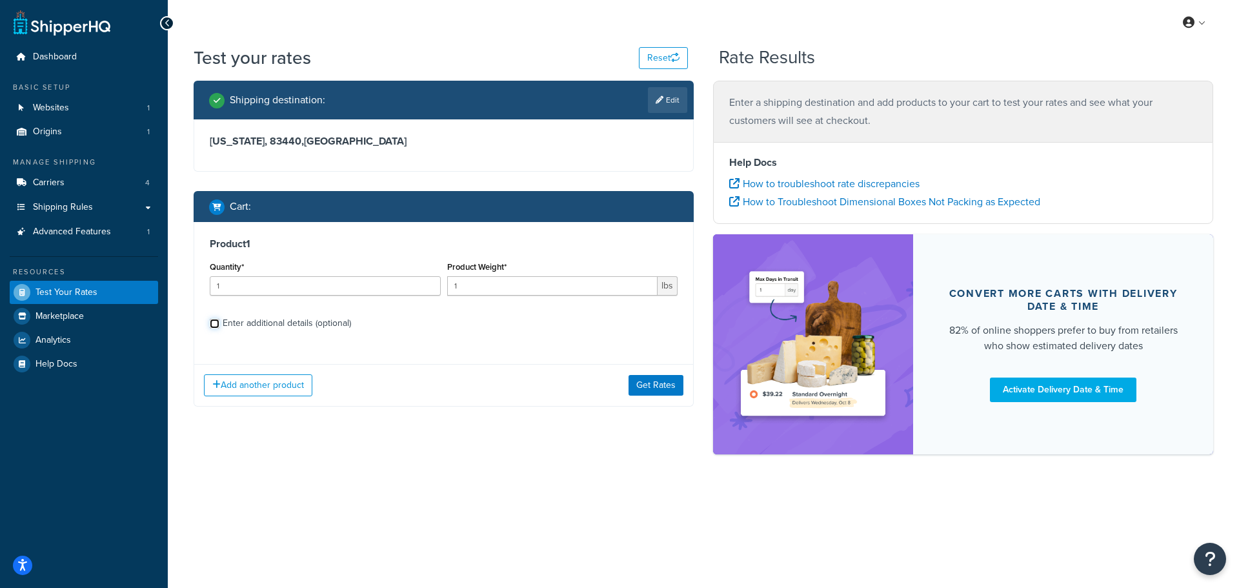
click at [216, 327] on input "Enter additional details (optional)" at bounding box center [215, 324] width 10 height 10
checkbox input "true"
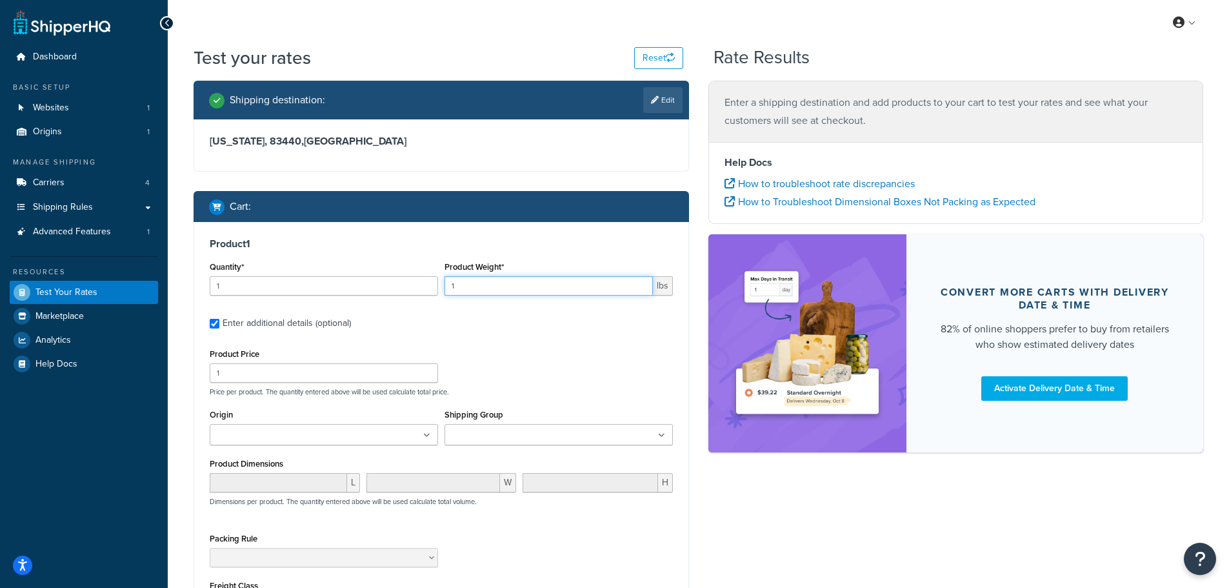
click at [492, 287] on input "1" at bounding box center [549, 285] width 208 height 19
type input "7"
click at [290, 379] on input "1" at bounding box center [324, 372] width 228 height 19
type input "49"
click at [586, 345] on div "Product Price 49 Price per product. The quantity entered above will be used cal…" at bounding box center [441, 370] width 470 height 51
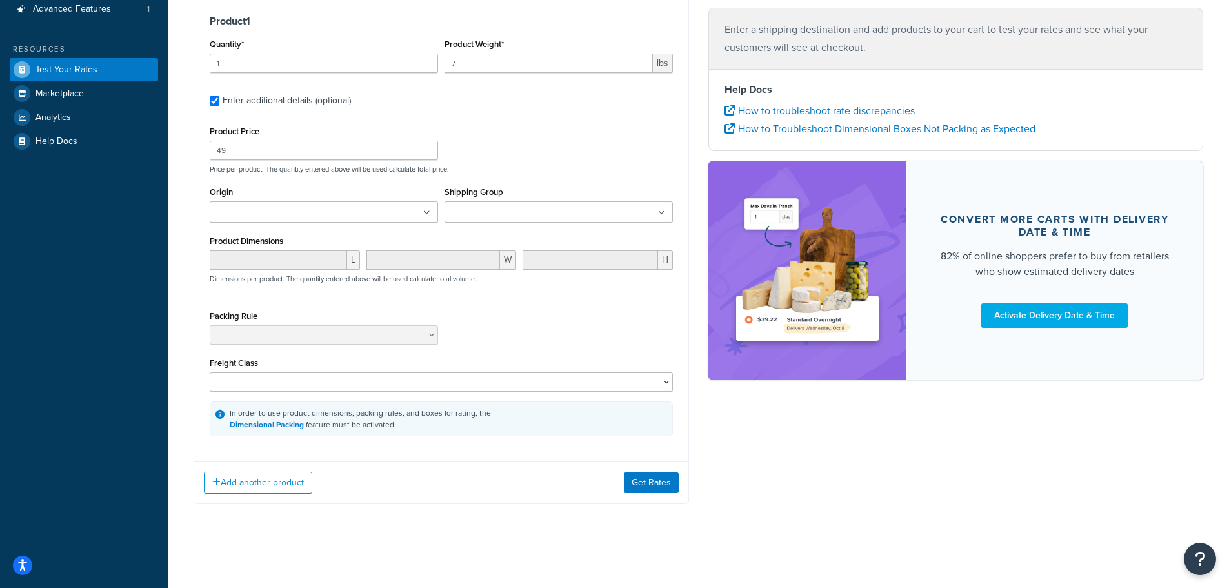
scroll to position [225, 0]
click at [227, 487] on button "Add another product" at bounding box center [258, 483] width 108 height 22
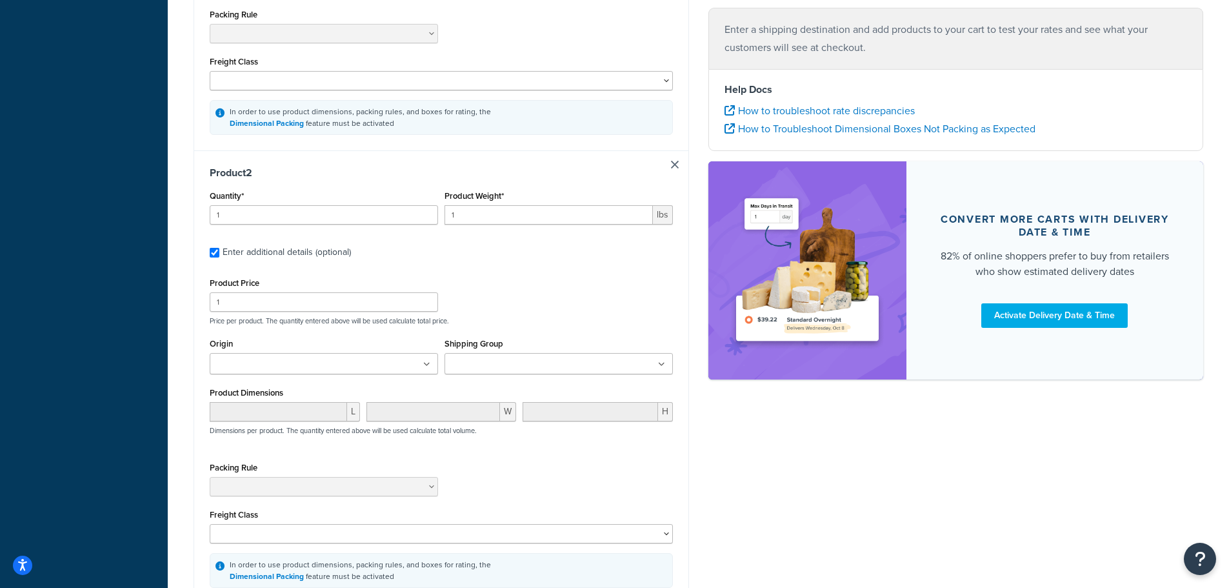
scroll to position [547, 0]
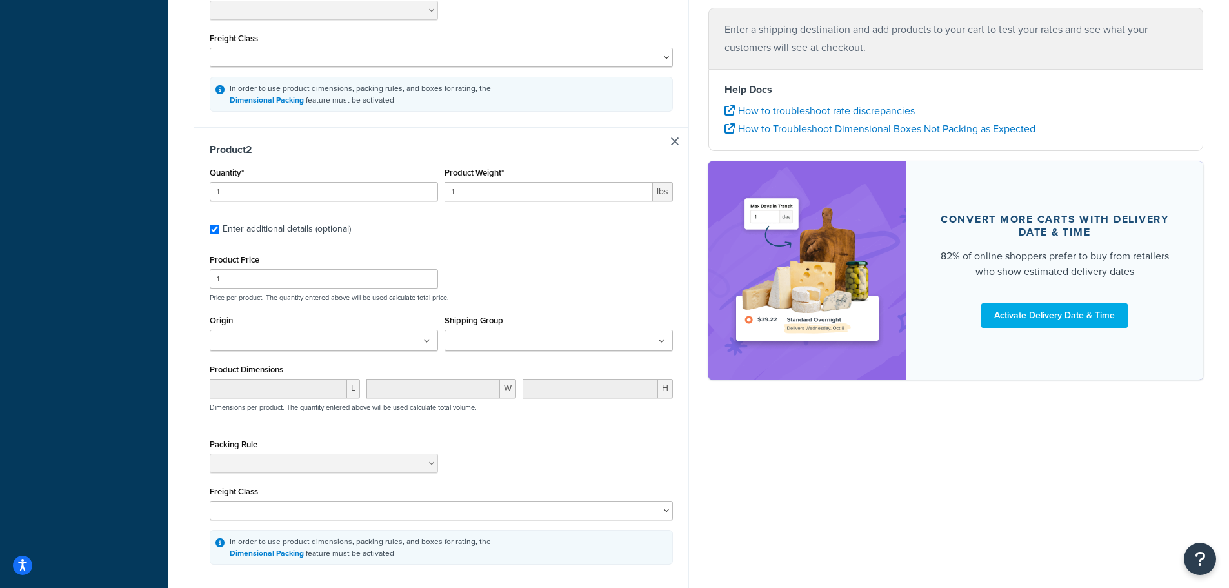
click at [505, 325] on div "Shipping Group Freight Shipping OVERSIZED SAMPLES TABS" at bounding box center [559, 331] width 228 height 39
click at [503, 338] on input "Shipping Group" at bounding box center [505, 341] width 114 height 14
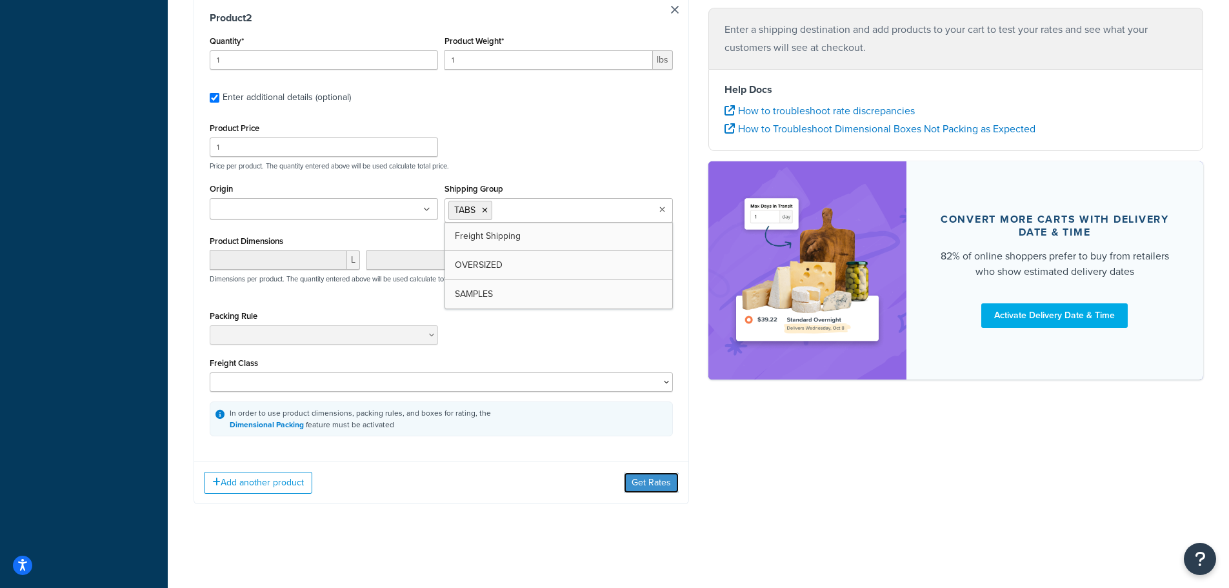
click at [664, 474] on button "Get Rates" at bounding box center [651, 482] width 55 height 21
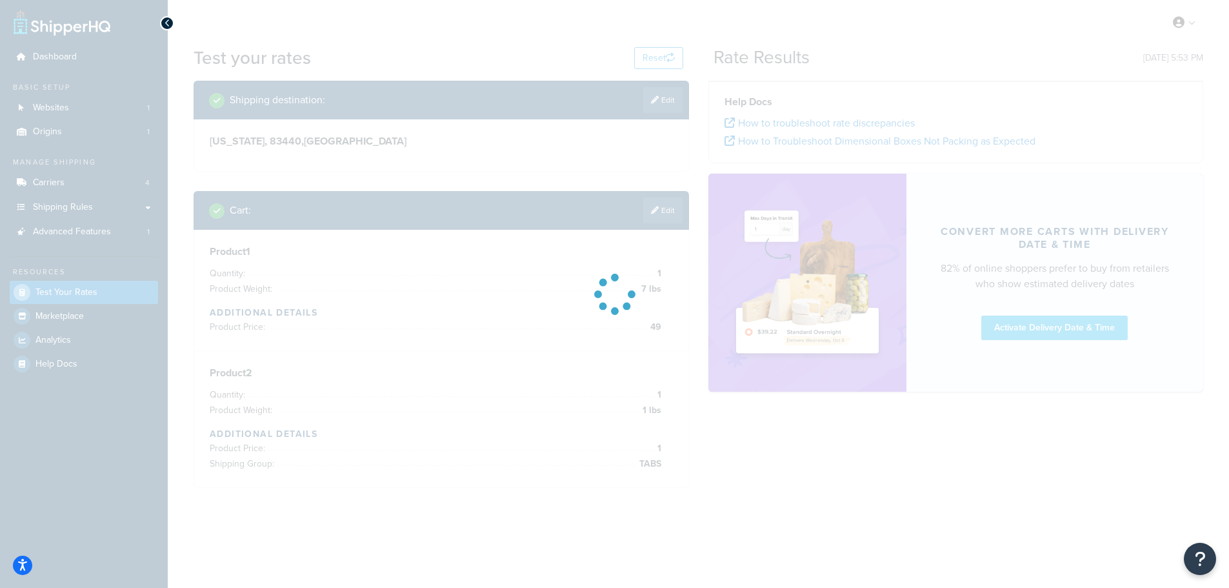
scroll to position [0, 0]
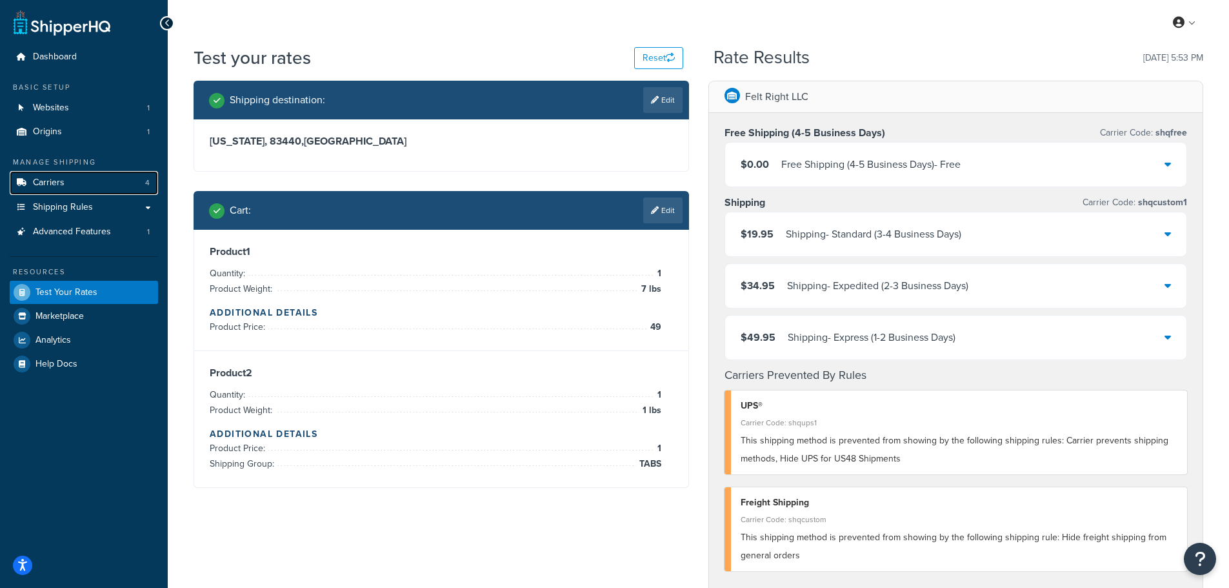
click at [55, 180] on span "Carriers" at bounding box center [49, 182] width 32 height 11
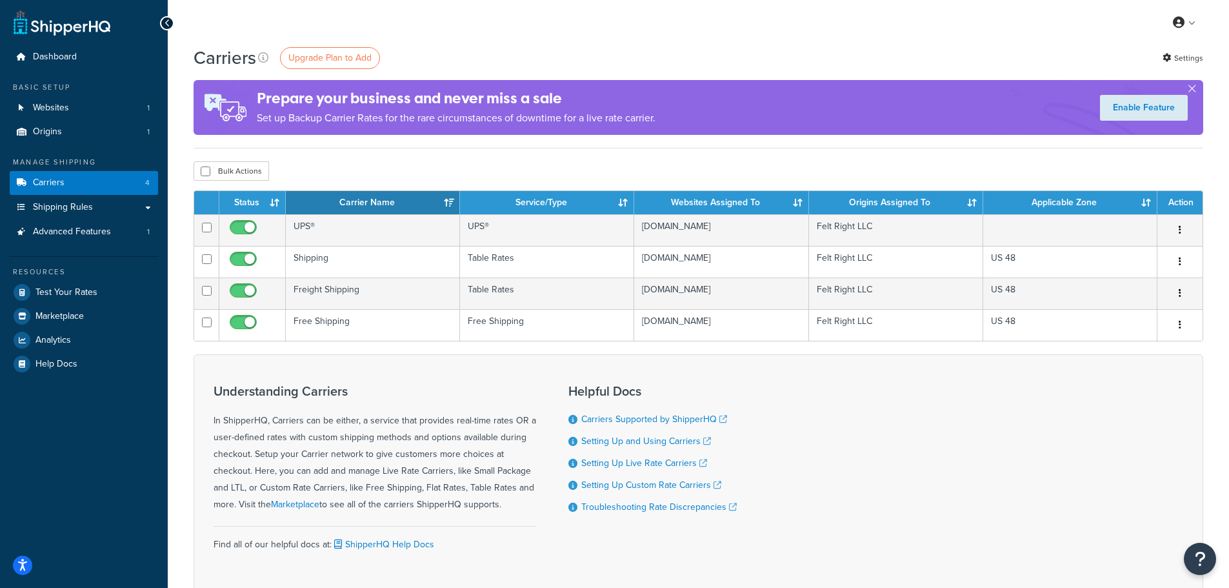
click at [337, 290] on td "Freight Shipping" at bounding box center [373, 293] width 174 height 32
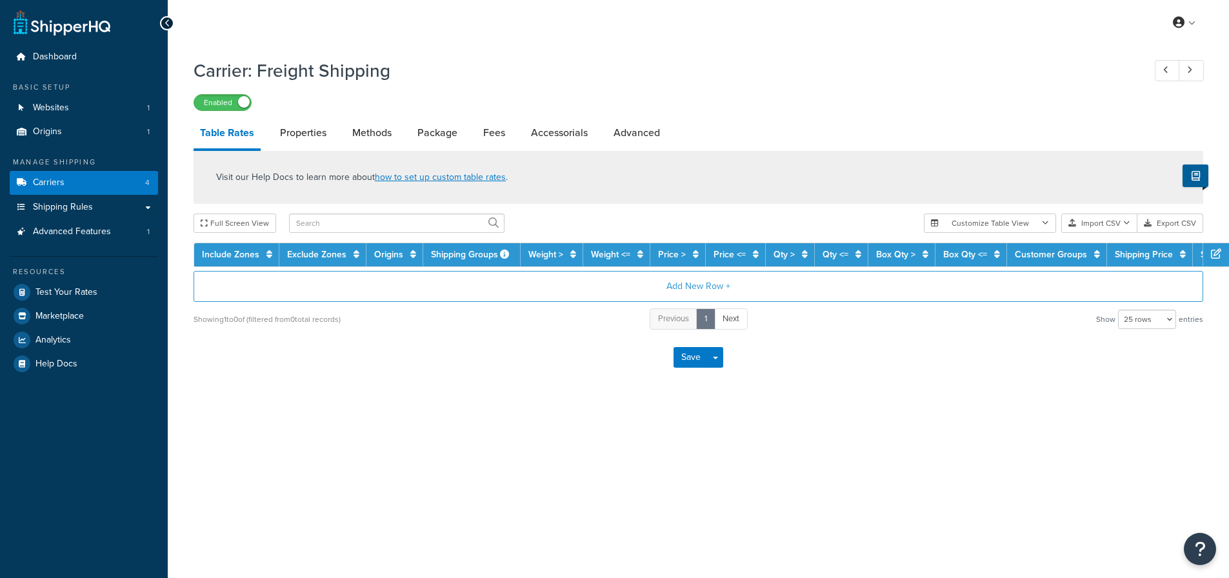
select select "25"
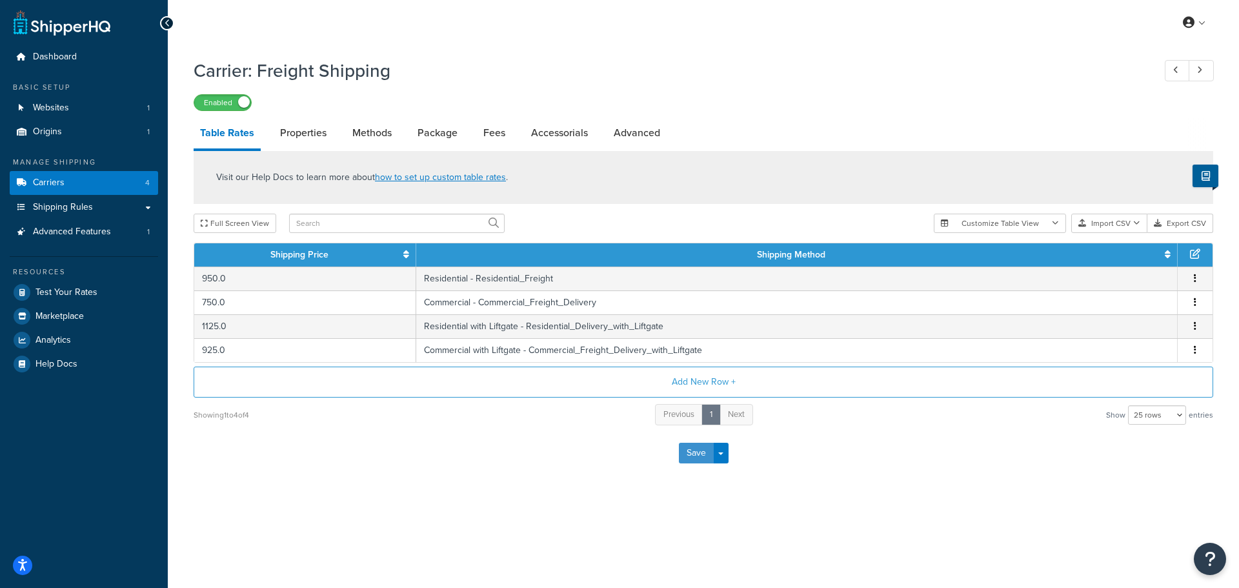
click at [690, 455] on button "Save" at bounding box center [696, 453] width 35 height 21
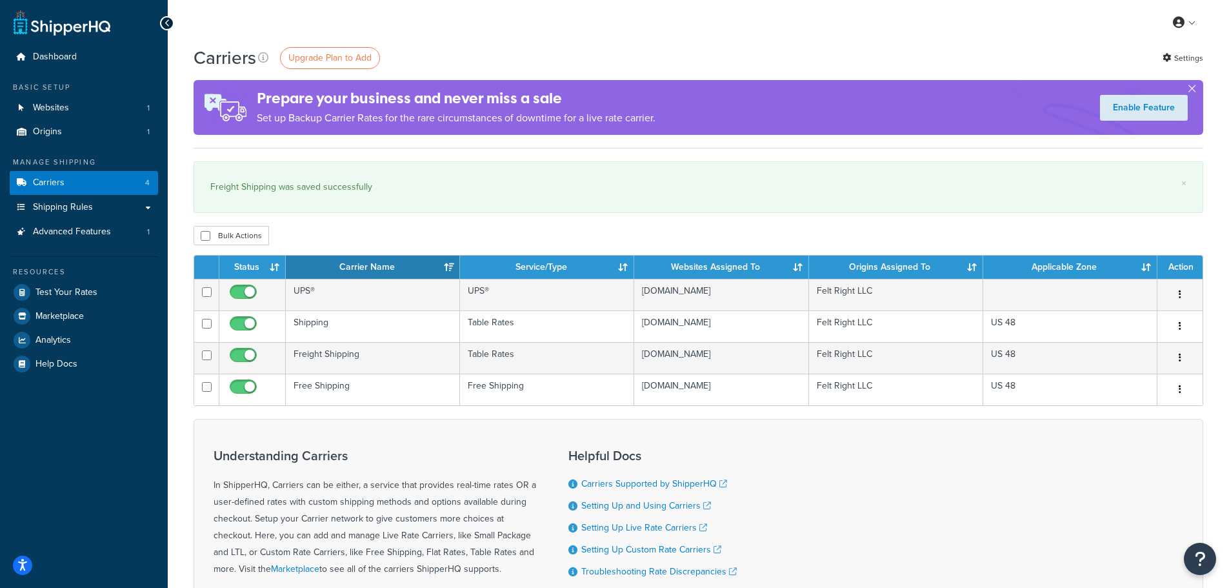
click at [345, 328] on td "Shipping" at bounding box center [373, 326] width 174 height 32
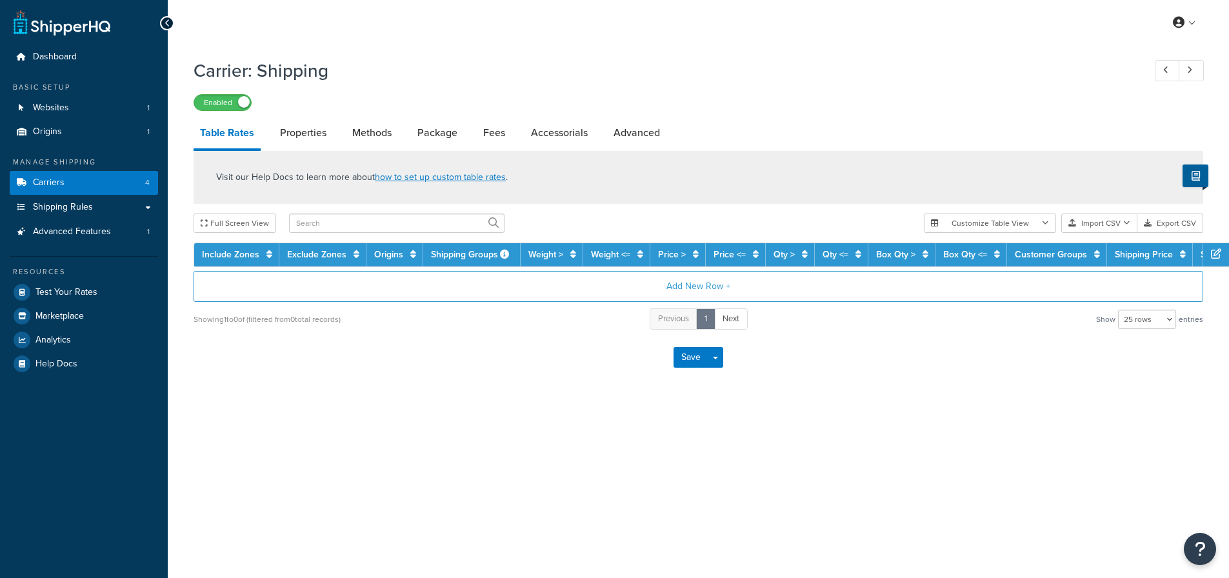
select select "25"
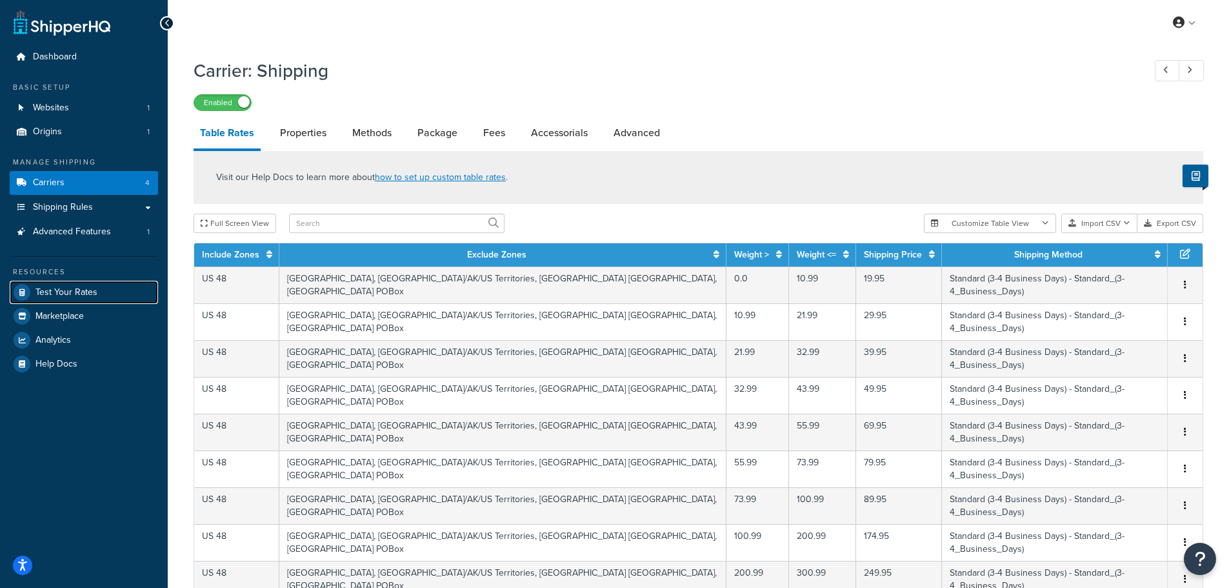
click at [55, 296] on span "Test Your Rates" at bounding box center [66, 292] width 62 height 11
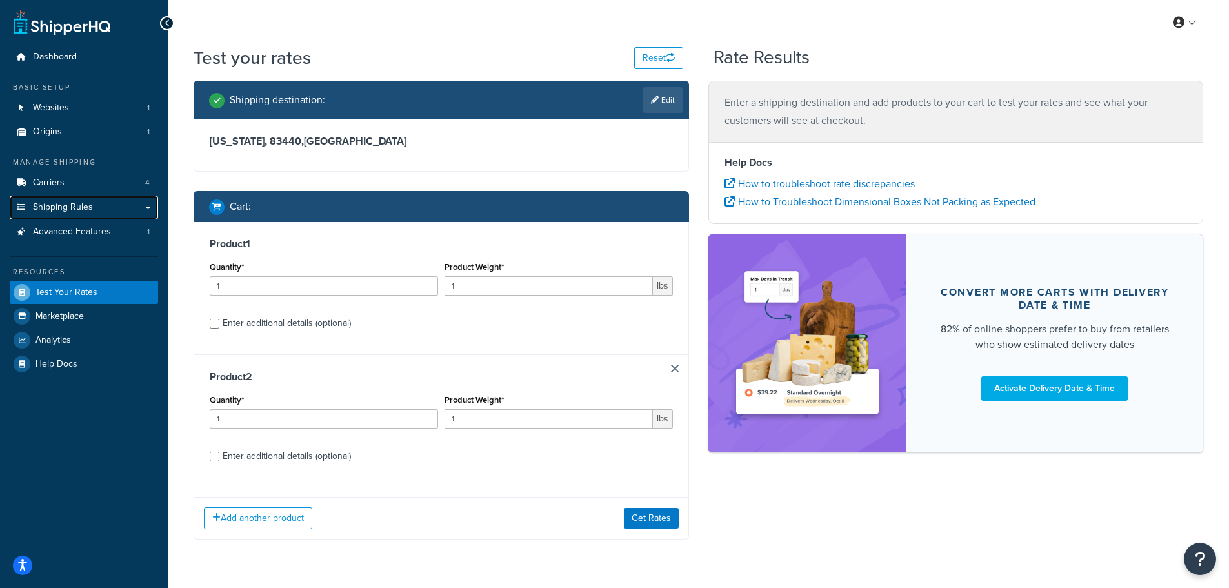
click at [85, 212] on span "Shipping Rules" at bounding box center [63, 207] width 60 height 11
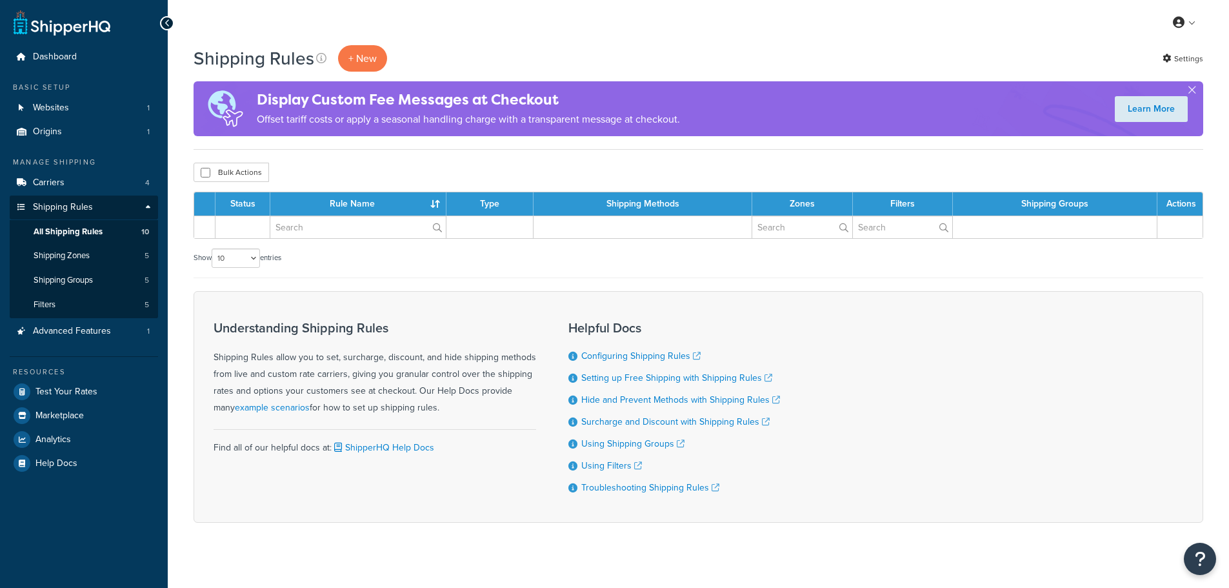
click at [66, 291] on link "Shipping Groups 5" at bounding box center [84, 280] width 148 height 24
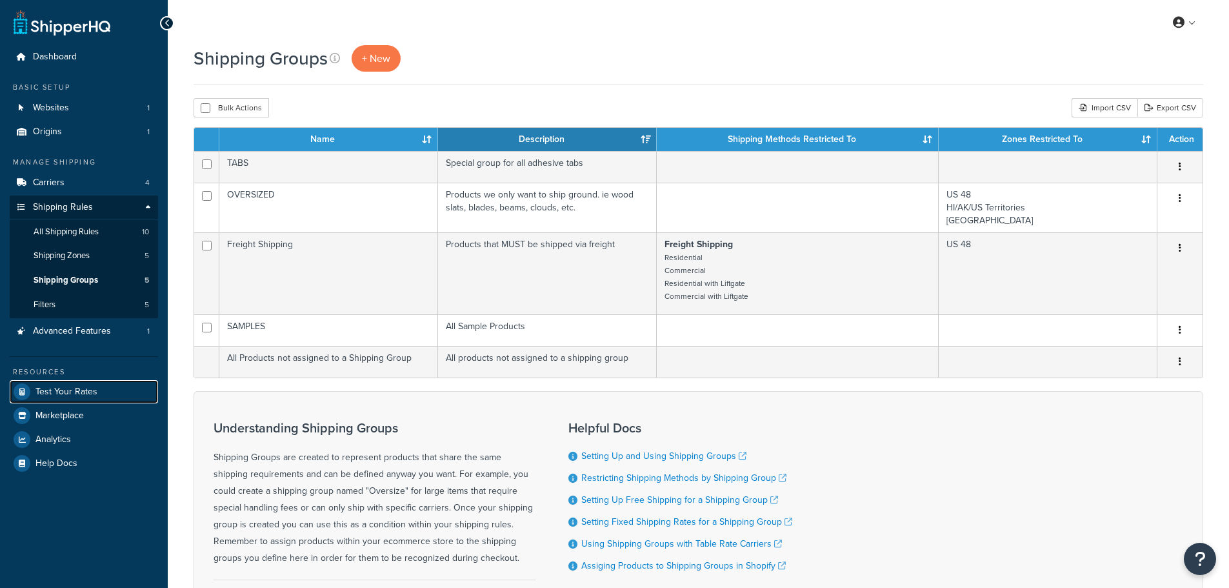
click at [58, 388] on span "Test Your Rates" at bounding box center [66, 392] width 62 height 11
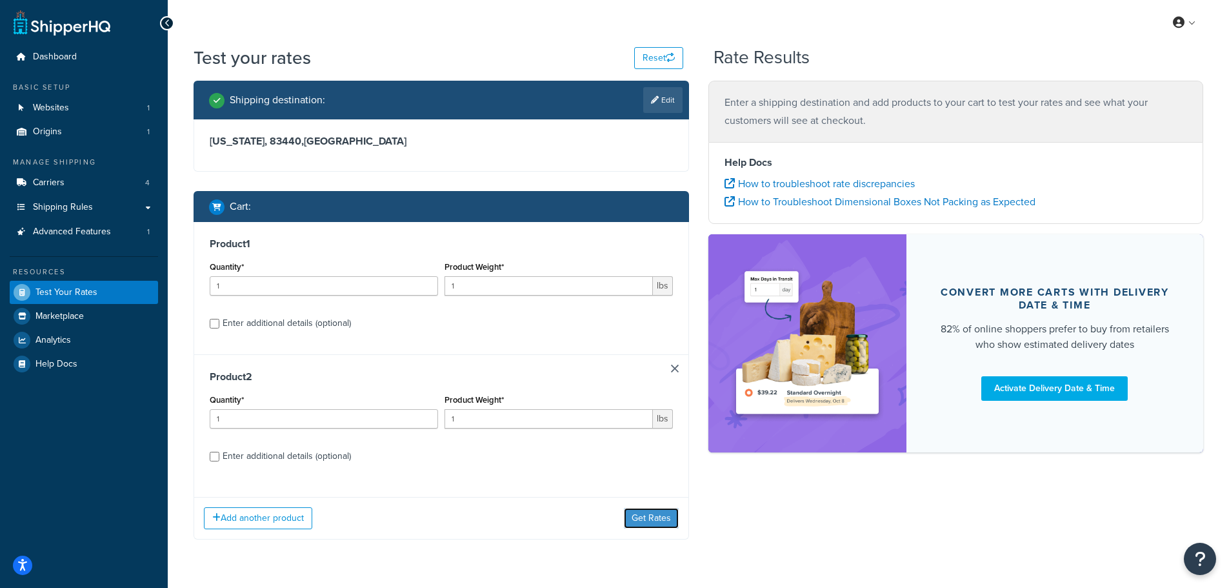
click at [652, 519] on button "Get Rates" at bounding box center [651, 518] width 55 height 21
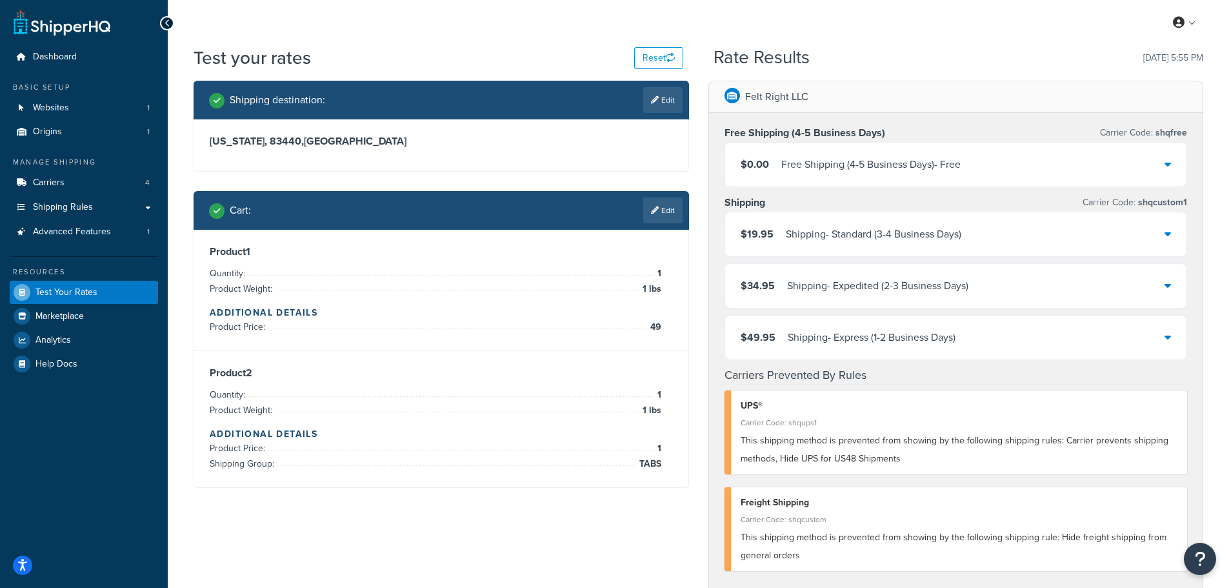
click at [666, 98] on link "Edit" at bounding box center [662, 100] width 39 height 26
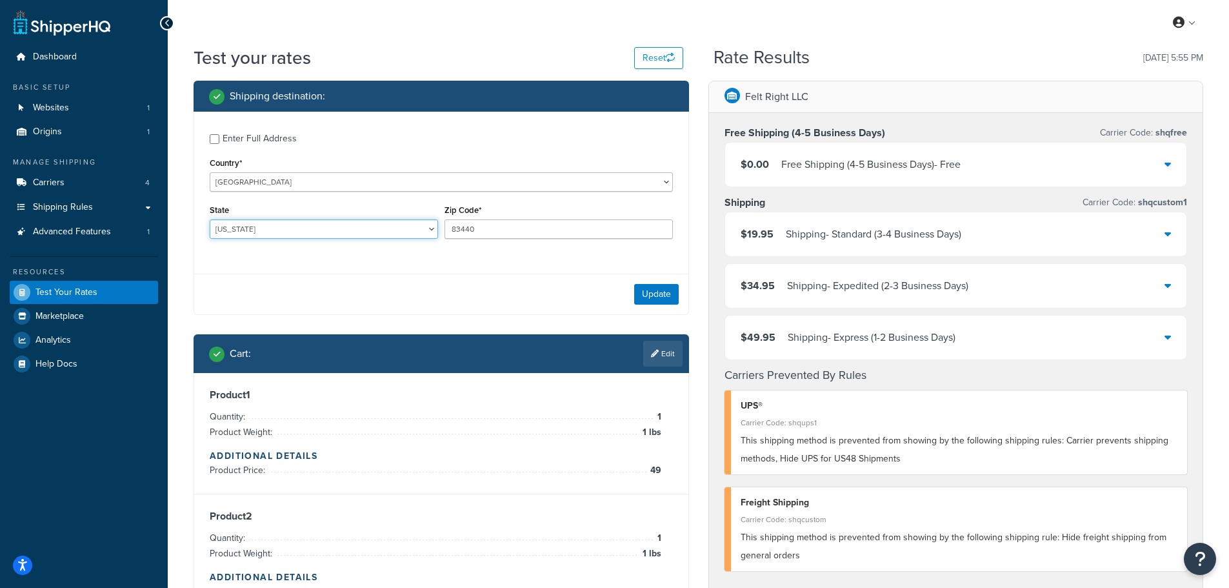
click at [256, 231] on select "Alabama Alaska American Samoa Arizona Arkansas Armed Forces Americas Armed Forc…" at bounding box center [324, 228] width 228 height 19
select select "AK"
click at [210, 220] on select "Alabama Alaska American Samoa Arizona Arkansas Armed Forces Americas Armed Forc…" at bounding box center [324, 228] width 228 height 19
drag, startPoint x: 499, startPoint y: 232, endPoint x: 387, endPoint y: 227, distance: 112.4
click at [387, 227] on div "State Alabama Alaska American Samoa Arizona Arkansas Armed Forces Americas Arme…" at bounding box center [441, 224] width 470 height 47
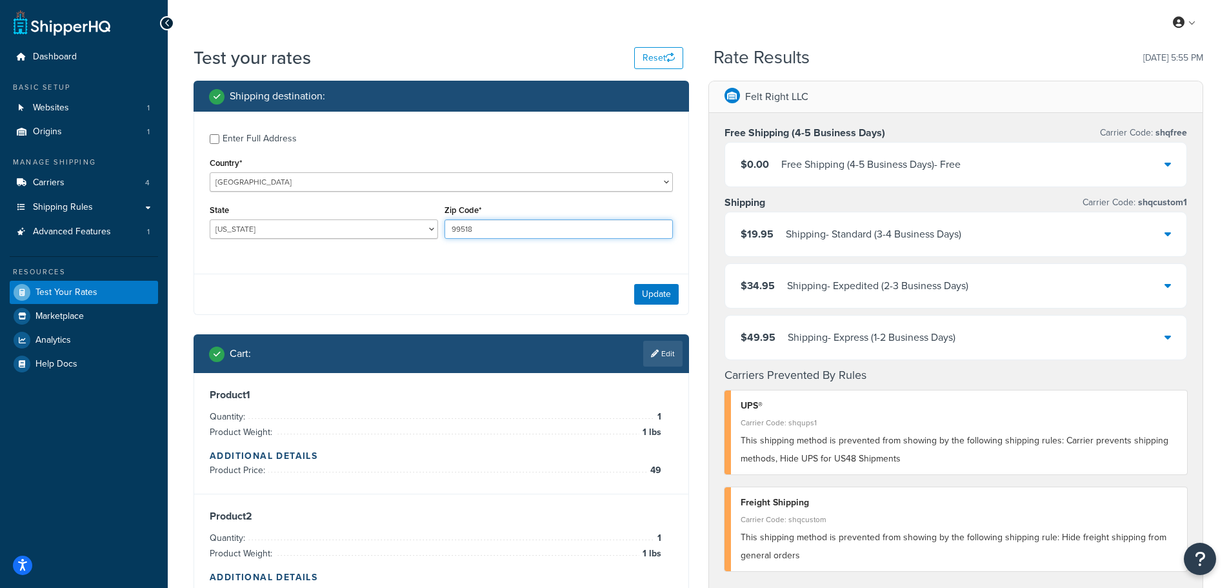
type input "99518"
click at [658, 294] on button "Update" at bounding box center [656, 294] width 45 height 21
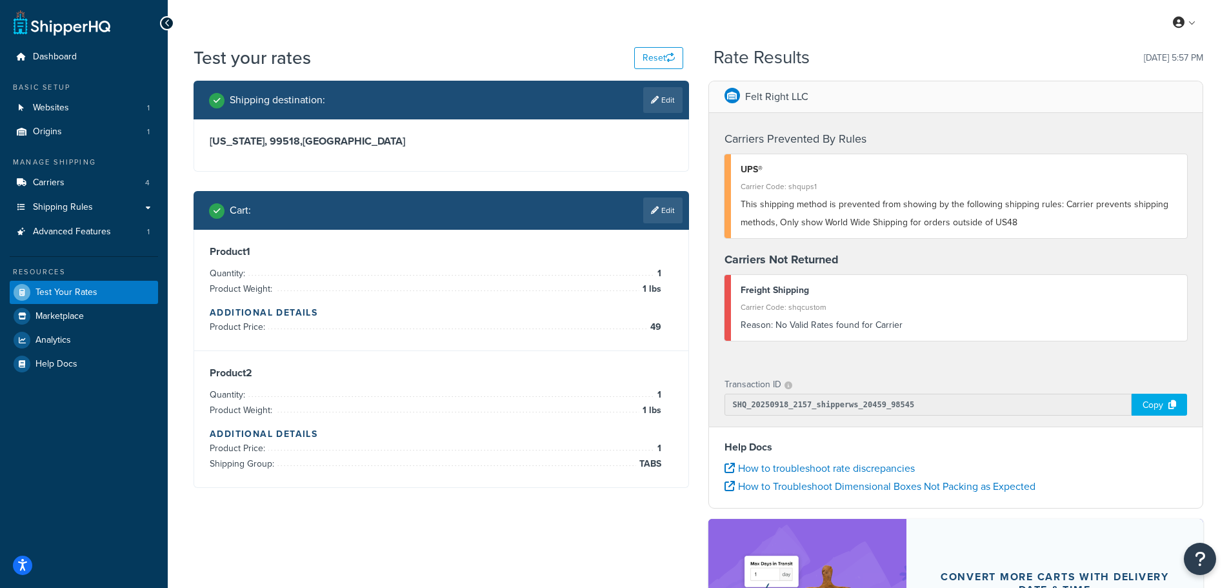
click at [665, 213] on link "Edit" at bounding box center [662, 210] width 39 height 26
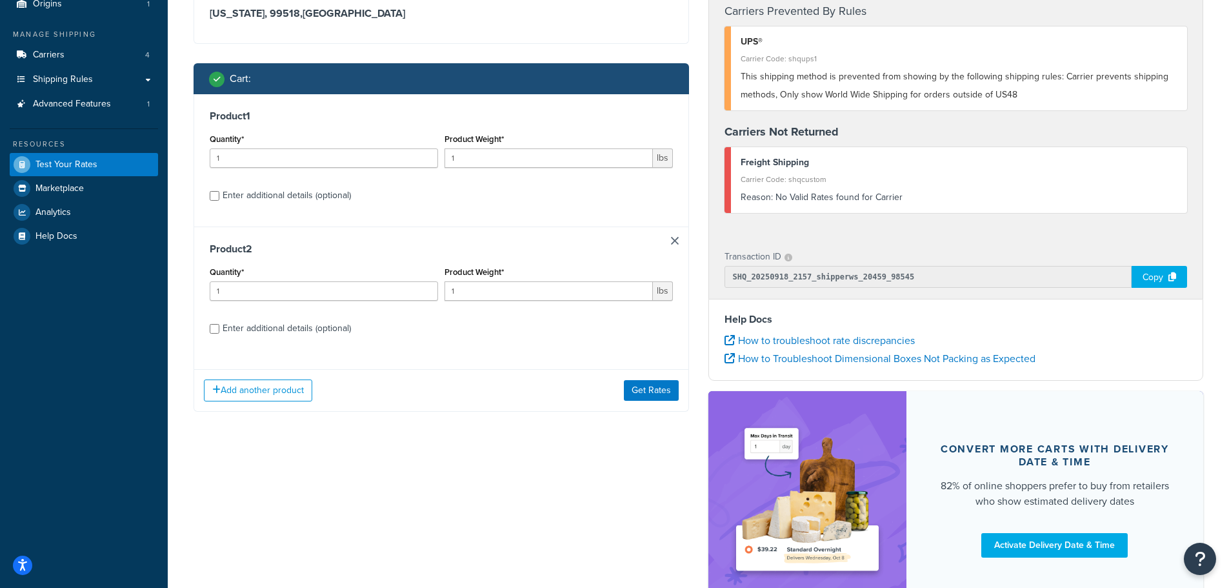
scroll to position [129, 0]
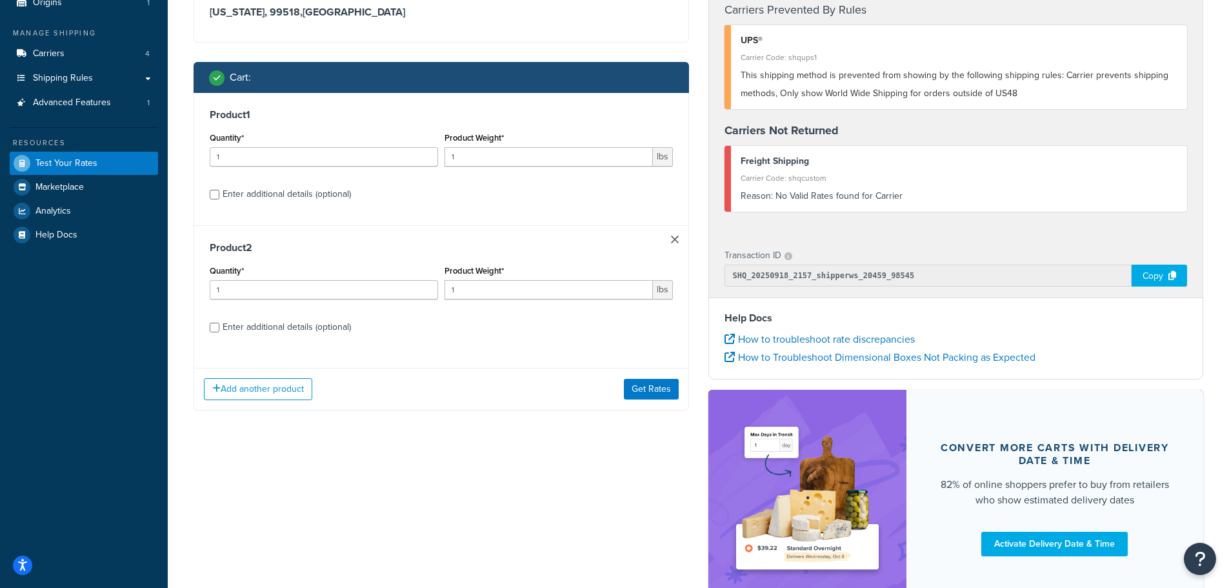
click at [674, 240] on link at bounding box center [675, 240] width 8 height 8
